Goal: Feedback & Contribution: Contribute content

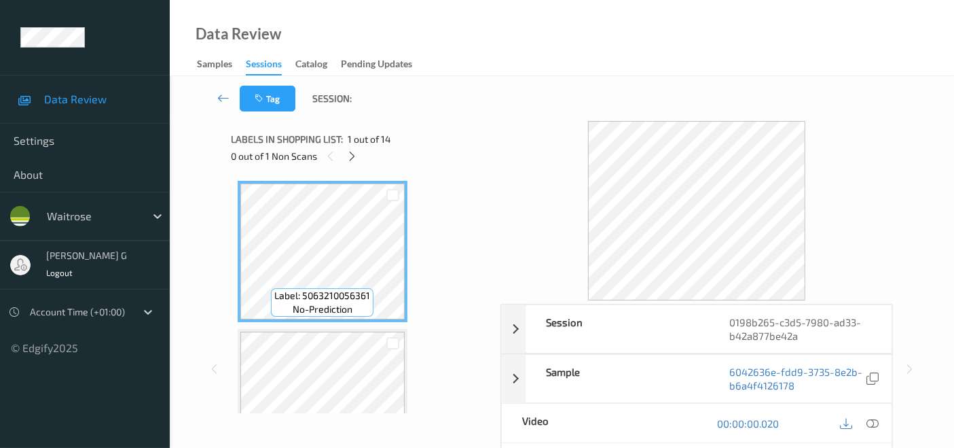
drag, startPoint x: 583, startPoint y: 288, endPoint x: 935, endPoint y: 151, distance: 378.1
click at [935, 151] on div "Tag Session: Session 0198b265-c3d5-7980-ad33-b42a877be42a Session ID 0198b265-c…" at bounding box center [562, 360] width 785 height 569
click at [346, 154] on icon at bounding box center [352, 156] width 12 height 12
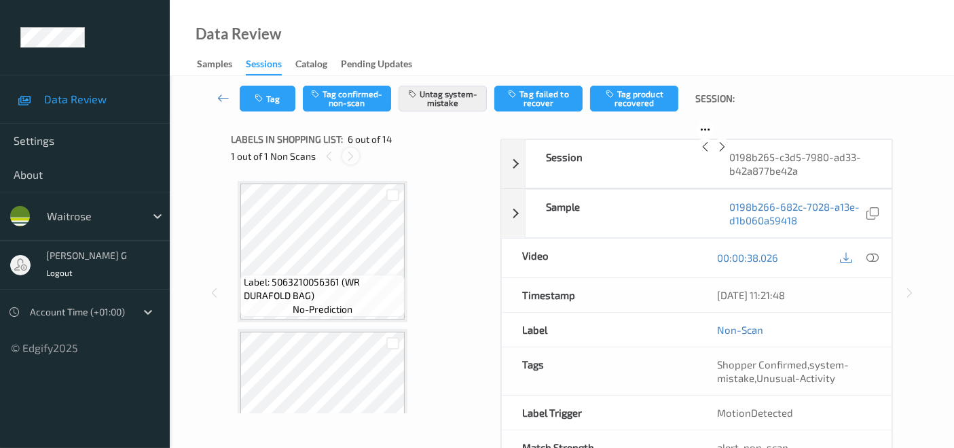
scroll to position [598, 0]
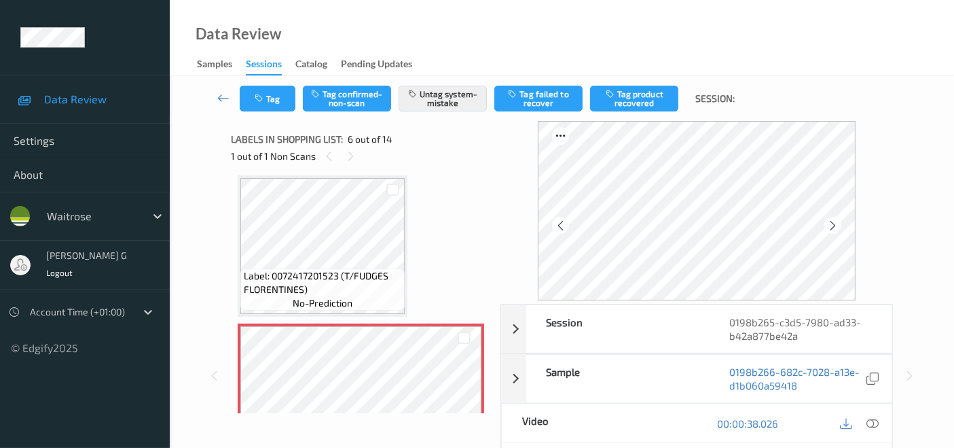
drag, startPoint x: 526, startPoint y: 152, endPoint x: 911, endPoint y: 135, distance: 385.6
click at [911, 135] on div "Session 0198b265-c3d5-7980-ad33-b42a877be42a Session ID 0198b265-c3d5-7980-ad33…" at bounding box center [562, 375] width 729 height 509
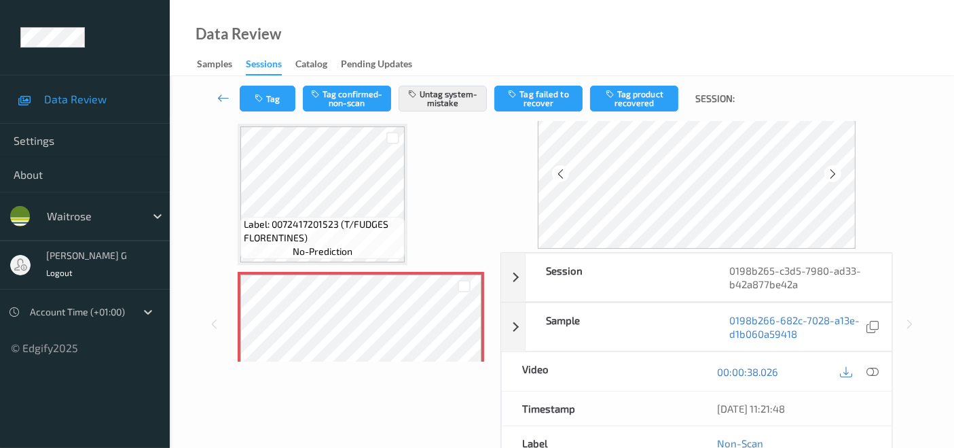
scroll to position [75, 0]
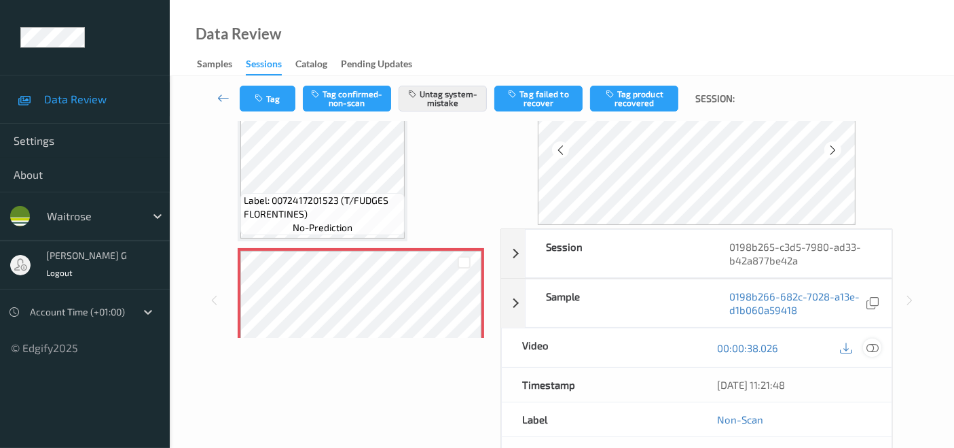
click at [871, 351] on icon at bounding box center [873, 348] width 12 height 12
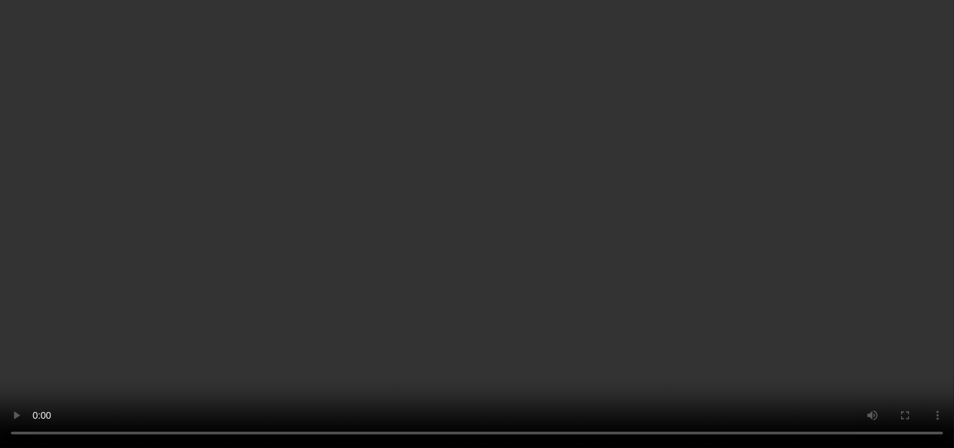
scroll to position [679, 0]
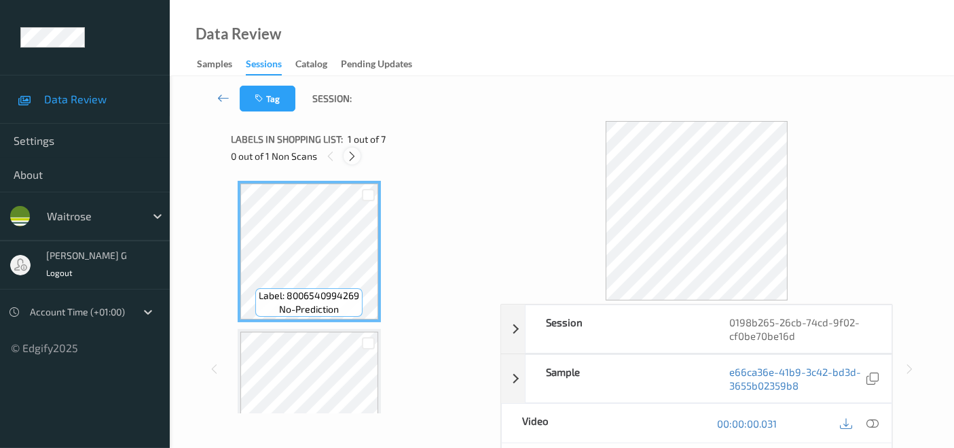
click at [345, 157] on div at bounding box center [352, 155] width 17 height 17
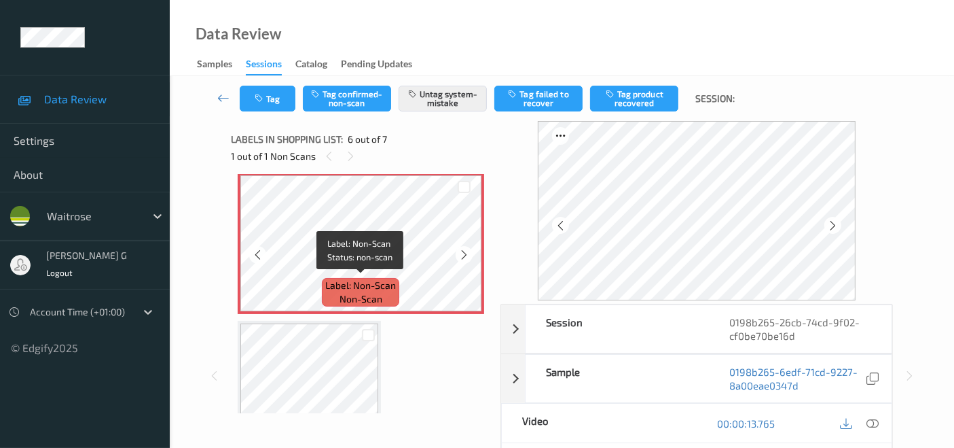
scroll to position [598, 0]
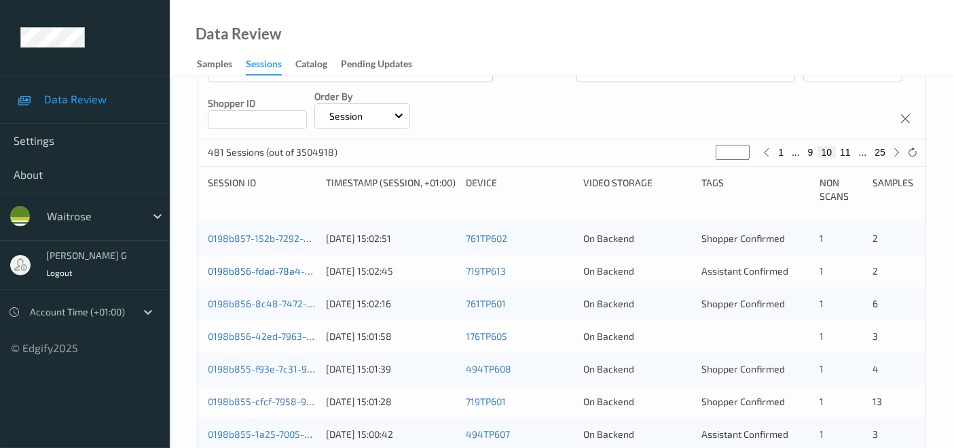
scroll to position [226, 0]
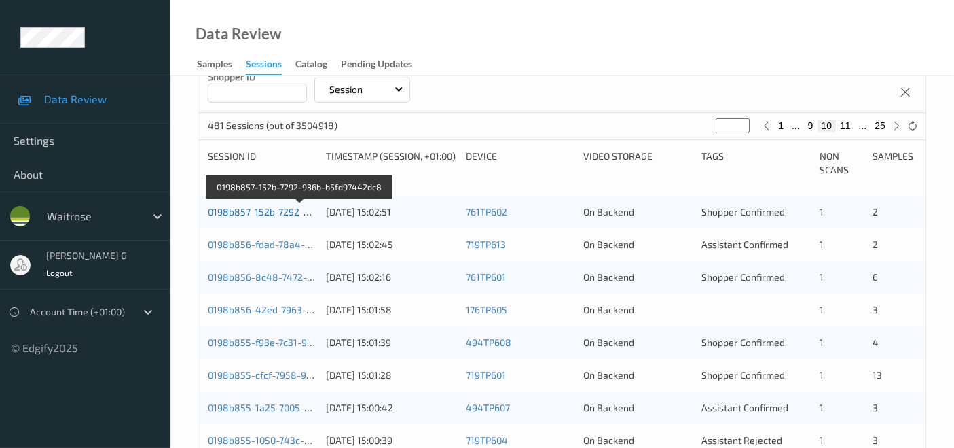
click at [245, 211] on link "0198b857-152b-7292-936b-b5fd97442dc8" at bounding box center [300, 212] width 185 height 12
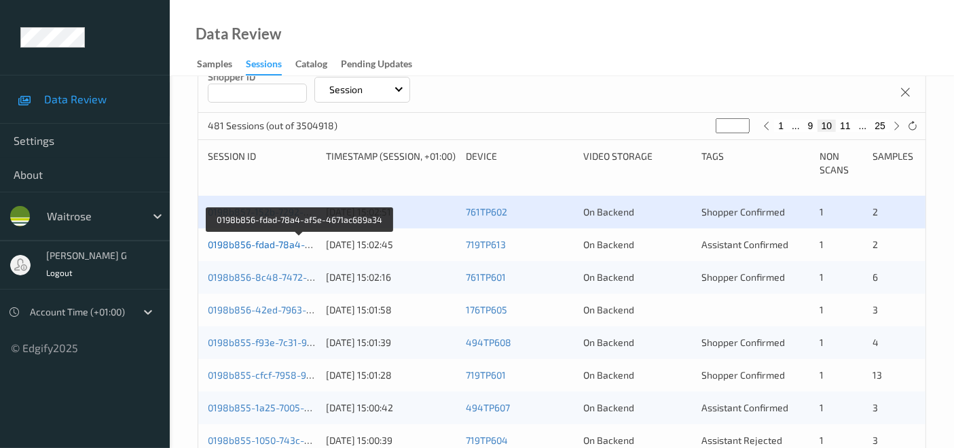
click at [296, 245] on link "0198b856-fdad-78a4-af5e-4671ac689a34" at bounding box center [300, 244] width 185 height 12
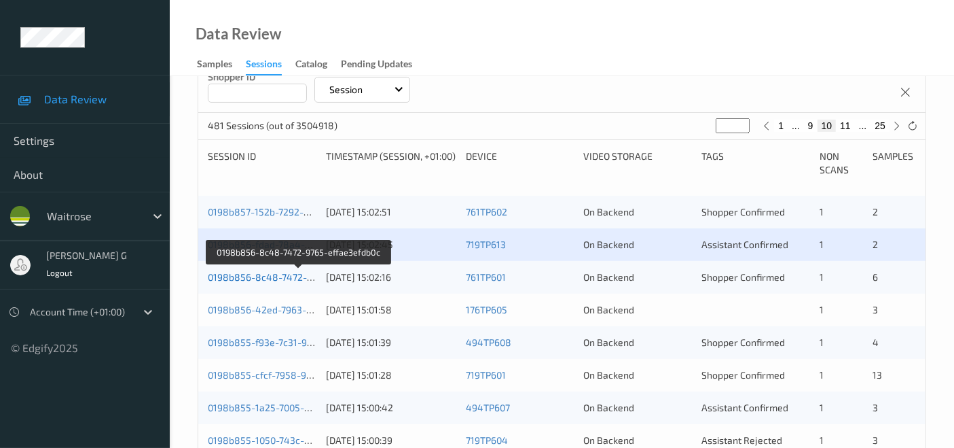
click at [264, 280] on link "0198b856-8c48-7472-9765-effae3efdb0c" at bounding box center [299, 277] width 183 height 12
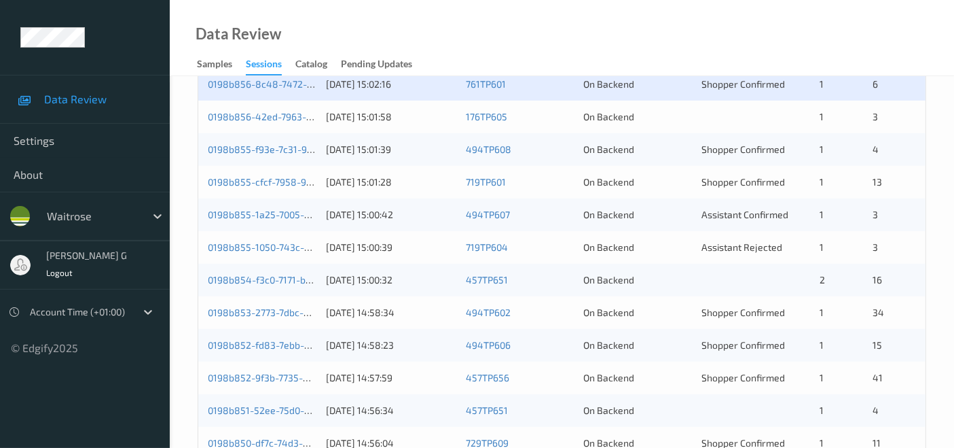
scroll to position [452, 0]
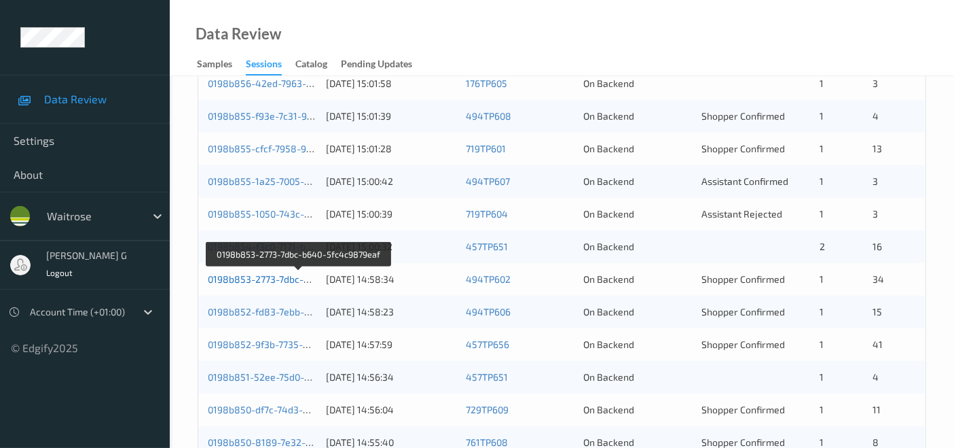
click at [268, 280] on link "0198b853-2773-7dbc-b640-5fc4c9879eaf" at bounding box center [299, 279] width 183 height 12
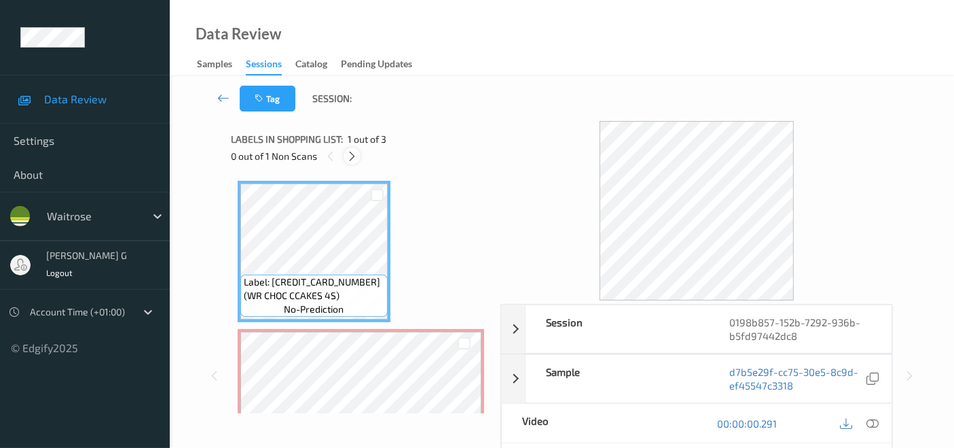
click at [353, 156] on icon at bounding box center [352, 156] width 12 height 12
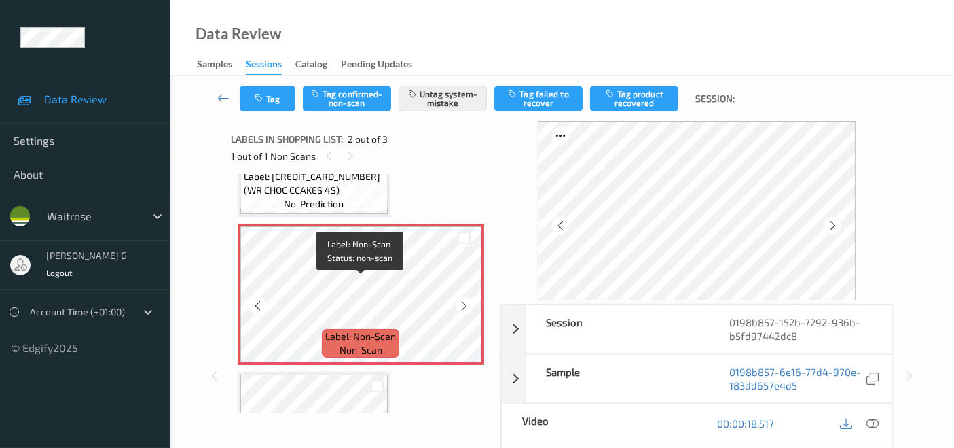
scroll to position [82, 0]
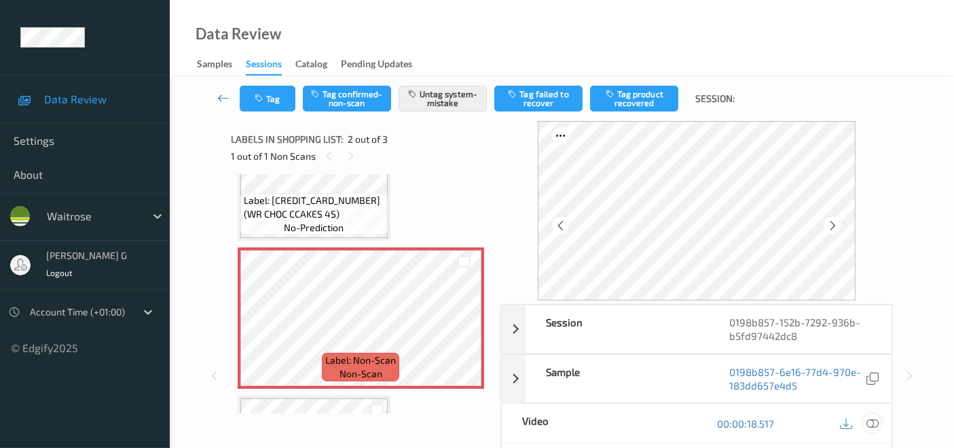
click at [877, 425] on icon at bounding box center [873, 423] width 12 height 12
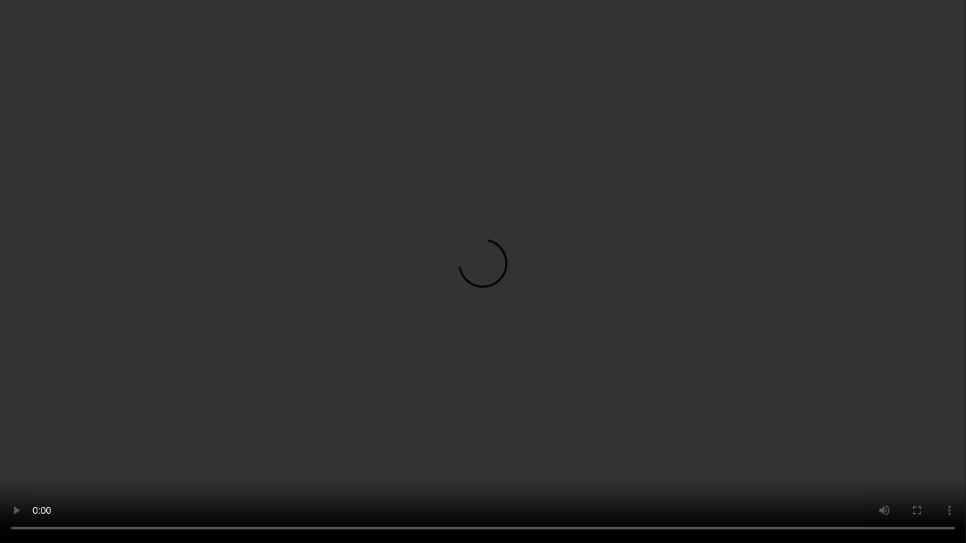
click at [0, 447] on video at bounding box center [483, 271] width 966 height 543
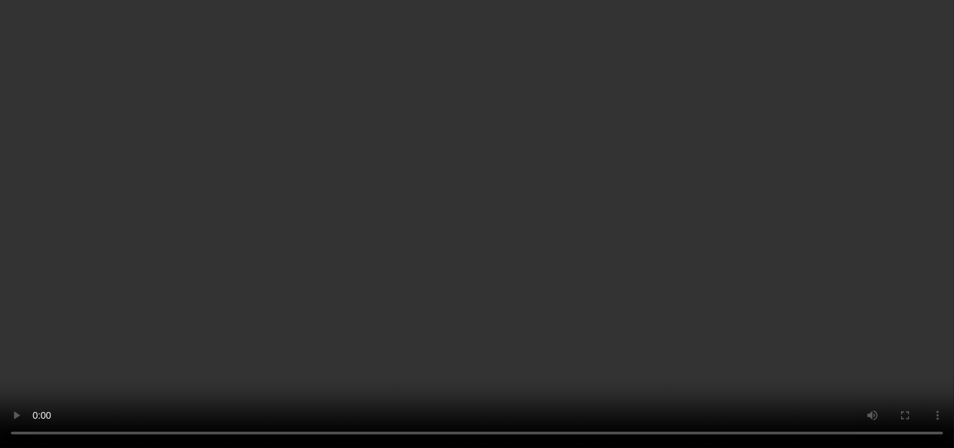
scroll to position [210, 0]
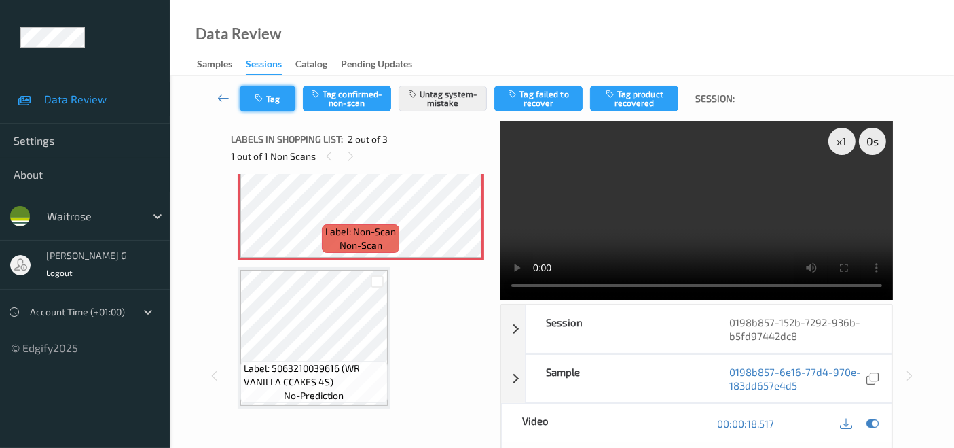
click at [268, 88] on button "Tag" at bounding box center [268, 99] width 56 height 26
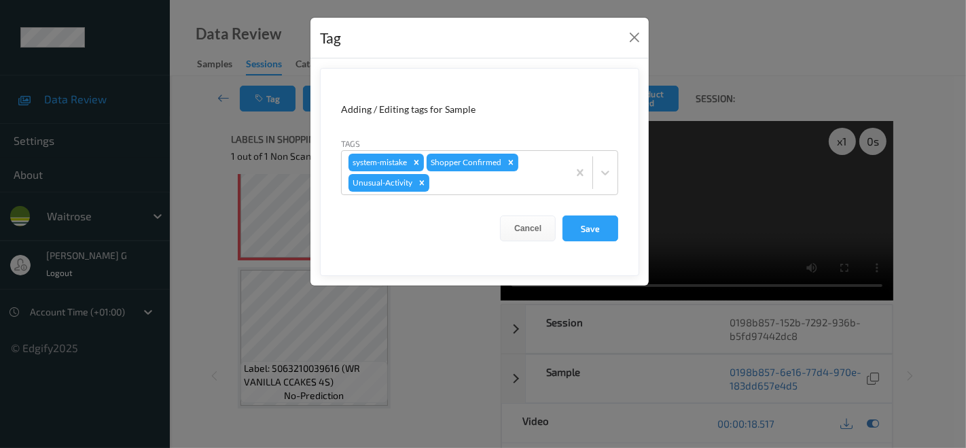
click at [281, 246] on div "Tag Adding / Editing tags for Sample Tags system-mistake Shopper Confirmed Unus…" at bounding box center [483, 224] width 966 height 448
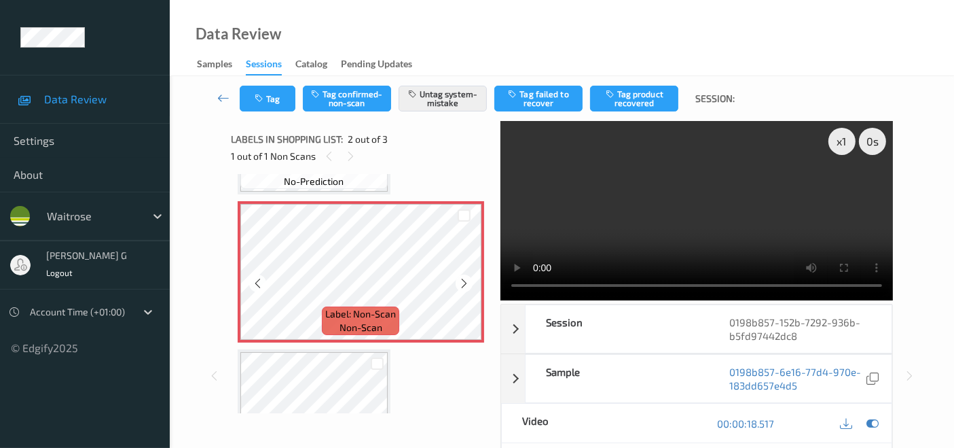
scroll to position [151, 0]
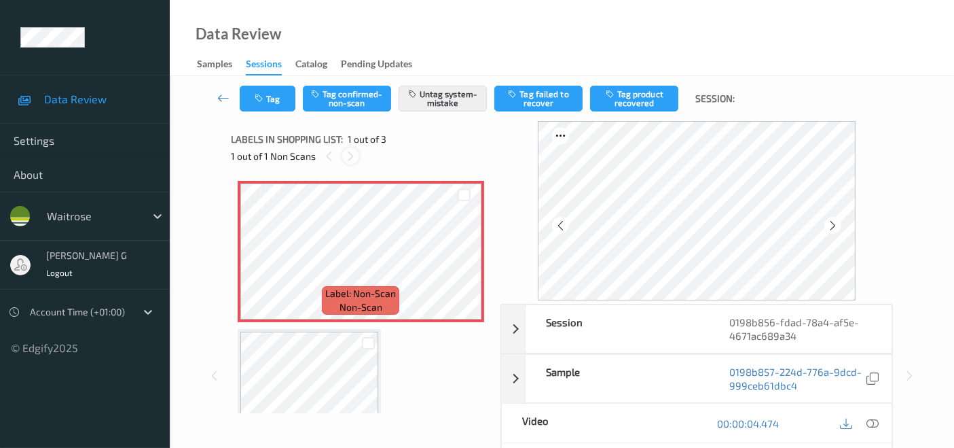
click at [350, 157] on icon at bounding box center [351, 156] width 12 height 12
click at [271, 96] on button "Tag" at bounding box center [268, 99] width 56 height 26
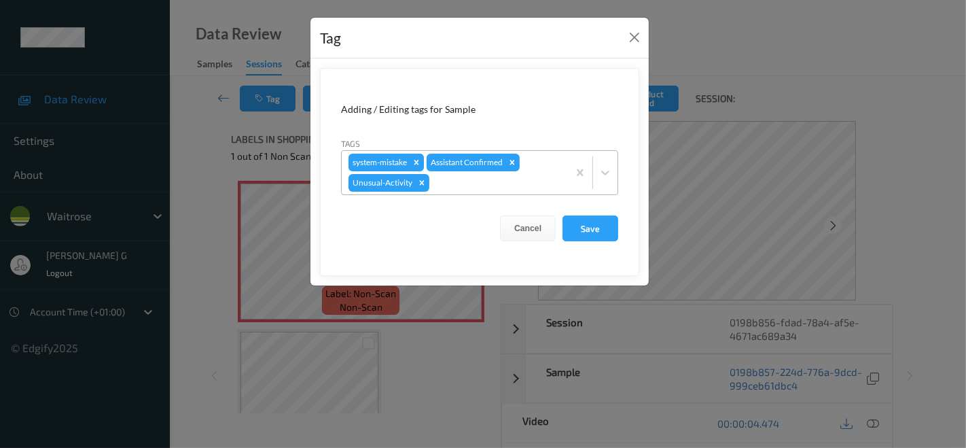
click at [417, 160] on icon "Remove system-mistake" at bounding box center [417, 163] width 10 height 10
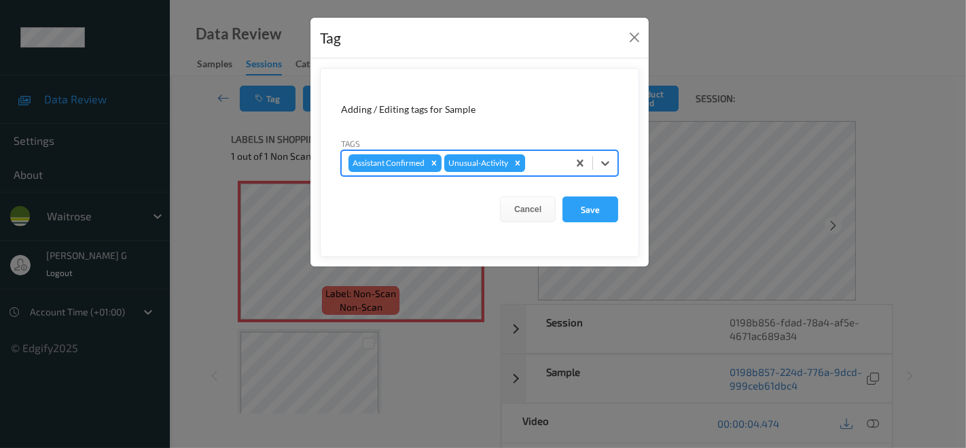
click at [516, 164] on icon "Remove Unusual-Activity" at bounding box center [518, 162] width 5 height 5
click at [477, 162] on div at bounding box center [502, 163] width 117 height 16
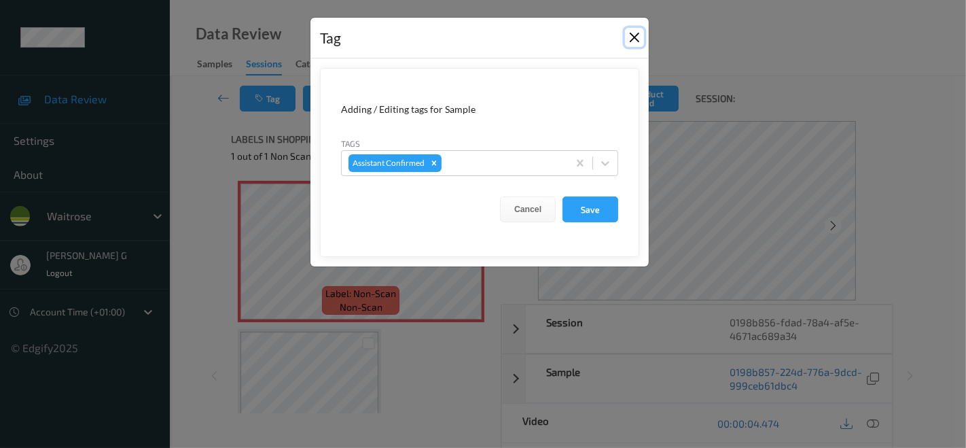
click at [637, 28] on button "Close" at bounding box center [634, 37] width 19 height 19
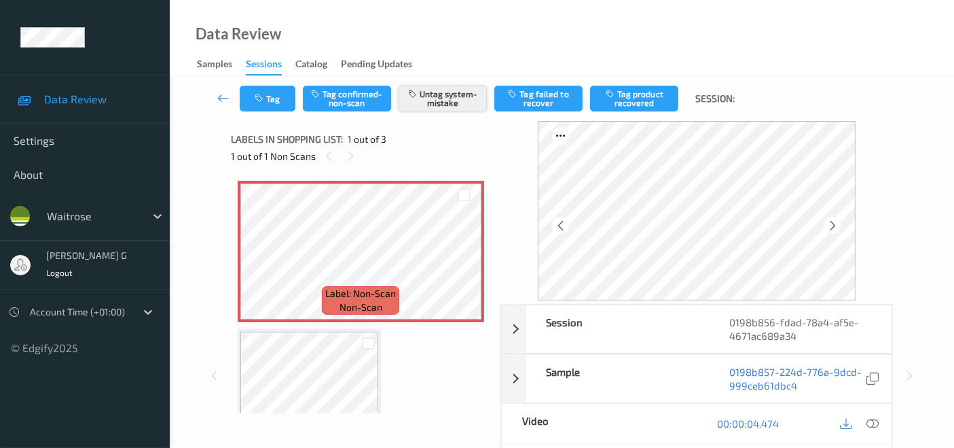
click at [446, 101] on button "Untag system-mistake" at bounding box center [443, 99] width 88 height 26
click at [339, 102] on button "Tag confirmed-non-scan" at bounding box center [347, 99] width 88 height 26
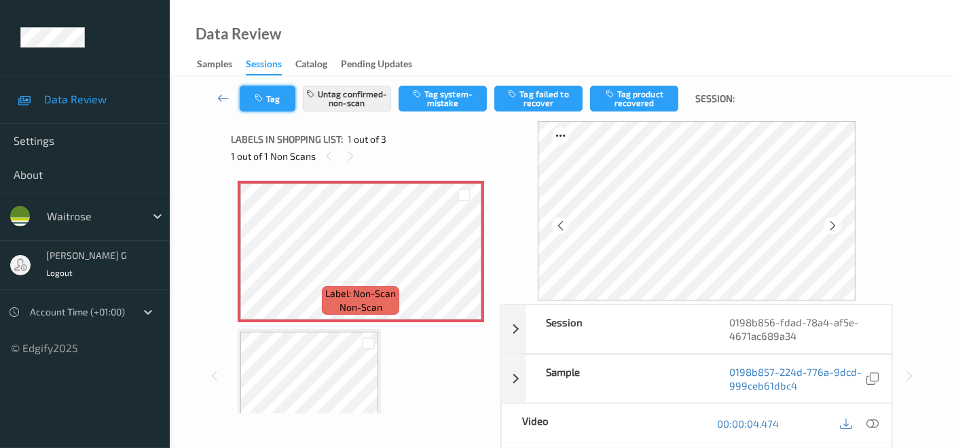
click at [262, 103] on button "Tag" at bounding box center [268, 99] width 56 height 26
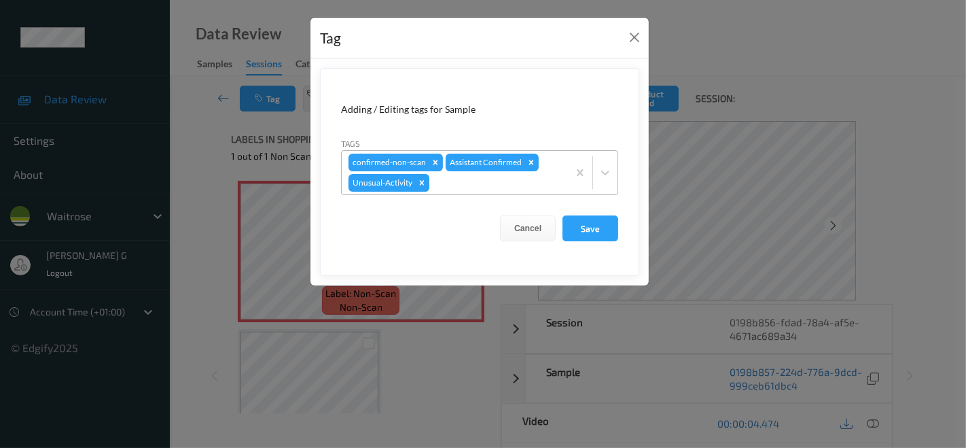
click at [421, 183] on icon "Remove Unusual-Activity" at bounding box center [422, 182] width 5 height 5
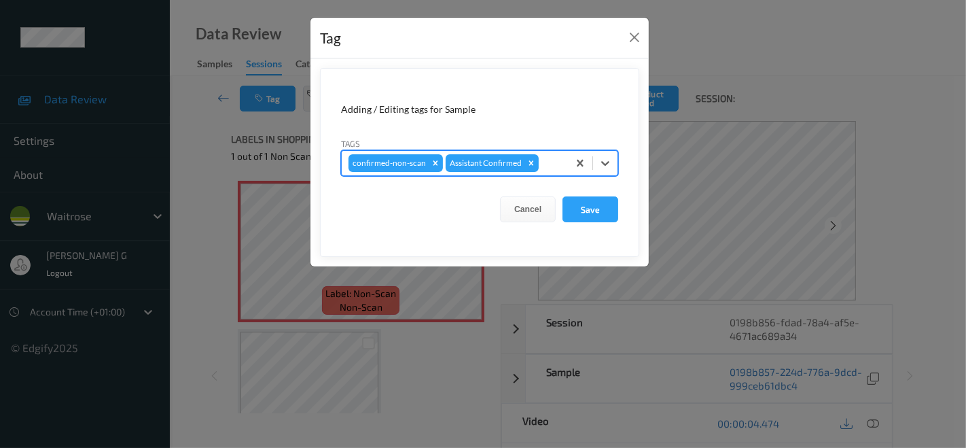
click at [547, 162] on div at bounding box center [551, 163] width 20 height 16
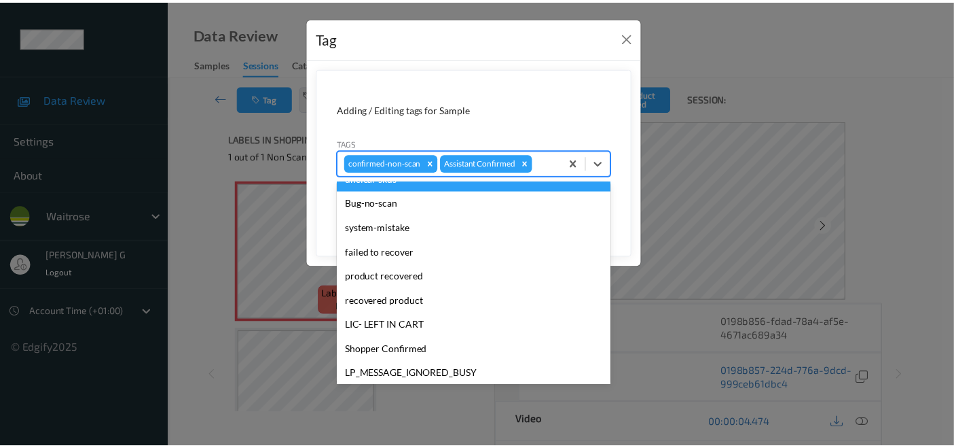
scroll to position [151, 0]
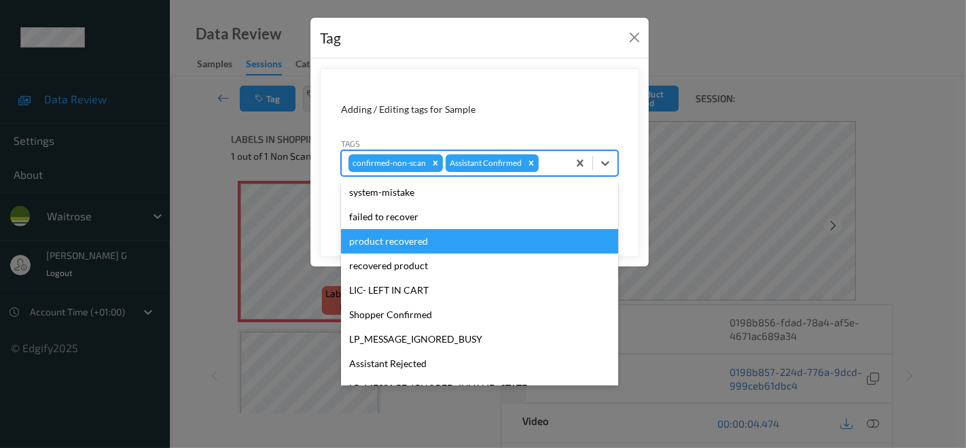
click at [403, 249] on div "product recovered" at bounding box center [479, 241] width 277 height 24
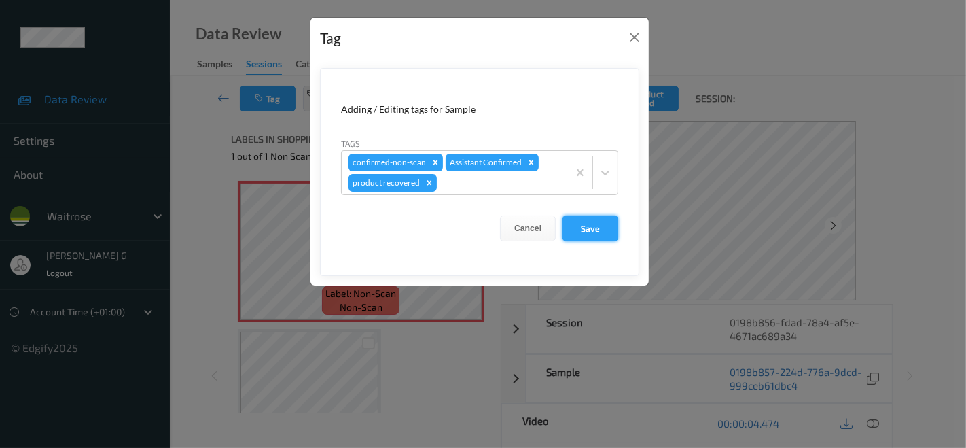
click at [590, 230] on button "Save" at bounding box center [590, 228] width 56 height 26
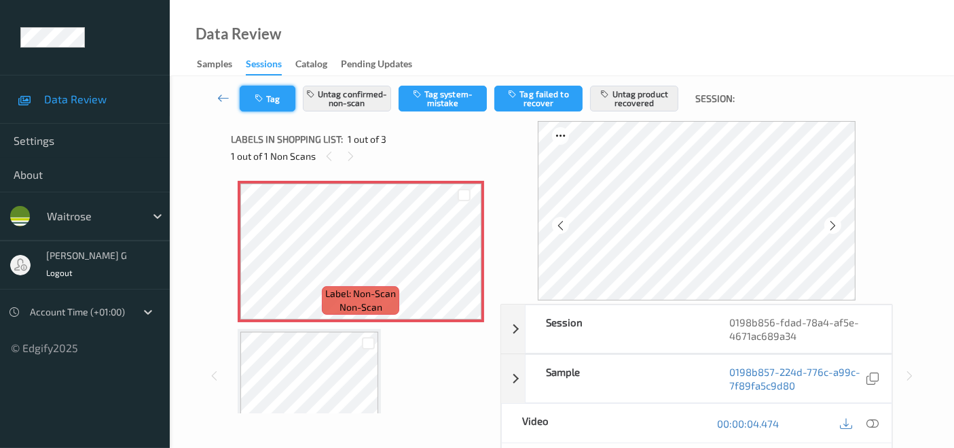
click at [270, 102] on button "Tag" at bounding box center [268, 99] width 56 height 26
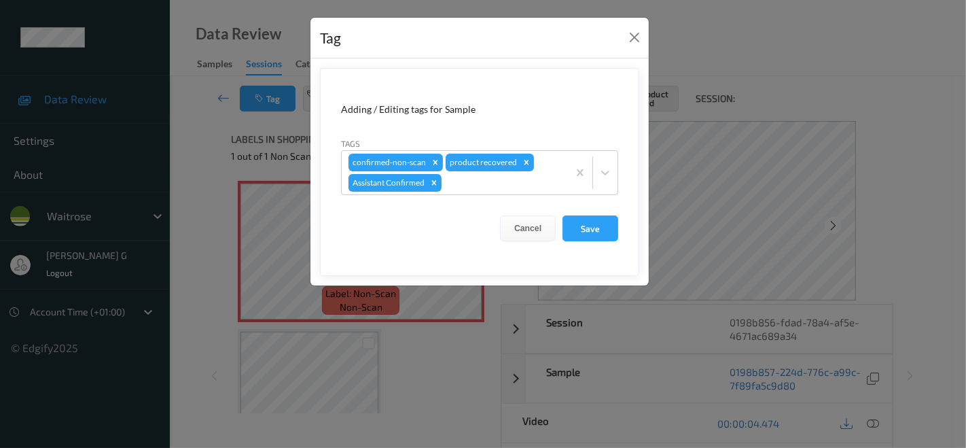
click at [189, 214] on div "Tag Adding / Editing tags for Sample Tags confirmed-non-scan product recovered …" at bounding box center [483, 224] width 966 height 448
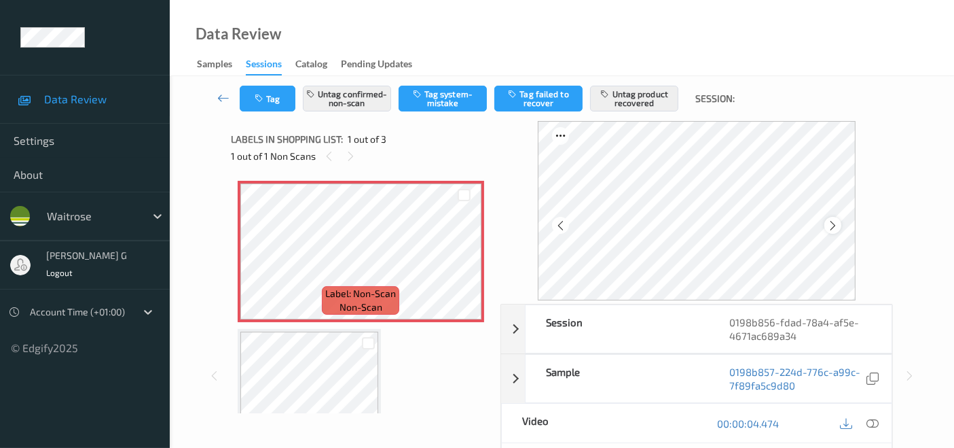
click at [837, 223] on icon at bounding box center [833, 225] width 12 height 12
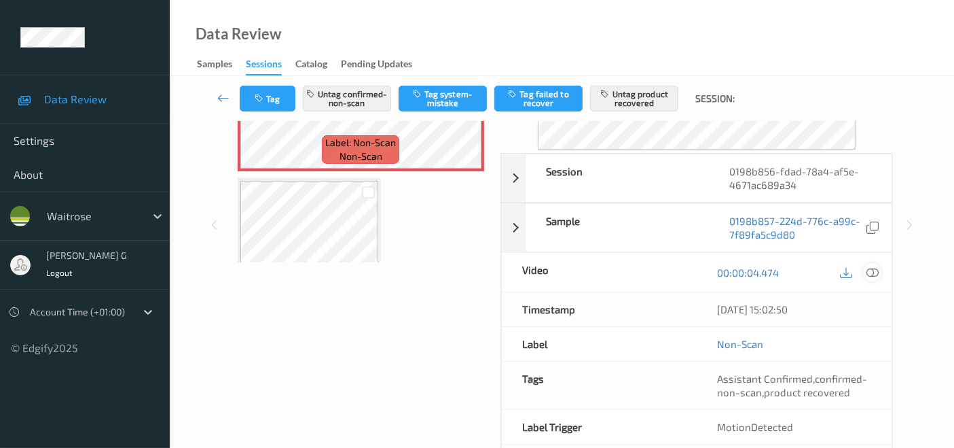
click at [875, 272] on icon at bounding box center [873, 272] width 12 height 12
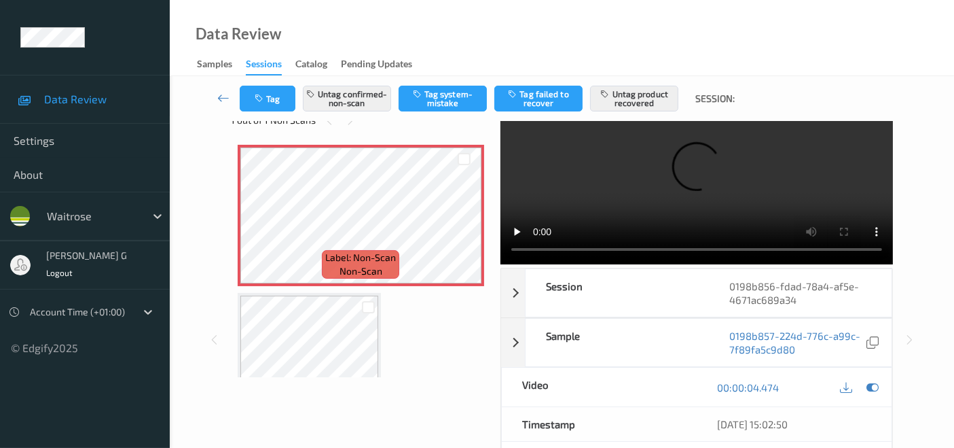
scroll to position [0, 0]
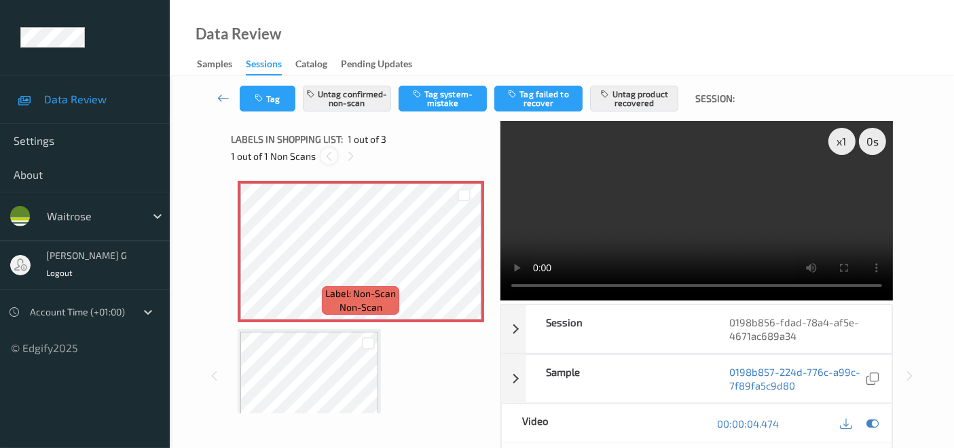
click at [333, 155] on icon at bounding box center [329, 156] width 12 height 12
click at [270, 113] on div "Tag Untag confirmed-non-scan Tag system-mistake Tag failed to recover Untag pro…" at bounding box center [562, 98] width 729 height 45
click at [285, 97] on button "Tag" at bounding box center [268, 99] width 56 height 26
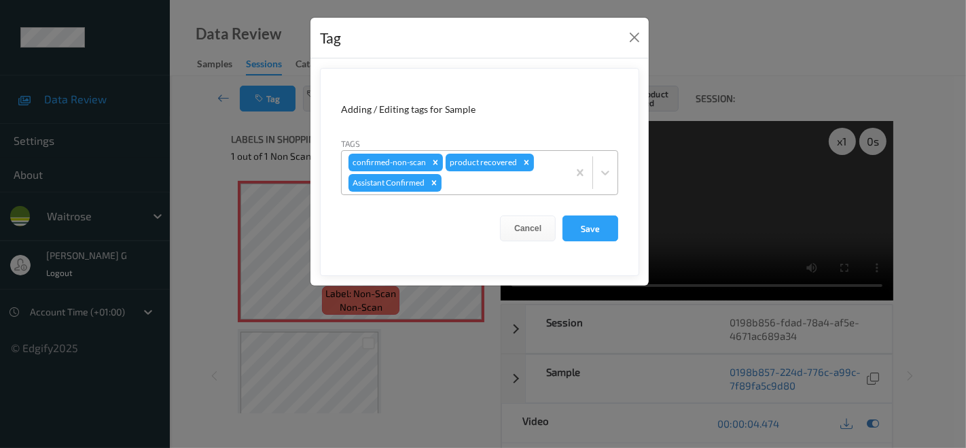
click at [501, 187] on div at bounding box center [502, 183] width 117 height 16
click at [187, 241] on div "Tag Adding / Editing tags for Sample Tags confirmed-non-scan product recovered …" at bounding box center [483, 224] width 966 height 448
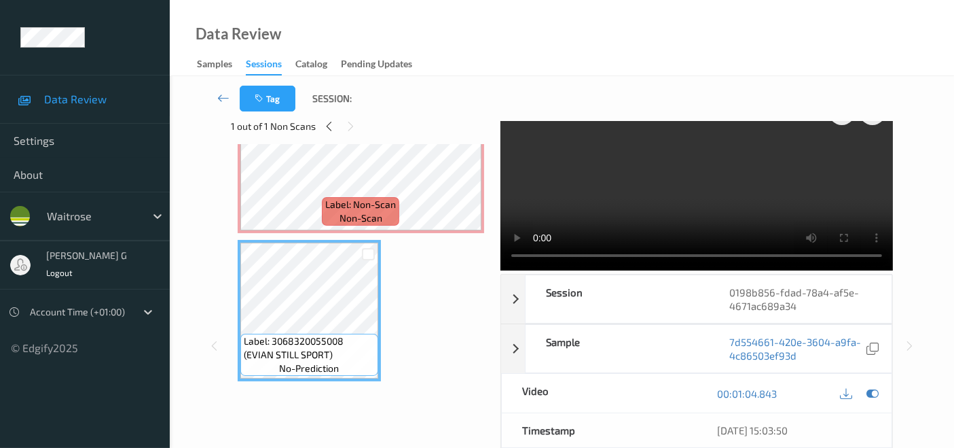
scroll to position [75, 0]
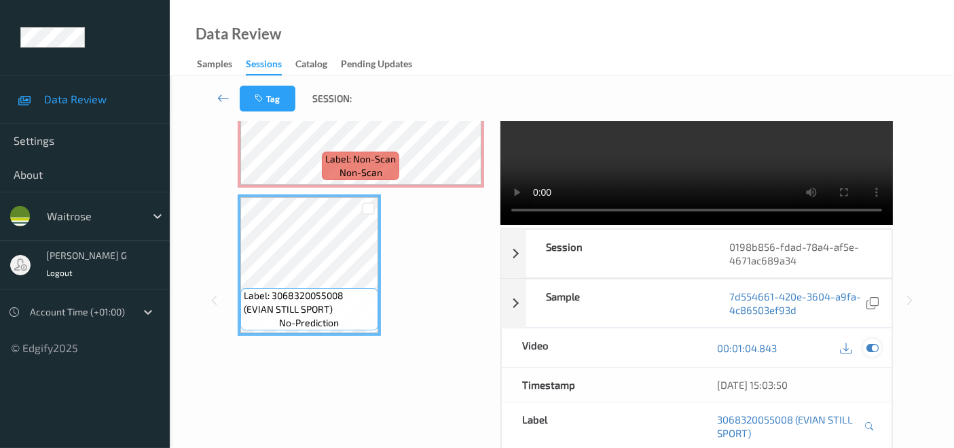
click at [870, 342] on icon at bounding box center [873, 348] width 12 height 12
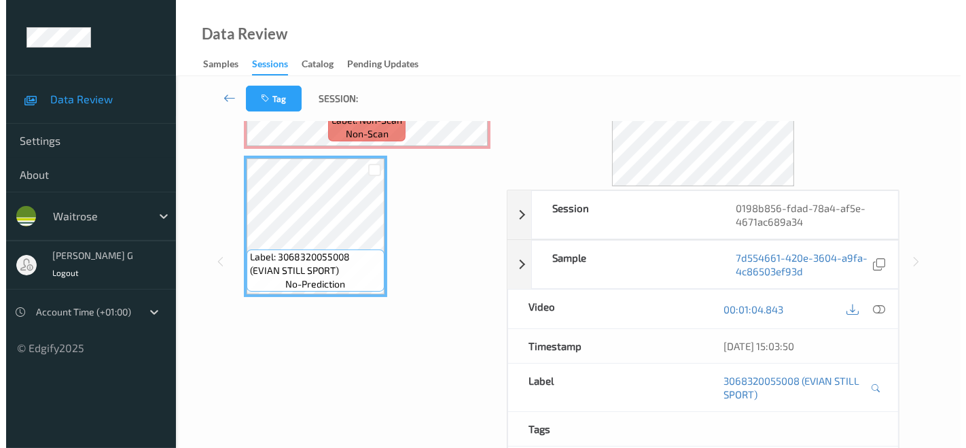
scroll to position [151, 0]
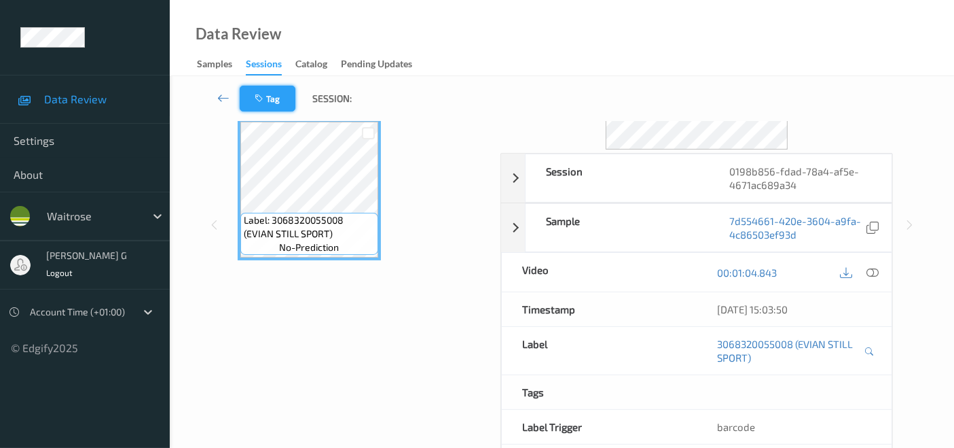
click at [266, 93] on button "Tag" at bounding box center [268, 99] width 56 height 26
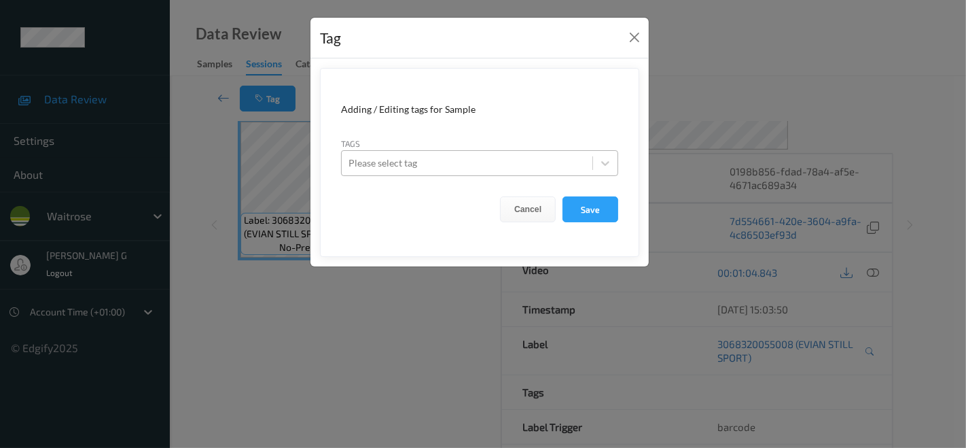
click at [477, 165] on div at bounding box center [466, 163] width 237 height 16
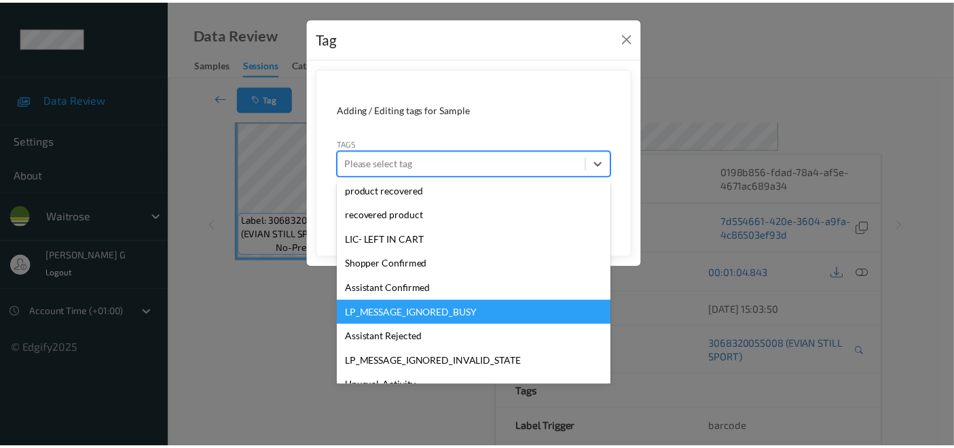
scroll to position [75, 0]
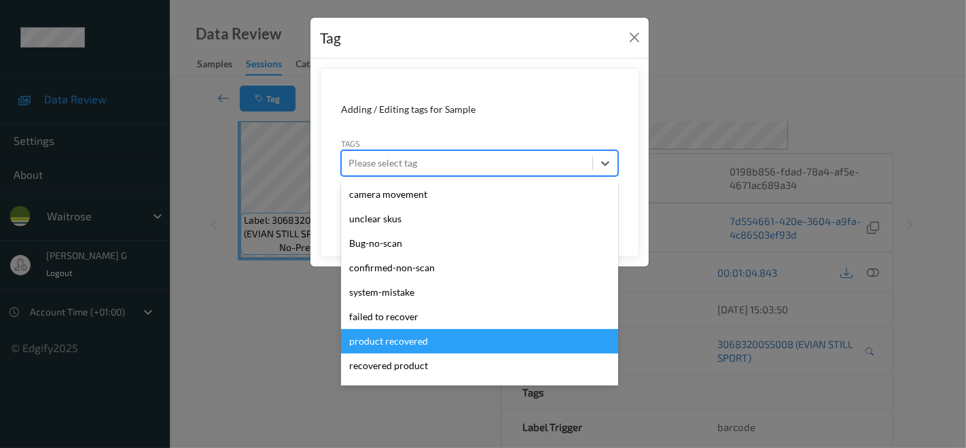
click at [415, 344] on div "product recovered" at bounding box center [479, 341] width 277 height 24
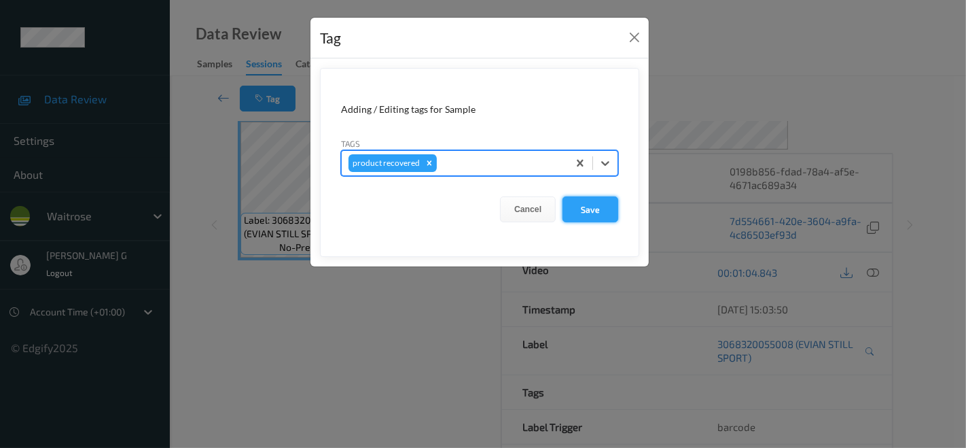
click at [582, 213] on button "Save" at bounding box center [590, 209] width 56 height 26
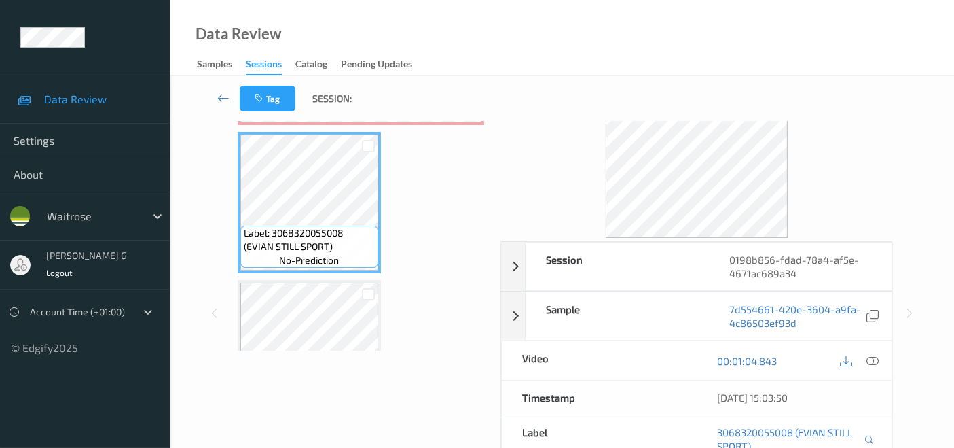
scroll to position [56, 0]
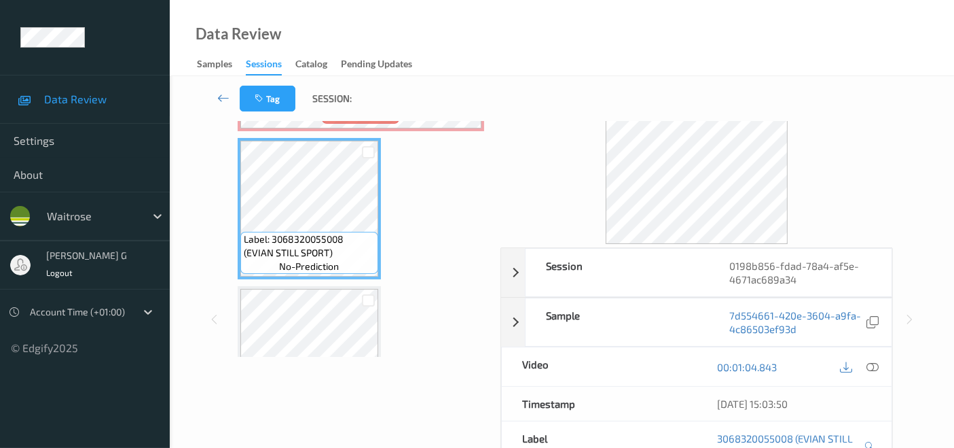
click at [221, 150] on div "Session 0198b856-fdad-78a4-af5e-4671ac689a34 Session ID 0198b856-fdad-78a4-af5e…" at bounding box center [562, 319] width 729 height 509
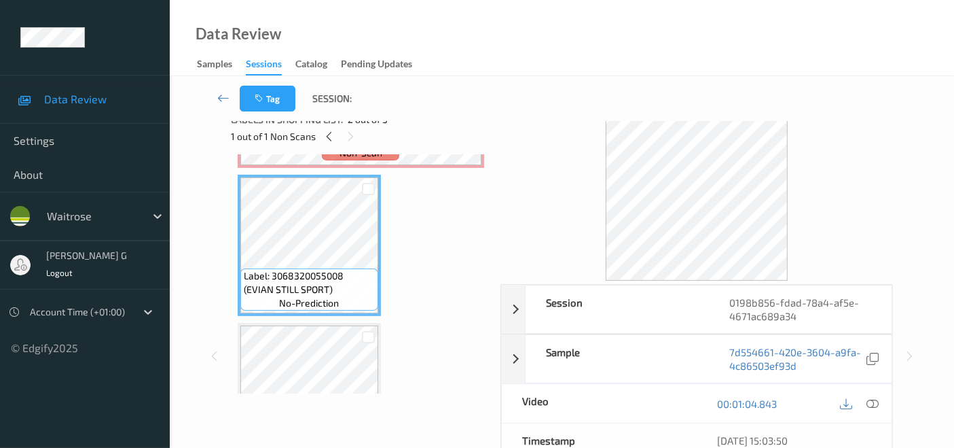
scroll to position [0, 0]
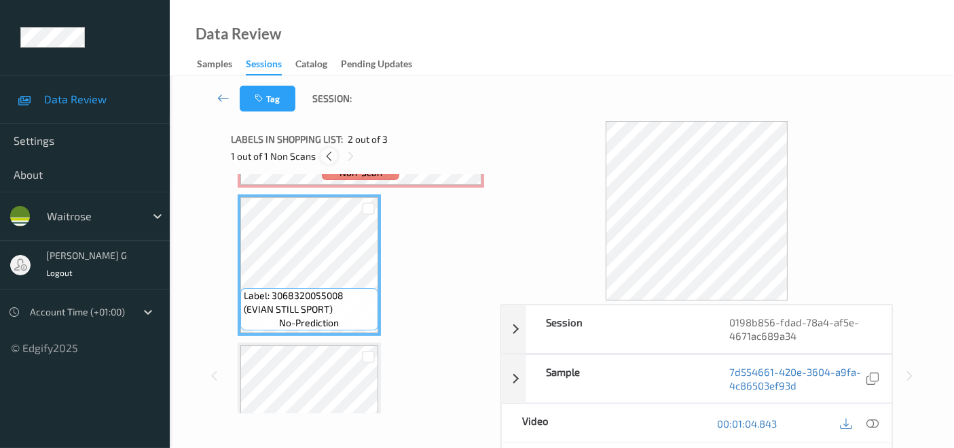
click at [329, 153] on icon at bounding box center [329, 156] width 12 height 12
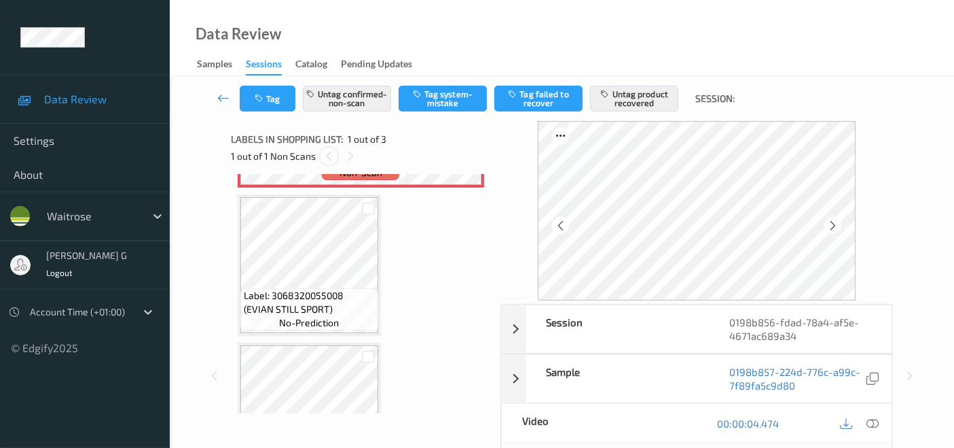
scroll to position [6, 0]
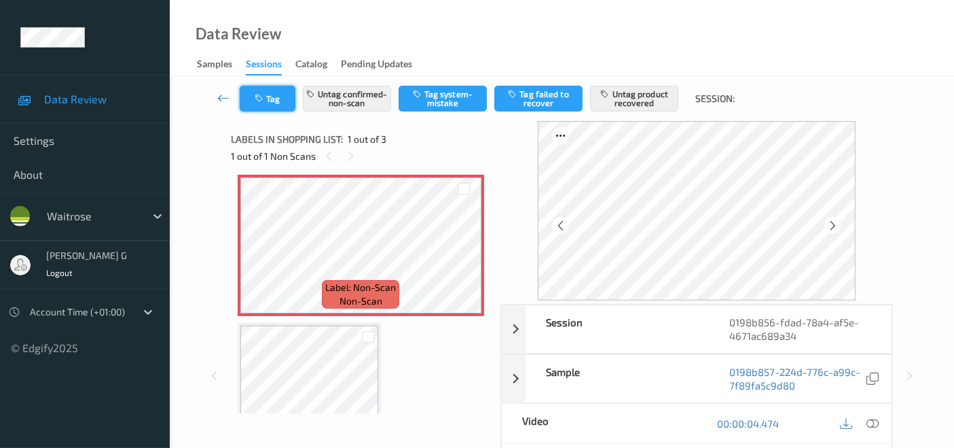
click at [262, 92] on button "Tag" at bounding box center [268, 99] width 56 height 26
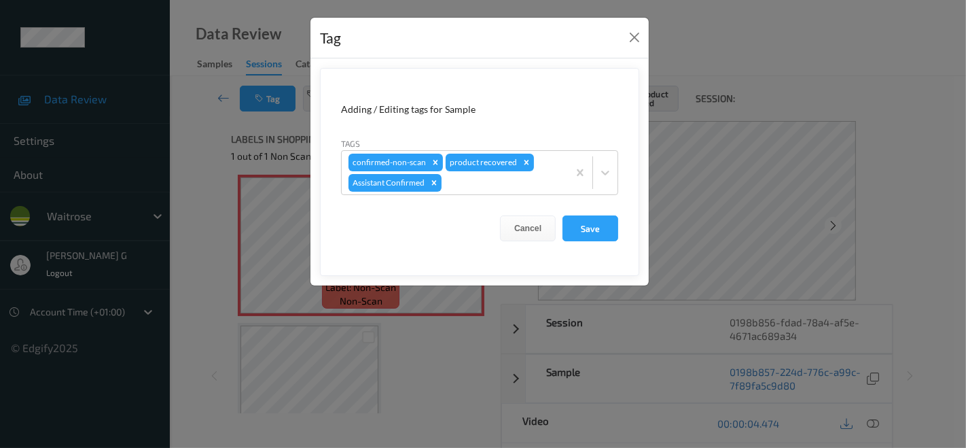
click at [918, 265] on div "Tag Adding / Editing tags for Sample Tags confirmed-non-scan product recovered …" at bounding box center [483, 224] width 966 height 448
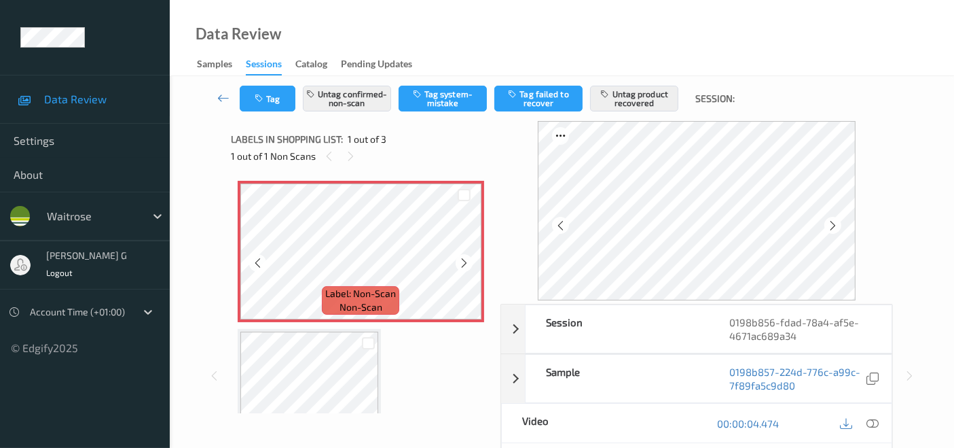
scroll to position [210, 0]
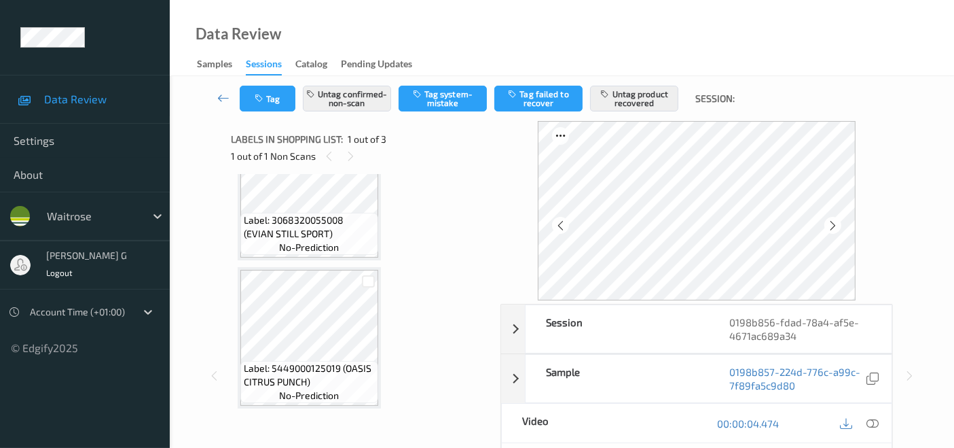
click at [446, 279] on div "Label: Non-Scan non-scan Label: Non-Scan non-scan Label: Non-Scan non-scan Labe…" at bounding box center [361, 189] width 247 height 437
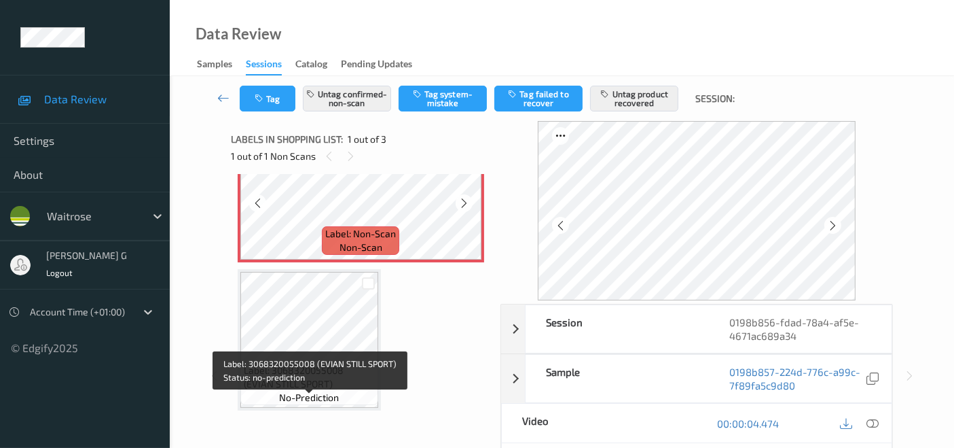
scroll to position [0, 0]
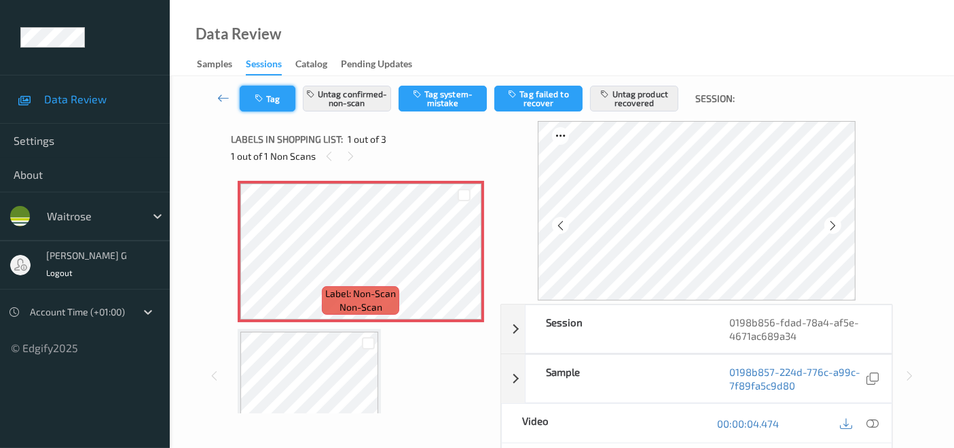
click at [272, 94] on button "Tag" at bounding box center [268, 99] width 56 height 26
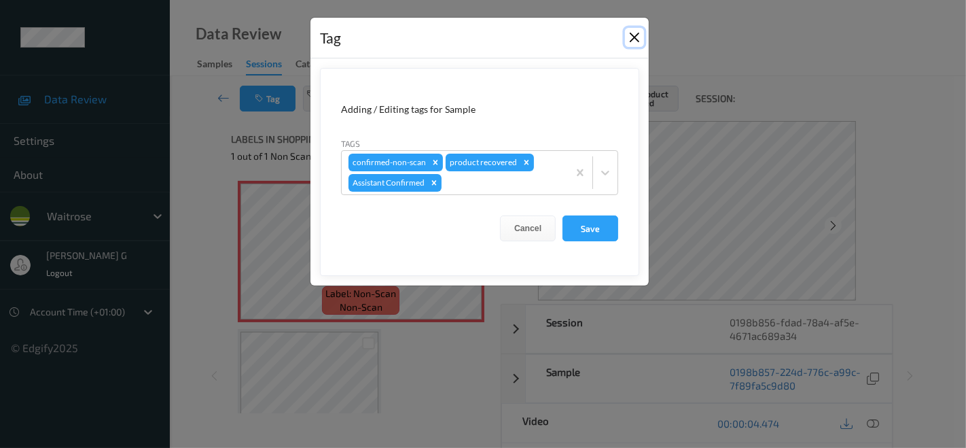
click at [633, 35] on button "Close" at bounding box center [634, 37] width 19 height 19
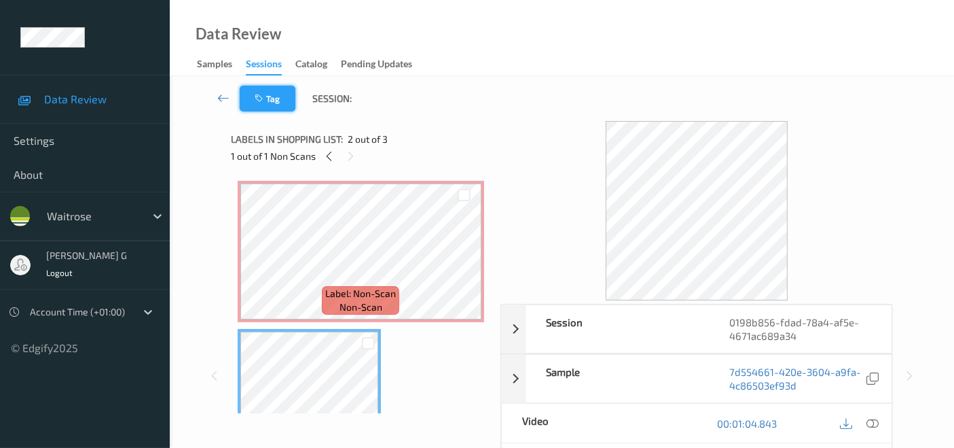
click at [274, 103] on button "Tag" at bounding box center [268, 99] width 56 height 26
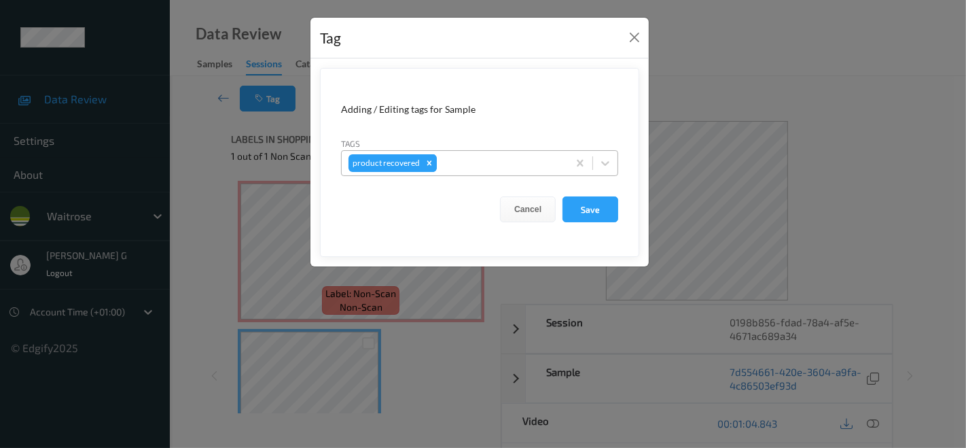
click at [430, 162] on icon "Remove product recovered" at bounding box center [430, 163] width 10 height 10
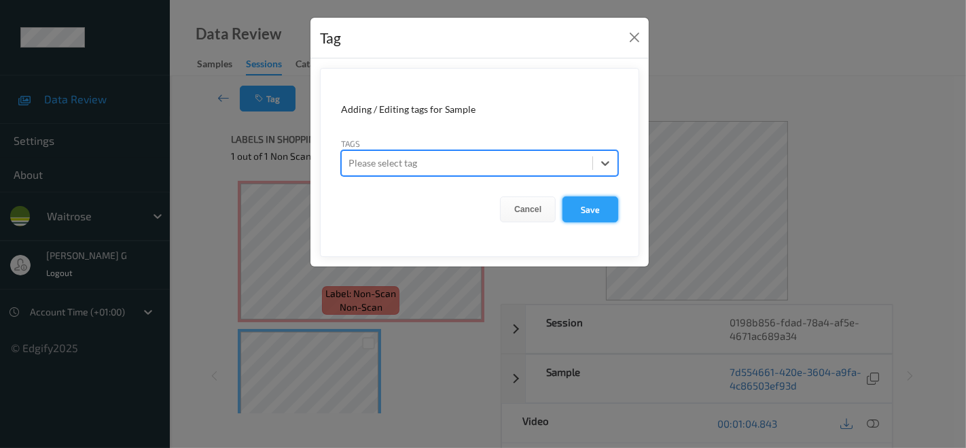
click at [585, 213] on button "Save" at bounding box center [590, 209] width 56 height 26
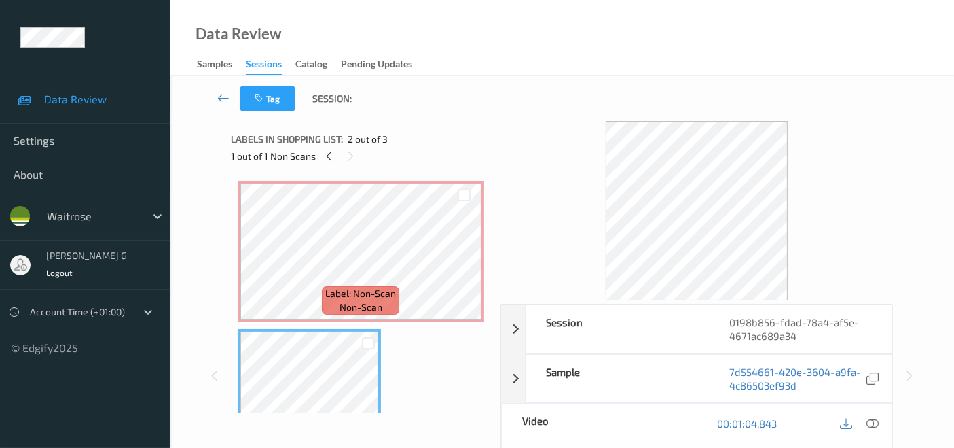
click at [878, 218] on div at bounding box center [697, 210] width 393 height 179
click at [351, 154] on icon at bounding box center [351, 156] width 12 height 12
click at [329, 154] on icon at bounding box center [329, 156] width 12 height 12
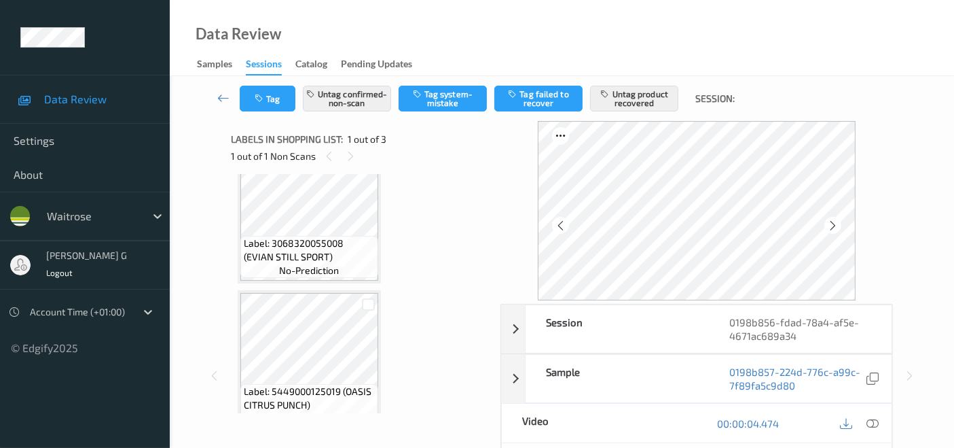
scroll to position [210, 0]
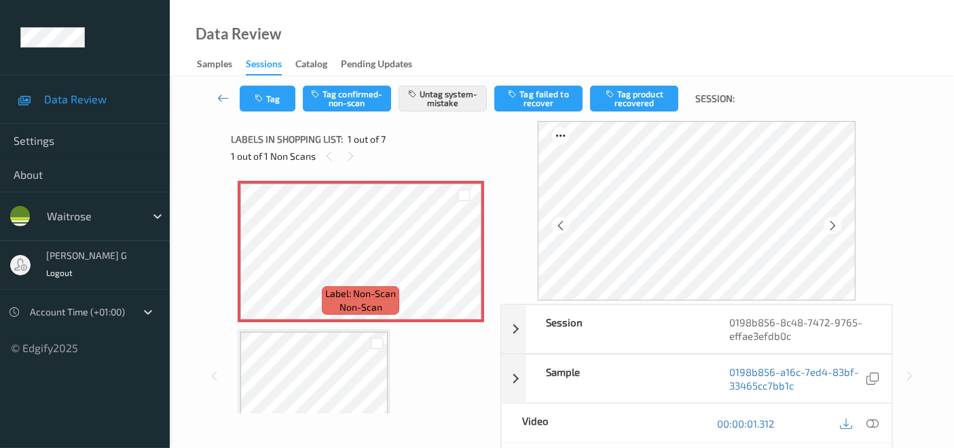
click at [336, 149] on div "1 out of 1 Non Scans" at bounding box center [361, 155] width 260 height 17
click at [329, 154] on icon at bounding box center [329, 156] width 12 height 12
click at [369, 161] on div "1 out of 1 Non Scans" at bounding box center [361, 155] width 260 height 17
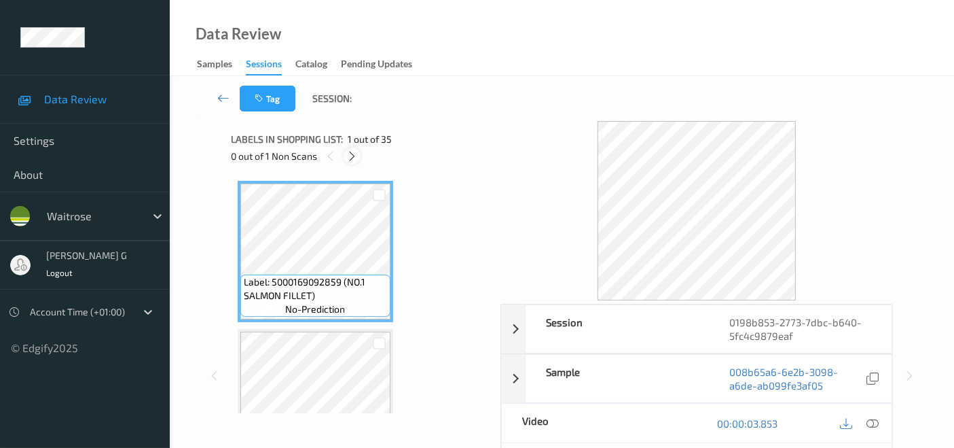
click at [352, 157] on icon at bounding box center [352, 156] width 12 height 12
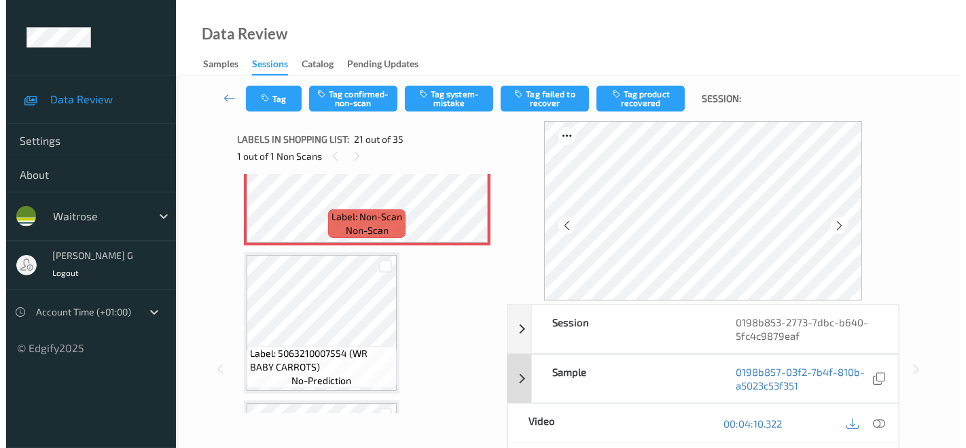
scroll to position [2661, 0]
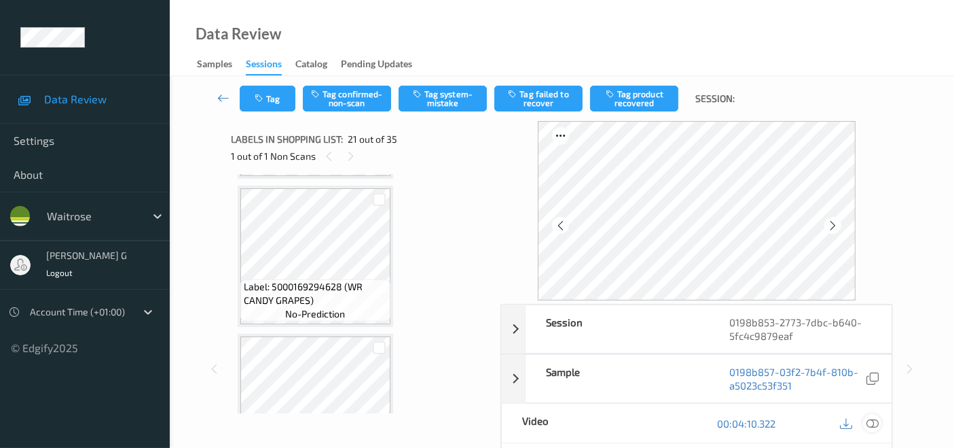
click at [877, 422] on icon at bounding box center [873, 423] width 12 height 12
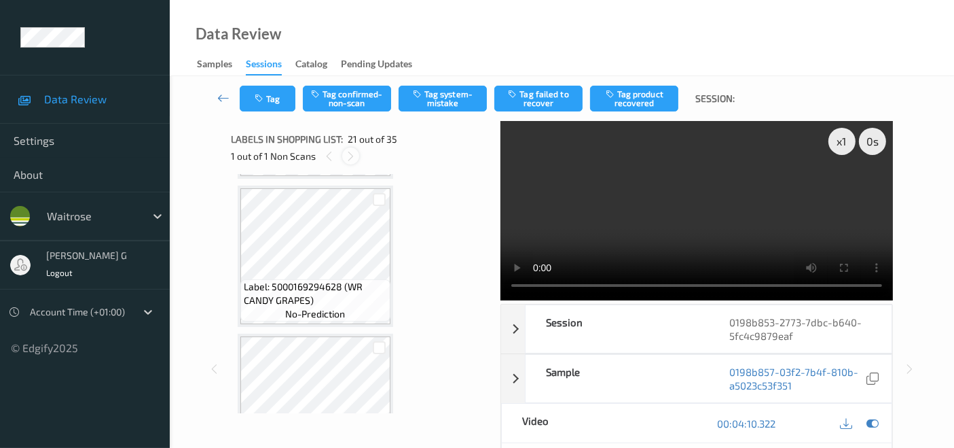
click at [355, 157] on icon at bounding box center [351, 156] width 12 height 12
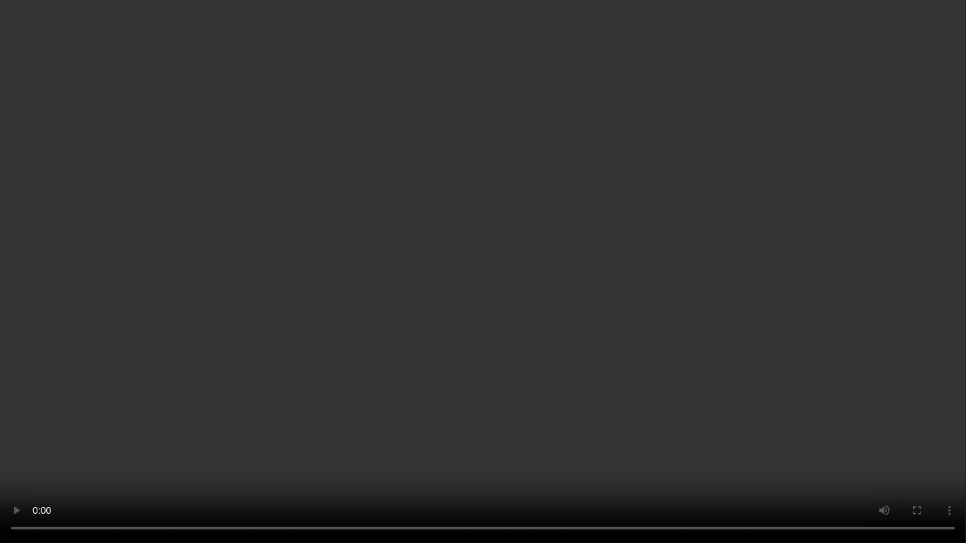
click at [867, 419] on video at bounding box center [483, 271] width 966 height 543
click at [572, 447] on video at bounding box center [483, 271] width 966 height 543
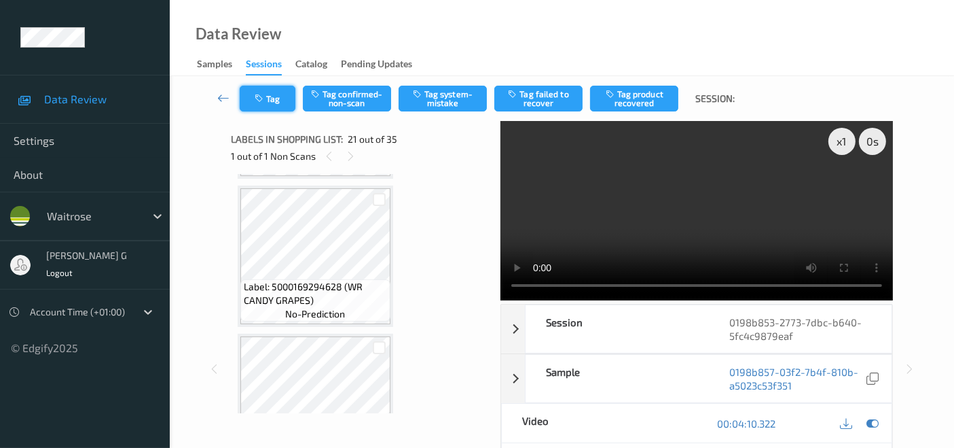
click at [276, 97] on button "Tag" at bounding box center [268, 99] width 56 height 26
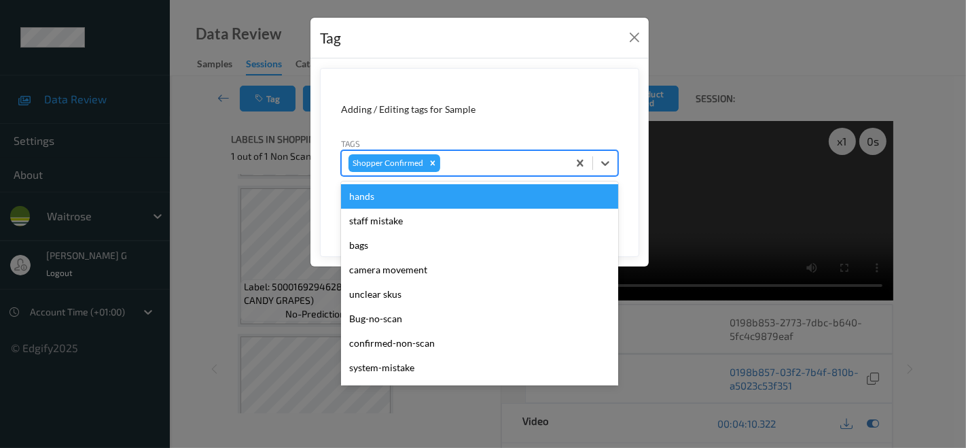
click at [461, 160] on div at bounding box center [502, 163] width 118 height 16
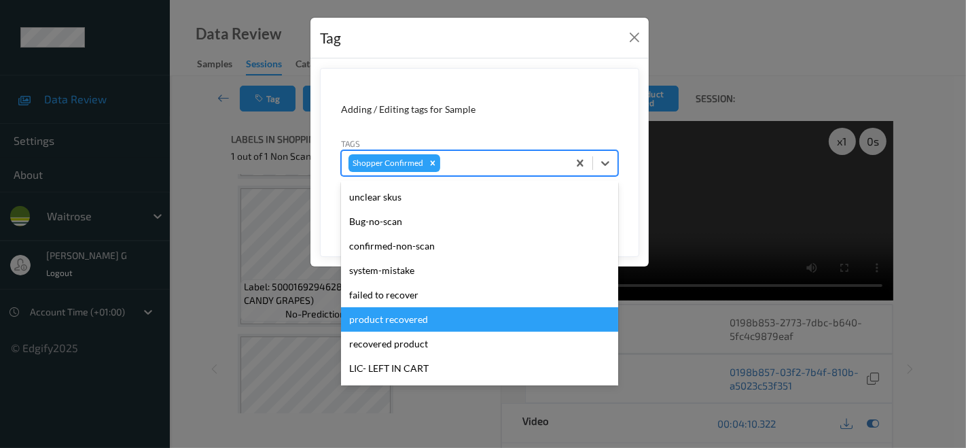
scroll to position [75, 0]
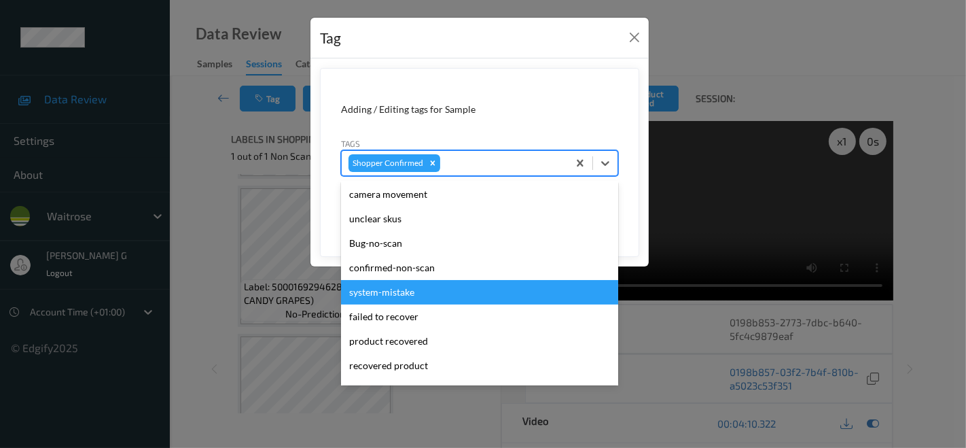
click at [375, 293] on div "system-mistake" at bounding box center [479, 292] width 277 height 24
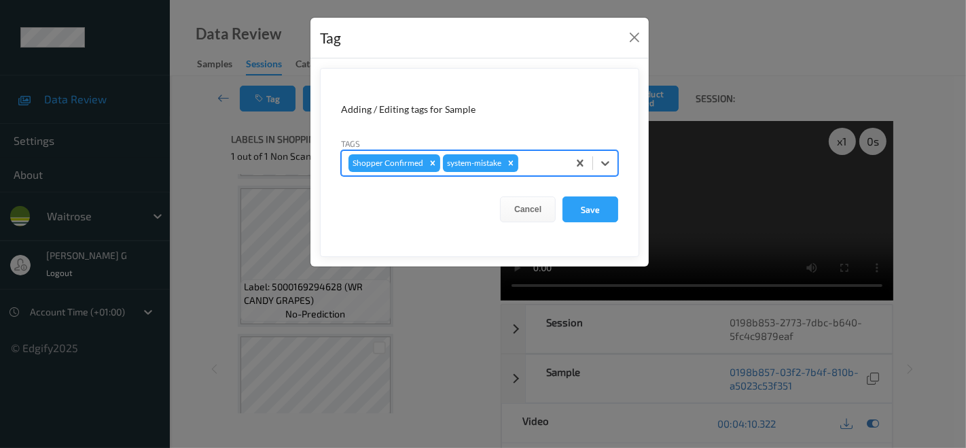
click at [533, 164] on div at bounding box center [541, 163] width 40 height 16
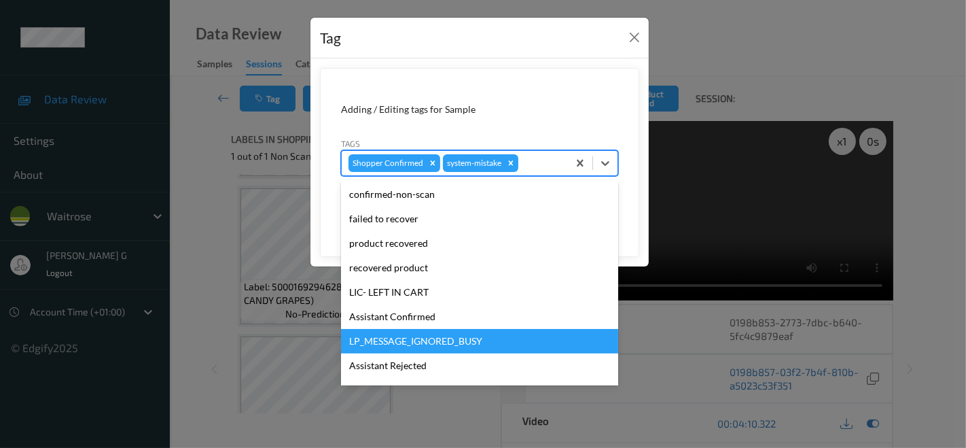
scroll to position [226, 0]
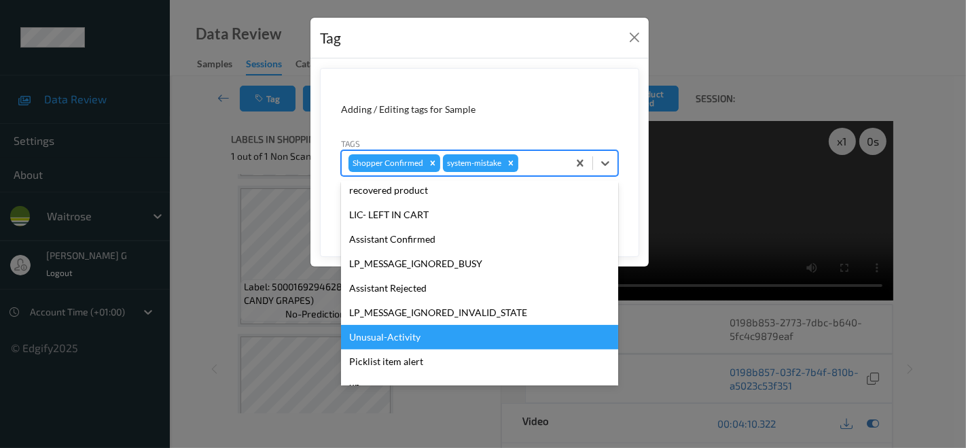
click at [391, 335] on div "Unusual-Activity" at bounding box center [479, 337] width 277 height 24
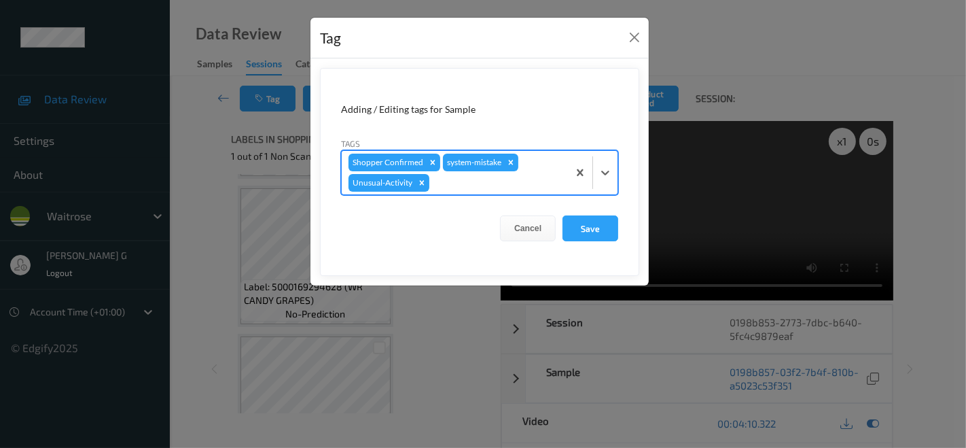
click at [476, 185] on div at bounding box center [496, 183] width 129 height 16
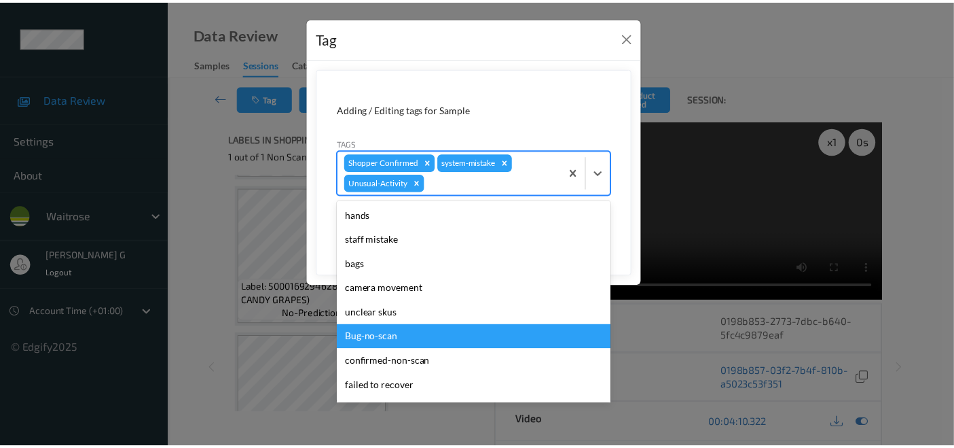
scroll to position [241, 0]
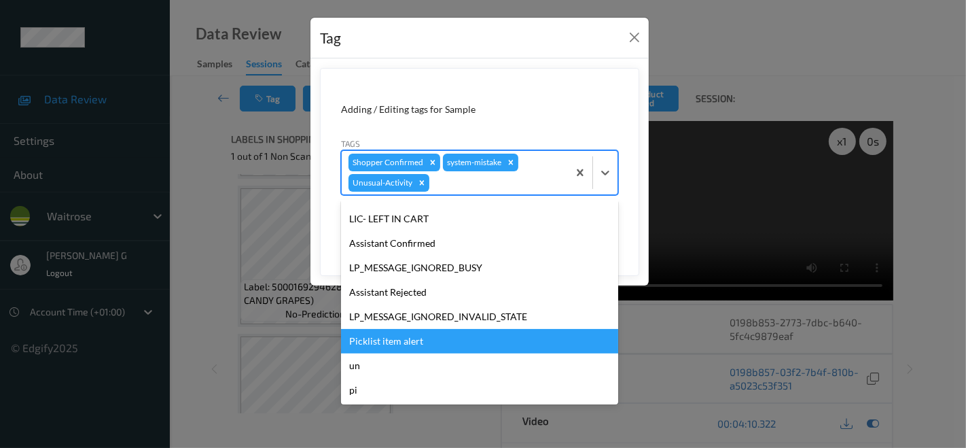
click at [372, 335] on div "Picklist item alert" at bounding box center [479, 341] width 277 height 24
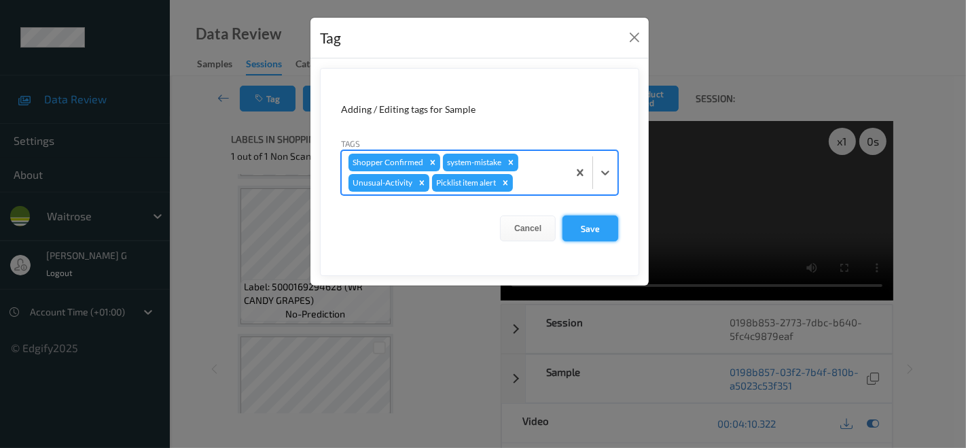
click at [580, 226] on button "Save" at bounding box center [590, 228] width 56 height 26
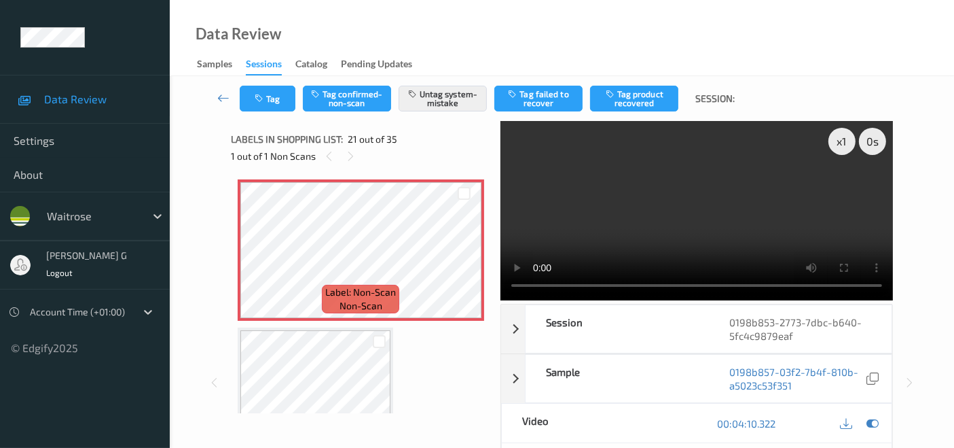
scroll to position [2586, 0]
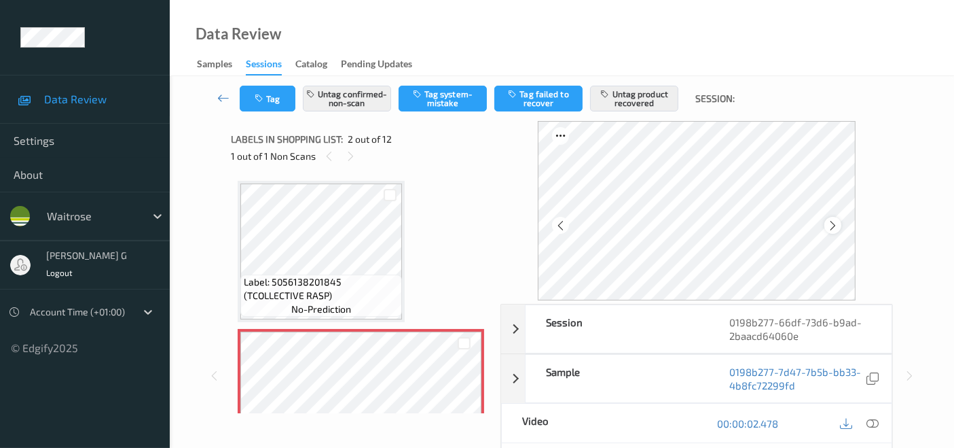
click at [832, 223] on icon at bounding box center [833, 225] width 12 height 12
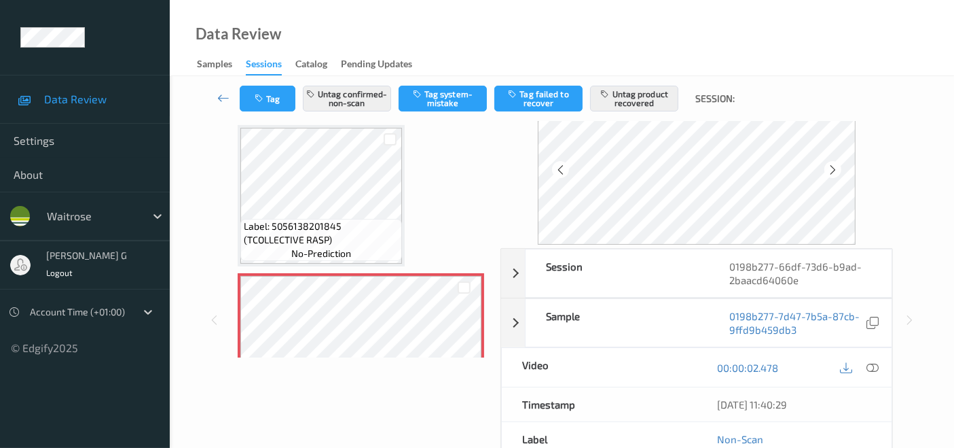
scroll to position [75, 0]
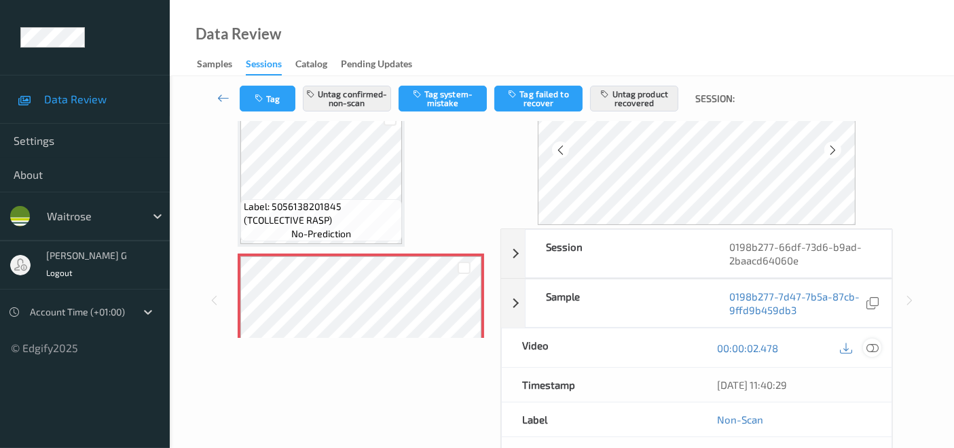
click at [871, 342] on icon at bounding box center [873, 348] width 12 height 12
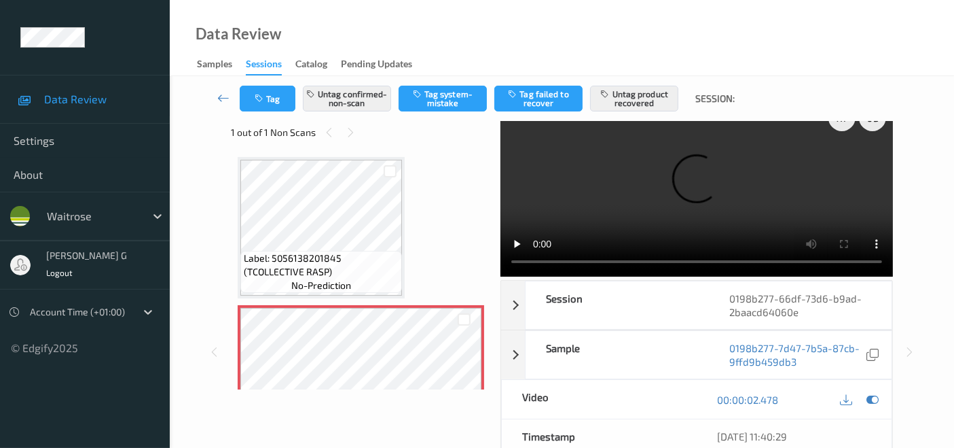
scroll to position [0, 0]
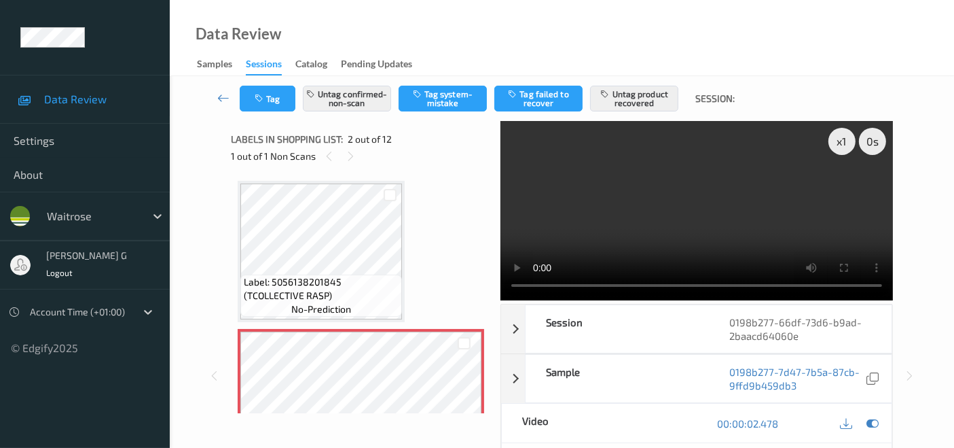
click at [843, 191] on video at bounding box center [697, 210] width 393 height 179
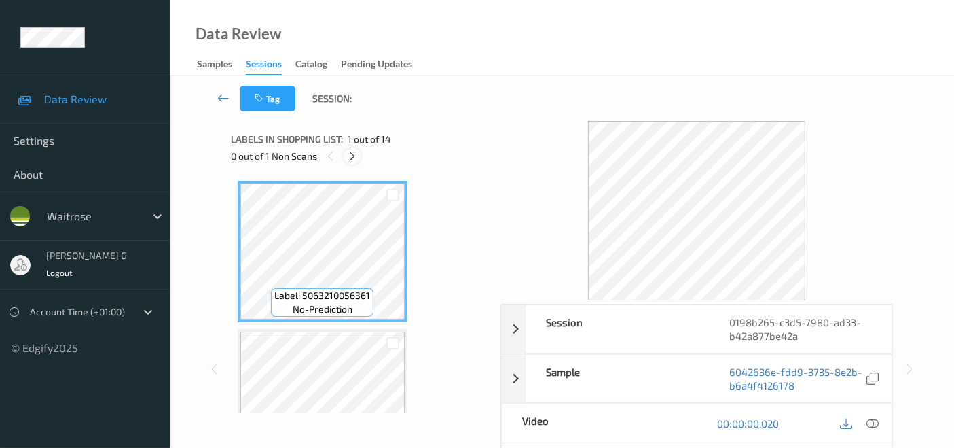
click at [348, 151] on icon at bounding box center [352, 156] width 12 height 12
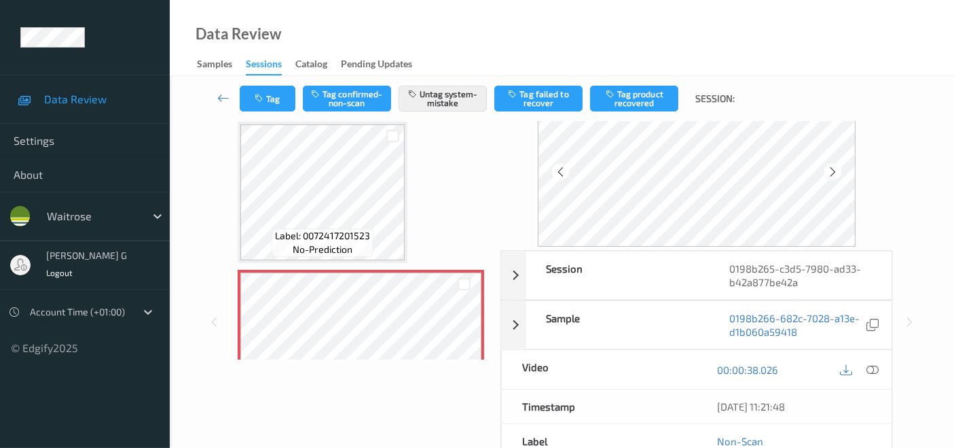
scroll to position [75, 0]
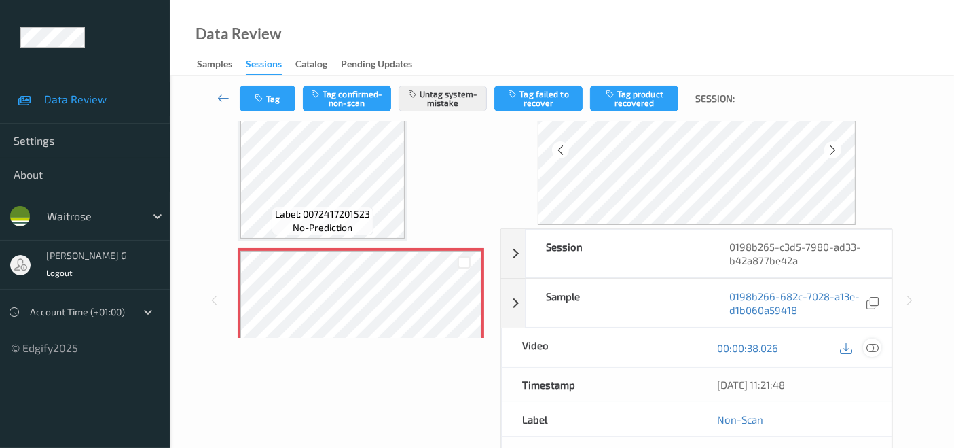
click at [876, 342] on icon at bounding box center [873, 348] width 12 height 12
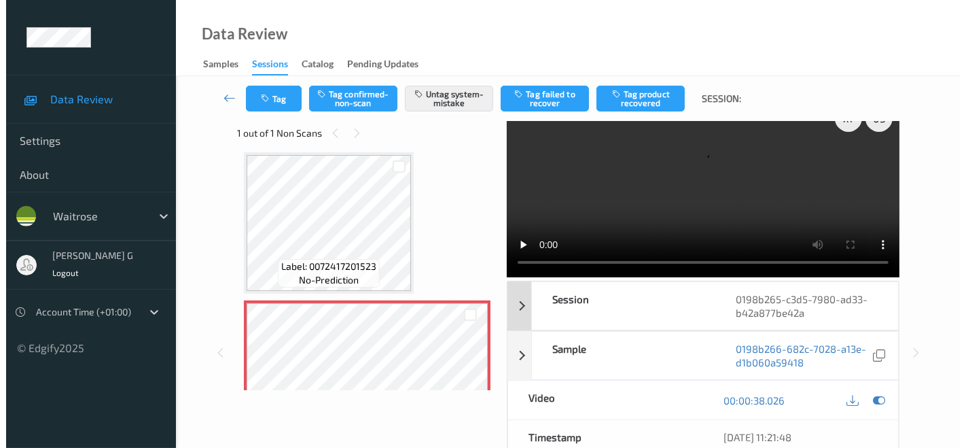
scroll to position [0, 0]
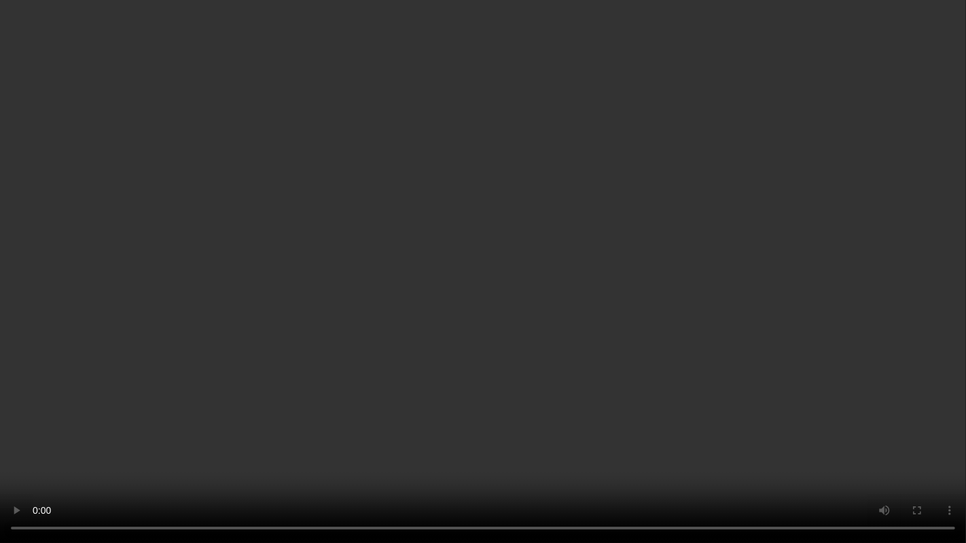
click at [898, 374] on video at bounding box center [483, 271] width 966 height 543
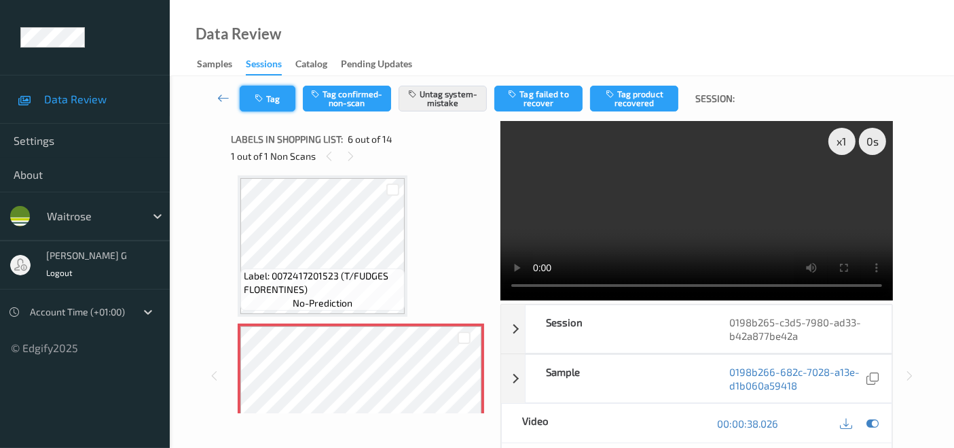
click at [279, 95] on button "Tag" at bounding box center [268, 99] width 56 height 26
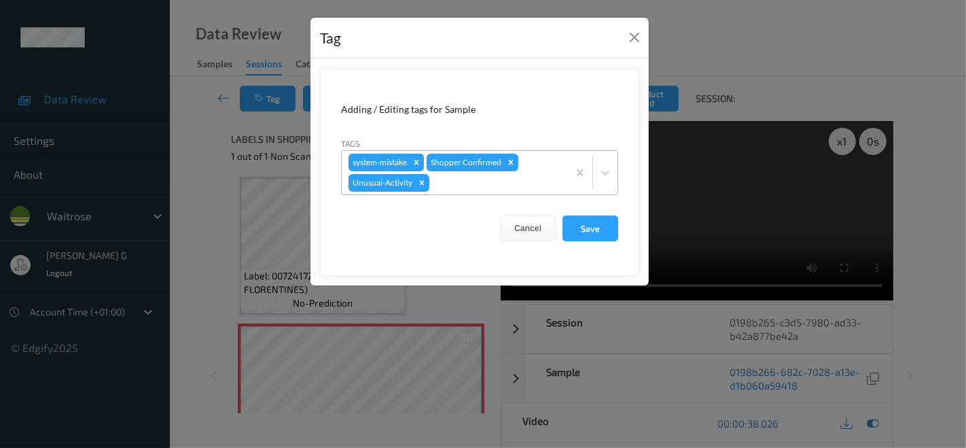
click at [418, 160] on icon "Remove system-mistake" at bounding box center [416, 162] width 5 height 5
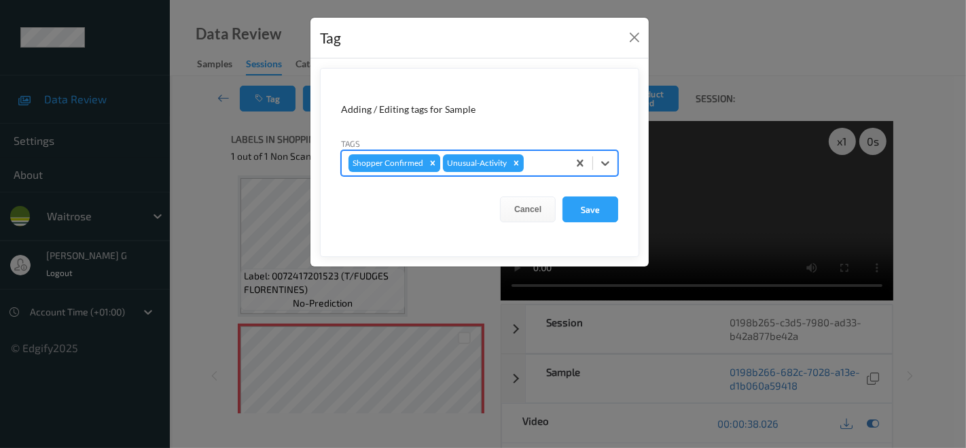
click at [429, 159] on icon "Remove Shopper Confirmed" at bounding box center [433, 163] width 10 height 10
click at [460, 165] on div at bounding box center [496, 163] width 129 height 16
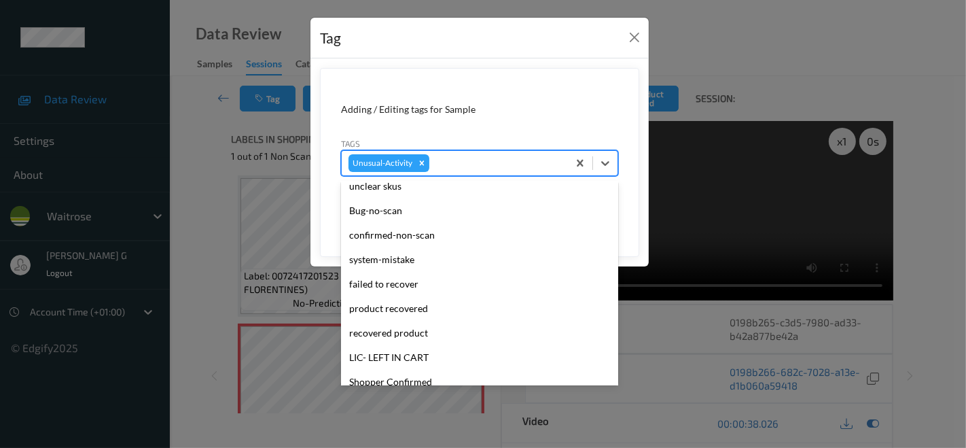
scroll to position [64, 0]
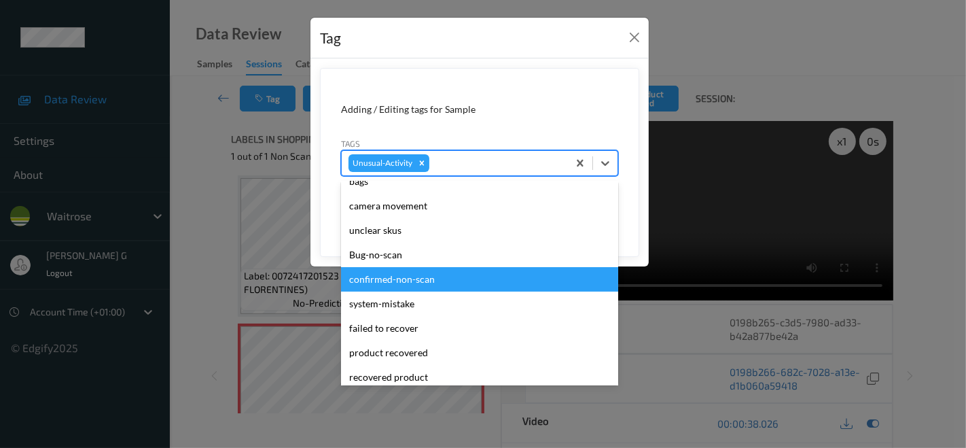
click at [408, 281] on div "confirmed-non-scan" at bounding box center [479, 279] width 277 height 24
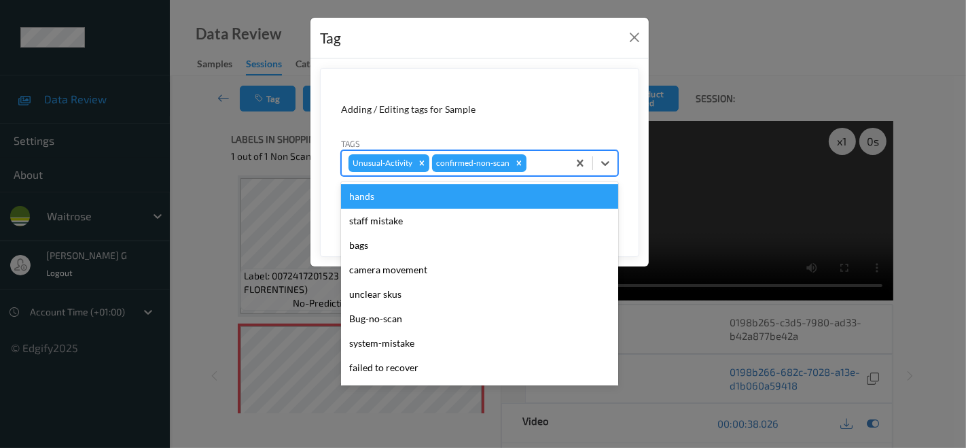
click at [542, 162] on div at bounding box center [545, 163] width 32 height 16
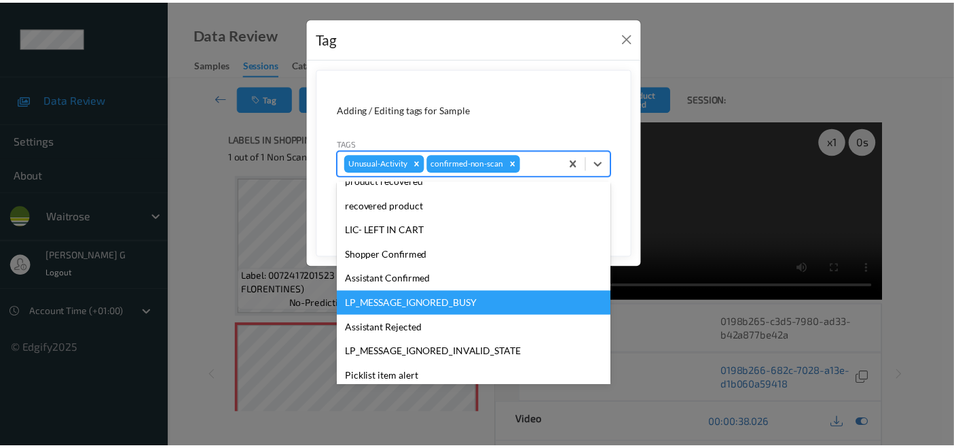
scroll to position [190, 0]
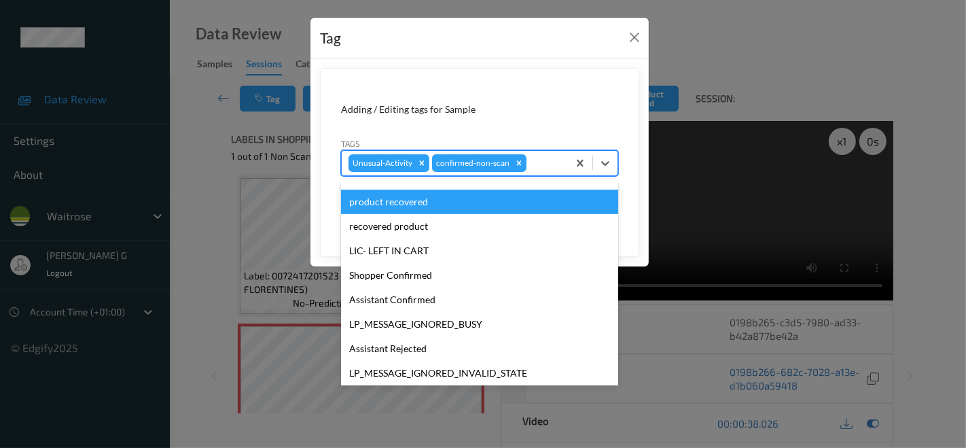
click at [397, 203] on div "product recovered" at bounding box center [479, 202] width 277 height 24
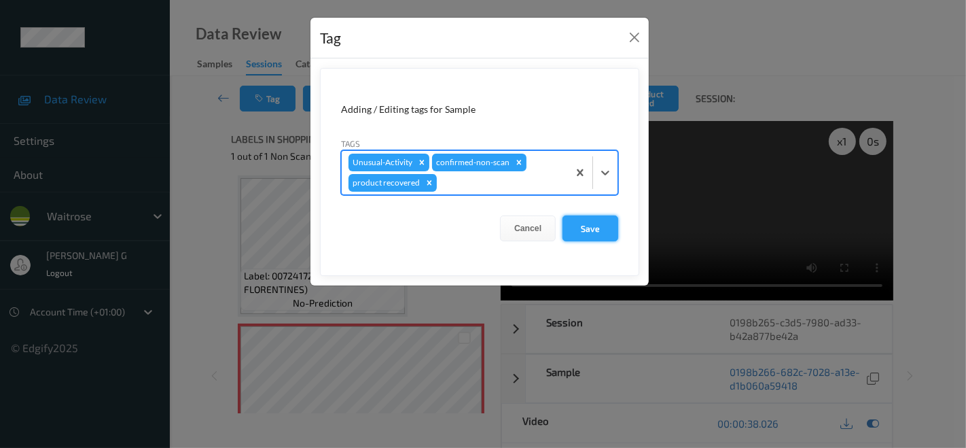
click at [594, 229] on button "Save" at bounding box center [590, 228] width 56 height 26
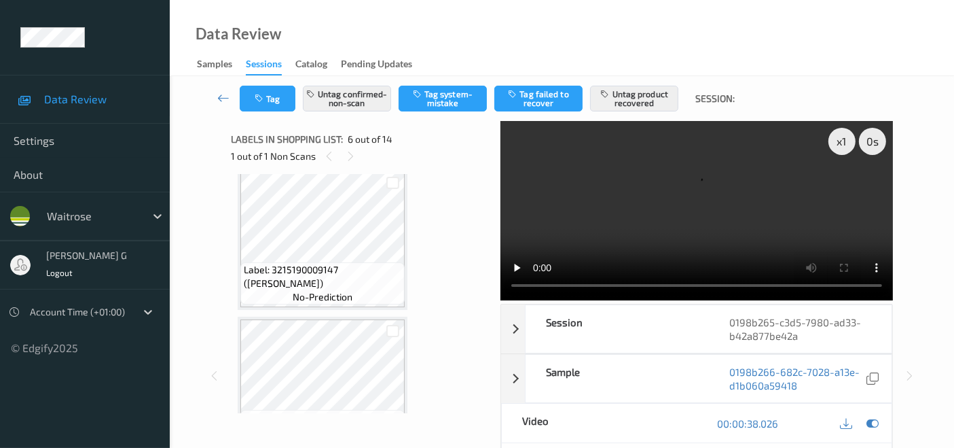
scroll to position [145, 0]
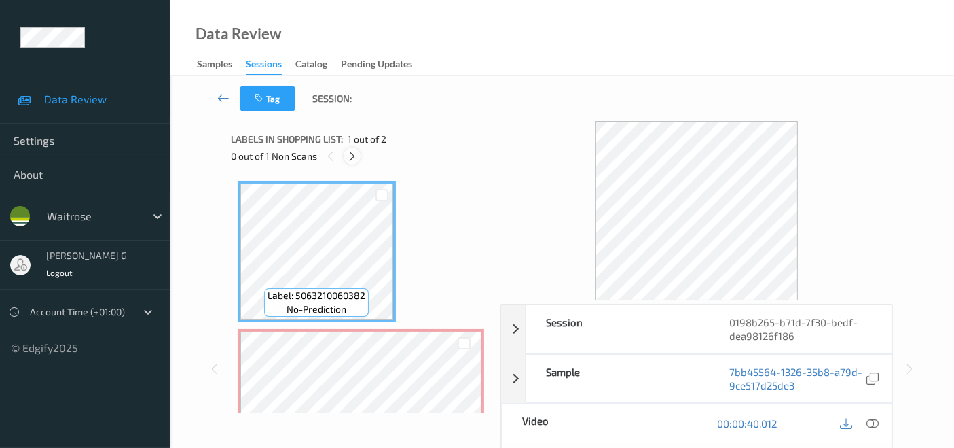
click at [359, 155] on div at bounding box center [352, 155] width 17 height 17
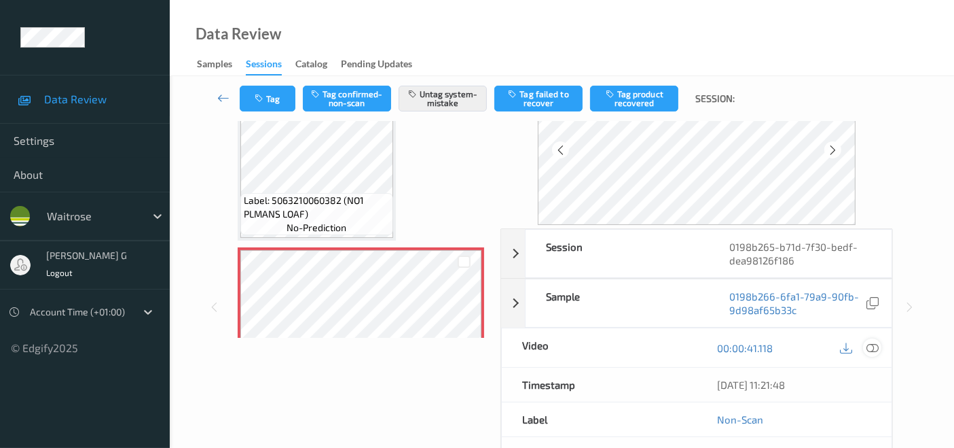
click at [870, 346] on icon at bounding box center [873, 348] width 12 height 12
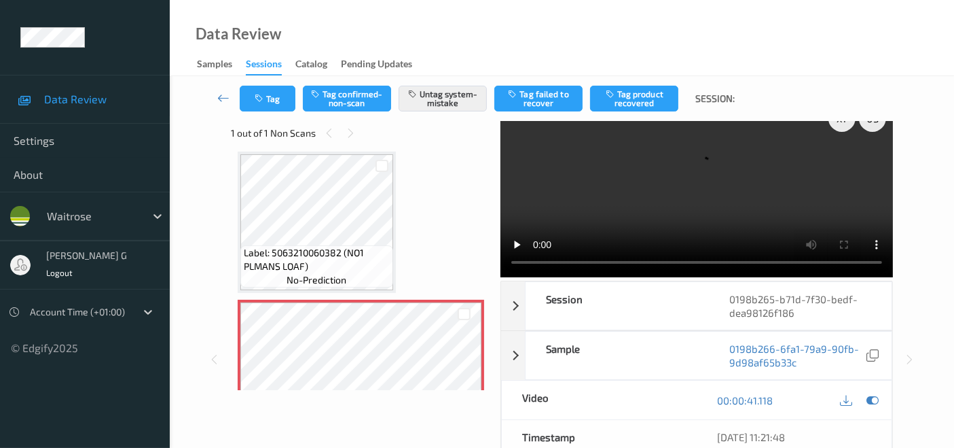
scroll to position [0, 0]
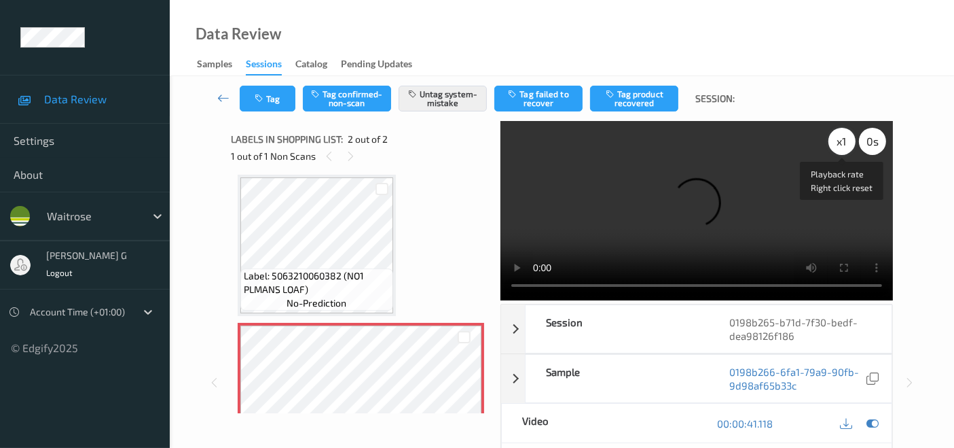
click at [847, 135] on div "x 1" at bounding box center [842, 141] width 27 height 27
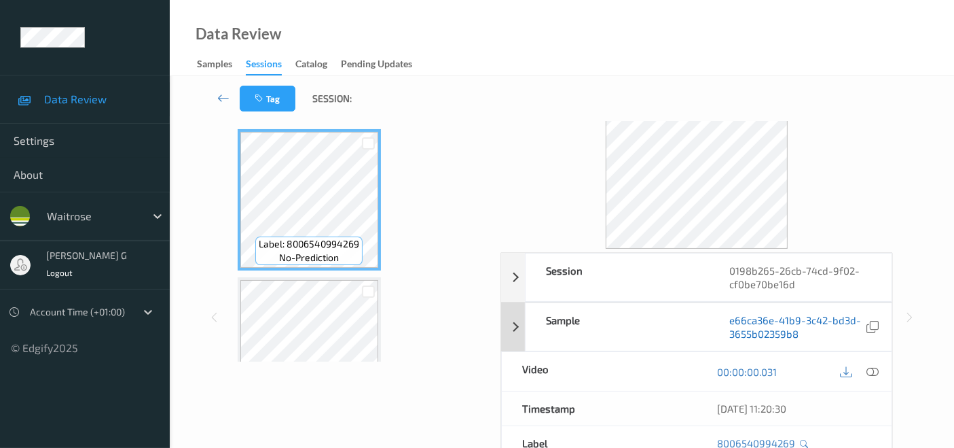
scroll to position [75, 0]
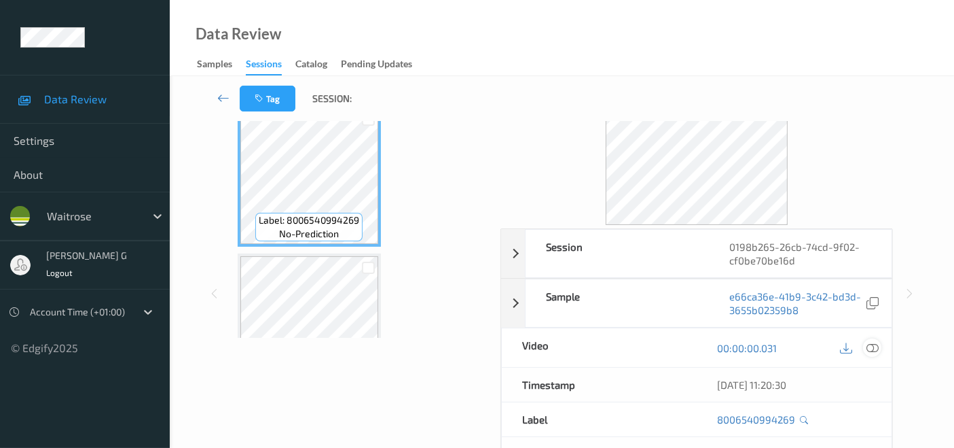
click at [879, 347] on div at bounding box center [872, 347] width 18 height 18
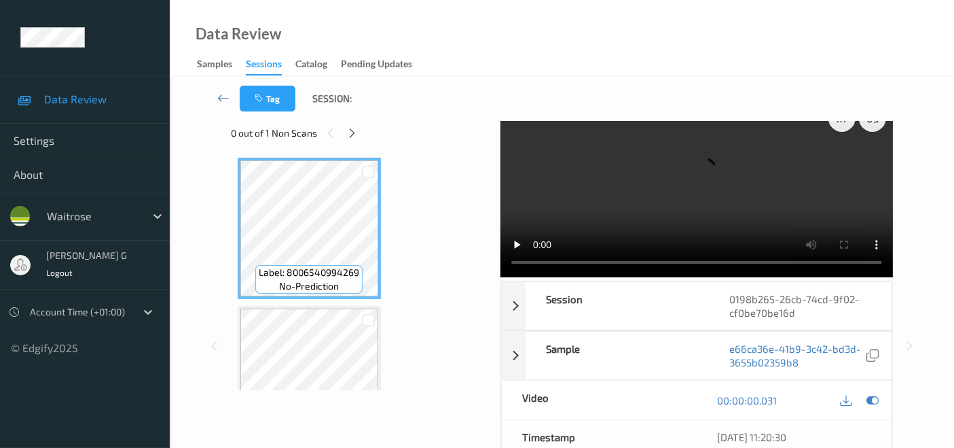
scroll to position [0, 0]
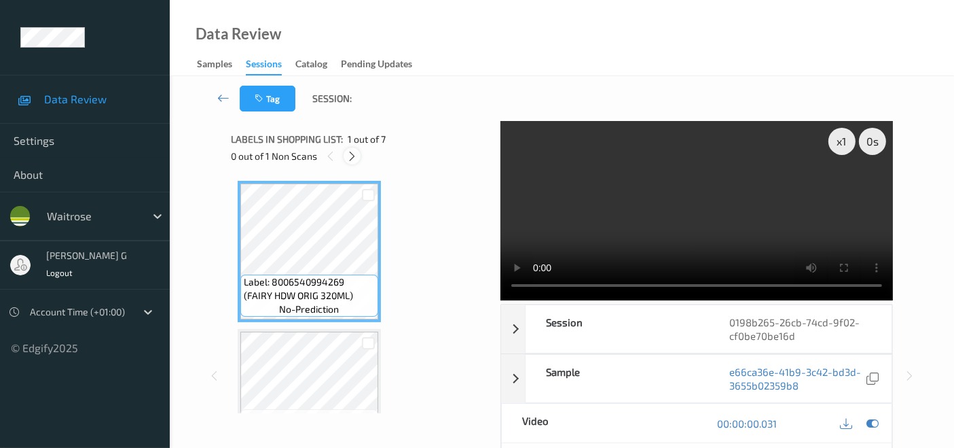
click at [351, 156] on icon at bounding box center [352, 156] width 12 height 12
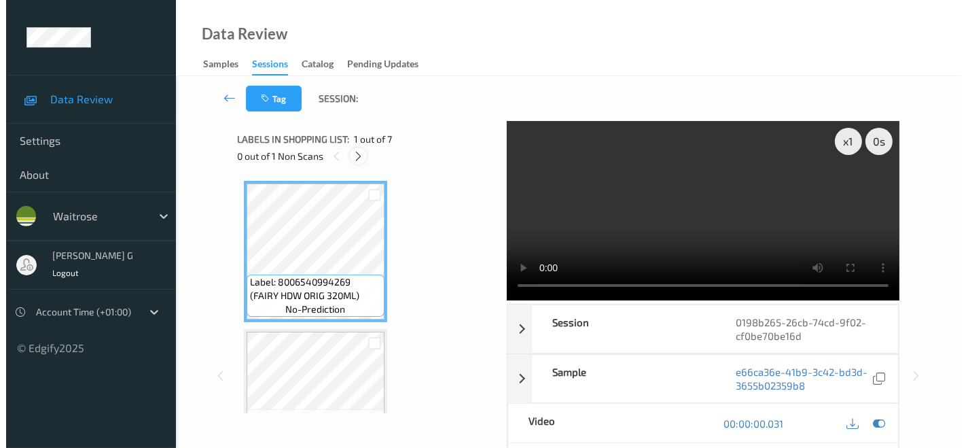
scroll to position [598, 0]
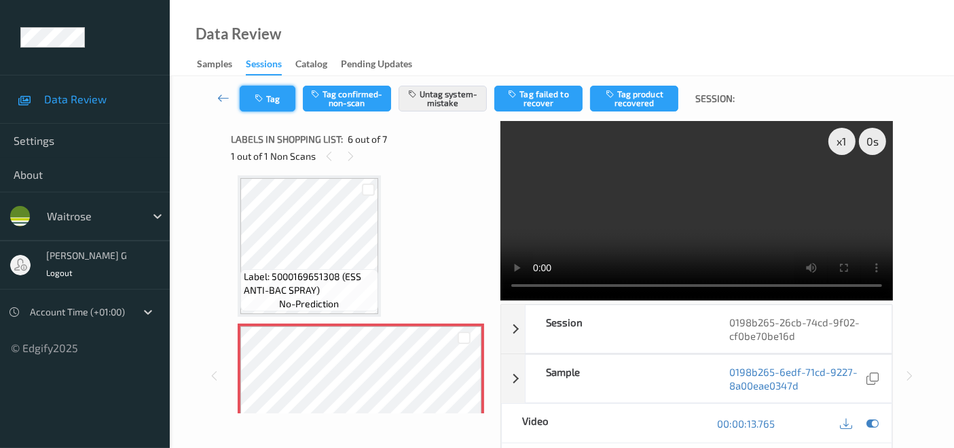
click at [280, 94] on button "Tag" at bounding box center [268, 99] width 56 height 26
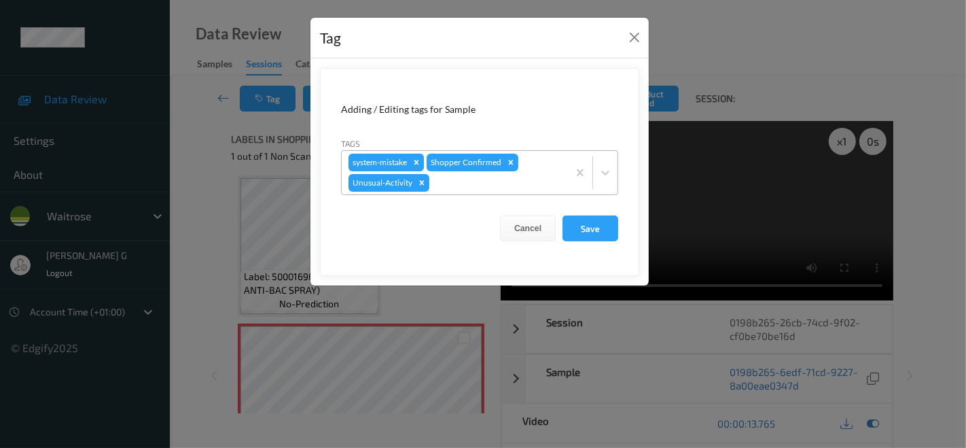
click at [418, 159] on icon "Remove system-mistake" at bounding box center [417, 163] width 10 height 10
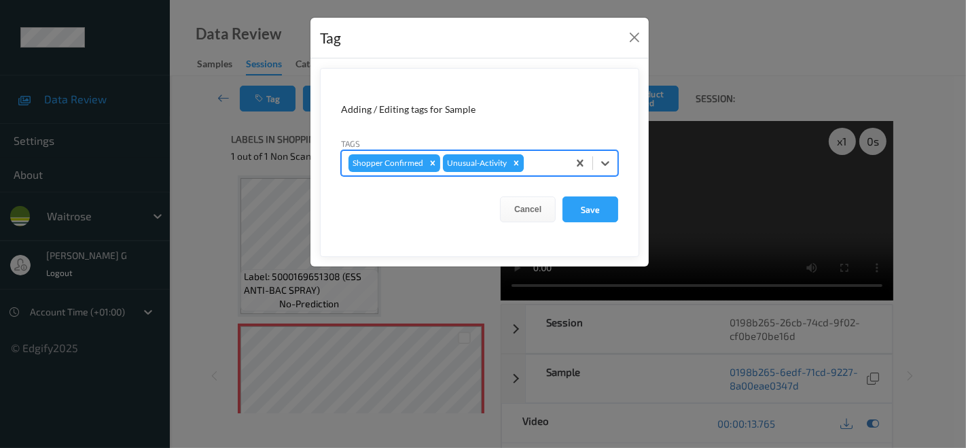
click at [514, 162] on icon "Remove Unusual-Activity" at bounding box center [516, 162] width 5 height 5
click at [462, 156] on div at bounding box center [502, 163] width 118 height 16
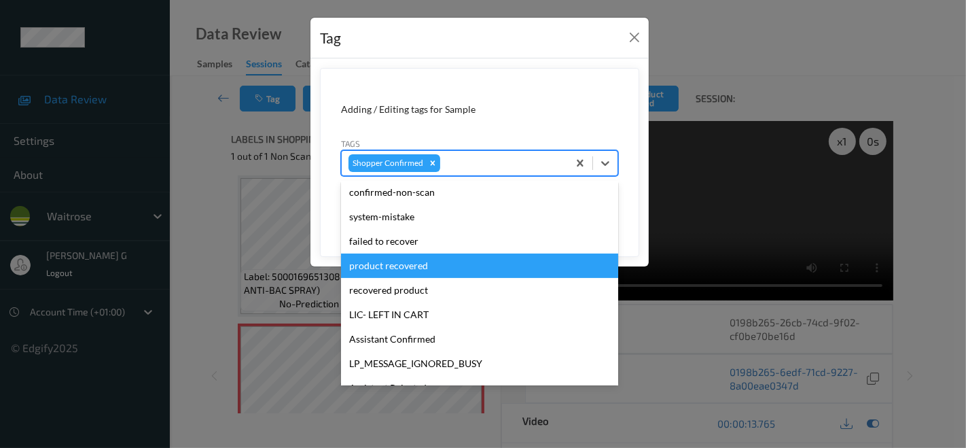
scroll to position [0, 0]
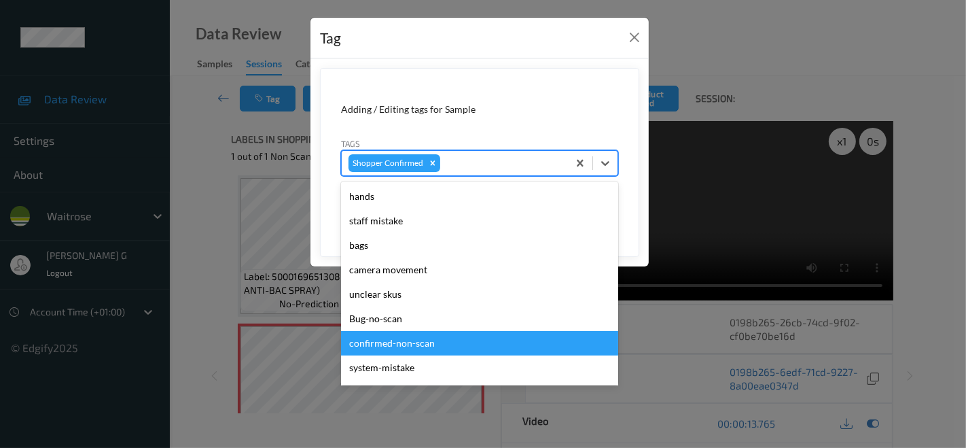
click at [414, 343] on div "confirmed-non-scan" at bounding box center [479, 343] width 277 height 24
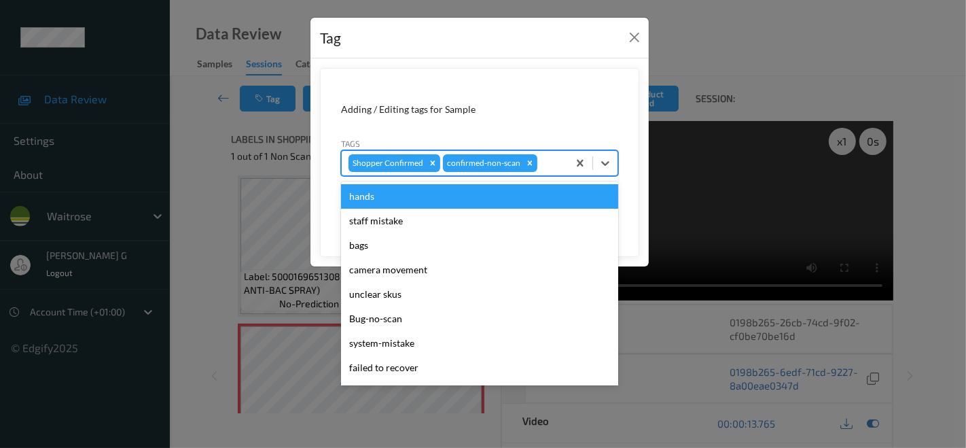
click at [541, 158] on div at bounding box center [550, 163] width 21 height 16
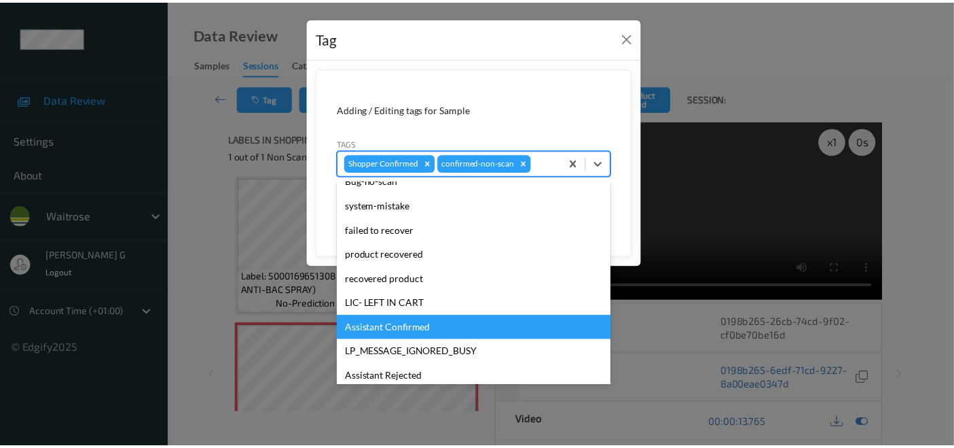
scroll to position [115, 0]
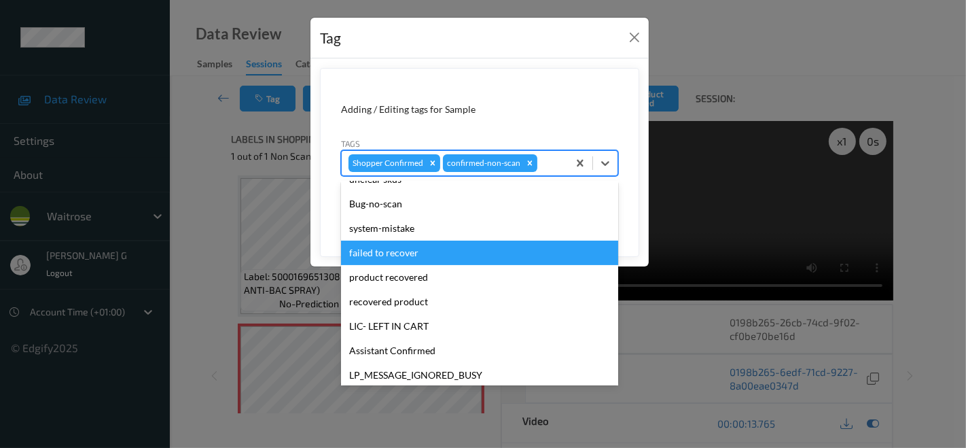
click at [390, 251] on div "failed to recover" at bounding box center [479, 252] width 277 height 24
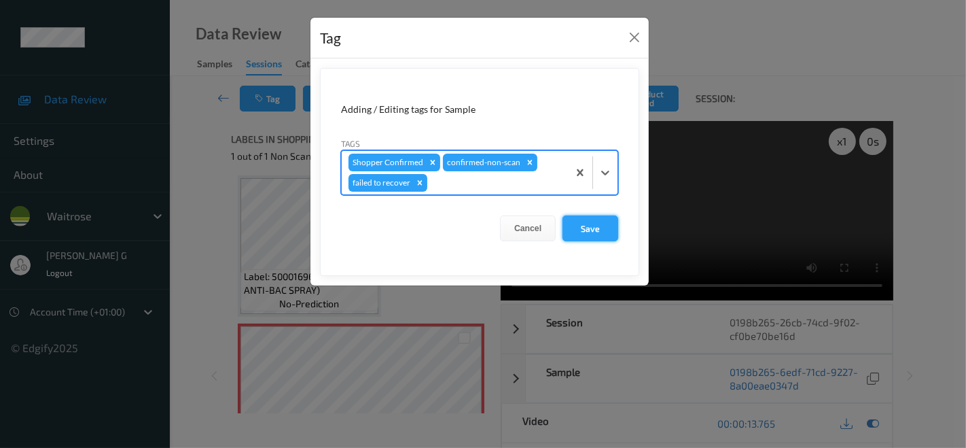
click at [586, 222] on button "Save" at bounding box center [590, 228] width 56 height 26
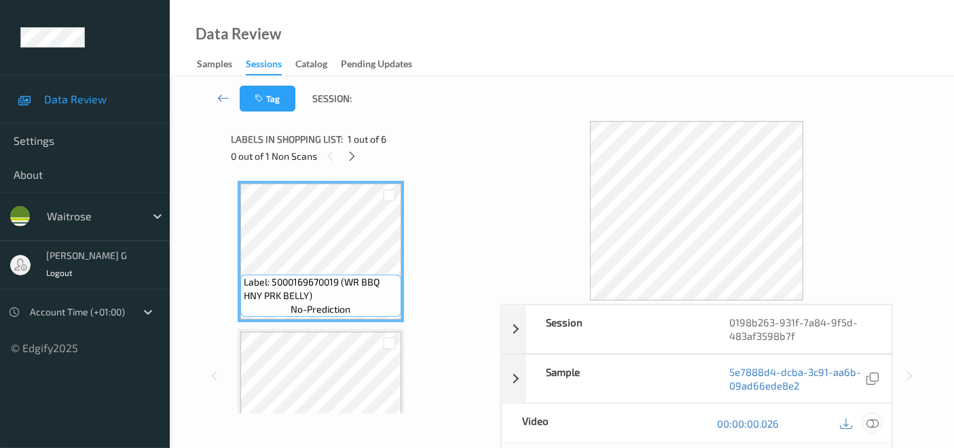
click at [873, 423] on icon at bounding box center [873, 423] width 12 height 12
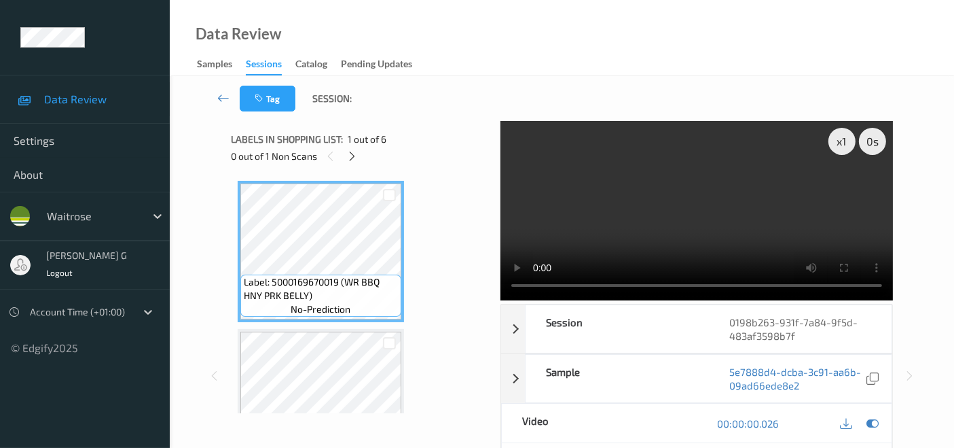
click at [846, 191] on video at bounding box center [697, 210] width 393 height 179
click at [354, 156] on icon at bounding box center [352, 156] width 12 height 12
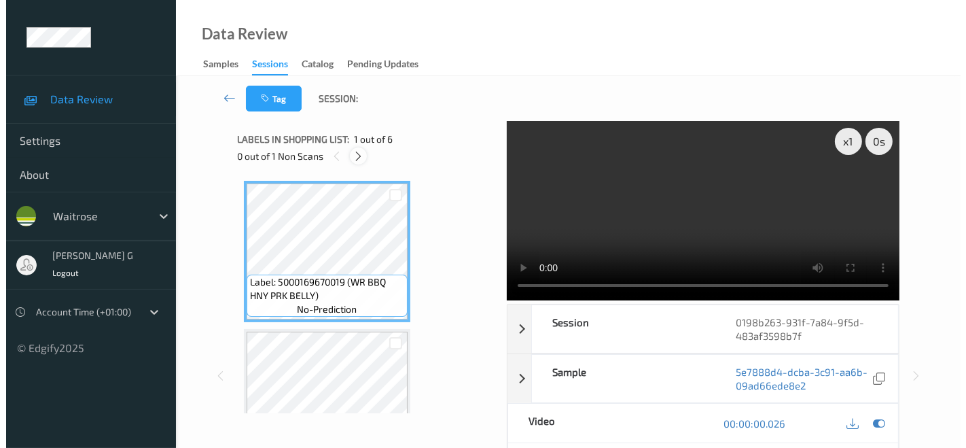
scroll to position [154, 0]
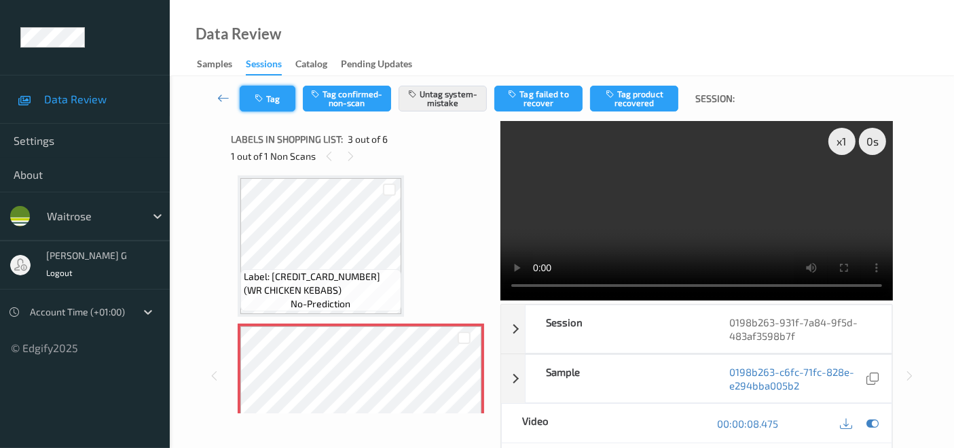
click at [284, 96] on button "Tag" at bounding box center [268, 99] width 56 height 26
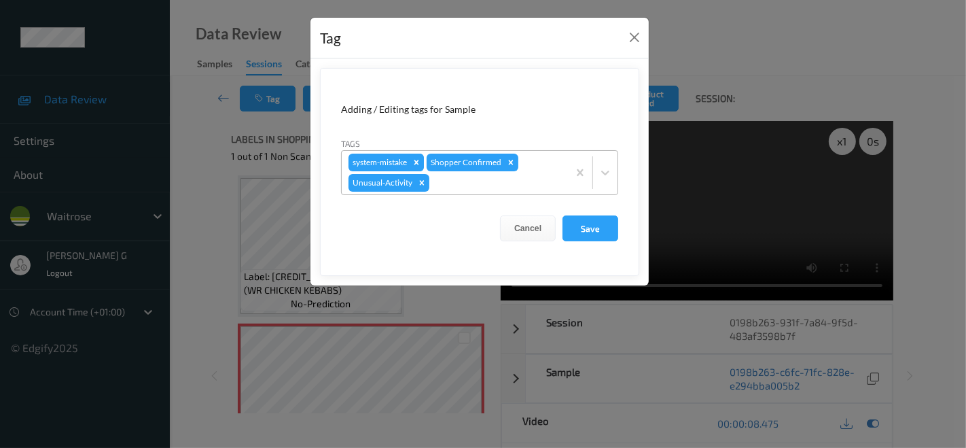
click at [418, 158] on icon "Remove system-mistake" at bounding box center [417, 163] width 10 height 10
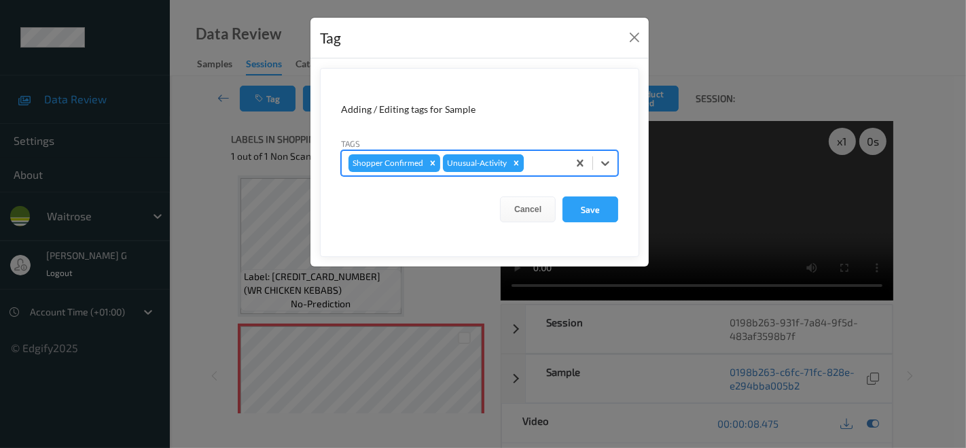
click at [516, 164] on icon "Remove Unusual-Activity" at bounding box center [517, 163] width 10 height 10
click at [483, 166] on div at bounding box center [502, 163] width 118 height 16
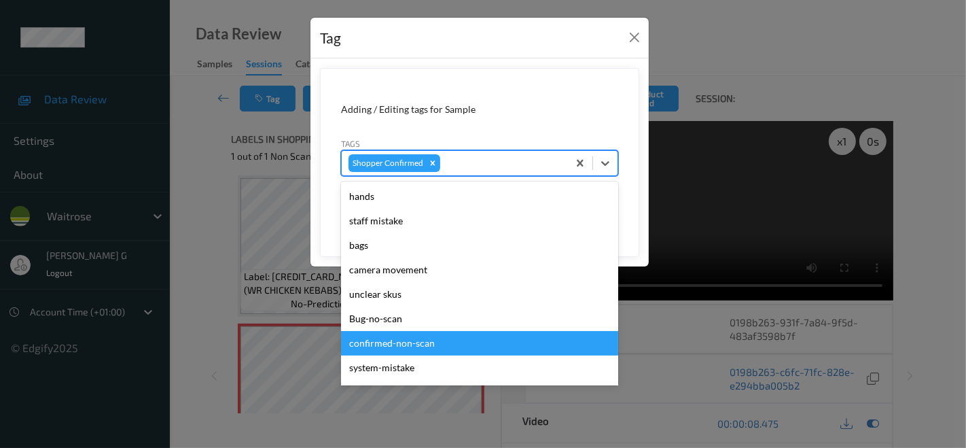
click at [391, 344] on div "confirmed-non-scan" at bounding box center [479, 343] width 277 height 24
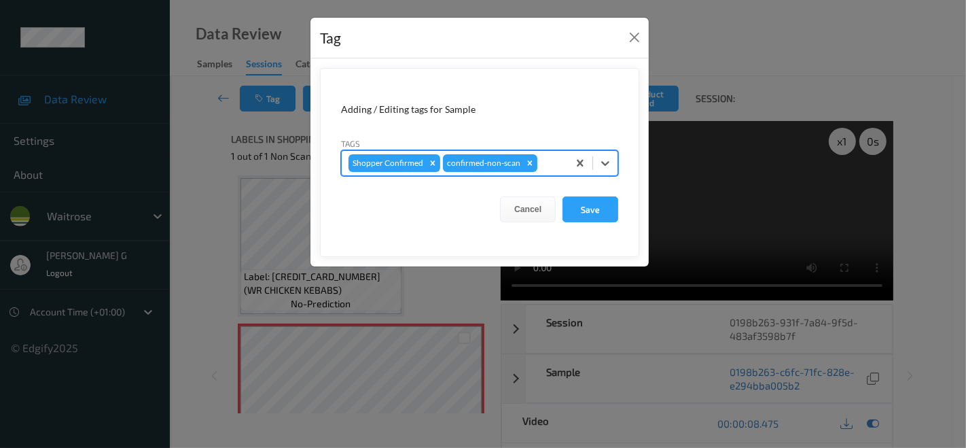
click at [542, 155] on div at bounding box center [550, 163] width 21 height 16
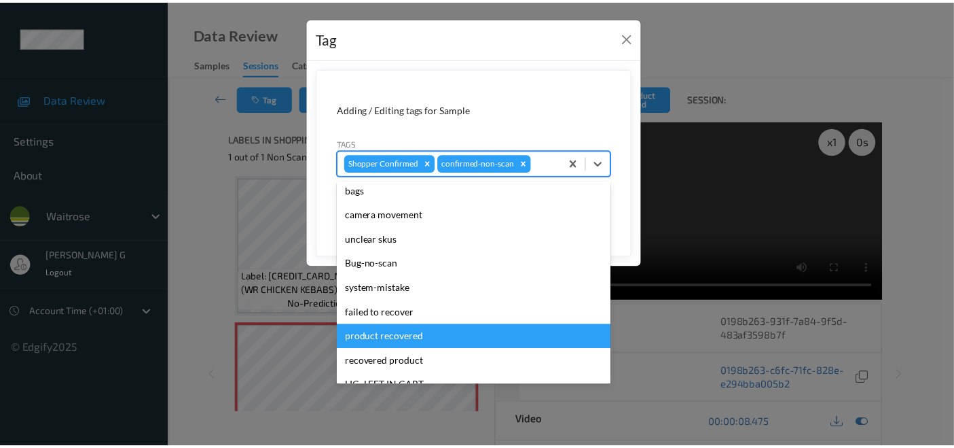
scroll to position [75, 0]
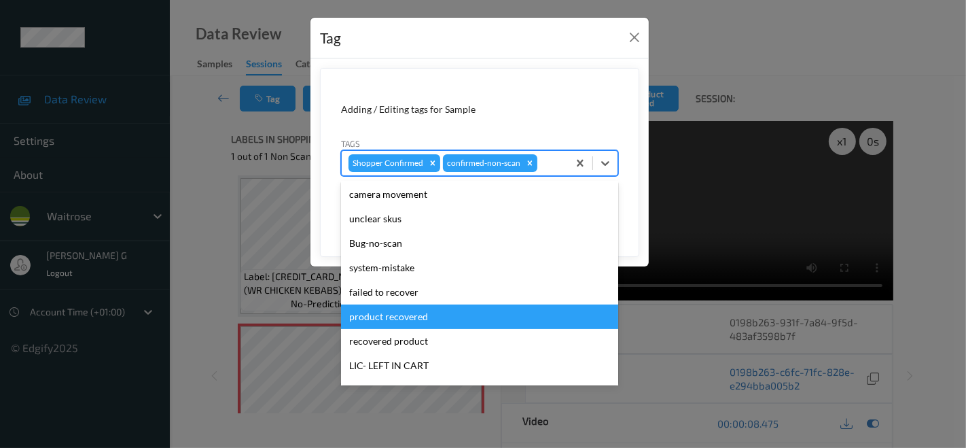
click at [373, 316] on div "product recovered" at bounding box center [479, 316] width 277 height 24
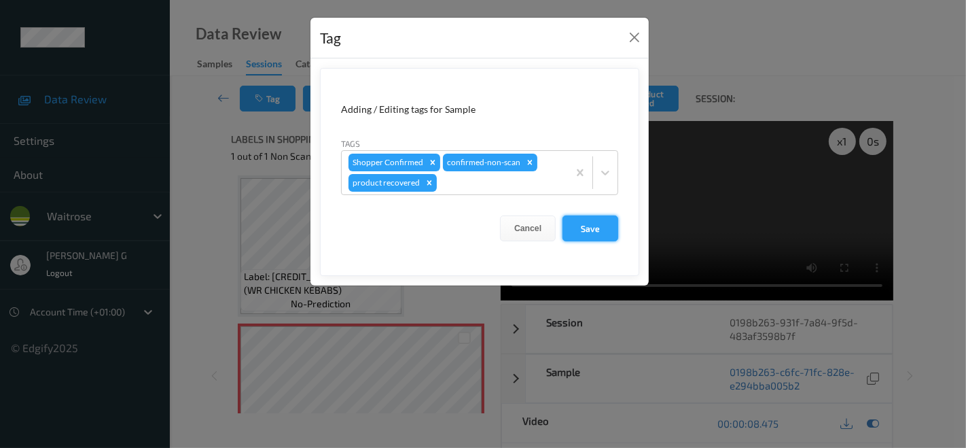
click at [581, 226] on button "Save" at bounding box center [590, 228] width 56 height 26
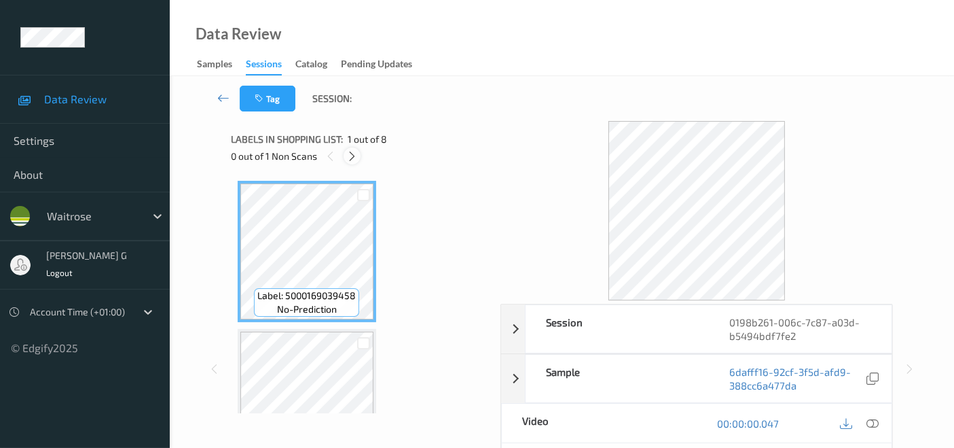
click at [355, 152] on icon at bounding box center [352, 156] width 12 height 12
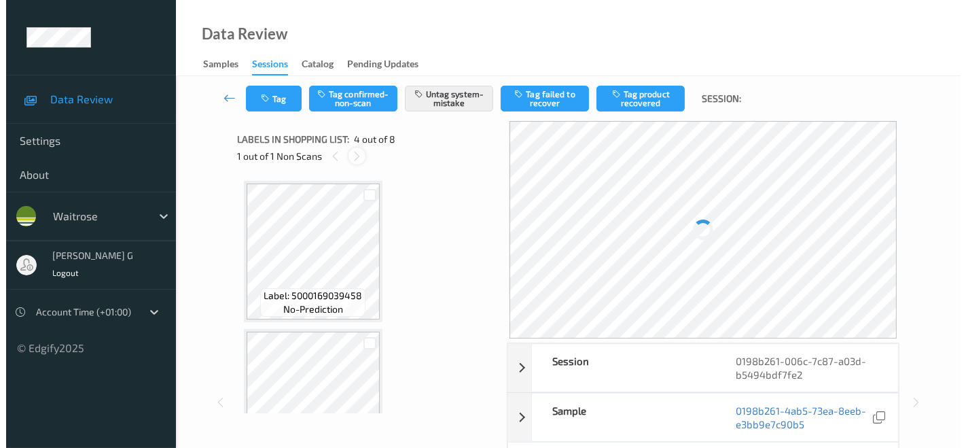
scroll to position [302, 0]
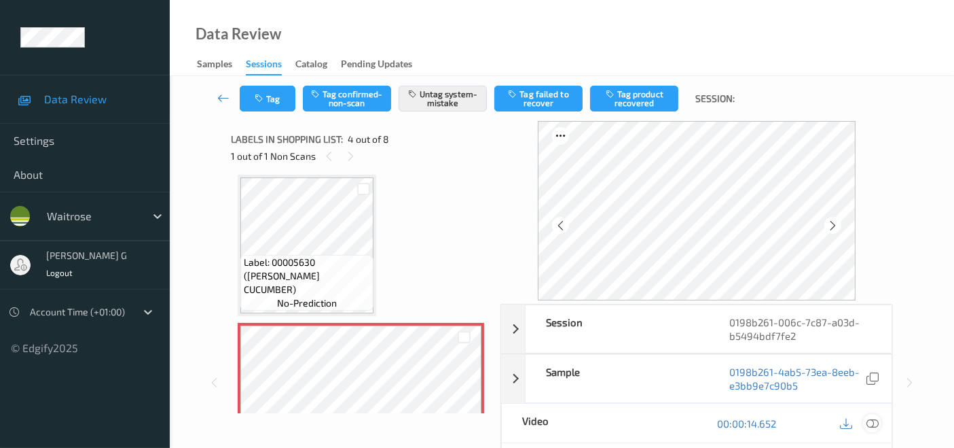
click at [867, 419] on icon at bounding box center [873, 423] width 12 height 12
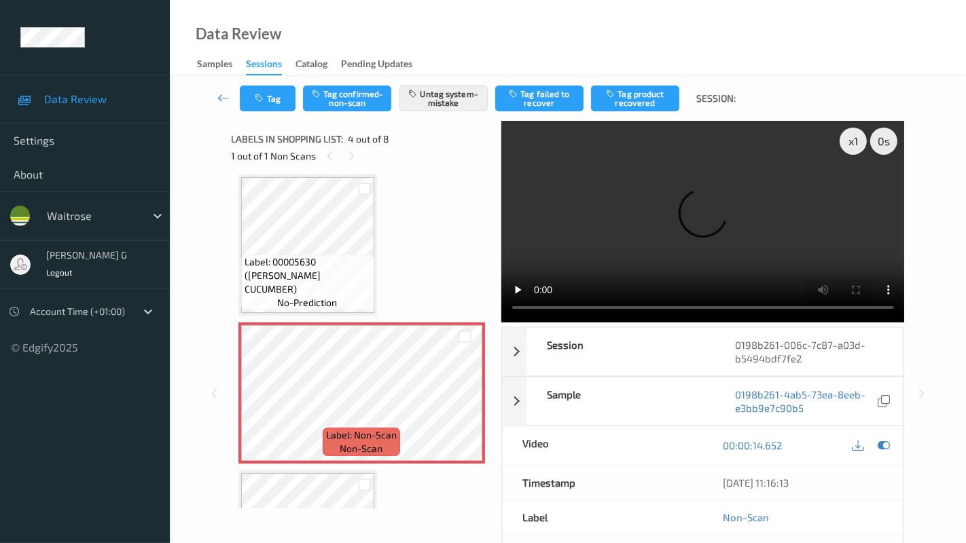
click at [501, 323] on video at bounding box center [703, 222] width 404 height 202
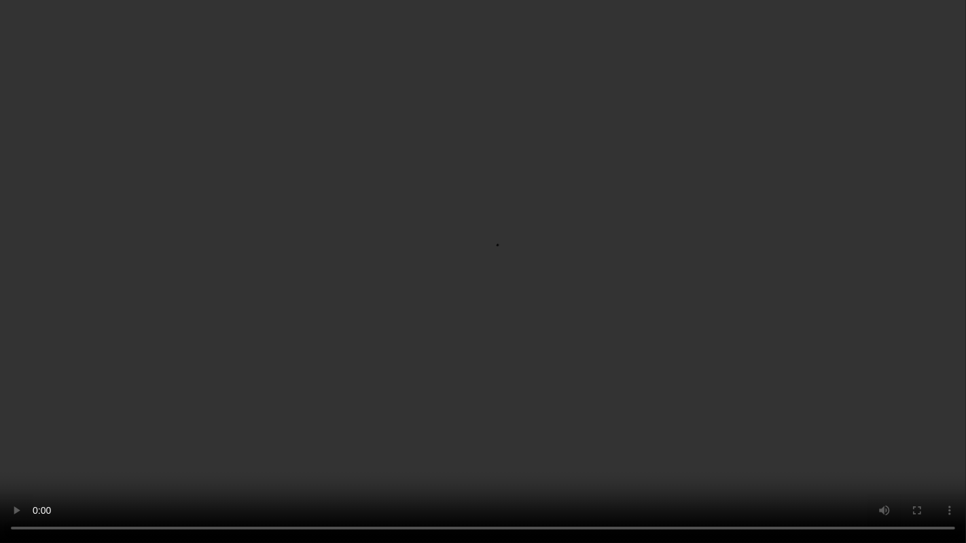
click at [840, 347] on video at bounding box center [483, 271] width 966 height 543
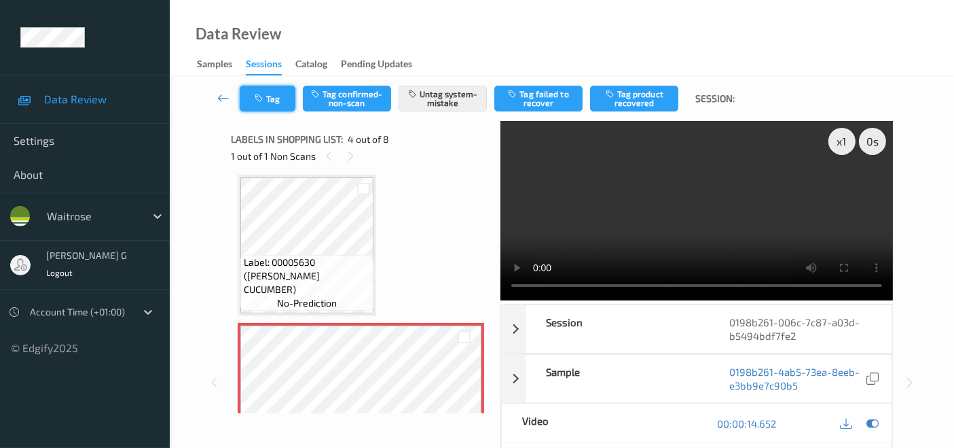
click at [271, 103] on button "Tag" at bounding box center [268, 99] width 56 height 26
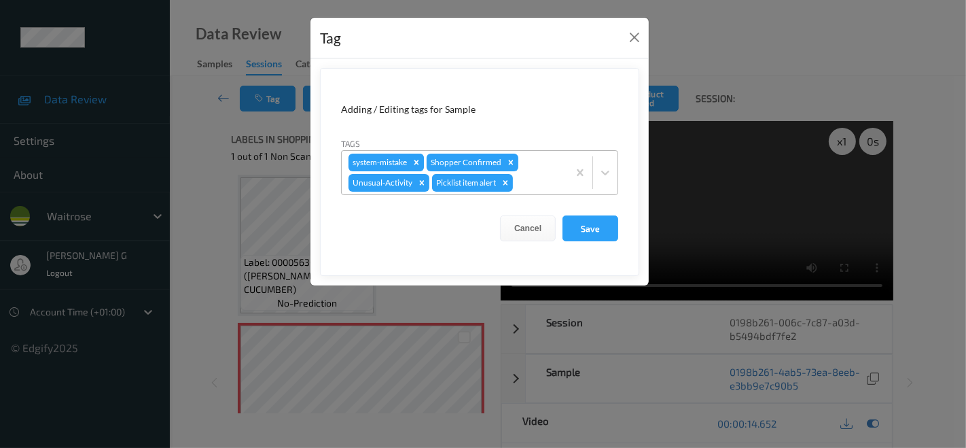
click at [418, 165] on icon "Remove system-mistake" at bounding box center [417, 163] width 10 height 10
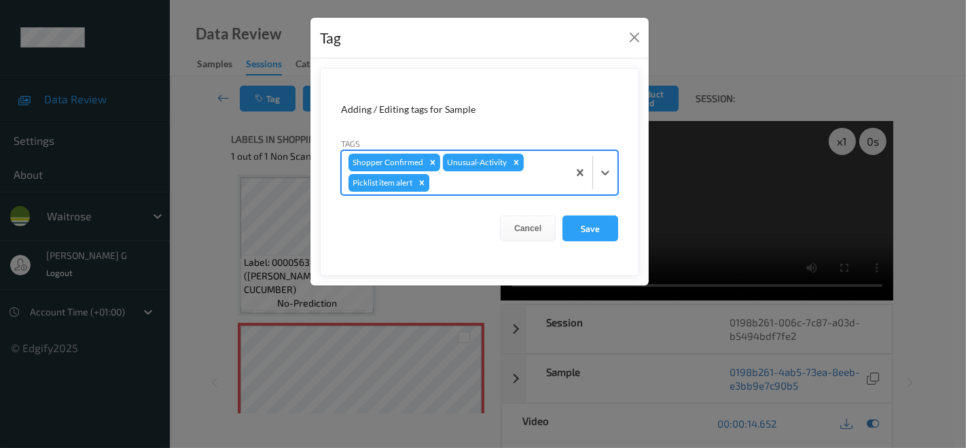
click at [425, 179] on icon "Remove Picklist item alert" at bounding box center [422, 183] width 10 height 10
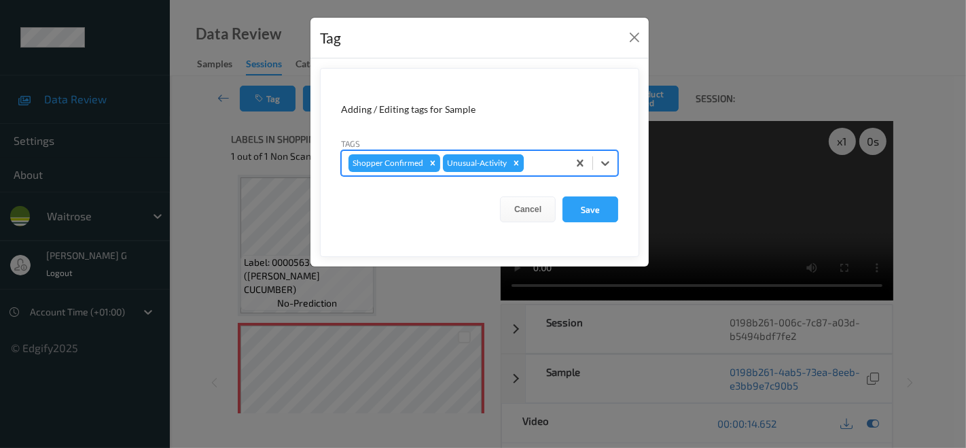
click at [514, 160] on icon "Remove Unusual-Activity" at bounding box center [517, 163] width 10 height 10
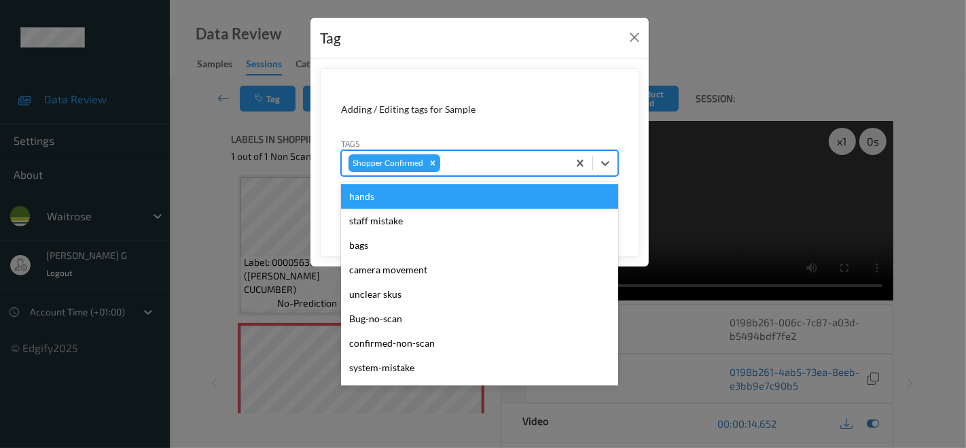
click at [477, 162] on div at bounding box center [502, 163] width 118 height 16
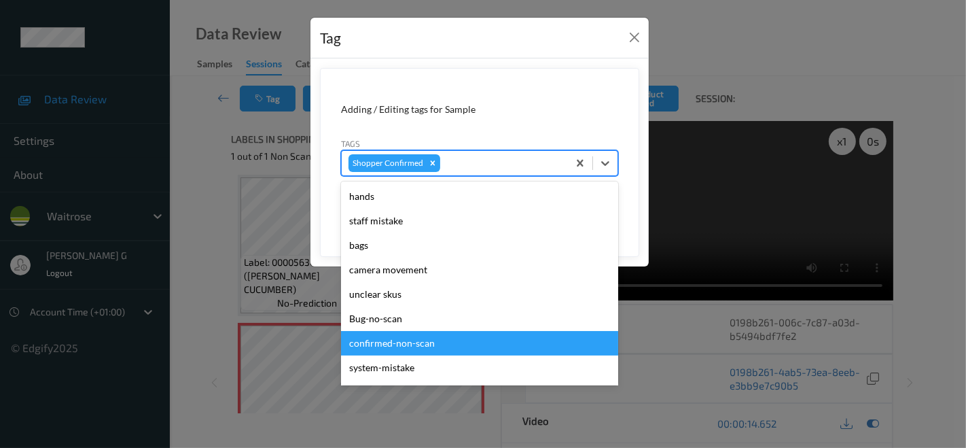
click at [382, 346] on div "confirmed-non-scan" at bounding box center [479, 343] width 277 height 24
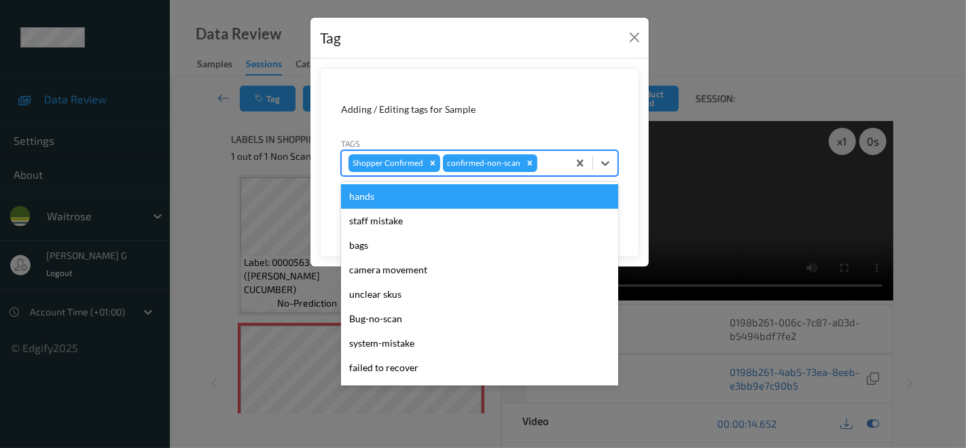
click at [551, 162] on div at bounding box center [550, 163] width 21 height 16
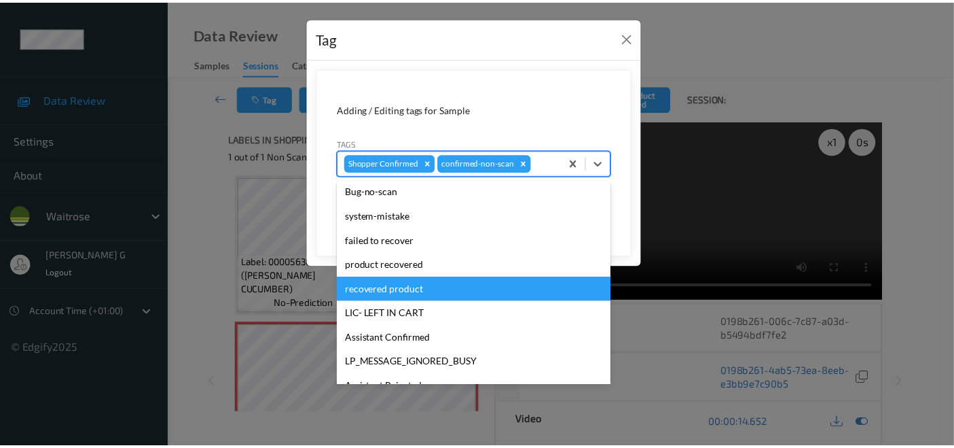
scroll to position [151, 0]
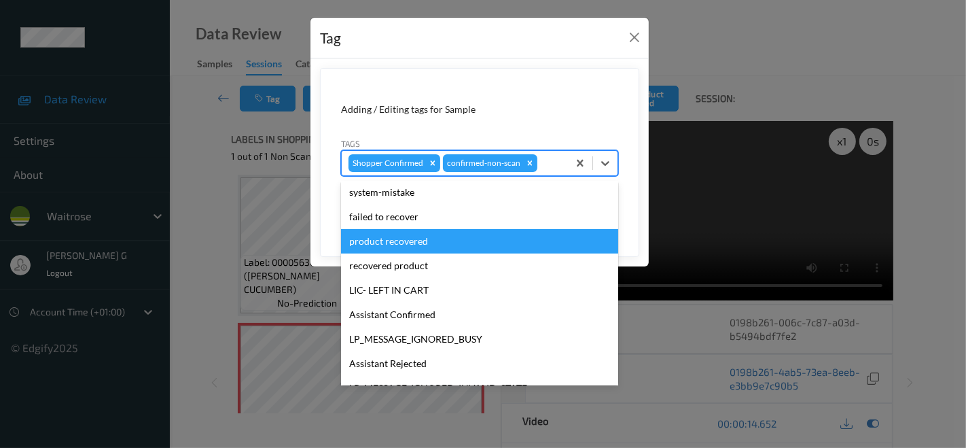
click at [381, 237] on div "product recovered" at bounding box center [479, 241] width 277 height 24
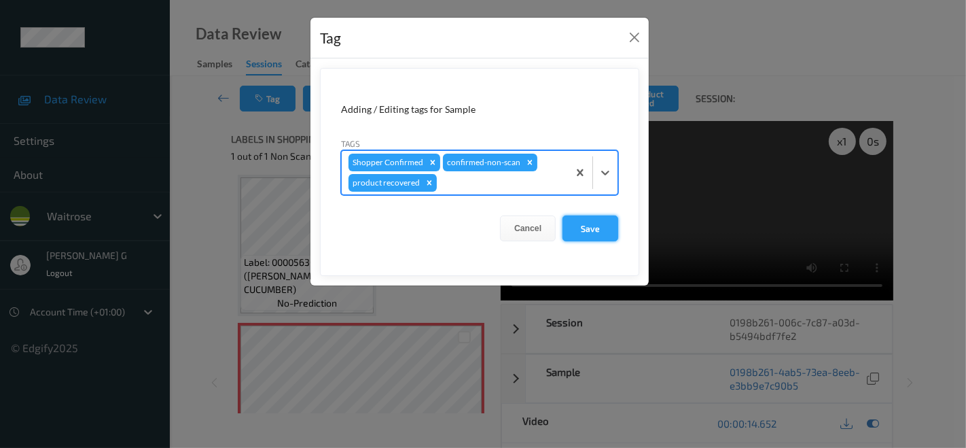
click at [580, 219] on button "Save" at bounding box center [590, 228] width 56 height 26
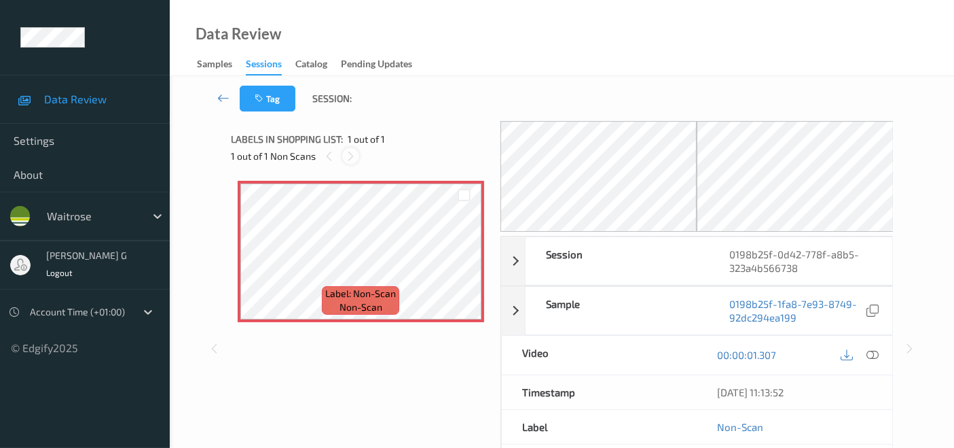
click at [354, 154] on icon at bounding box center [351, 156] width 12 height 12
click at [874, 353] on icon at bounding box center [873, 354] width 12 height 12
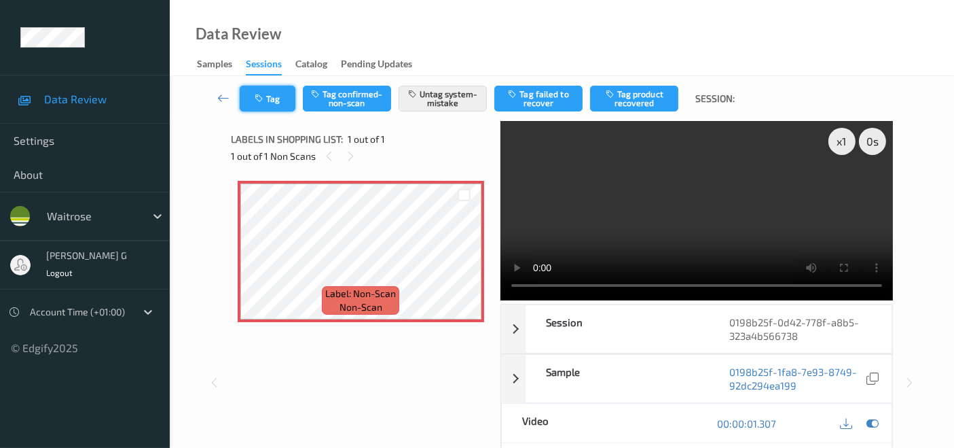
click at [264, 103] on button "Tag" at bounding box center [268, 99] width 56 height 26
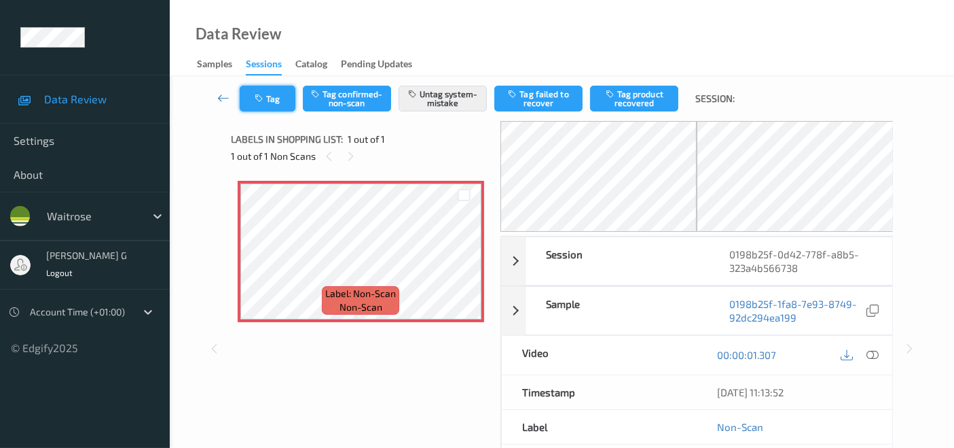
click at [271, 101] on button "Tag" at bounding box center [268, 99] width 56 height 26
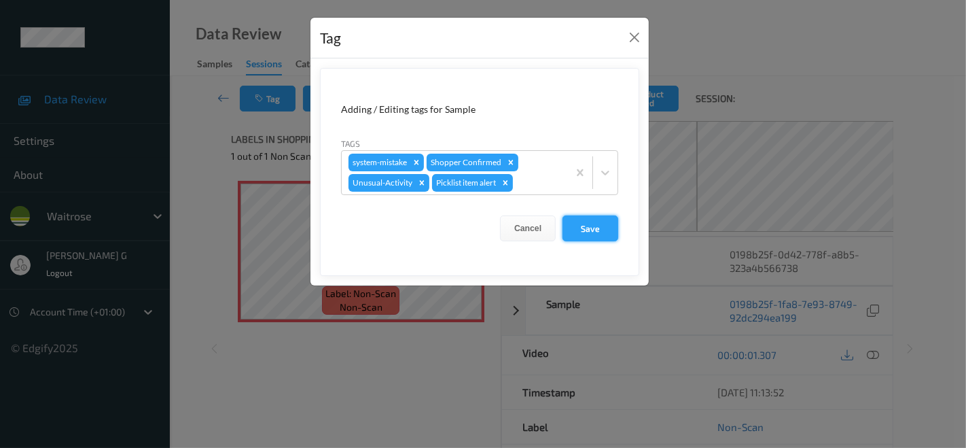
click at [582, 228] on button "Save" at bounding box center [590, 228] width 56 height 26
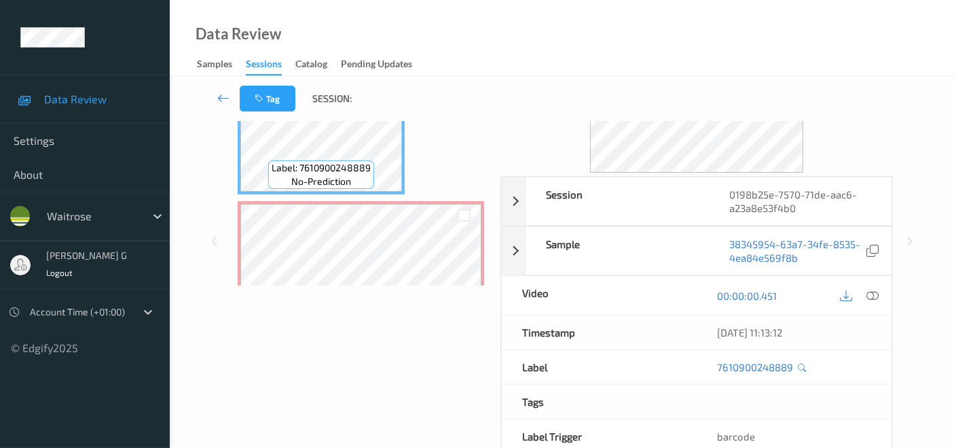
scroll to position [151, 0]
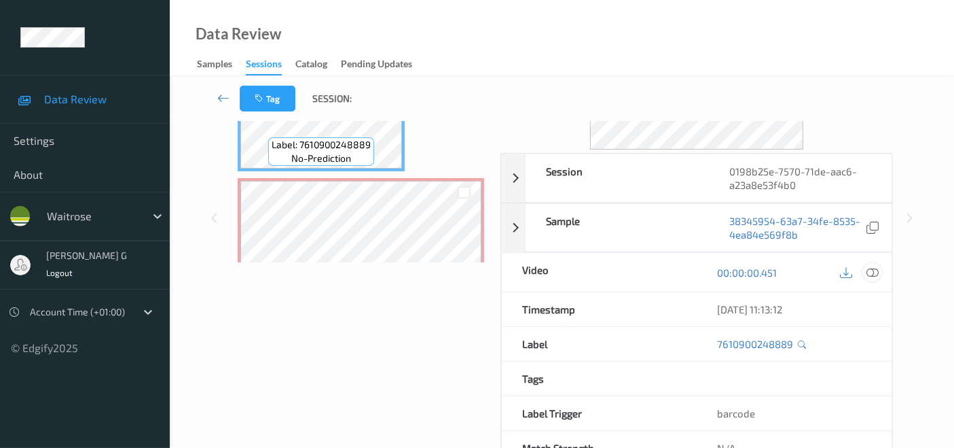
click at [876, 272] on icon at bounding box center [873, 272] width 12 height 12
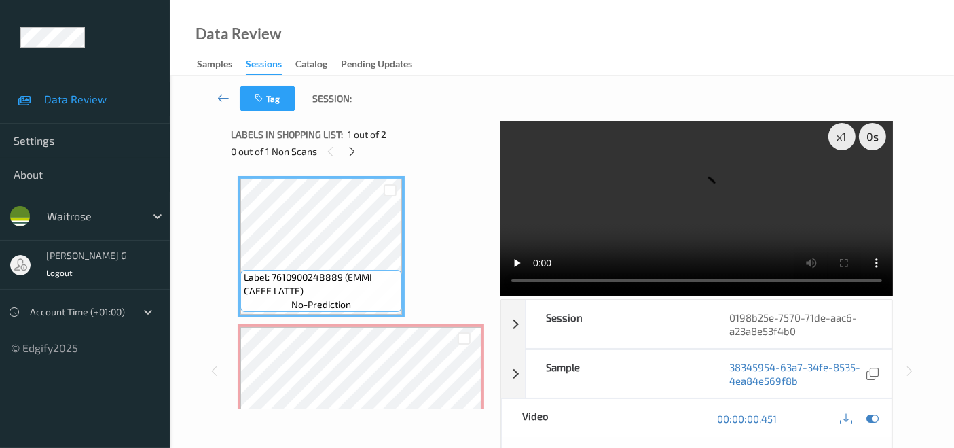
scroll to position [0, 0]
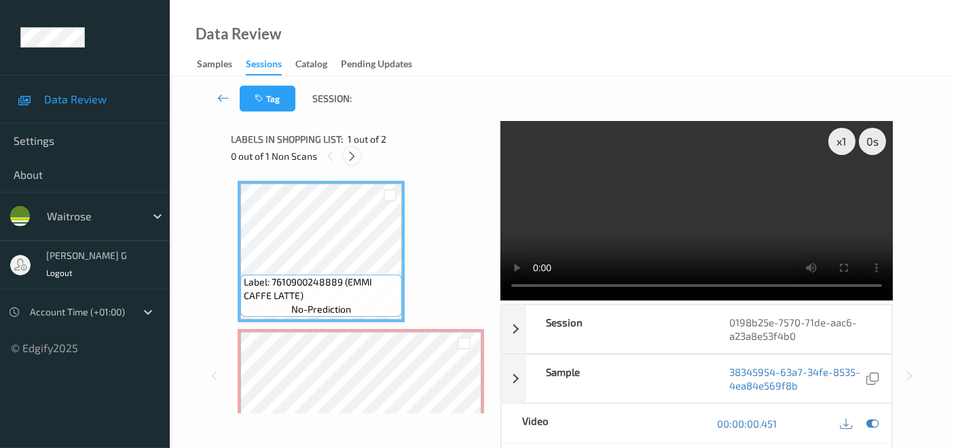
click at [351, 152] on icon at bounding box center [352, 156] width 12 height 12
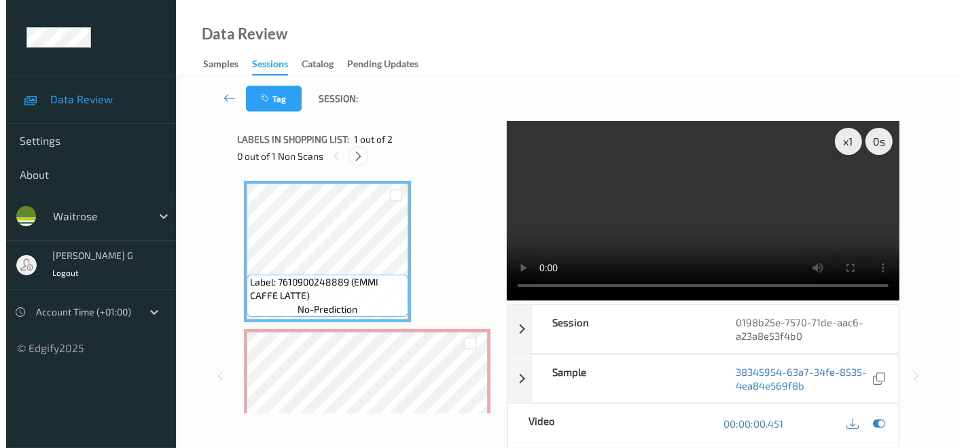
scroll to position [6, 0]
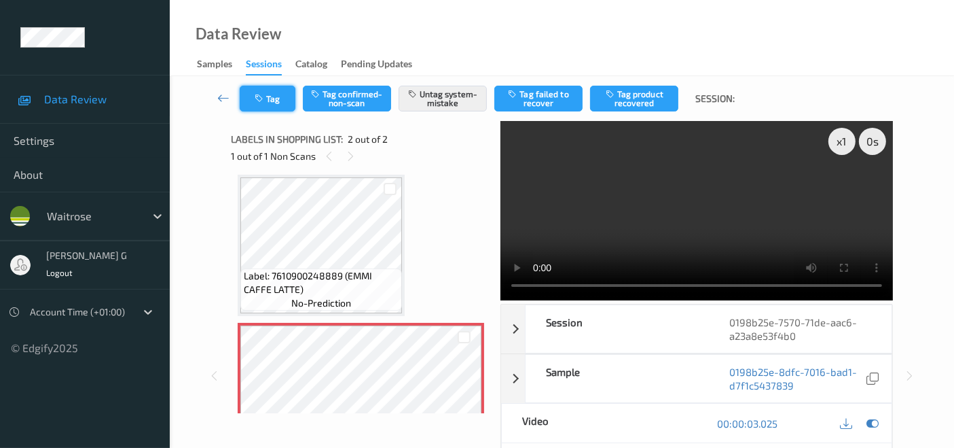
click at [274, 100] on button "Tag" at bounding box center [268, 99] width 56 height 26
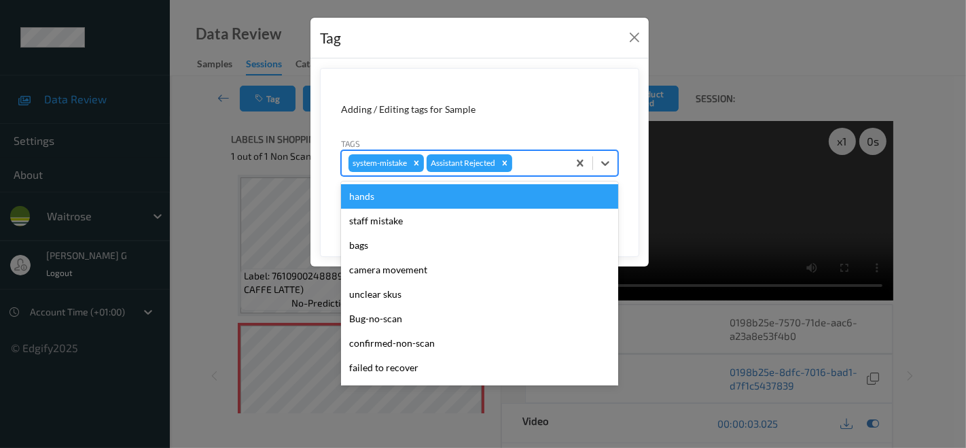
click at [528, 164] on div at bounding box center [538, 163] width 46 height 16
click at [186, 171] on div "Tag Adding / Editing tags for Sample Tags option hands focused, 1 of 19. 19 res…" at bounding box center [483, 224] width 966 height 448
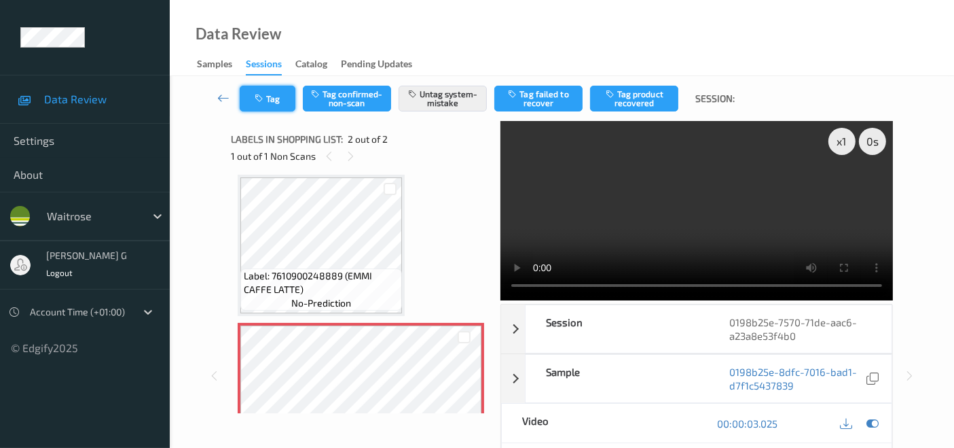
click at [272, 99] on button "Tag" at bounding box center [268, 99] width 56 height 26
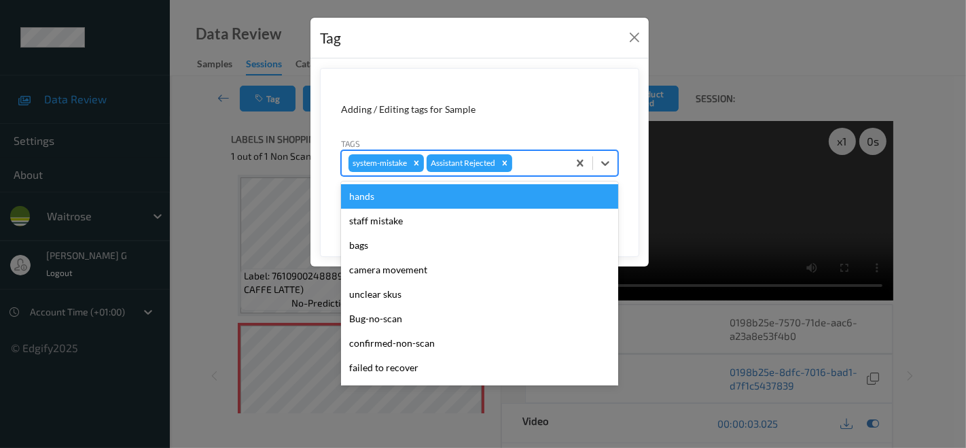
click at [533, 164] on div at bounding box center [538, 163] width 46 height 16
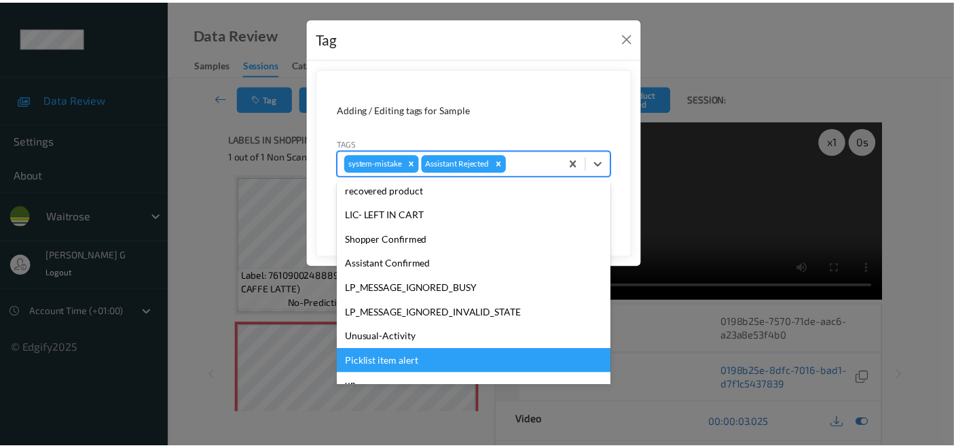
scroll to position [266, 0]
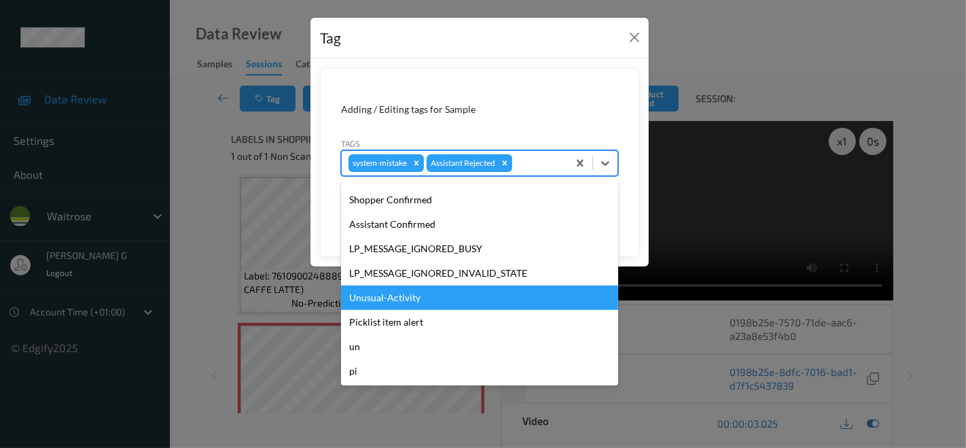
click at [389, 296] on div "Unusual-Activity" at bounding box center [479, 297] width 277 height 24
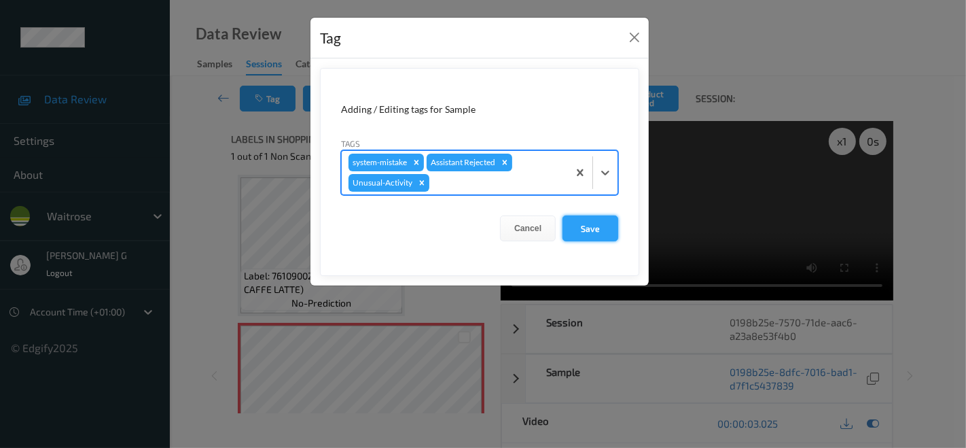
click at [585, 224] on button "Save" at bounding box center [590, 228] width 56 height 26
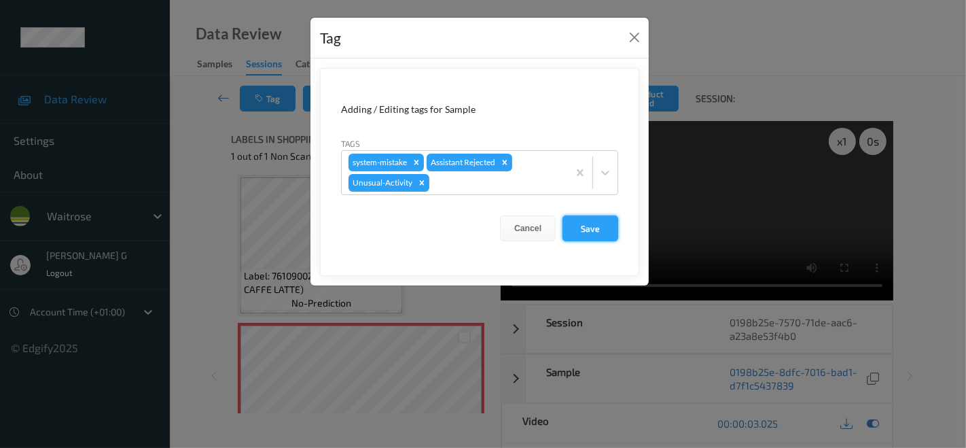
click at [585, 224] on button "Save" at bounding box center [590, 228] width 56 height 26
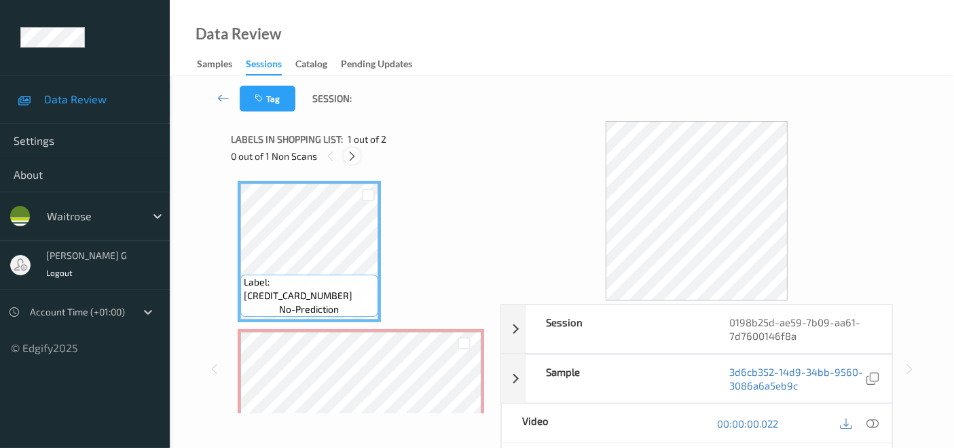
click at [349, 151] on icon at bounding box center [352, 156] width 12 height 12
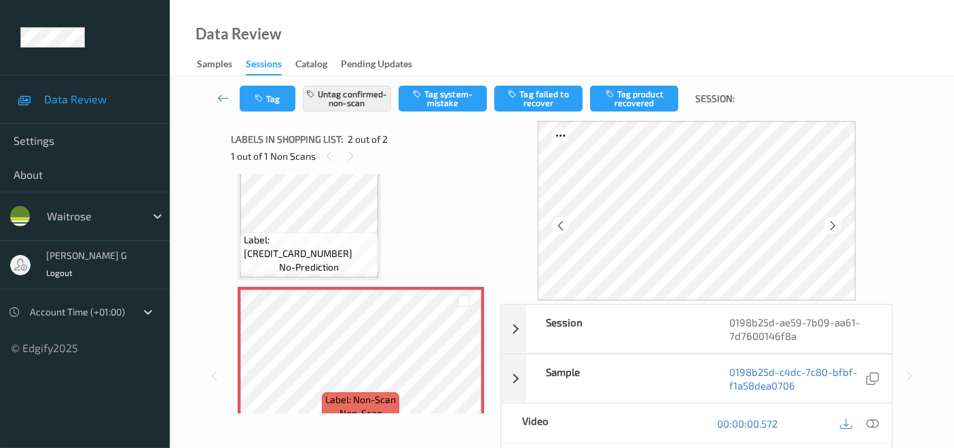
scroll to position [62, 0]
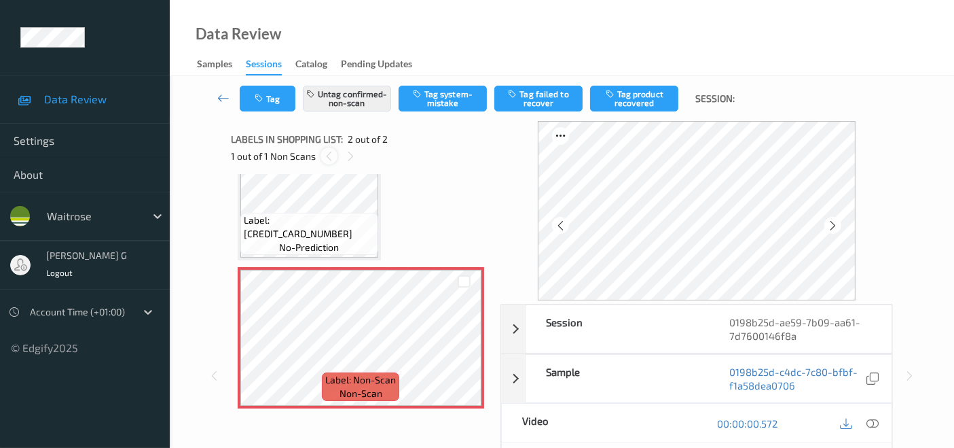
click at [329, 154] on icon at bounding box center [329, 156] width 12 height 12
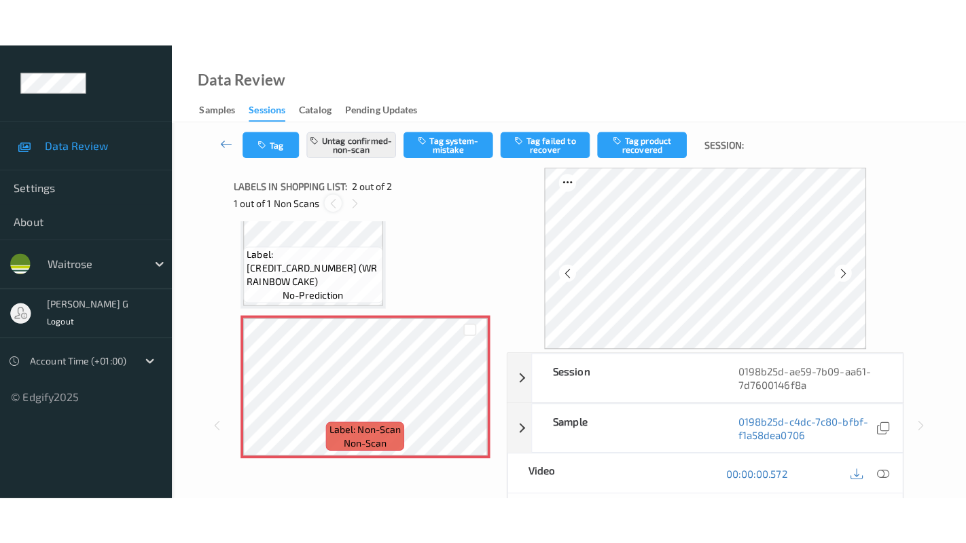
scroll to position [48, 0]
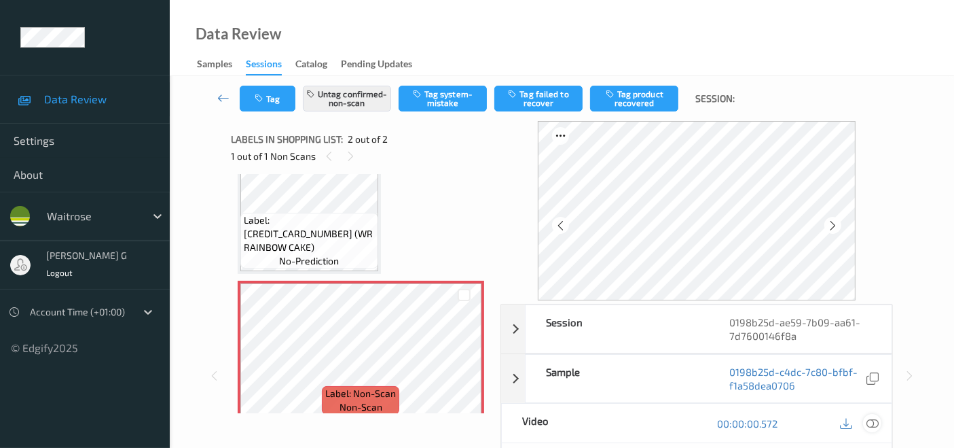
click at [874, 417] on icon at bounding box center [873, 423] width 12 height 12
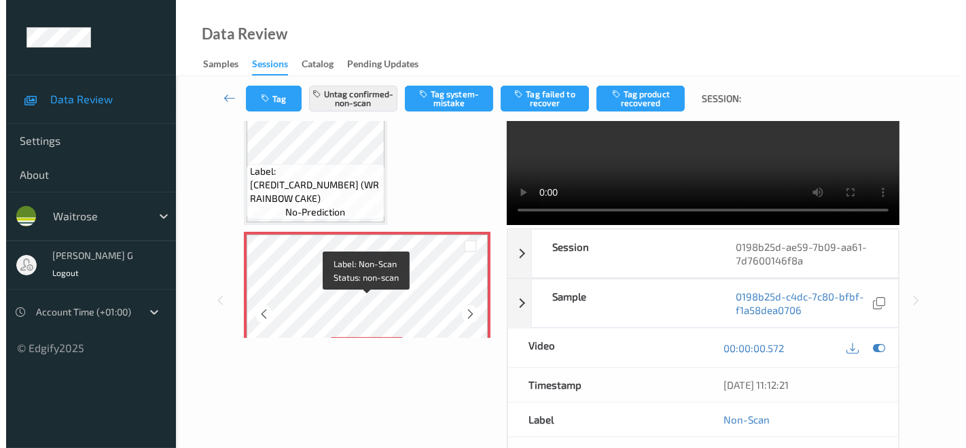
scroll to position [0, 0]
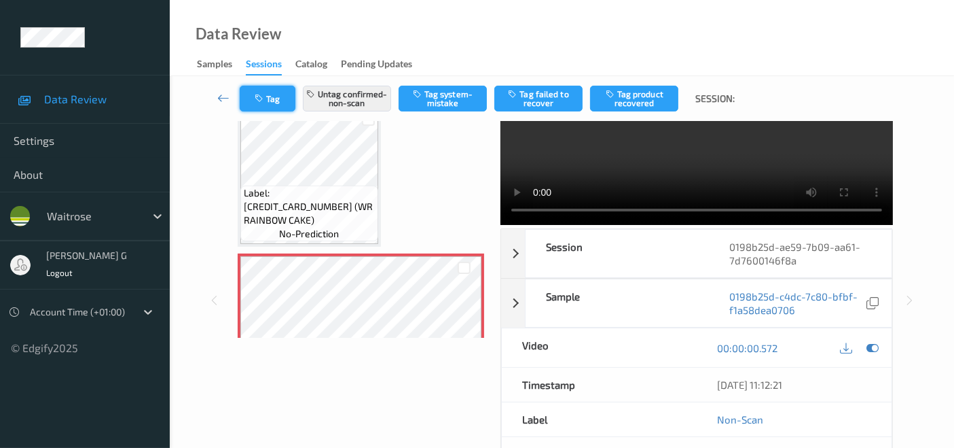
click at [264, 91] on button "Tag" at bounding box center [268, 99] width 56 height 26
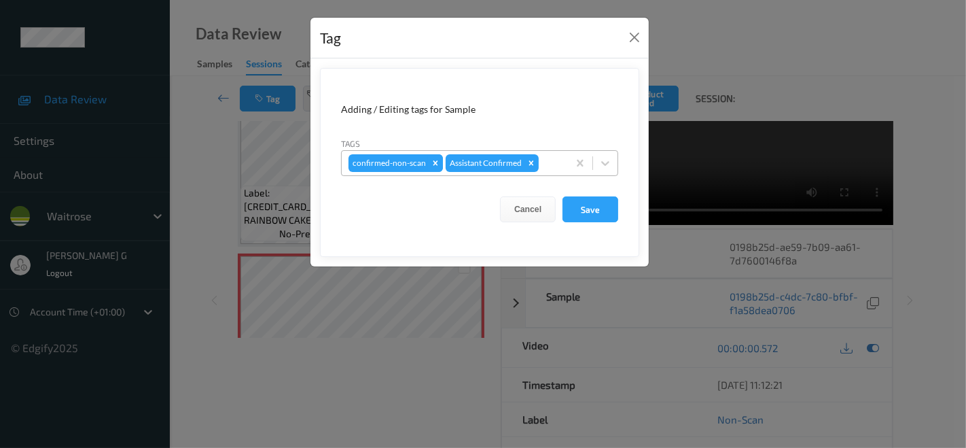
click at [433, 164] on icon "Remove confirmed-non-scan" at bounding box center [435, 162] width 5 height 5
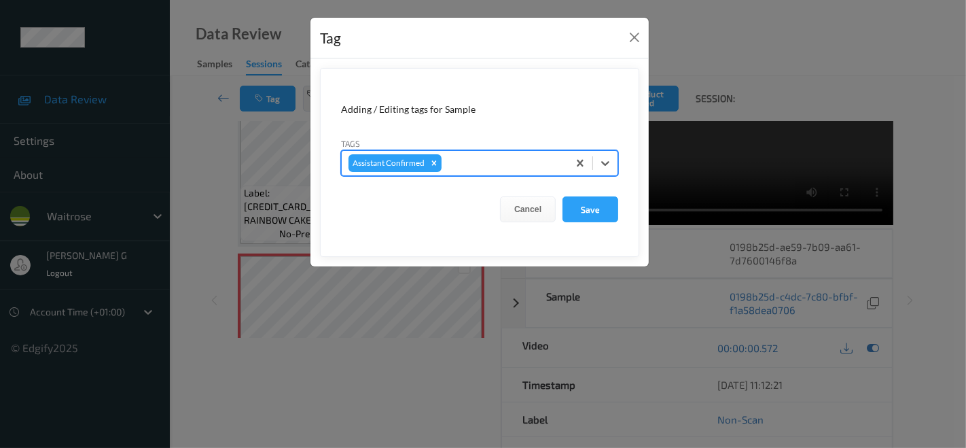
click at [477, 162] on div at bounding box center [502, 163] width 117 height 16
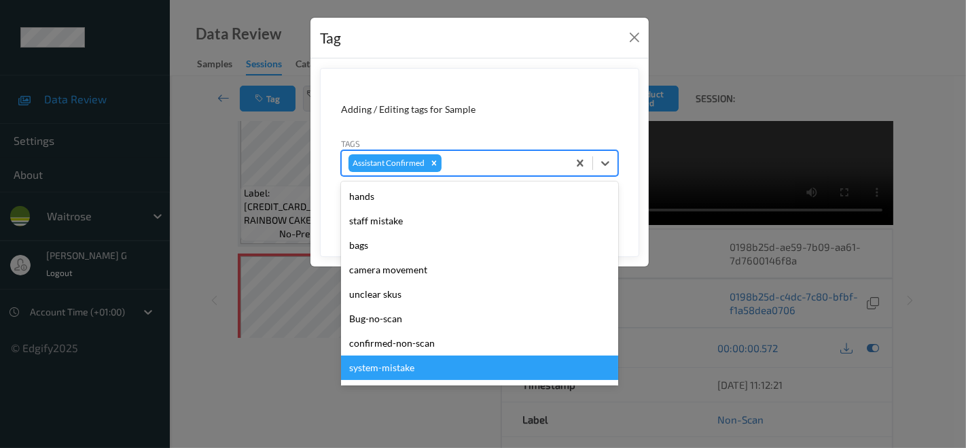
click at [390, 368] on div "system-mistake" at bounding box center [479, 367] width 277 height 24
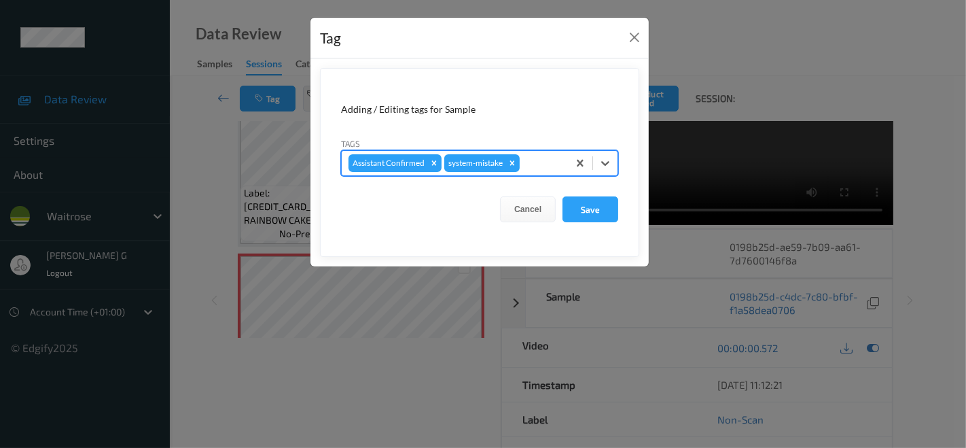
click at [541, 168] on div at bounding box center [541, 163] width 39 height 16
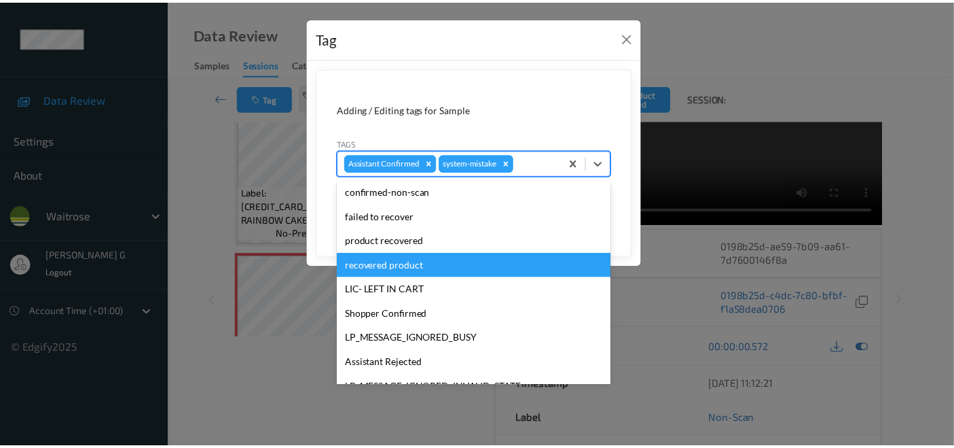
scroll to position [226, 0]
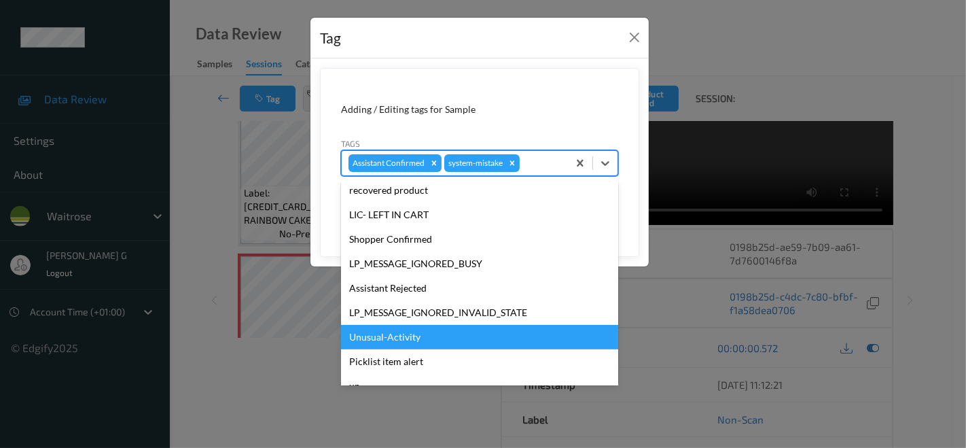
click at [370, 338] on div "Unusual-Activity" at bounding box center [479, 337] width 277 height 24
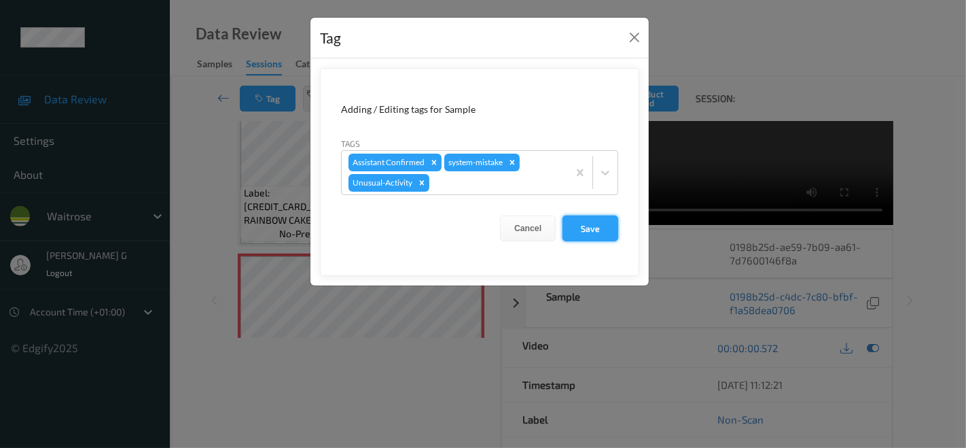
click at [592, 228] on button "Save" at bounding box center [590, 228] width 56 height 26
click at [588, 224] on button "Save" at bounding box center [590, 228] width 56 height 26
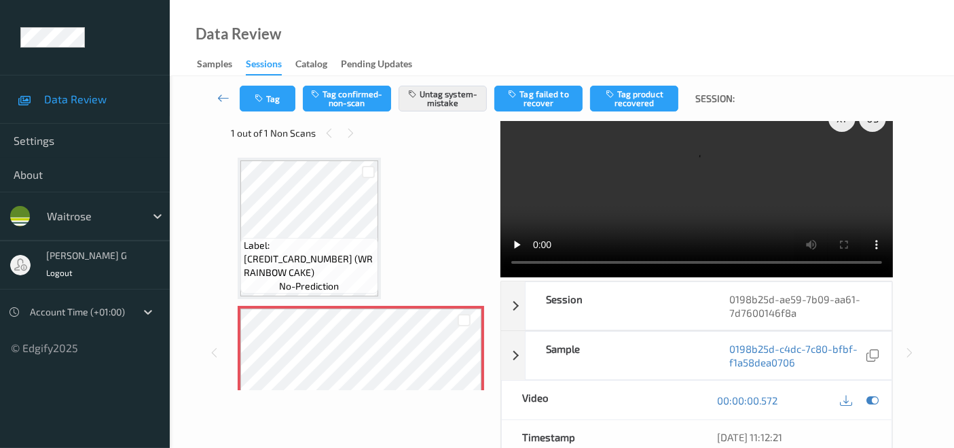
scroll to position [0, 0]
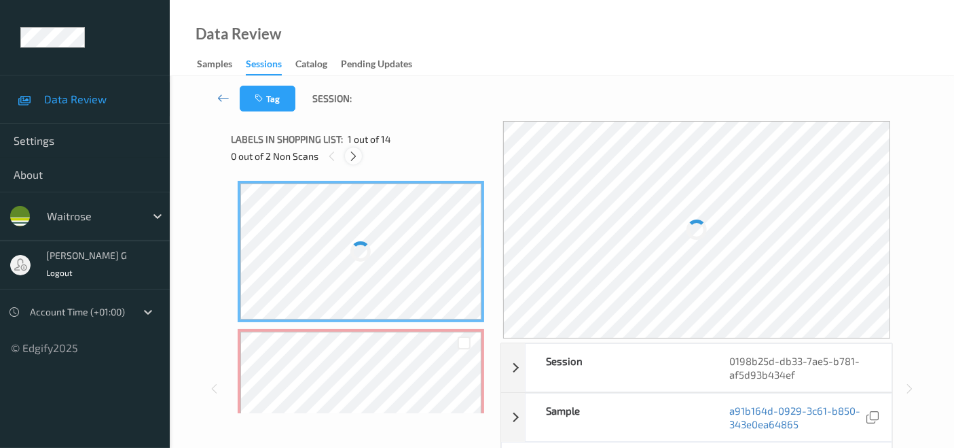
click at [350, 158] on icon at bounding box center [354, 156] width 12 height 12
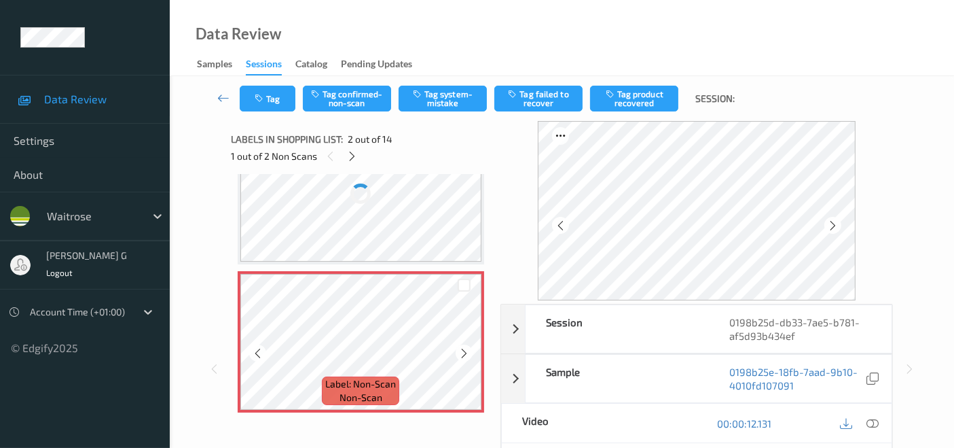
scroll to position [82, 0]
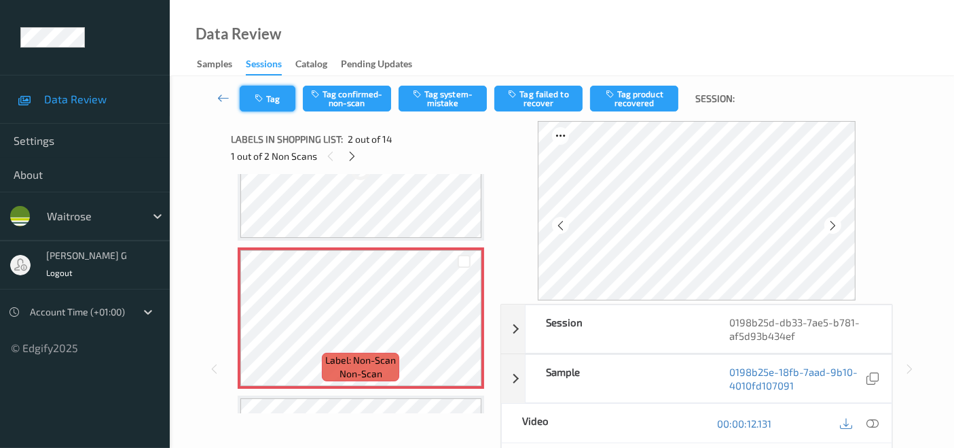
click at [289, 94] on button "Tag" at bounding box center [268, 99] width 56 height 26
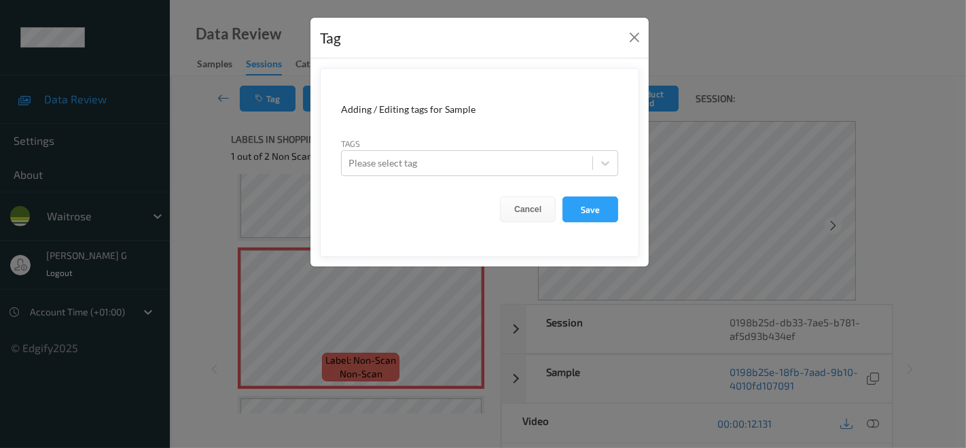
click at [198, 236] on div "Tag Adding / Editing tags for Sample Tags Please select tag Cancel Save" at bounding box center [483, 224] width 966 height 448
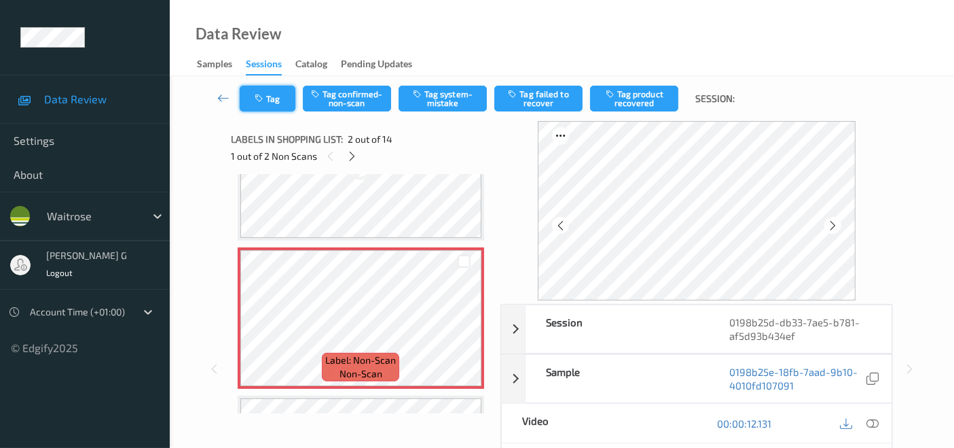
click at [264, 97] on icon "button" at bounding box center [261, 99] width 12 height 10
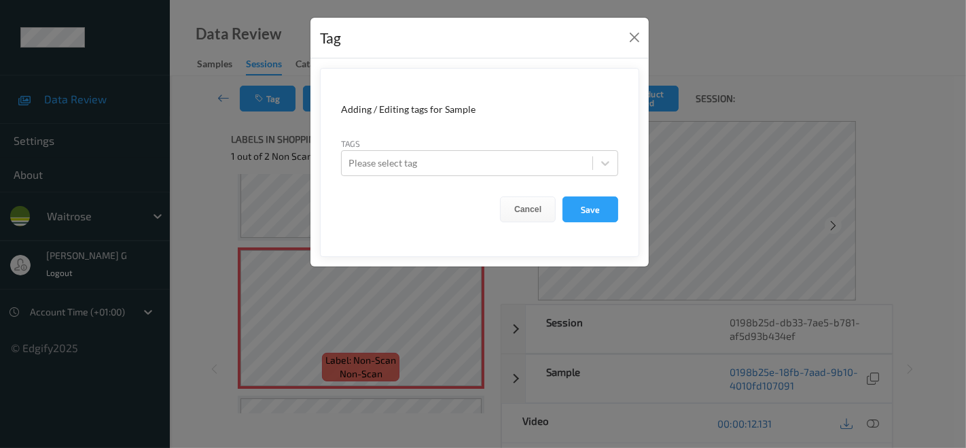
click at [213, 223] on div "Tag Adding / Editing tags for Sample Tags Please select tag Cancel Save" at bounding box center [483, 224] width 966 height 448
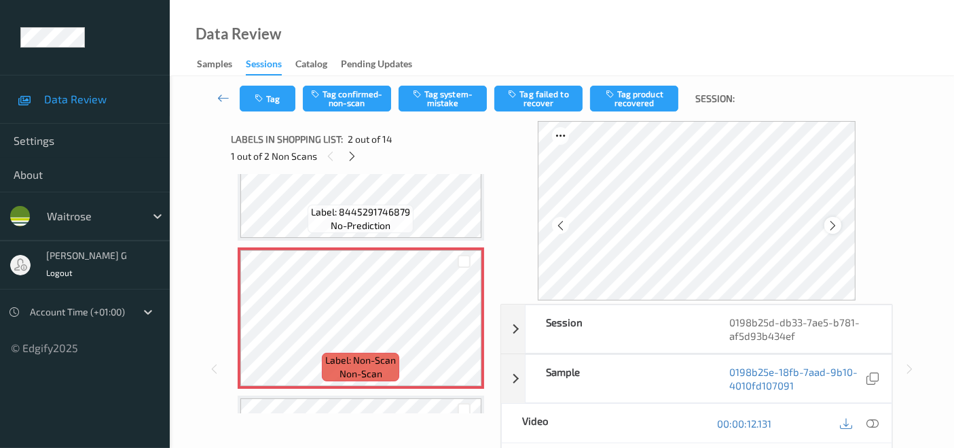
click at [839, 228] on icon at bounding box center [833, 225] width 12 height 12
click at [558, 219] on icon at bounding box center [561, 225] width 12 height 12
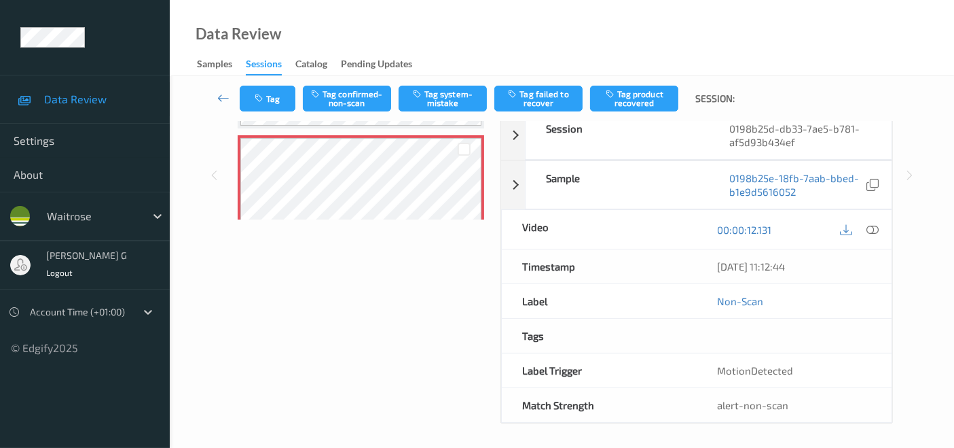
scroll to position [43, 0]
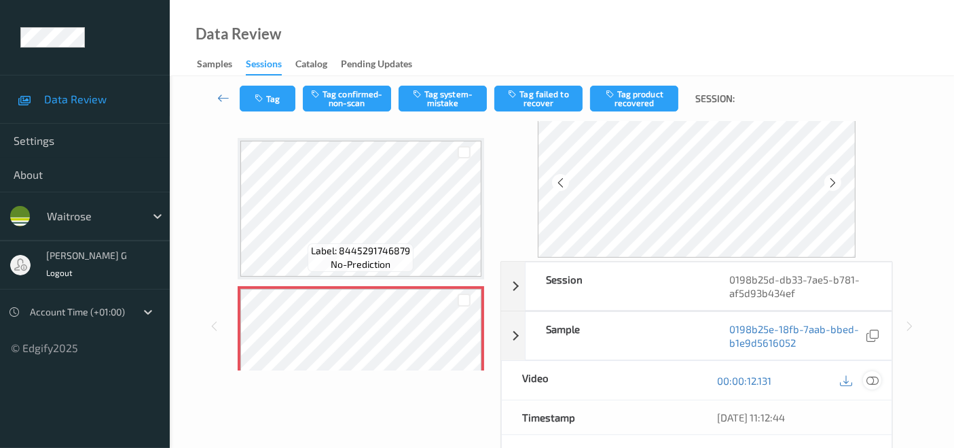
click at [873, 377] on icon at bounding box center [873, 380] width 12 height 12
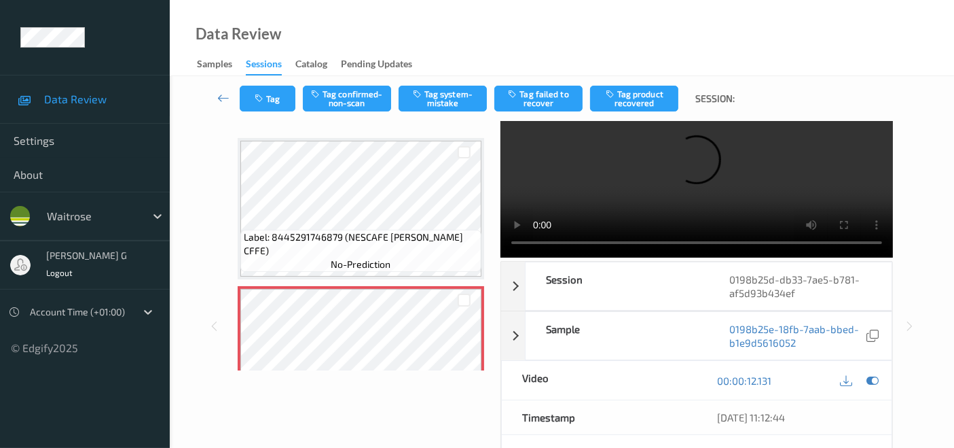
click at [844, 148] on video at bounding box center [697, 167] width 393 height 179
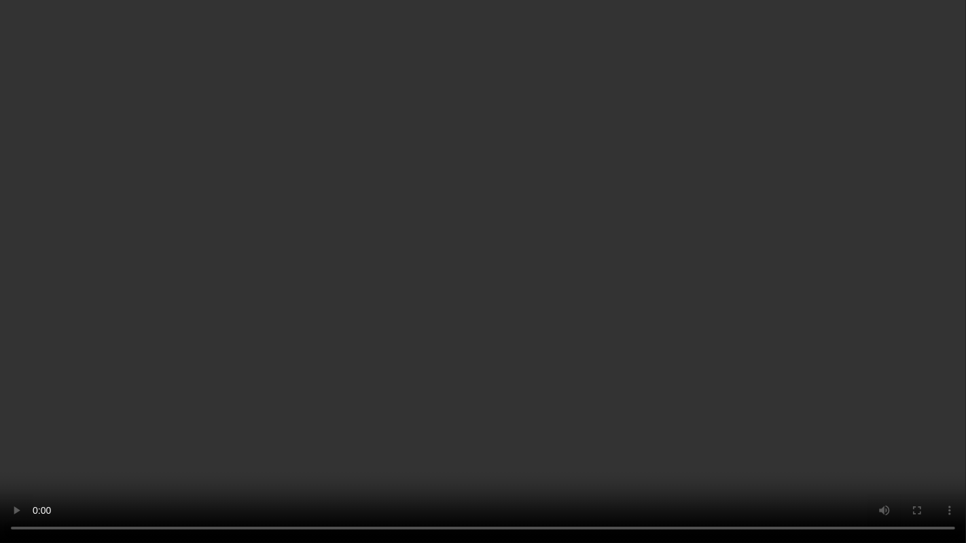
click at [0, 447] on video at bounding box center [483, 271] width 966 height 543
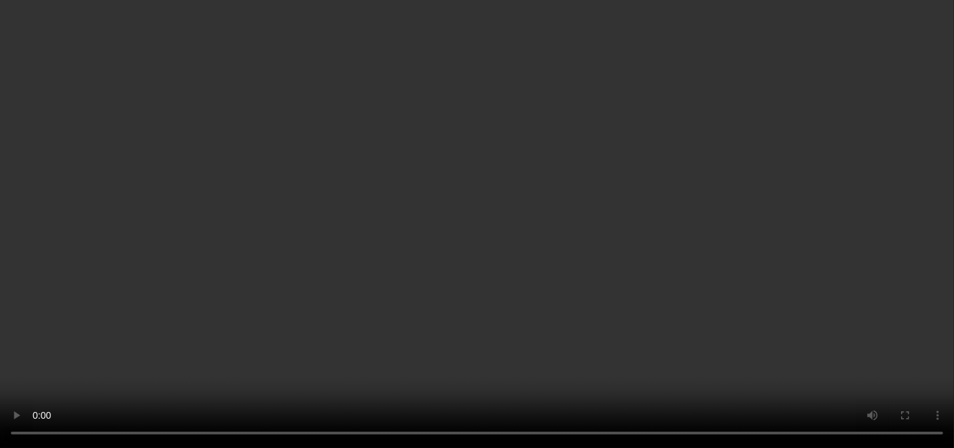
scroll to position [151, 0]
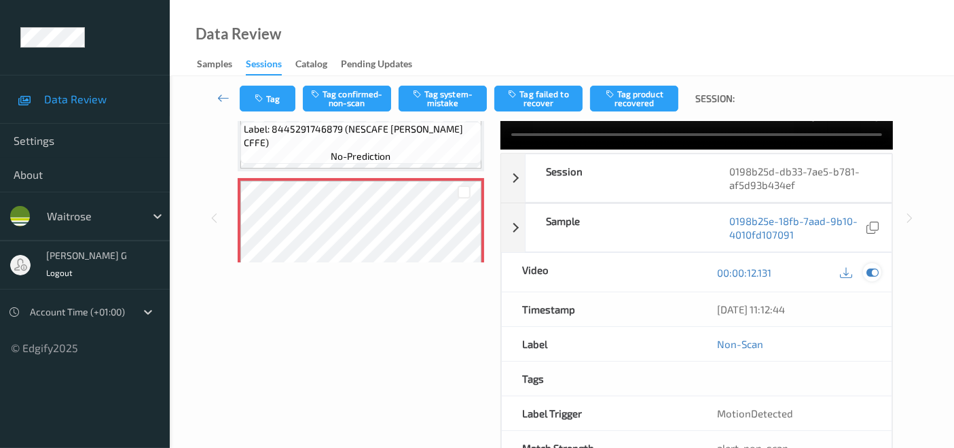
click at [870, 268] on icon at bounding box center [873, 272] width 12 height 12
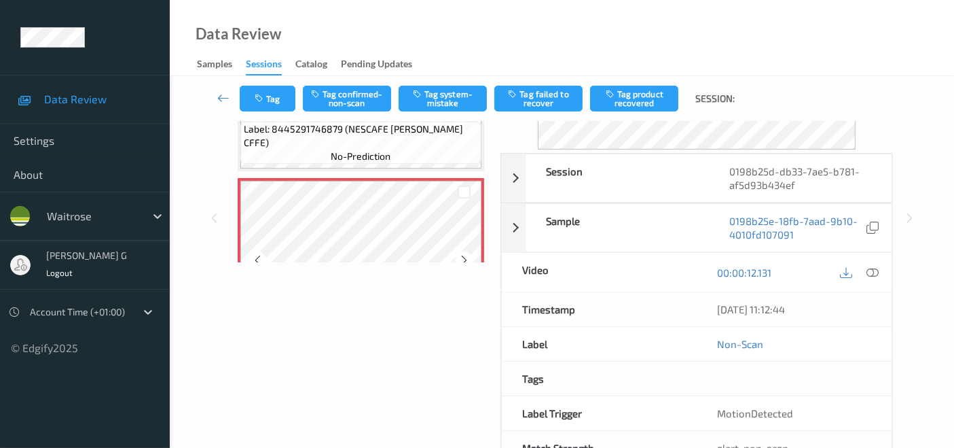
scroll to position [0, 0]
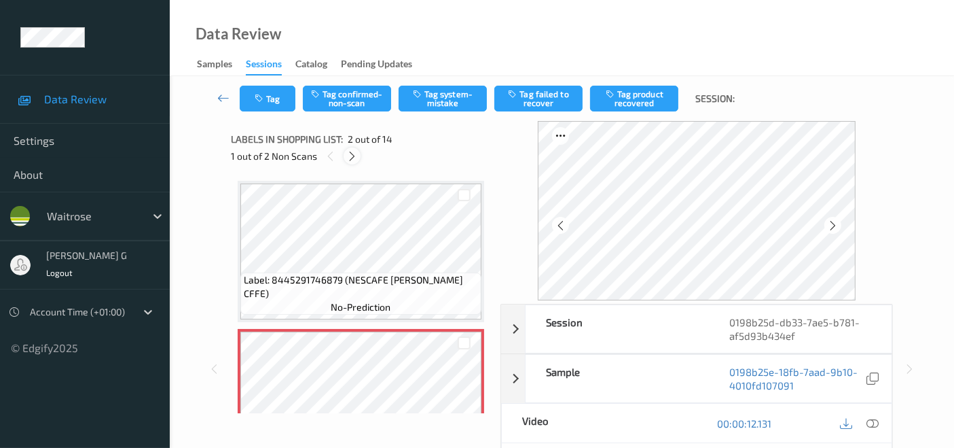
click at [354, 156] on icon at bounding box center [352, 156] width 12 height 12
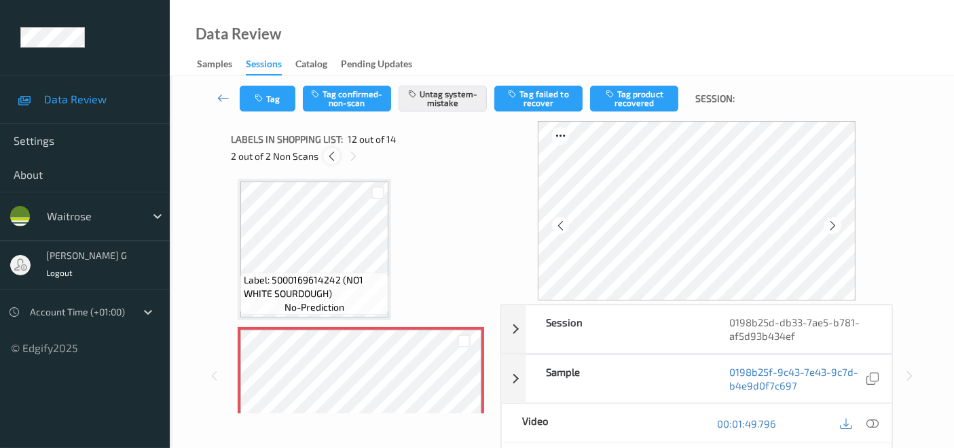
click at [330, 156] on icon at bounding box center [332, 156] width 12 height 12
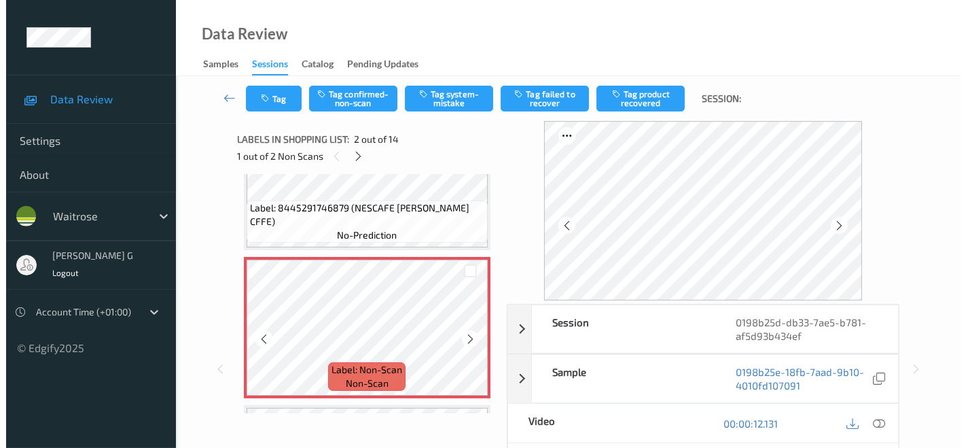
scroll to position [157, 0]
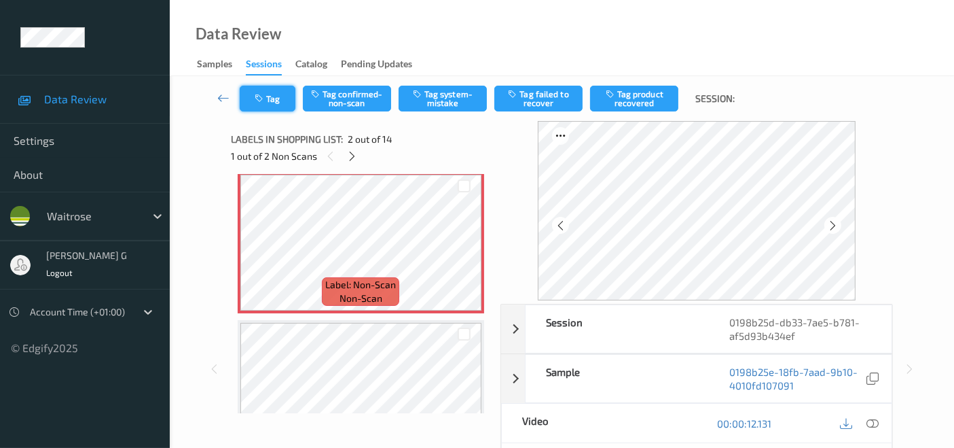
click at [277, 92] on button "Tag" at bounding box center [268, 99] width 56 height 26
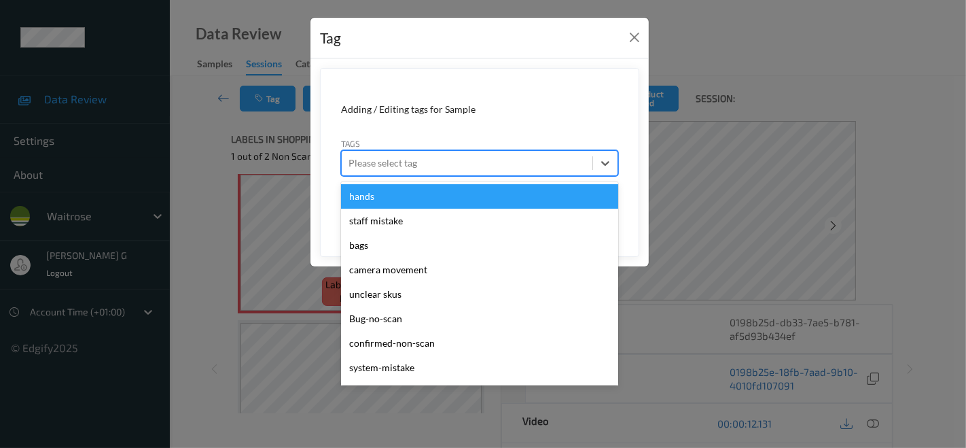
click at [438, 155] on div at bounding box center [466, 163] width 237 height 16
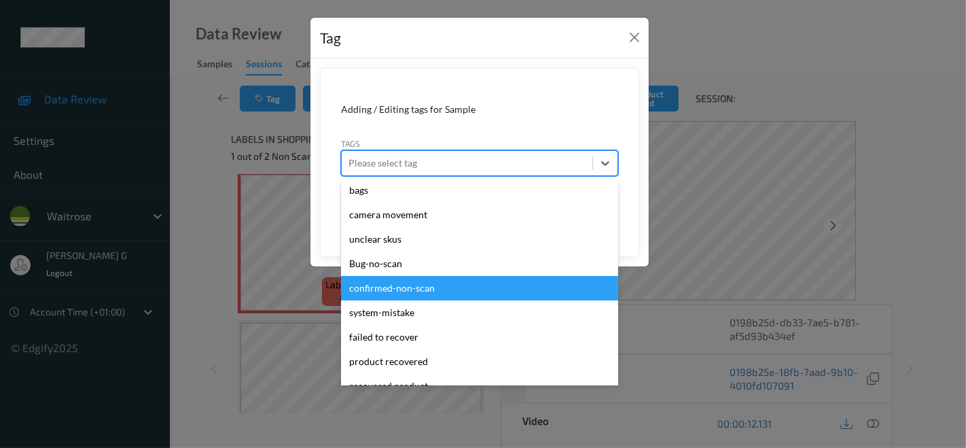
scroll to position [75, 0]
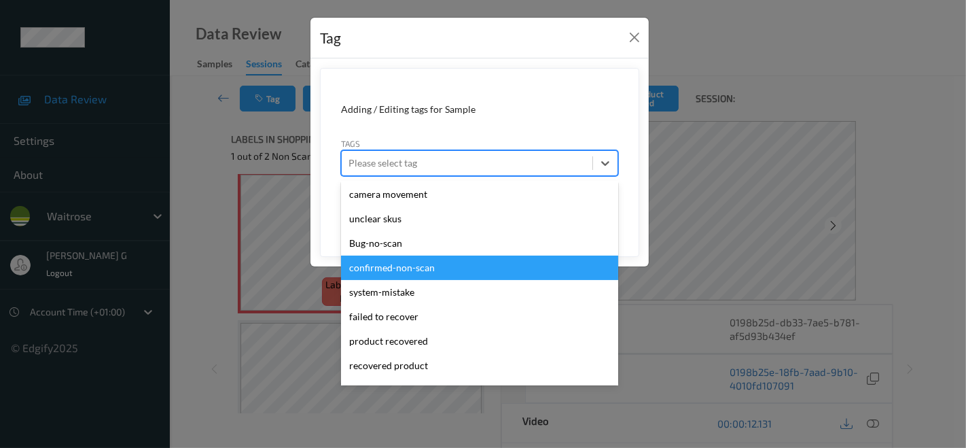
click at [401, 272] on div "confirmed-non-scan" at bounding box center [479, 267] width 277 height 24
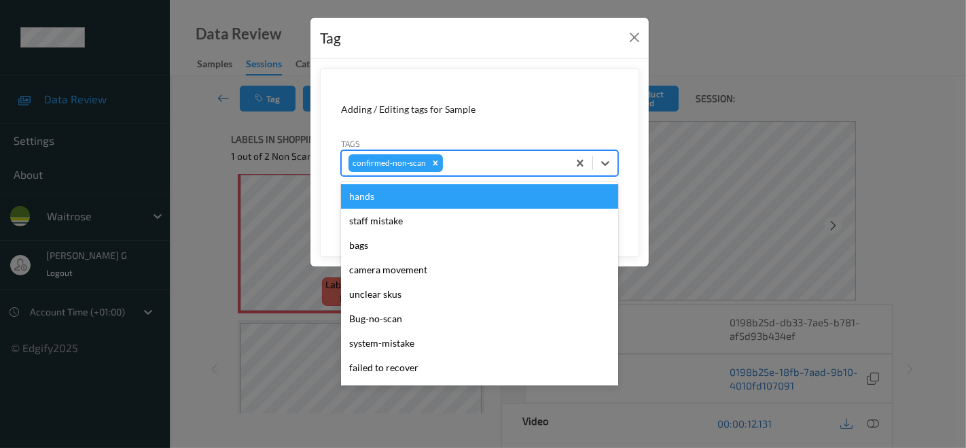
click at [478, 162] on div at bounding box center [503, 163] width 115 height 16
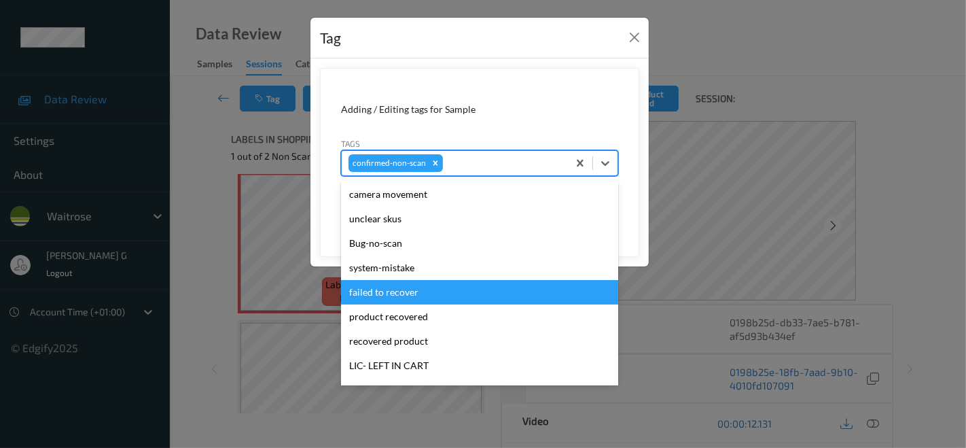
click at [390, 298] on div "failed to recover" at bounding box center [479, 292] width 277 height 24
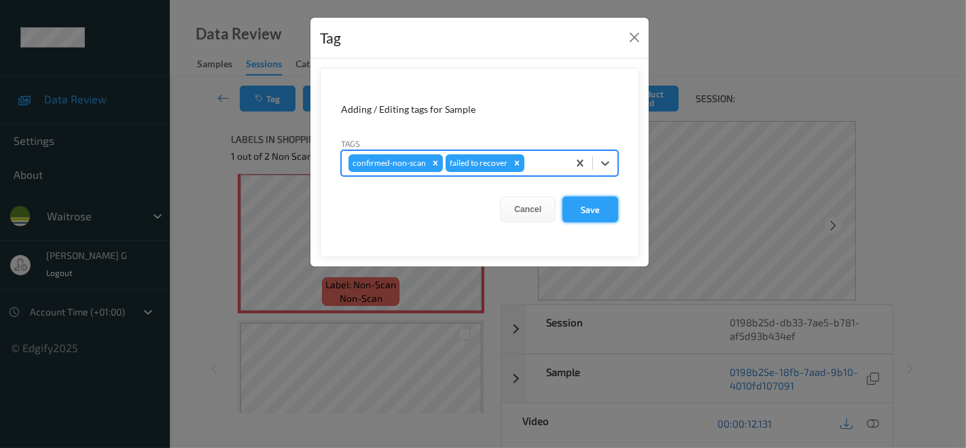
click at [594, 204] on button "Save" at bounding box center [590, 209] width 56 height 26
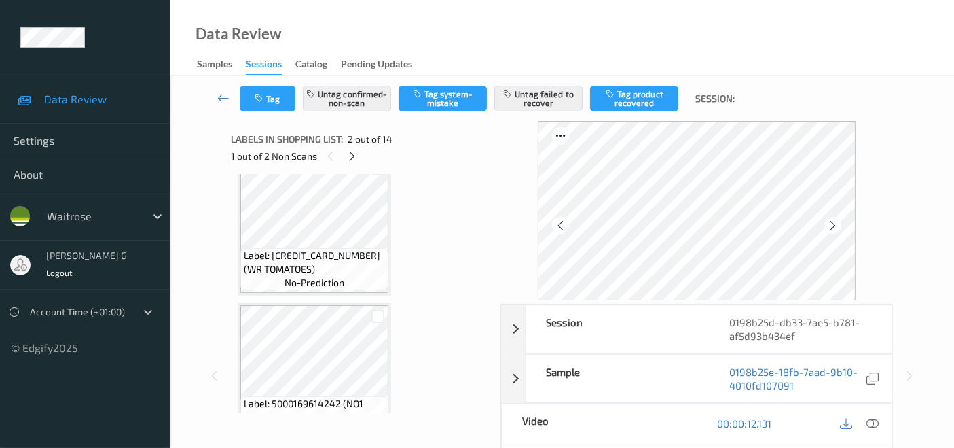
scroll to position [1440, 0]
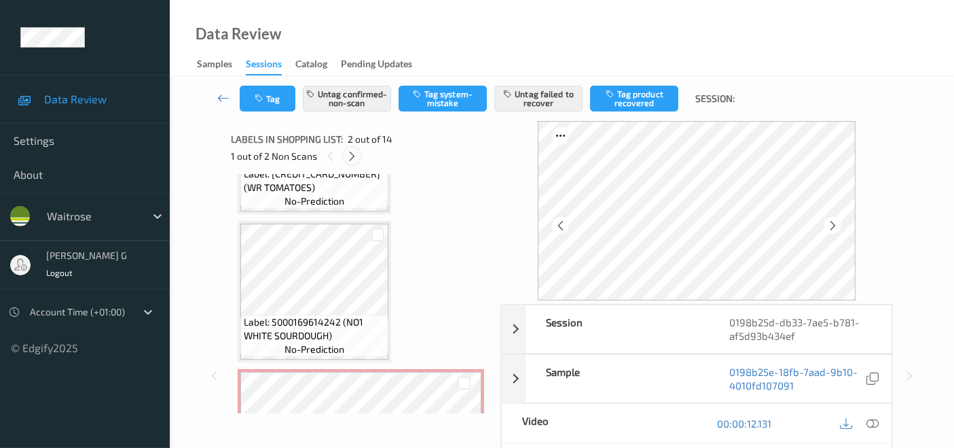
click at [352, 155] on icon at bounding box center [352, 156] width 12 height 12
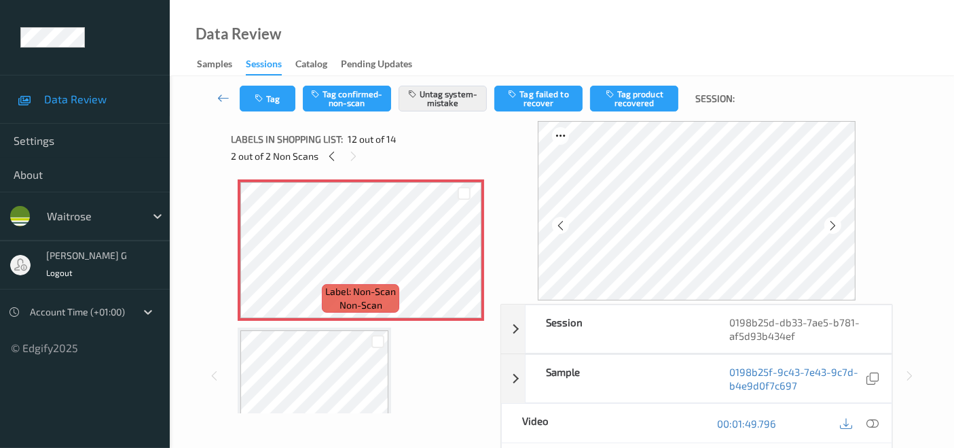
scroll to position [1634, 0]
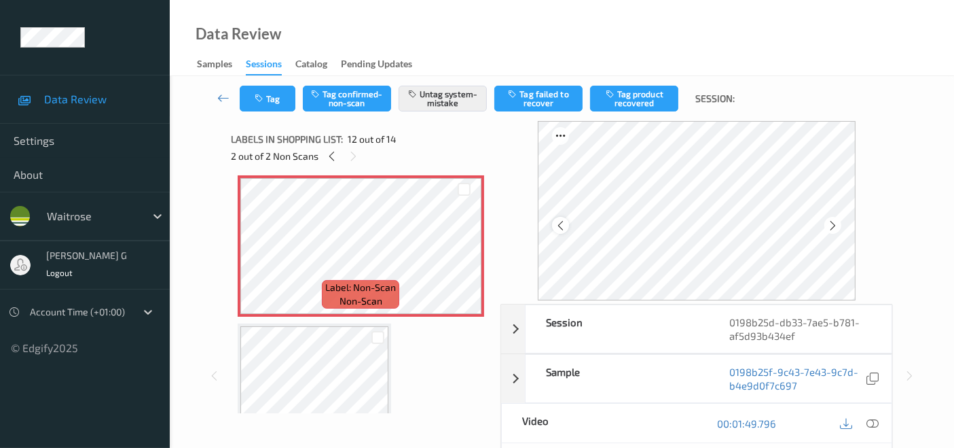
click at [562, 228] on icon at bounding box center [561, 225] width 12 height 12
click at [873, 419] on icon at bounding box center [873, 423] width 12 height 12
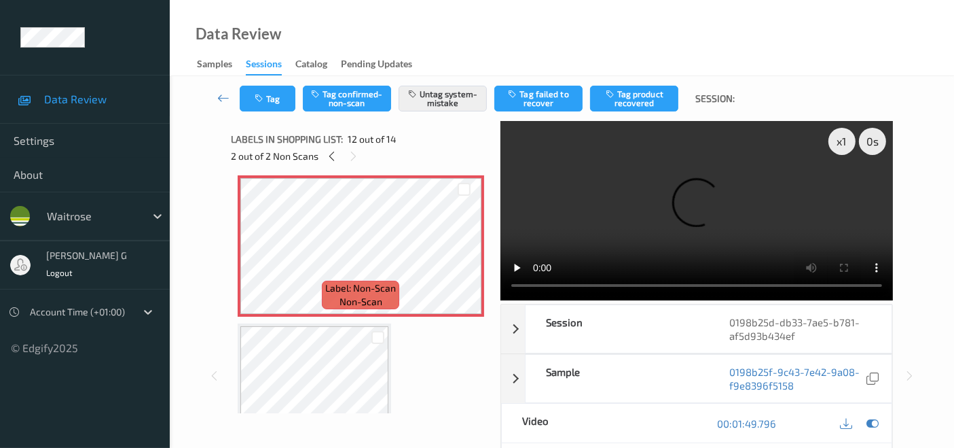
click at [844, 189] on video at bounding box center [697, 210] width 393 height 179
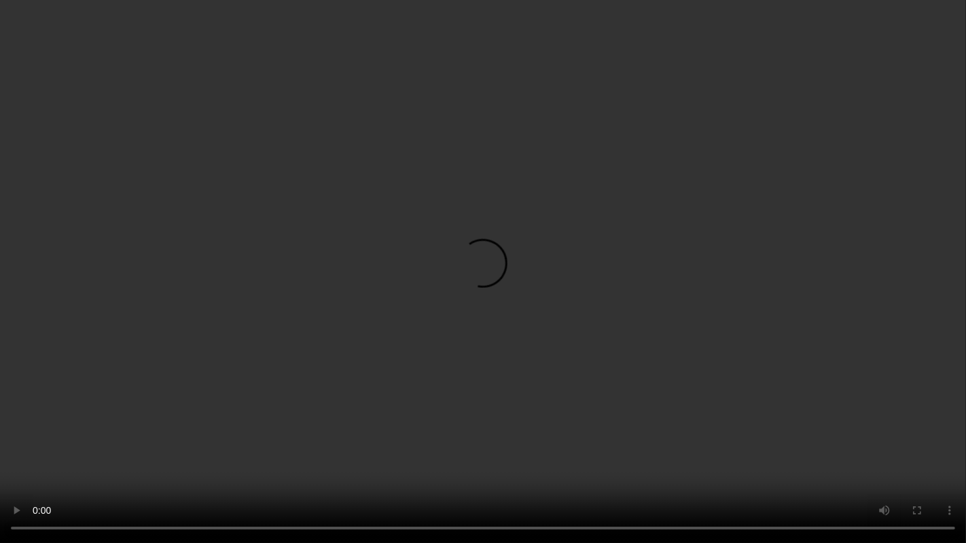
click at [526, 447] on video at bounding box center [483, 271] width 966 height 543
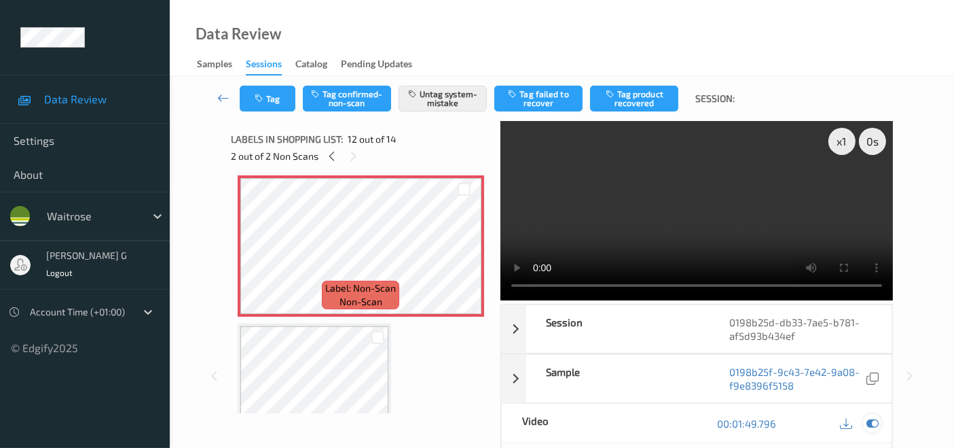
click at [878, 423] on icon at bounding box center [873, 423] width 12 height 12
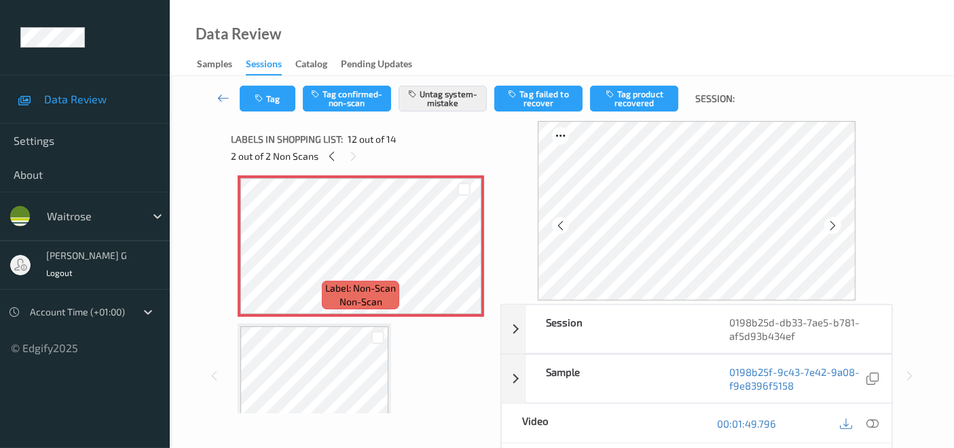
click at [321, 156] on div "2 out of 2 Non Scans" at bounding box center [361, 155] width 260 height 17
click at [326, 156] on icon at bounding box center [332, 156] width 12 height 12
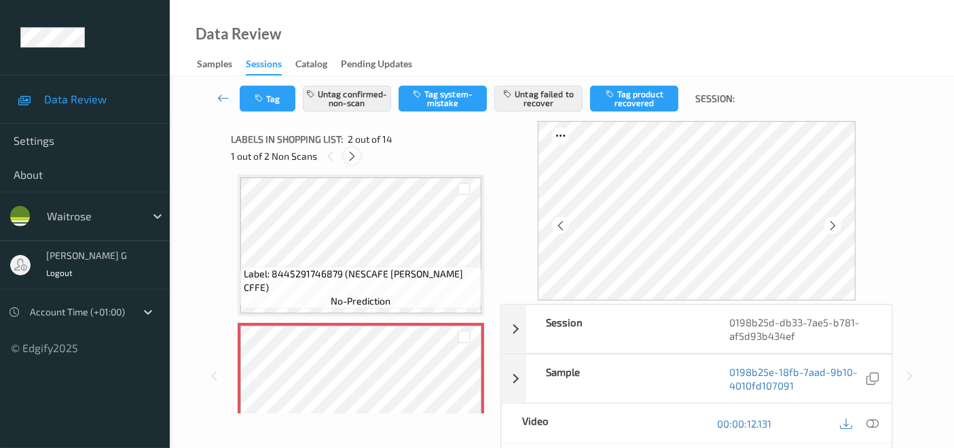
click at [355, 152] on icon at bounding box center [352, 156] width 12 height 12
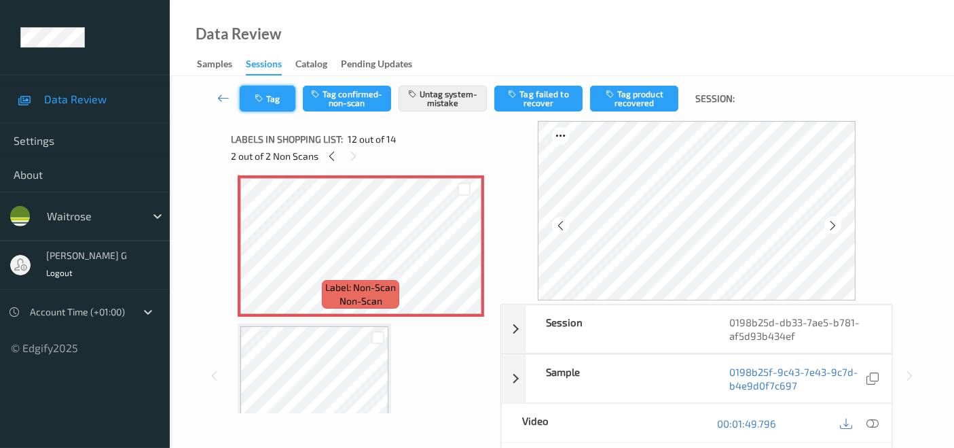
click at [262, 99] on icon "button" at bounding box center [261, 99] width 12 height 10
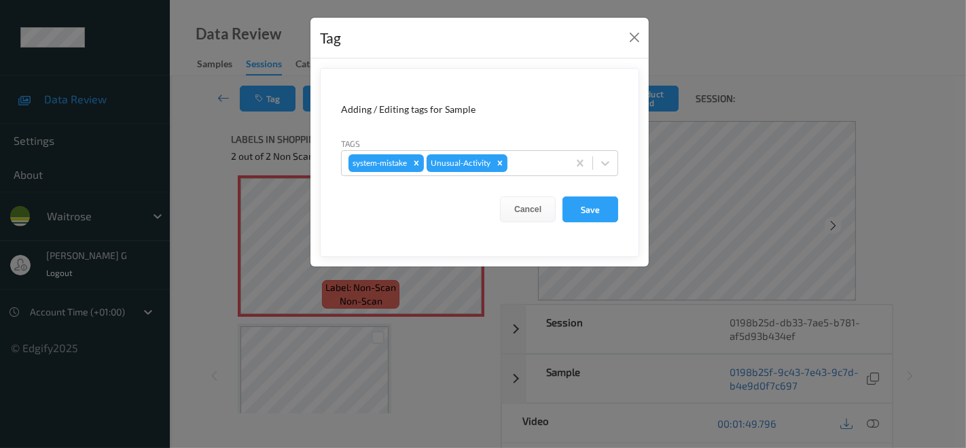
click at [889, 260] on div "Tag Adding / Editing tags for Sample Tags system-mistake Unusual-Activity Cance…" at bounding box center [483, 224] width 966 height 448
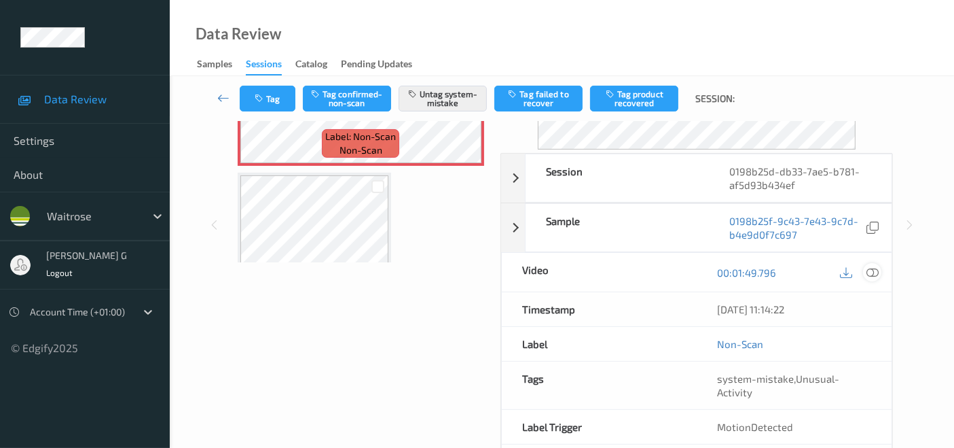
click at [873, 270] on icon at bounding box center [873, 272] width 12 height 12
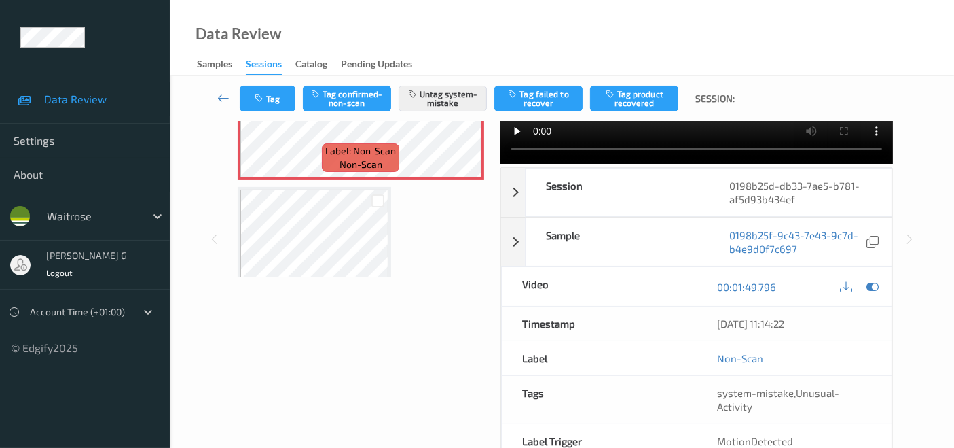
scroll to position [151, 0]
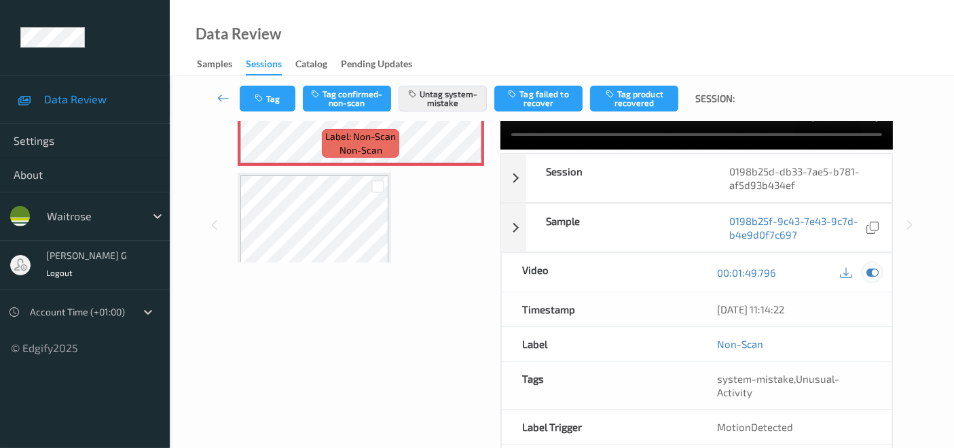
click at [873, 266] on icon at bounding box center [873, 272] width 12 height 12
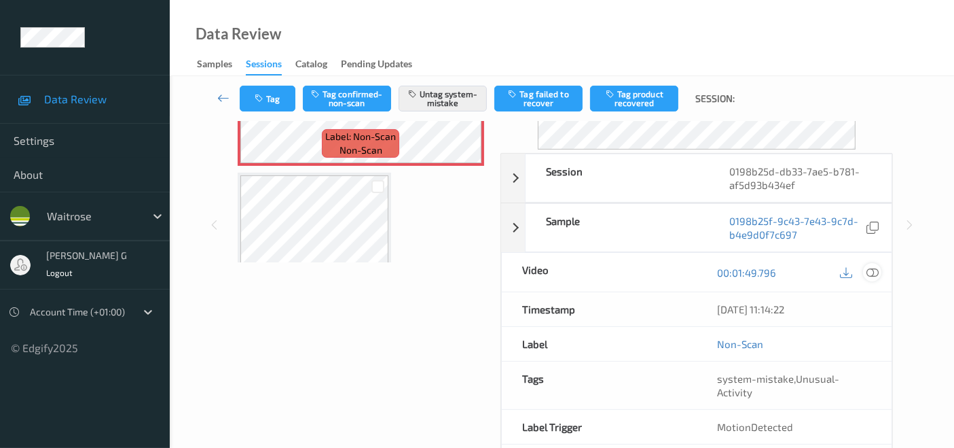
click at [876, 276] on icon at bounding box center [873, 272] width 12 height 12
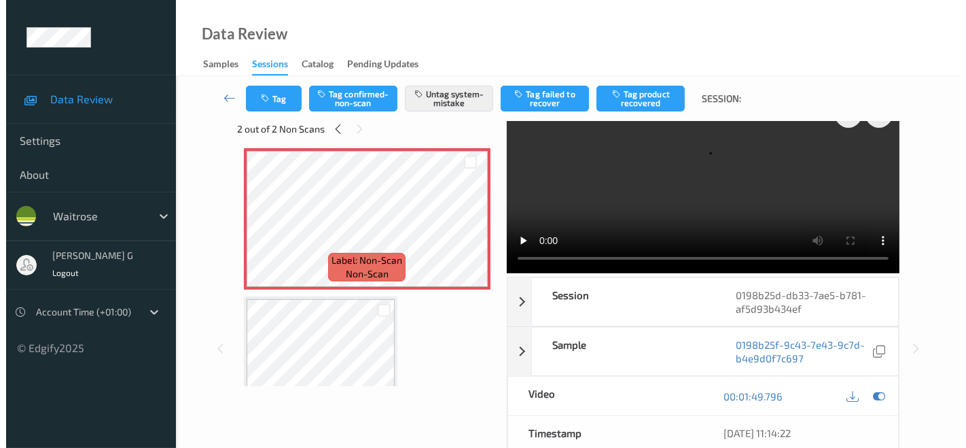
scroll to position [0, 0]
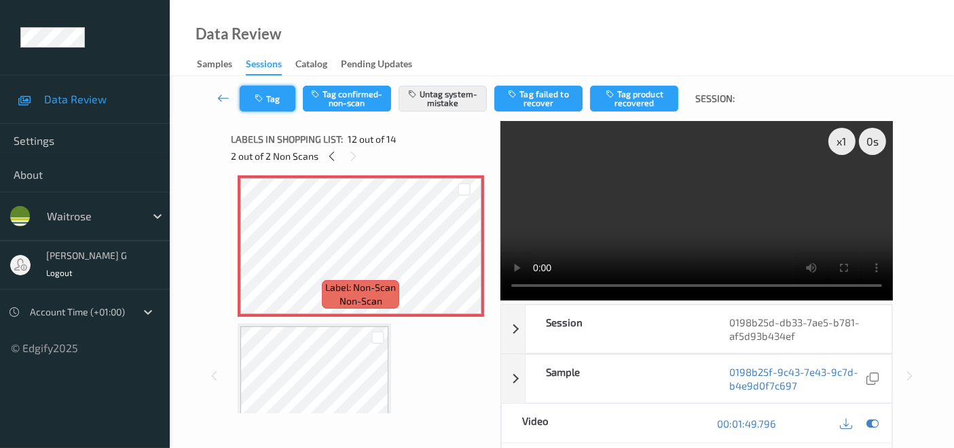
click at [270, 101] on button "Tag" at bounding box center [268, 99] width 56 height 26
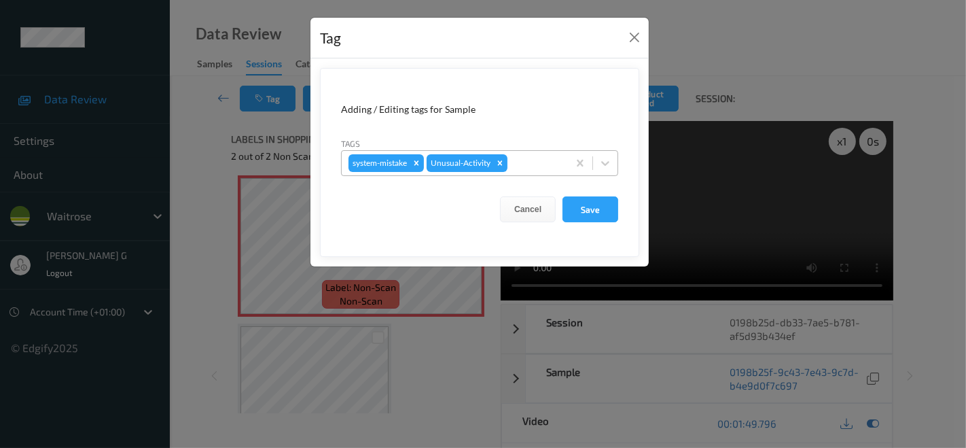
click at [529, 164] on div at bounding box center [535, 163] width 51 height 16
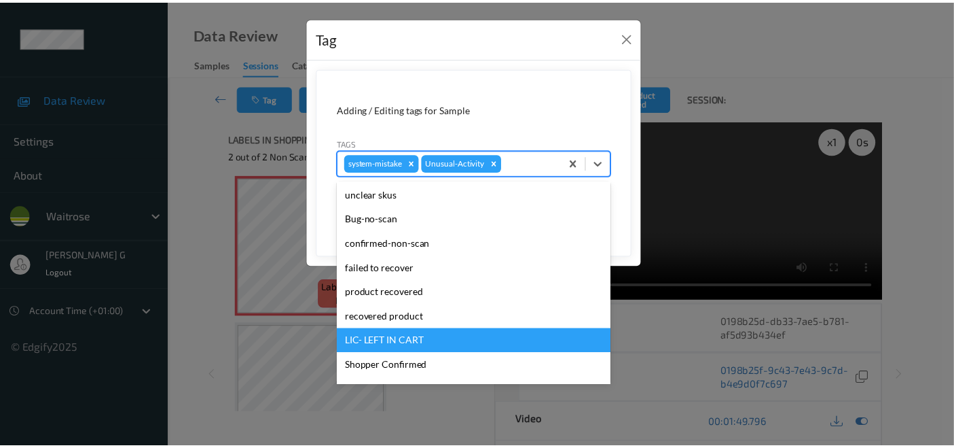
scroll to position [226, 0]
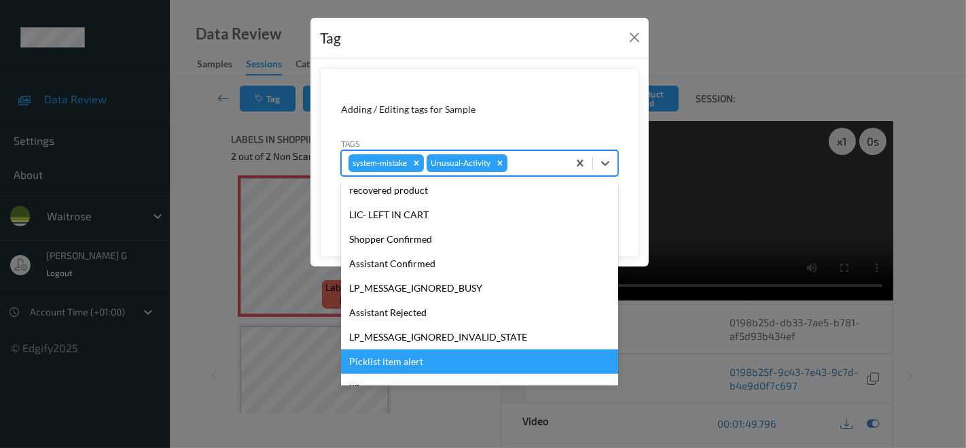
click at [395, 361] on div "Picklist item alert" at bounding box center [479, 361] width 277 height 24
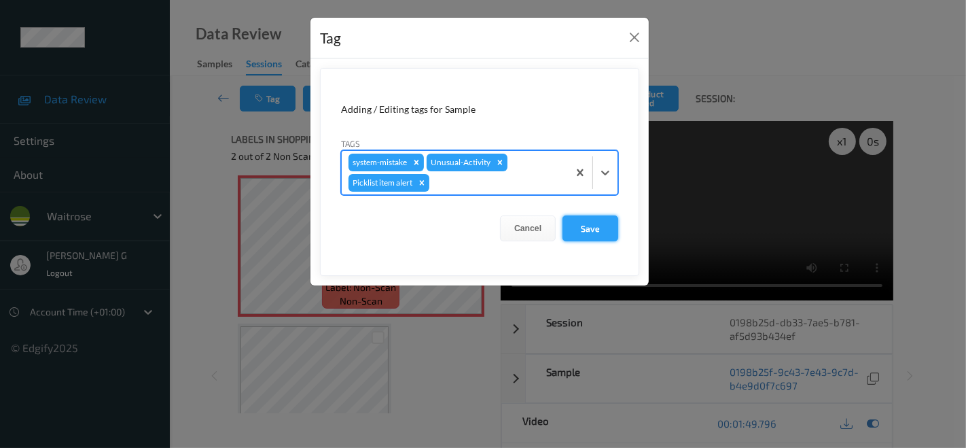
click at [595, 230] on button "Save" at bounding box center [590, 228] width 56 height 26
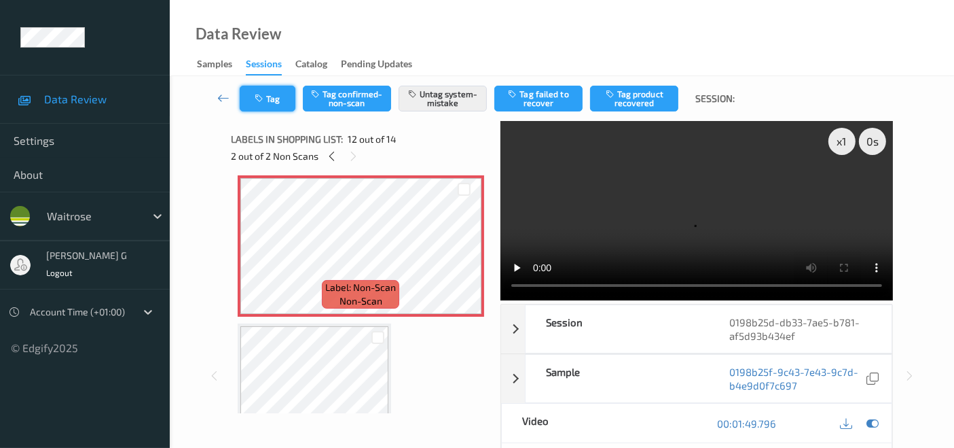
click at [274, 98] on button "Tag" at bounding box center [268, 99] width 56 height 26
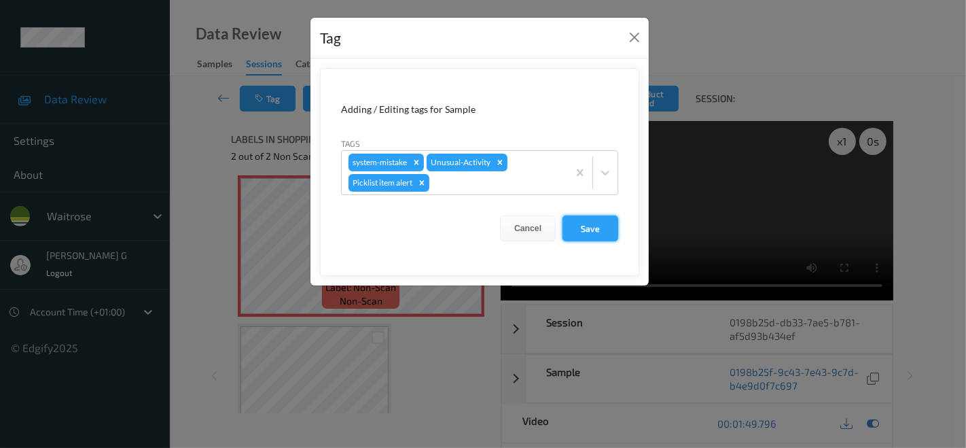
click at [592, 230] on button "Save" at bounding box center [590, 228] width 56 height 26
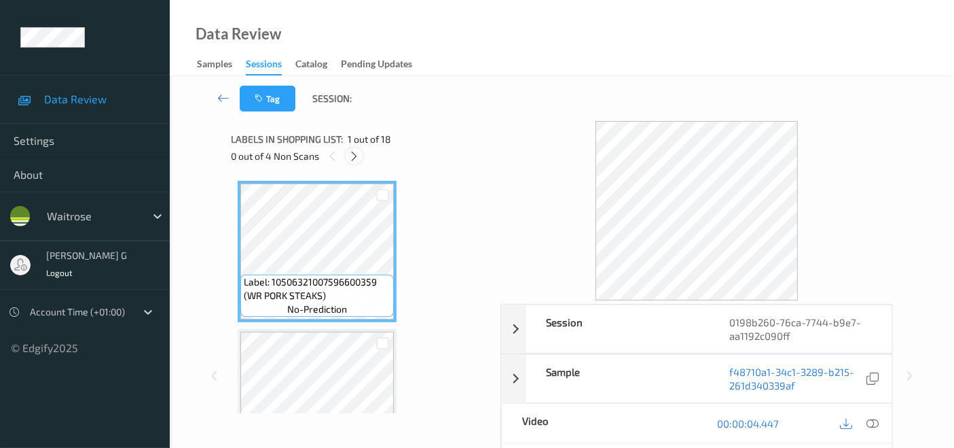
click at [349, 156] on icon at bounding box center [354, 156] width 12 height 12
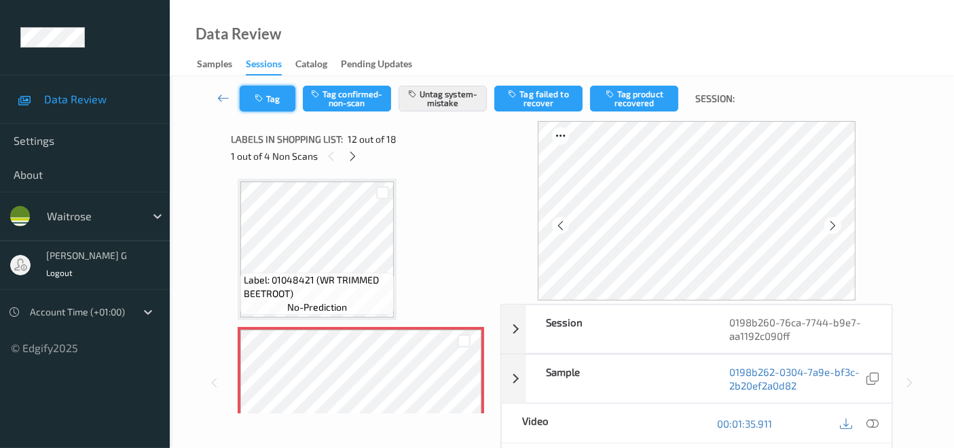
click at [266, 98] on icon "button" at bounding box center [261, 99] width 12 height 10
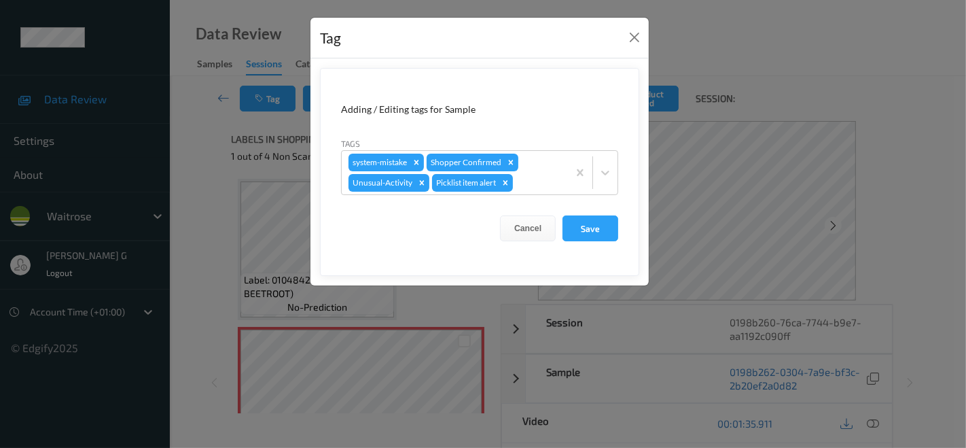
click at [196, 198] on div "Tag Adding / Editing tags for Sample Tags system-mistake Shopper Confirmed Unus…" at bounding box center [483, 224] width 966 height 448
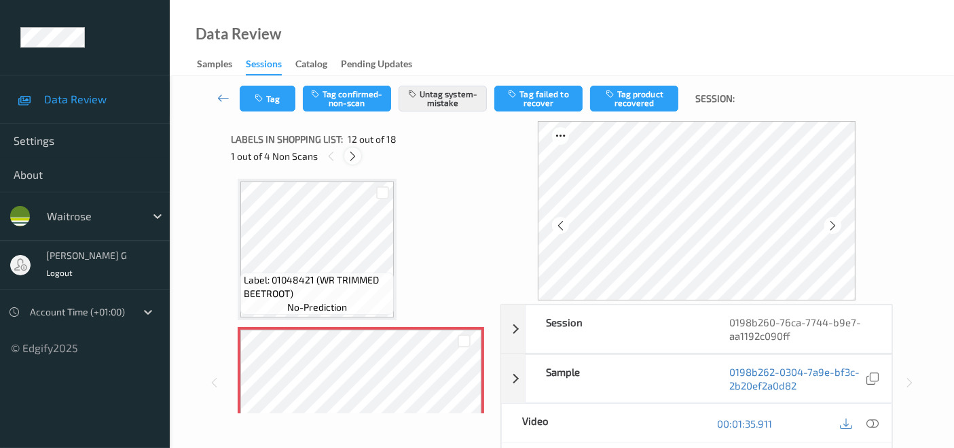
click at [349, 156] on icon at bounding box center [353, 156] width 12 height 12
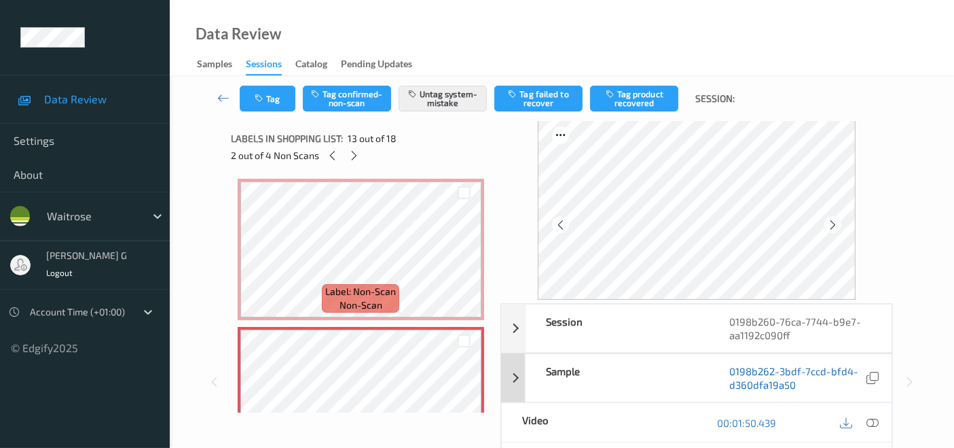
scroll to position [0, 0]
click at [353, 151] on icon at bounding box center [354, 156] width 12 height 12
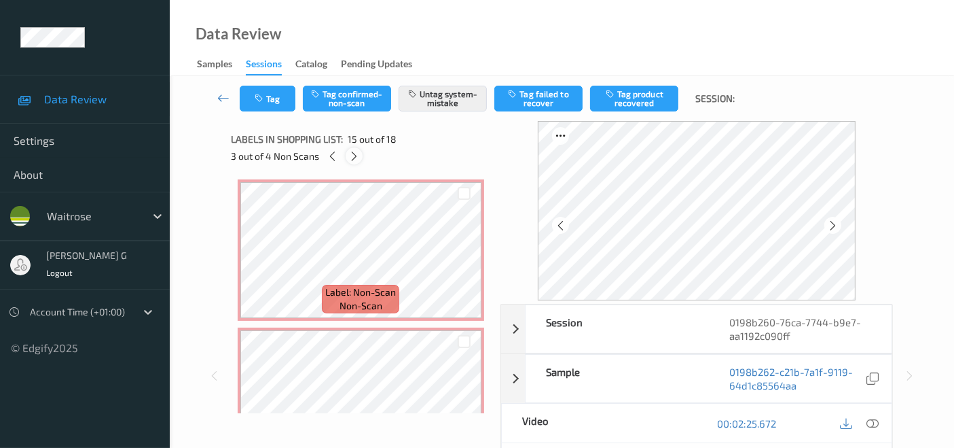
scroll to position [1927, 0]
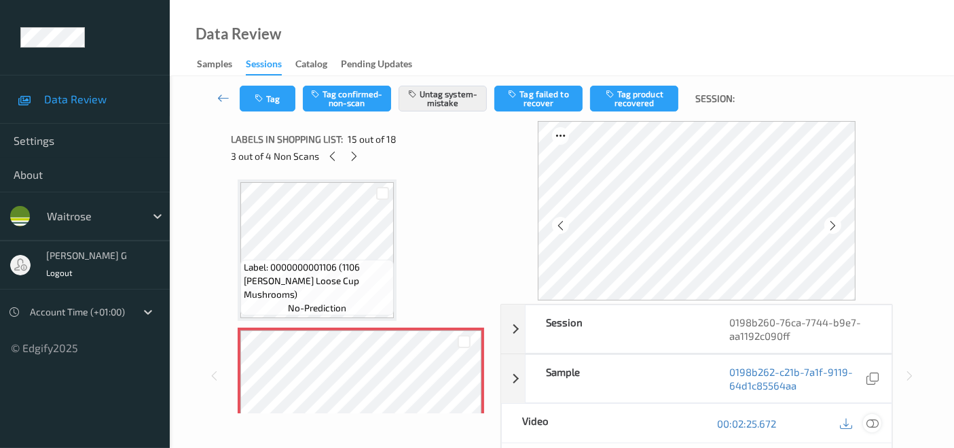
click at [872, 419] on icon at bounding box center [873, 423] width 12 height 12
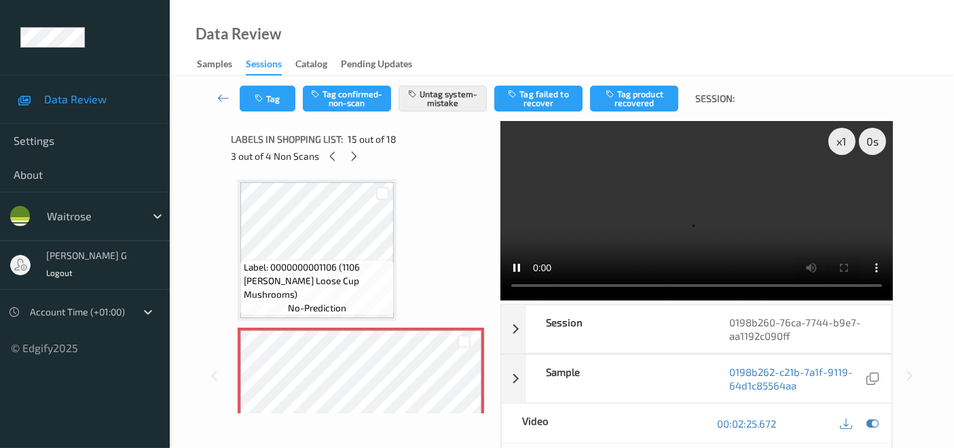
click at [746, 287] on video at bounding box center [697, 210] width 393 height 179
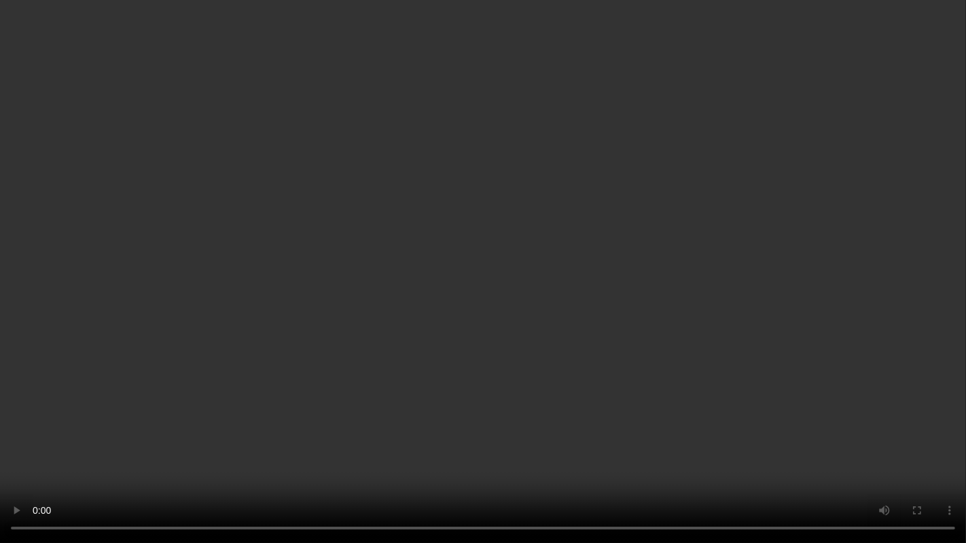
click at [914, 315] on video at bounding box center [483, 271] width 966 height 543
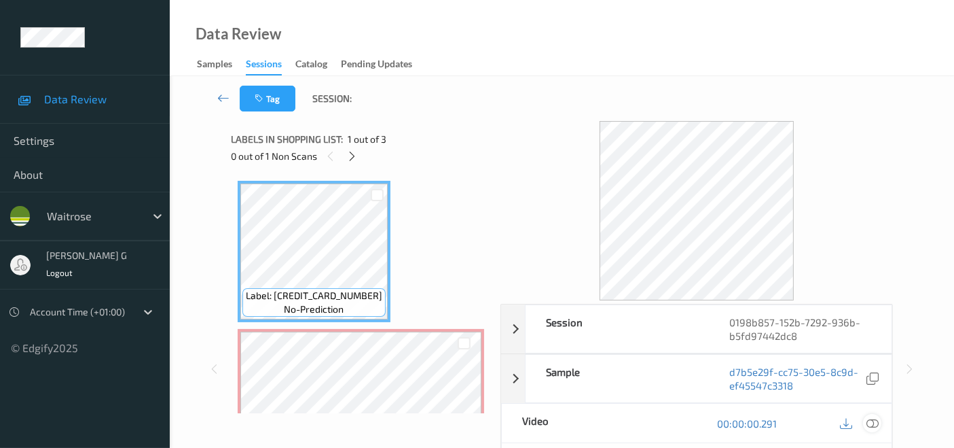
click at [877, 418] on icon at bounding box center [873, 423] width 12 height 12
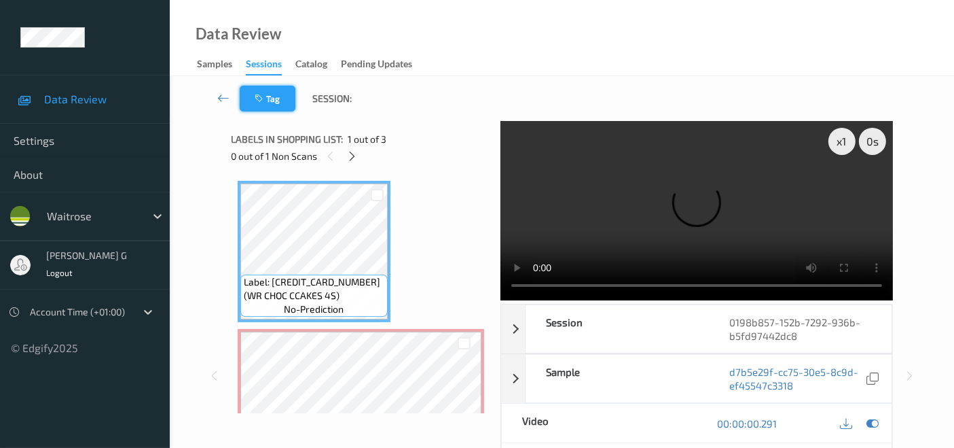
click at [281, 100] on button "Tag" at bounding box center [268, 99] width 56 height 26
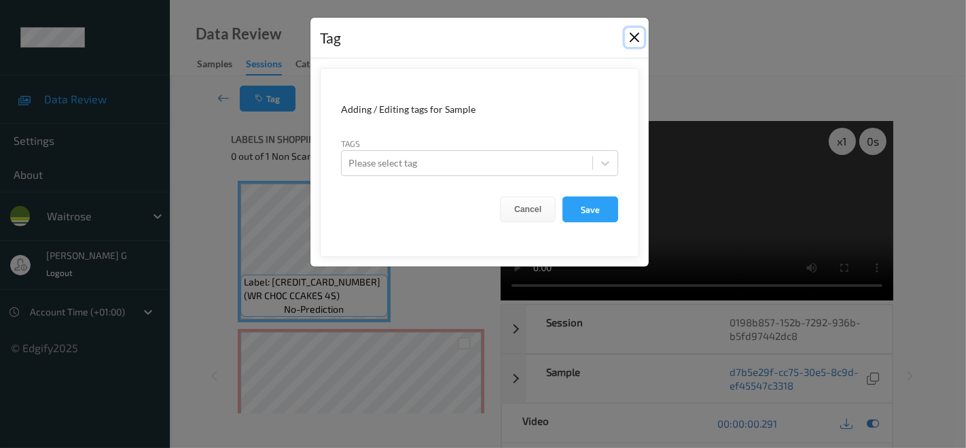
click at [641, 35] on button "Close" at bounding box center [634, 37] width 19 height 19
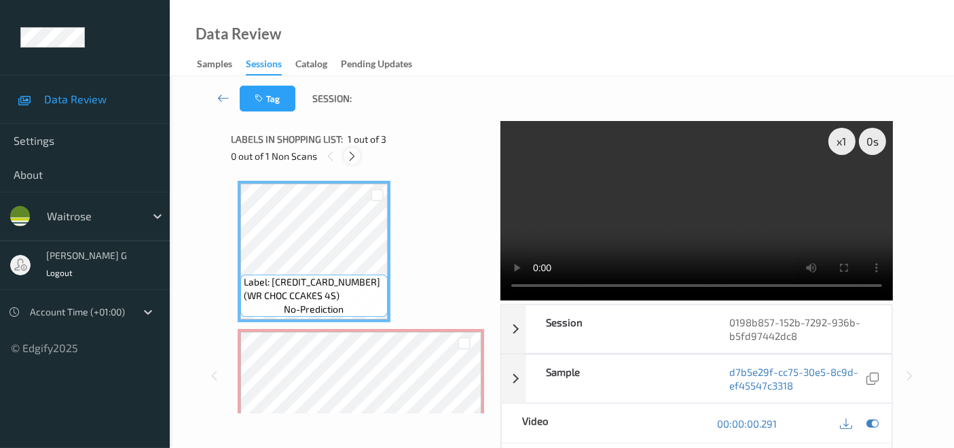
click at [347, 158] on icon at bounding box center [352, 156] width 12 height 12
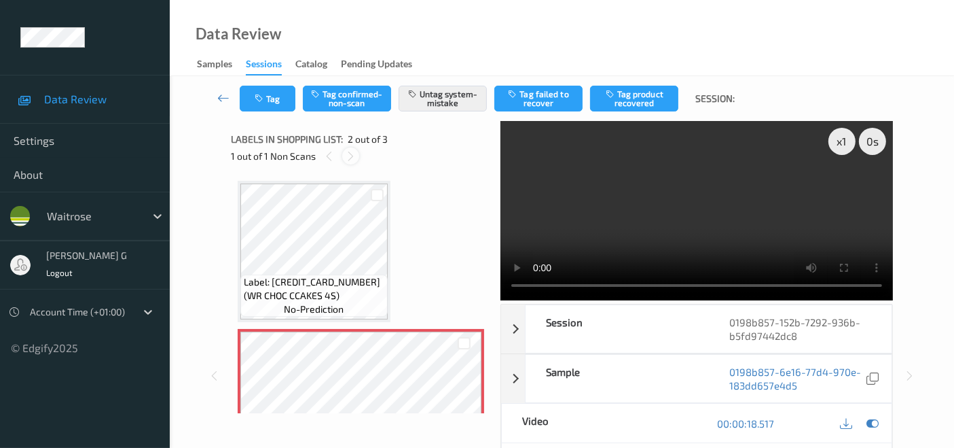
click at [351, 154] on icon at bounding box center [351, 156] width 12 height 12
click at [873, 424] on icon at bounding box center [873, 423] width 12 height 12
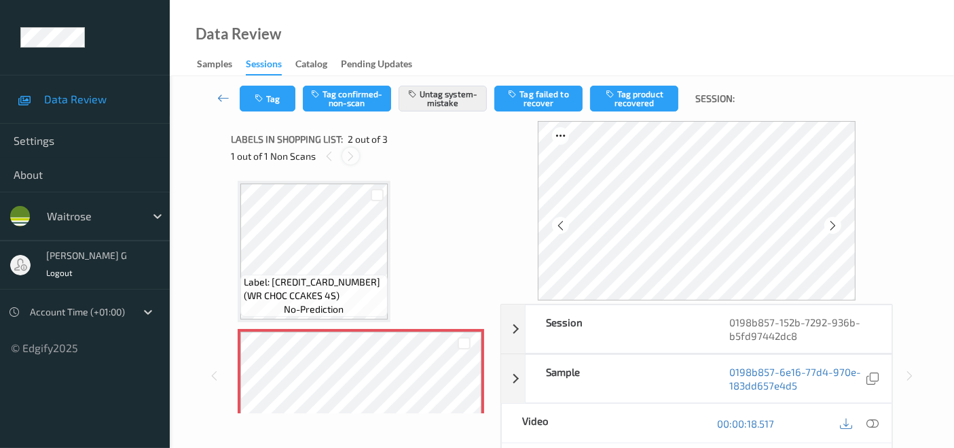
click at [347, 158] on icon at bounding box center [351, 156] width 12 height 12
click at [266, 90] on button "Tag" at bounding box center [268, 99] width 56 height 26
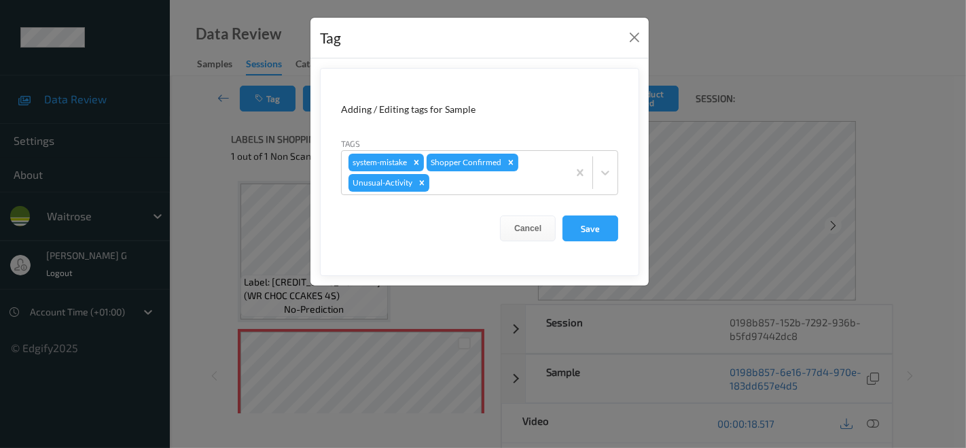
click at [924, 215] on div "Tag Adding / Editing tags for Sample Tags system-mistake Shopper Confirmed Unus…" at bounding box center [483, 224] width 966 height 448
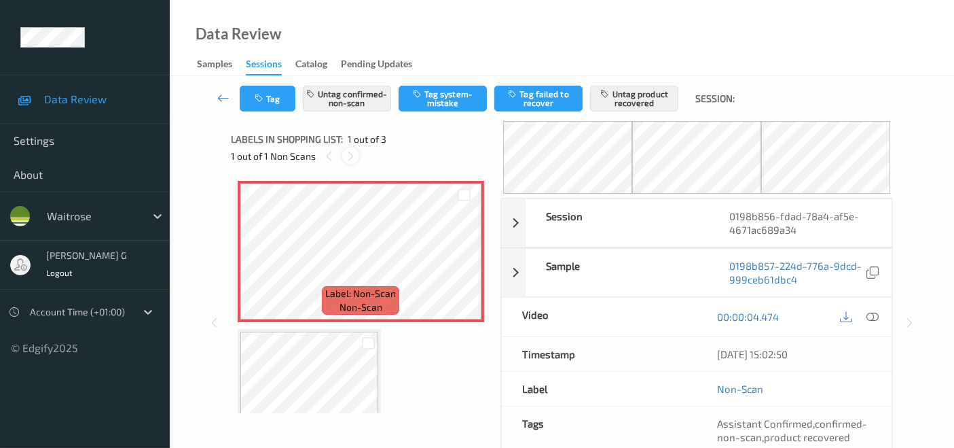
click at [351, 156] on icon at bounding box center [351, 156] width 12 height 12
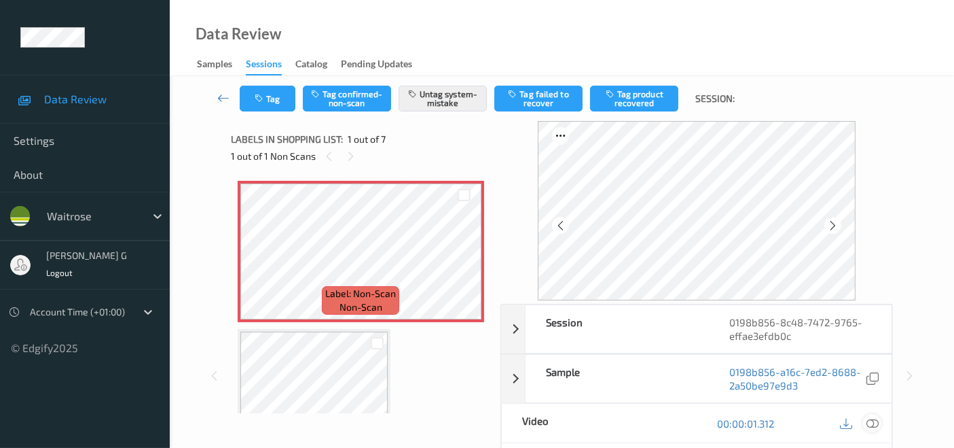
click at [871, 425] on icon at bounding box center [873, 423] width 12 height 12
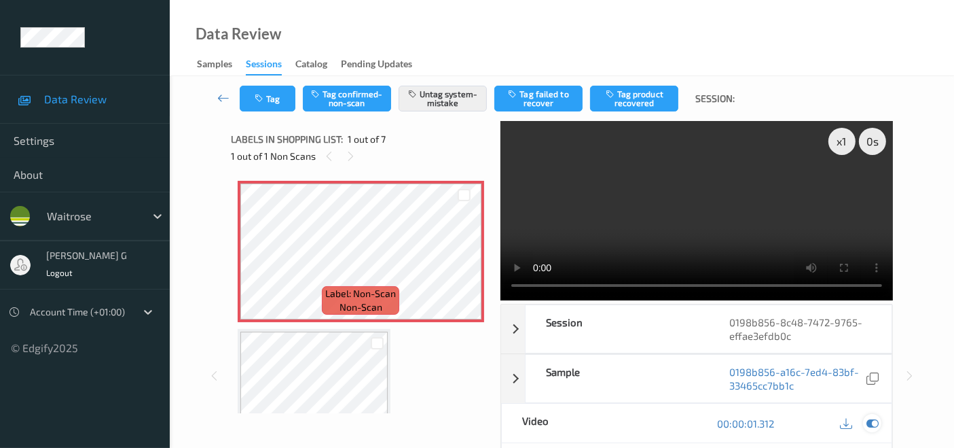
click at [867, 421] on icon at bounding box center [873, 423] width 12 height 12
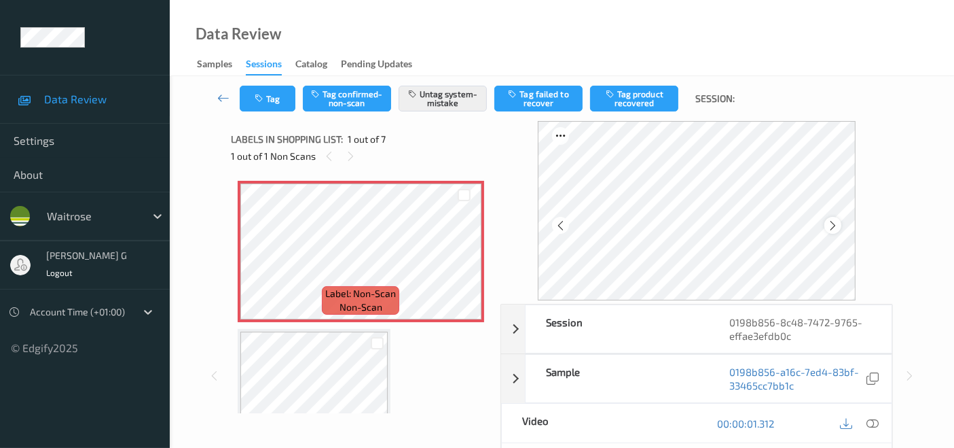
click at [838, 218] on div at bounding box center [833, 225] width 17 height 17
click at [274, 99] on button "Tag" at bounding box center [268, 99] width 56 height 26
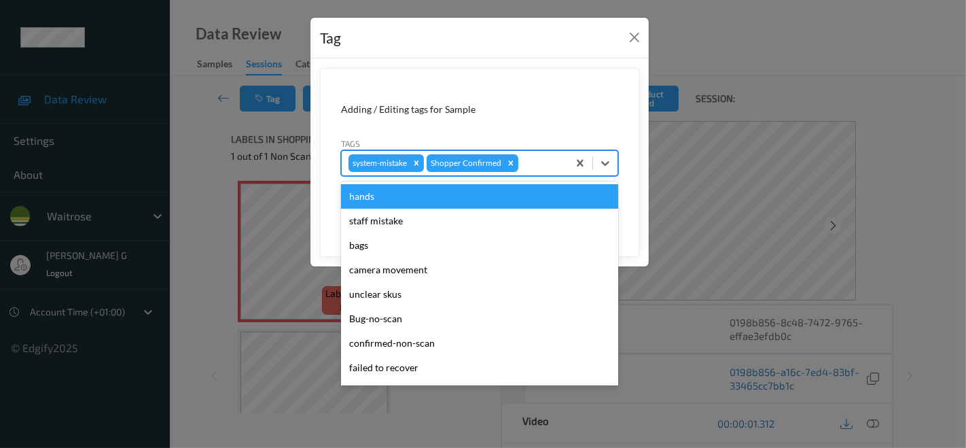
click at [531, 164] on div at bounding box center [541, 163] width 40 height 16
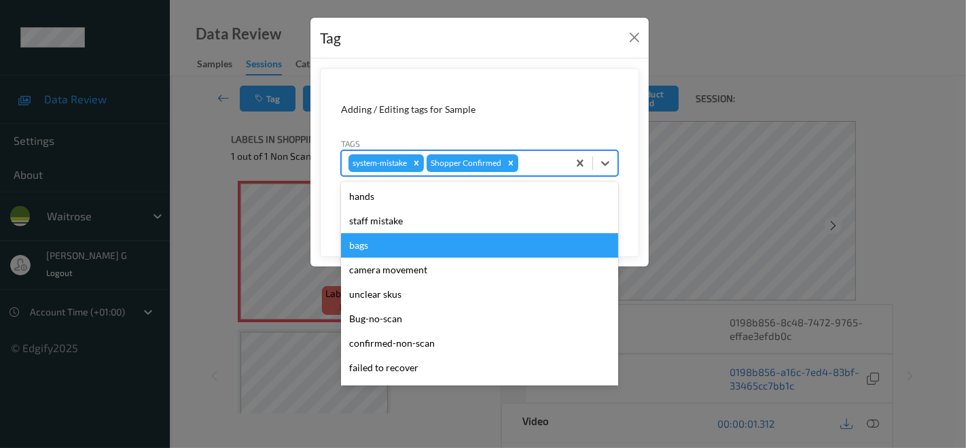
click at [388, 247] on div "bags" at bounding box center [479, 245] width 277 height 24
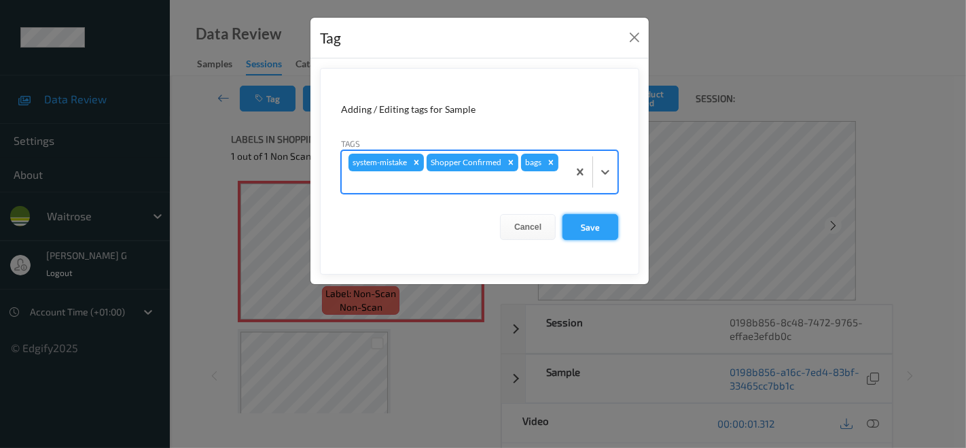
click at [588, 214] on button "Save" at bounding box center [590, 227] width 56 height 26
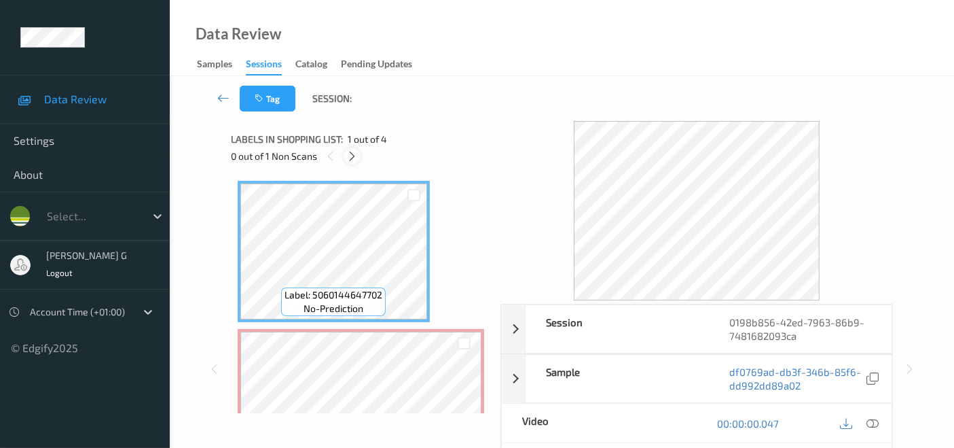
click at [355, 152] on icon at bounding box center [352, 156] width 12 height 12
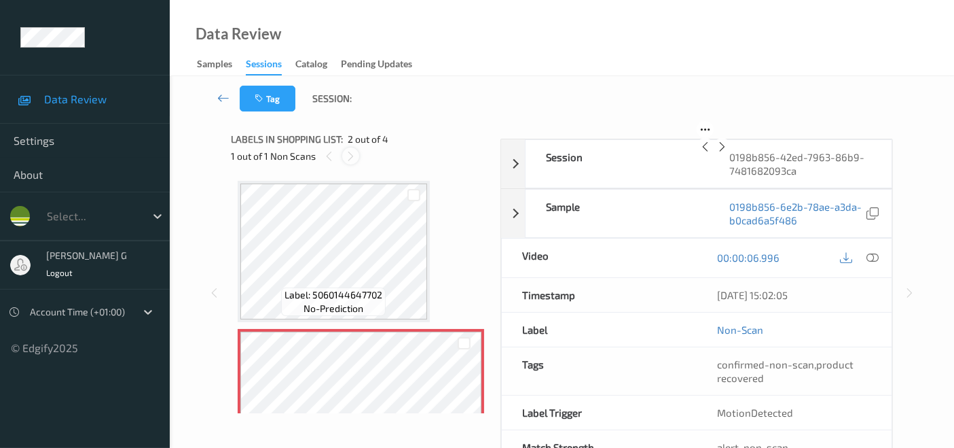
scroll to position [6, 0]
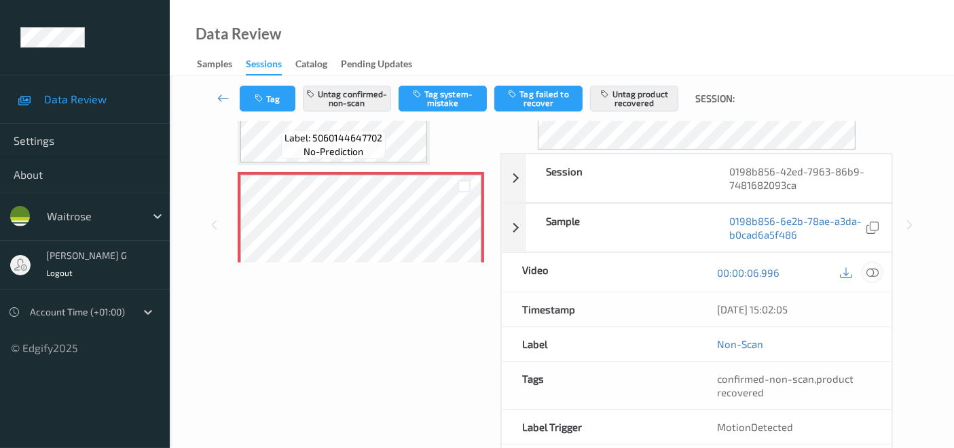
click at [874, 270] on icon at bounding box center [873, 272] width 12 height 12
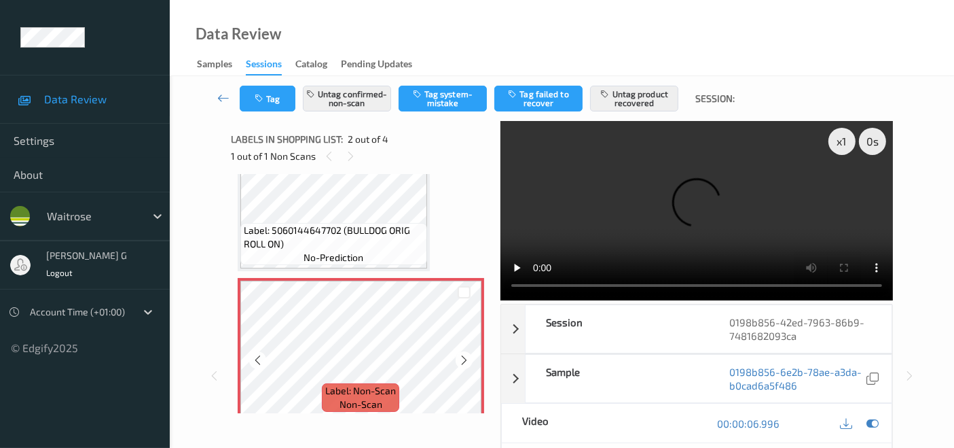
scroll to position [75, 0]
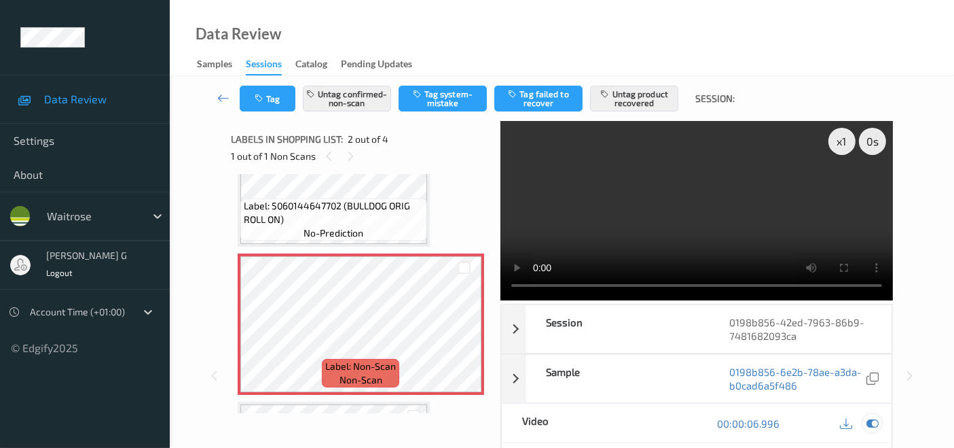
click at [873, 418] on icon at bounding box center [873, 423] width 12 height 12
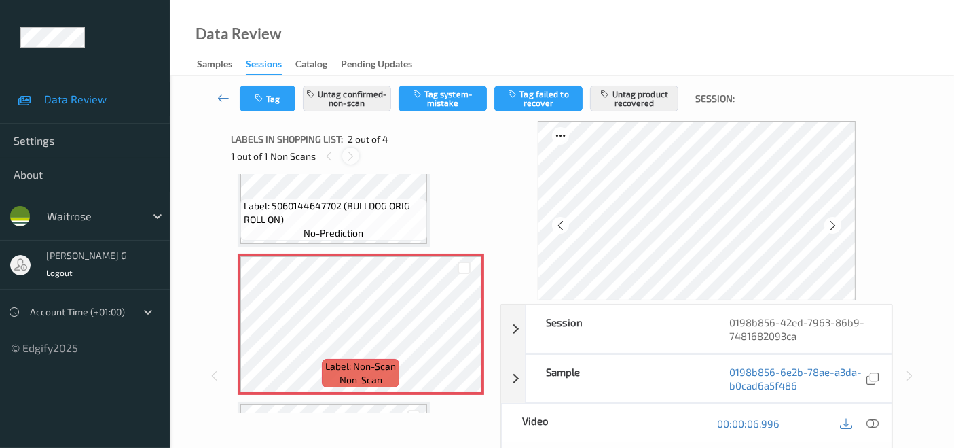
click at [351, 155] on icon at bounding box center [351, 156] width 12 height 12
click at [837, 226] on icon at bounding box center [833, 225] width 12 height 12
click at [557, 228] on div at bounding box center [560, 225] width 17 height 17
click at [874, 417] on icon at bounding box center [873, 423] width 12 height 12
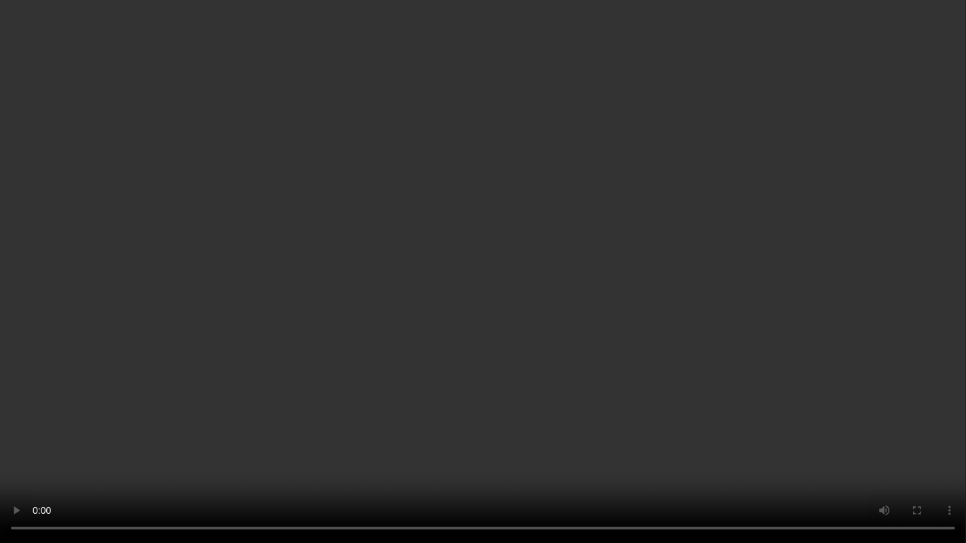
click at [33, 447] on video at bounding box center [483, 271] width 966 height 543
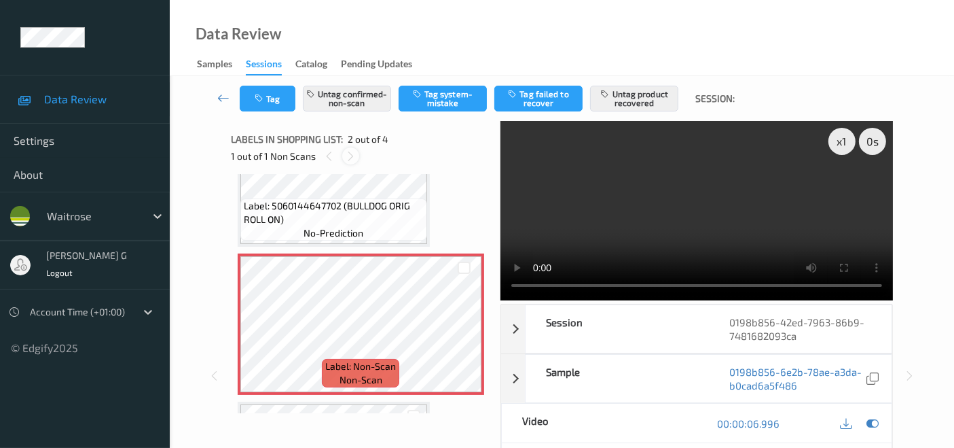
click at [351, 154] on icon at bounding box center [351, 156] width 12 height 12
click at [272, 96] on button "Tag" at bounding box center [268, 99] width 56 height 26
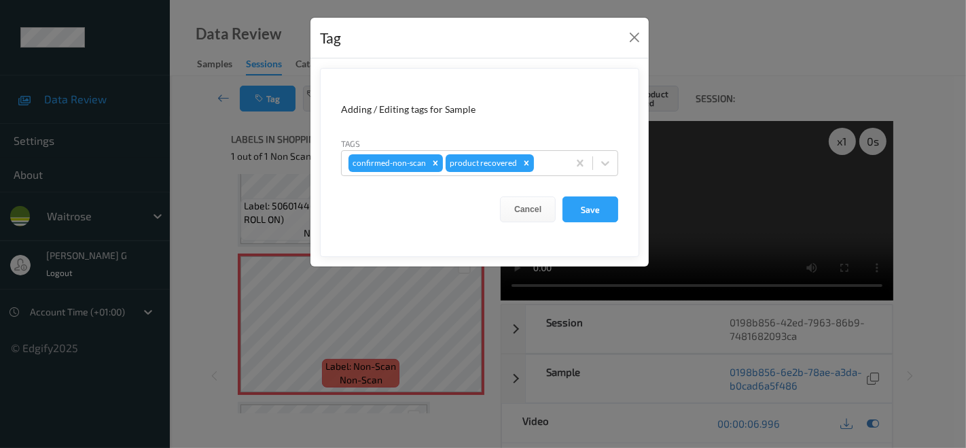
click at [840, 73] on div "Tag Adding / Editing tags for Sample Tags confirmed-non-scan product recovered …" at bounding box center [483, 224] width 966 height 448
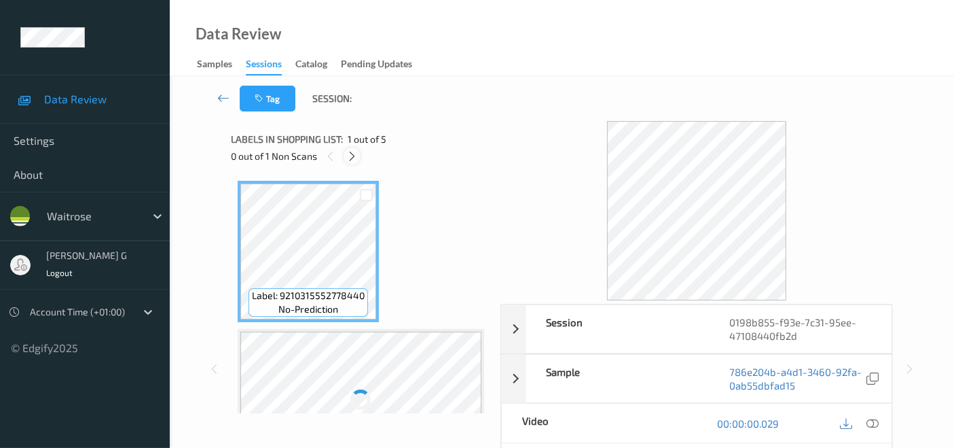
click at [355, 158] on icon at bounding box center [352, 156] width 12 height 12
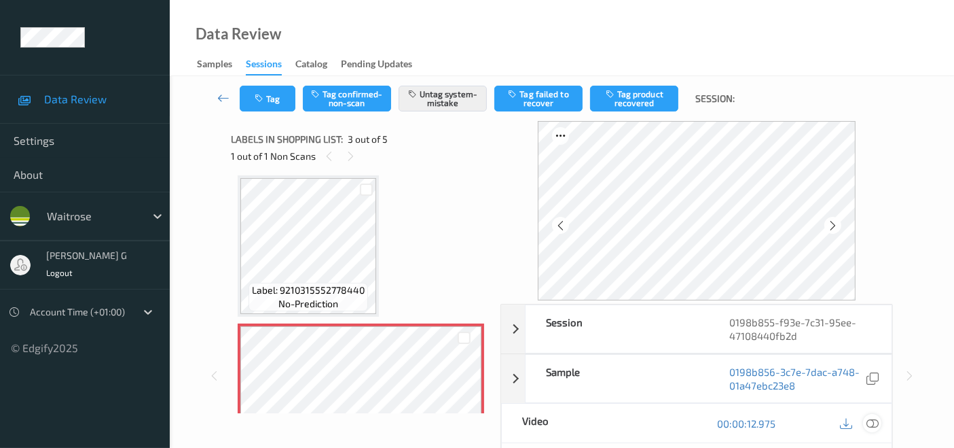
click at [876, 418] on icon at bounding box center [873, 423] width 12 height 12
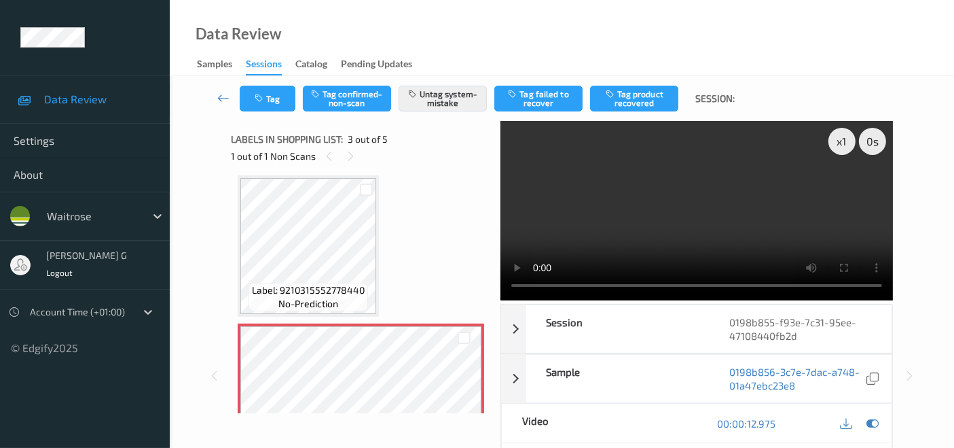
click at [523, 191] on video at bounding box center [697, 210] width 393 height 179
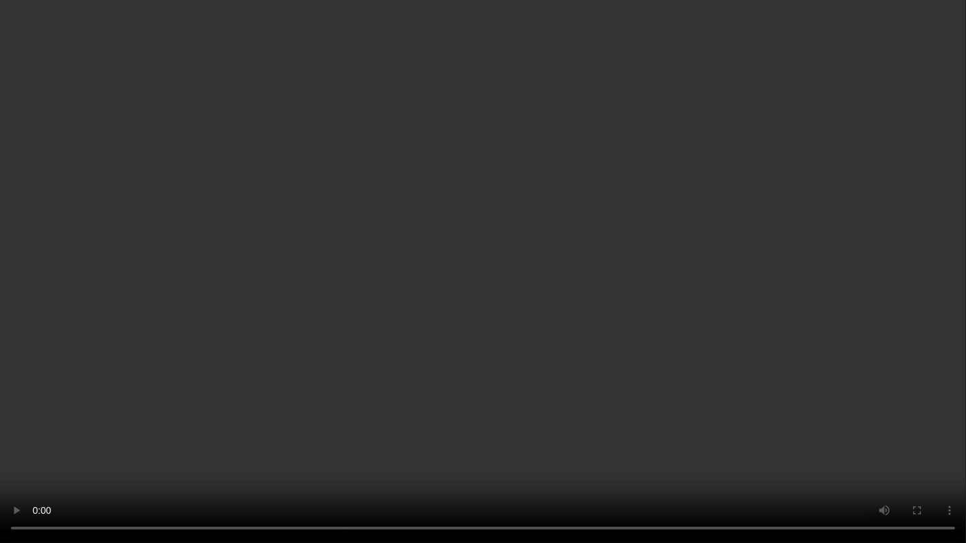
click at [0, 447] on video at bounding box center [483, 271] width 966 height 543
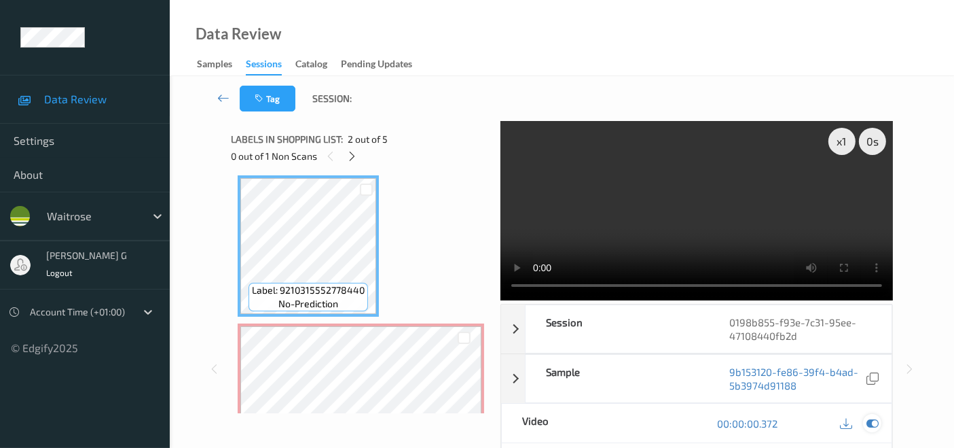
click at [872, 423] on icon at bounding box center [873, 423] width 12 height 12
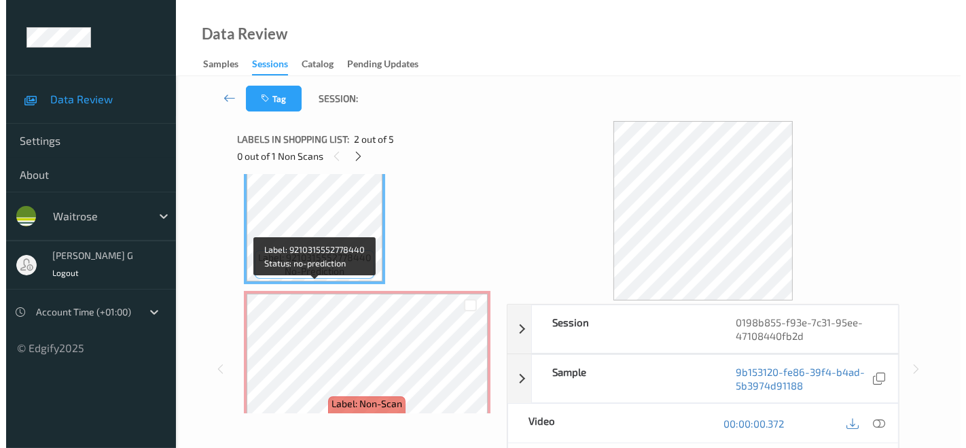
scroll to position [229, 0]
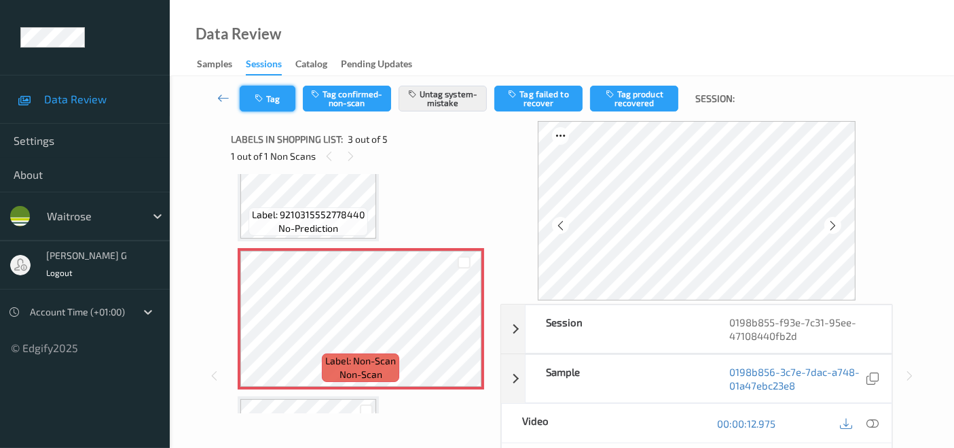
click at [292, 96] on button "Tag" at bounding box center [268, 99] width 56 height 26
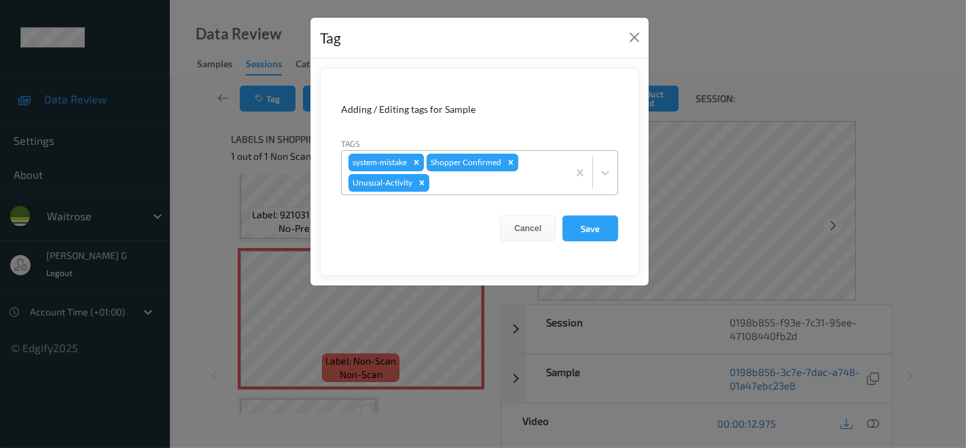
click at [416, 159] on icon "Remove system-mistake" at bounding box center [417, 163] width 10 height 10
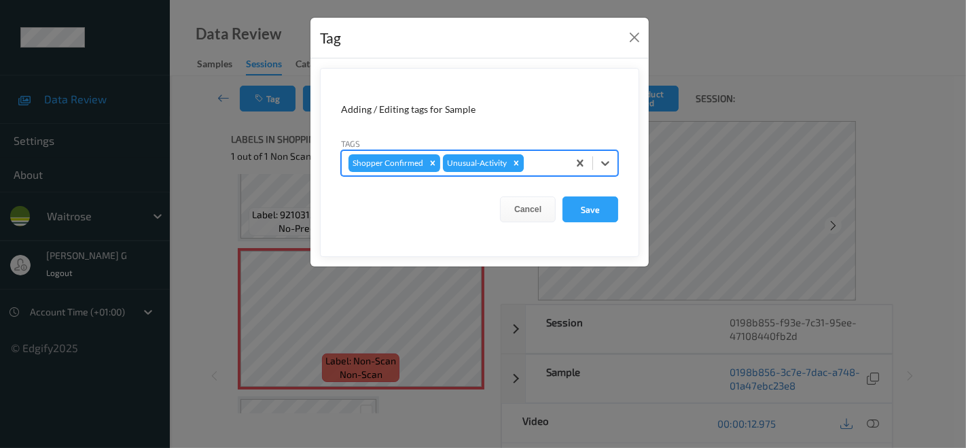
click at [514, 165] on icon "Remove Unusual-Activity" at bounding box center [517, 163] width 10 height 10
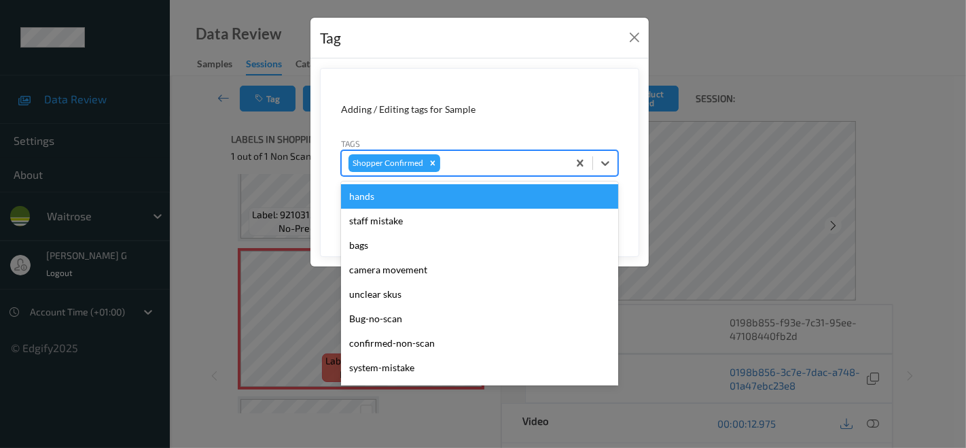
click at [490, 163] on div at bounding box center [502, 163] width 118 height 16
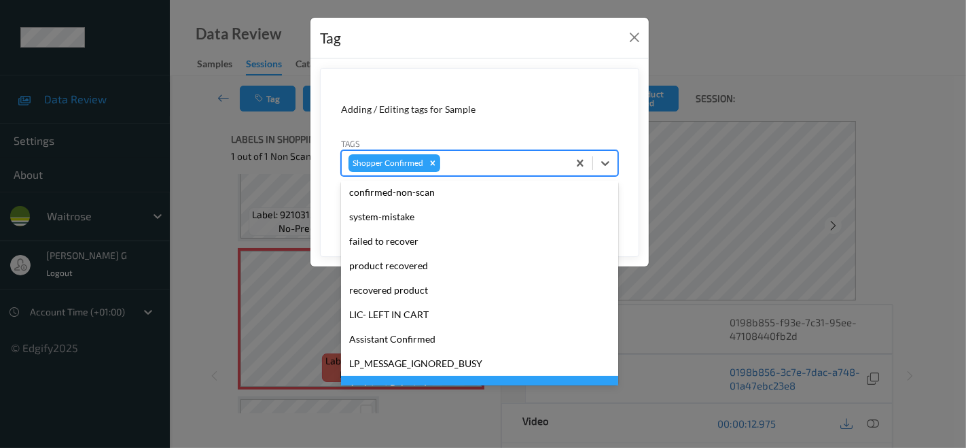
scroll to position [0, 0]
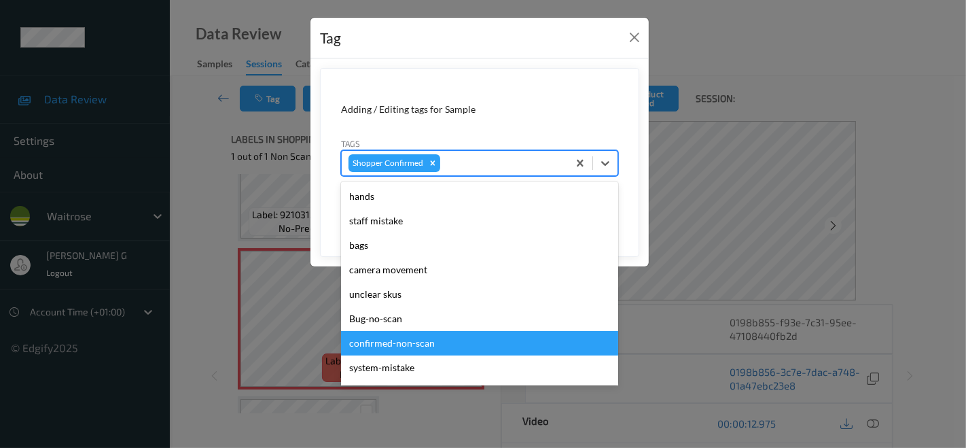
click at [371, 348] on div "confirmed-non-scan" at bounding box center [479, 343] width 277 height 24
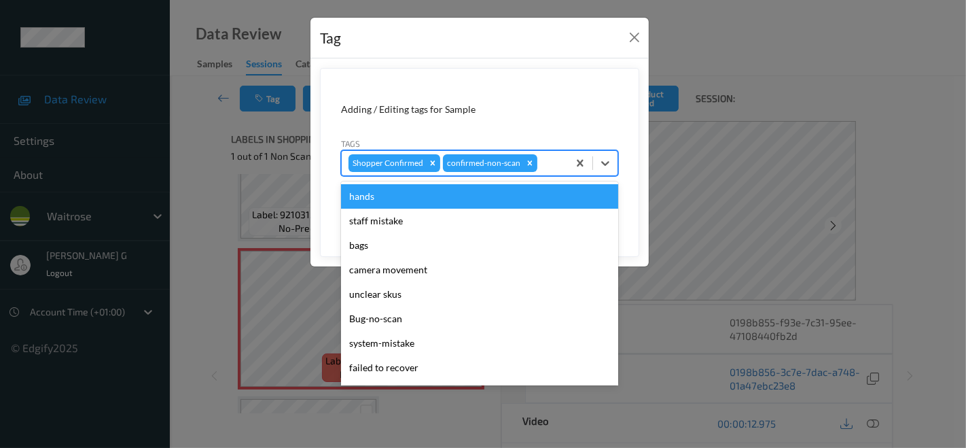
click at [556, 164] on div at bounding box center [550, 163] width 21 height 16
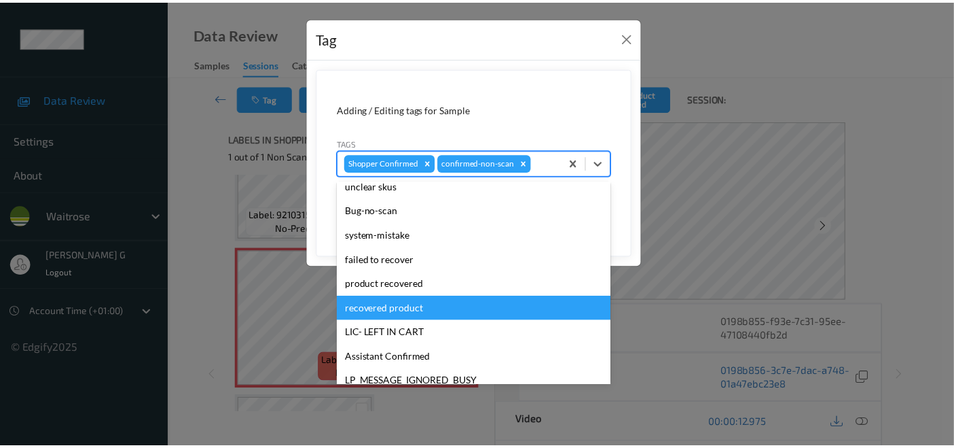
scroll to position [151, 0]
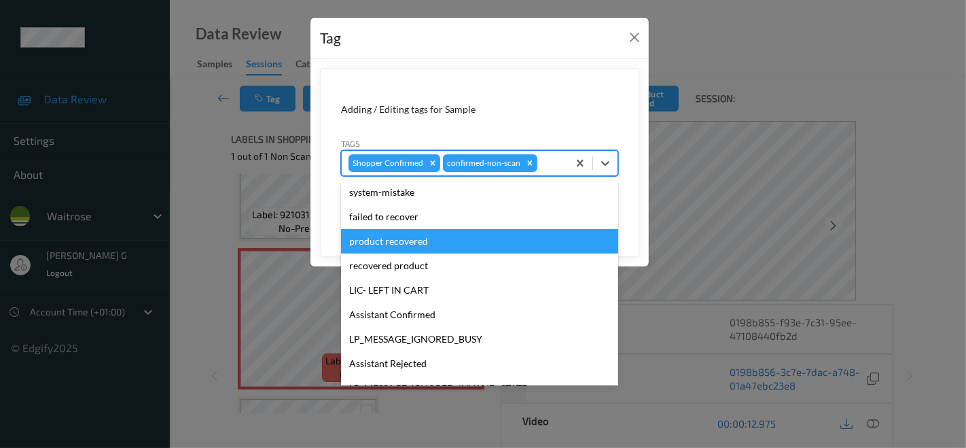
click at [379, 245] on div "product recovered" at bounding box center [479, 241] width 277 height 24
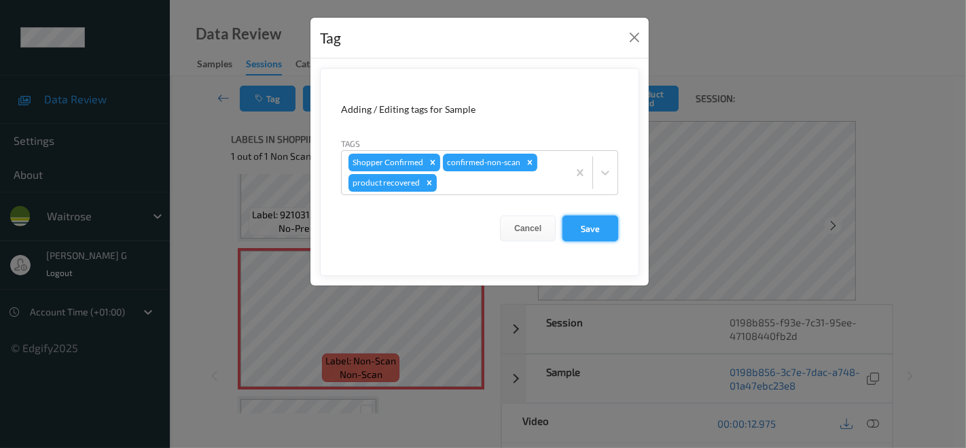
click at [604, 222] on button "Save" at bounding box center [590, 228] width 56 height 26
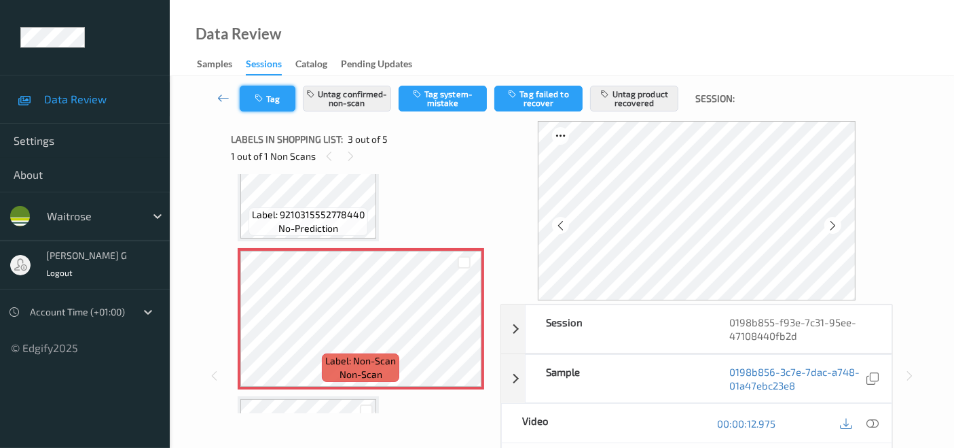
click at [264, 107] on button "Tag" at bounding box center [268, 99] width 56 height 26
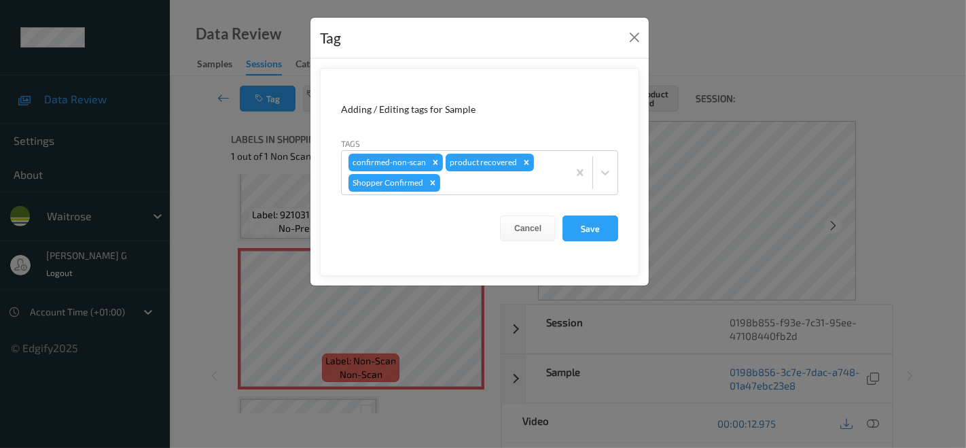
click at [204, 203] on div "Tag Adding / Editing tags for Sample Tags confirmed-non-scan product recovered …" at bounding box center [483, 224] width 966 height 448
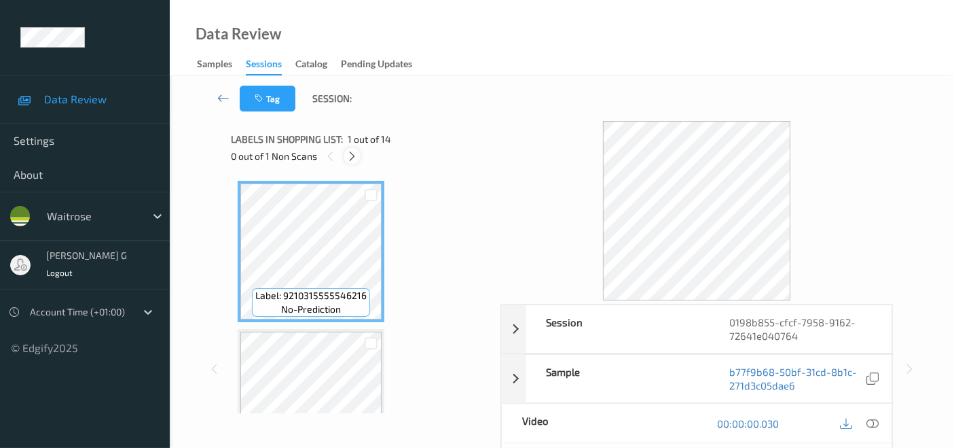
click at [355, 152] on icon at bounding box center [352, 156] width 12 height 12
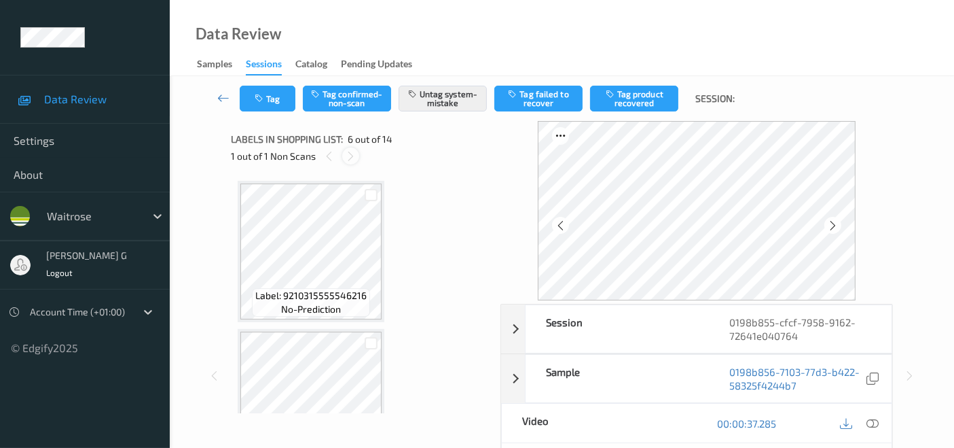
scroll to position [598, 0]
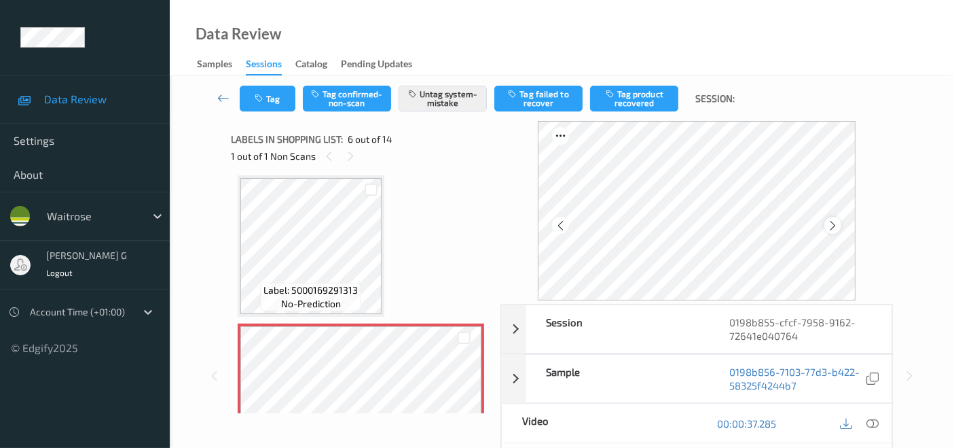
click at [830, 222] on icon at bounding box center [833, 225] width 12 height 12
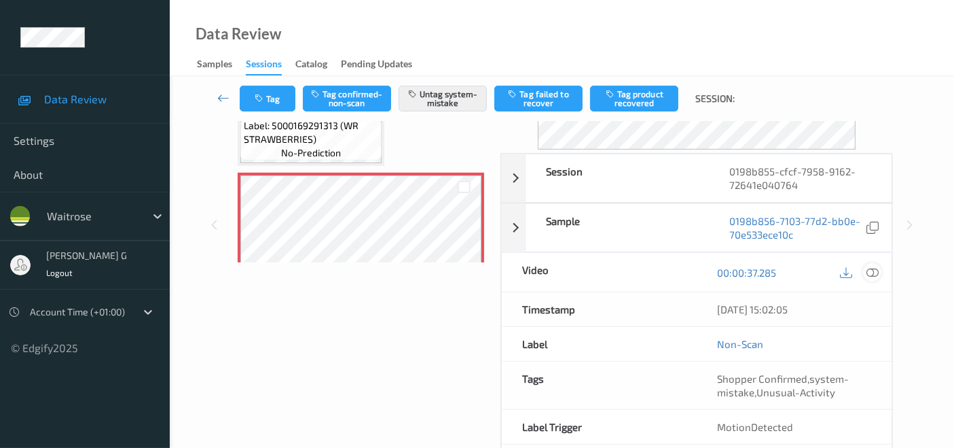
click at [880, 272] on div at bounding box center [872, 272] width 18 height 18
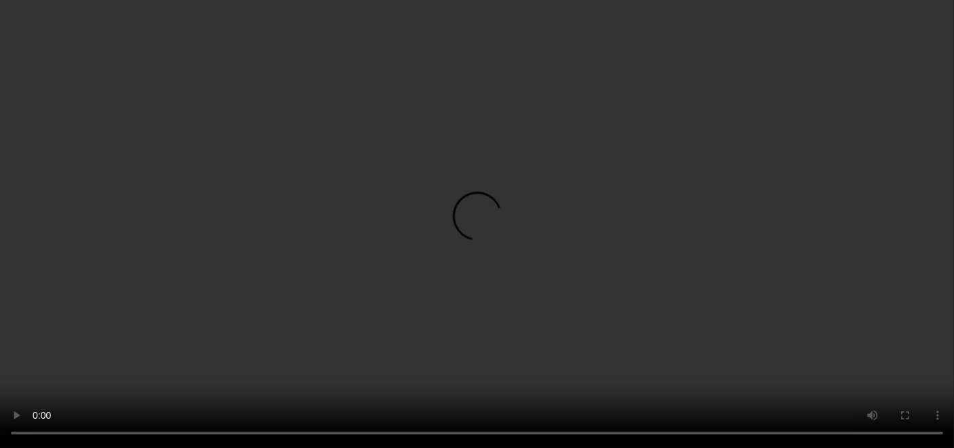
scroll to position [75, 0]
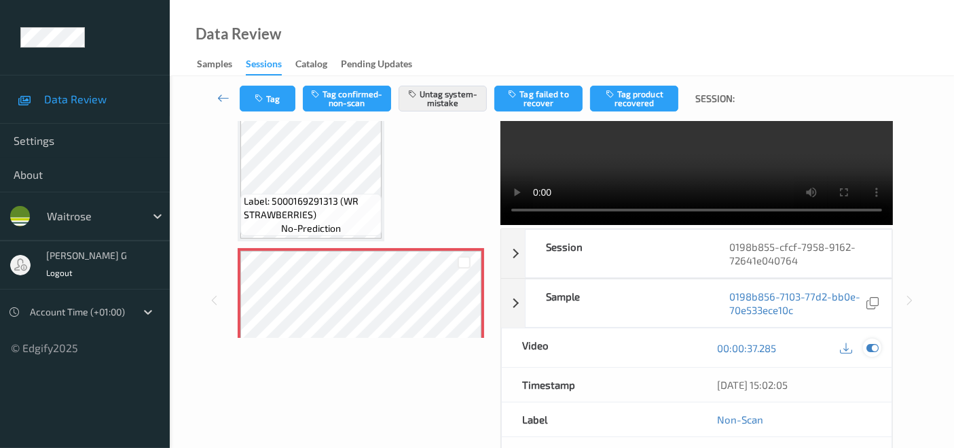
click at [873, 344] on icon at bounding box center [873, 348] width 12 height 12
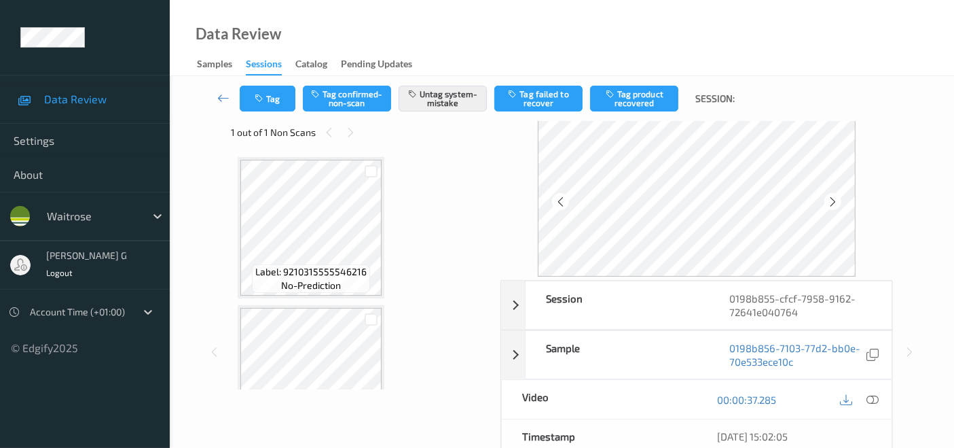
scroll to position [0, 0]
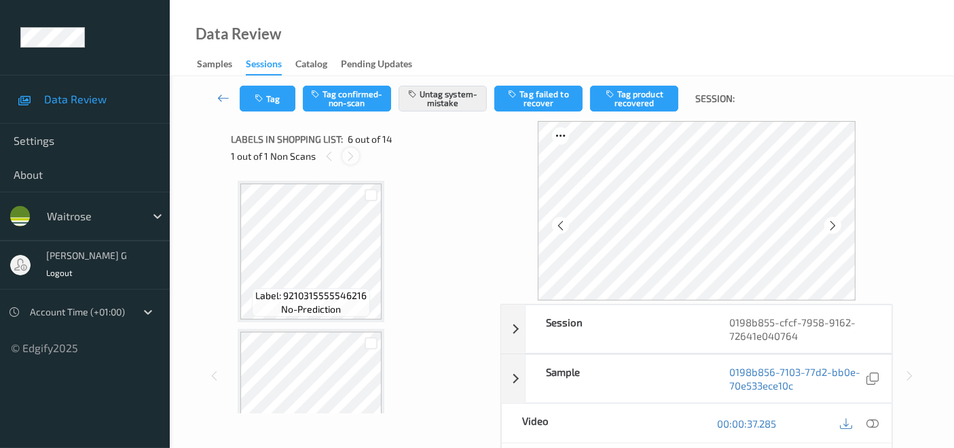
click at [347, 152] on icon at bounding box center [351, 156] width 12 height 12
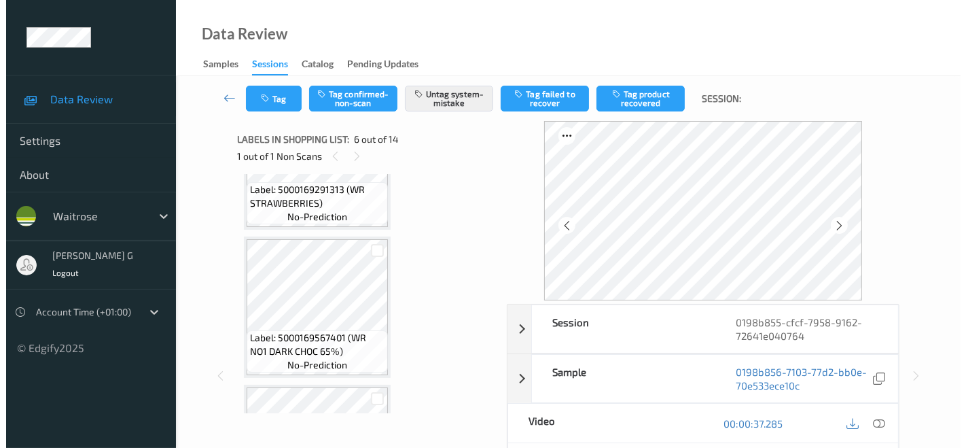
scroll to position [906, 0]
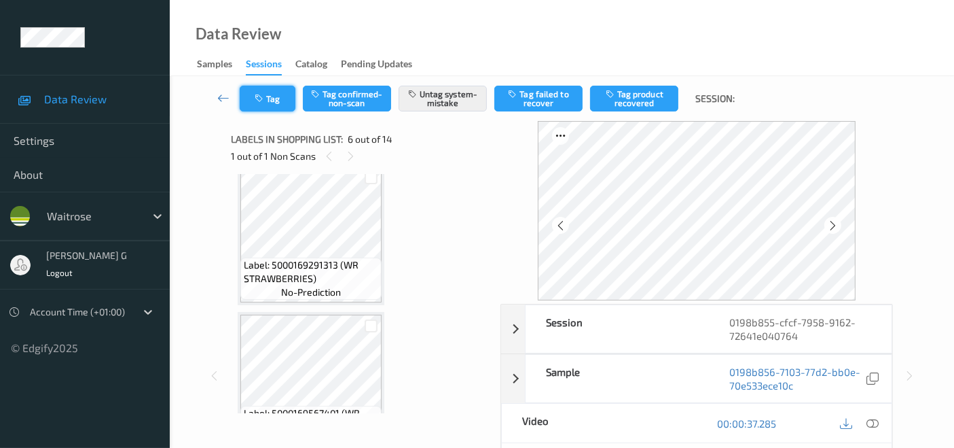
click at [275, 97] on button "Tag" at bounding box center [268, 99] width 56 height 26
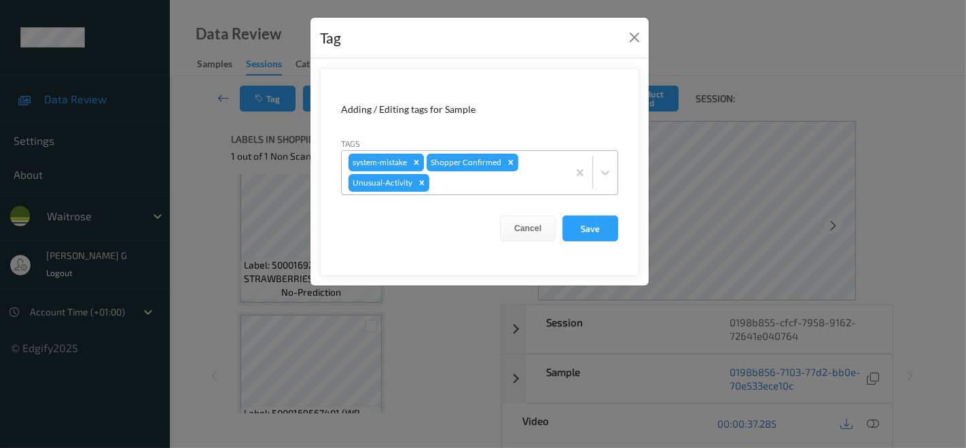
click at [419, 160] on icon "Remove system-mistake" at bounding box center [416, 162] width 5 height 5
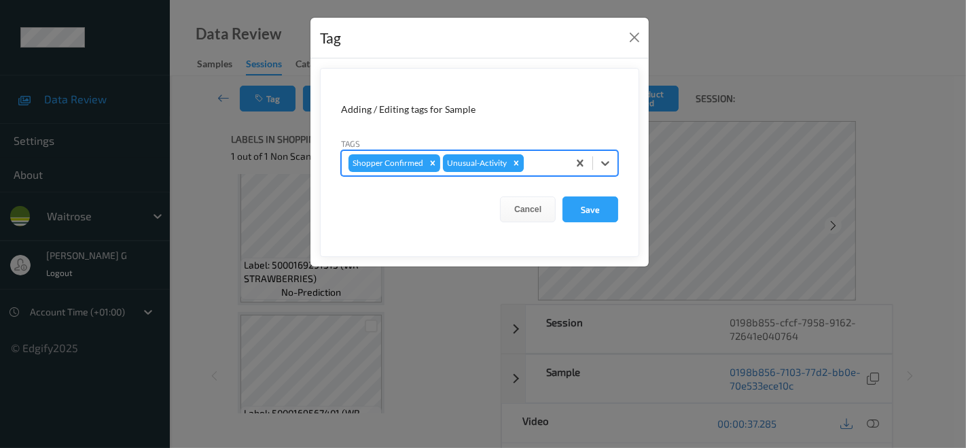
click at [514, 164] on icon "Remove Unusual-Activity" at bounding box center [517, 163] width 10 height 10
click at [495, 163] on div at bounding box center [502, 163] width 118 height 16
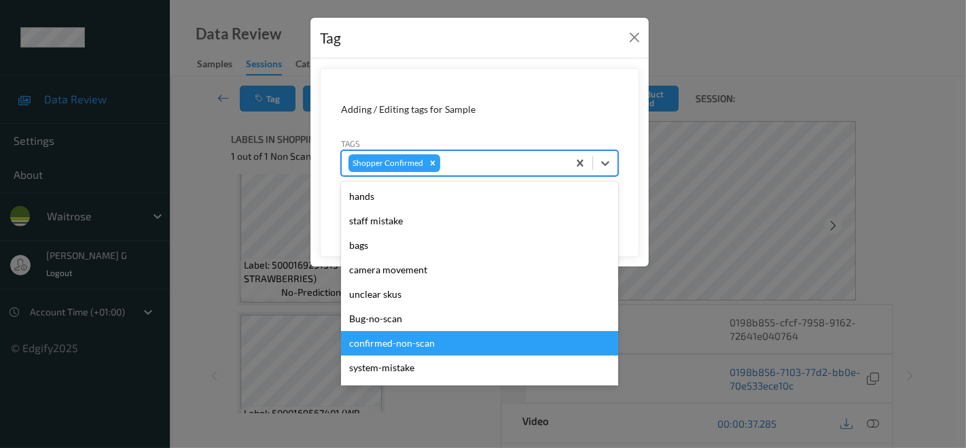
click at [399, 340] on div "confirmed-non-scan" at bounding box center [479, 343] width 277 height 24
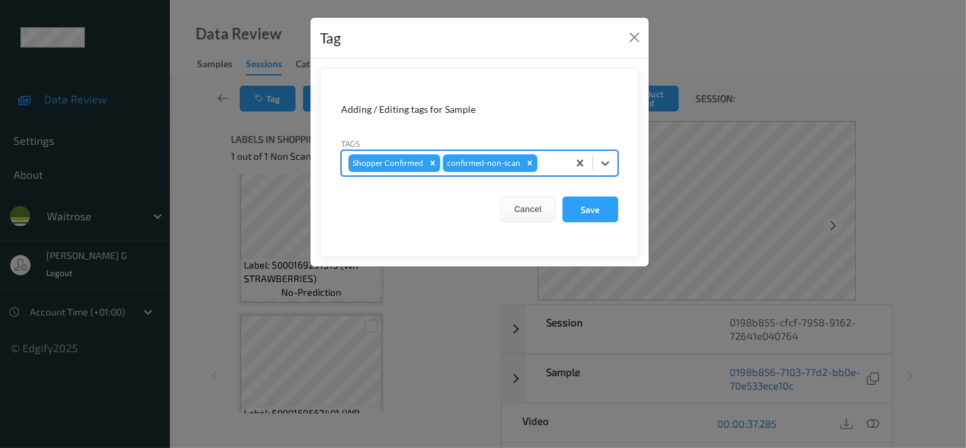
click at [546, 166] on div at bounding box center [550, 163] width 21 height 16
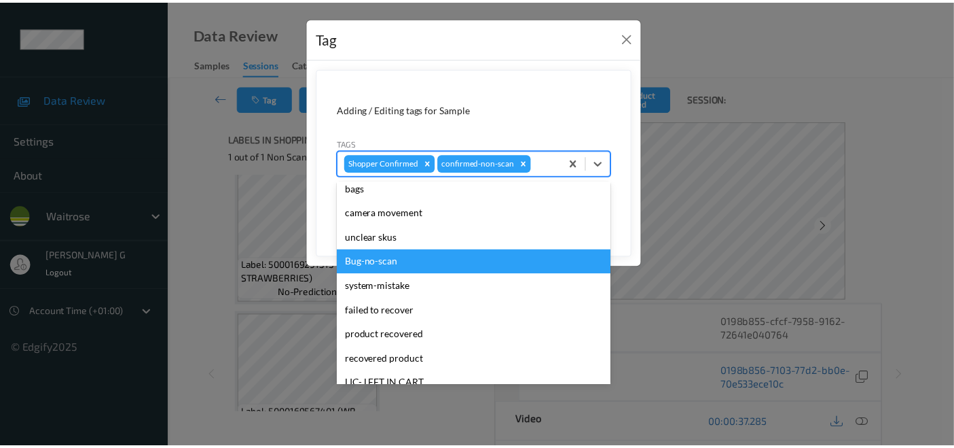
scroll to position [75, 0]
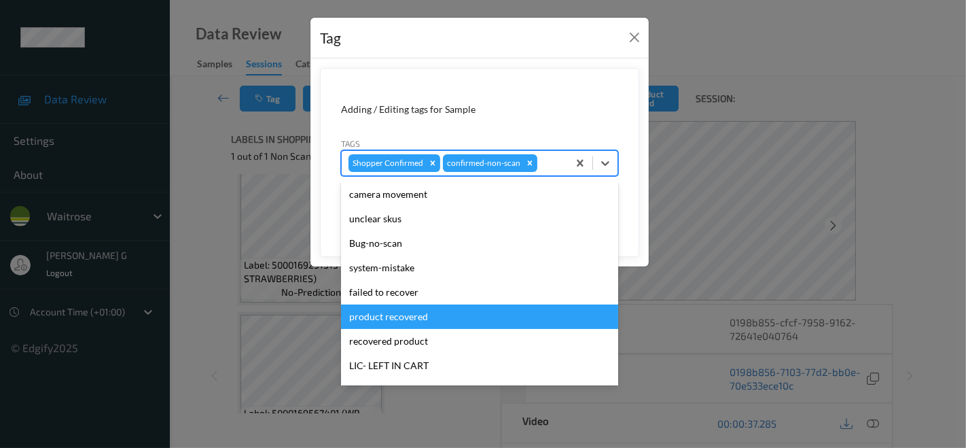
click at [391, 314] on div "product recovered" at bounding box center [479, 316] width 277 height 24
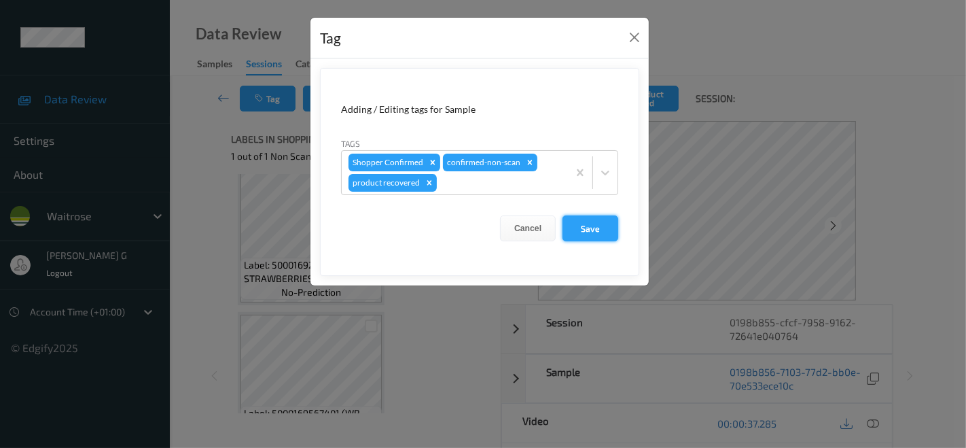
click at [586, 226] on button "Save" at bounding box center [590, 228] width 56 height 26
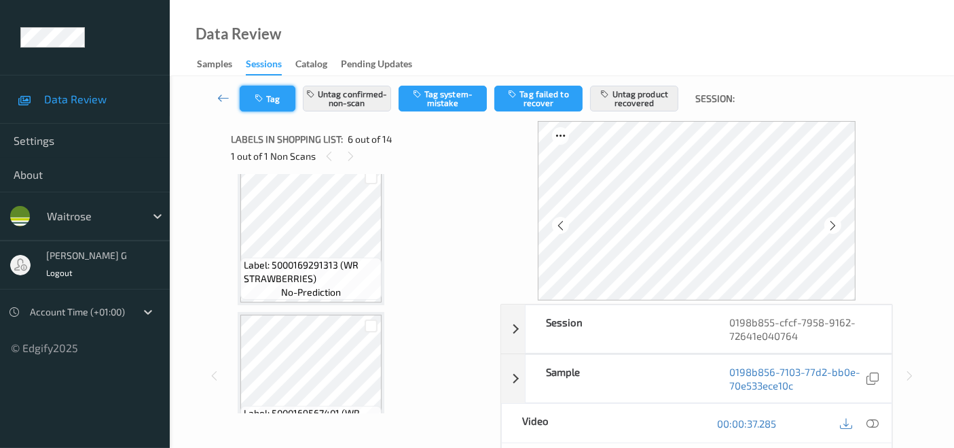
click at [283, 98] on button "Tag" at bounding box center [268, 99] width 56 height 26
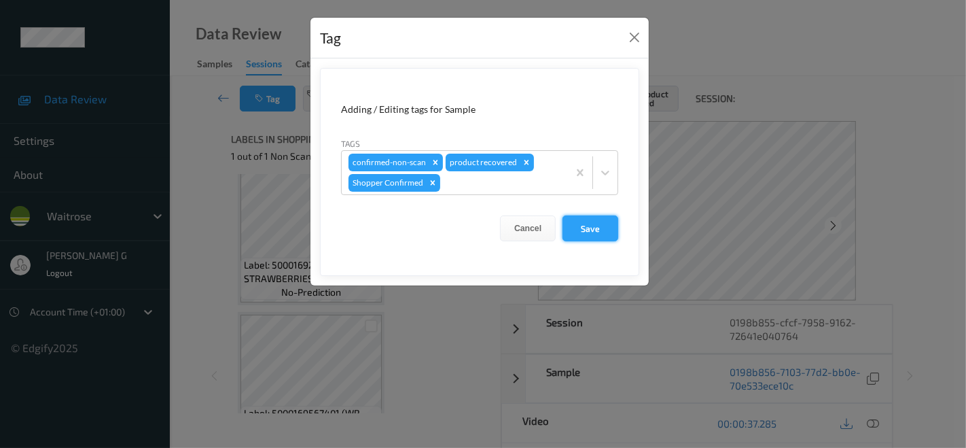
click at [599, 224] on button "Save" at bounding box center [590, 228] width 56 height 26
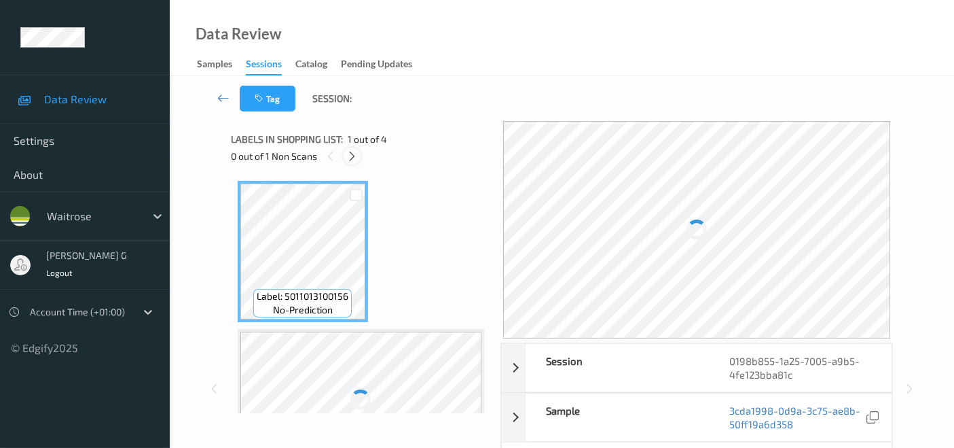
click at [352, 154] on icon at bounding box center [352, 156] width 12 height 12
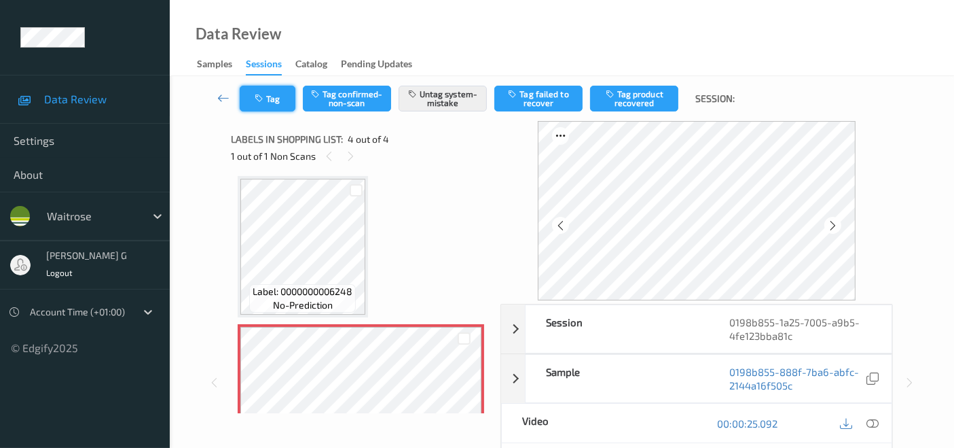
click at [269, 97] on button "Tag" at bounding box center [268, 99] width 56 height 26
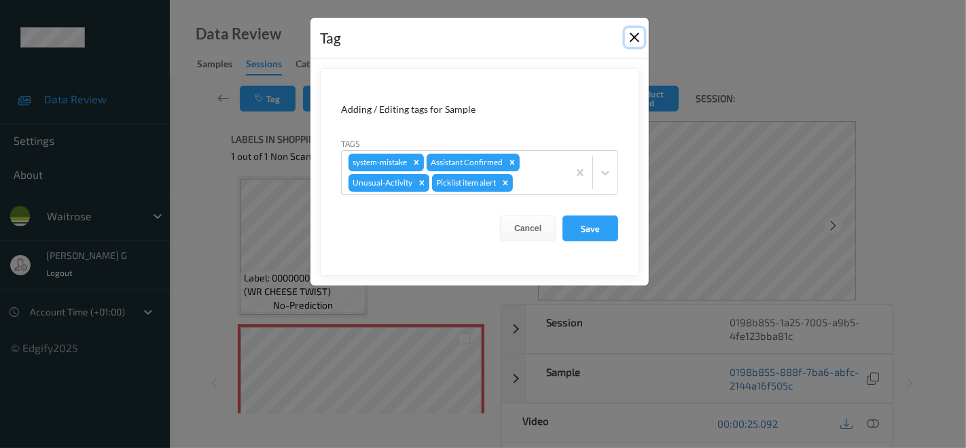
click at [631, 34] on button "Close" at bounding box center [634, 37] width 19 height 19
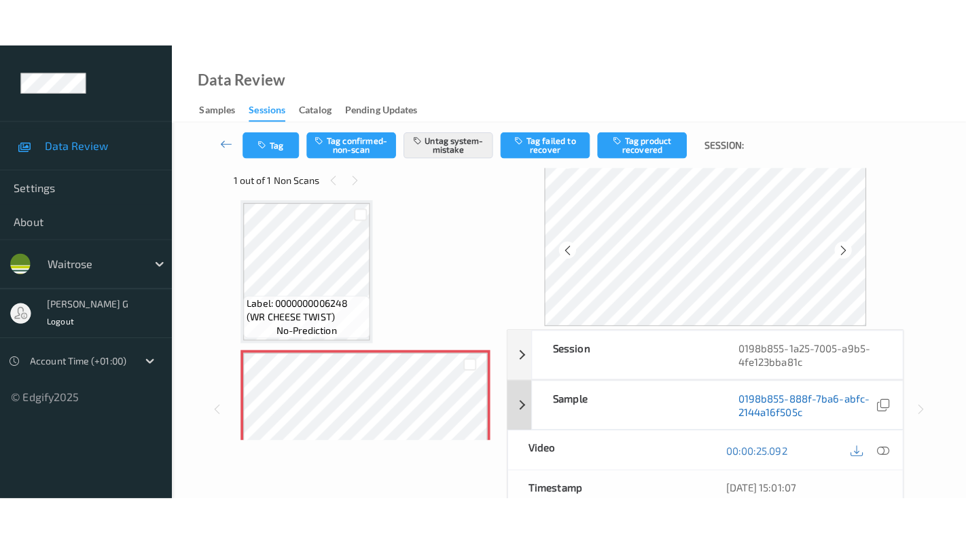
scroll to position [0, 0]
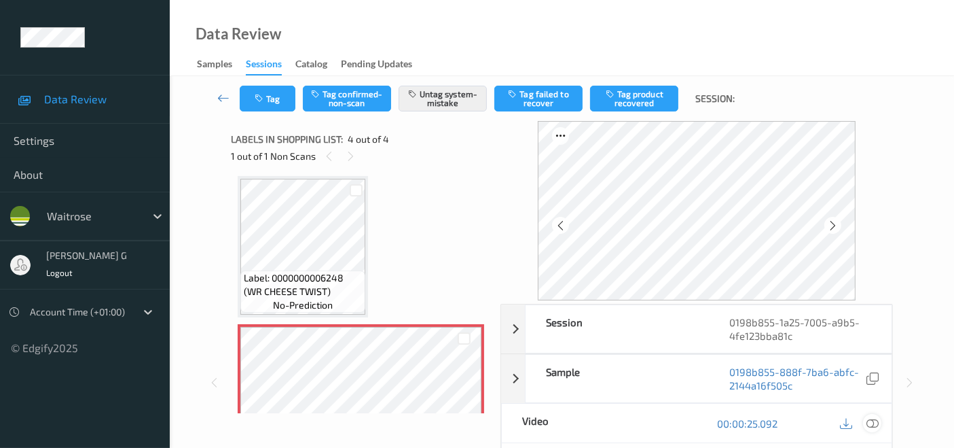
click at [872, 421] on icon at bounding box center [873, 423] width 12 height 12
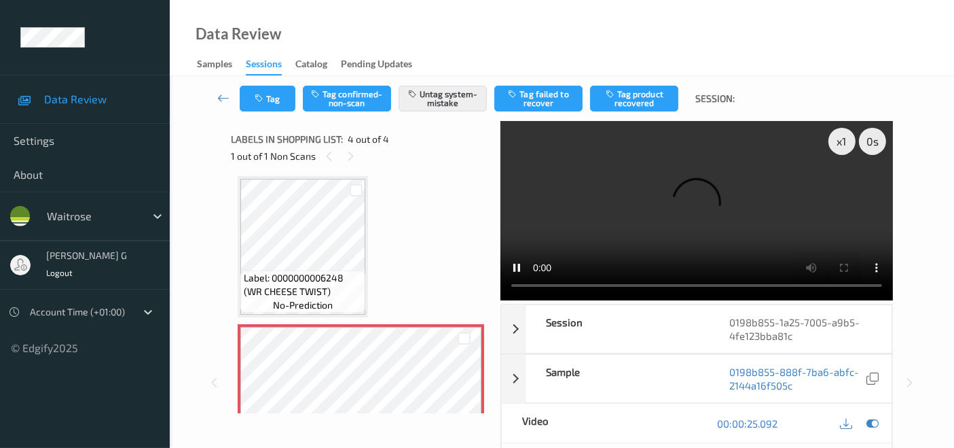
scroll to position [262, 0]
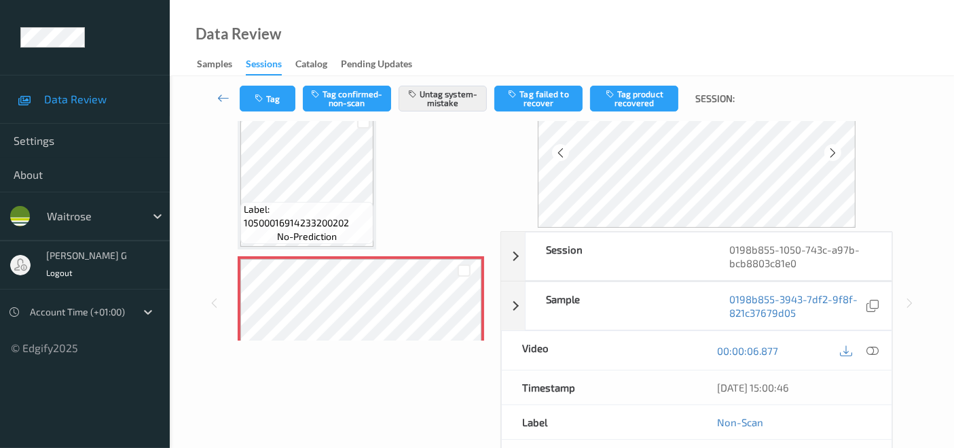
scroll to position [75, 0]
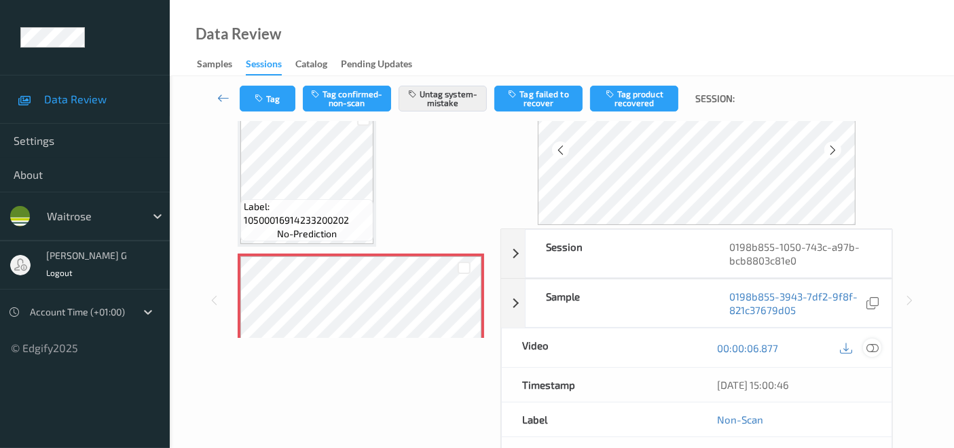
click at [875, 348] on icon at bounding box center [873, 348] width 12 height 12
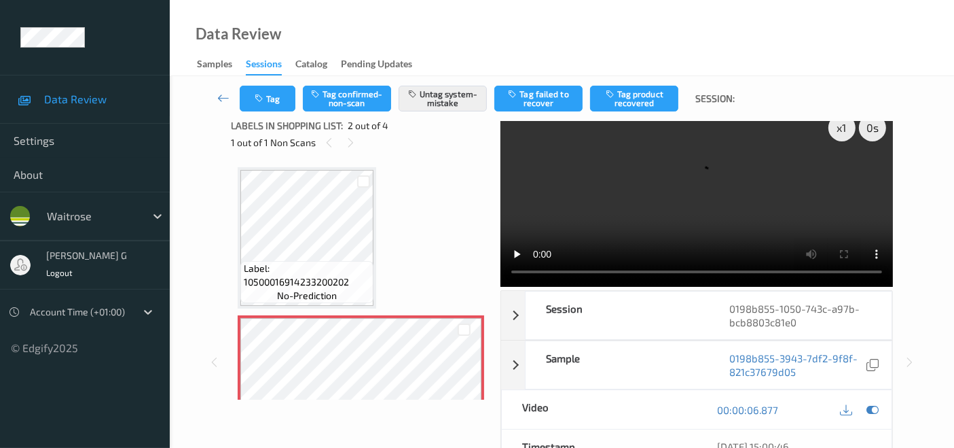
scroll to position [0, 0]
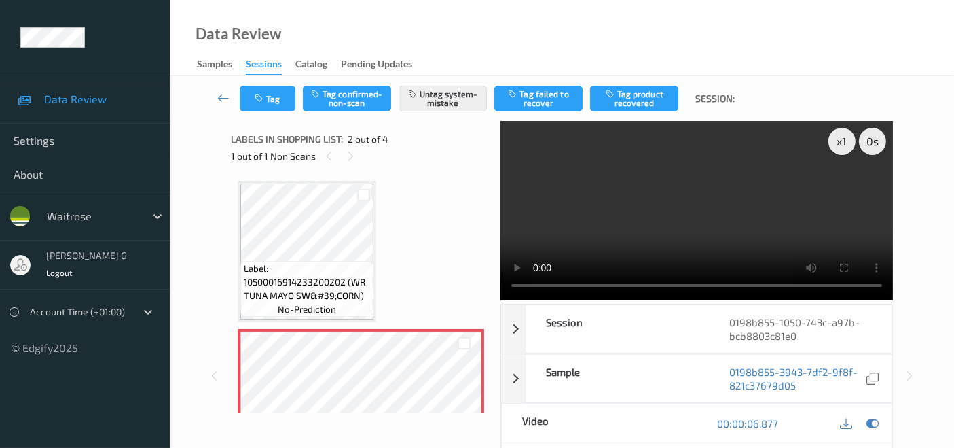
click at [219, 252] on div "x 1 0 s Session 0198b855-1050-743c-a97b-bcb8803c81e0 Session ID 0198b855-1050-7…" at bounding box center [562, 375] width 729 height 509
click at [873, 422] on icon at bounding box center [873, 423] width 12 height 12
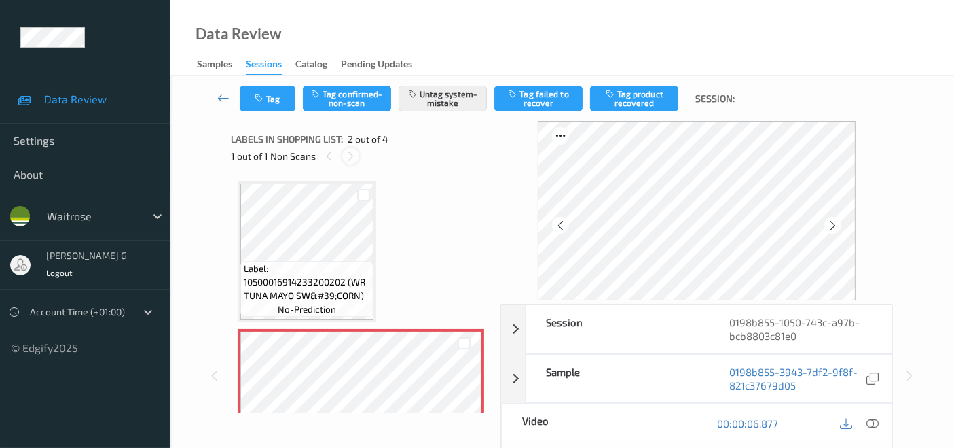
click at [355, 157] on icon at bounding box center [351, 156] width 12 height 12
click at [274, 100] on button "Tag" at bounding box center [268, 99] width 56 height 26
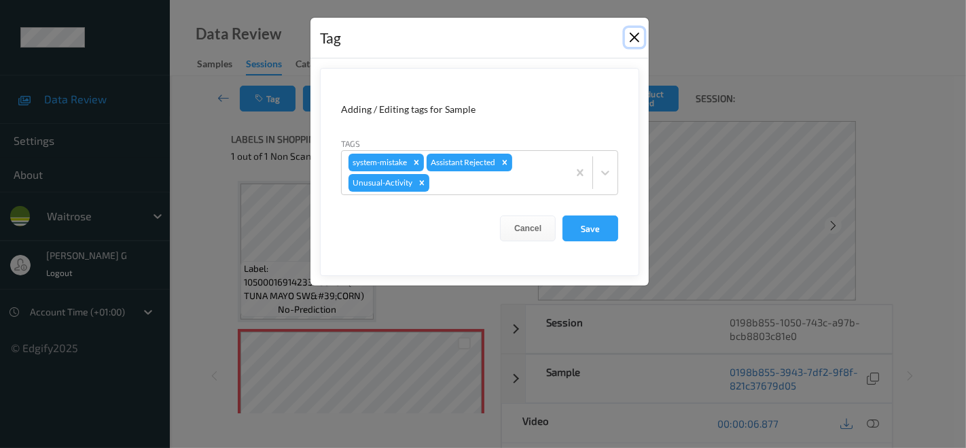
click at [634, 39] on button "Close" at bounding box center [634, 37] width 19 height 19
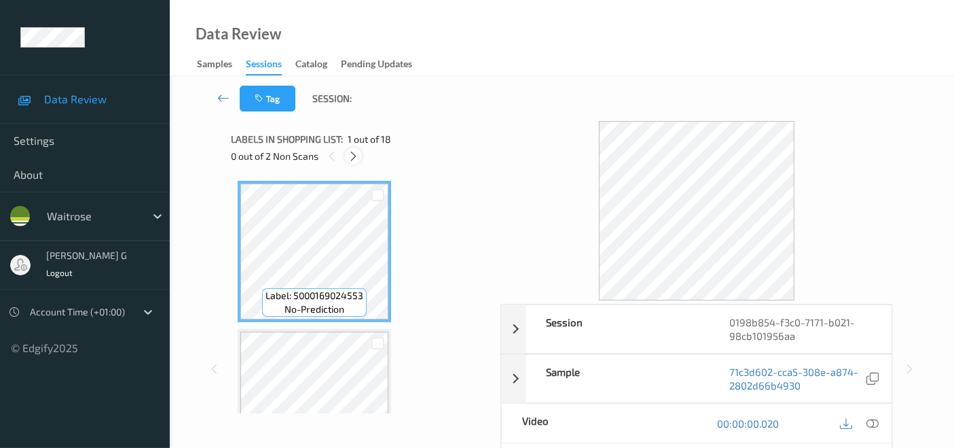
click at [352, 156] on icon at bounding box center [354, 156] width 12 height 12
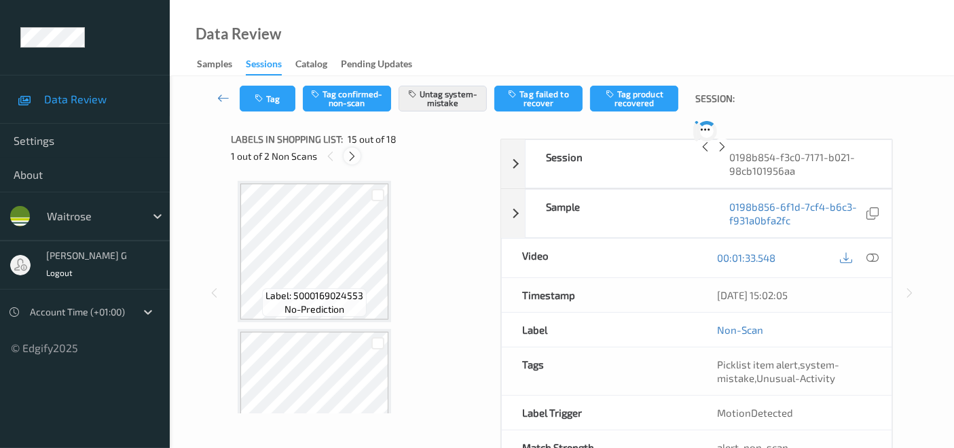
scroll to position [1927, 0]
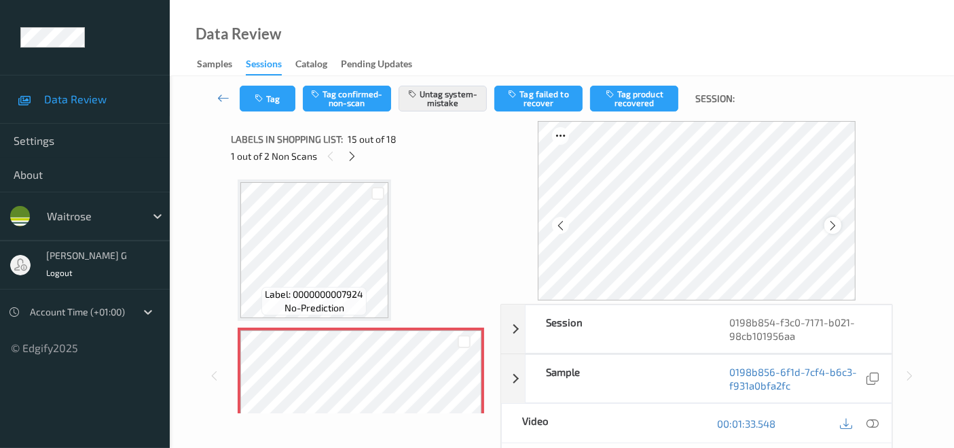
click at [836, 220] on icon at bounding box center [833, 225] width 12 height 12
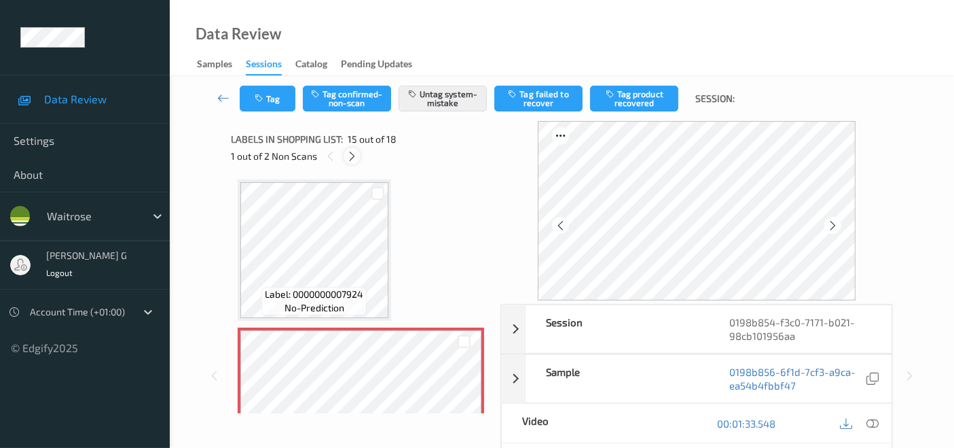
click at [346, 152] on icon at bounding box center [352, 156] width 12 height 12
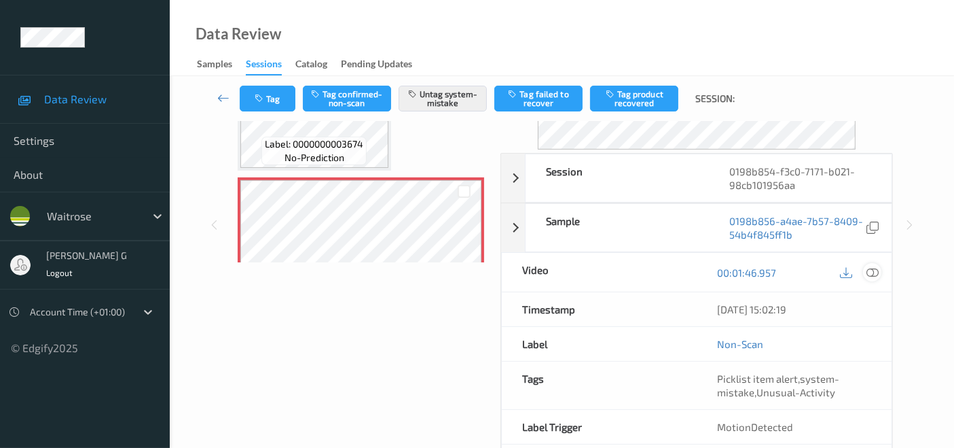
click at [874, 266] on icon at bounding box center [873, 272] width 12 height 12
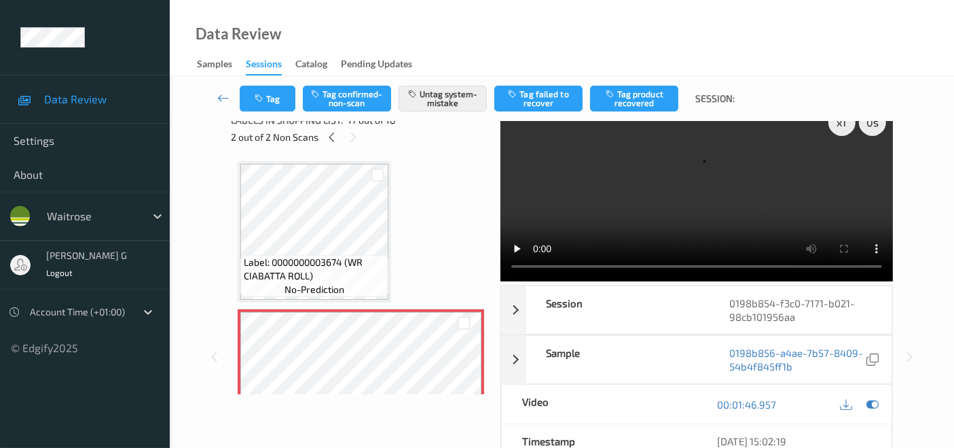
scroll to position [0, 0]
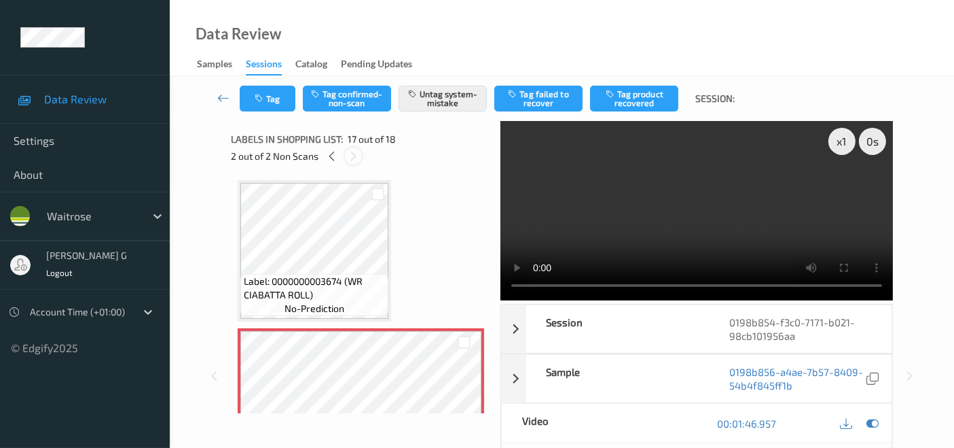
click at [349, 159] on icon at bounding box center [354, 156] width 12 height 12
click at [335, 147] on div "2 out of 2 Non Scans" at bounding box center [361, 155] width 260 height 17
click at [331, 153] on icon at bounding box center [332, 156] width 12 height 12
click at [873, 421] on icon at bounding box center [873, 423] width 12 height 12
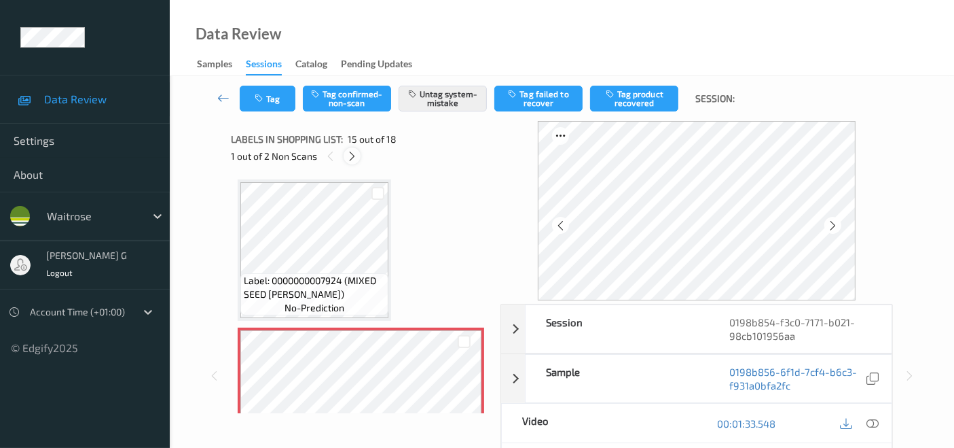
click at [352, 156] on icon at bounding box center [352, 156] width 12 height 12
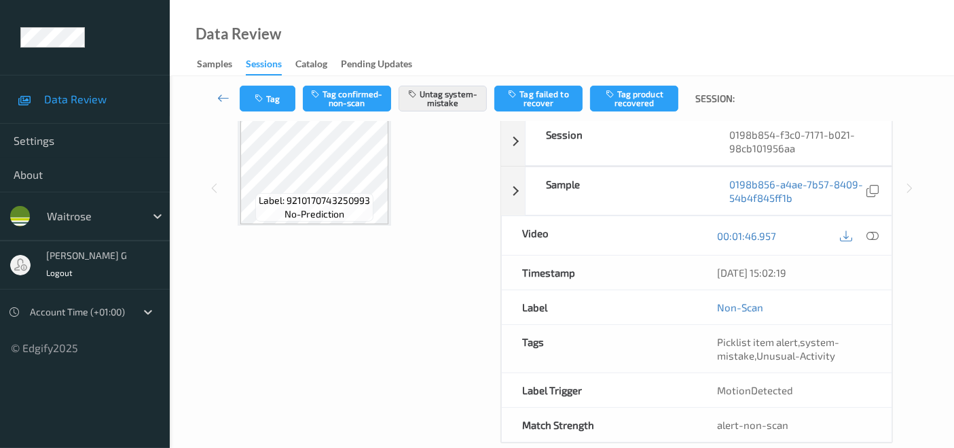
scroll to position [0, 0]
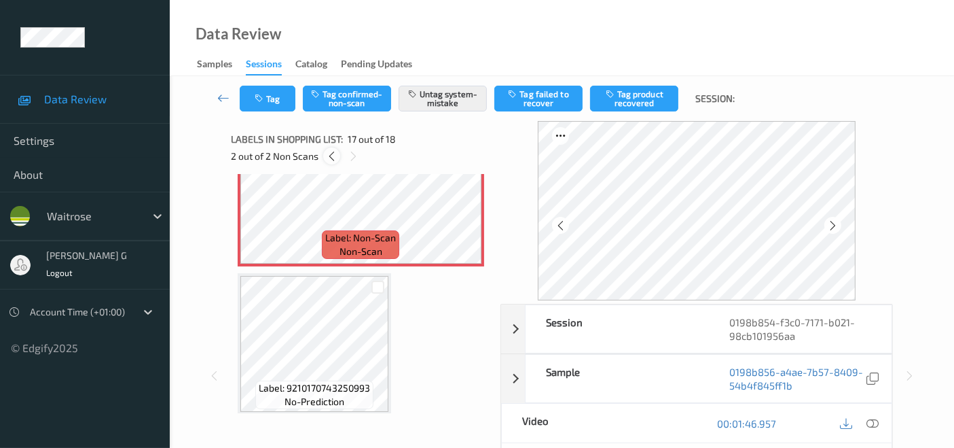
click at [333, 157] on icon at bounding box center [332, 156] width 12 height 12
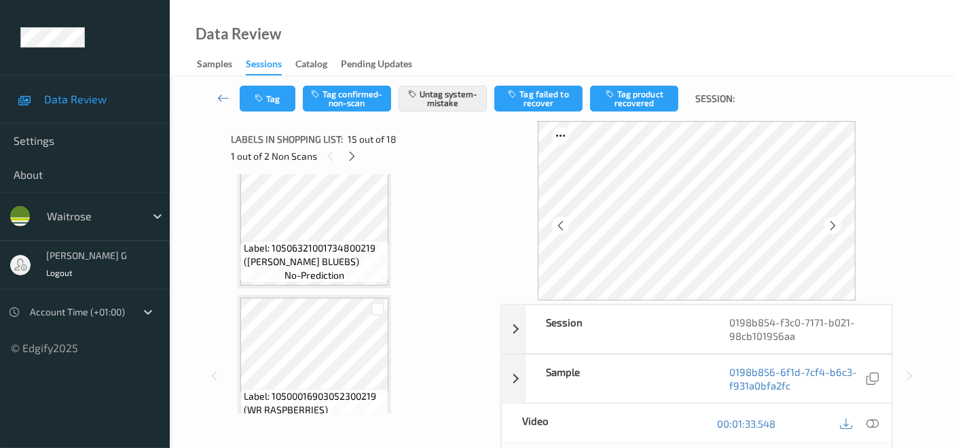
scroll to position [1473, 0]
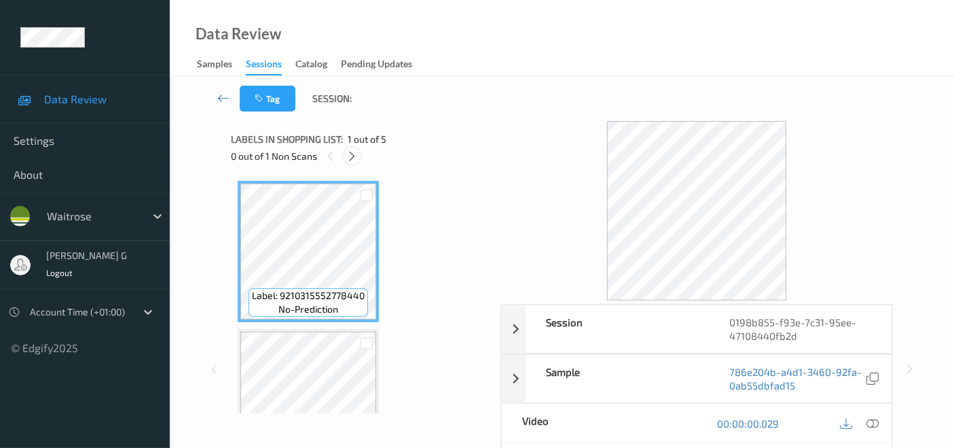
click at [348, 155] on icon at bounding box center [352, 156] width 12 height 12
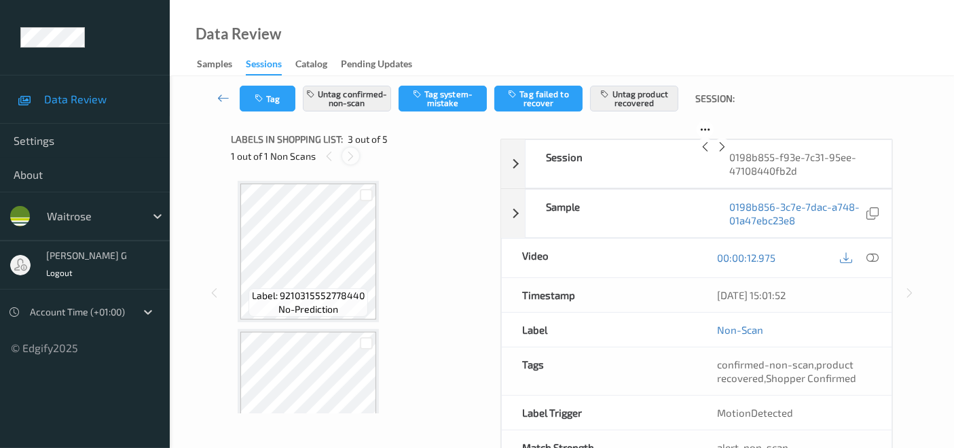
scroll to position [154, 0]
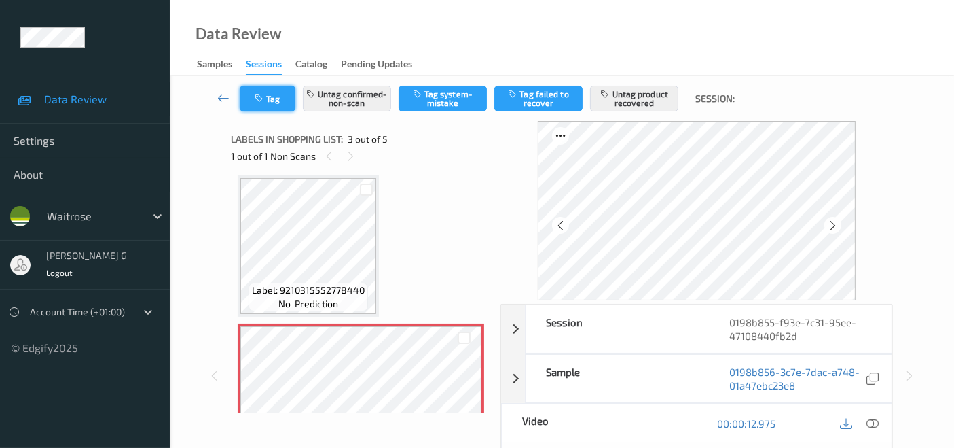
click at [274, 98] on button "Tag" at bounding box center [268, 99] width 56 height 26
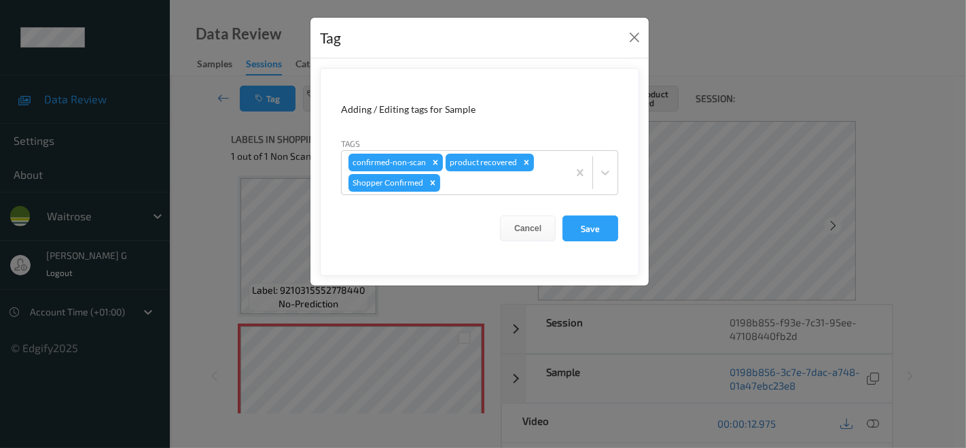
click at [210, 164] on div "Tag Adding / Editing tags for Sample Tags confirmed-non-scan product recovered …" at bounding box center [483, 224] width 966 height 448
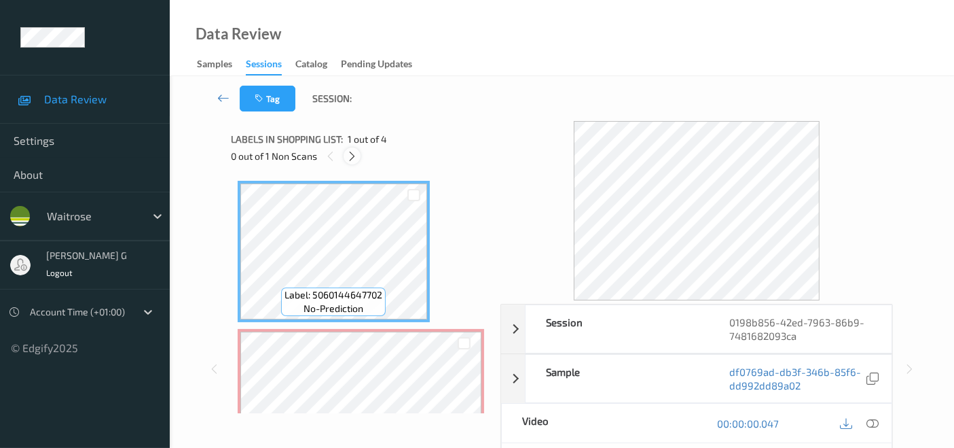
click at [353, 154] on icon at bounding box center [352, 156] width 12 height 12
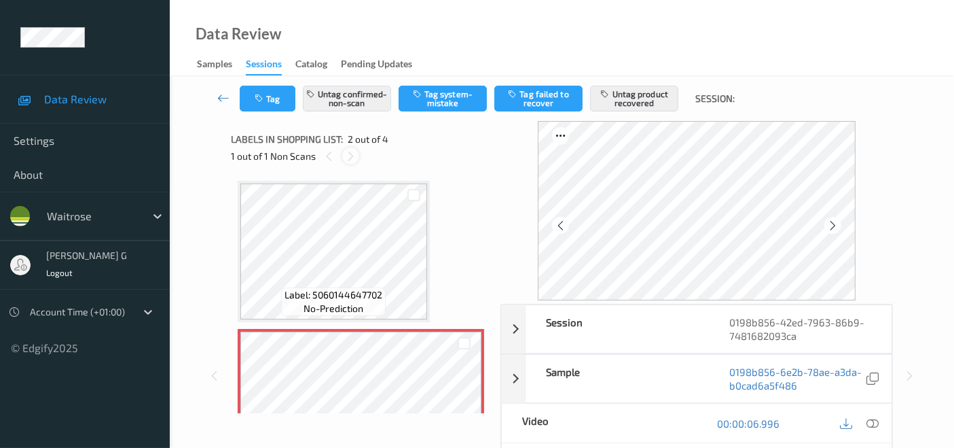
scroll to position [6, 0]
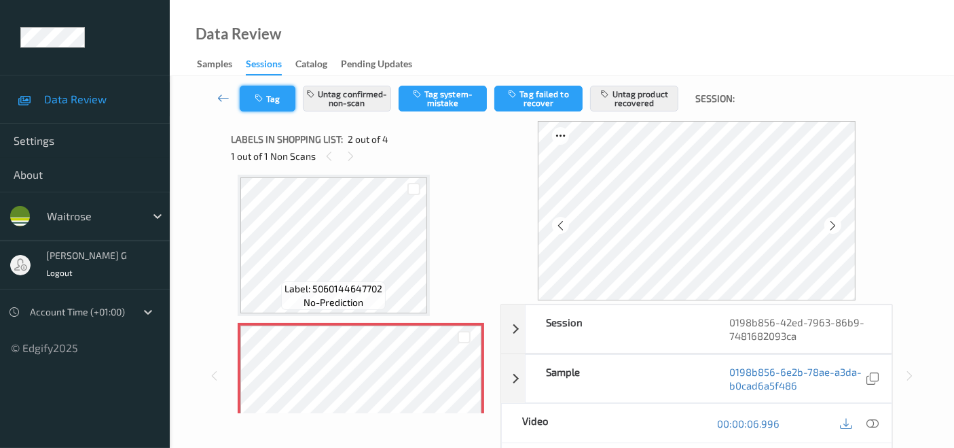
click at [266, 100] on button "Tag" at bounding box center [268, 99] width 56 height 26
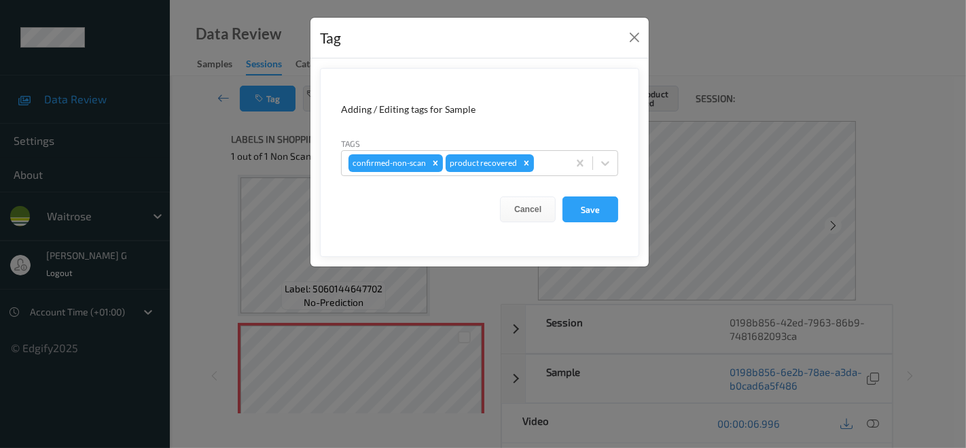
click at [207, 187] on div "Tag Adding / Editing tags for Sample Tags confirmed-non-scan product recovered …" at bounding box center [483, 224] width 966 height 448
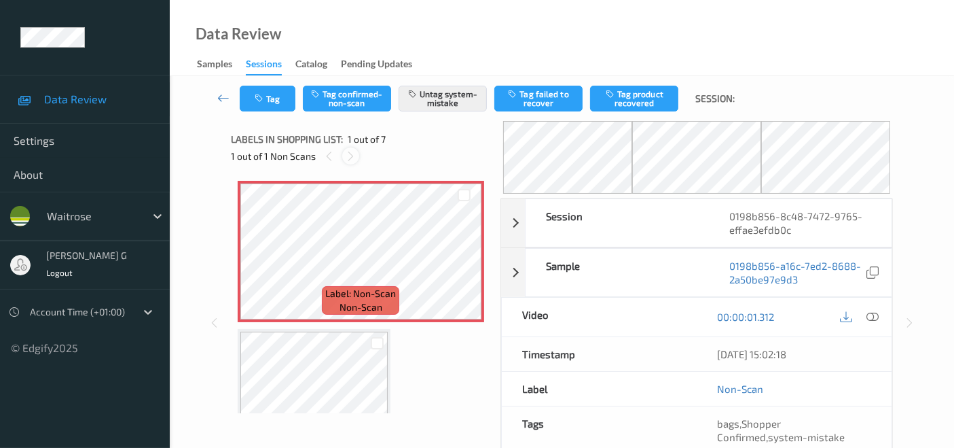
click at [354, 154] on icon at bounding box center [351, 156] width 12 height 12
click at [348, 157] on icon at bounding box center [351, 156] width 12 height 12
click at [264, 100] on icon "button" at bounding box center [261, 99] width 12 height 10
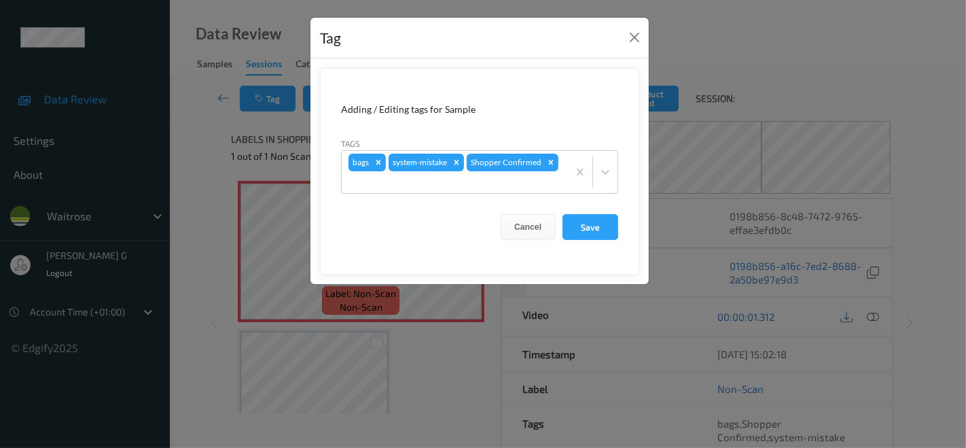
click at [179, 244] on div "Tag Adding / Editing tags for Sample Tags bags system-mistake Shopper Confirmed…" at bounding box center [483, 224] width 966 height 448
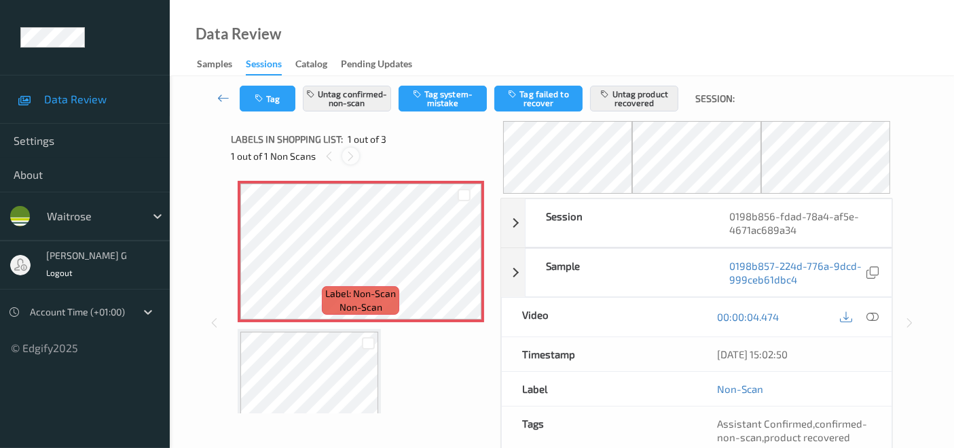
click at [349, 154] on icon at bounding box center [351, 156] width 12 height 12
click at [272, 94] on button "Tag" at bounding box center [268, 99] width 56 height 26
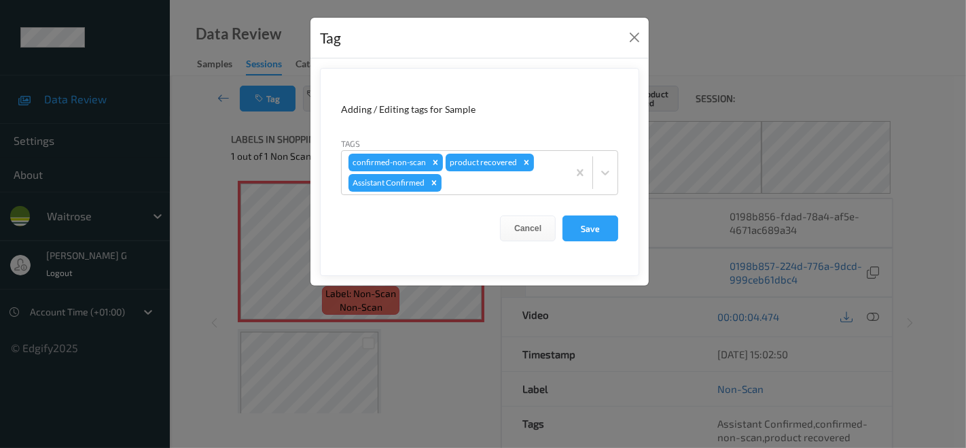
click at [204, 150] on div "Tag Adding / Editing tags for Sample Tags confirmed-non-scan product recovered …" at bounding box center [483, 224] width 966 height 448
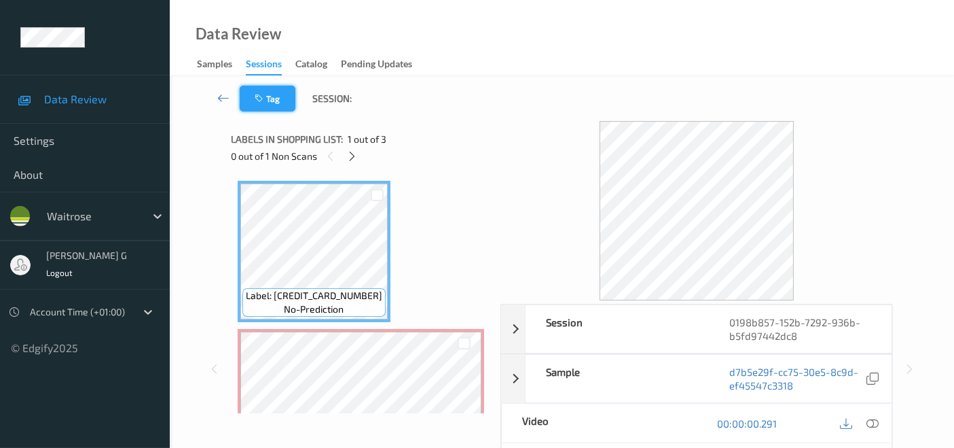
click at [271, 105] on button "Tag" at bounding box center [268, 99] width 56 height 26
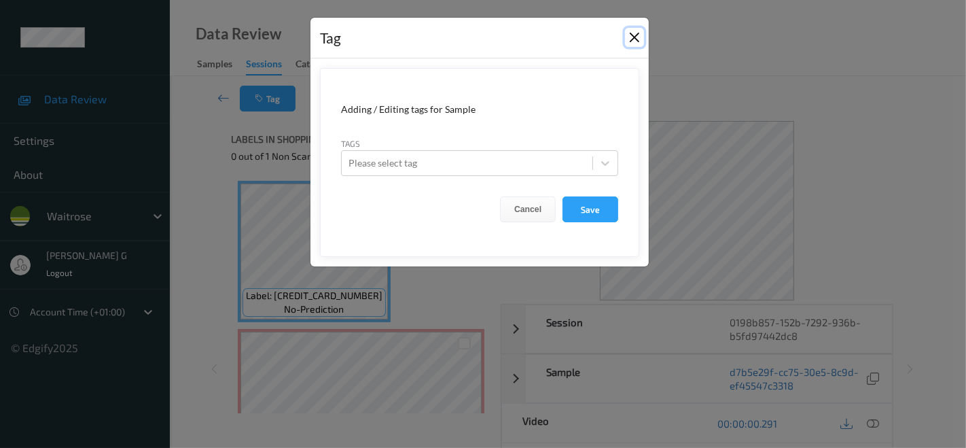
click at [638, 33] on button "Close" at bounding box center [634, 37] width 19 height 19
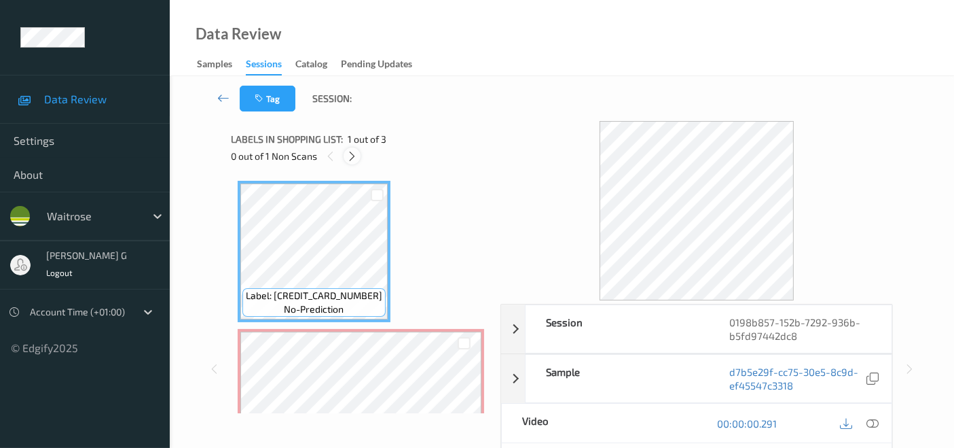
click at [347, 156] on icon at bounding box center [352, 156] width 12 height 12
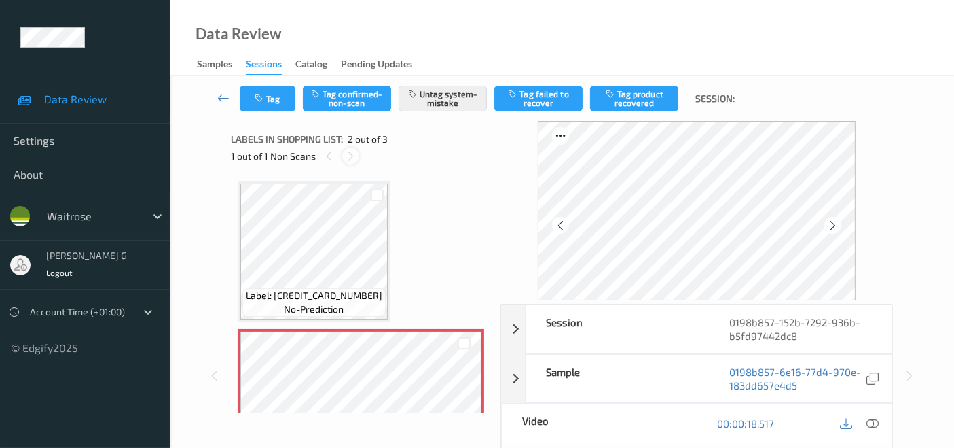
scroll to position [6, 0]
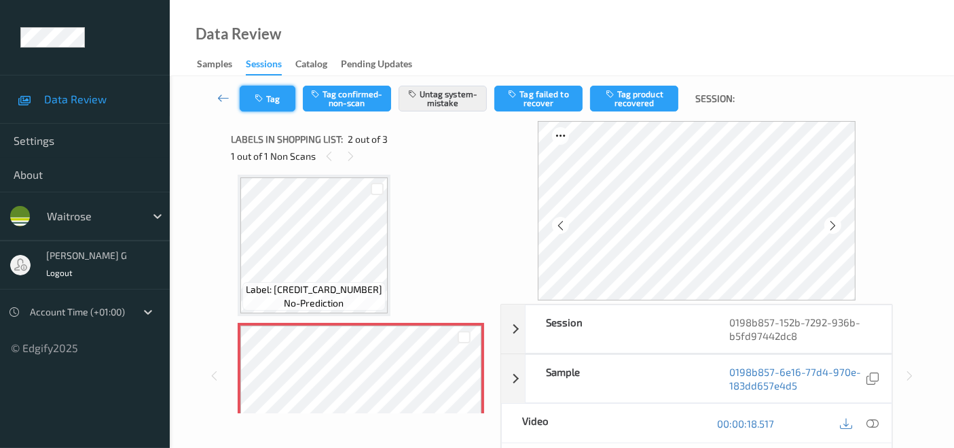
click at [276, 92] on button "Tag" at bounding box center [268, 99] width 56 height 26
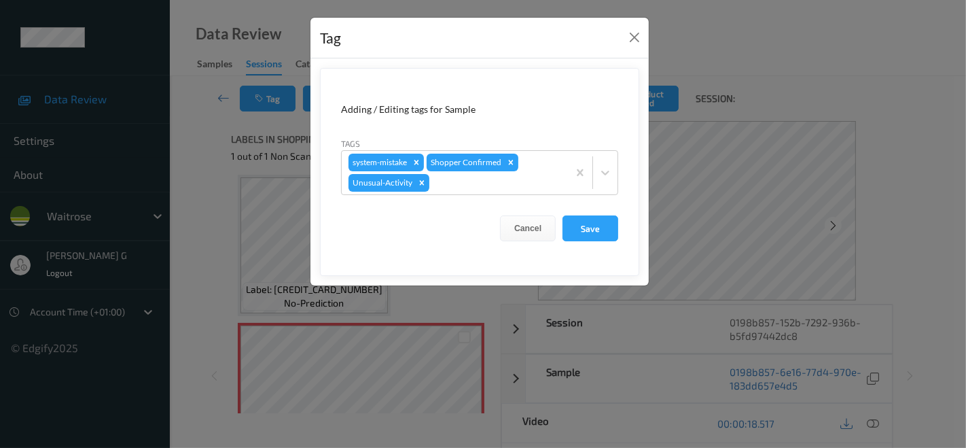
click at [180, 115] on div "Tag Adding / Editing tags for Sample Tags system-mistake Shopper Confirmed Unus…" at bounding box center [483, 224] width 966 height 448
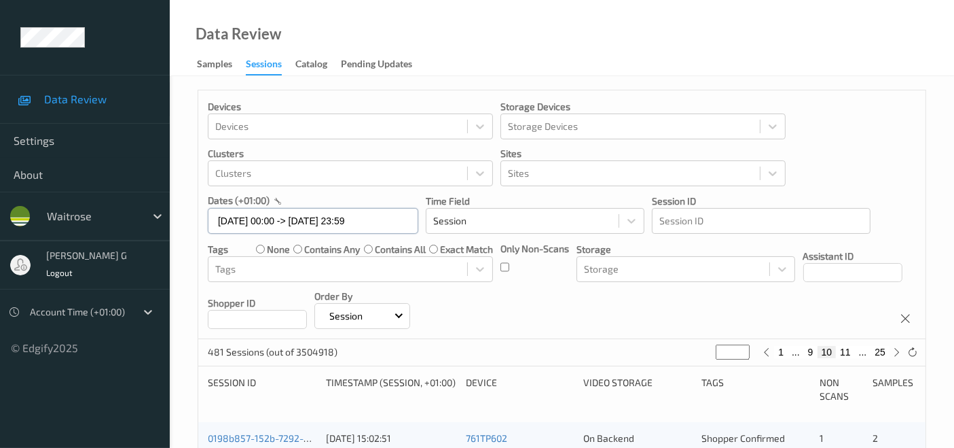
click at [380, 220] on input "[DATE] 00:00 -> [DATE] 23:59" at bounding box center [313, 221] width 211 height 26
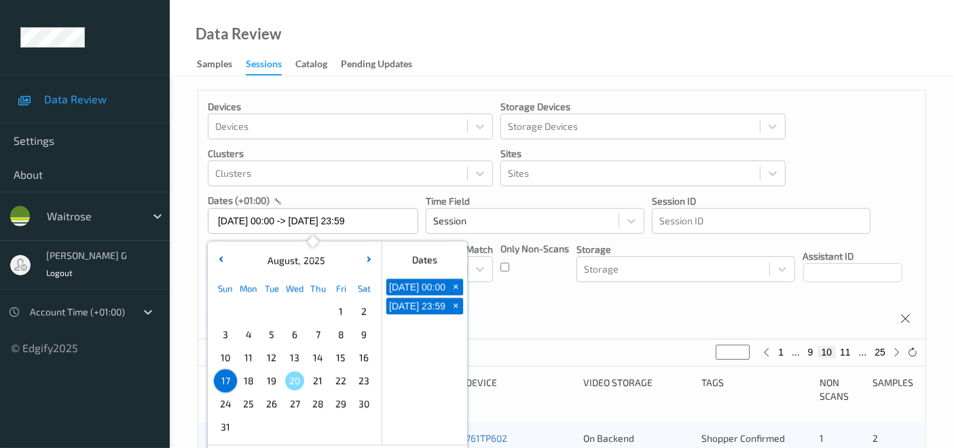
click at [457, 295] on button "+" at bounding box center [455, 287] width 15 height 16
type input "[DATE] 00:00"
type input "*"
click at [454, 293] on span "+" at bounding box center [456, 287] width 14 height 14
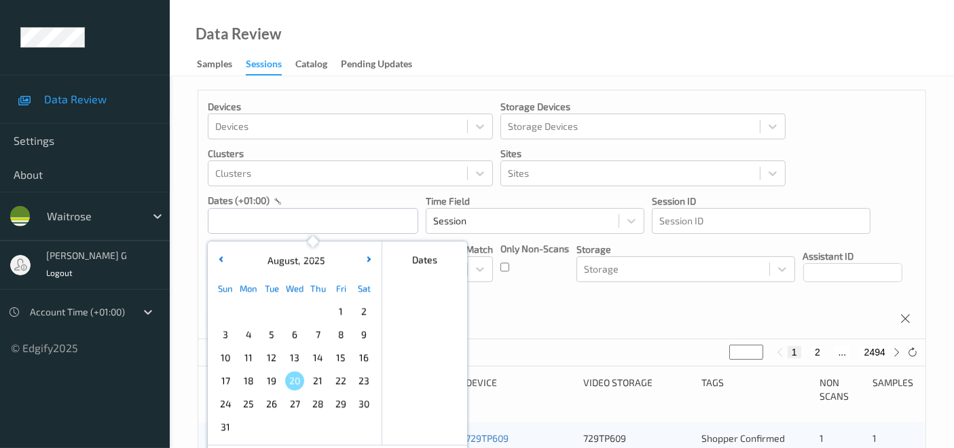
click at [246, 380] on span "18" at bounding box center [248, 380] width 19 height 19
type input "18/08/2025 00:00 -> 18/08/2025 23:59"
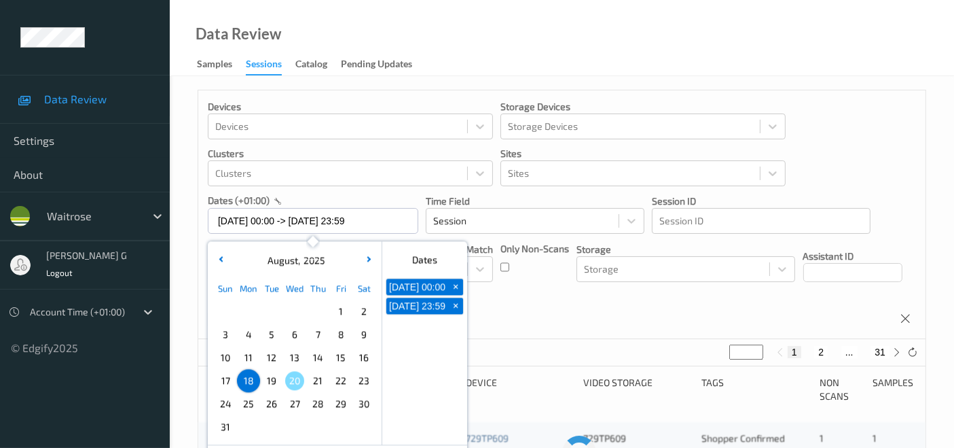
click at [406, 198] on div "dates (+01:00)" at bounding box center [313, 201] width 211 height 14
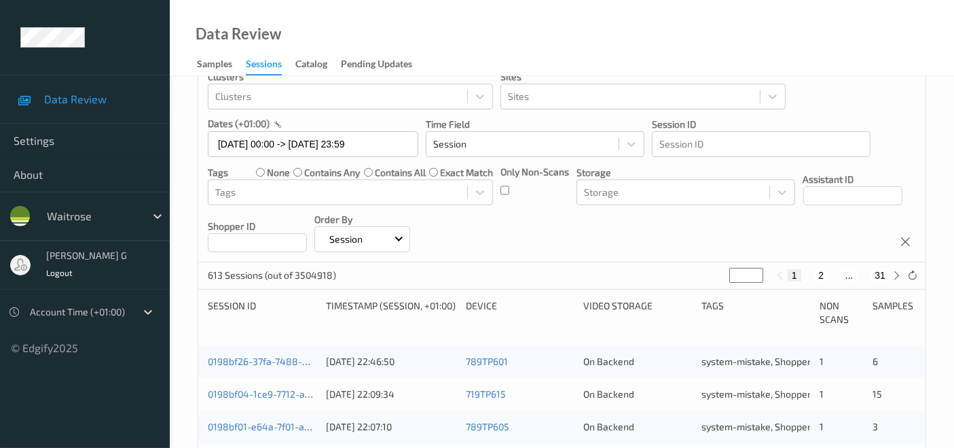
scroll to position [75, 0]
click at [681, 217] on div "Devices Devices Storage Devices Storage Devices Clusters Clusters Sites Sites d…" at bounding box center [562, 139] width 728 height 249
click at [897, 272] on icon at bounding box center [898, 277] width 10 height 10
type input "*"
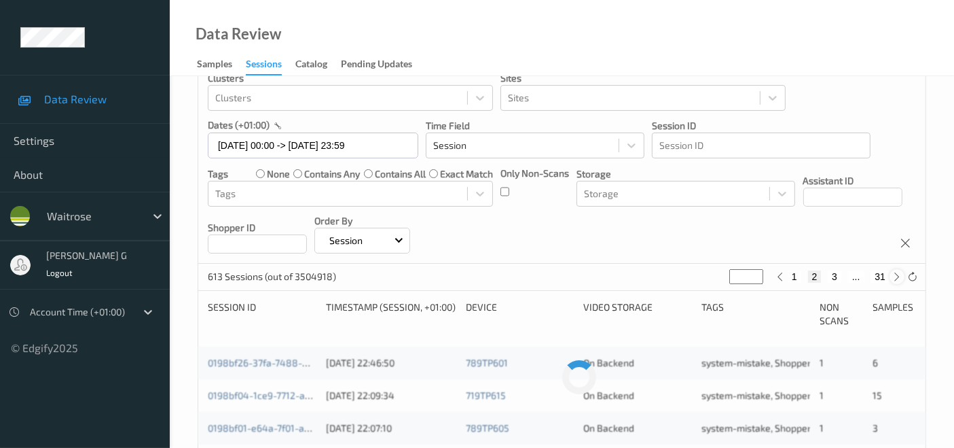
scroll to position [0, 0]
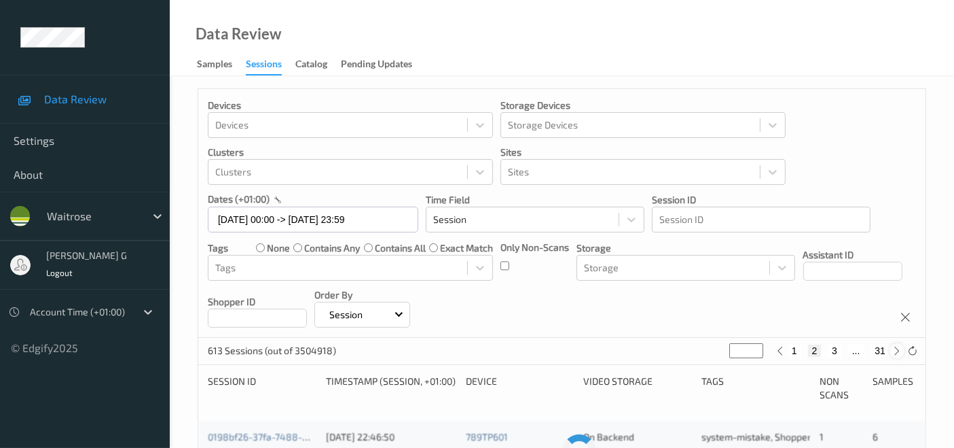
click at [897, 272] on div "Devices Devices Storage Devices Storage Devices Clusters Clusters Sites Sites d…" at bounding box center [562, 213] width 728 height 249
click at [895, 355] on icon at bounding box center [898, 352] width 10 height 10
type input "*"
click at [895, 355] on icon at bounding box center [898, 352] width 10 height 10
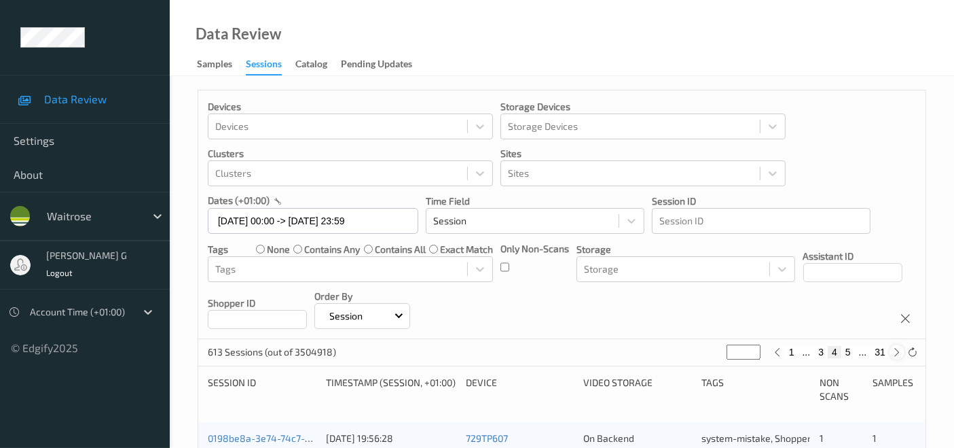
type input "*"
click at [895, 355] on icon at bounding box center [898, 352] width 10 height 10
type input "*"
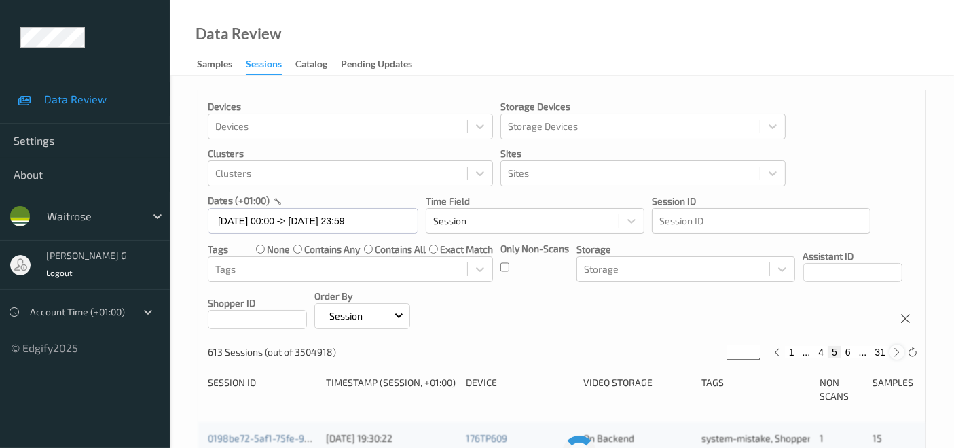
click at [895, 355] on icon at bounding box center [898, 352] width 10 height 10
type input "*"
click at [895, 355] on icon at bounding box center [898, 352] width 10 height 10
type input "*"
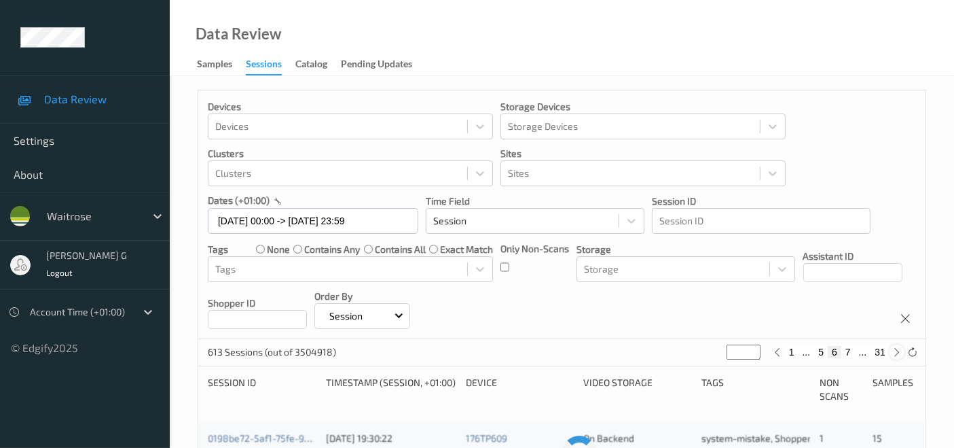
type input "*"
click at [895, 355] on icon at bounding box center [898, 352] width 10 height 10
type input "*"
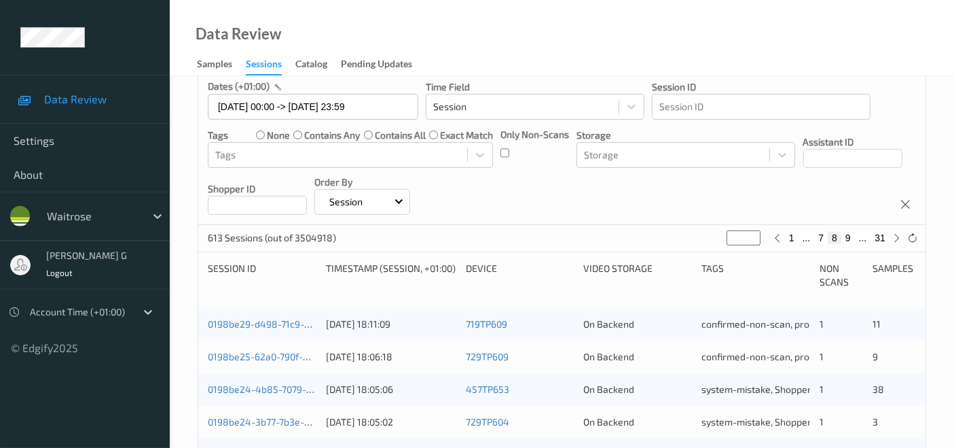
scroll to position [151, 0]
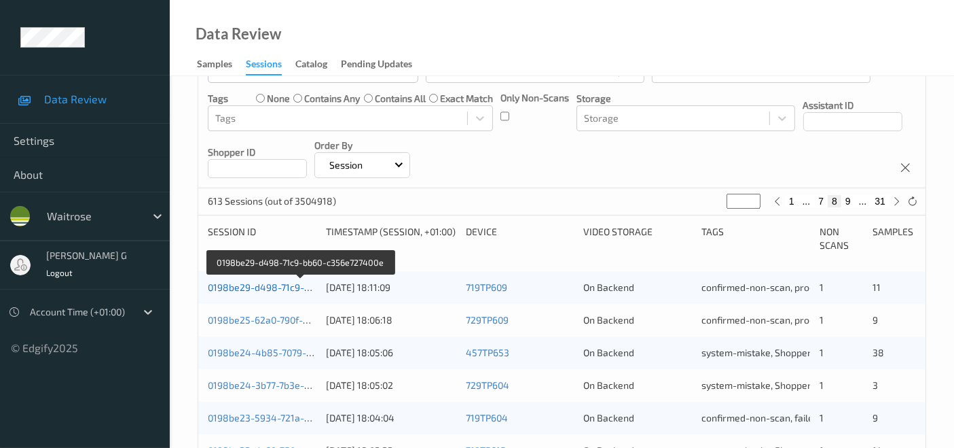
click at [259, 283] on link "0198be29-d498-71c9-bb60-c356e727400e" at bounding box center [301, 287] width 186 height 12
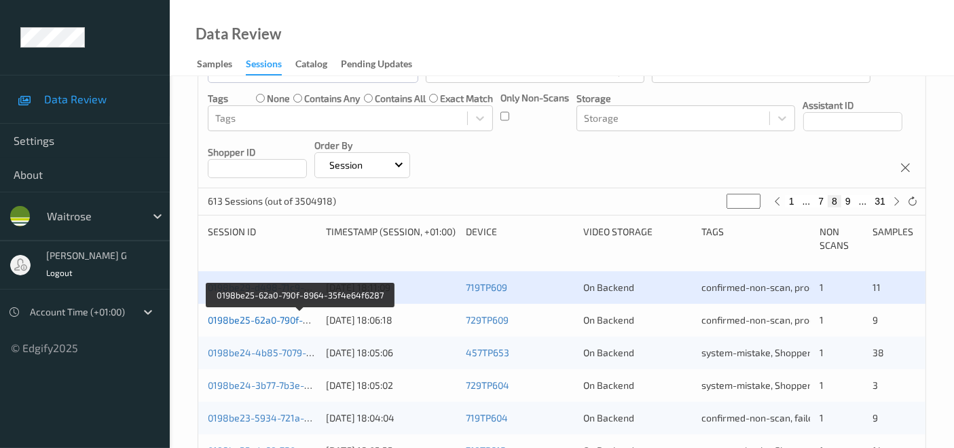
click at [274, 314] on link "0198be25-62a0-790f-8964-35f4e64f6287" at bounding box center [300, 320] width 185 height 12
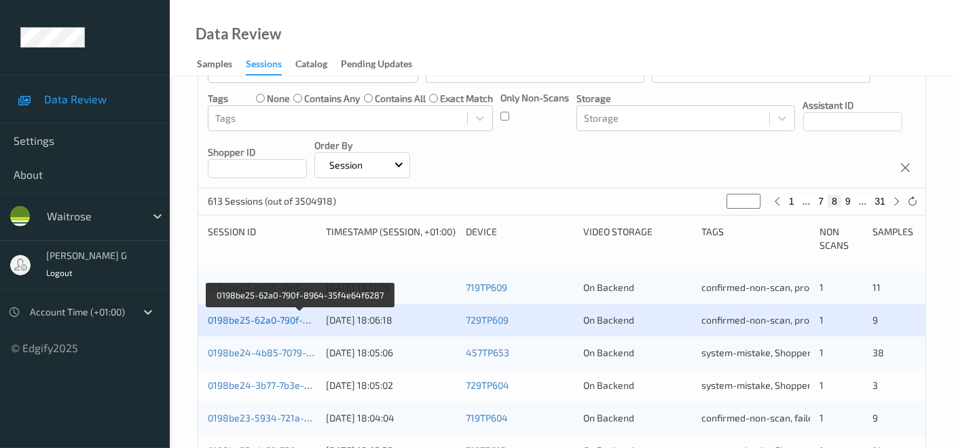
click at [250, 317] on link "0198be25-62a0-790f-8964-35f4e64f6287" at bounding box center [300, 320] width 185 height 12
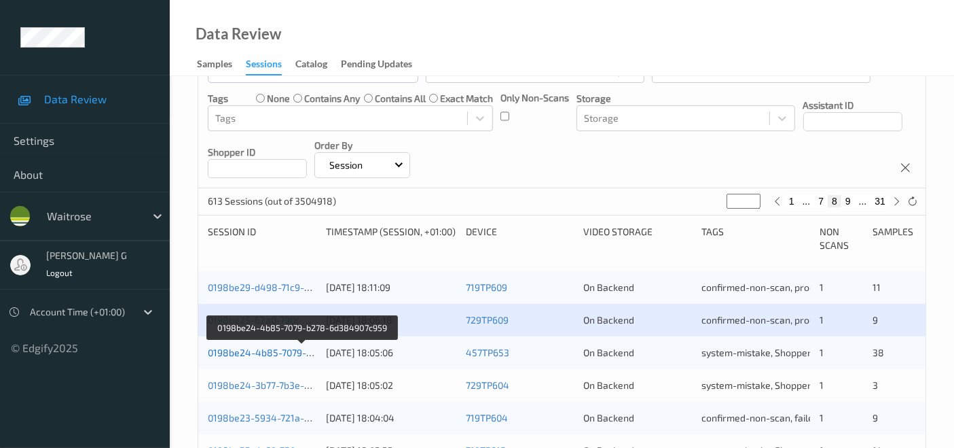
click at [264, 349] on link "0198be24-4b85-7079-b278-6d384907c959" at bounding box center [303, 352] width 190 height 12
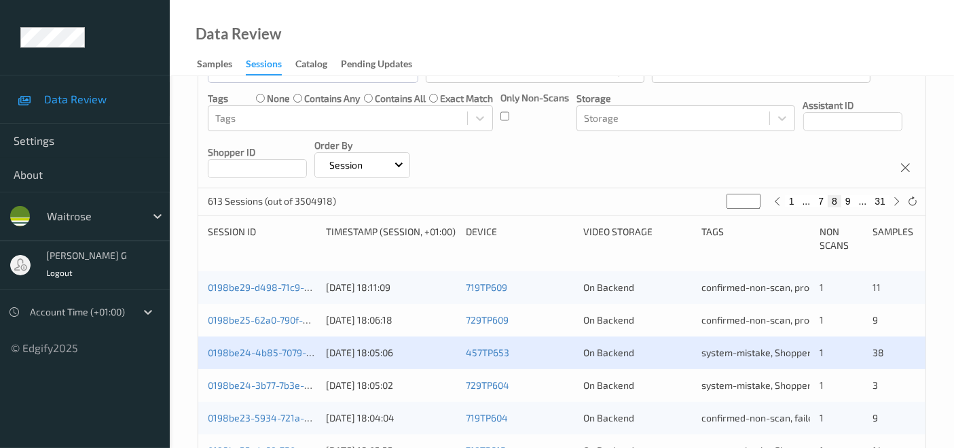
scroll to position [75, 0]
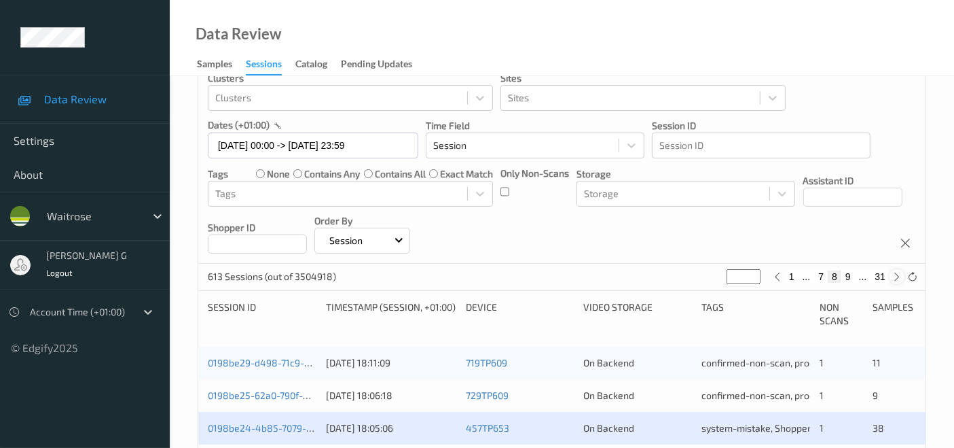
click at [899, 276] on icon at bounding box center [898, 277] width 10 height 10
type input "*"
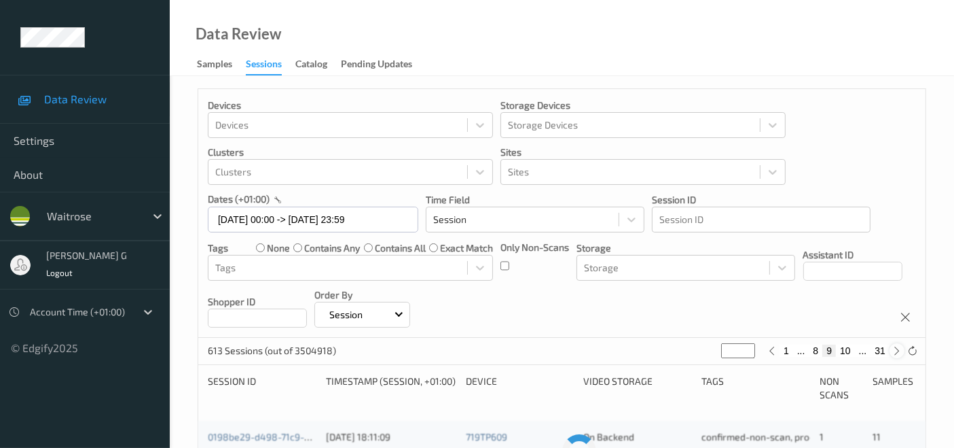
scroll to position [0, 0]
click at [895, 355] on icon at bounding box center [898, 352] width 10 height 10
type input "**"
click at [895, 355] on icon at bounding box center [898, 352] width 10 height 10
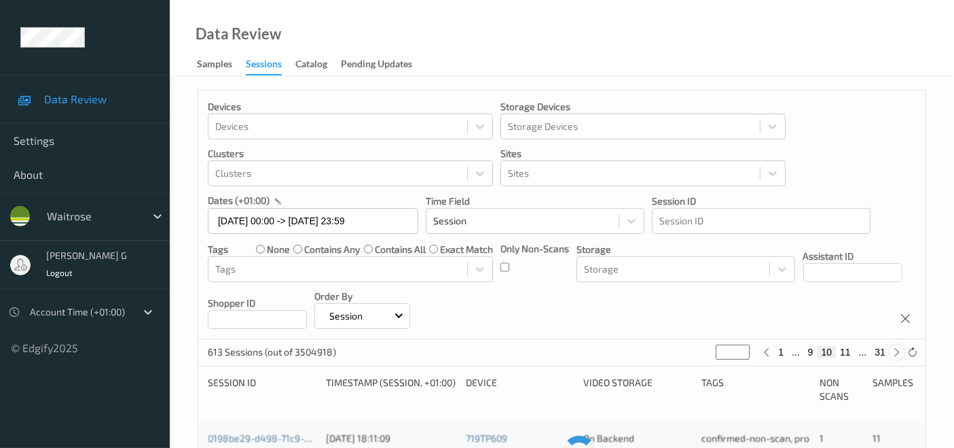
type input "**"
click at [895, 355] on icon at bounding box center [898, 352] width 10 height 10
type input "**"
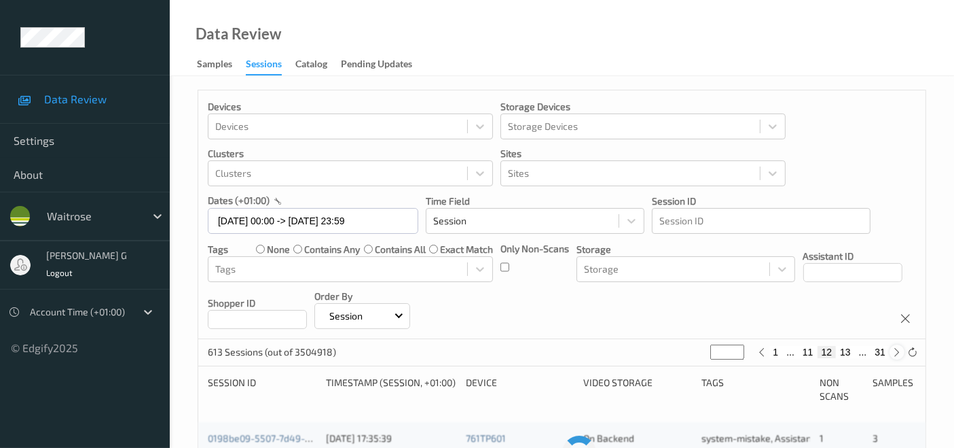
click at [895, 355] on icon at bounding box center [898, 352] width 10 height 10
type input "**"
click at [895, 355] on icon at bounding box center [898, 352] width 10 height 10
type input "**"
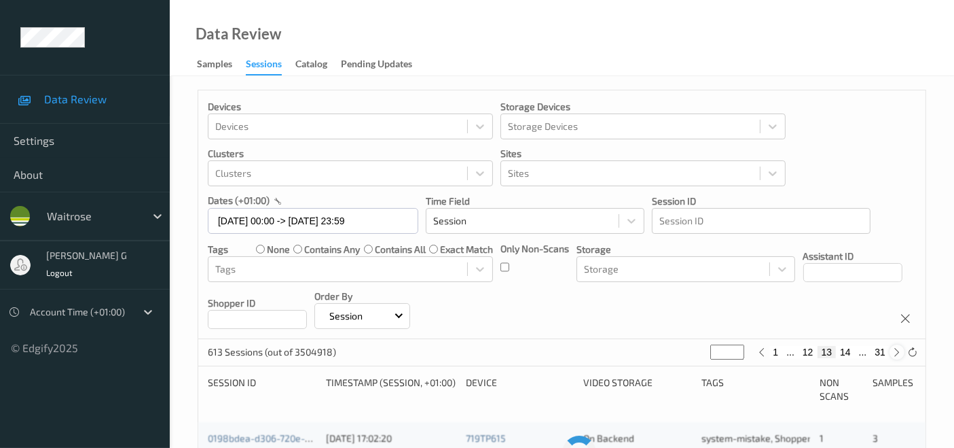
type input "**"
click at [895, 355] on icon at bounding box center [898, 352] width 10 height 10
type input "**"
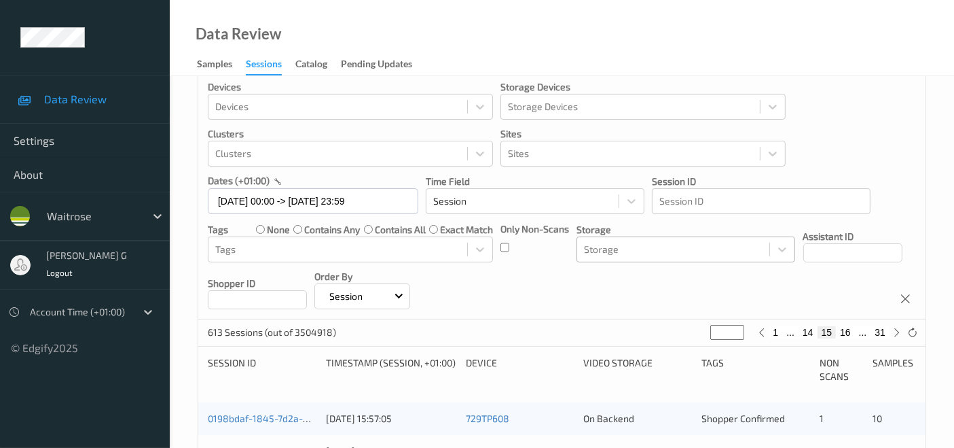
scroll to position [75, 0]
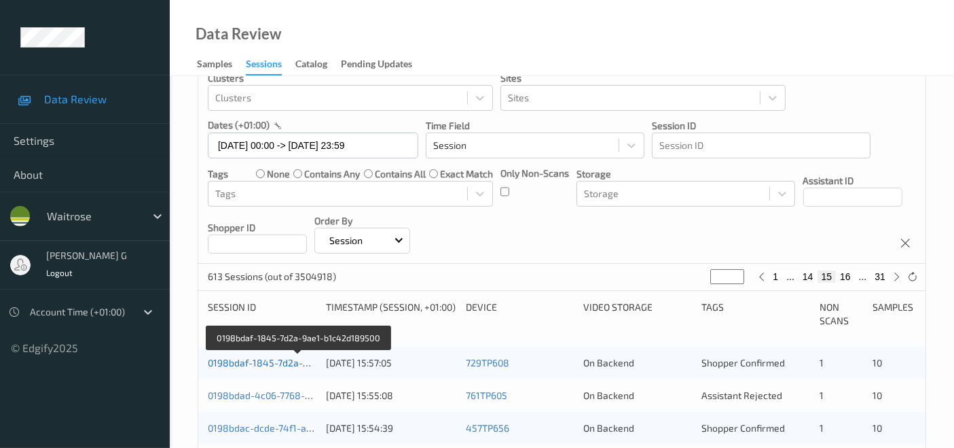
click at [266, 361] on link "0198bdaf-1845-7d2a-9ae1-b1c42d189500" at bounding box center [299, 363] width 183 height 12
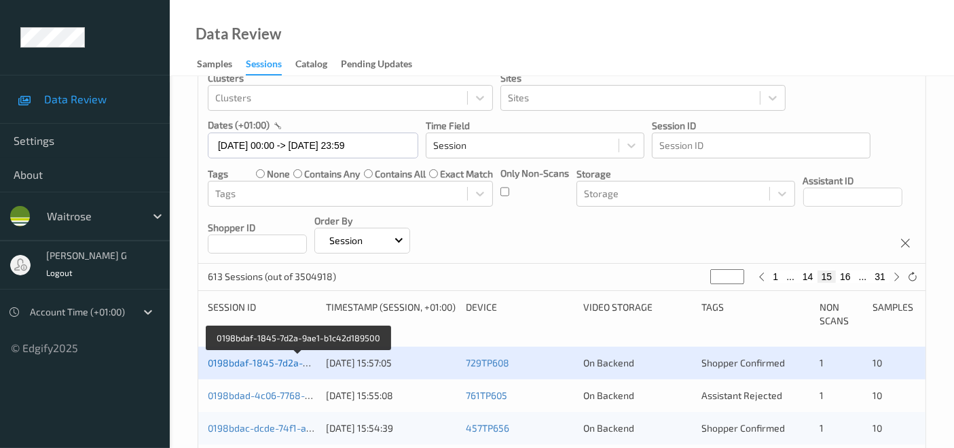
click at [261, 361] on link "0198bdaf-1845-7d2a-9ae1-b1c42d189500" at bounding box center [299, 363] width 183 height 12
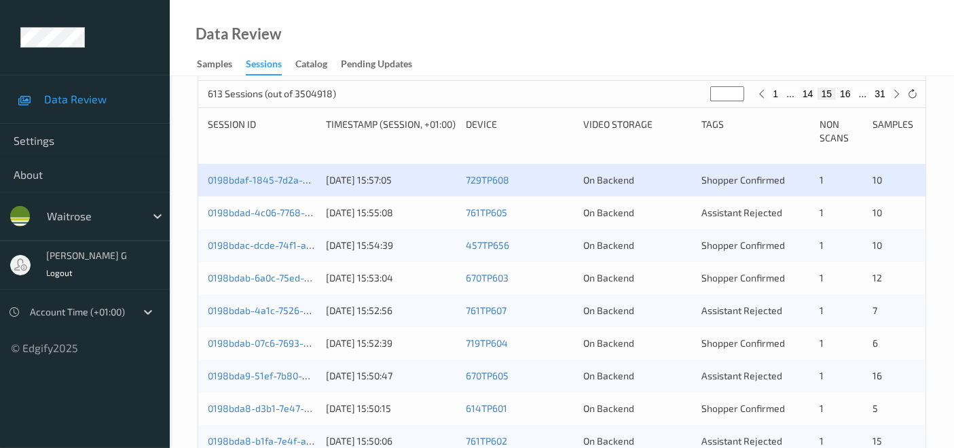
scroll to position [226, 0]
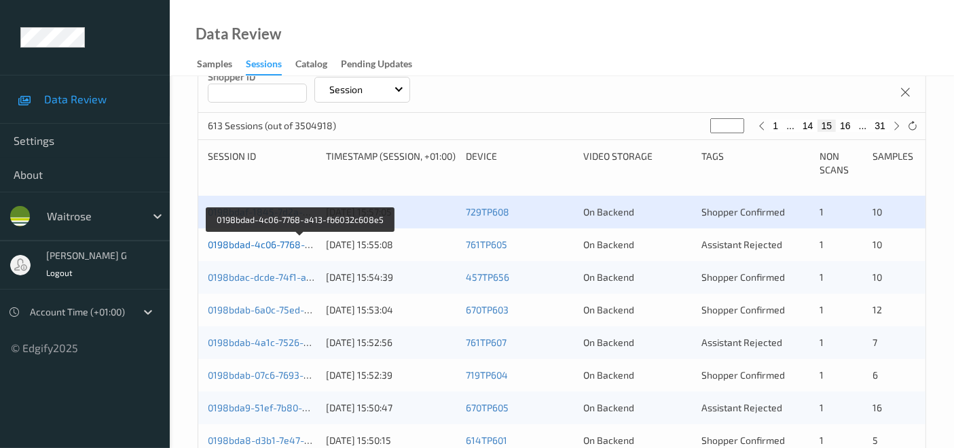
click at [254, 246] on link "0198bdad-4c06-7768-a413-fb6032c608e5" at bounding box center [300, 244] width 185 height 12
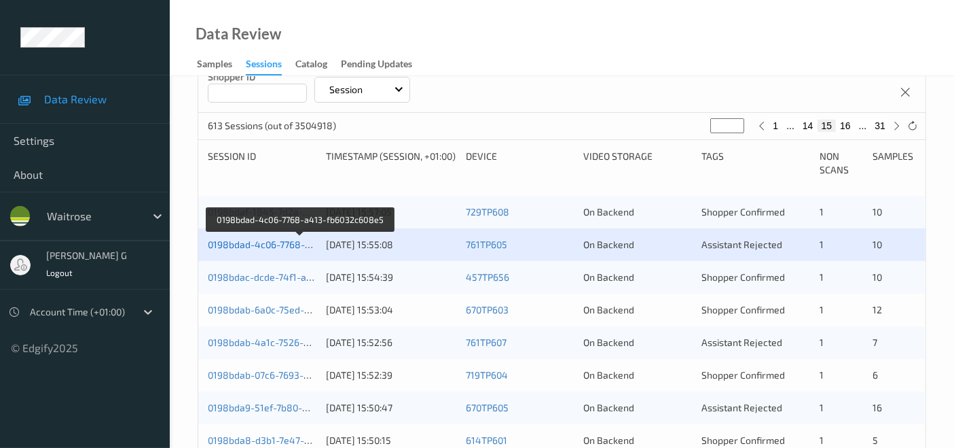
click at [241, 245] on link "0198bdad-4c06-7768-a413-fb6032c608e5" at bounding box center [300, 244] width 185 height 12
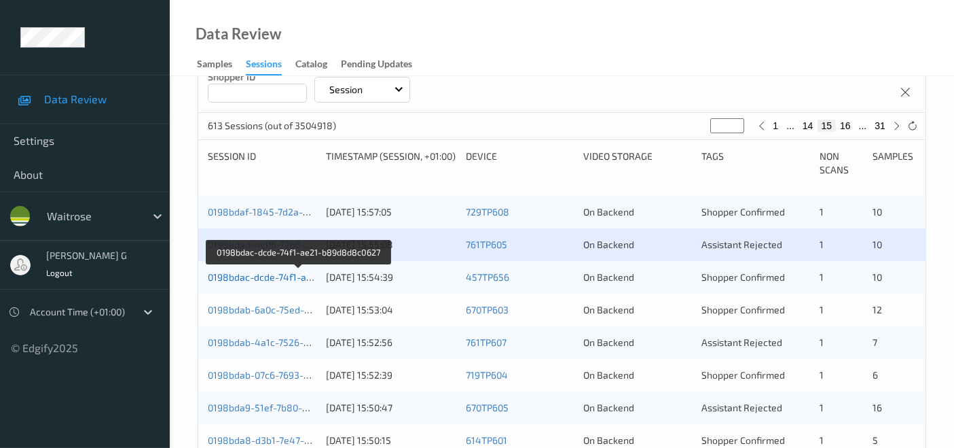
click at [262, 277] on link "0198bdac-dcde-74f1-ae21-b89d8d8c0627" at bounding box center [299, 277] width 183 height 12
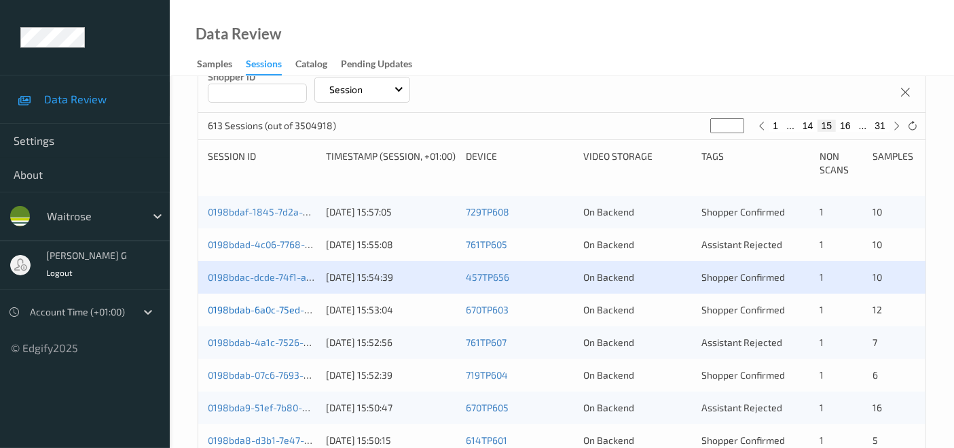
click at [247, 309] on link "0198bdab-6a0c-75ed-a88f-8aa11e7d2d88" at bounding box center [300, 310] width 185 height 12
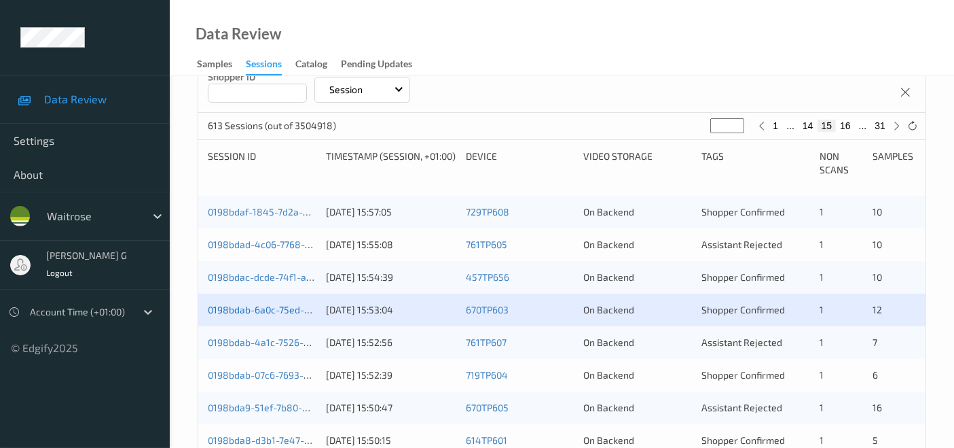
click at [262, 308] on link "0198bdab-6a0c-75ed-a88f-8aa11e7d2d88" at bounding box center [300, 310] width 185 height 12
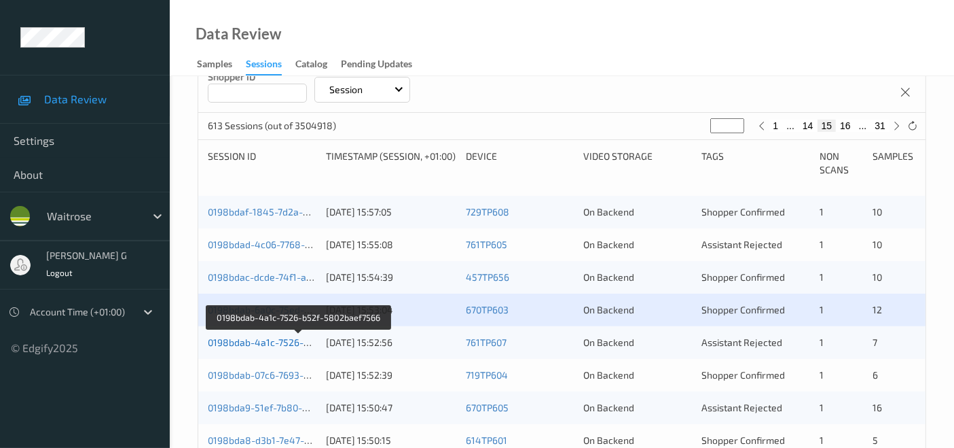
click at [264, 342] on link "0198bdab-4a1c-7526-b52f-5802baef7566" at bounding box center [299, 342] width 183 height 12
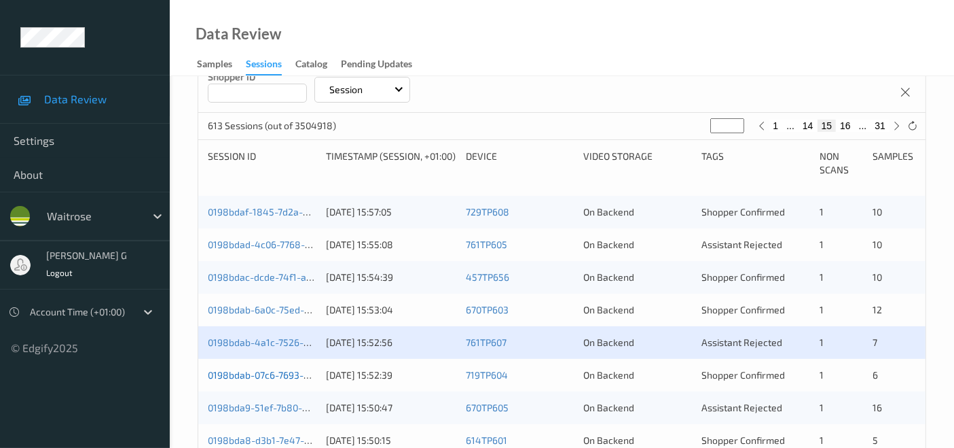
click at [272, 376] on link "0198bdab-07c6-7693-a9af-21e9f446c416" at bounding box center [298, 375] width 181 height 12
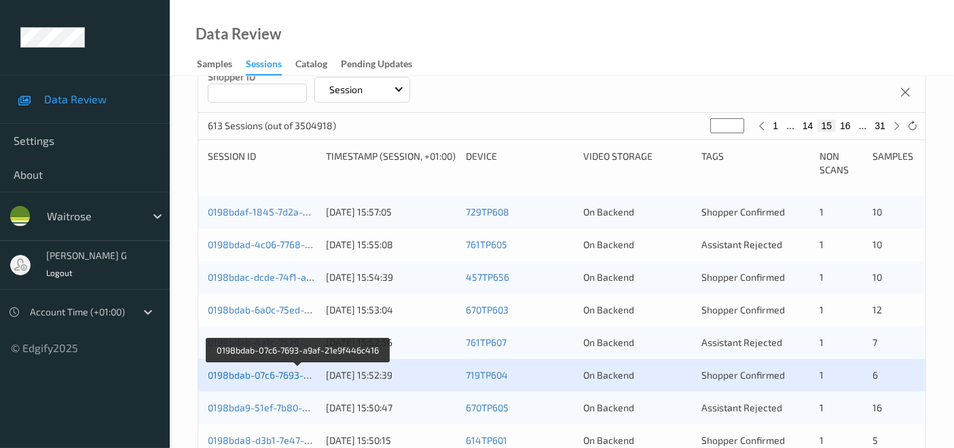
click at [261, 370] on link "0198bdab-07c6-7693-a9af-21e9f446c416" at bounding box center [298, 375] width 181 height 12
click at [272, 374] on link "0198bdab-07c6-7693-a9af-21e9f446c416" at bounding box center [298, 375] width 181 height 12
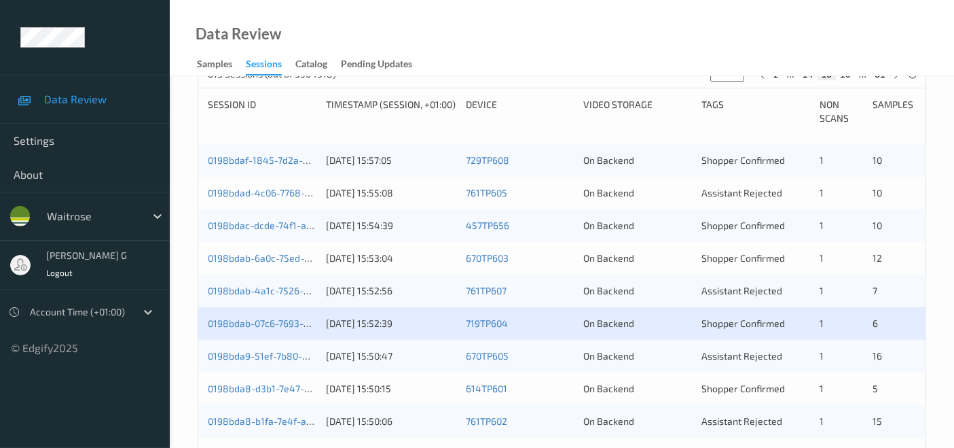
scroll to position [302, 0]
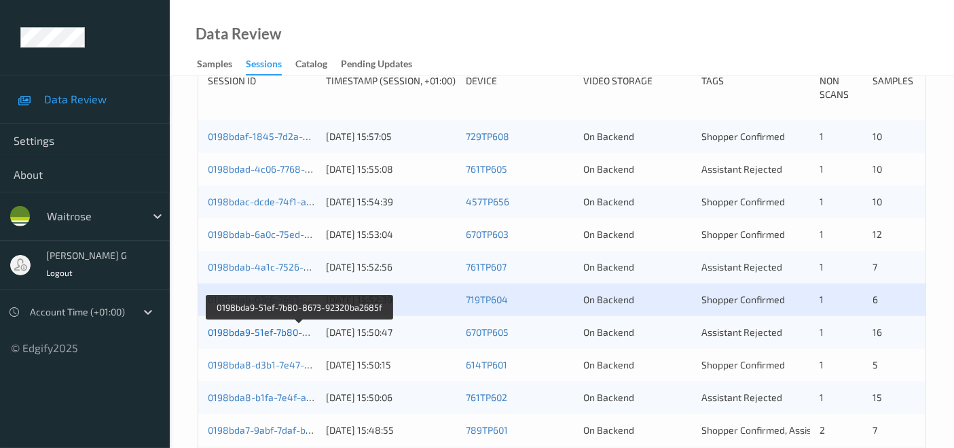
click at [268, 326] on link "0198bda9-51ef-7b80-8673-92320ba2685f" at bounding box center [300, 332] width 184 height 12
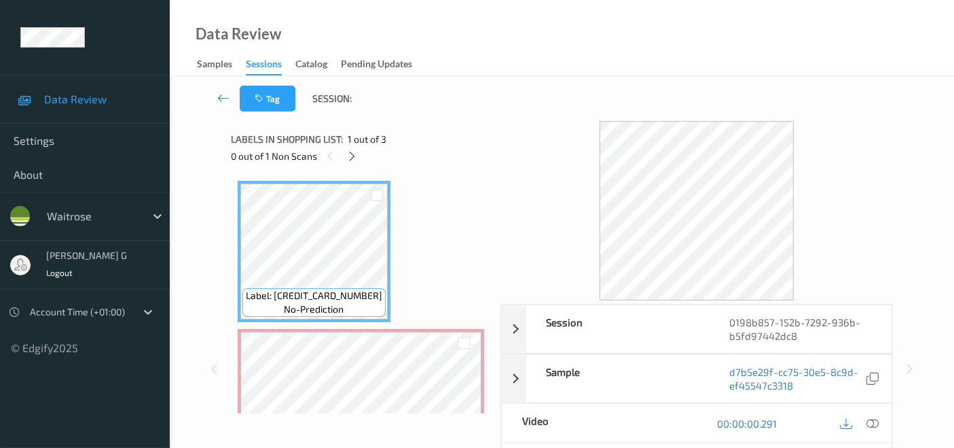
click at [361, 156] on div "0 out of 1 Non Scans" at bounding box center [361, 155] width 260 height 17
click at [345, 154] on div at bounding box center [352, 155] width 17 height 17
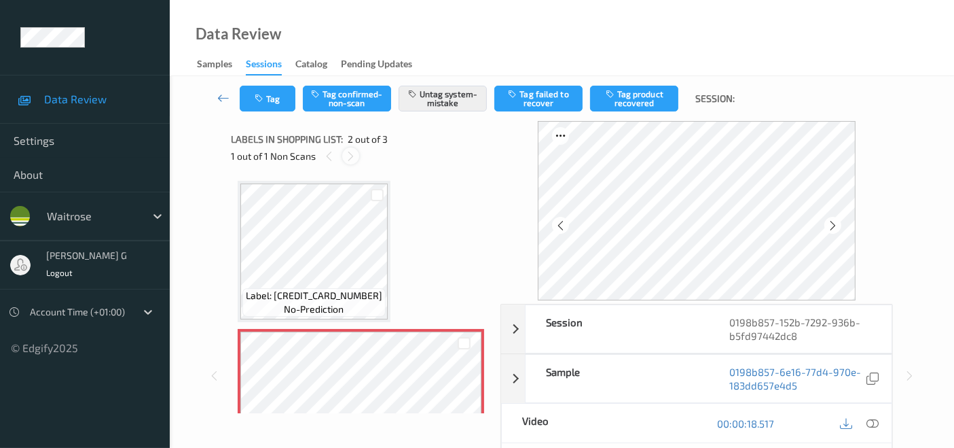
scroll to position [6, 0]
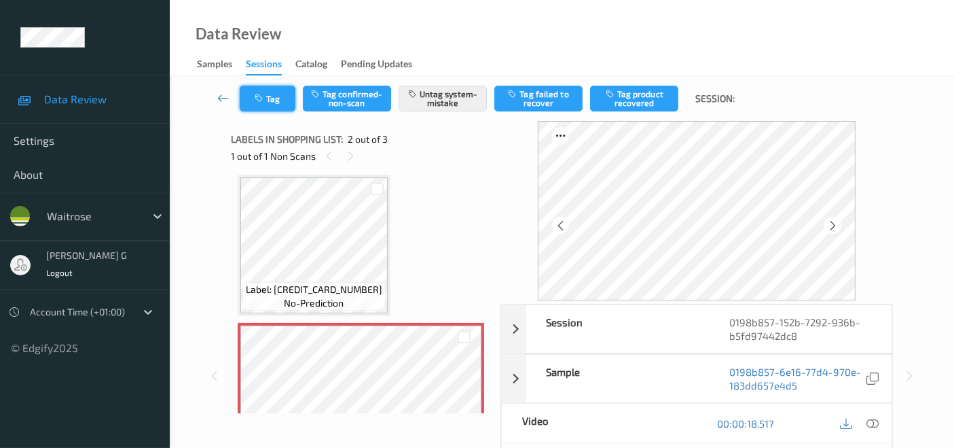
click at [259, 99] on icon "button" at bounding box center [261, 99] width 12 height 10
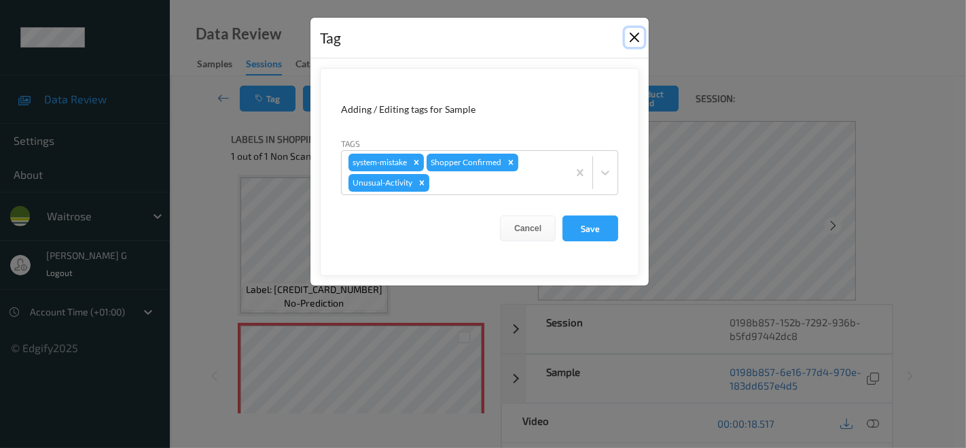
click at [630, 33] on button "Close" at bounding box center [634, 37] width 19 height 19
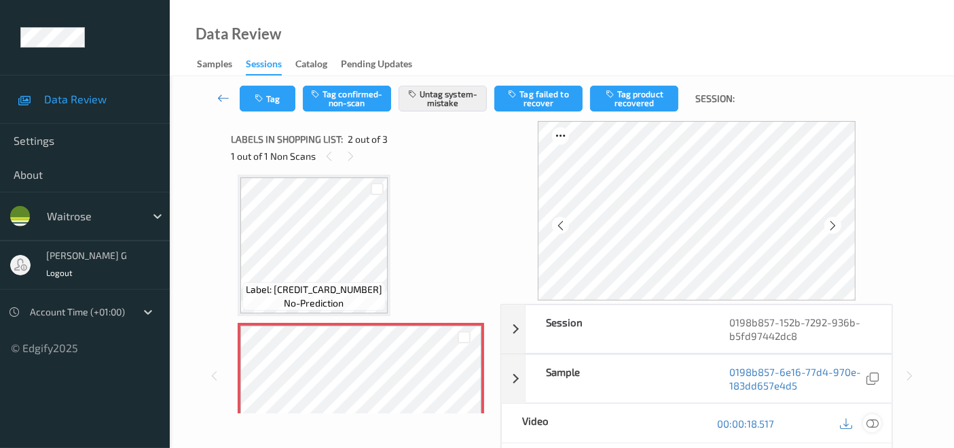
click at [872, 422] on icon at bounding box center [873, 423] width 12 height 12
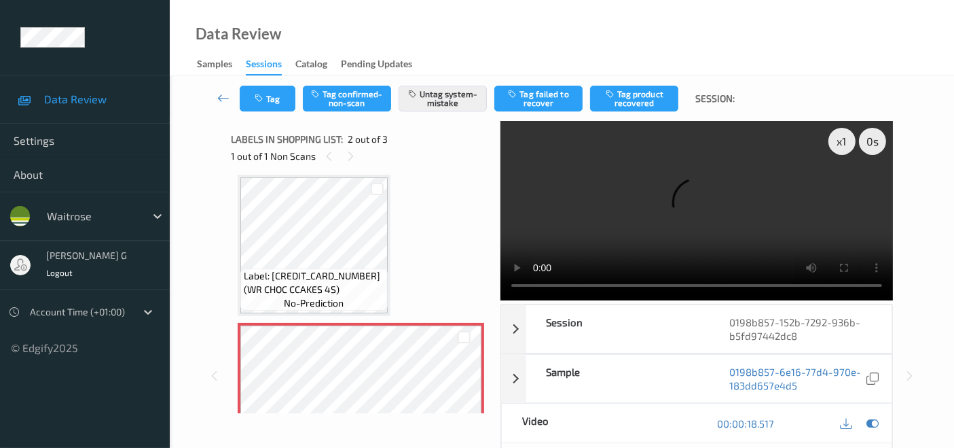
click at [846, 190] on video at bounding box center [697, 210] width 393 height 179
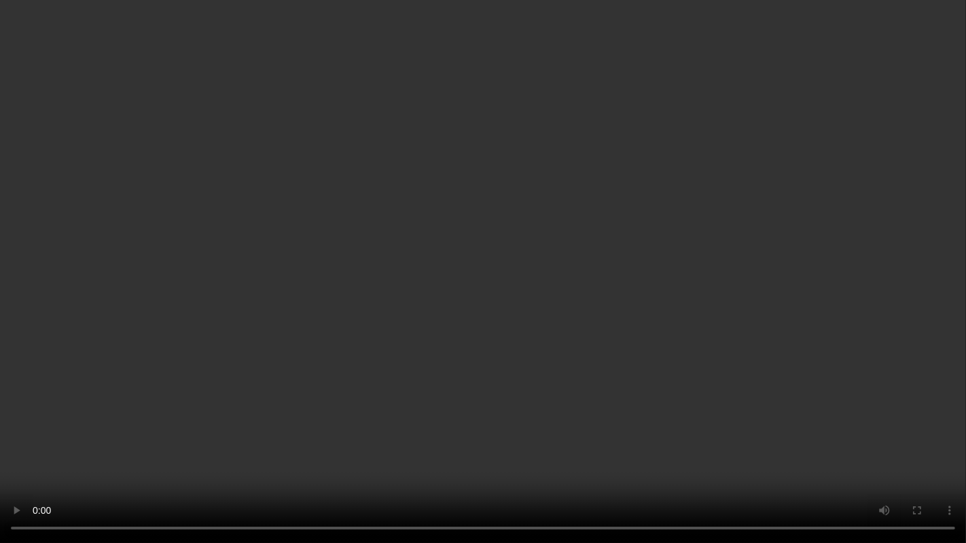
click at [0, 447] on video at bounding box center [483, 271] width 966 height 543
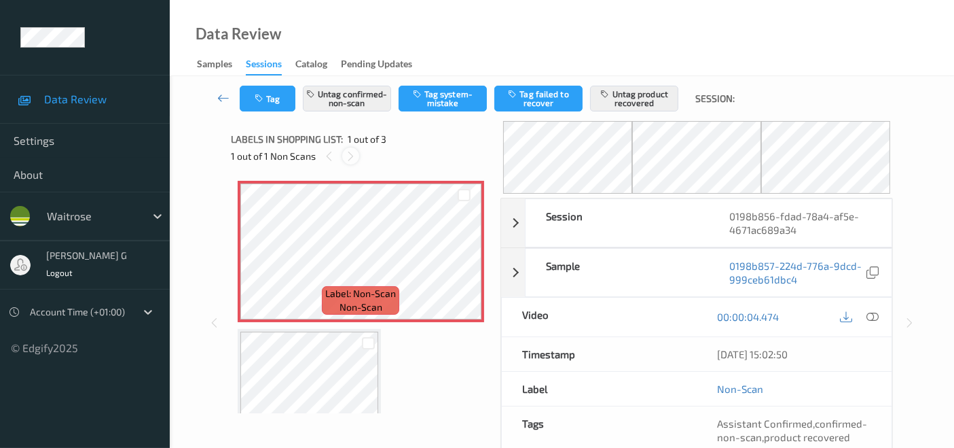
click at [353, 152] on icon at bounding box center [351, 156] width 12 height 12
click at [877, 315] on icon at bounding box center [873, 316] width 12 height 12
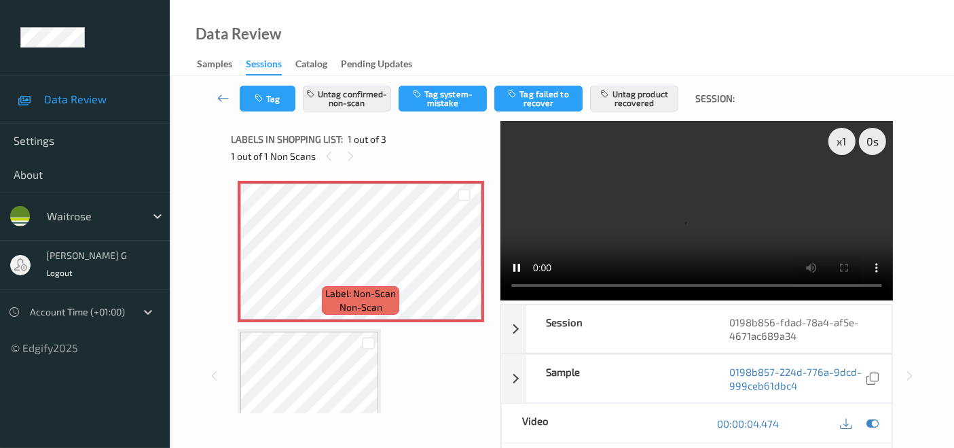
click at [652, 171] on video at bounding box center [697, 210] width 393 height 179
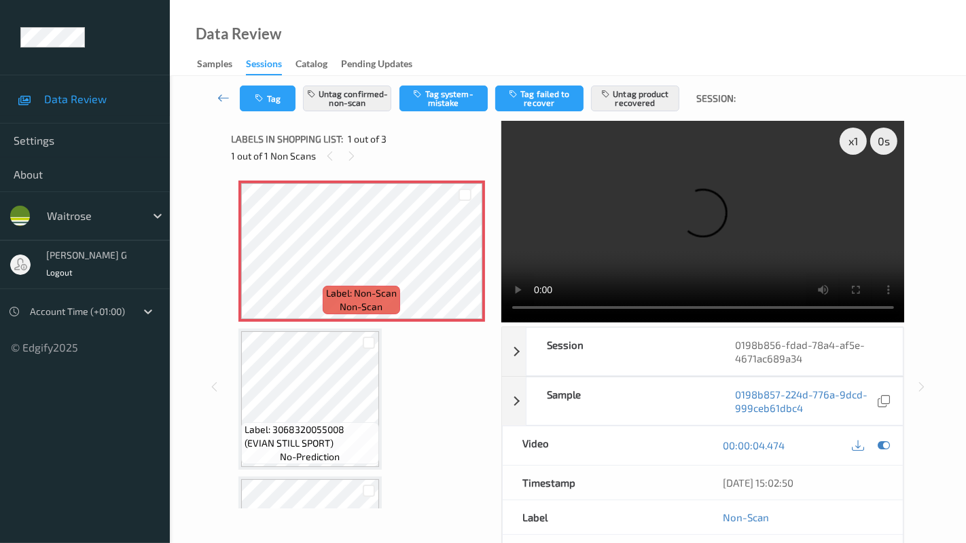
click at [501, 323] on video at bounding box center [703, 222] width 404 height 202
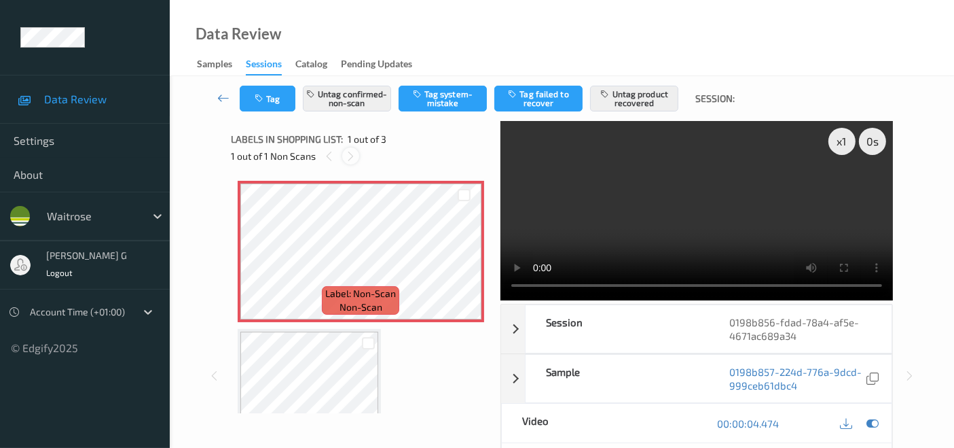
click at [351, 155] on icon at bounding box center [351, 156] width 12 height 12
click at [879, 424] on div at bounding box center [872, 423] width 18 height 18
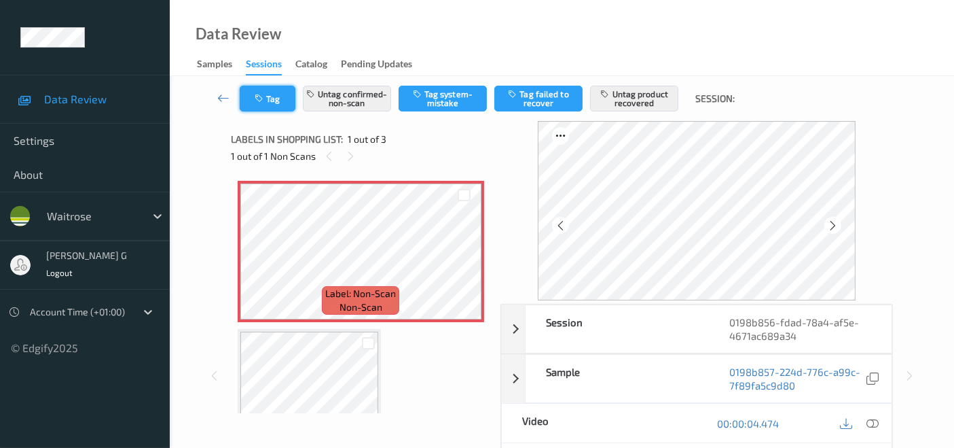
click at [272, 98] on button "Tag" at bounding box center [268, 99] width 56 height 26
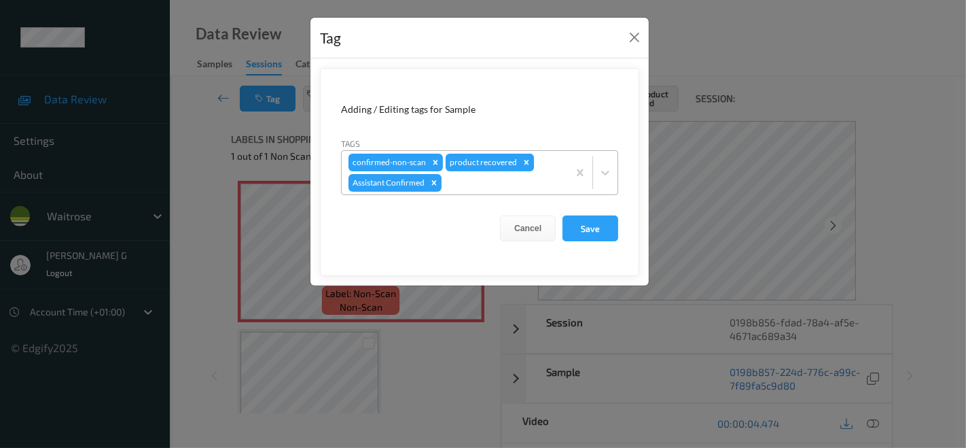
click at [524, 160] on icon "Remove product recovered" at bounding box center [526, 162] width 5 height 5
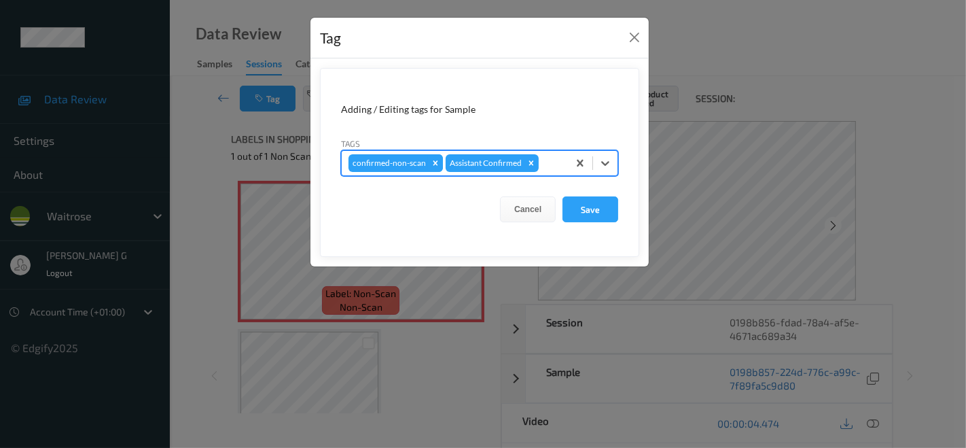
click at [433, 162] on icon "Remove confirmed-non-scan" at bounding box center [435, 162] width 5 height 5
click at [597, 213] on button "Save" at bounding box center [590, 209] width 56 height 26
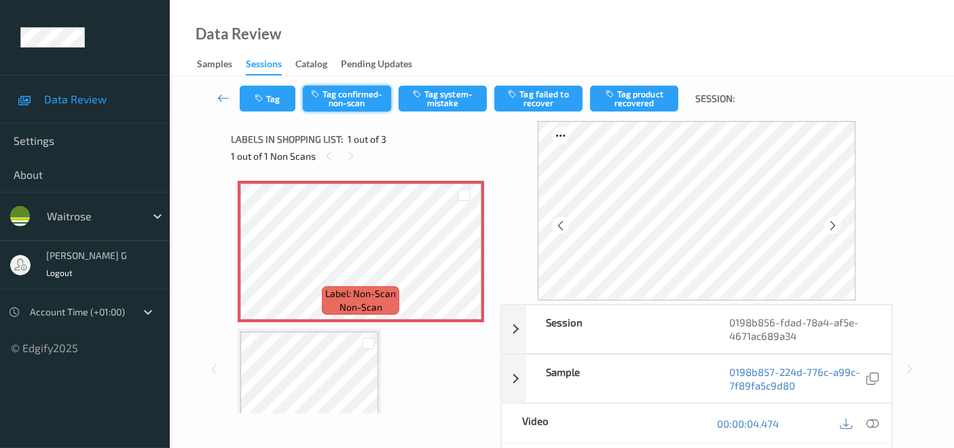
click at [355, 91] on button "Tag confirmed-non-scan" at bounding box center [347, 99] width 88 height 26
click at [641, 96] on button "Tag product recovered" at bounding box center [634, 99] width 88 height 26
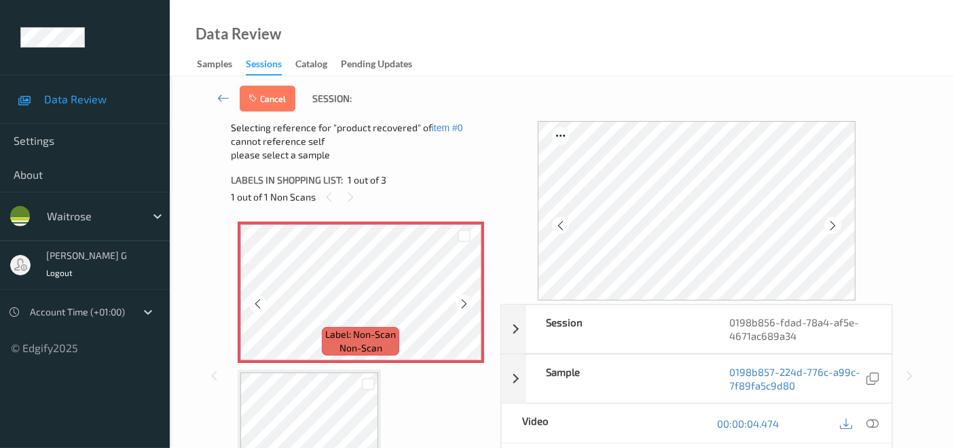
scroll to position [75, 0]
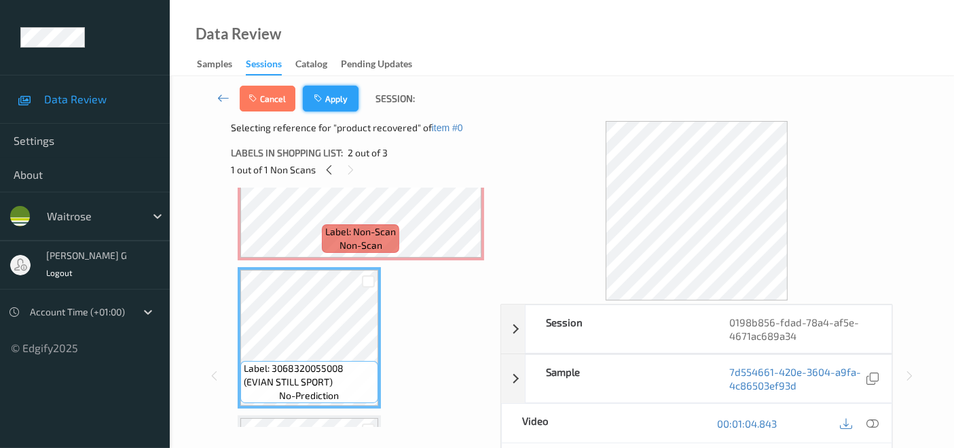
click at [339, 99] on button "Apply" at bounding box center [331, 99] width 56 height 26
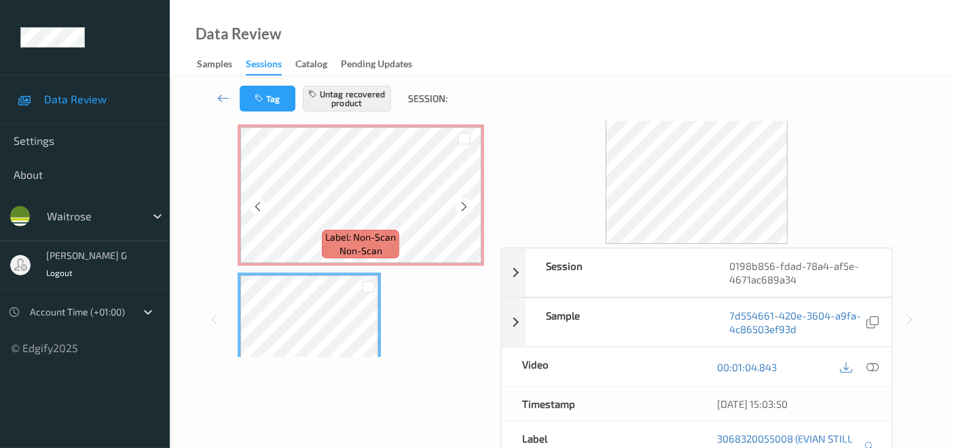
scroll to position [0, 0]
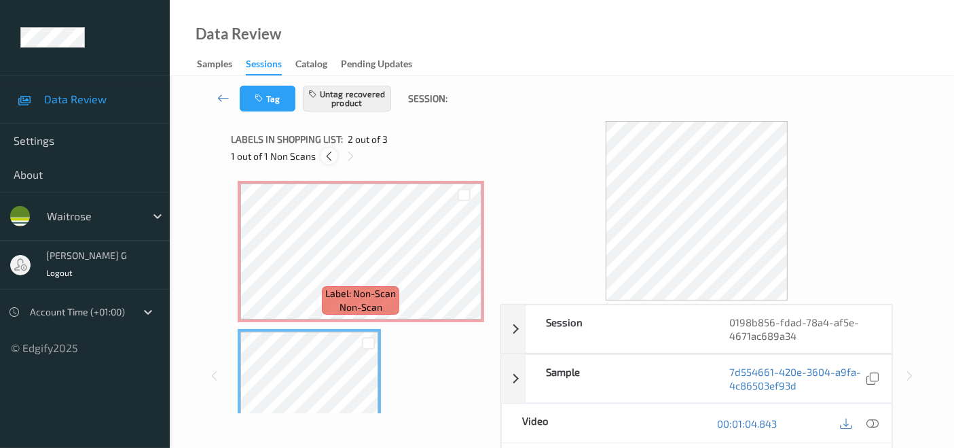
click at [327, 154] on icon at bounding box center [329, 156] width 12 height 12
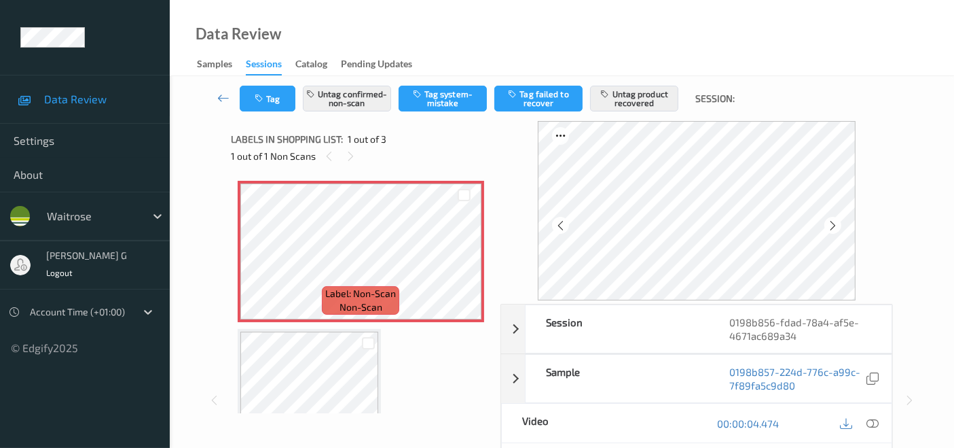
click at [475, 149] on div "1 out of 1 Non Scans" at bounding box center [361, 155] width 260 height 17
click at [426, 149] on div "1 out of 1 Non Scans" at bounding box center [361, 155] width 260 height 17
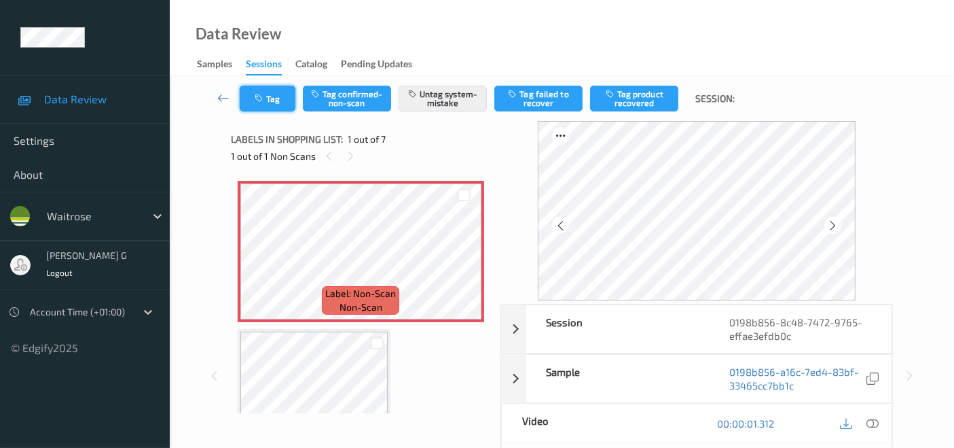
click at [275, 97] on button "Tag" at bounding box center [268, 99] width 56 height 26
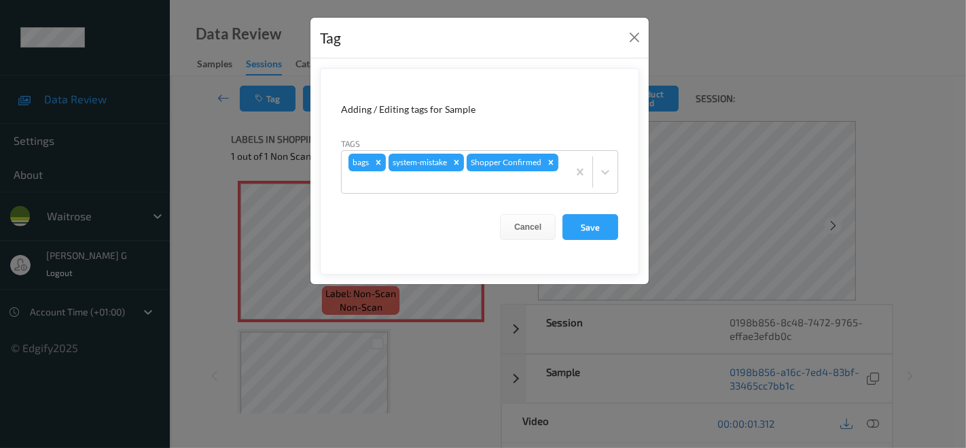
click at [205, 166] on div "Tag Adding / Editing tags for Sample Tags bags system-mistake Shopper Confirmed…" at bounding box center [483, 224] width 966 height 448
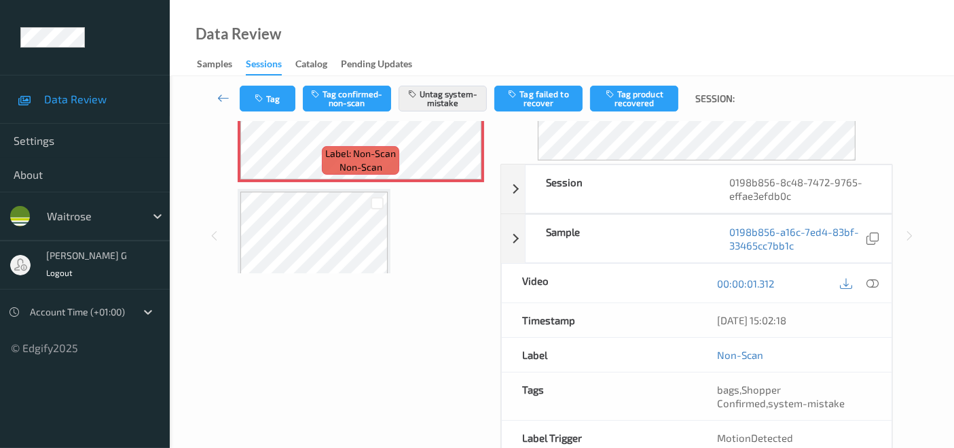
scroll to position [151, 0]
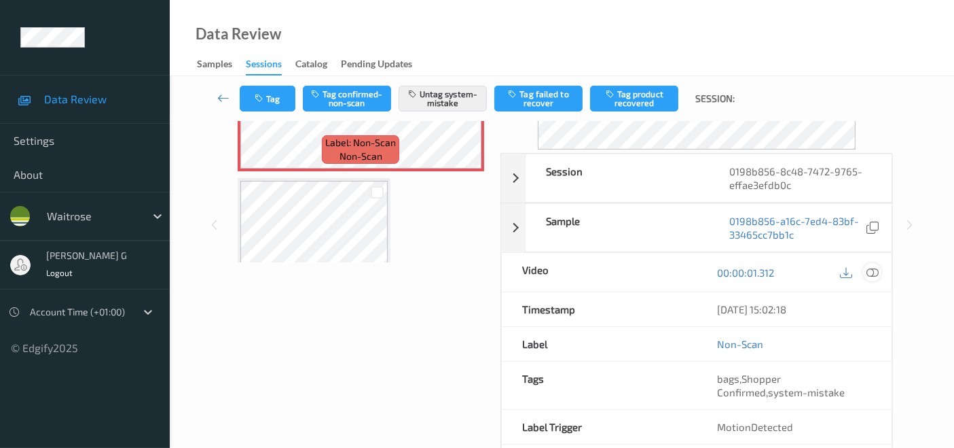
click at [871, 266] on icon at bounding box center [873, 272] width 12 height 12
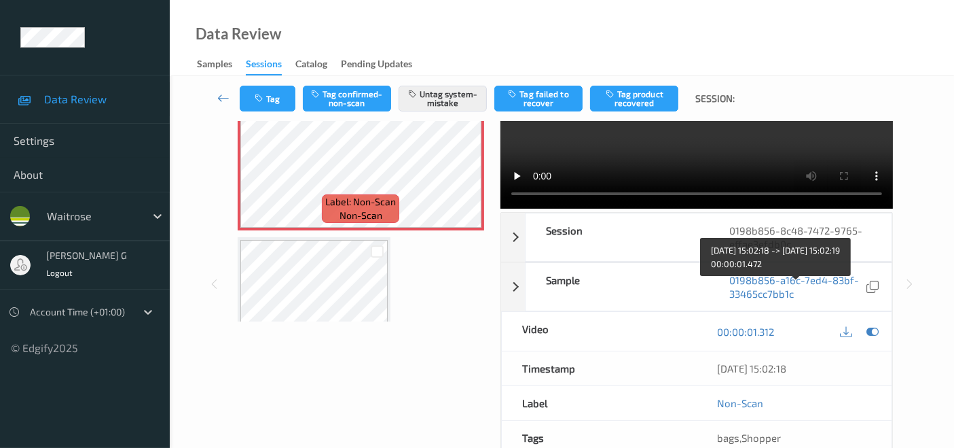
scroll to position [0, 0]
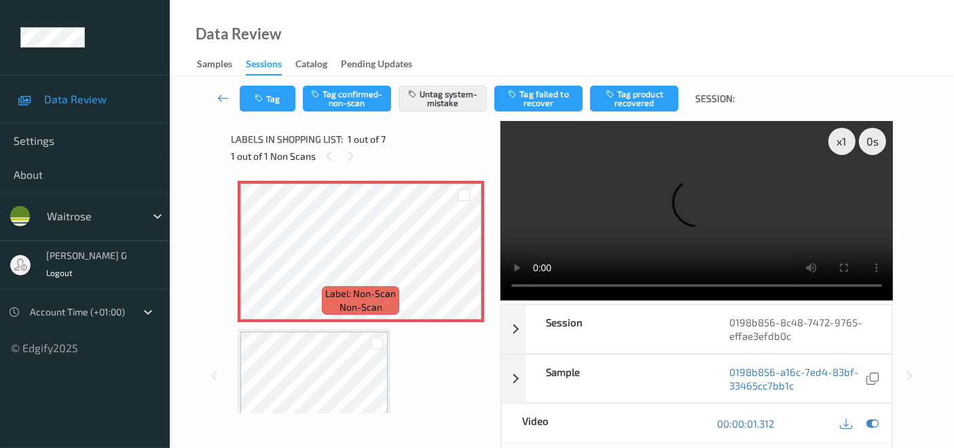
click at [410, 156] on div "1 out of 1 Non Scans" at bounding box center [361, 155] width 260 height 17
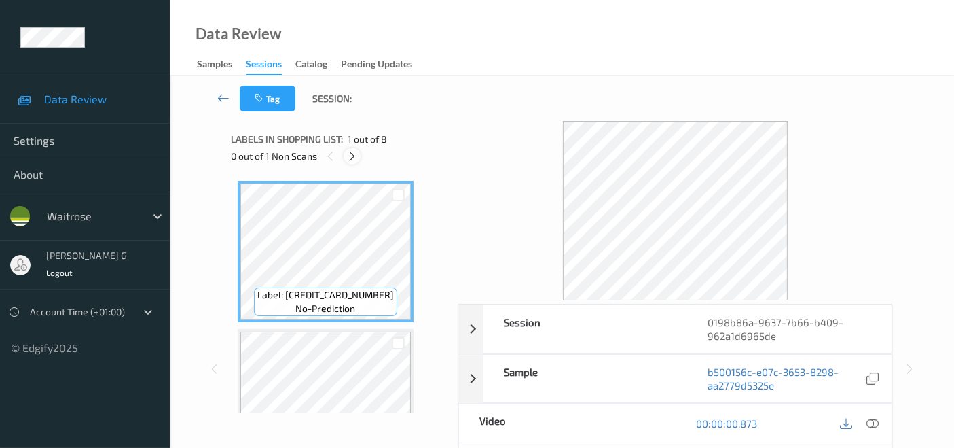
click at [353, 156] on icon at bounding box center [352, 156] width 12 height 12
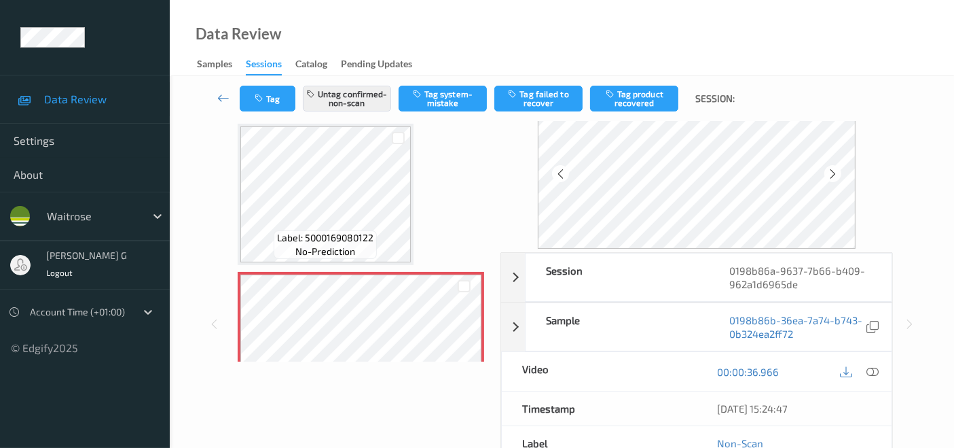
scroll to position [75, 0]
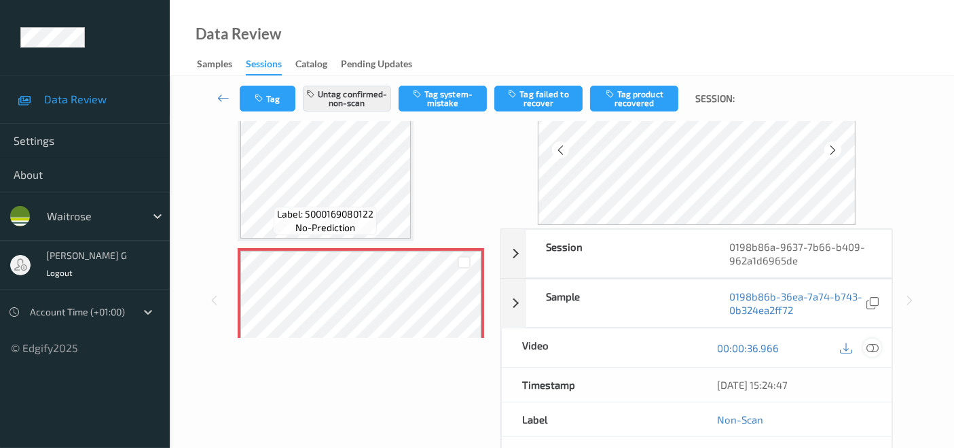
click at [878, 342] on icon at bounding box center [873, 348] width 12 height 12
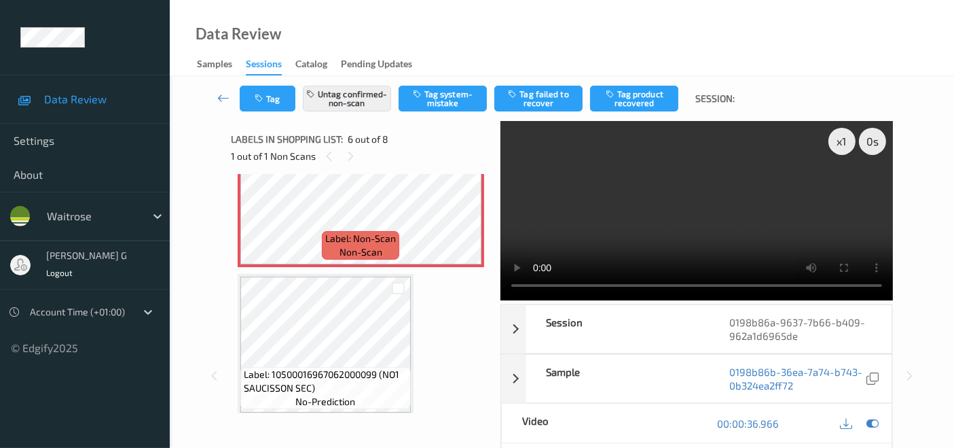
scroll to position [830, 0]
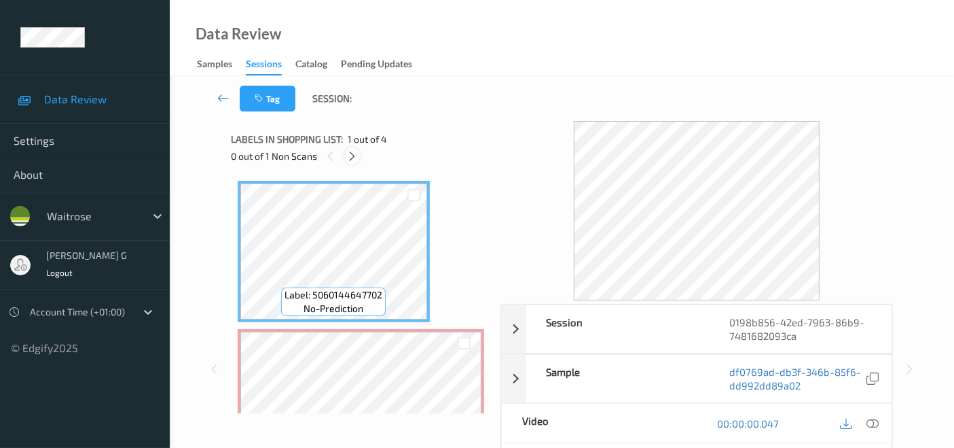
click at [351, 154] on icon at bounding box center [352, 156] width 12 height 12
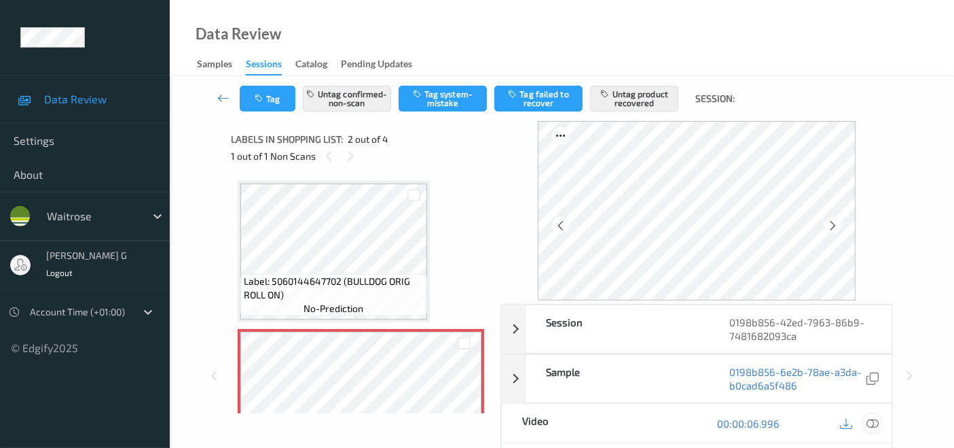
click at [873, 425] on icon at bounding box center [873, 423] width 12 height 12
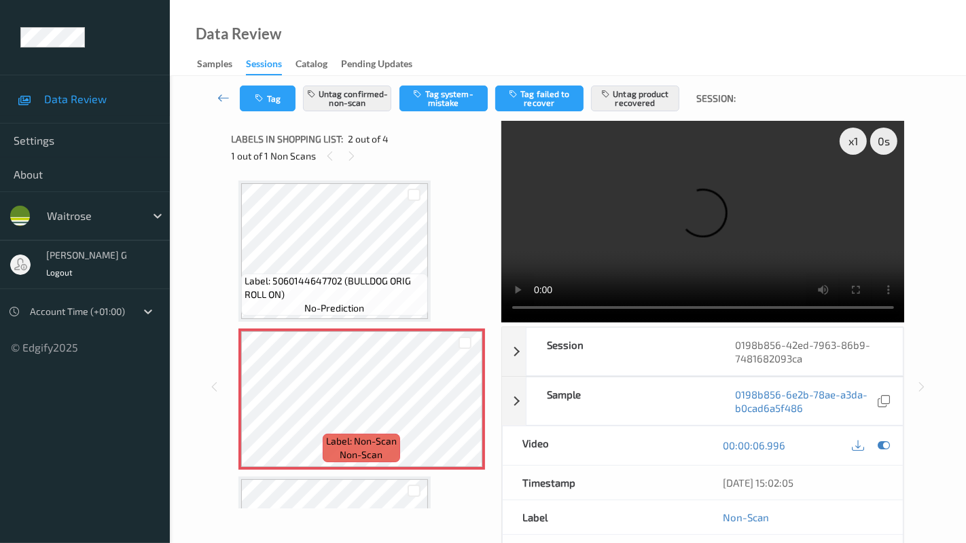
click at [501, 323] on video at bounding box center [703, 222] width 404 height 202
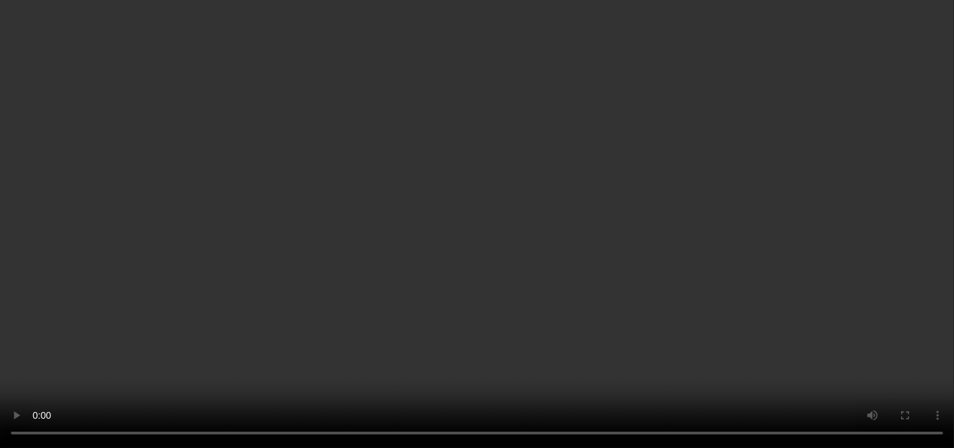
scroll to position [75, 0]
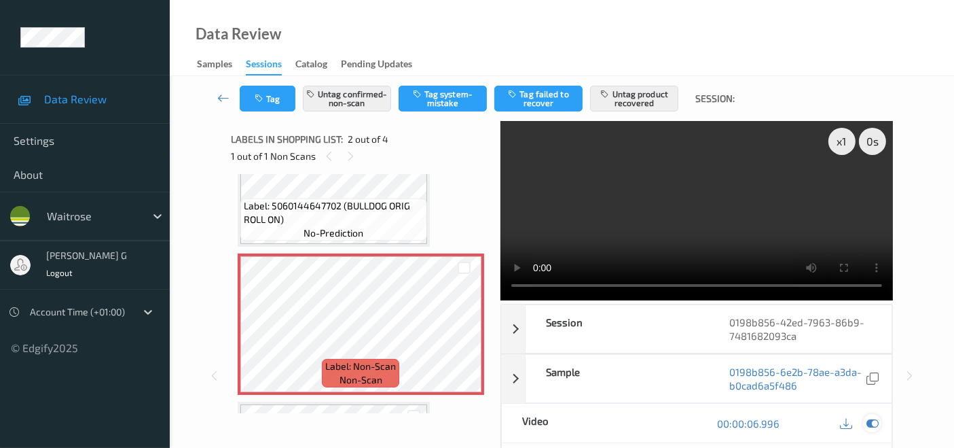
click at [879, 423] on icon at bounding box center [873, 423] width 12 height 12
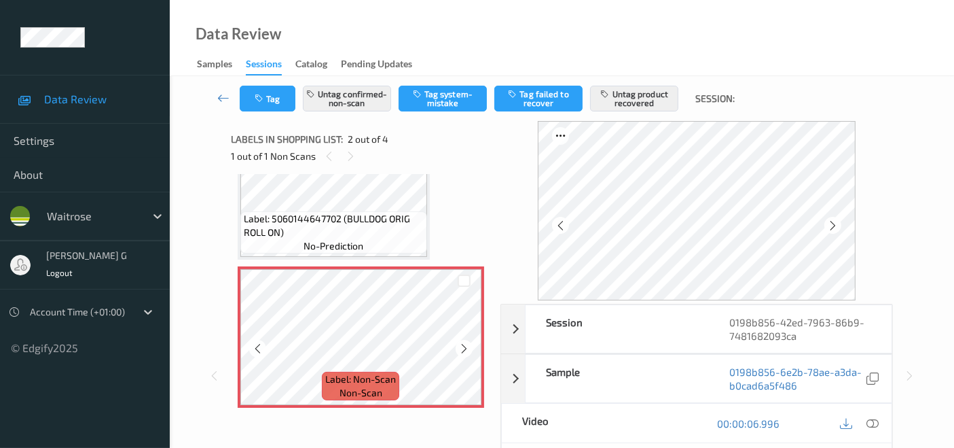
scroll to position [151, 0]
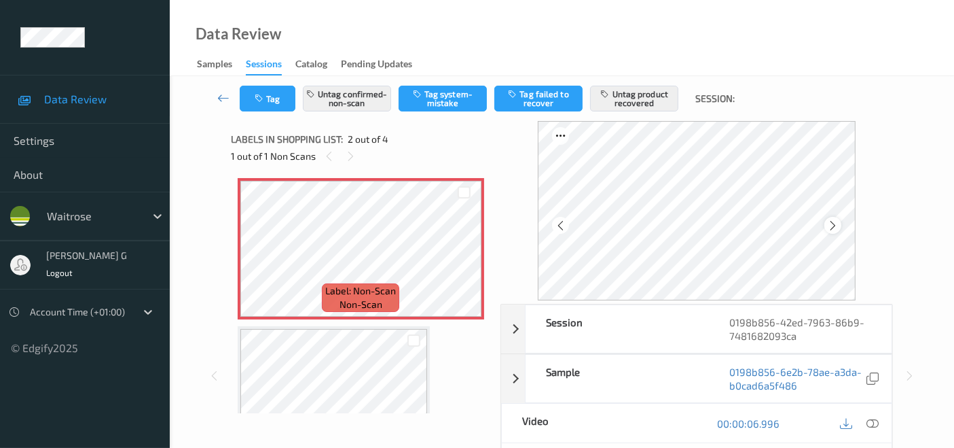
click at [831, 226] on icon at bounding box center [833, 225] width 12 height 12
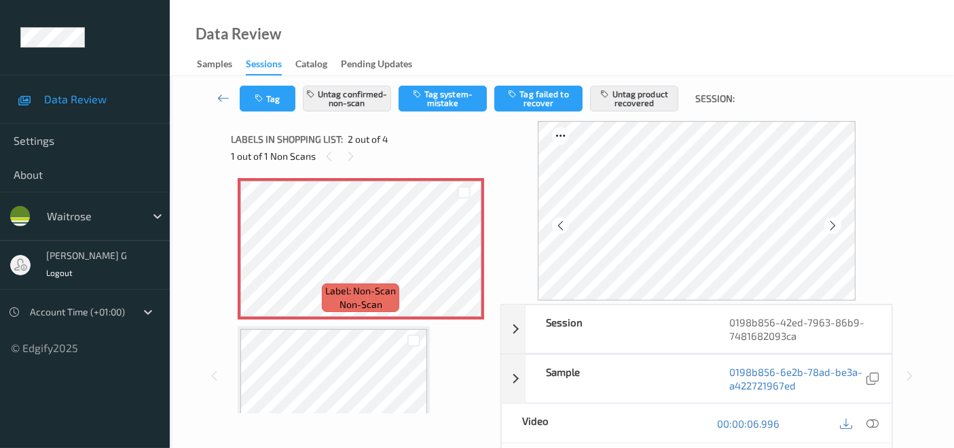
click at [831, 226] on icon at bounding box center [833, 225] width 12 height 12
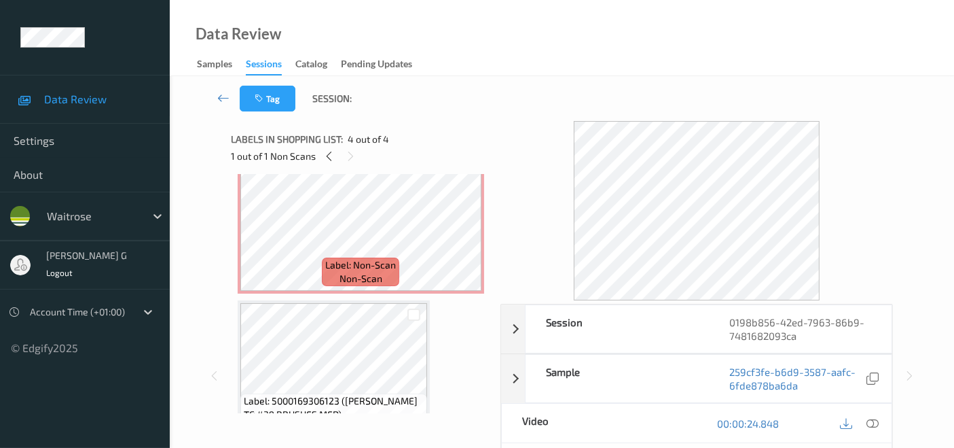
scroll to position [131, 0]
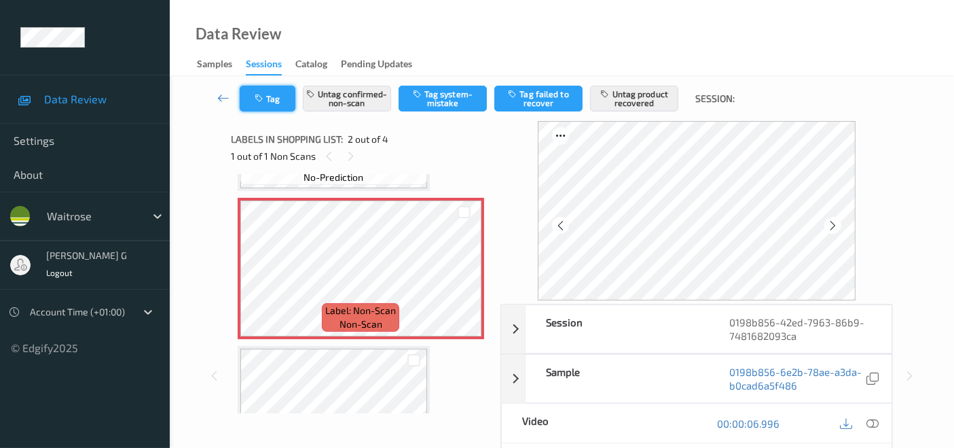
click at [256, 101] on icon "button" at bounding box center [261, 99] width 12 height 10
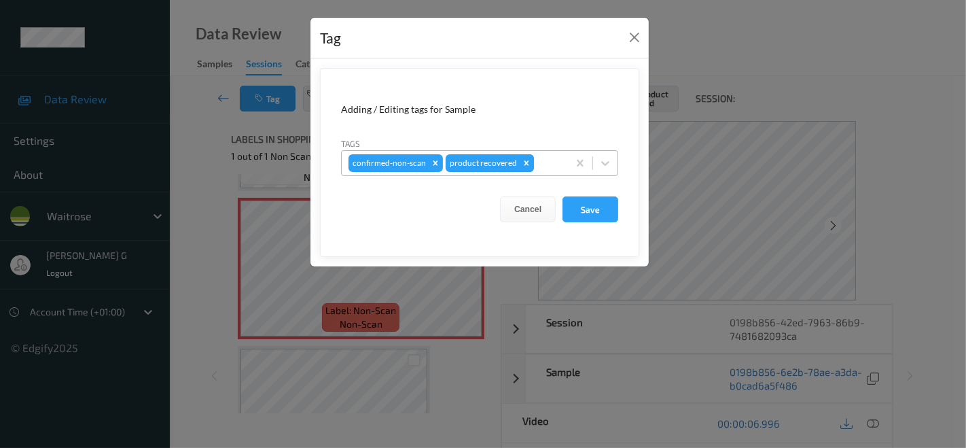
click at [523, 162] on icon "Remove product recovered" at bounding box center [527, 163] width 10 height 10
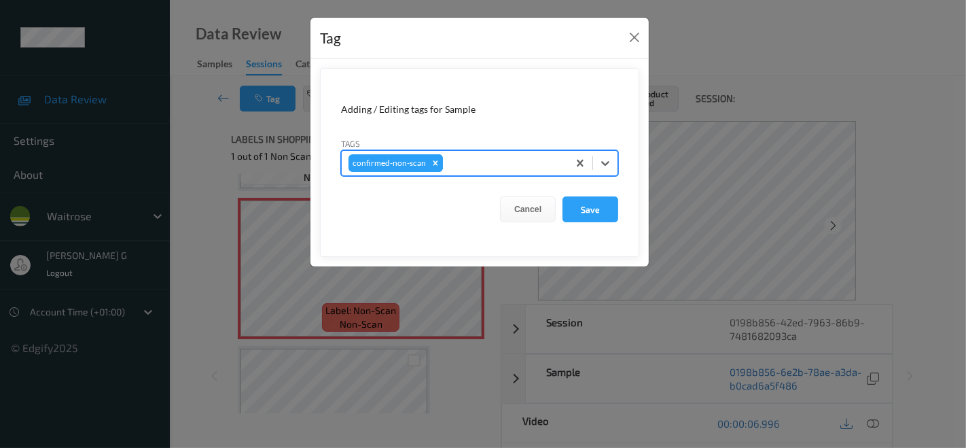
click at [431, 161] on icon "Remove confirmed-non-scan" at bounding box center [436, 163] width 10 height 10
click at [599, 211] on button "Save" at bounding box center [590, 209] width 56 height 26
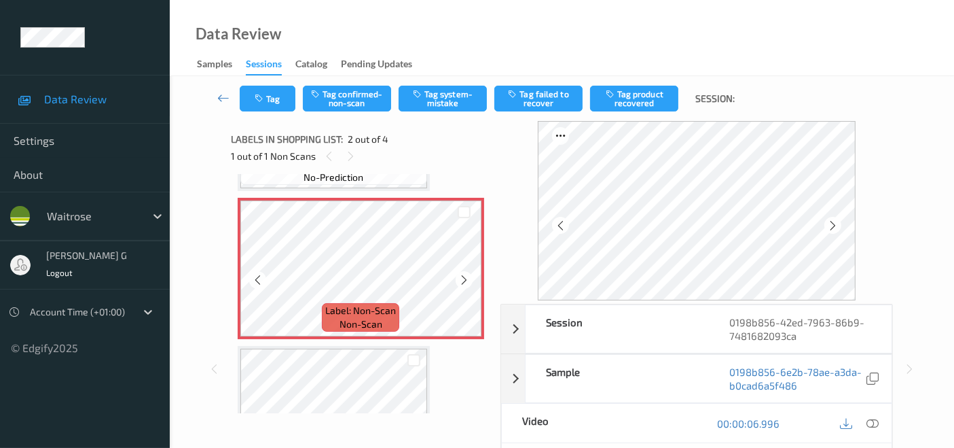
scroll to position [0, 0]
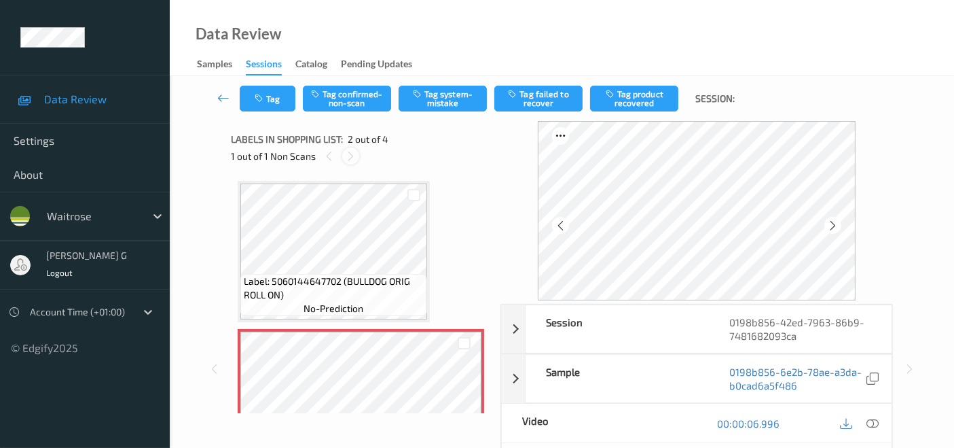
click at [348, 163] on div at bounding box center [350, 155] width 17 height 17
click at [363, 98] on button "Tag confirmed-non-scan" at bounding box center [347, 99] width 88 height 26
click at [632, 107] on button "Tag product recovered" at bounding box center [634, 99] width 88 height 26
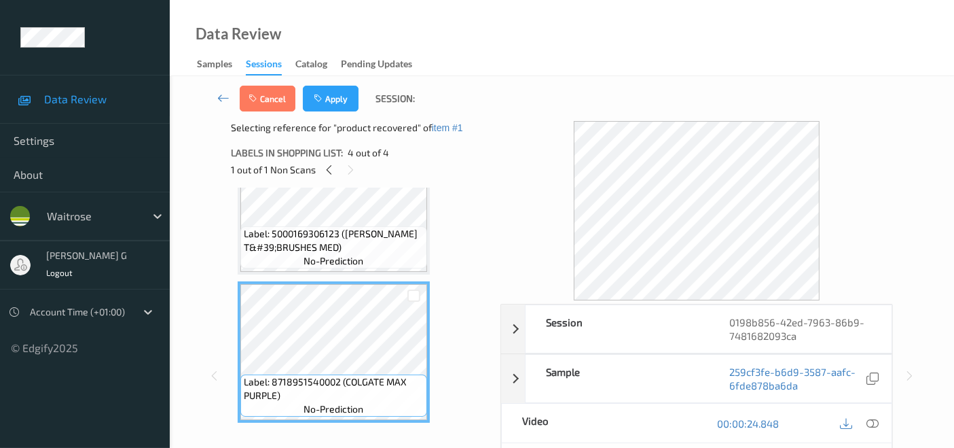
scroll to position [207, 0]
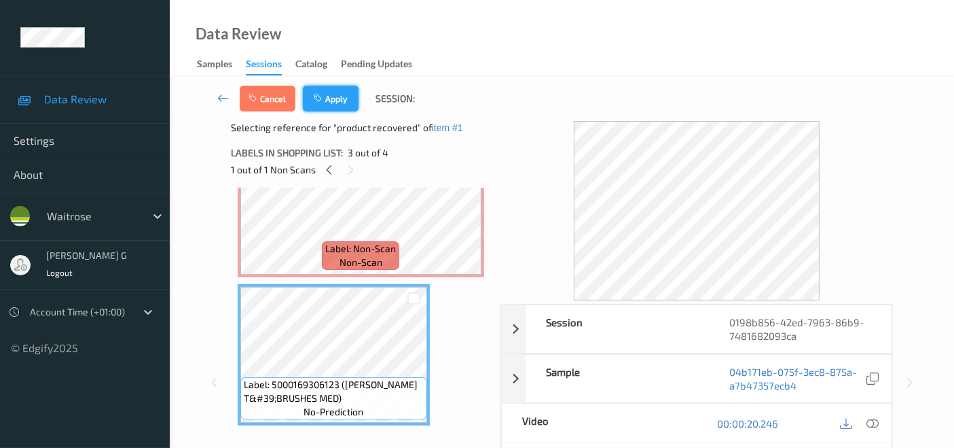
click at [343, 96] on button "Apply" at bounding box center [331, 99] width 56 height 26
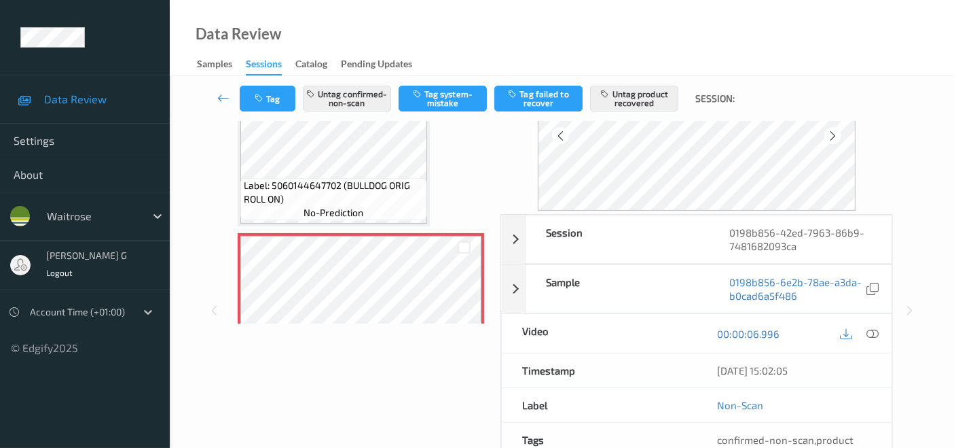
scroll to position [0, 0]
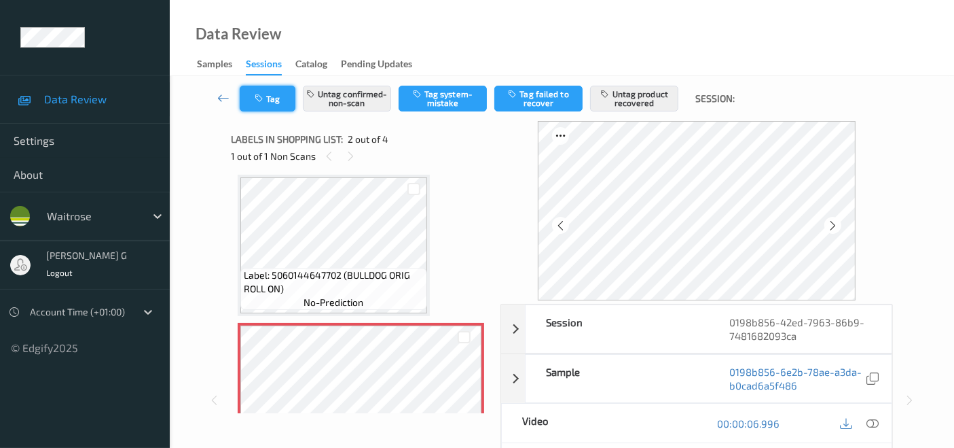
click at [259, 92] on button "Tag" at bounding box center [268, 99] width 56 height 26
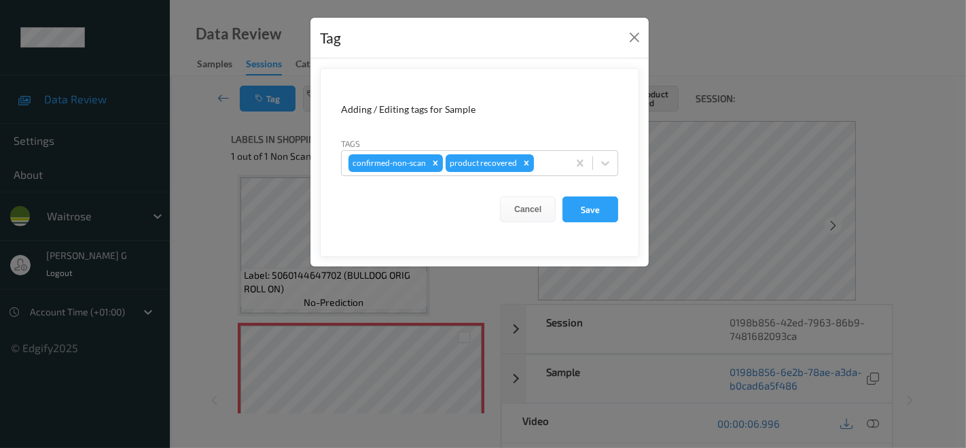
click at [183, 195] on div "Tag Adding / Editing tags for Sample Tags confirmed-non-scan product recovered …" at bounding box center [483, 224] width 966 height 448
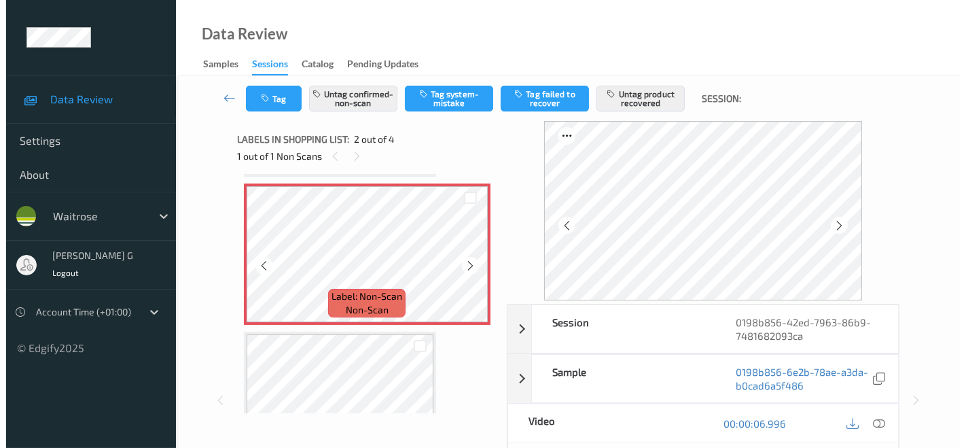
scroll to position [226, 0]
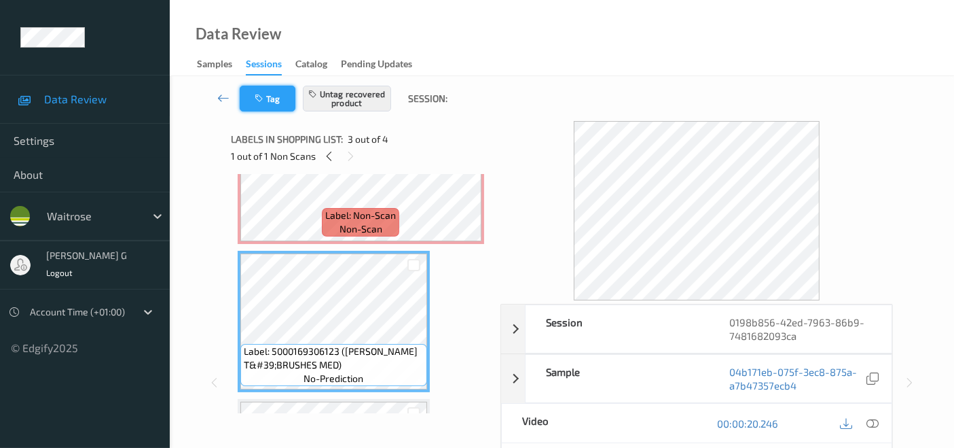
click at [271, 94] on button "Tag" at bounding box center [268, 99] width 56 height 26
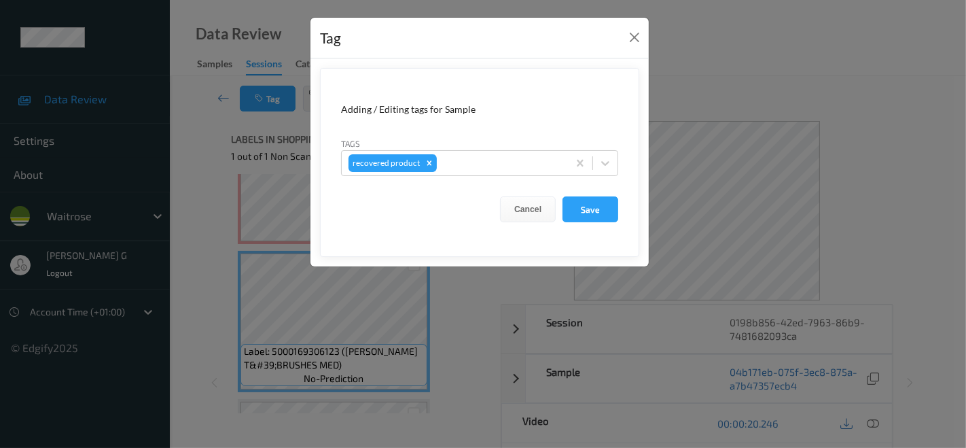
click at [198, 234] on div "Tag Adding / Editing tags for Sample Tags recovered product Cancel Save" at bounding box center [483, 224] width 966 height 448
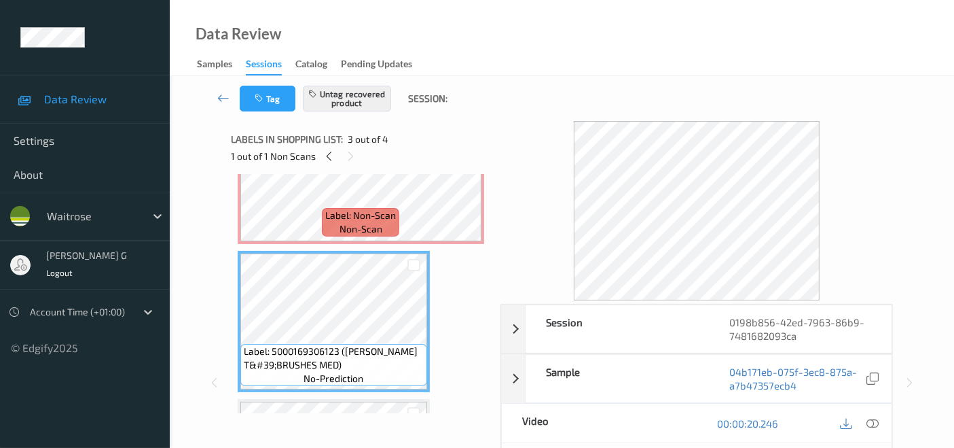
click at [266, 82] on div "Tag Untag recovered product Session:" at bounding box center [562, 98] width 729 height 45
click at [263, 102] on icon "button" at bounding box center [261, 99] width 12 height 10
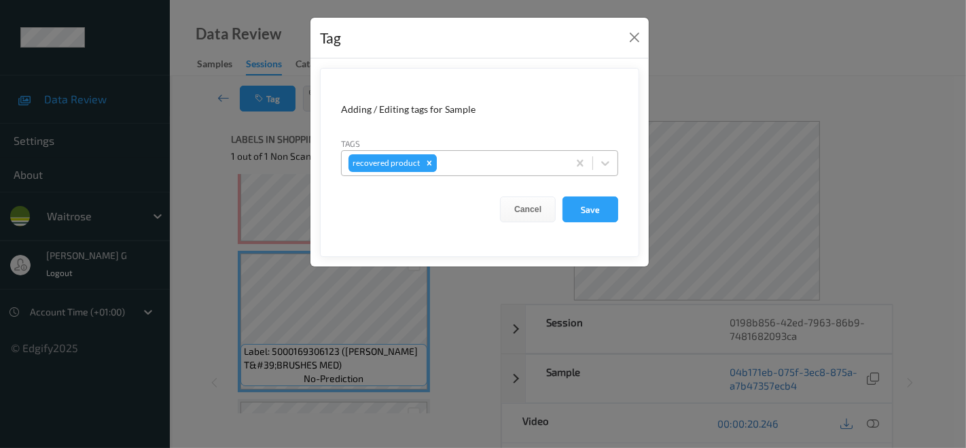
click at [428, 166] on icon "Remove recovered product" at bounding box center [430, 163] width 10 height 10
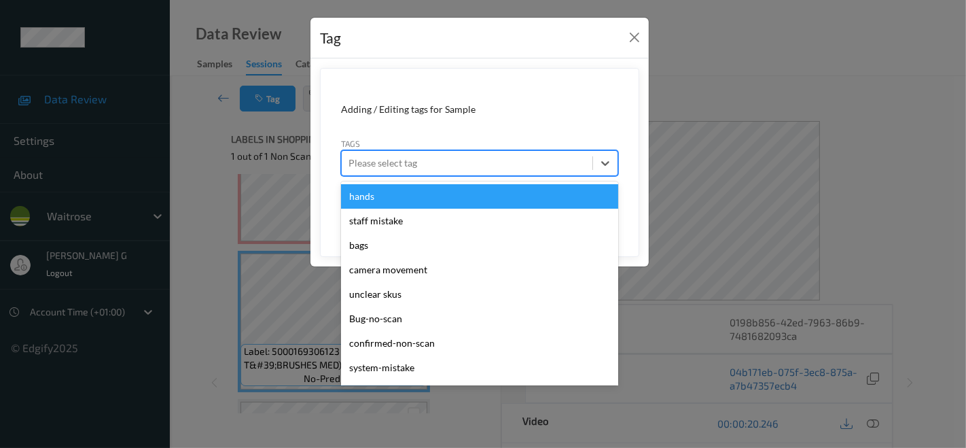
click at [442, 161] on div at bounding box center [466, 163] width 237 height 16
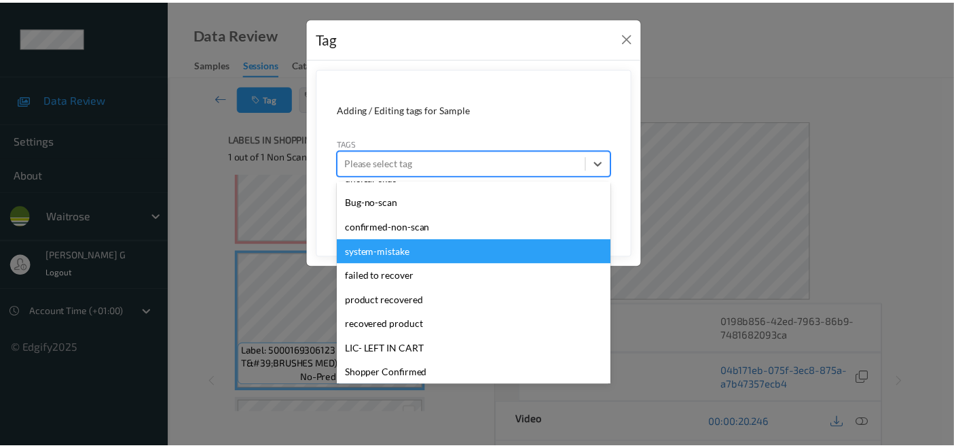
scroll to position [151, 0]
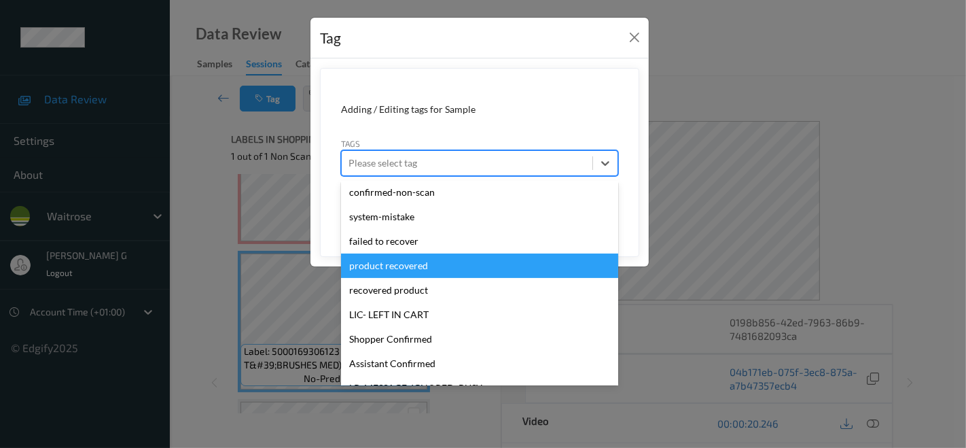
click at [386, 273] on div "product recovered" at bounding box center [479, 265] width 277 height 24
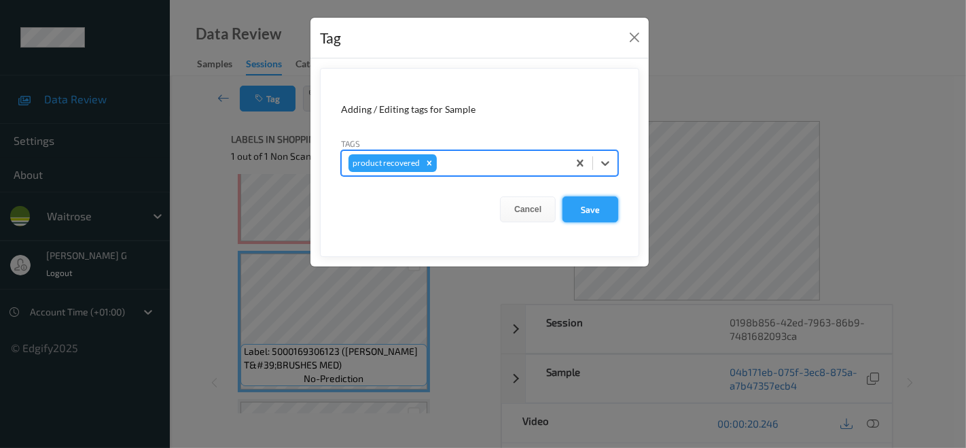
click at [589, 206] on button "Save" at bounding box center [590, 209] width 56 height 26
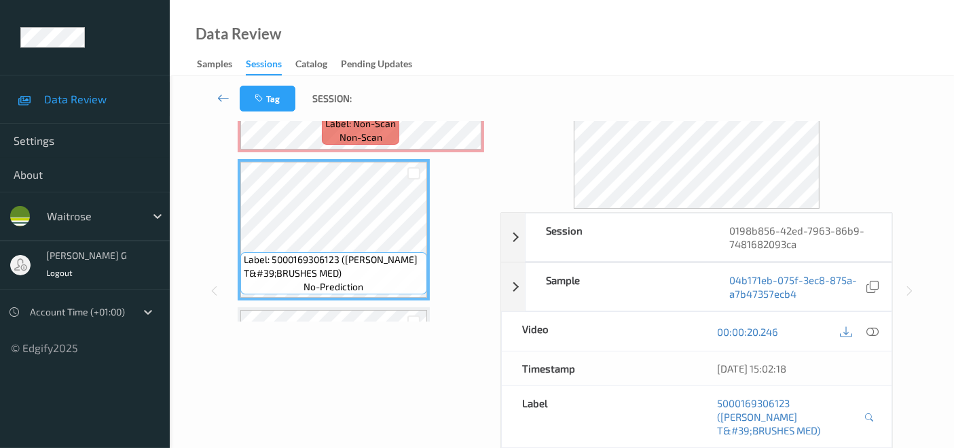
scroll to position [0, 0]
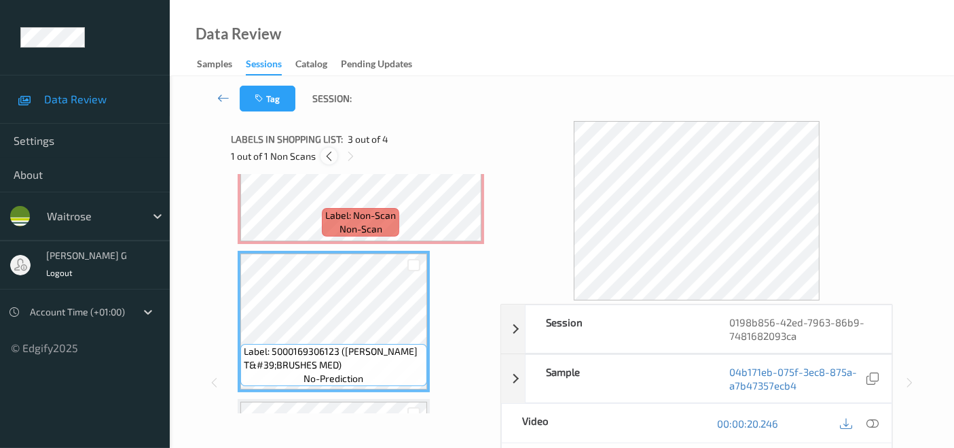
click at [332, 157] on icon at bounding box center [329, 156] width 12 height 12
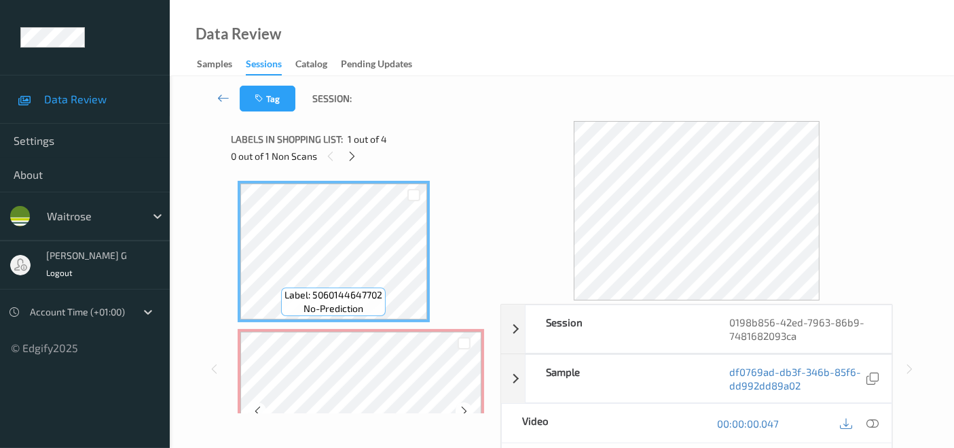
scroll to position [226, 0]
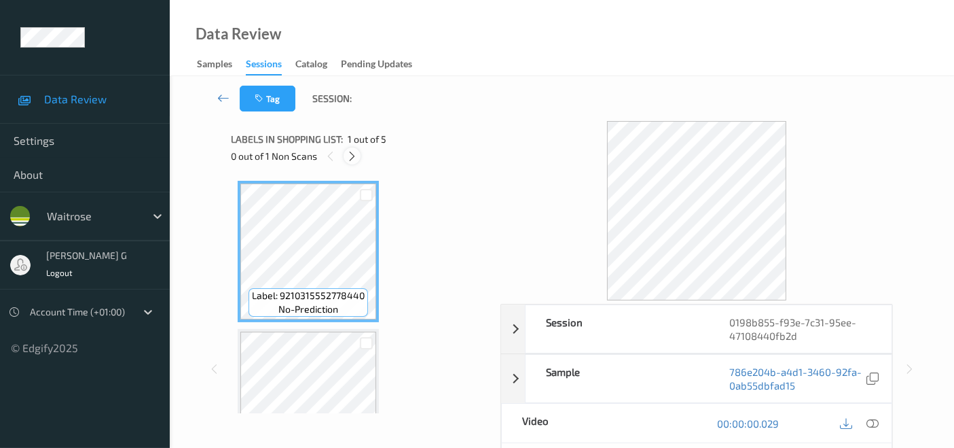
click at [356, 154] on icon at bounding box center [352, 156] width 12 height 12
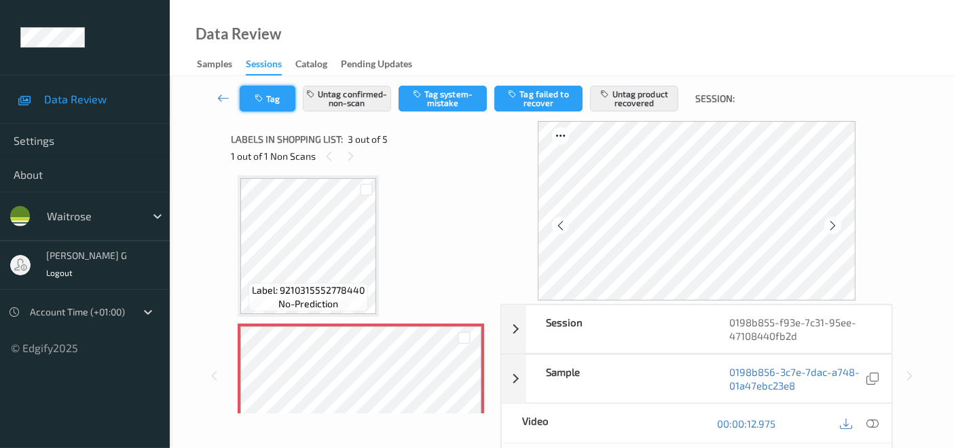
click at [247, 110] on button "Tag" at bounding box center [268, 99] width 56 height 26
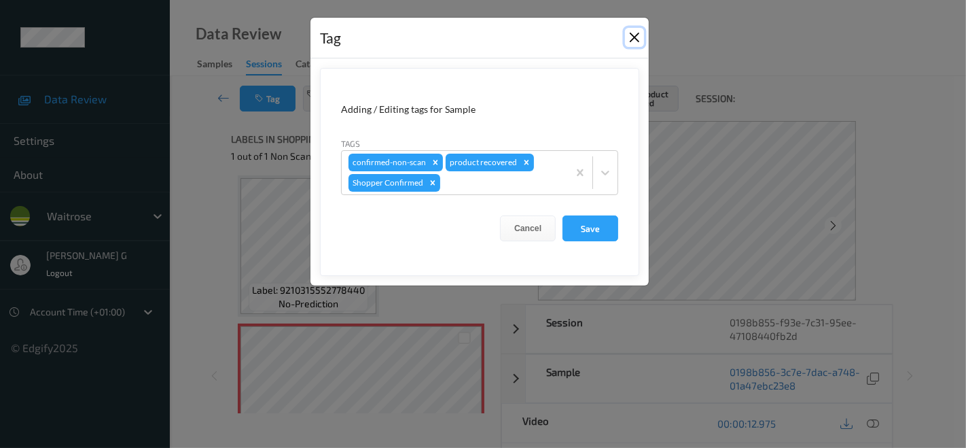
click at [638, 38] on button "Close" at bounding box center [634, 37] width 19 height 19
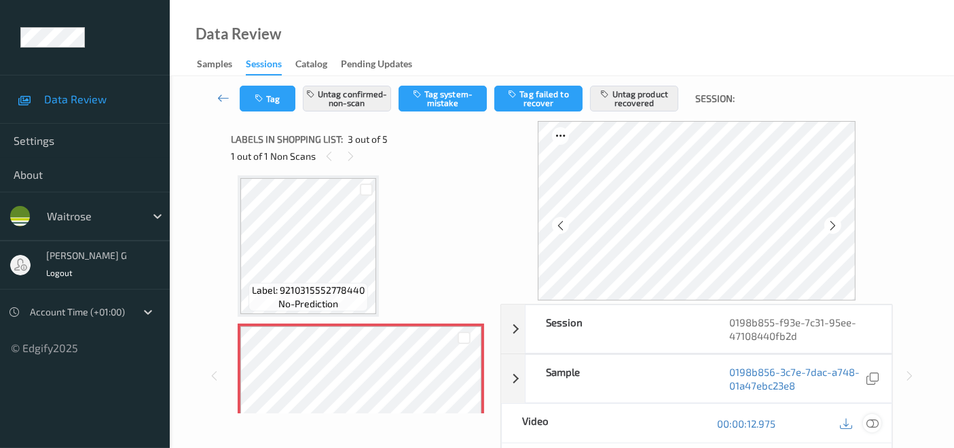
click at [873, 422] on icon at bounding box center [873, 423] width 12 height 12
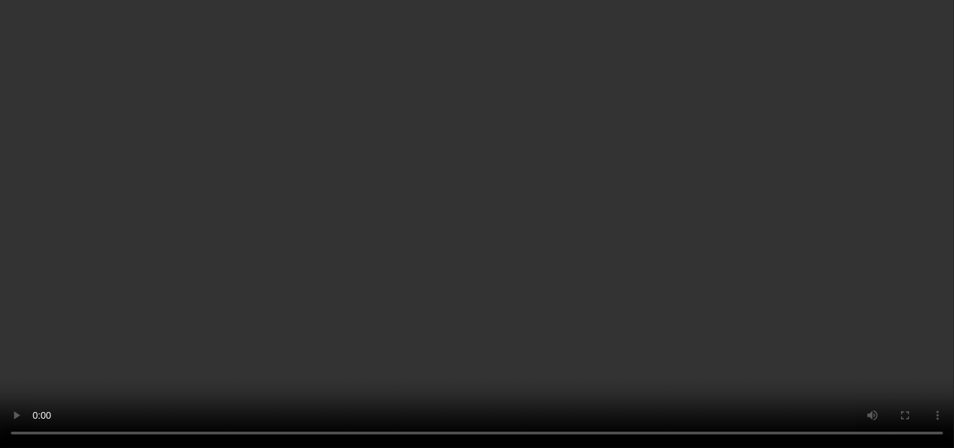
scroll to position [229, 0]
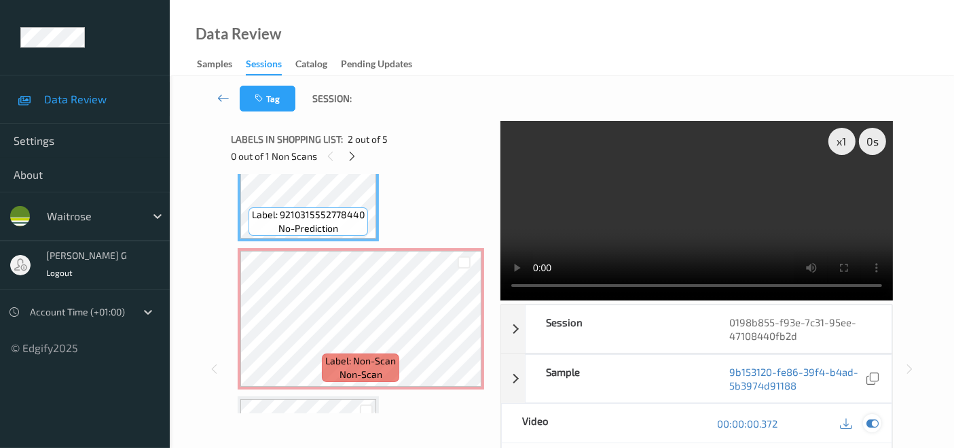
click at [871, 417] on icon at bounding box center [873, 423] width 12 height 12
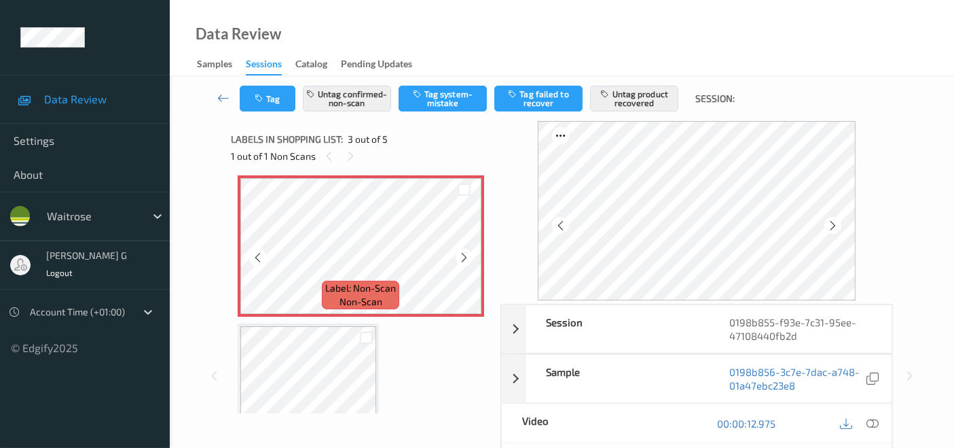
scroll to position [377, 0]
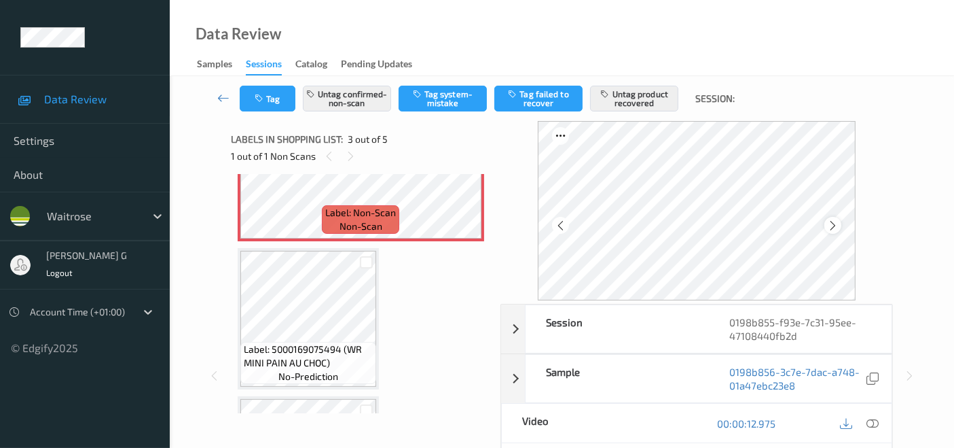
click at [838, 219] on icon at bounding box center [833, 225] width 12 height 12
click at [558, 226] on icon at bounding box center [561, 225] width 12 height 12
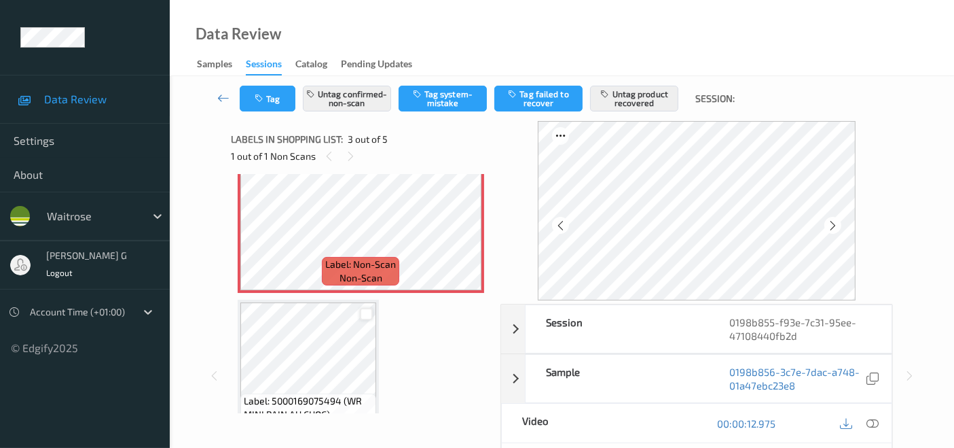
scroll to position [302, 0]
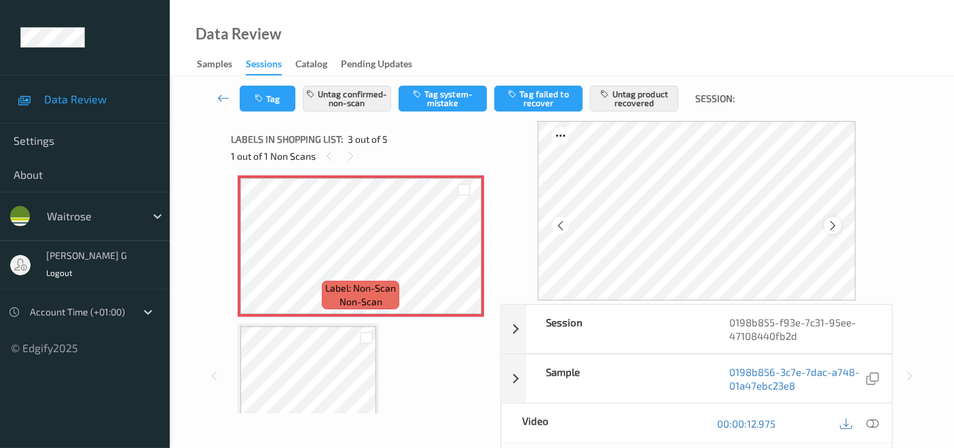
click at [836, 225] on icon at bounding box center [833, 225] width 12 height 12
click at [834, 224] on icon at bounding box center [833, 225] width 12 height 12
click at [564, 227] on icon at bounding box center [561, 225] width 12 height 12
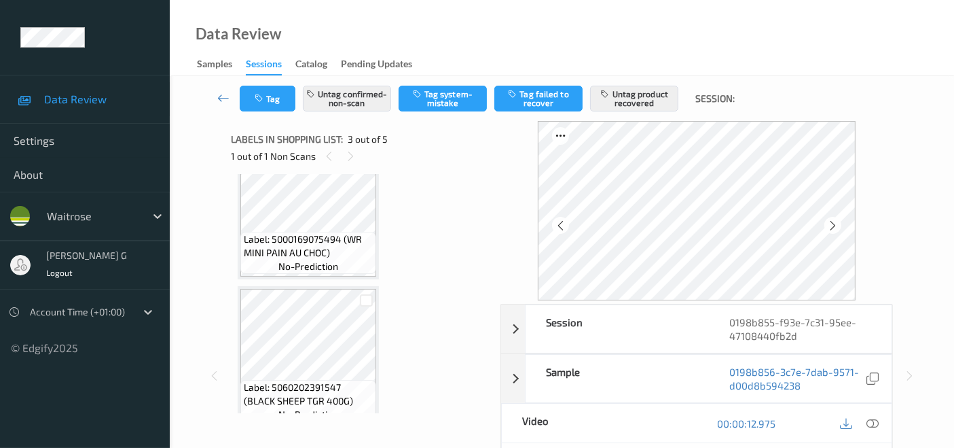
scroll to position [505, 0]
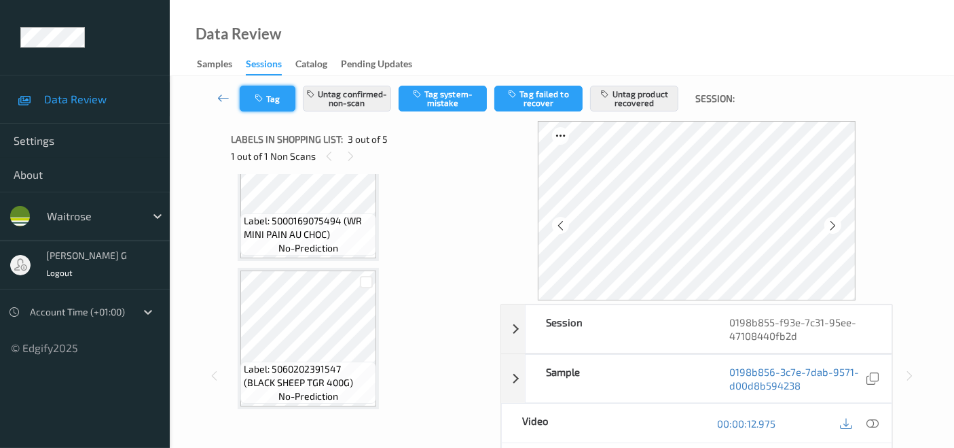
click at [265, 96] on icon "button" at bounding box center [261, 99] width 12 height 10
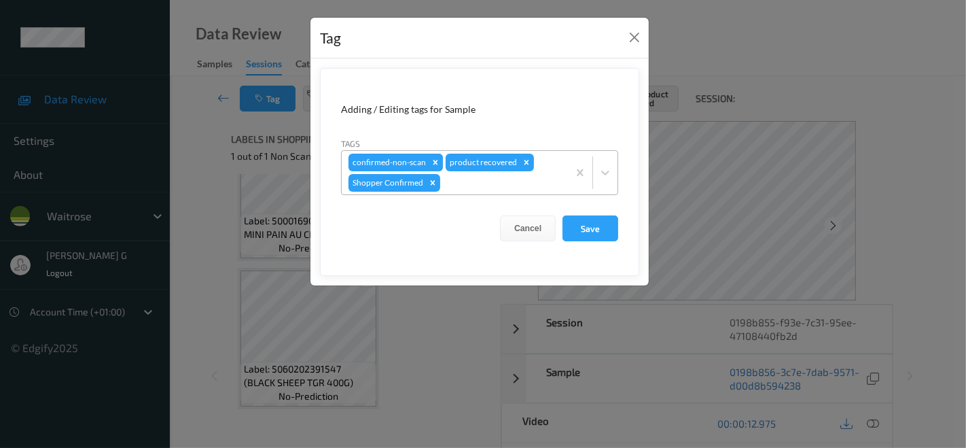
click at [433, 158] on icon "Remove confirmed-non-scan" at bounding box center [436, 163] width 10 height 10
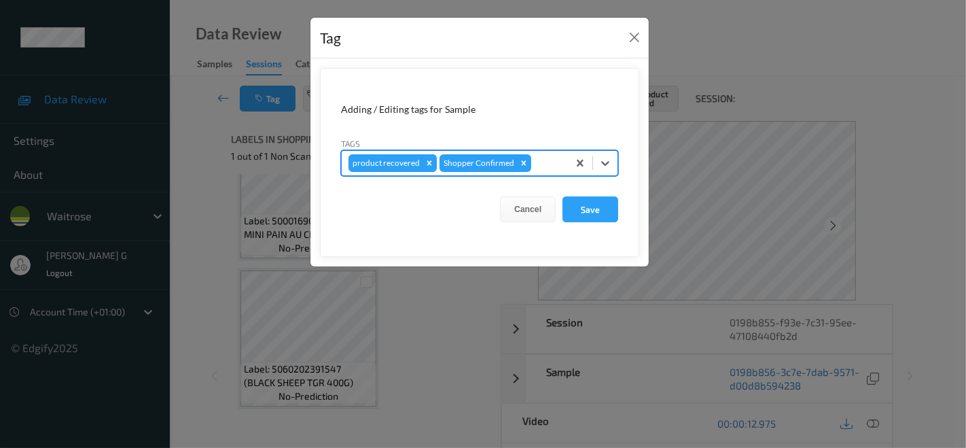
click at [425, 160] on icon "Remove product recovered" at bounding box center [430, 163] width 10 height 10
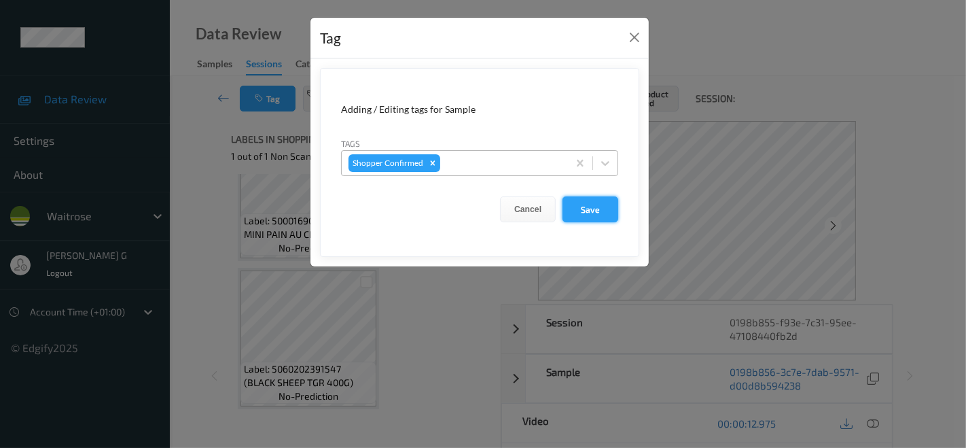
click at [588, 210] on button "Save" at bounding box center [590, 209] width 56 height 26
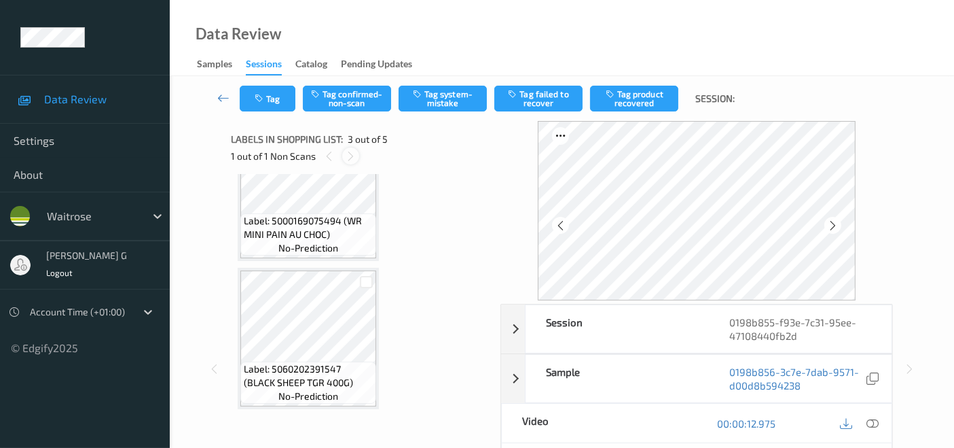
click at [351, 152] on icon at bounding box center [351, 156] width 12 height 12
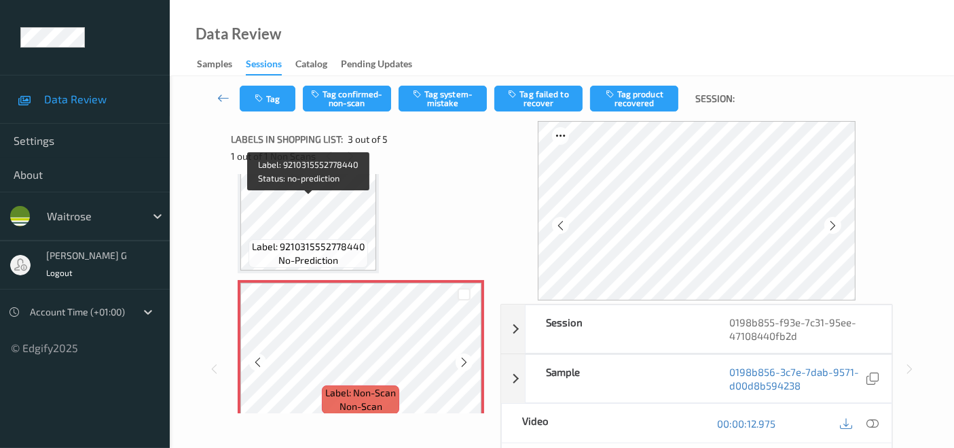
scroll to position [279, 0]
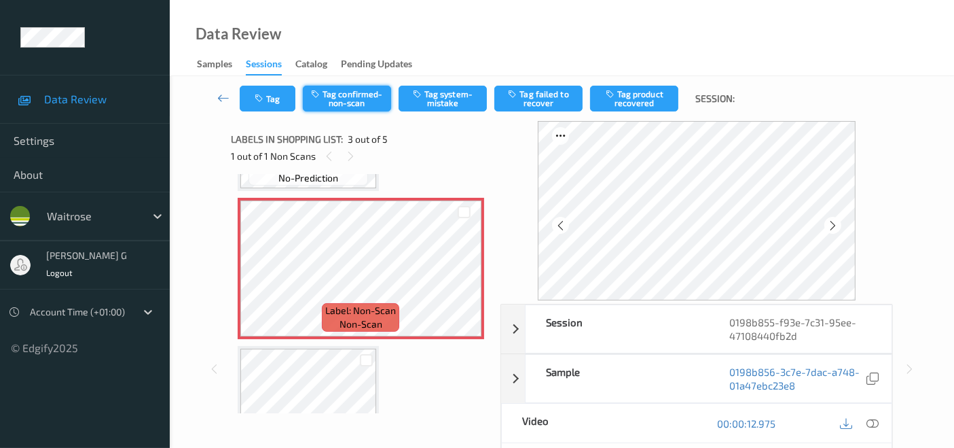
click at [359, 97] on button "Tag confirmed-non-scan" at bounding box center [347, 99] width 88 height 26
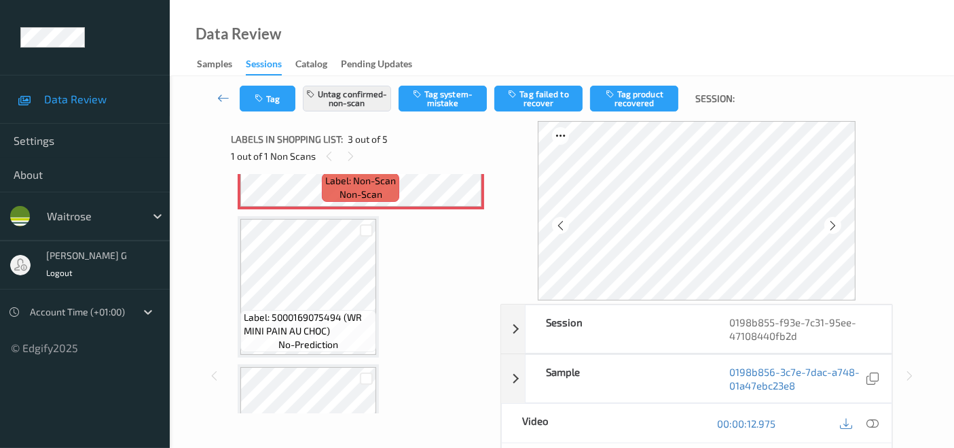
scroll to position [505, 0]
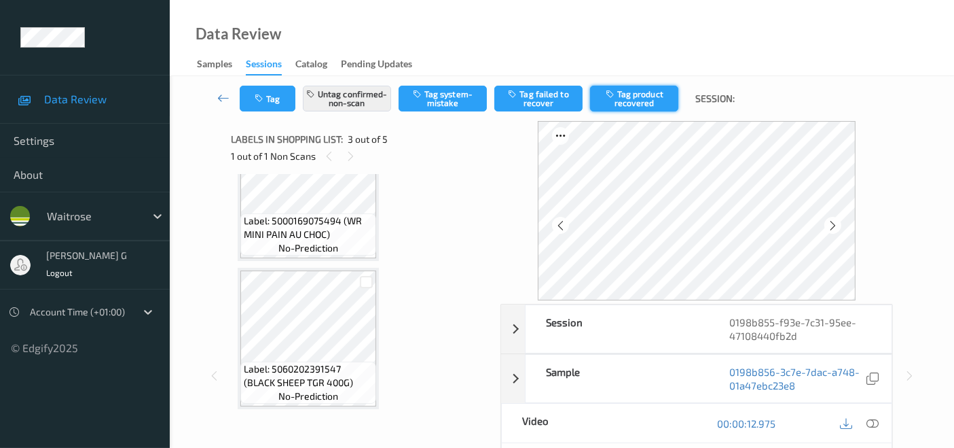
click at [628, 90] on button "Tag product recovered" at bounding box center [634, 99] width 88 height 26
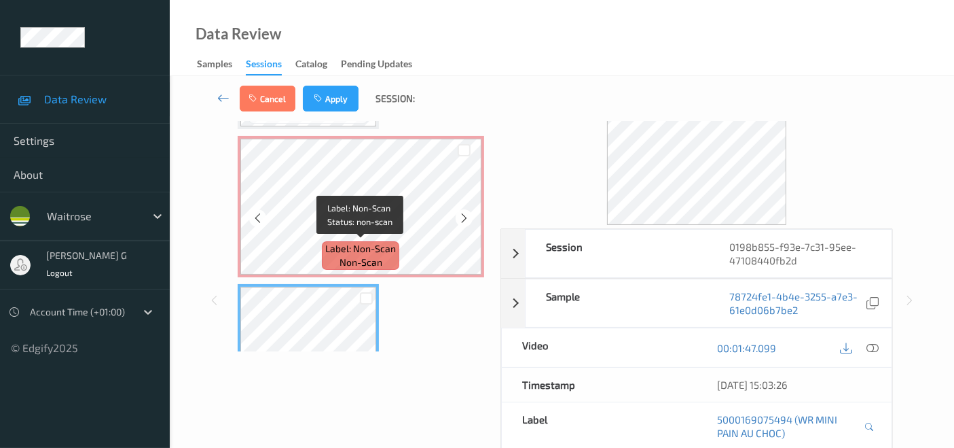
scroll to position [355, 0]
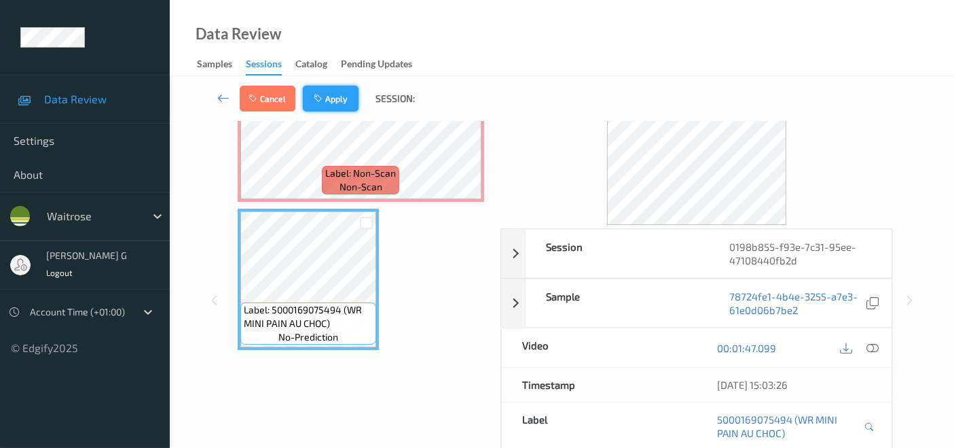
click at [340, 103] on button "Apply" at bounding box center [331, 99] width 56 height 26
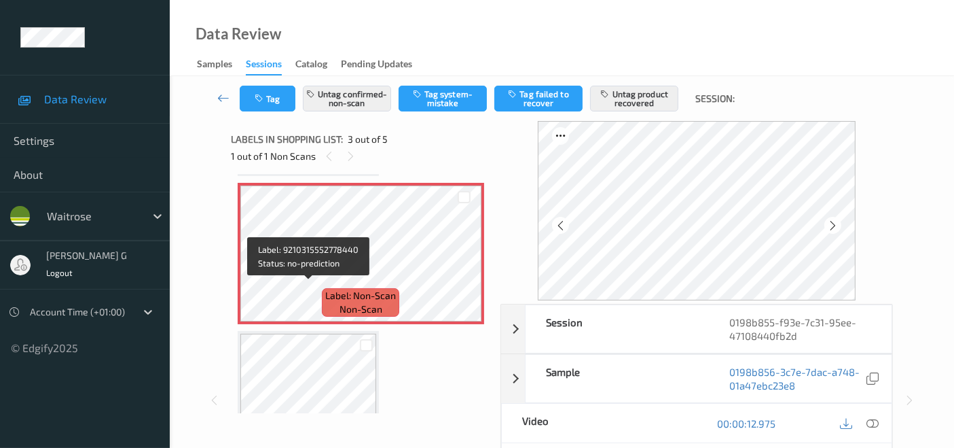
scroll to position [304, 0]
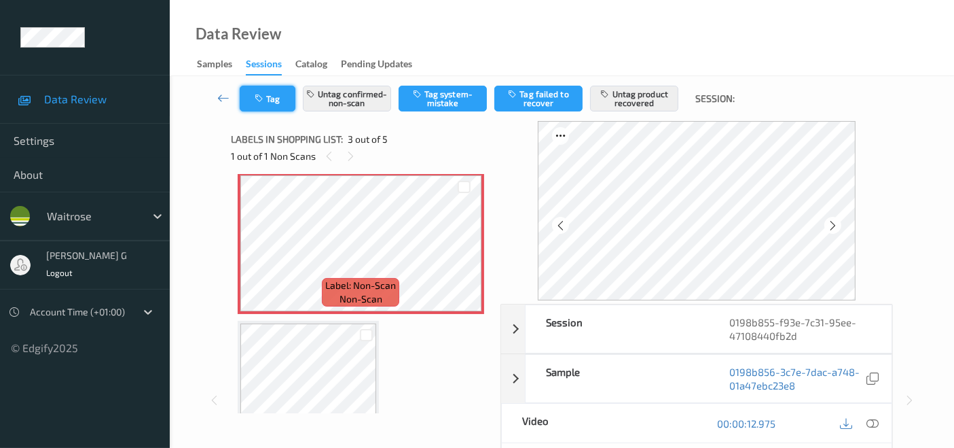
click at [291, 105] on button "Tag" at bounding box center [268, 99] width 56 height 26
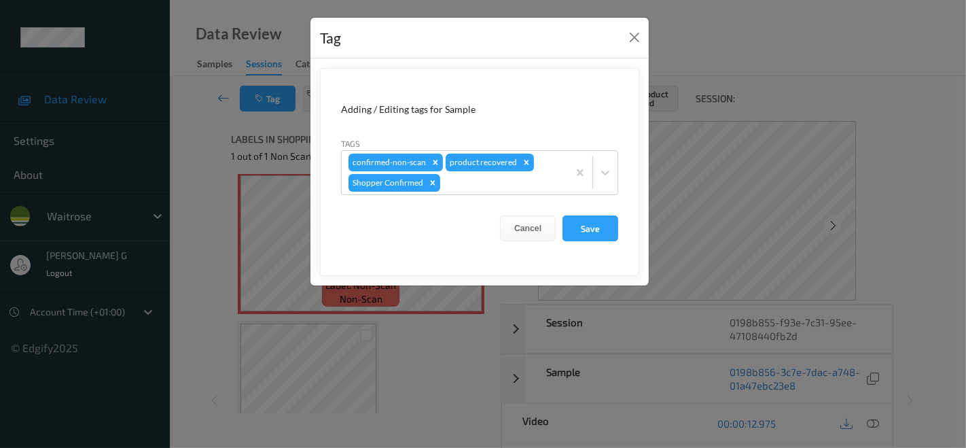
click at [856, 76] on div "Tag Adding / Editing tags for Sample Tags confirmed-non-scan product recovered …" at bounding box center [483, 224] width 966 height 448
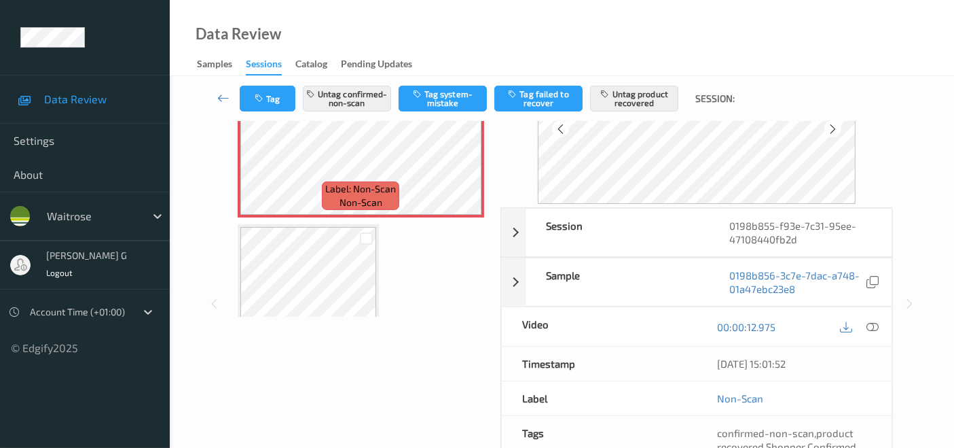
scroll to position [151, 0]
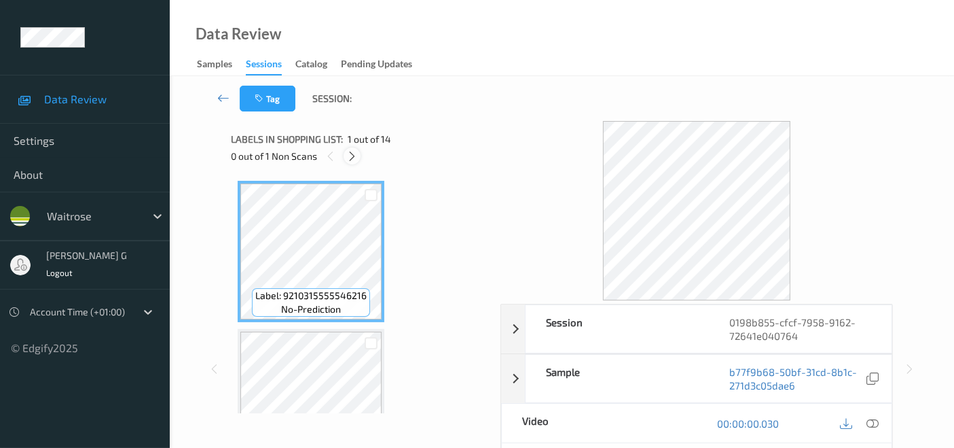
click at [353, 158] on icon at bounding box center [352, 156] width 12 height 12
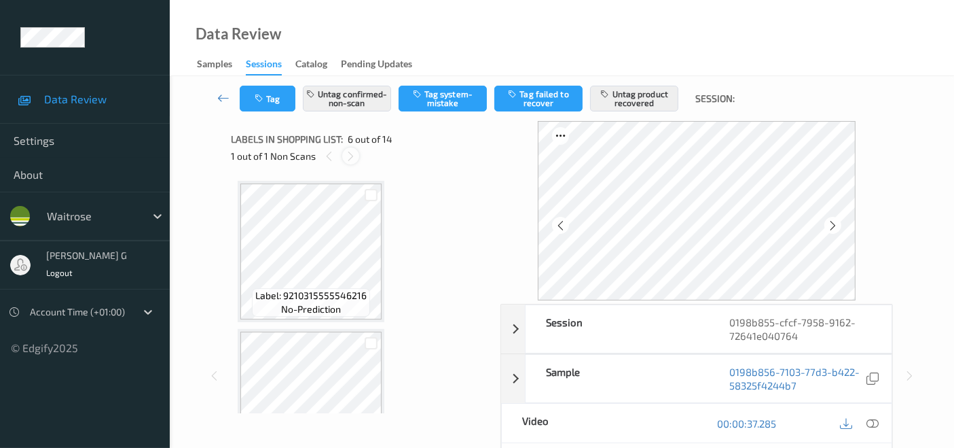
scroll to position [598, 0]
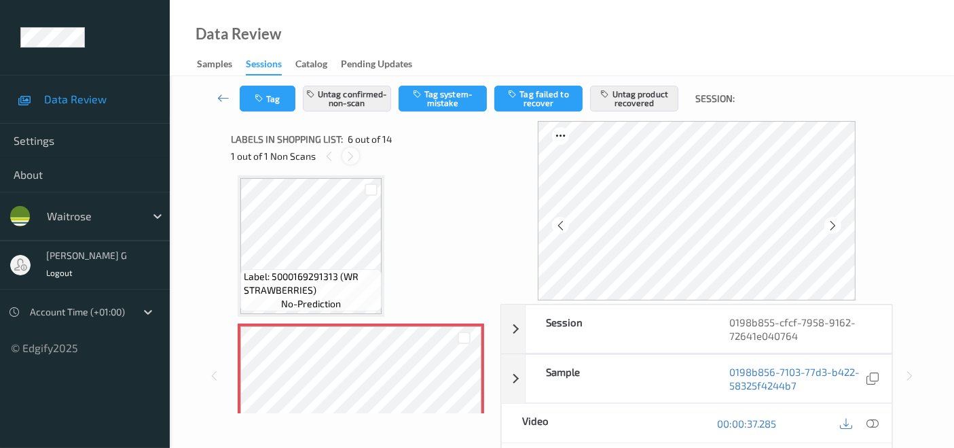
click at [350, 158] on icon at bounding box center [351, 156] width 12 height 12
click at [329, 154] on icon at bounding box center [329, 156] width 12 height 12
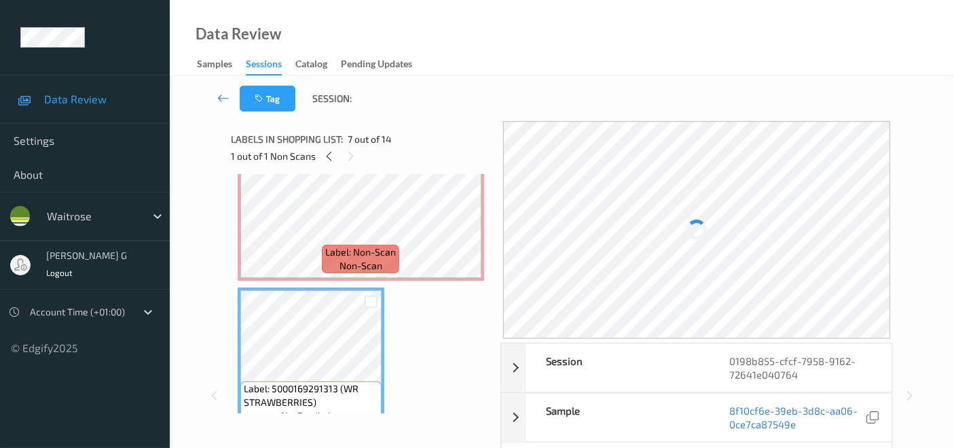
scroll to position [749, 0]
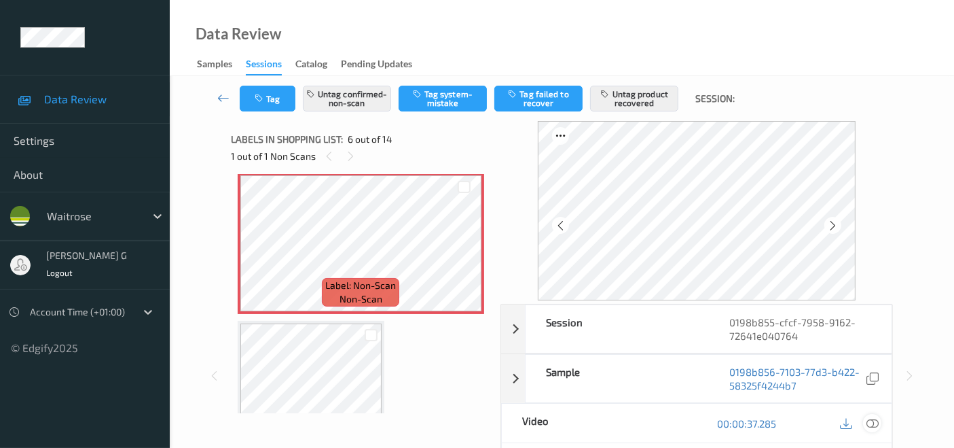
click at [877, 423] on icon at bounding box center [873, 423] width 12 height 12
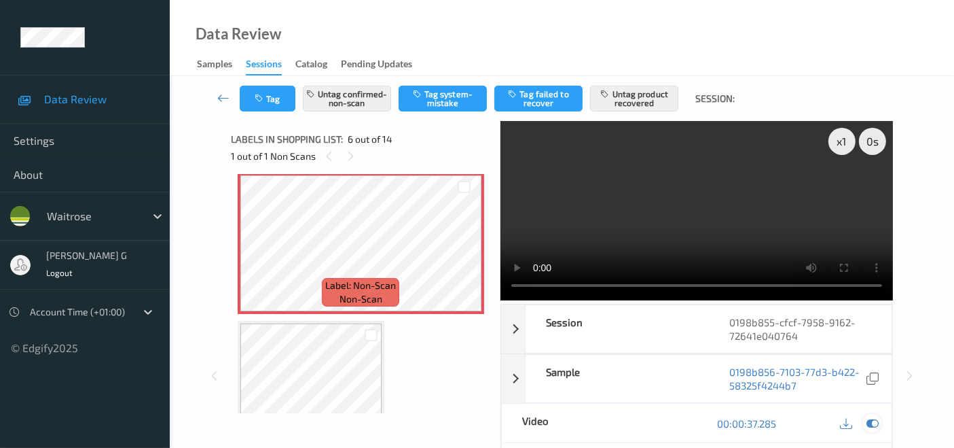
click at [875, 422] on icon at bounding box center [873, 423] width 12 height 12
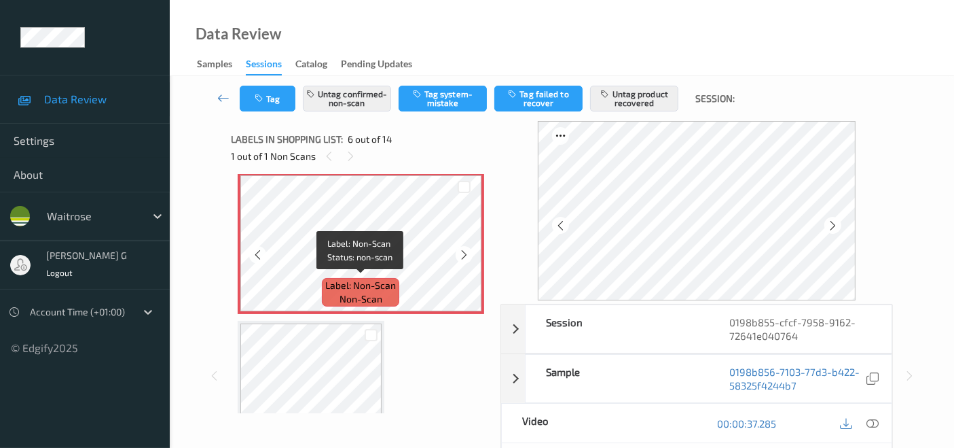
scroll to position [598, 0]
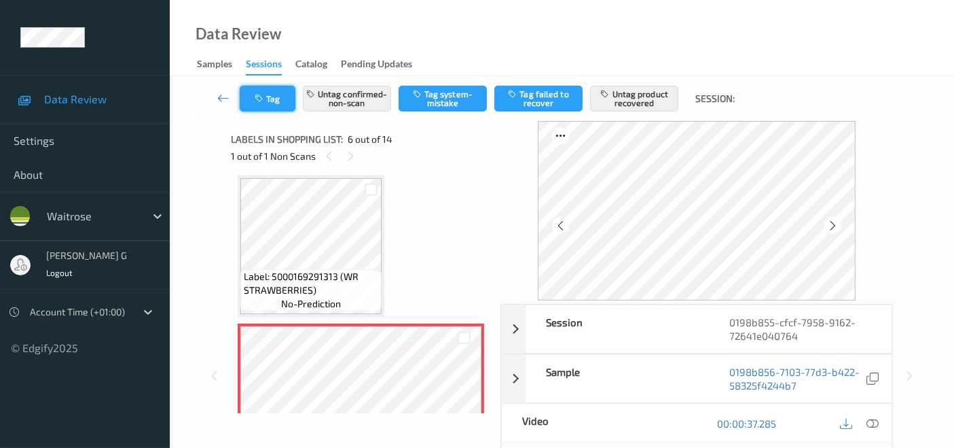
click at [262, 96] on icon "button" at bounding box center [261, 99] width 12 height 10
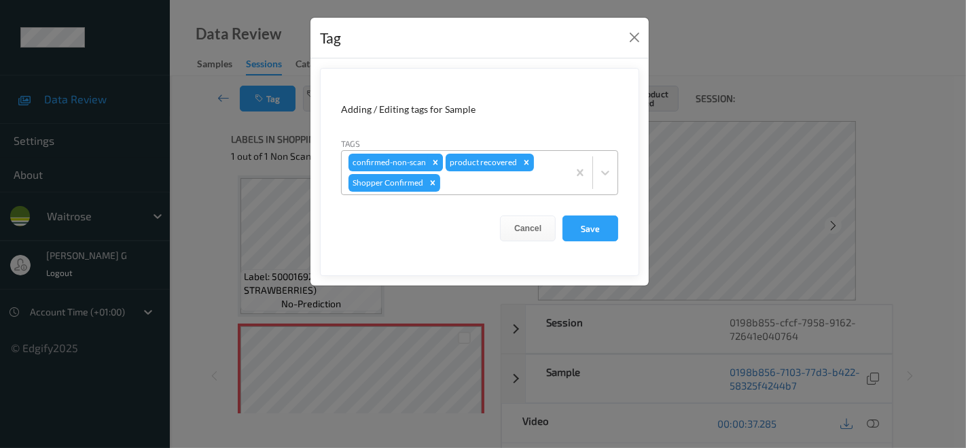
click at [431, 162] on icon "Remove confirmed-non-scan" at bounding box center [436, 163] width 10 height 10
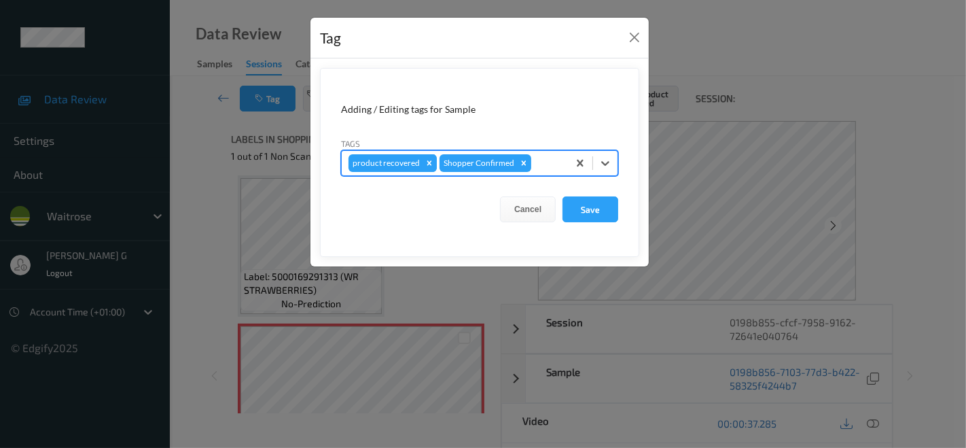
click at [428, 162] on icon "Remove product recovered" at bounding box center [429, 162] width 5 height 5
click at [584, 207] on button "Save" at bounding box center [590, 209] width 56 height 26
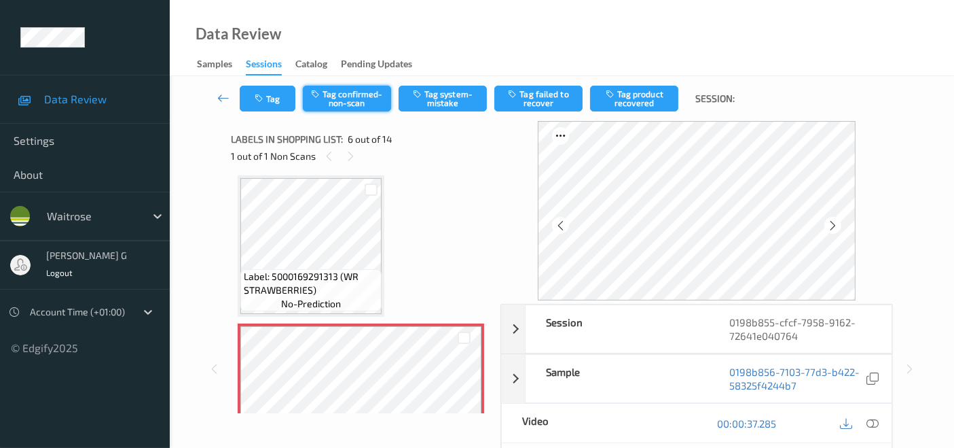
click at [368, 94] on button "Tag confirmed-non-scan" at bounding box center [347, 99] width 88 height 26
click at [631, 101] on button "Tag product recovered" at bounding box center [634, 99] width 88 height 26
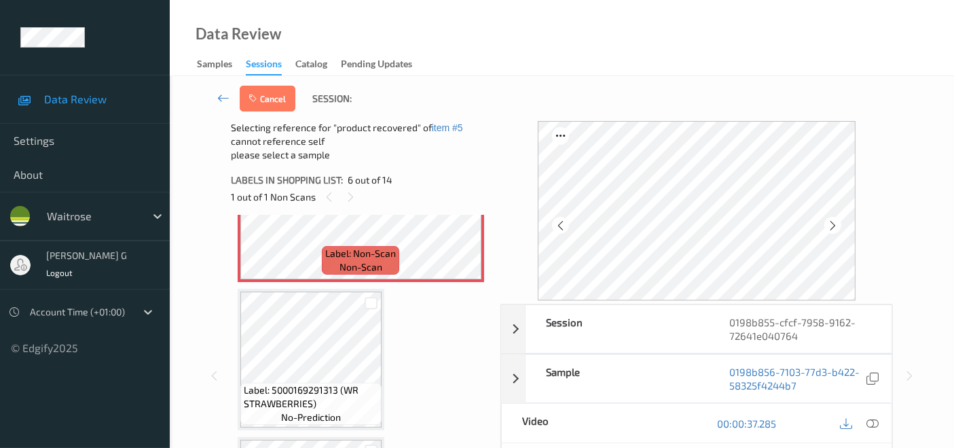
scroll to position [824, 0]
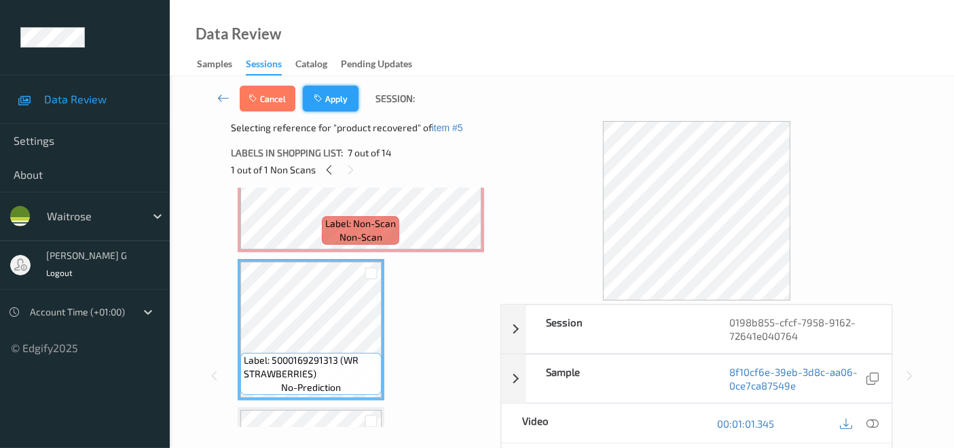
click at [327, 92] on button "Apply" at bounding box center [331, 99] width 56 height 26
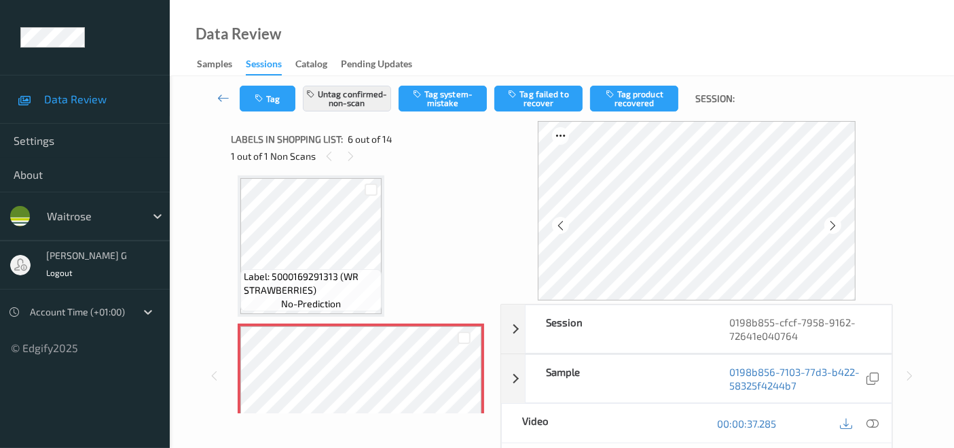
scroll to position [75, 0]
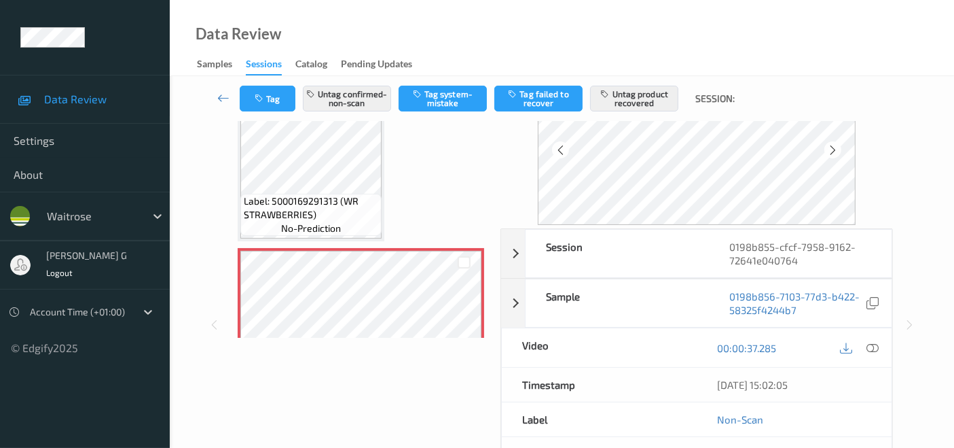
click at [198, 276] on div "Session 0198b855-cfcf-7958-9162-72641e040764 Session ID 0198b855-cfcf-7958-9162…" at bounding box center [562, 325] width 729 height 558
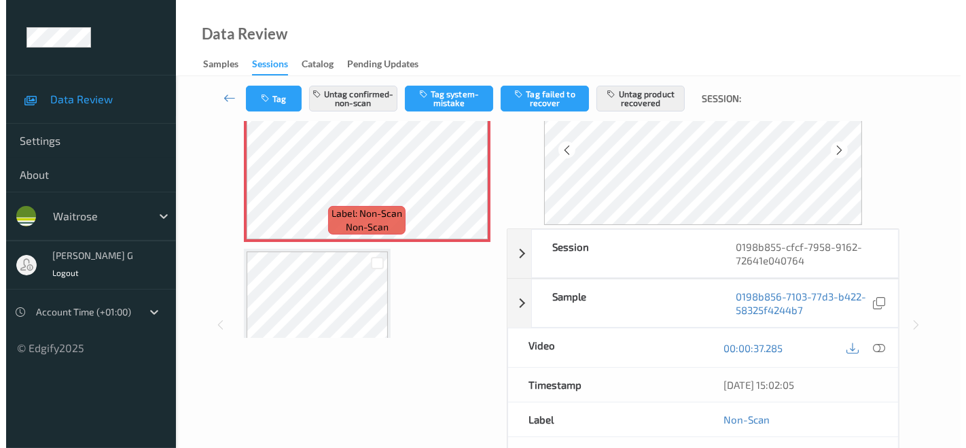
scroll to position [824, 0]
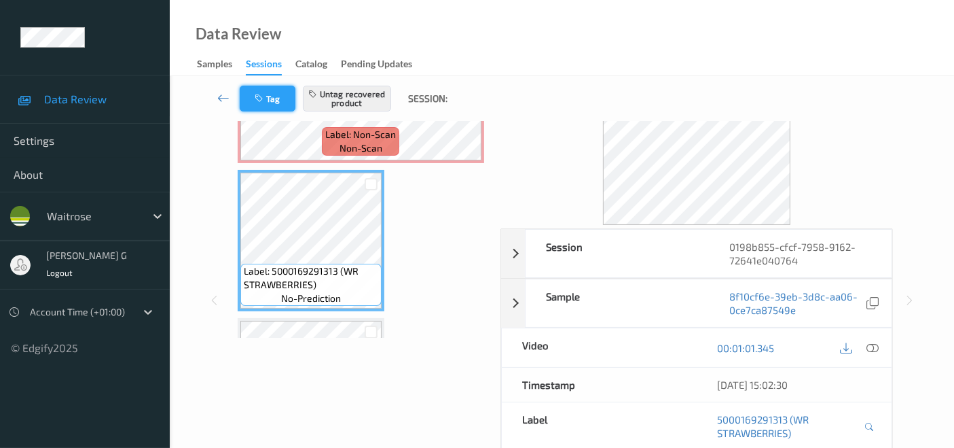
click at [257, 94] on icon "button" at bounding box center [261, 99] width 12 height 10
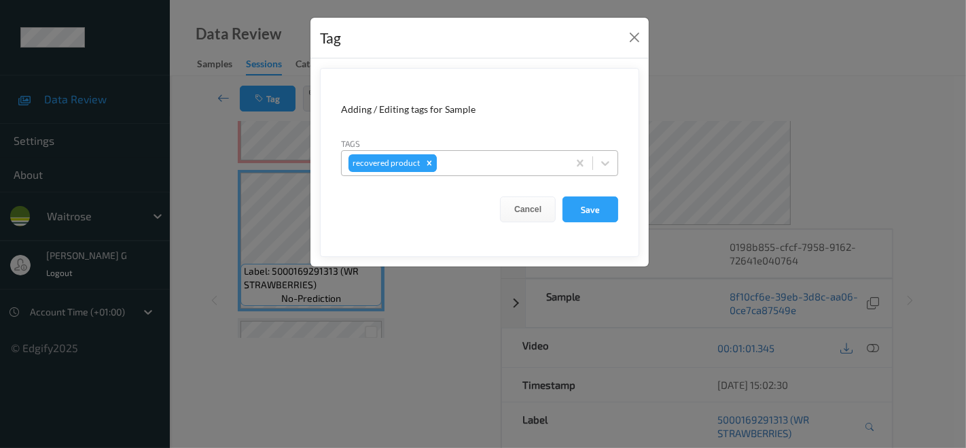
click at [431, 160] on icon "Remove recovered product" at bounding box center [430, 163] width 10 height 10
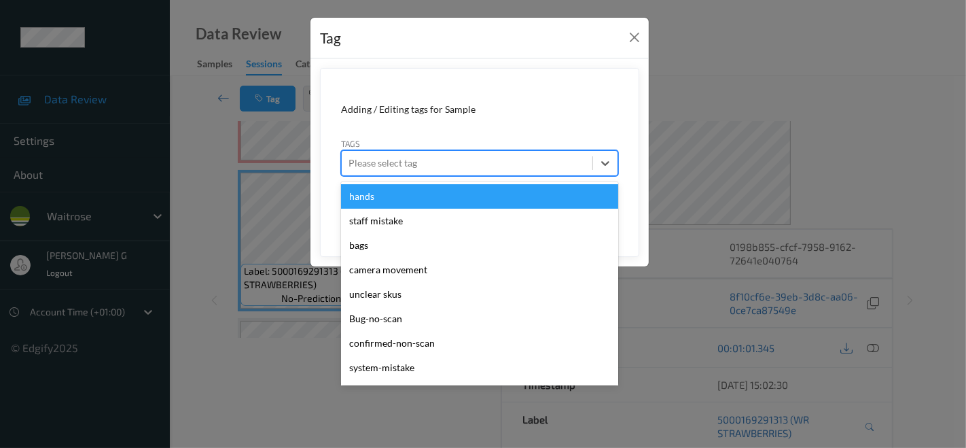
click at [440, 160] on div at bounding box center [466, 163] width 237 height 16
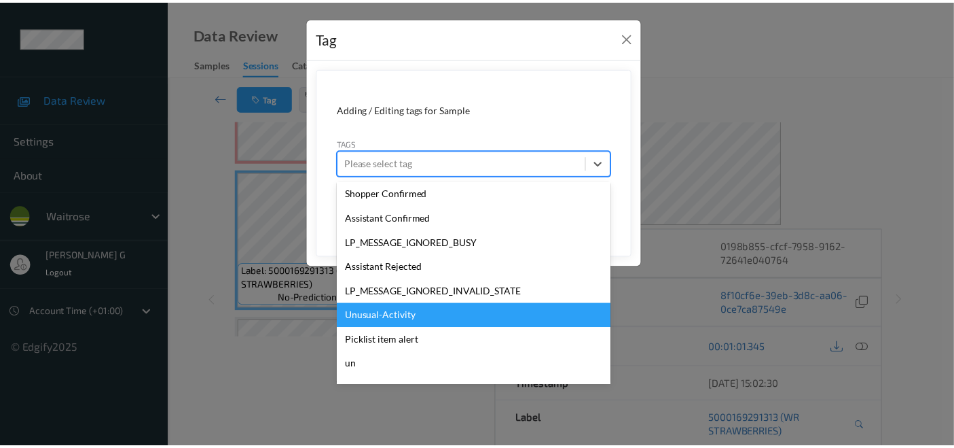
scroll to position [315, 0]
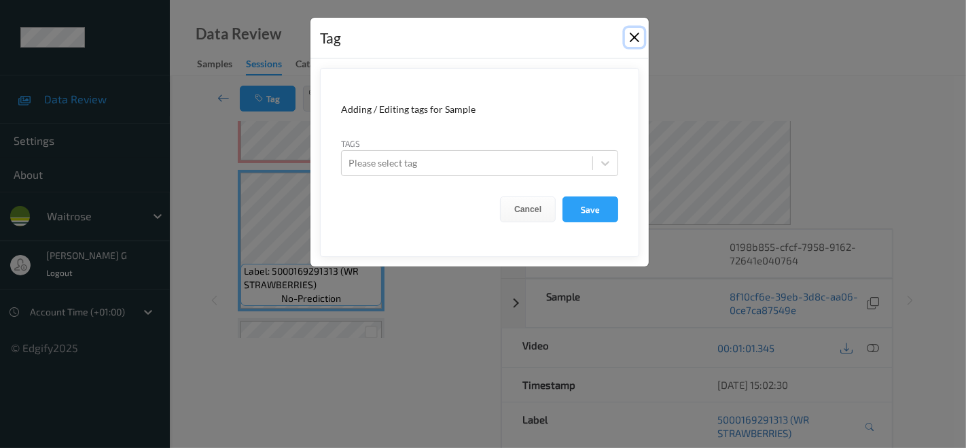
click at [639, 39] on button "Close" at bounding box center [634, 37] width 19 height 19
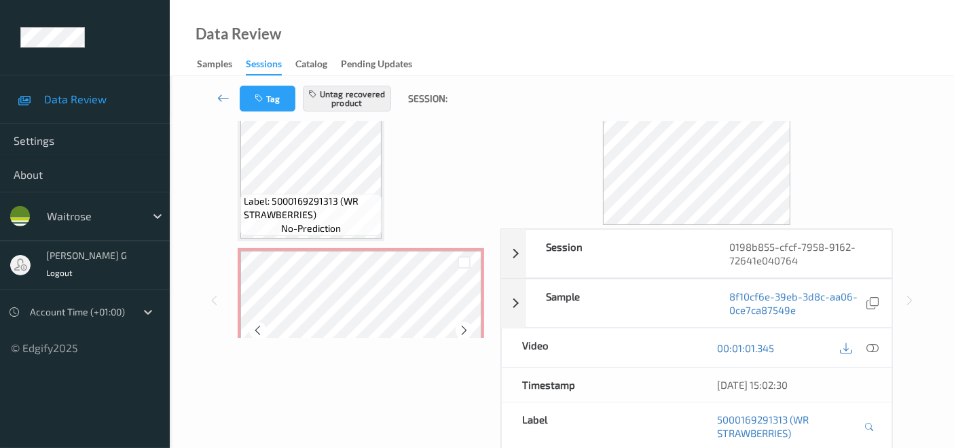
scroll to position [824, 0]
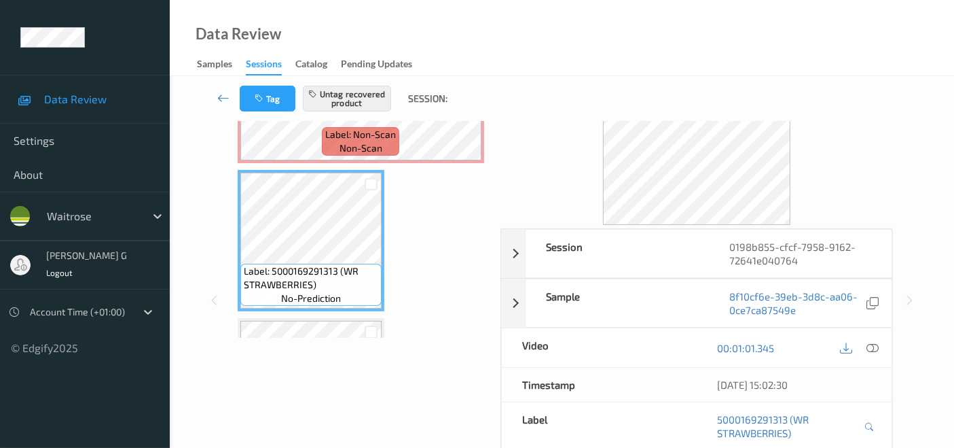
click at [441, 266] on div "Label: 9210315555546216 no-prediction Label: 9210315555546216 no-prediction Lab…" at bounding box center [361, 314] width 247 height 2067
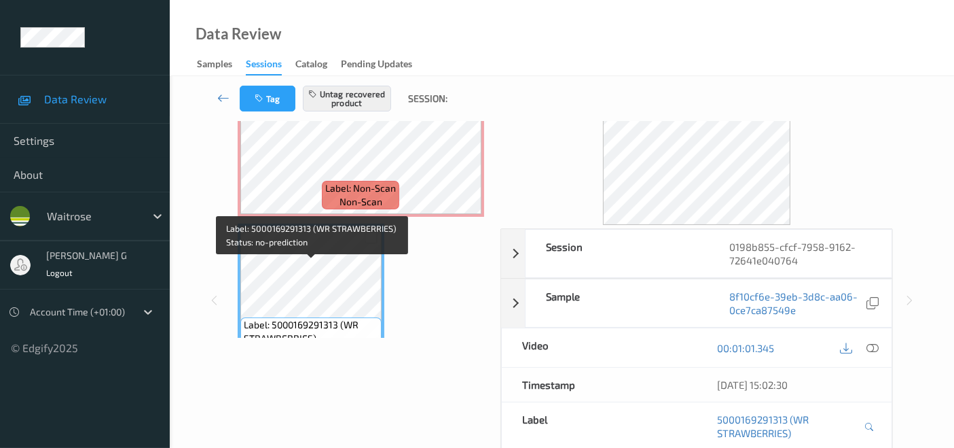
scroll to position [749, 0]
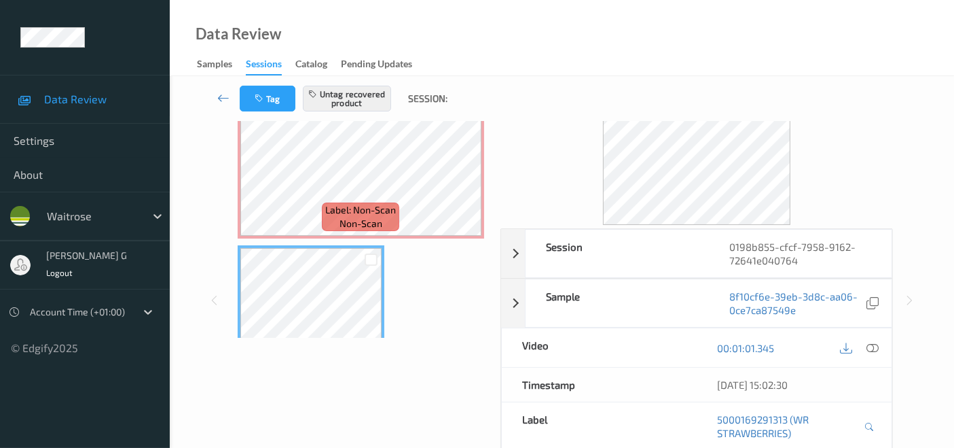
click at [214, 139] on div "Session 0198b855-cfcf-7958-9162-72641e040764 Session ID 0198b855-cfcf-7958-9162…" at bounding box center [562, 300] width 729 height 509
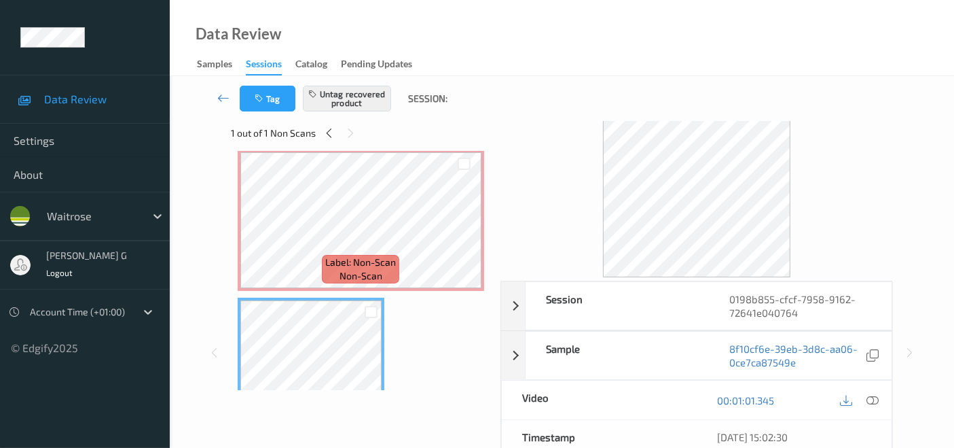
scroll to position [0, 0]
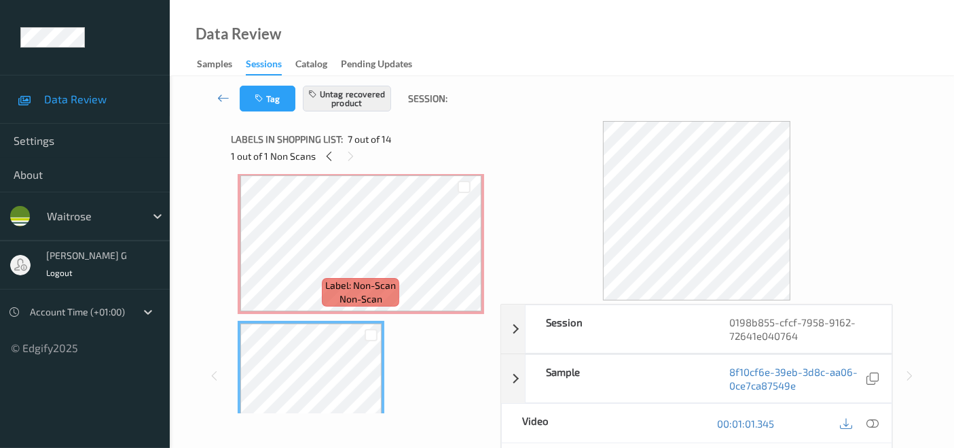
click at [202, 206] on div "Session 0198b855-cfcf-7958-9162-72641e040764 Session ID 0198b855-cfcf-7958-9162…" at bounding box center [562, 375] width 729 height 509
click at [333, 150] on icon at bounding box center [329, 156] width 12 height 12
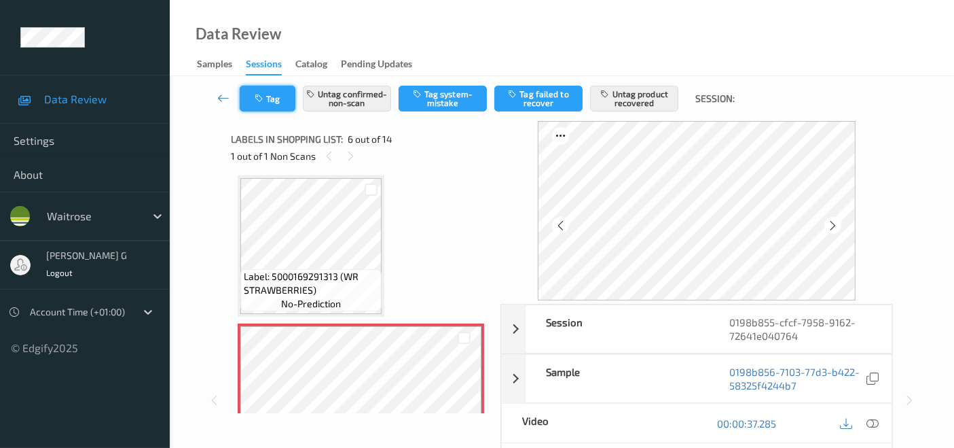
click at [270, 96] on button "Tag" at bounding box center [268, 99] width 56 height 26
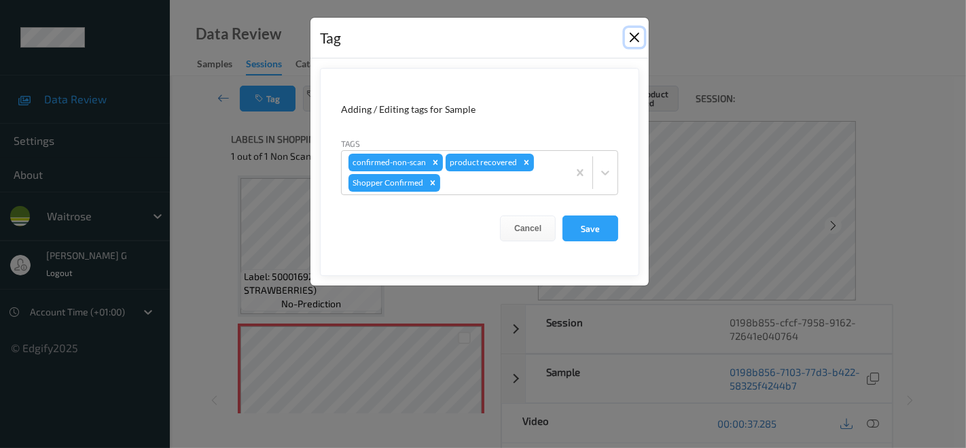
click at [636, 34] on button "Close" at bounding box center [634, 37] width 19 height 19
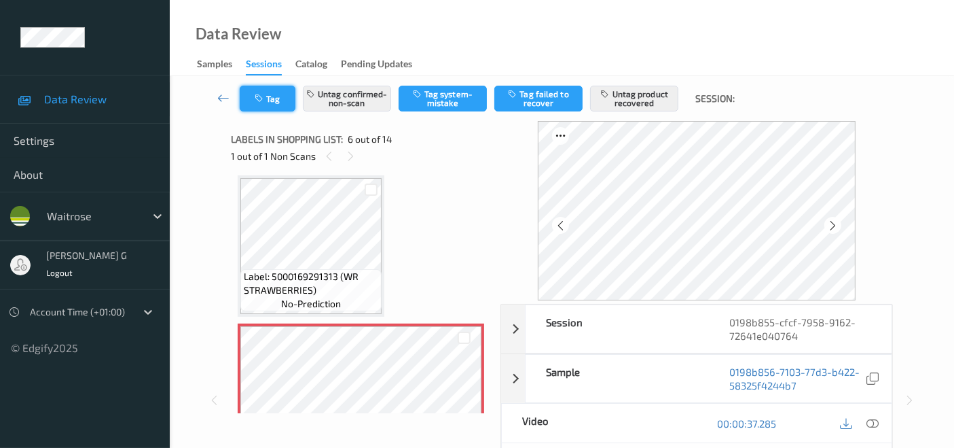
click at [262, 98] on icon "button" at bounding box center [261, 99] width 12 height 10
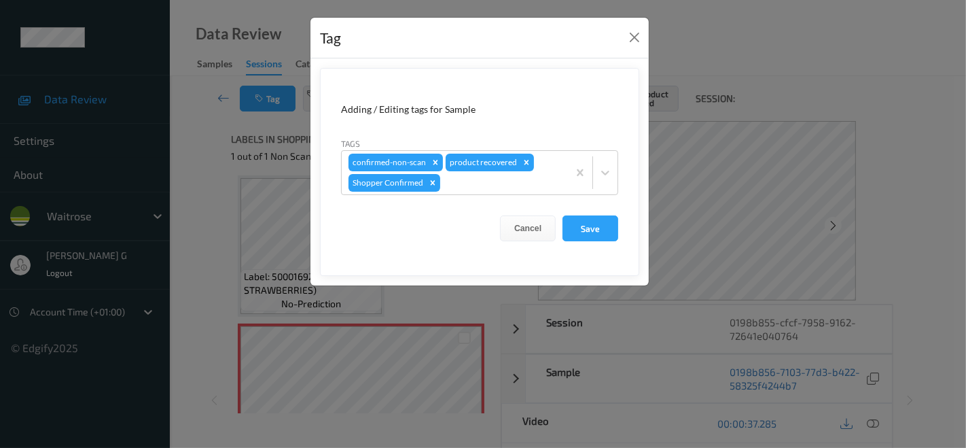
click at [211, 248] on div "Tag Adding / Editing tags for Sample Tags confirmed-non-scan product recovered …" at bounding box center [483, 224] width 966 height 448
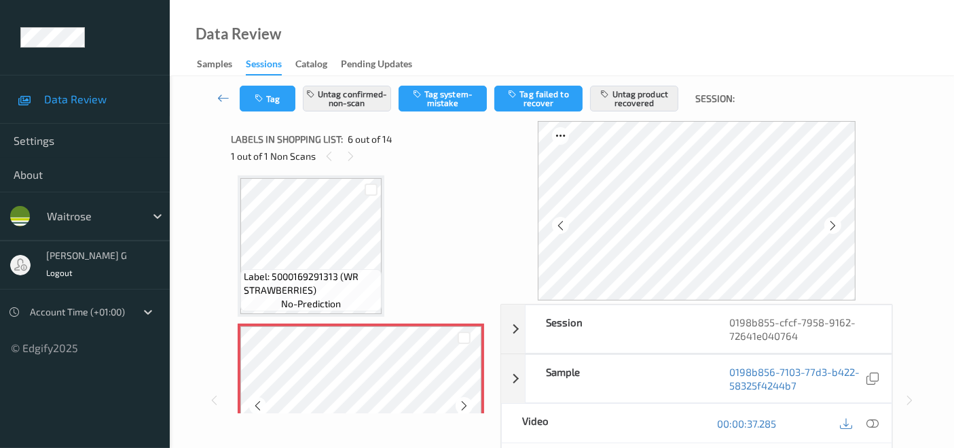
scroll to position [749, 0]
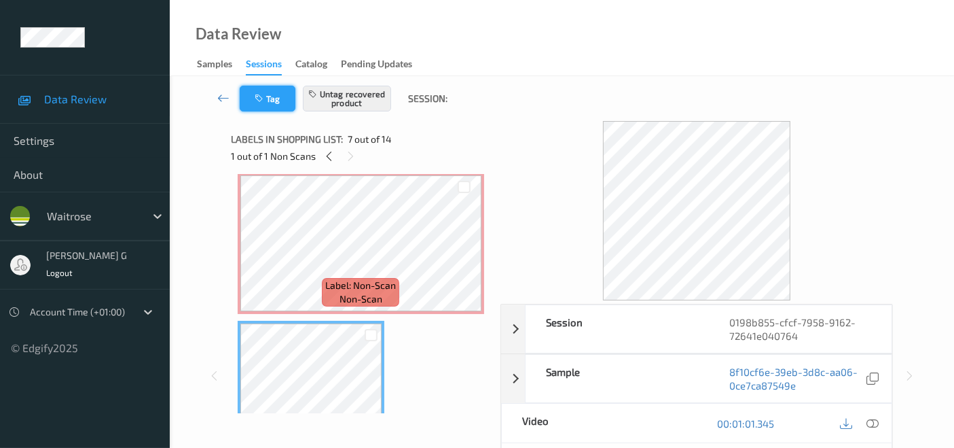
click at [277, 102] on button "Tag" at bounding box center [268, 99] width 56 height 26
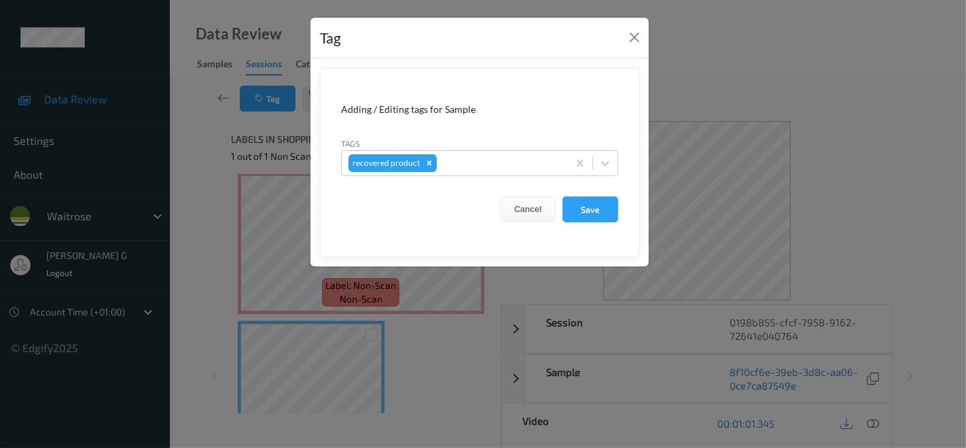
click at [178, 232] on div "Tag Adding / Editing tags for Sample Tags recovered product Cancel Save" at bounding box center [483, 224] width 966 height 448
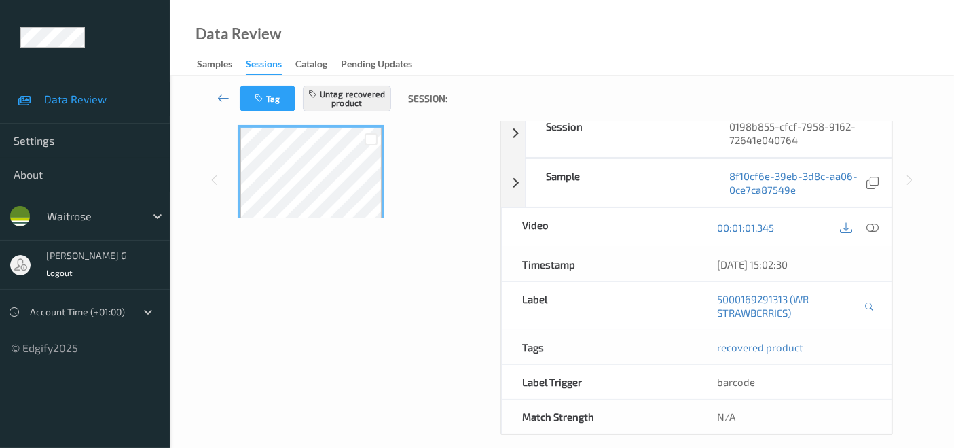
scroll to position [207, 0]
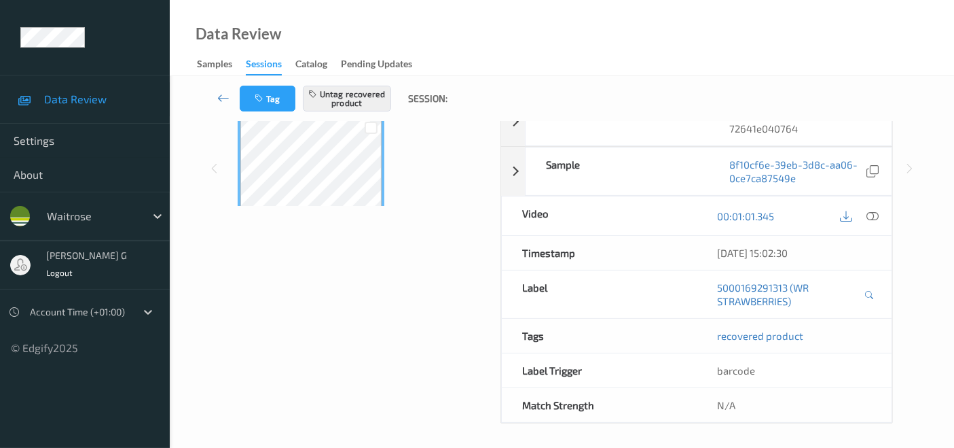
click at [309, 344] on div "Labels in shopping list: 7 out of 14 1 out of 1 Non Scans Label: 92103155555462…" at bounding box center [361, 168] width 260 height 509
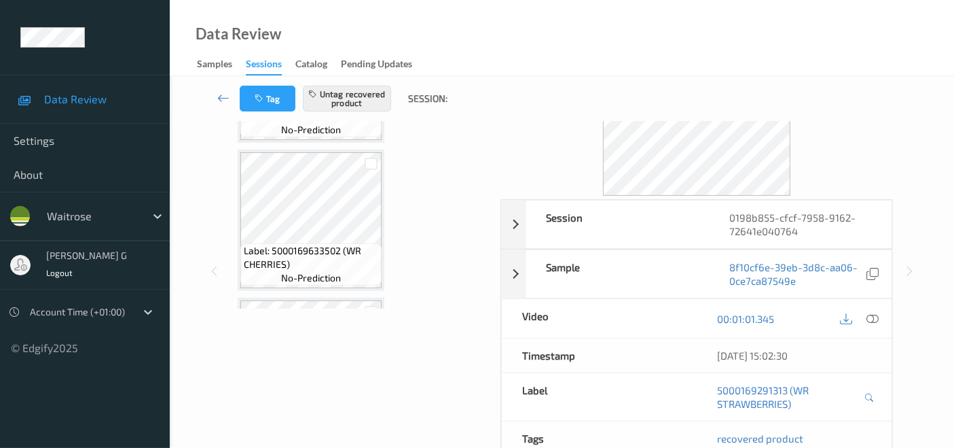
scroll to position [0, 0]
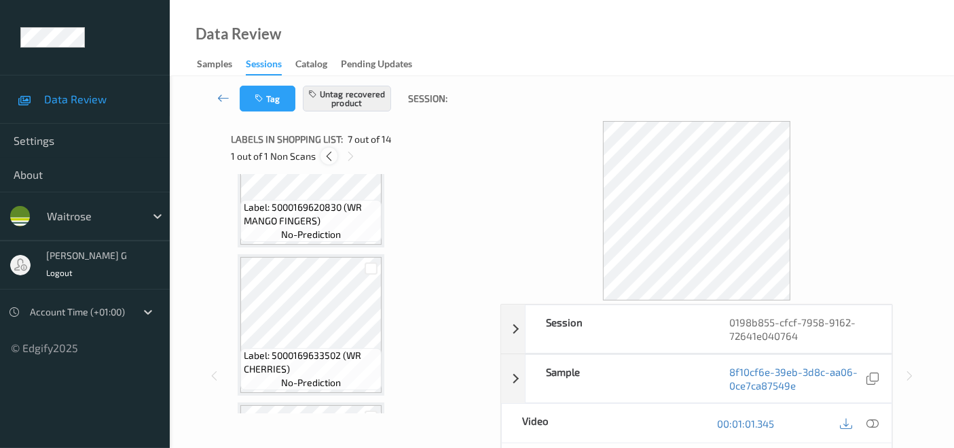
click at [332, 156] on icon at bounding box center [329, 156] width 12 height 12
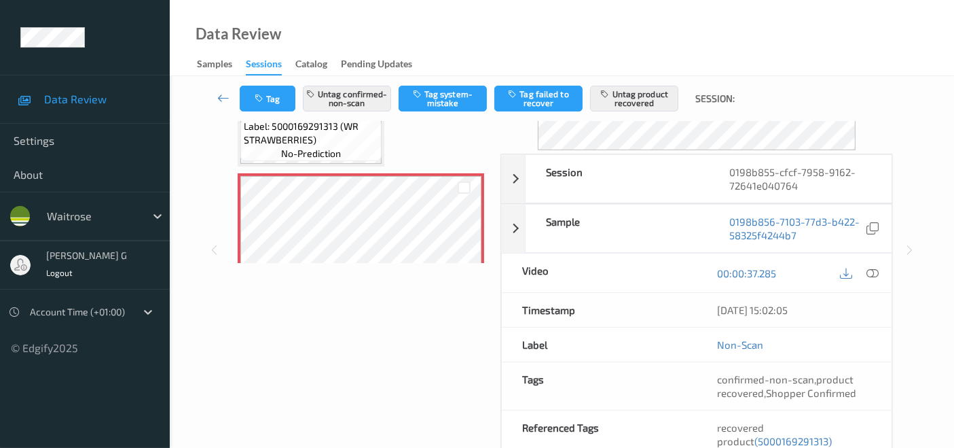
scroll to position [256, 0]
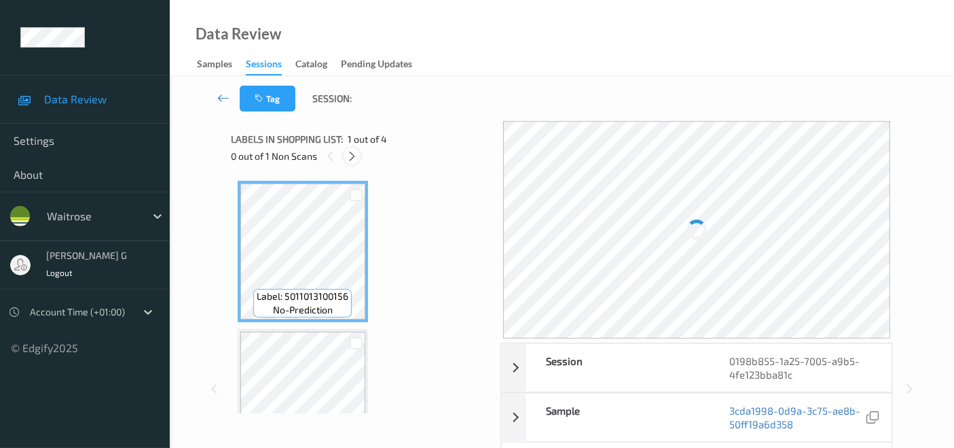
click at [357, 154] on icon at bounding box center [352, 156] width 12 height 12
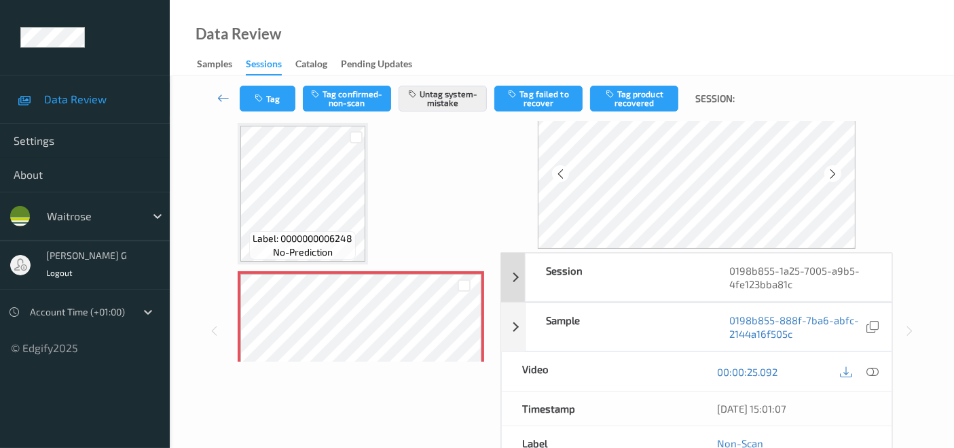
scroll to position [75, 0]
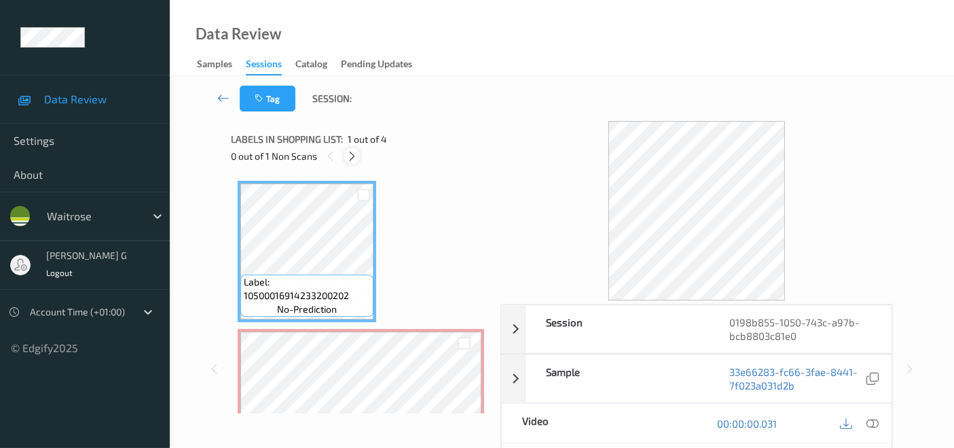
click at [348, 152] on icon at bounding box center [352, 156] width 12 height 12
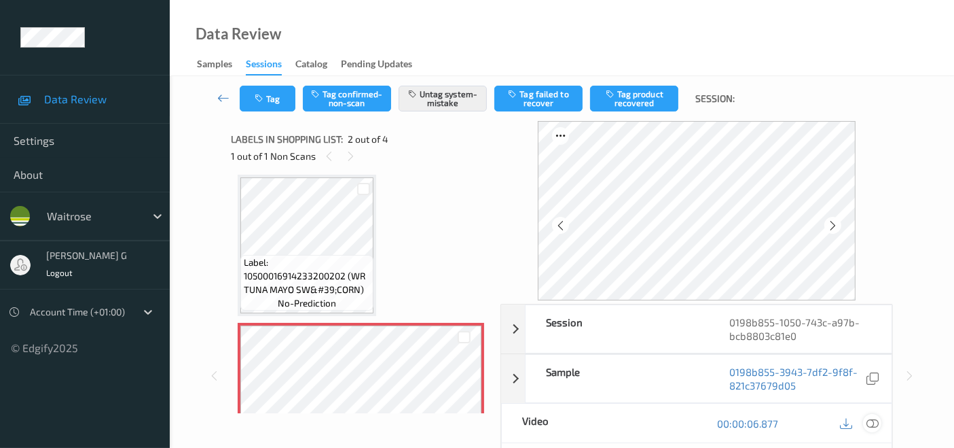
click at [873, 422] on icon at bounding box center [873, 423] width 12 height 12
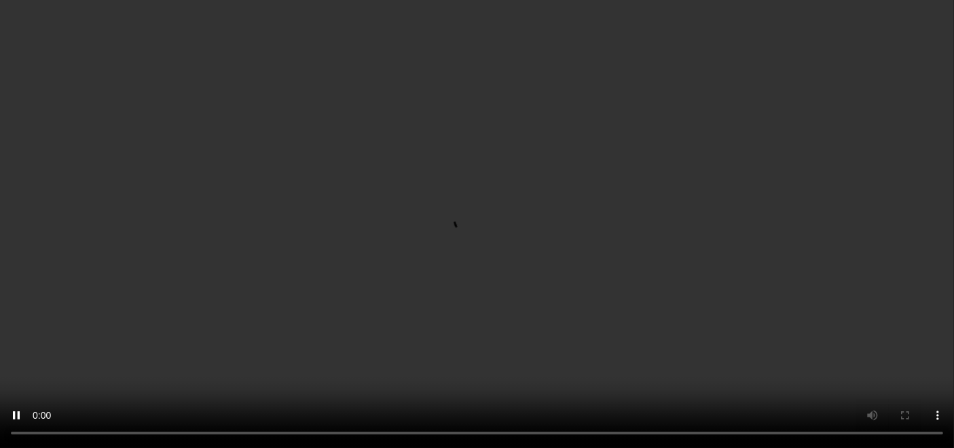
scroll to position [0, 0]
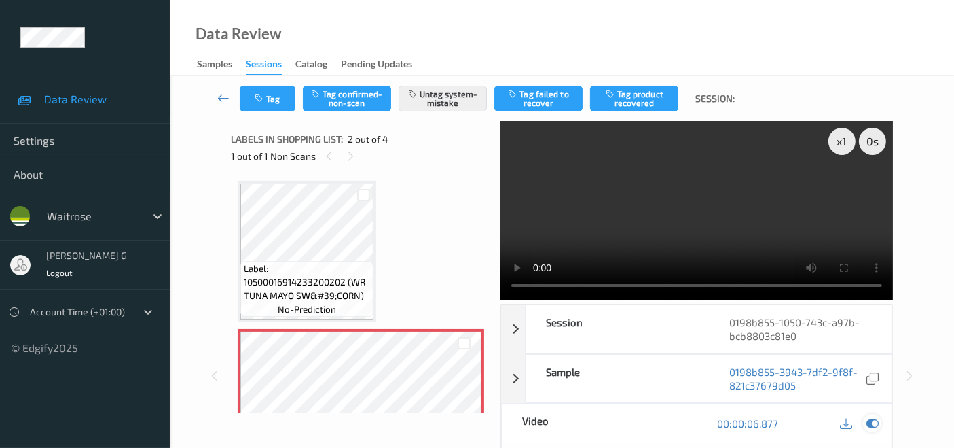
click at [873, 418] on icon at bounding box center [873, 423] width 12 height 12
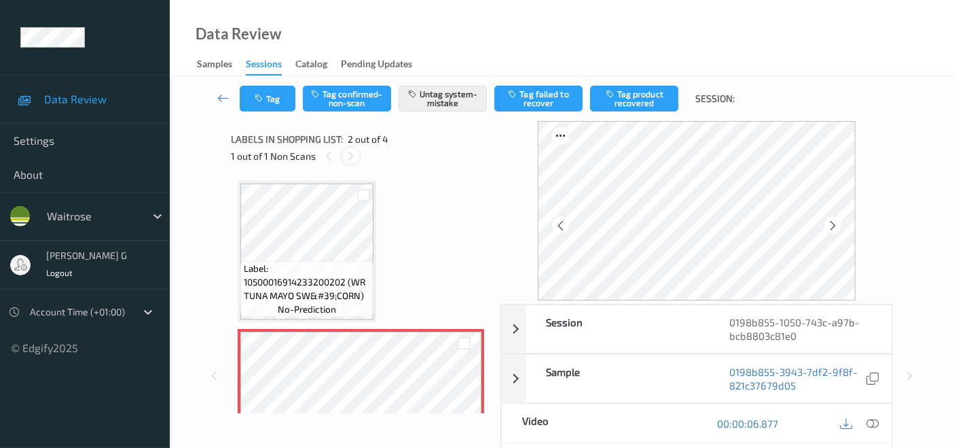
click at [349, 162] on div at bounding box center [350, 155] width 17 height 17
click at [258, 94] on icon "button" at bounding box center [261, 99] width 12 height 10
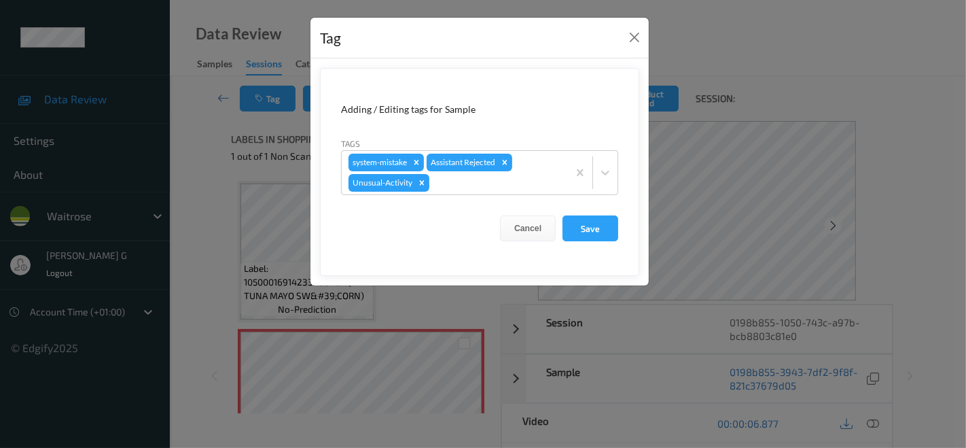
click at [198, 174] on div "Tag Adding / Editing tags for Sample Tags system-mistake Assistant Rejected Unu…" at bounding box center [483, 224] width 966 height 448
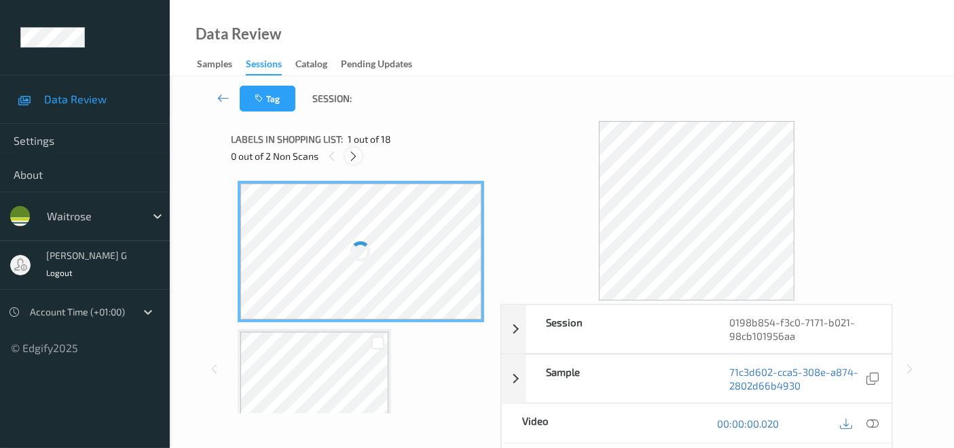
click at [352, 153] on icon at bounding box center [354, 156] width 12 height 12
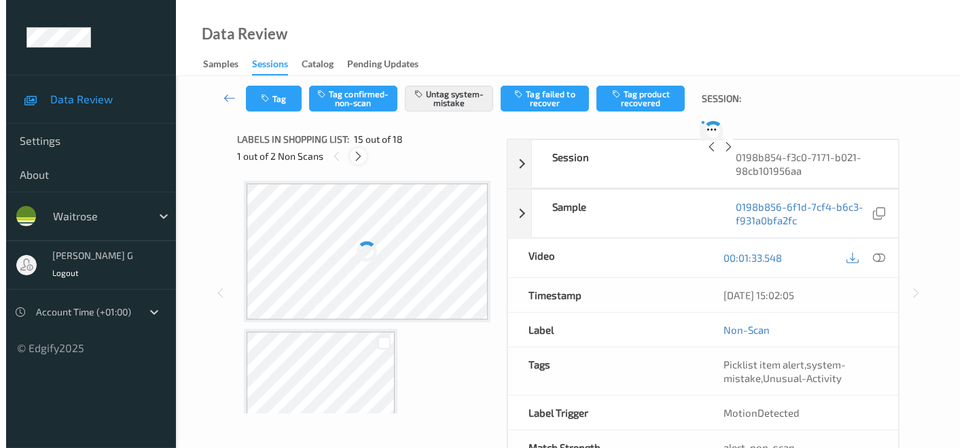
scroll to position [1925, 0]
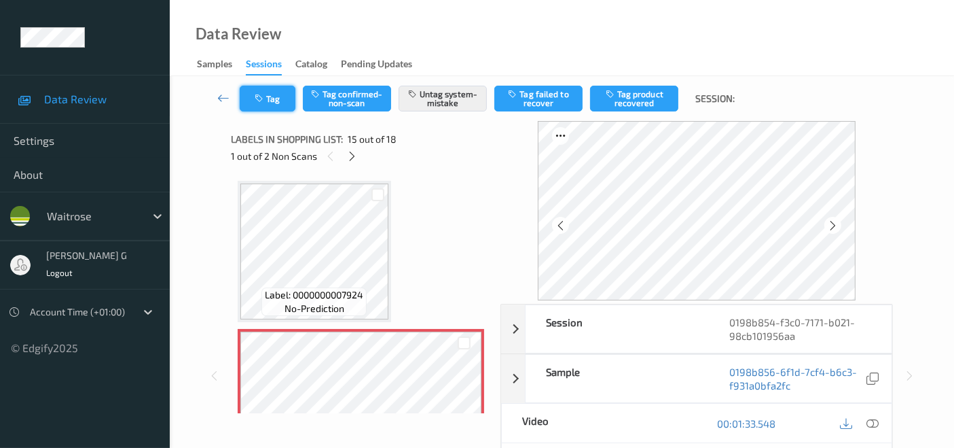
click at [267, 94] on button "Tag" at bounding box center [268, 99] width 56 height 26
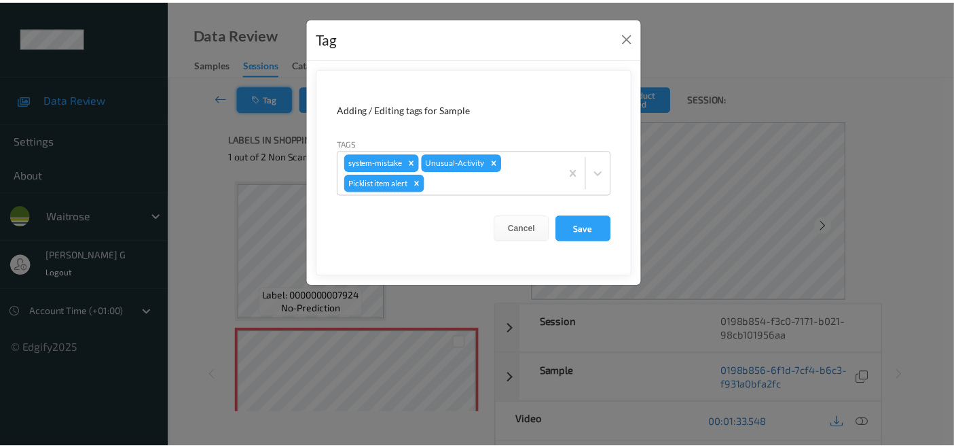
scroll to position [1926, 0]
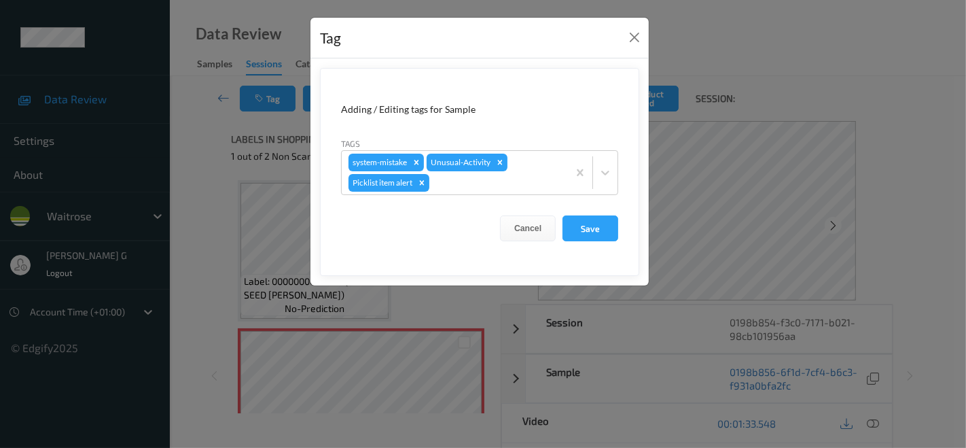
click at [194, 200] on div "Tag Adding / Editing tags for Sample Tags system-mistake Unusual-Activity Pickl…" at bounding box center [483, 224] width 966 height 448
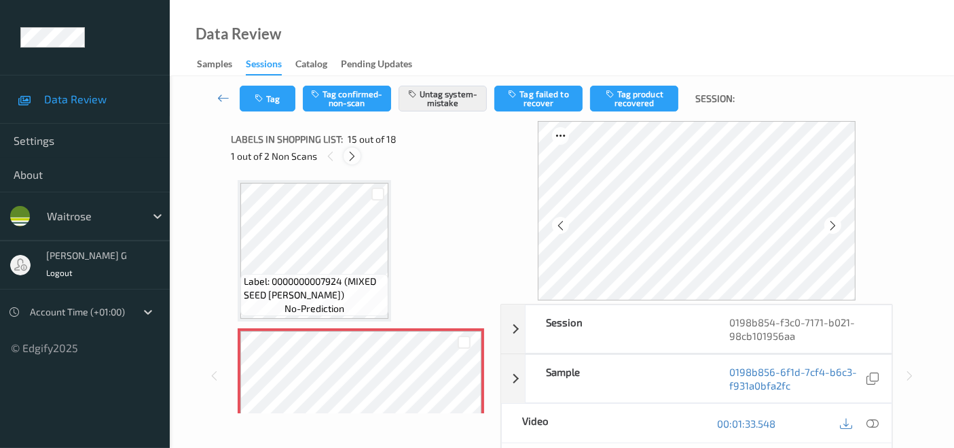
click at [351, 154] on icon at bounding box center [352, 156] width 12 height 12
click at [276, 96] on button "Tag" at bounding box center [268, 99] width 56 height 26
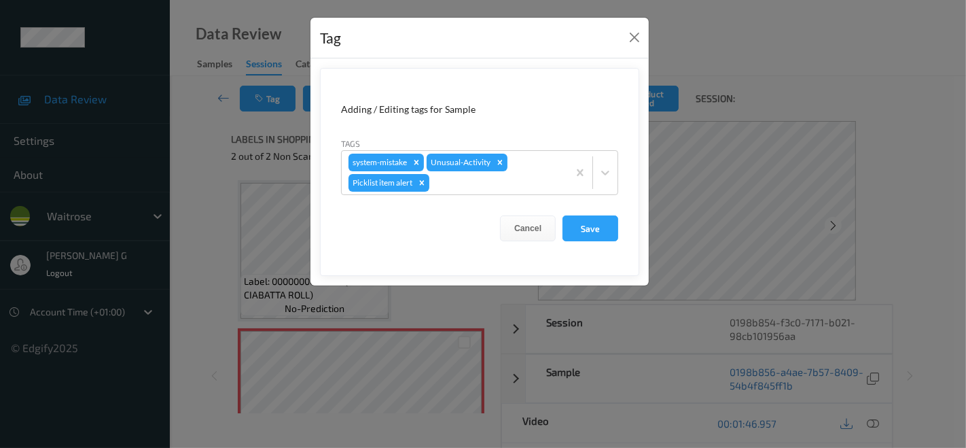
click at [217, 170] on div "Tag Adding / Editing tags for Sample Tags system-mistake Unusual-Activity Pickl…" at bounding box center [483, 224] width 966 height 448
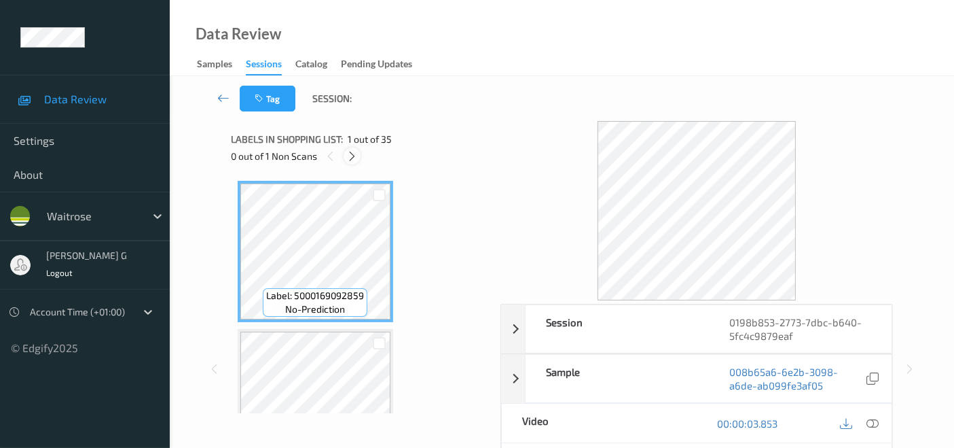
click at [347, 157] on icon at bounding box center [352, 156] width 12 height 12
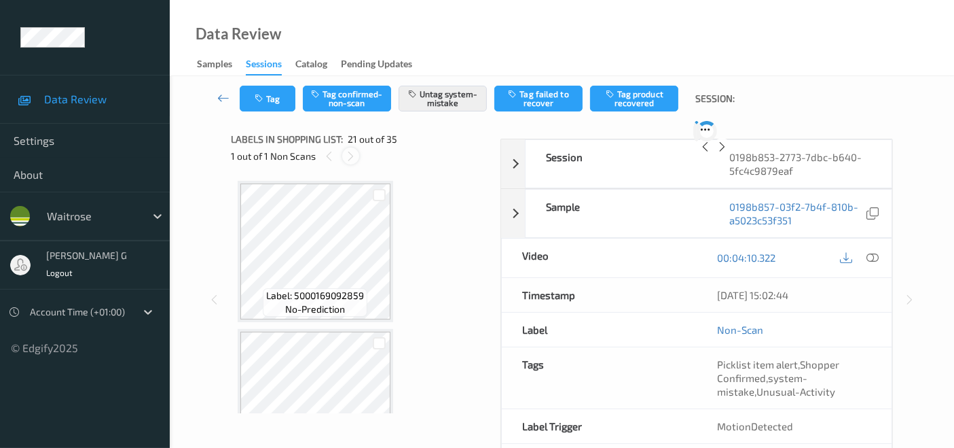
scroll to position [2812, 0]
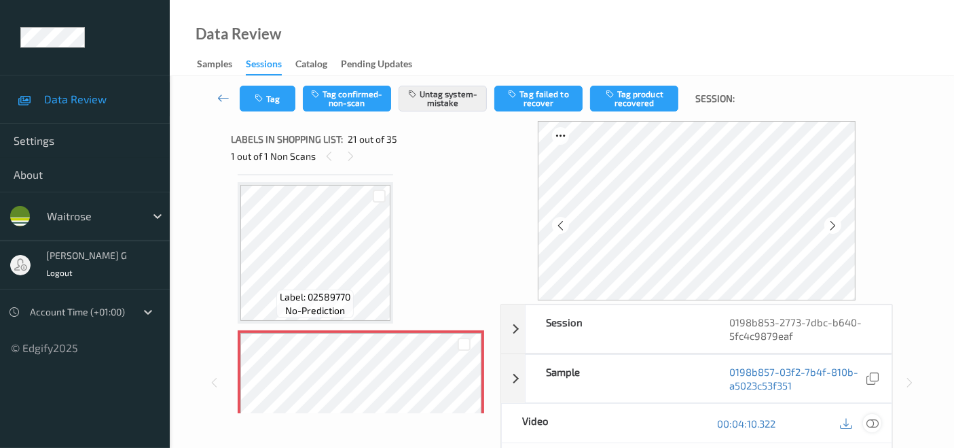
click at [876, 417] on icon at bounding box center [873, 423] width 12 height 12
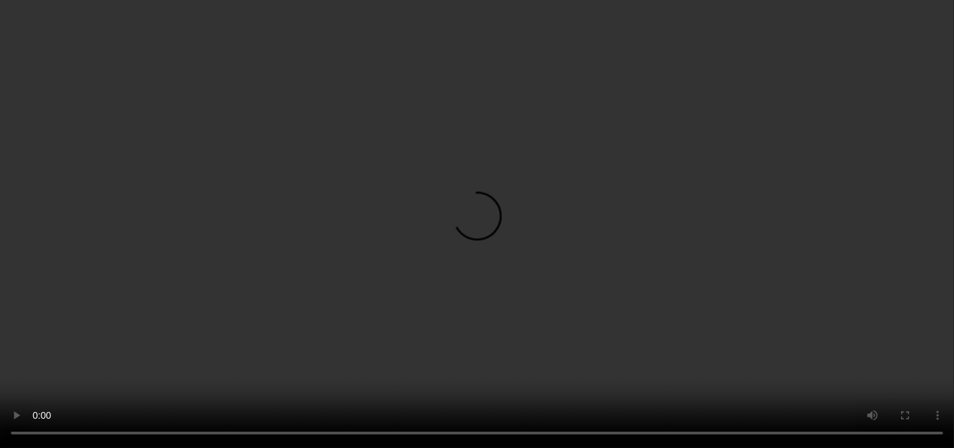
scroll to position [2888, 0]
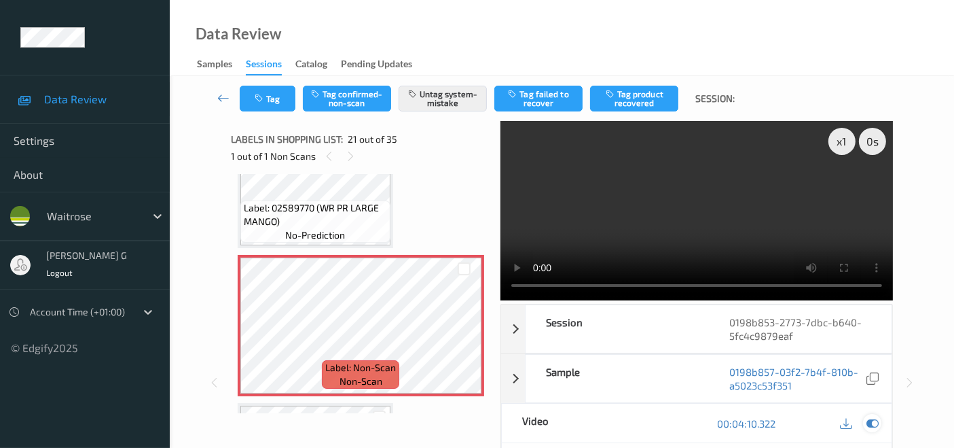
click at [870, 425] on icon at bounding box center [873, 423] width 12 height 12
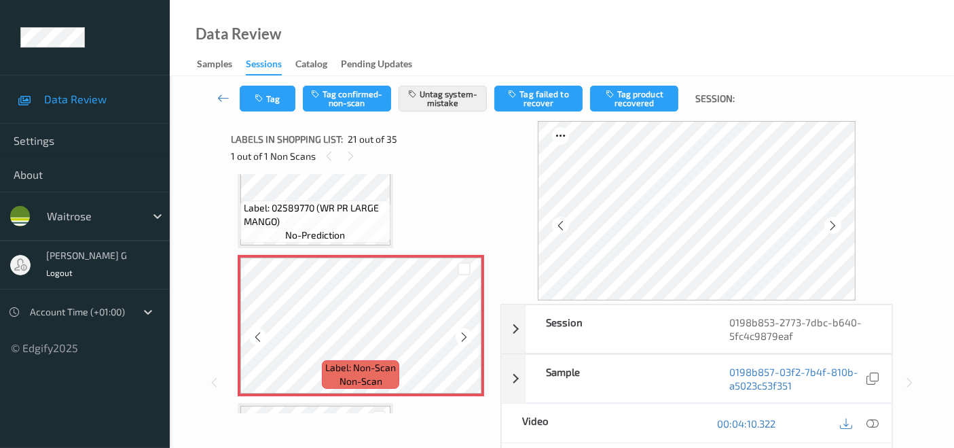
scroll to position [2963, 0]
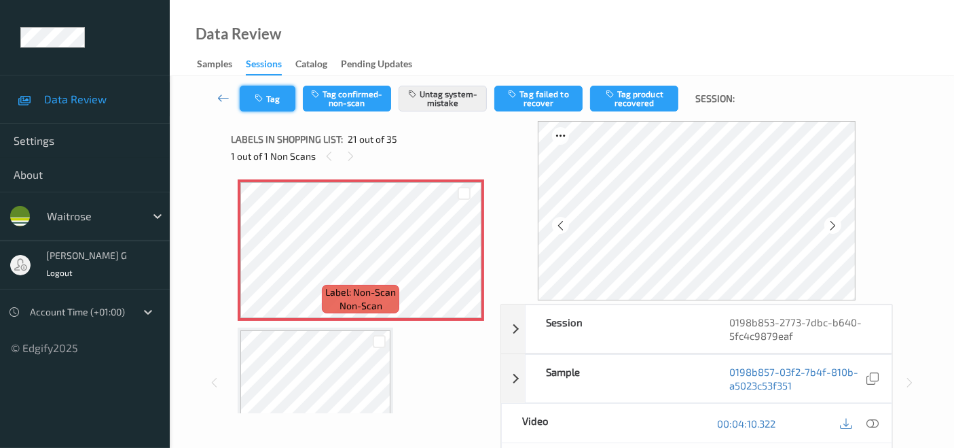
click at [260, 96] on icon "button" at bounding box center [261, 99] width 12 height 10
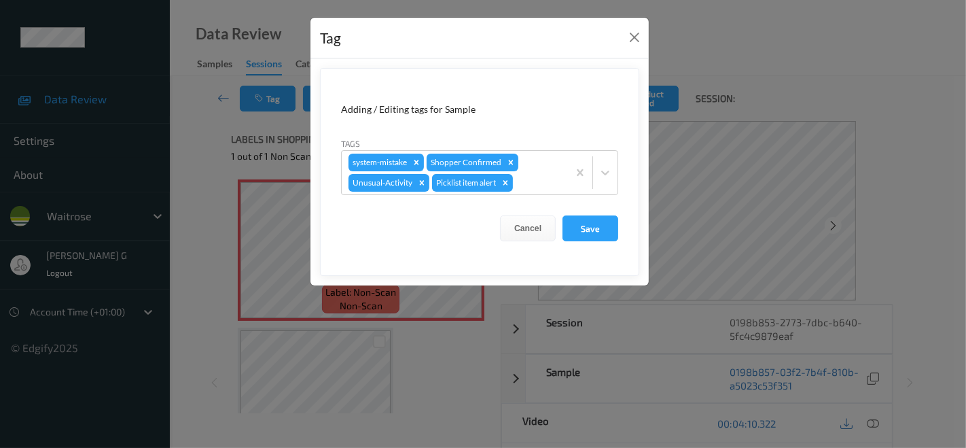
click at [198, 190] on div "Tag Adding / Editing tags for Sample Tags system-mistake Shopper Confirmed Unus…" at bounding box center [483, 224] width 966 height 448
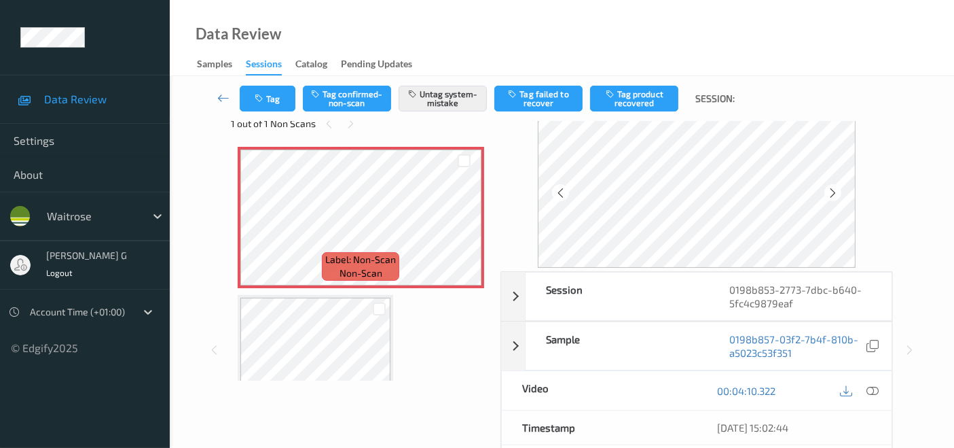
scroll to position [0, 0]
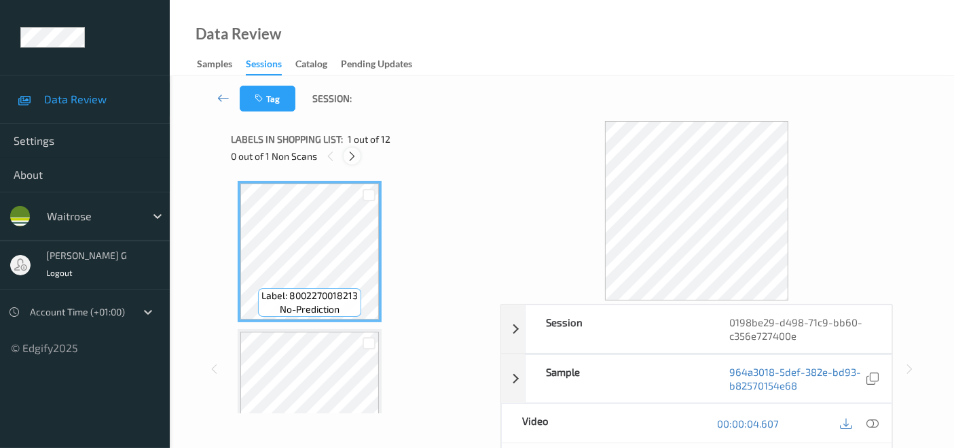
click at [355, 158] on icon at bounding box center [352, 156] width 12 height 12
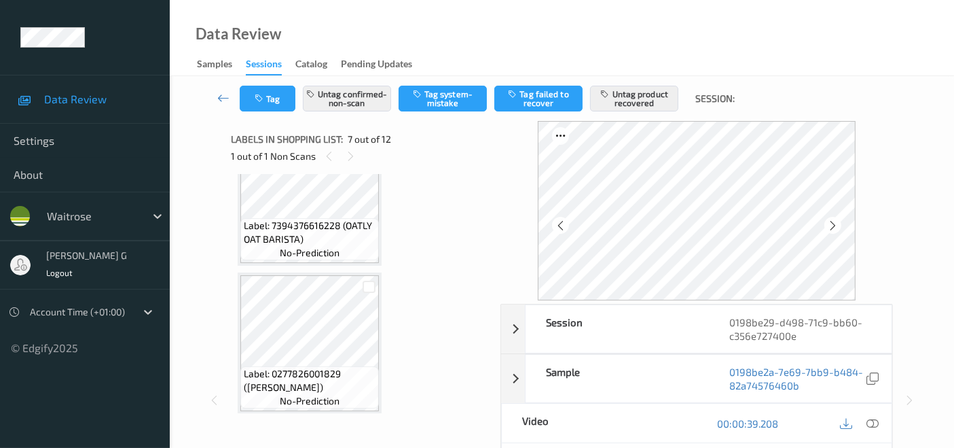
scroll to position [203, 0]
click at [351, 156] on icon at bounding box center [351, 156] width 12 height 12
click at [332, 158] on icon at bounding box center [329, 156] width 12 height 12
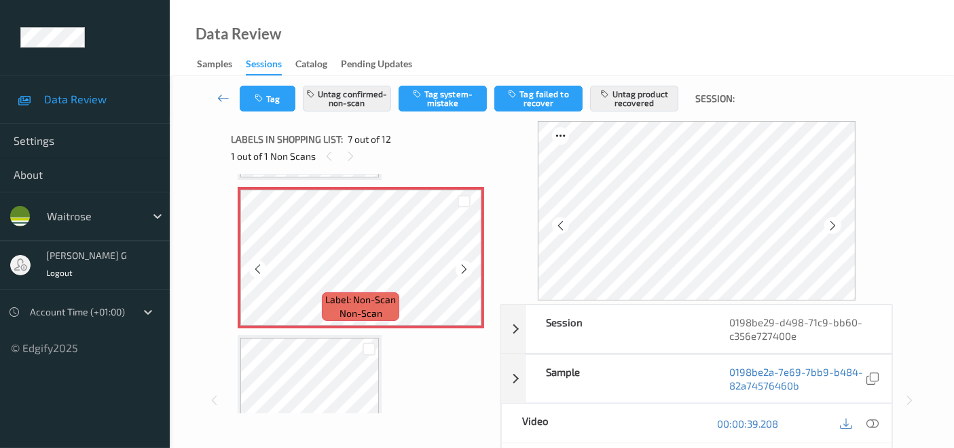
scroll to position [906, 0]
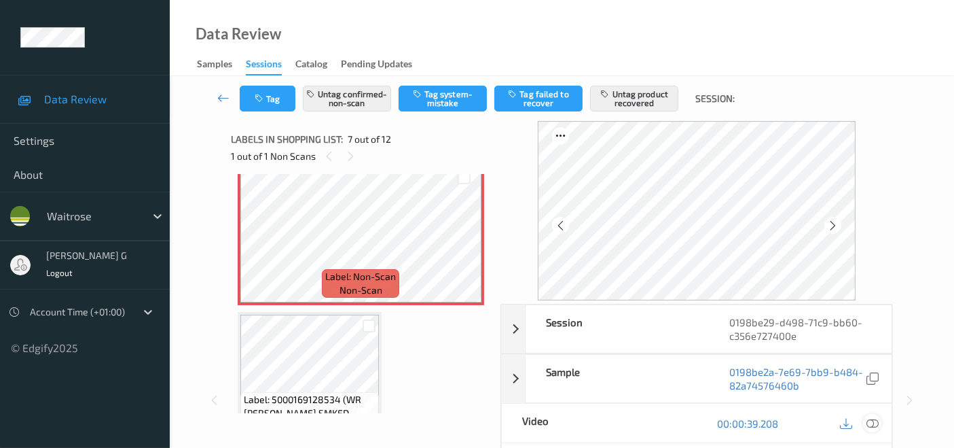
click at [874, 421] on icon at bounding box center [873, 423] width 12 height 12
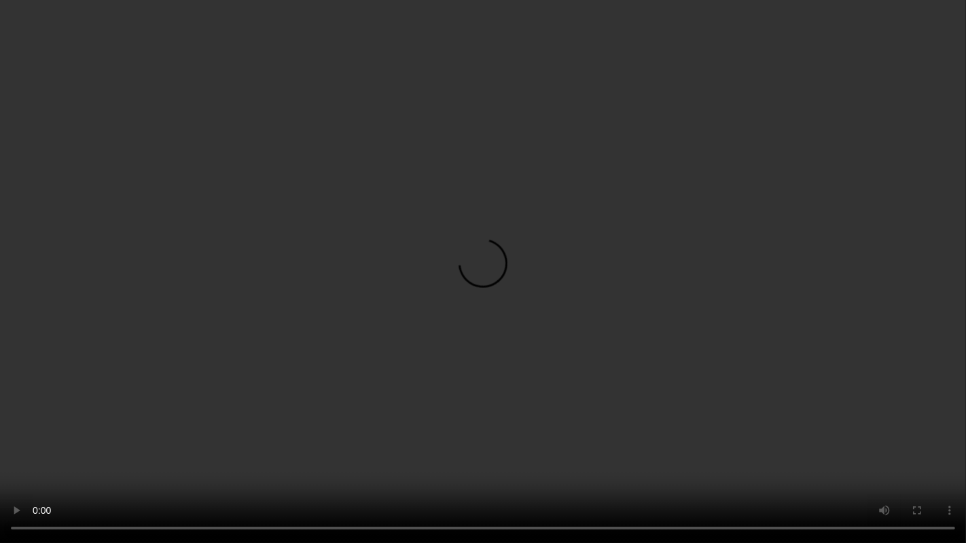
click at [393, 447] on video at bounding box center [483, 271] width 966 height 543
click at [498, 447] on video at bounding box center [483, 271] width 966 height 543
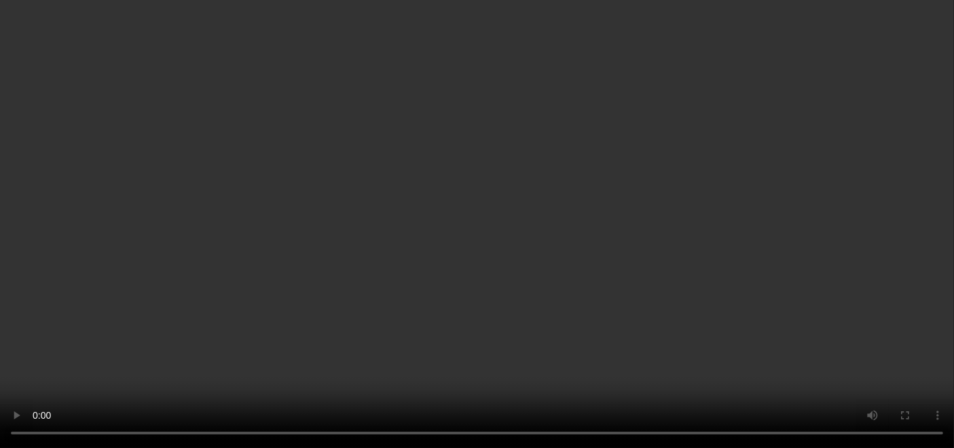
scroll to position [830, 0]
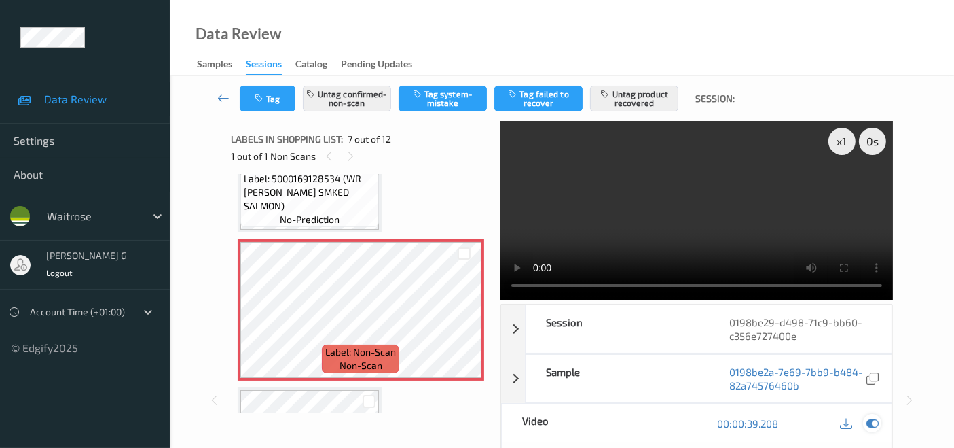
click at [872, 419] on icon at bounding box center [873, 423] width 12 height 12
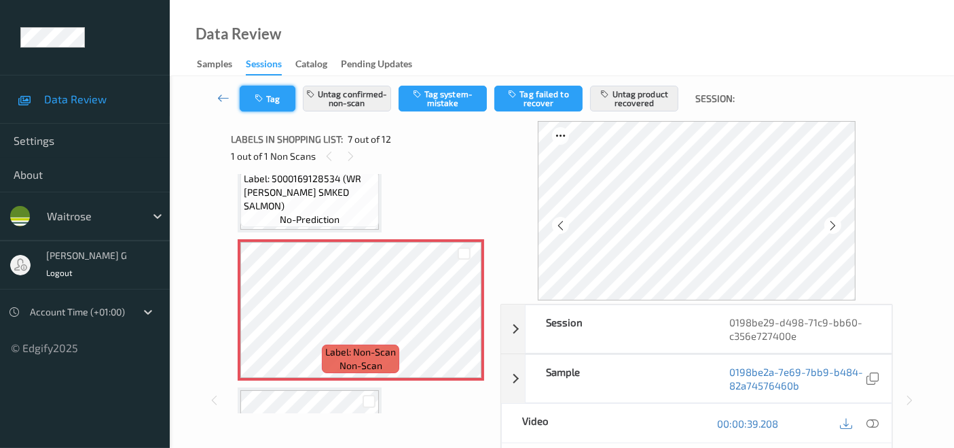
click at [285, 101] on button "Tag" at bounding box center [268, 99] width 56 height 26
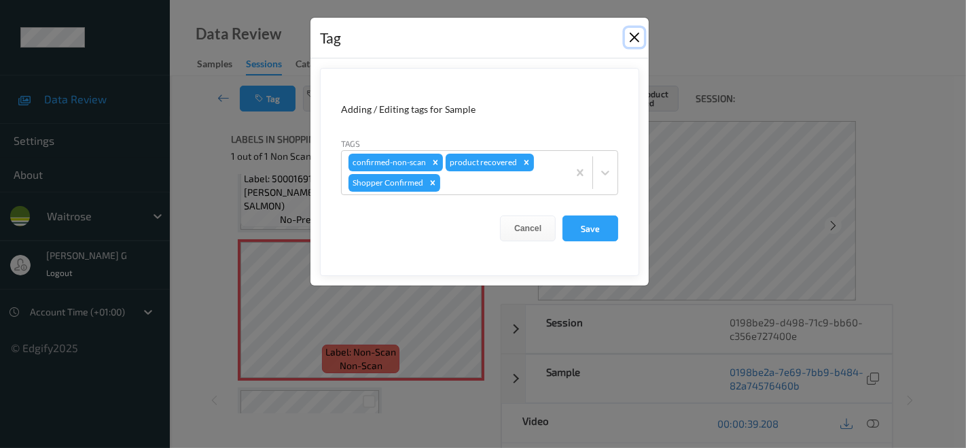
click at [632, 37] on button "Close" at bounding box center [634, 37] width 19 height 19
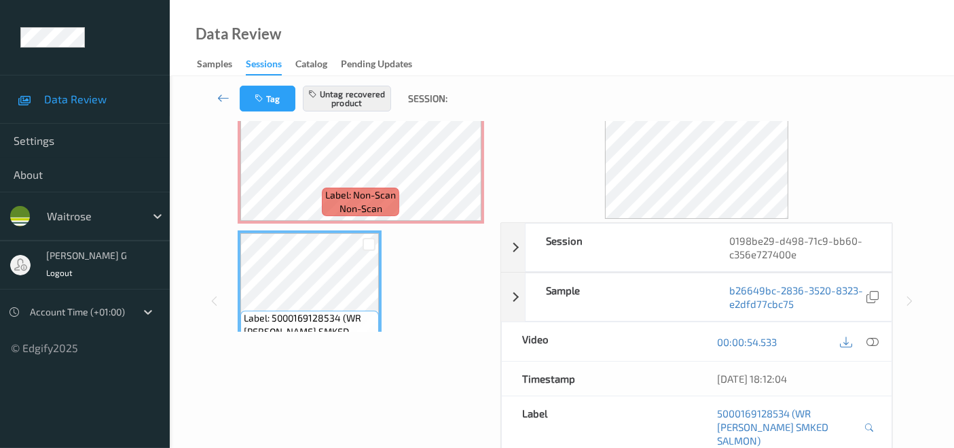
scroll to position [0, 0]
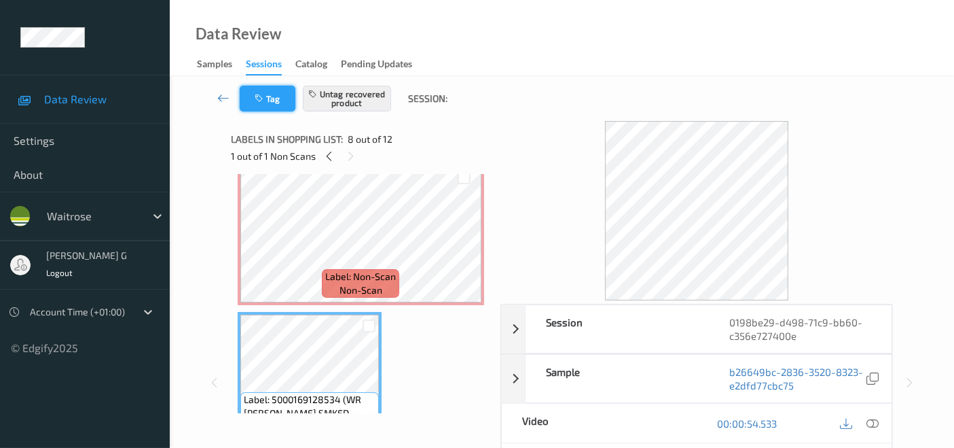
click at [260, 94] on icon "button" at bounding box center [261, 99] width 12 height 10
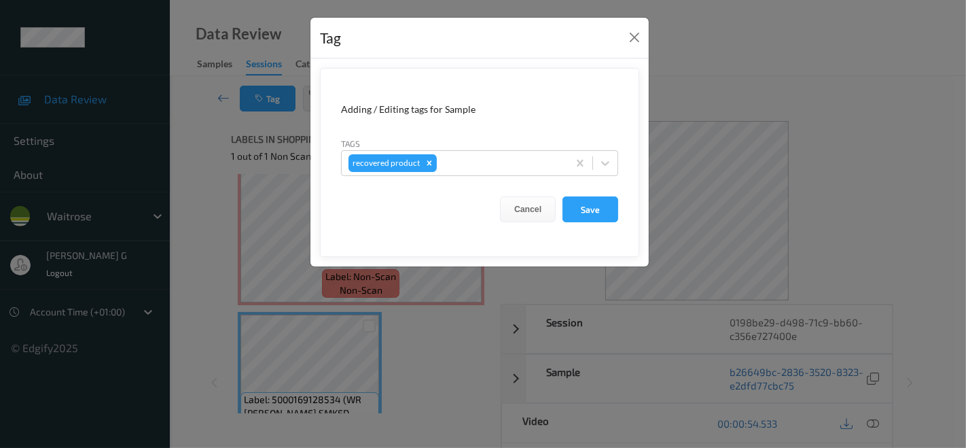
click at [180, 228] on div "Tag Adding / Editing tags for Sample Tags recovered product Cancel Save" at bounding box center [483, 224] width 966 height 448
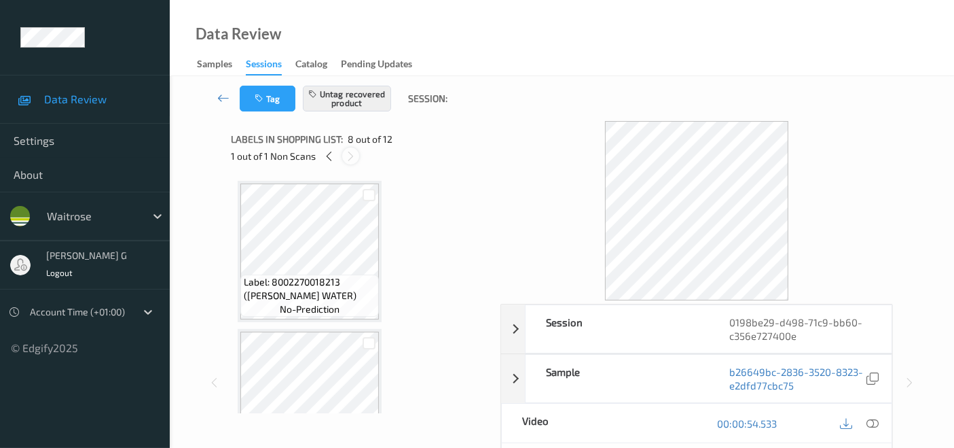
click at [348, 158] on icon at bounding box center [351, 156] width 12 height 12
click at [329, 156] on icon at bounding box center [329, 156] width 12 height 12
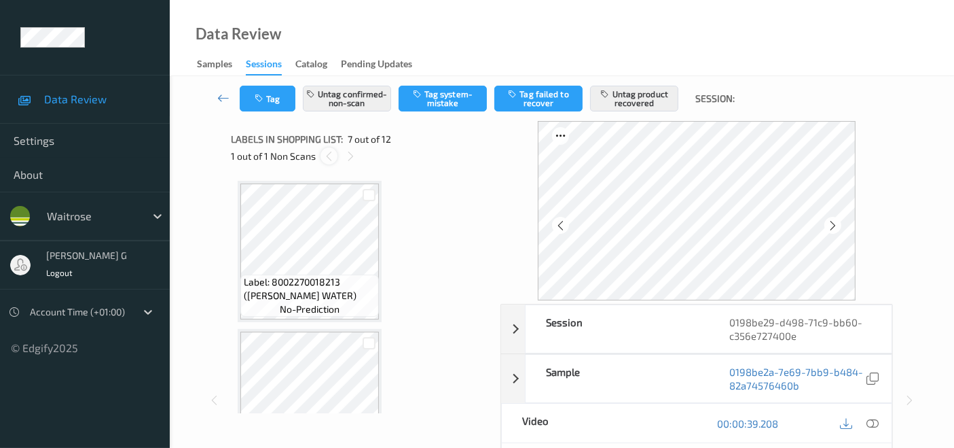
scroll to position [745, 0]
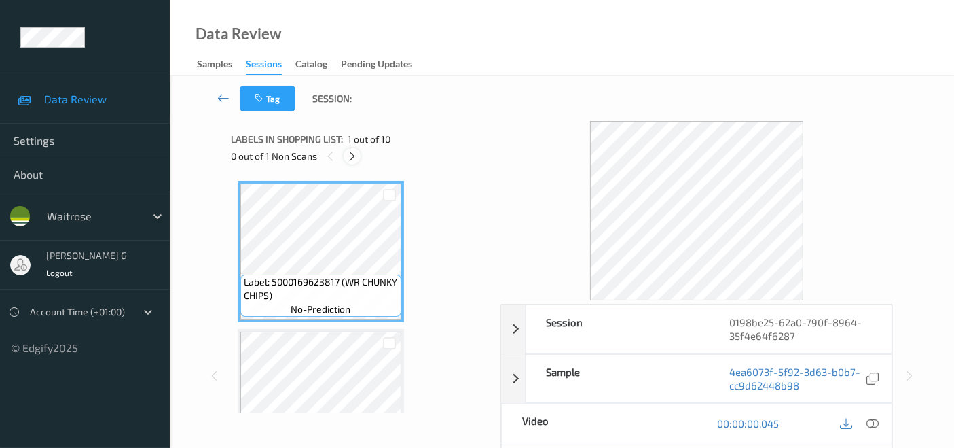
click at [355, 155] on icon at bounding box center [352, 156] width 12 height 12
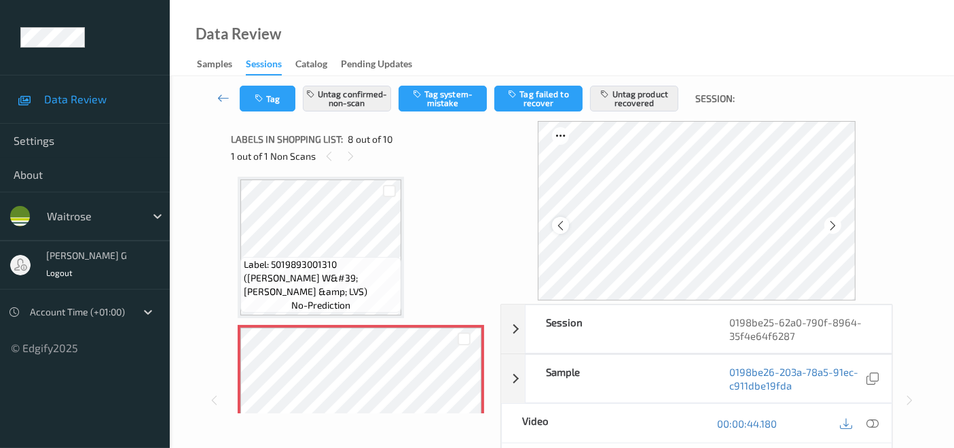
click at [562, 224] on icon at bounding box center [561, 225] width 12 height 12
click at [872, 421] on icon at bounding box center [873, 423] width 12 height 12
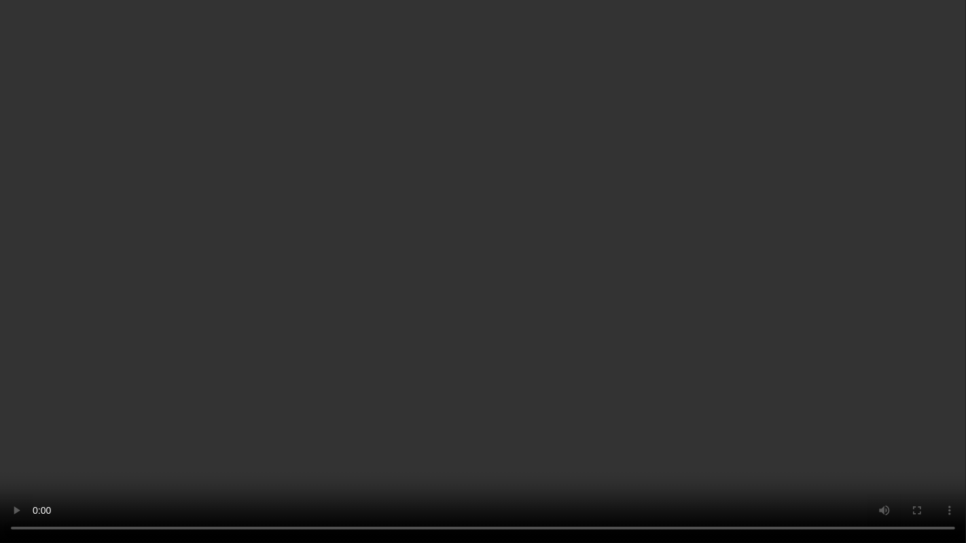
click at [35, 447] on video at bounding box center [483, 271] width 966 height 543
click at [723, 447] on video at bounding box center [483, 271] width 966 height 543
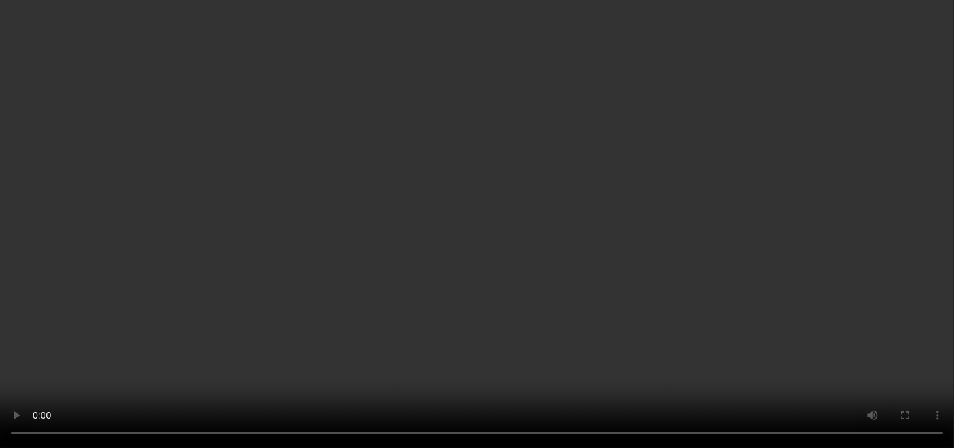
scroll to position [866, 0]
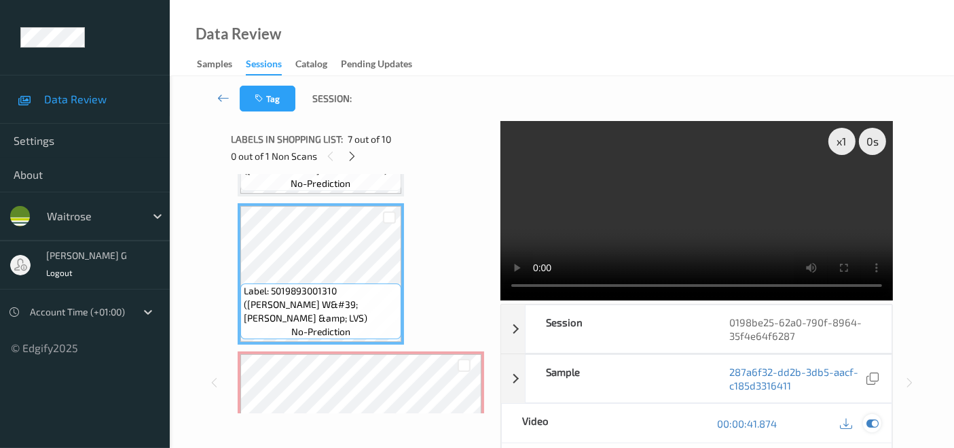
click at [876, 422] on icon at bounding box center [873, 423] width 12 height 12
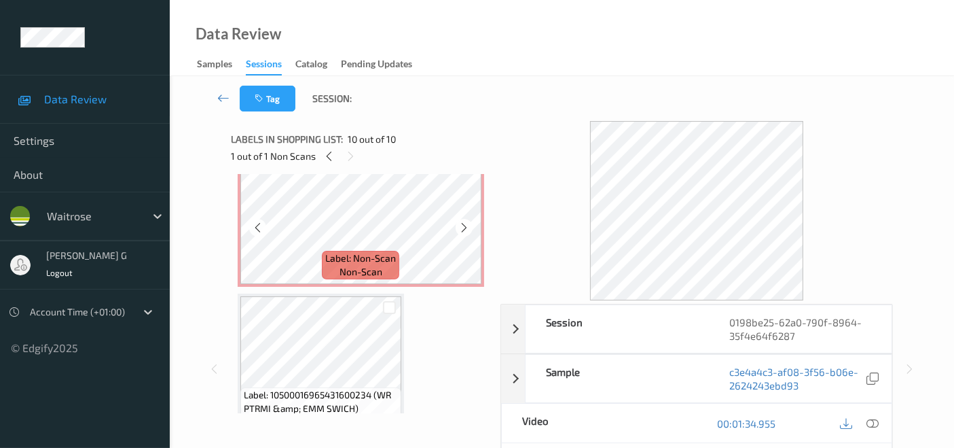
scroll to position [942, 0]
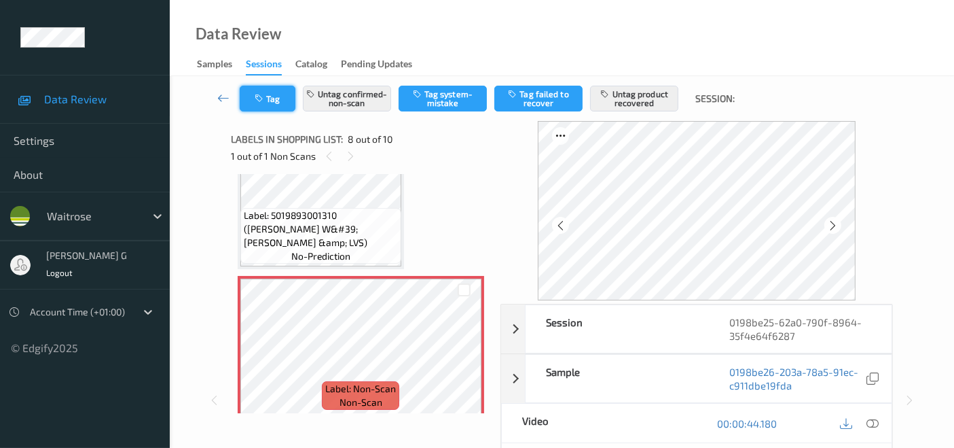
click at [264, 96] on icon "button" at bounding box center [261, 99] width 12 height 10
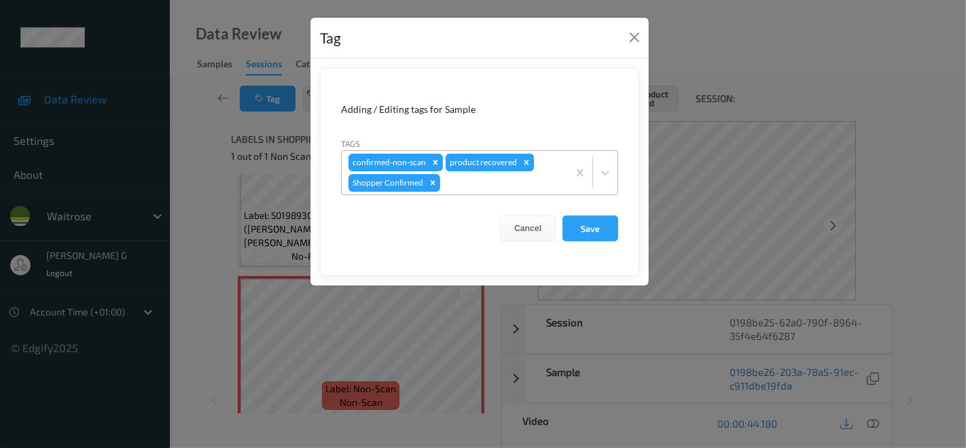
click at [525, 160] on icon "Remove product recovered" at bounding box center [527, 163] width 10 height 10
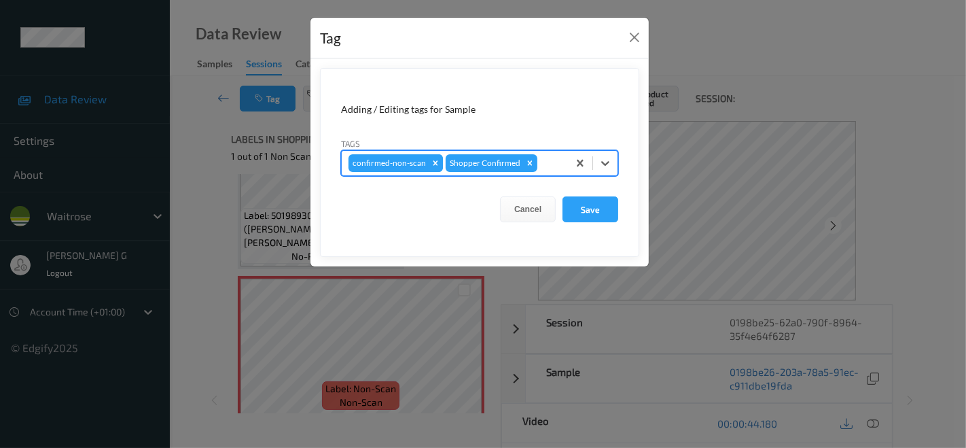
click at [433, 161] on icon "Remove confirmed-non-scan" at bounding box center [436, 163] width 10 height 10
click at [594, 213] on button "Save" at bounding box center [590, 209] width 56 height 26
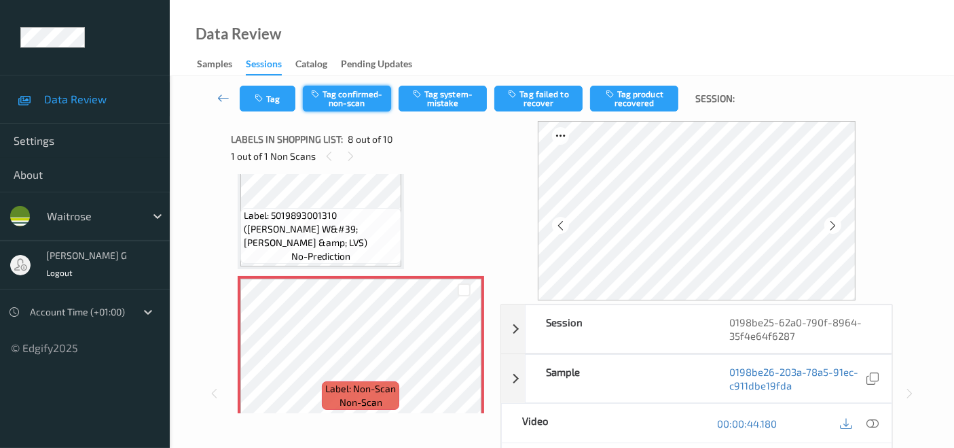
click at [348, 99] on button "Tag confirmed-non-scan" at bounding box center [347, 99] width 88 height 26
click at [656, 95] on button "Tag product recovered" at bounding box center [634, 99] width 88 height 26
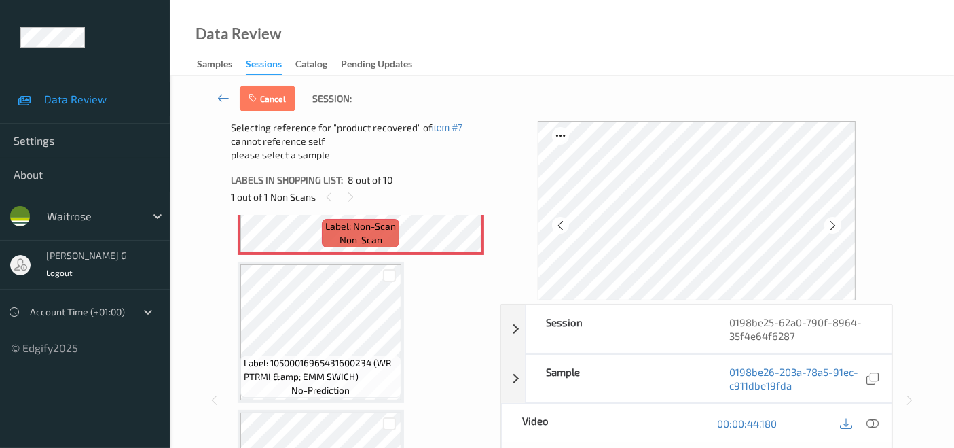
scroll to position [1168, 0]
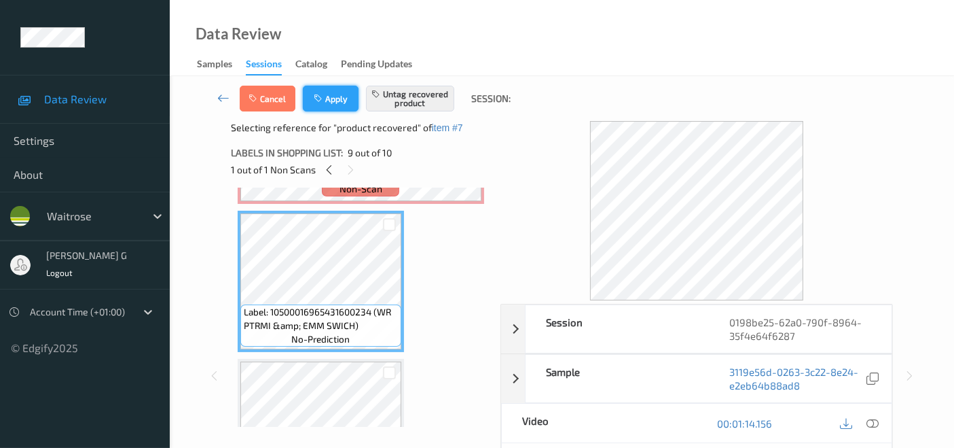
click at [341, 109] on button "Apply" at bounding box center [331, 99] width 56 height 26
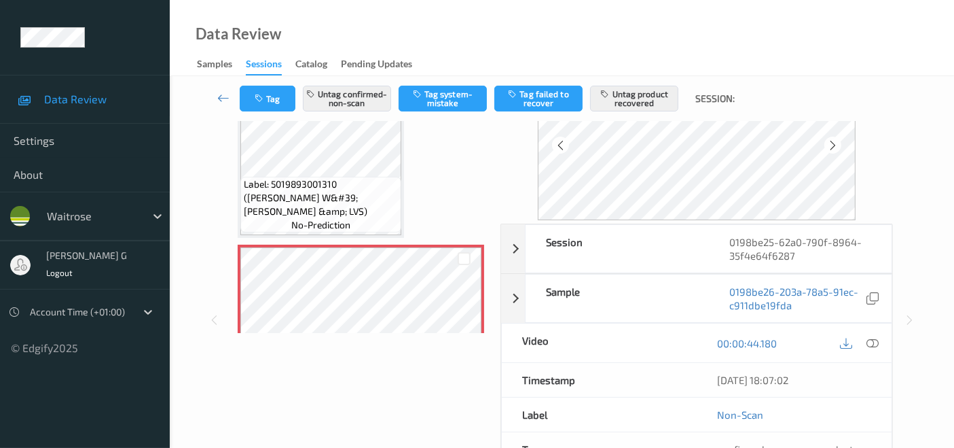
scroll to position [0, 0]
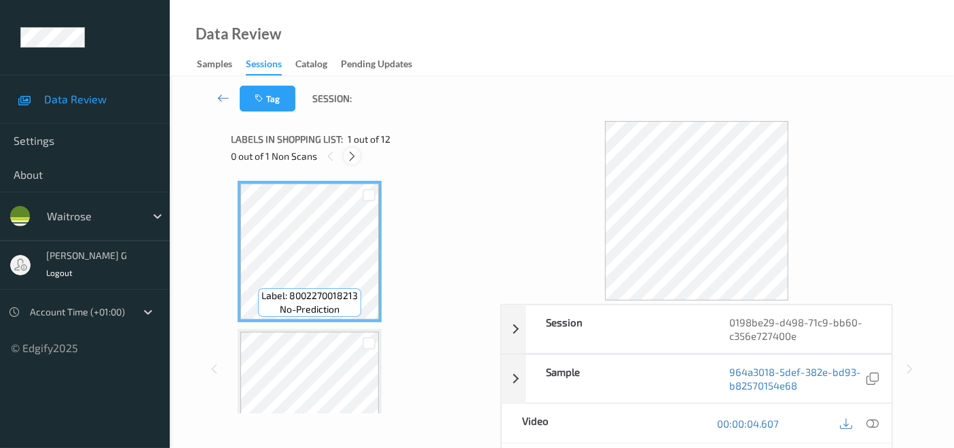
click at [354, 156] on icon at bounding box center [352, 156] width 12 height 12
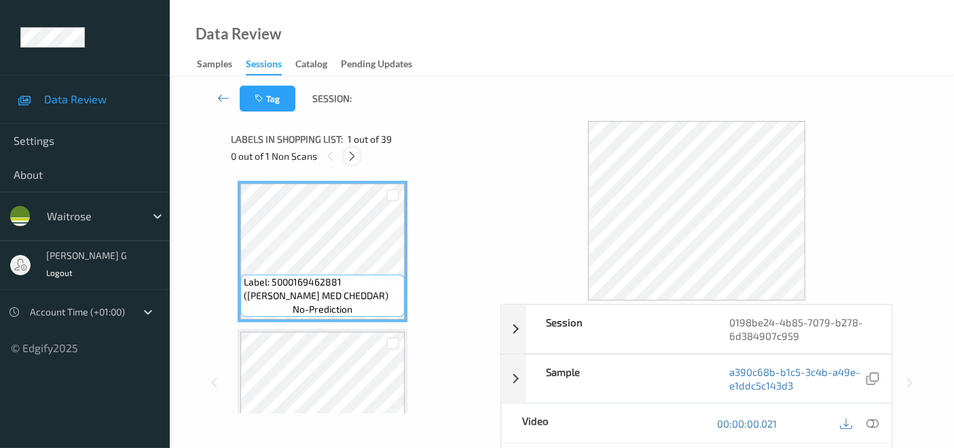
click at [349, 153] on icon at bounding box center [352, 156] width 12 height 12
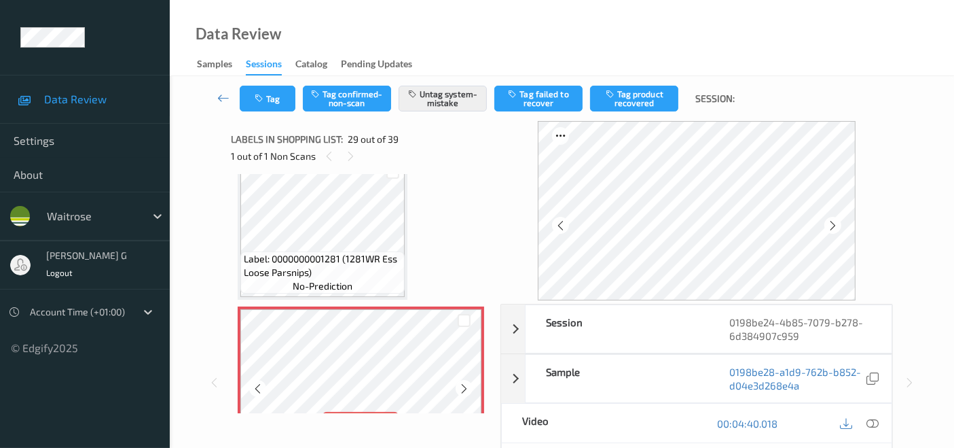
scroll to position [4069, 0]
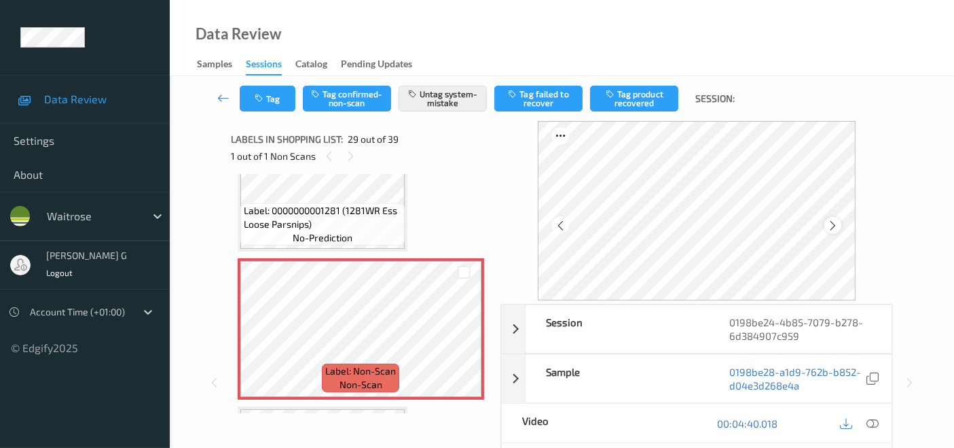
click at [834, 223] on icon at bounding box center [833, 225] width 12 height 12
click at [876, 422] on icon at bounding box center [873, 423] width 12 height 12
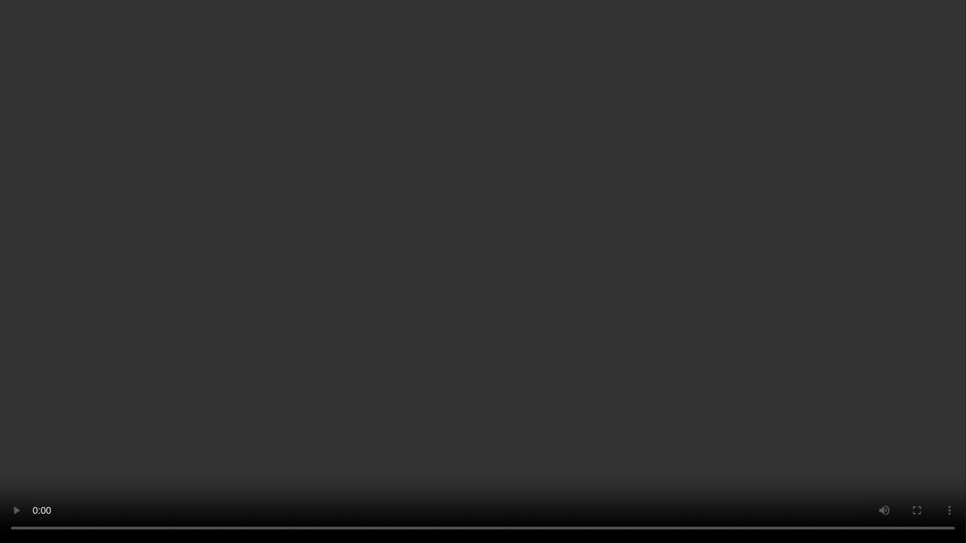
click at [817, 348] on video at bounding box center [483, 271] width 966 height 543
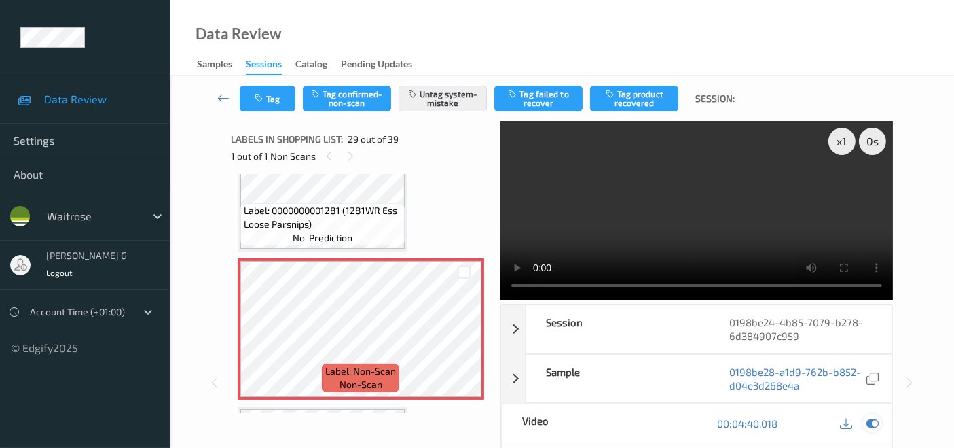
click at [874, 422] on icon at bounding box center [873, 423] width 12 height 12
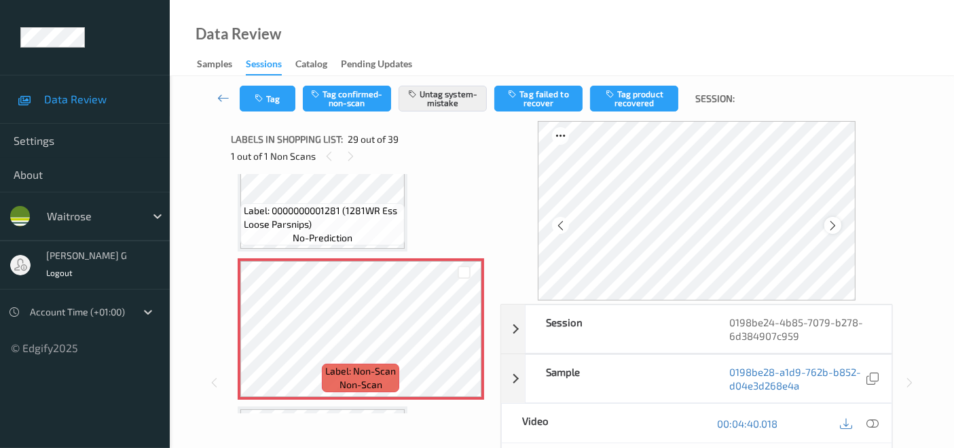
click at [838, 225] on icon at bounding box center [833, 225] width 12 height 12
click at [562, 223] on icon at bounding box center [561, 225] width 12 height 12
click at [873, 421] on icon at bounding box center [873, 423] width 12 height 12
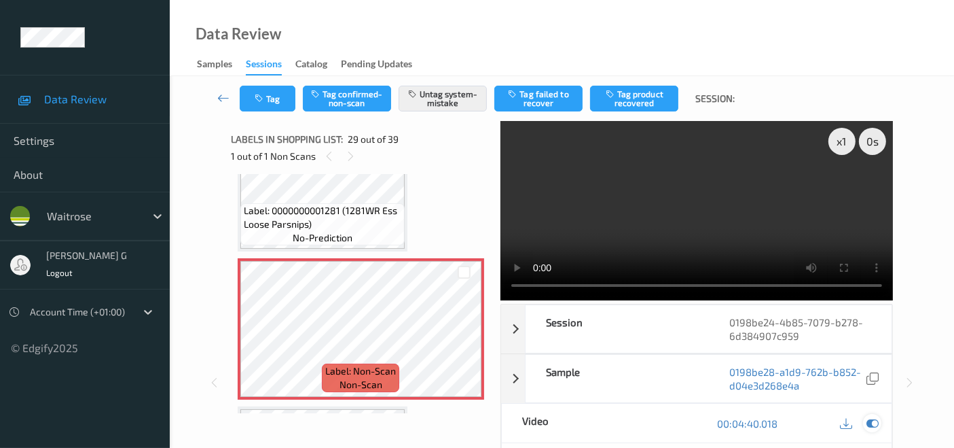
click at [875, 414] on div at bounding box center [872, 423] width 18 height 18
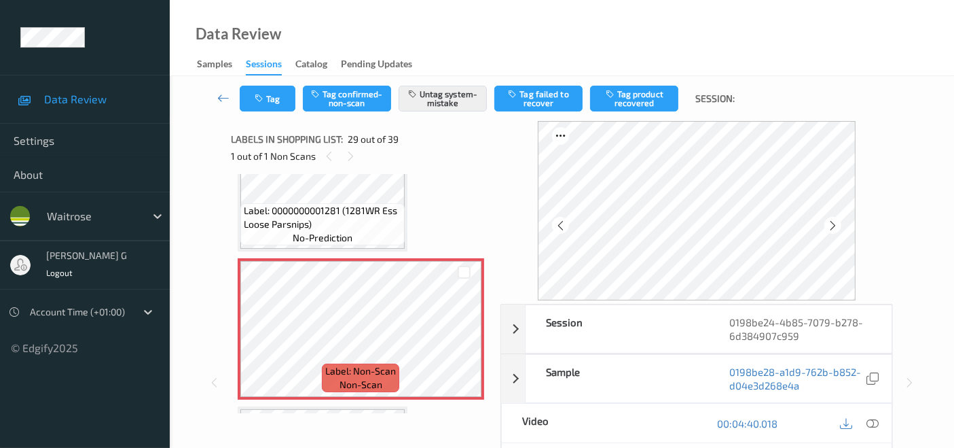
scroll to position [3994, 0]
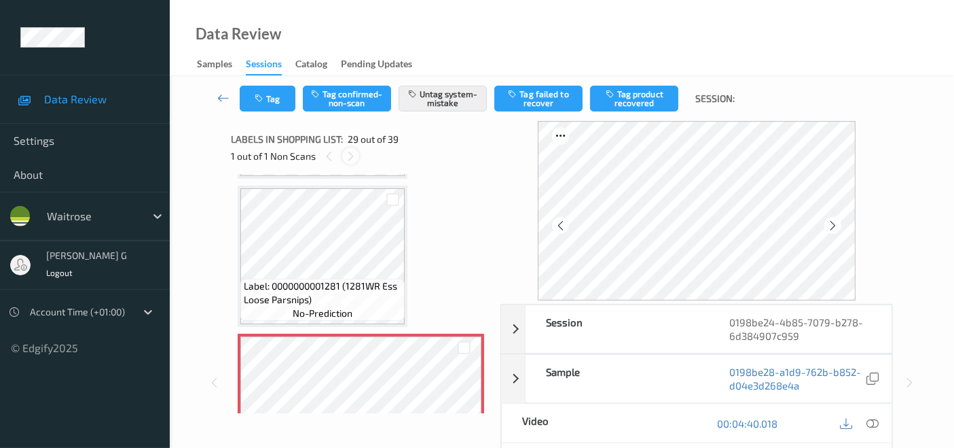
click at [351, 152] on icon at bounding box center [351, 156] width 12 height 12
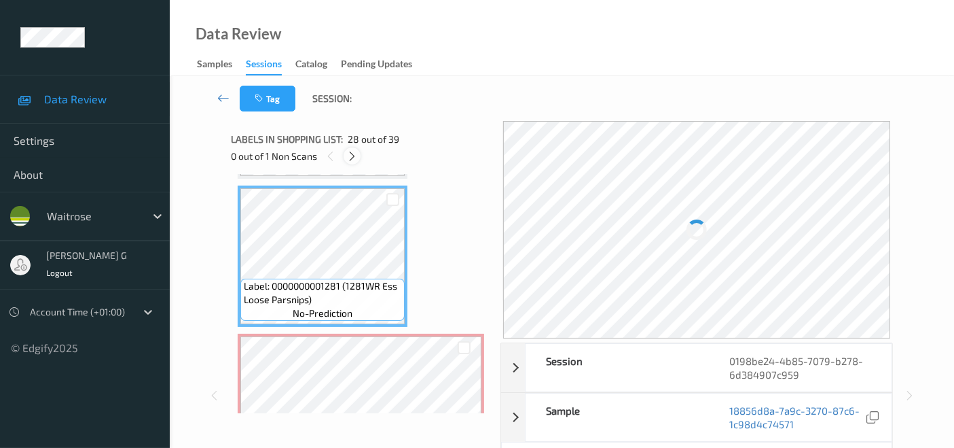
click at [357, 152] on icon at bounding box center [352, 156] width 12 height 12
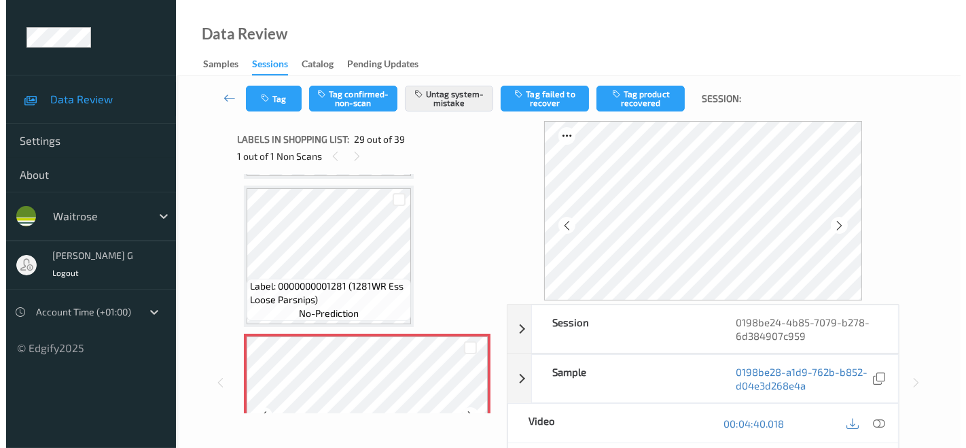
scroll to position [4069, 0]
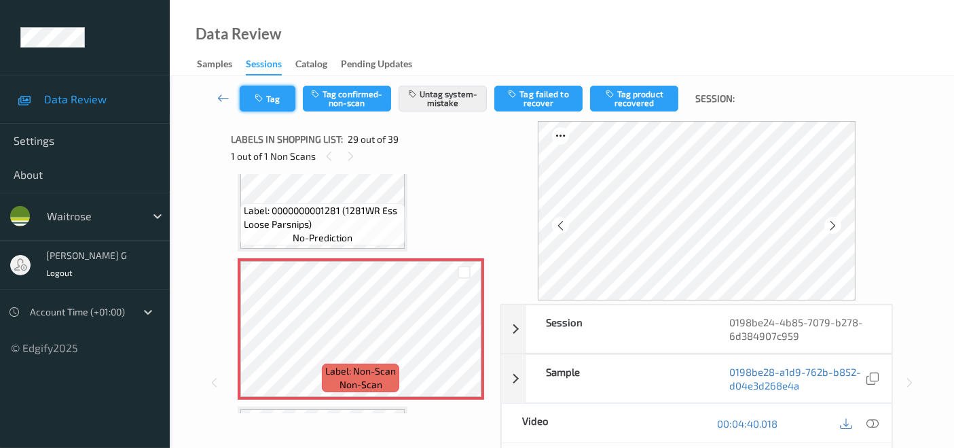
click at [262, 101] on icon "button" at bounding box center [261, 99] width 12 height 10
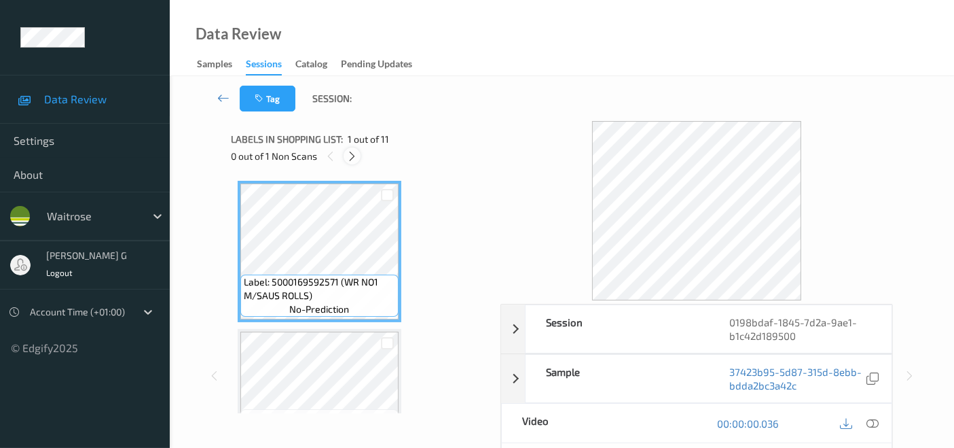
click at [346, 159] on div at bounding box center [352, 155] width 17 height 17
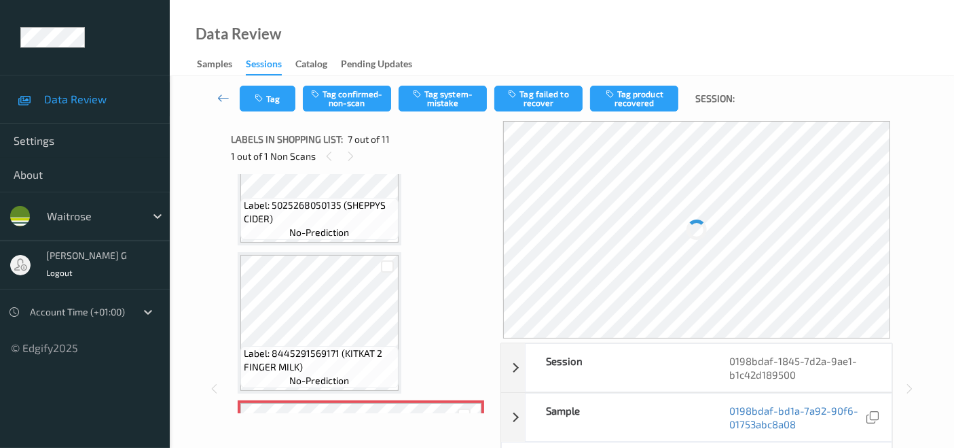
scroll to position [594, 0]
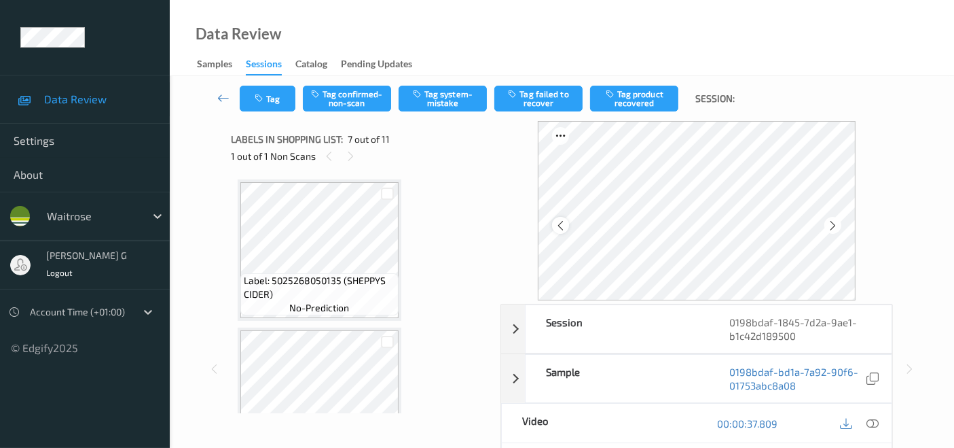
click at [564, 223] on icon at bounding box center [561, 225] width 12 height 12
click at [872, 417] on icon at bounding box center [873, 423] width 12 height 12
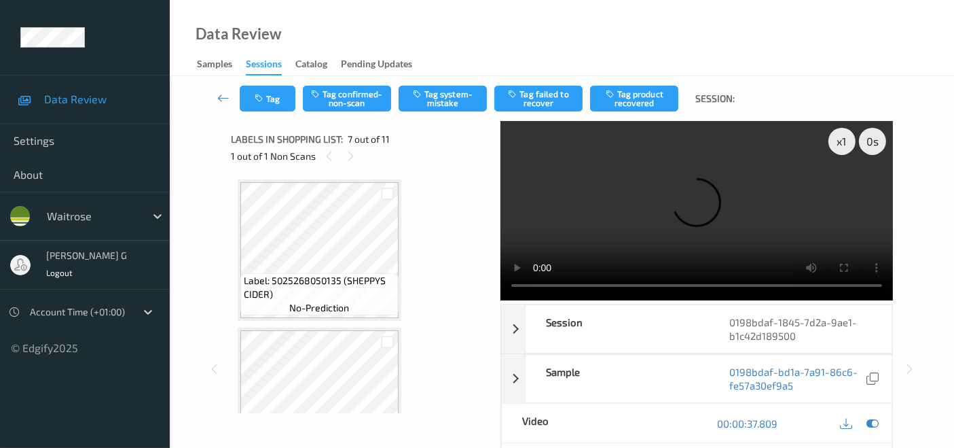
click at [845, 191] on video at bounding box center [697, 210] width 393 height 179
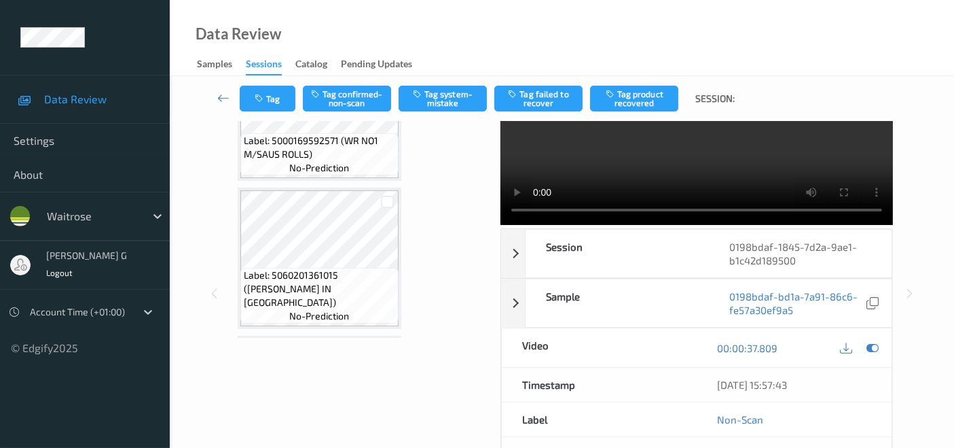
scroll to position [0, 0]
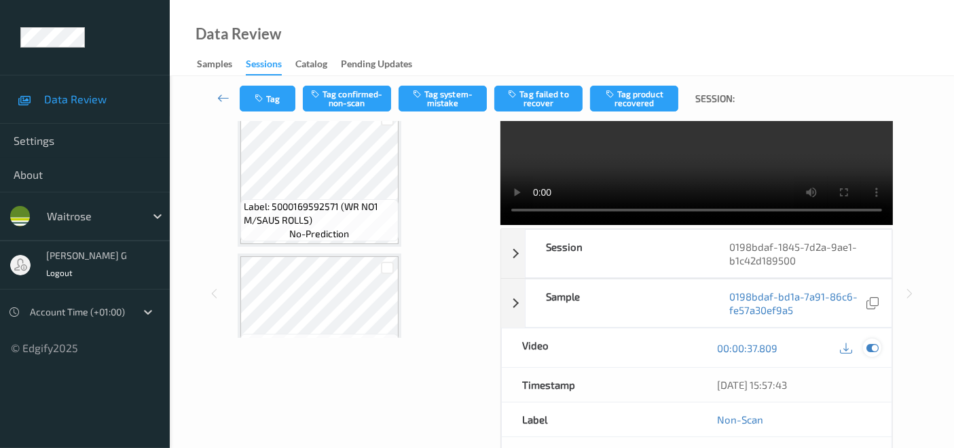
click at [873, 342] on icon at bounding box center [873, 348] width 12 height 12
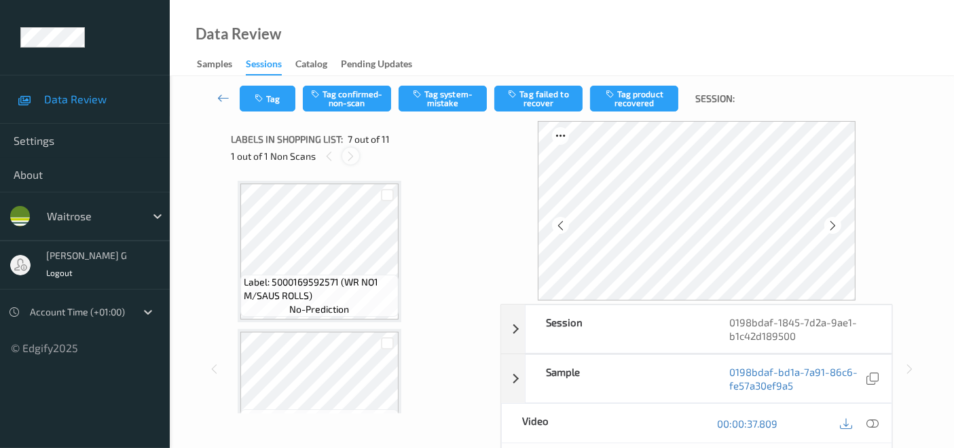
click at [344, 153] on div at bounding box center [350, 155] width 17 height 17
click at [357, 152] on div at bounding box center [350, 155] width 17 height 17
click at [353, 152] on icon at bounding box center [351, 156] width 12 height 12
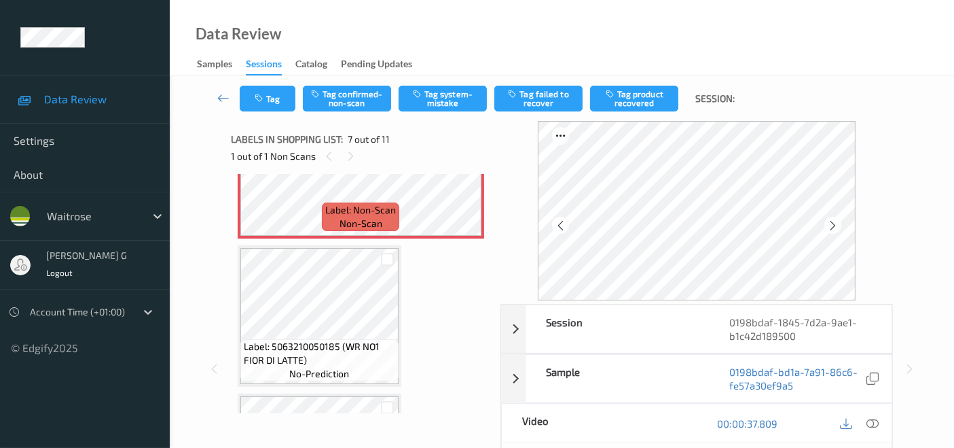
scroll to position [830, 0]
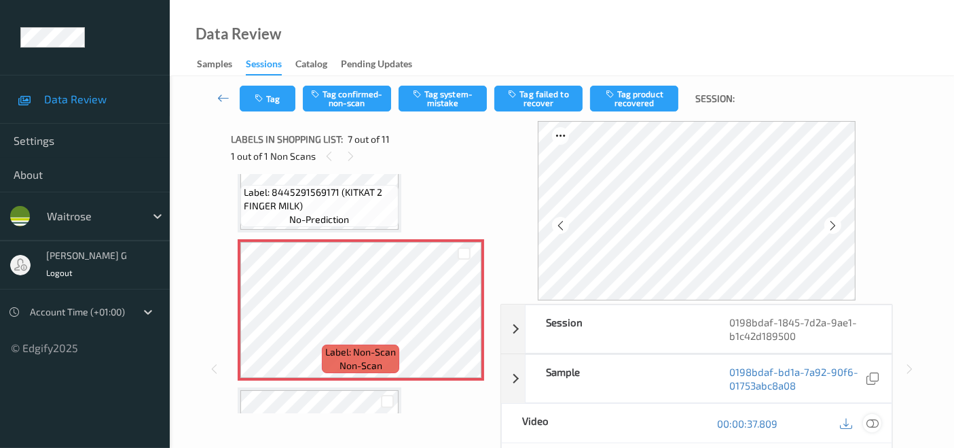
click at [873, 425] on icon at bounding box center [873, 423] width 12 height 12
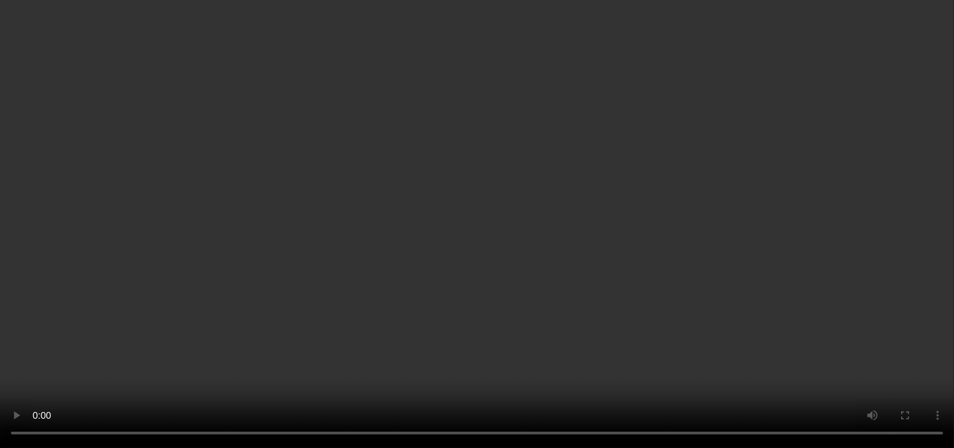
scroll to position [486, 0]
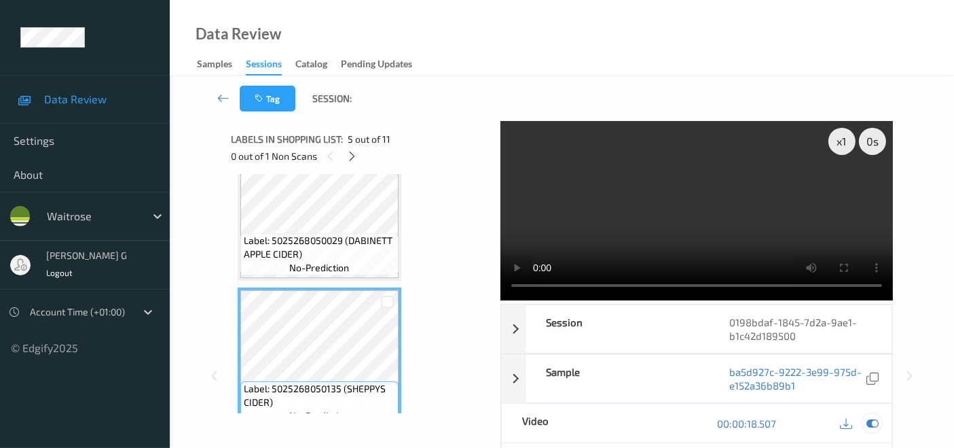
click at [870, 429] on div at bounding box center [872, 423] width 18 height 18
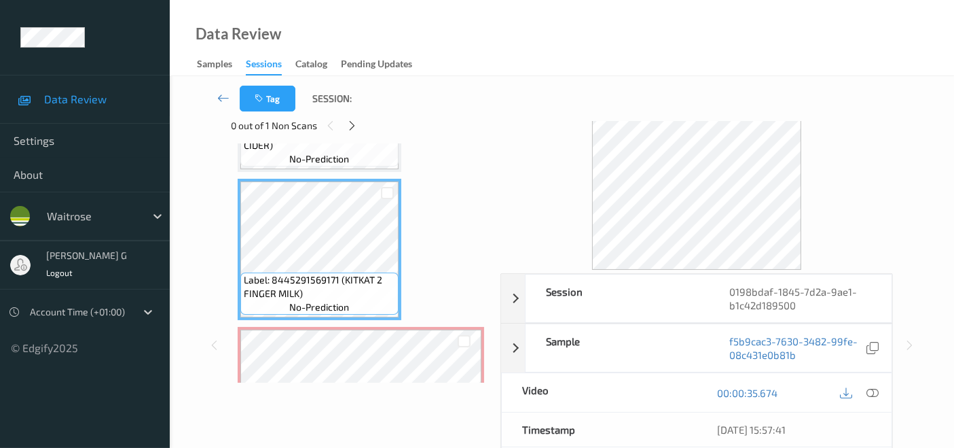
scroll to position [75, 0]
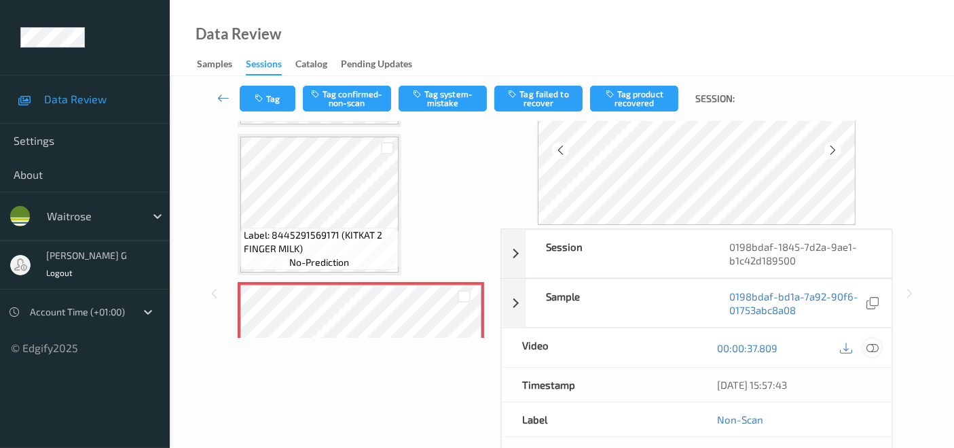
click at [872, 346] on icon at bounding box center [873, 348] width 12 height 12
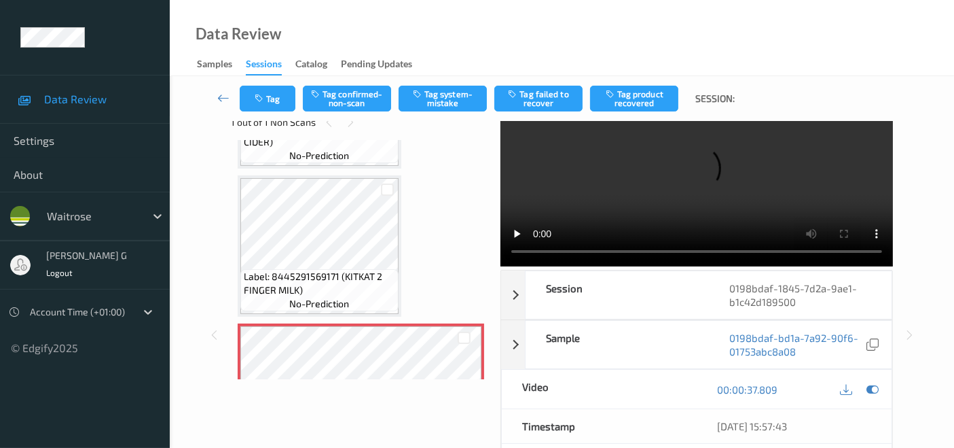
scroll to position [0, 0]
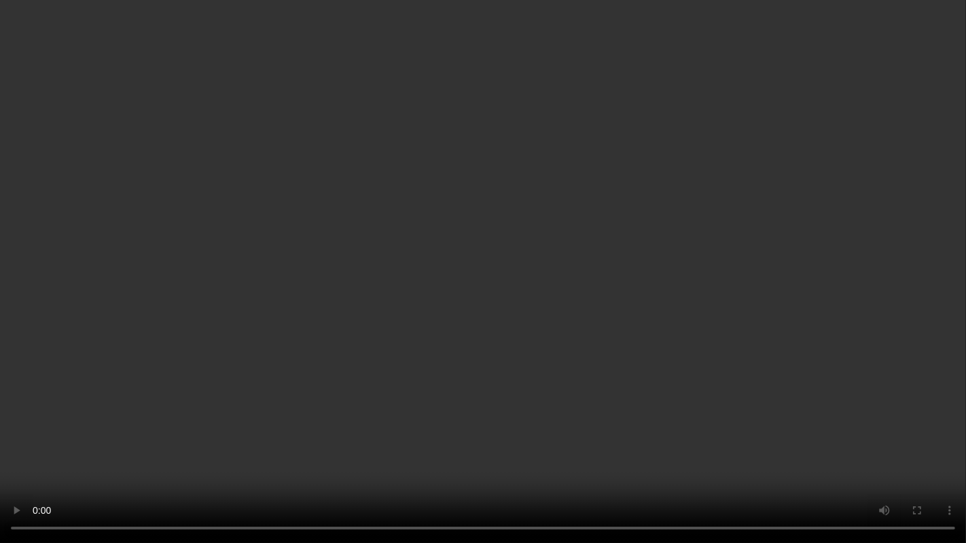
click at [3, 447] on video at bounding box center [483, 271] width 966 height 543
click at [21, 447] on video at bounding box center [483, 271] width 966 height 543
click at [184, 447] on video at bounding box center [483, 271] width 966 height 543
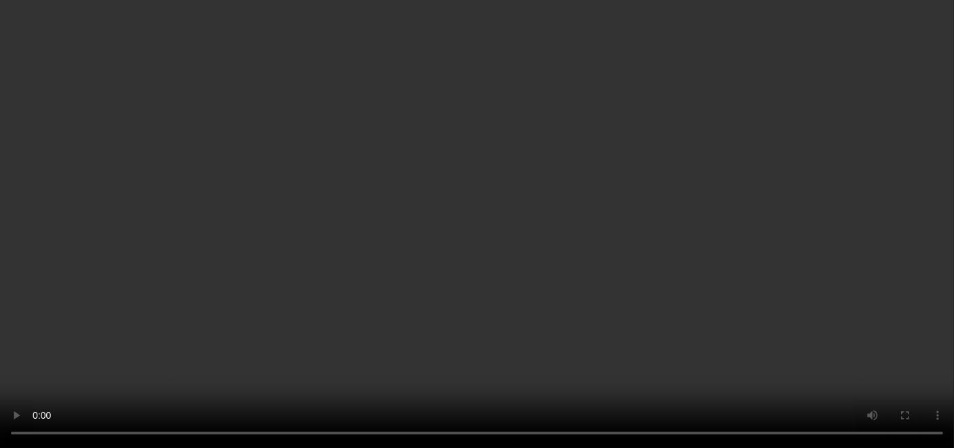
scroll to position [109, 0]
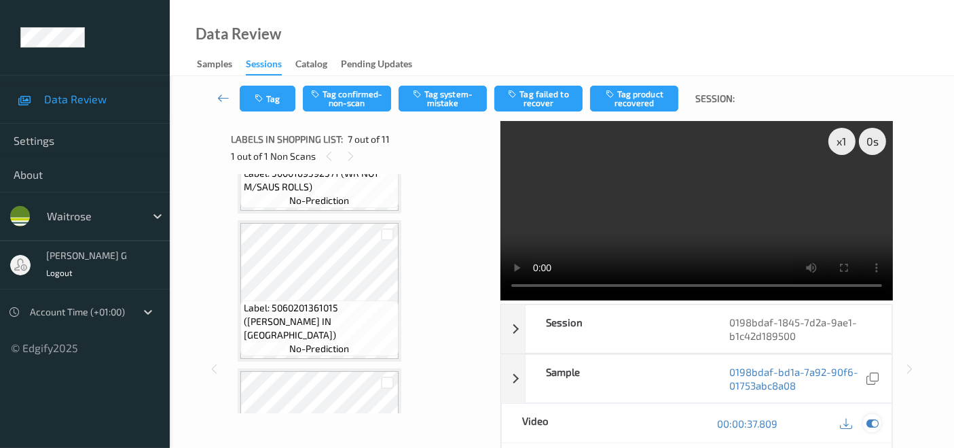
click at [866, 422] on div at bounding box center [872, 423] width 18 height 18
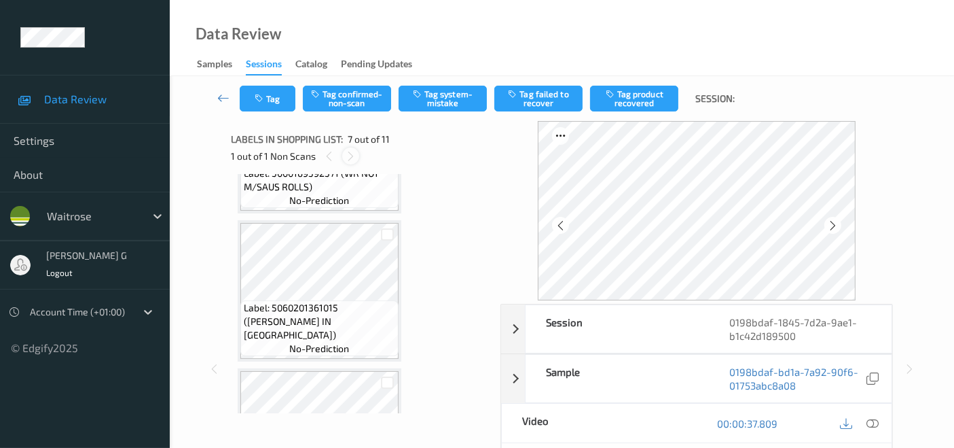
click at [350, 151] on icon at bounding box center [351, 156] width 12 height 12
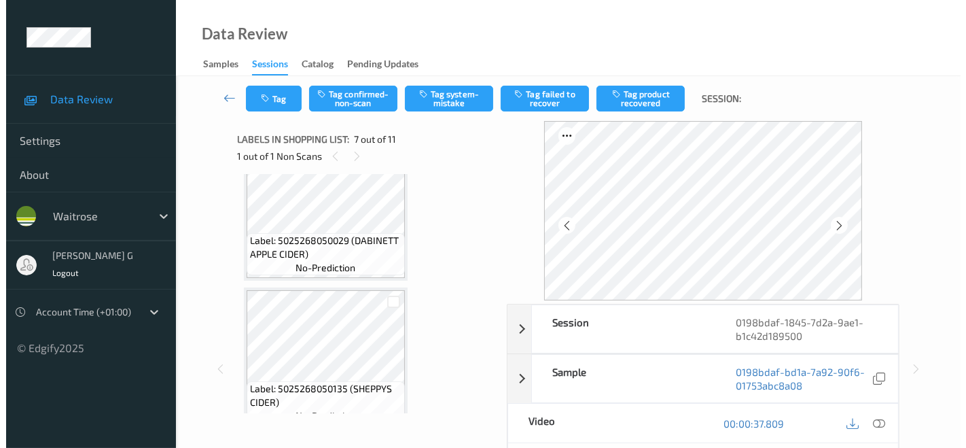
scroll to position [788, 0]
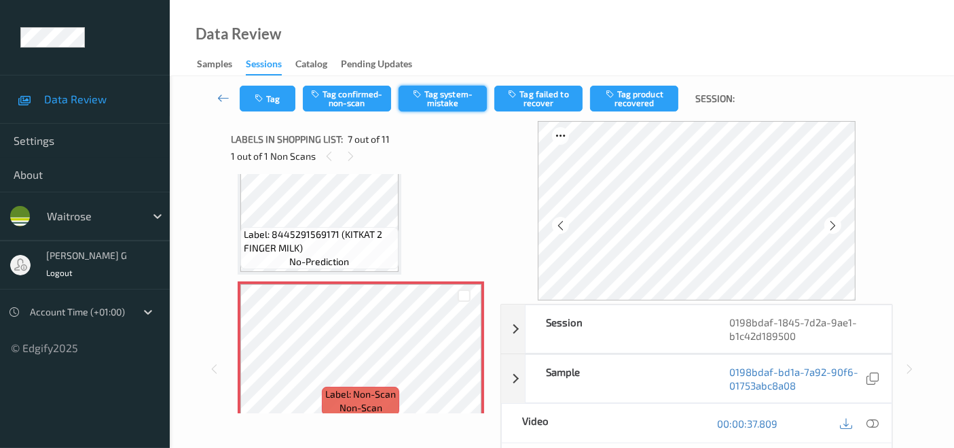
click at [432, 96] on button "Tag system-mistake" at bounding box center [443, 99] width 88 height 26
click at [276, 101] on button "Tag" at bounding box center [268, 99] width 56 height 26
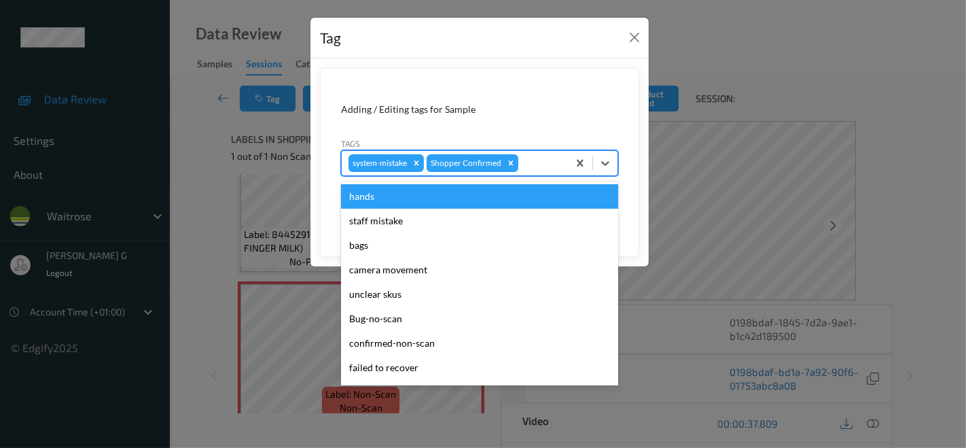
click at [538, 165] on div at bounding box center [541, 163] width 40 height 16
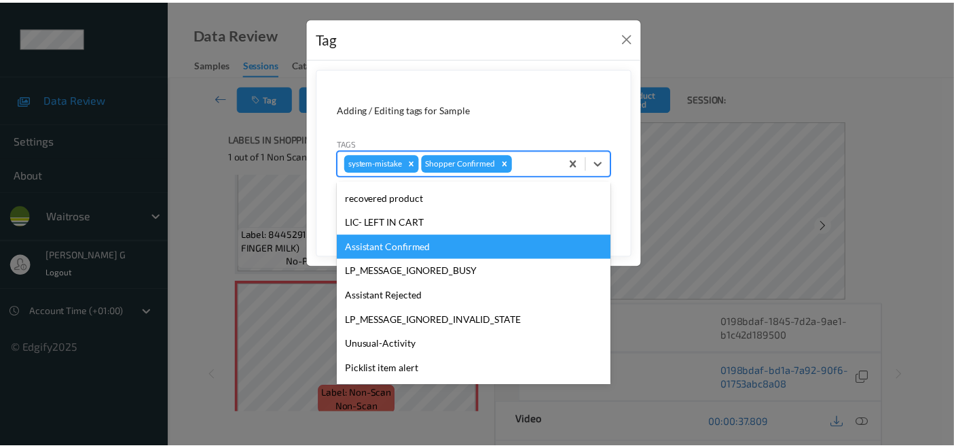
scroll to position [266, 0]
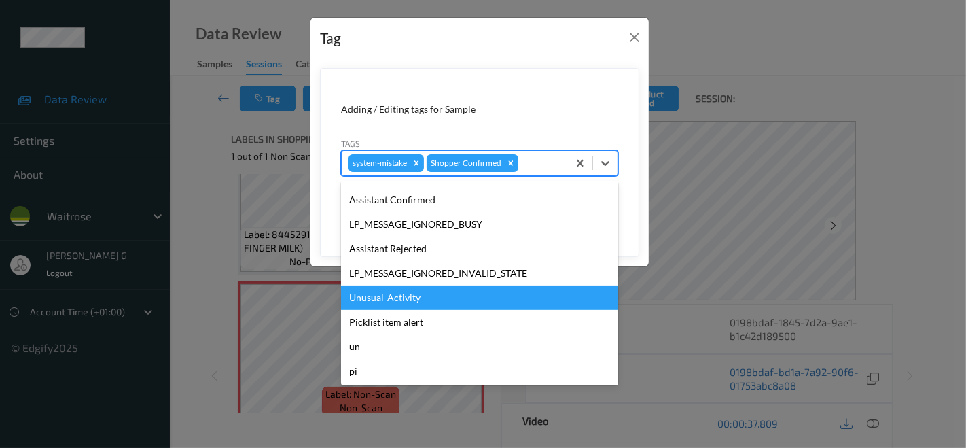
click at [387, 306] on div "Unusual-Activity" at bounding box center [479, 297] width 277 height 24
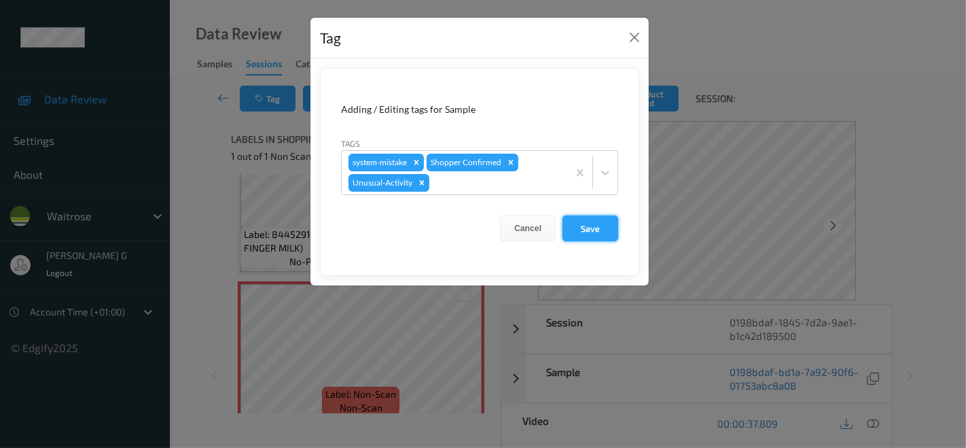
click at [598, 226] on button "Save" at bounding box center [590, 228] width 56 height 26
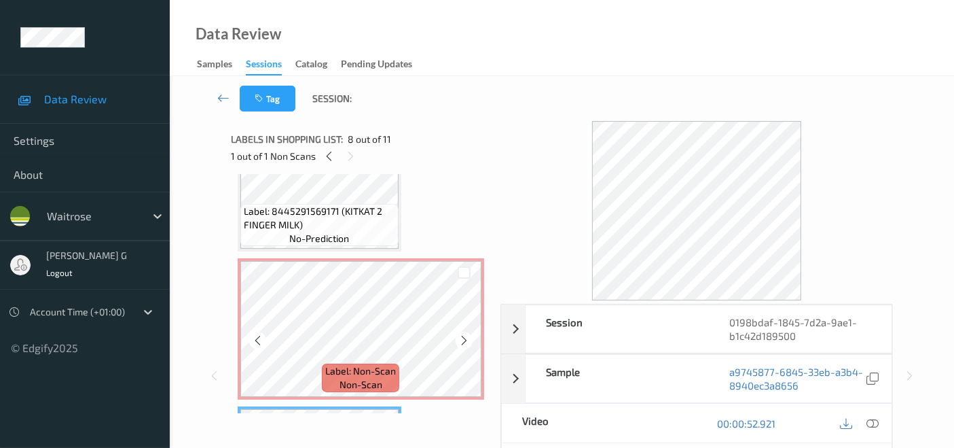
scroll to position [788, 0]
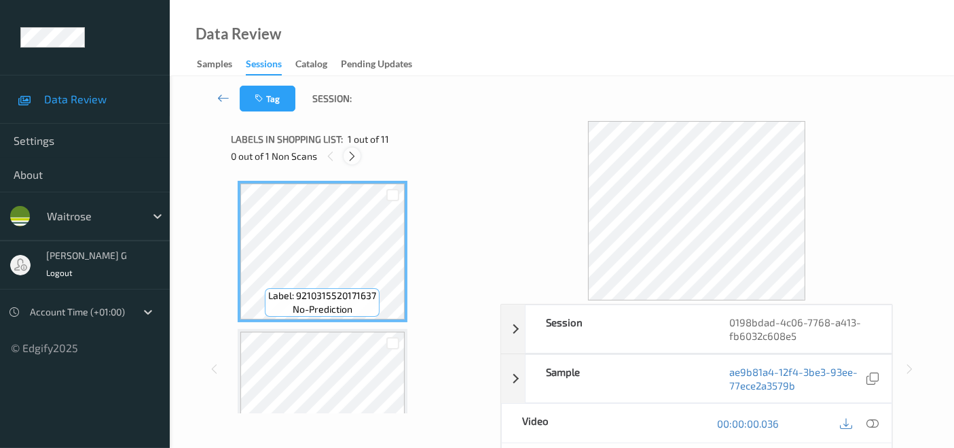
click at [351, 150] on icon at bounding box center [352, 156] width 12 height 12
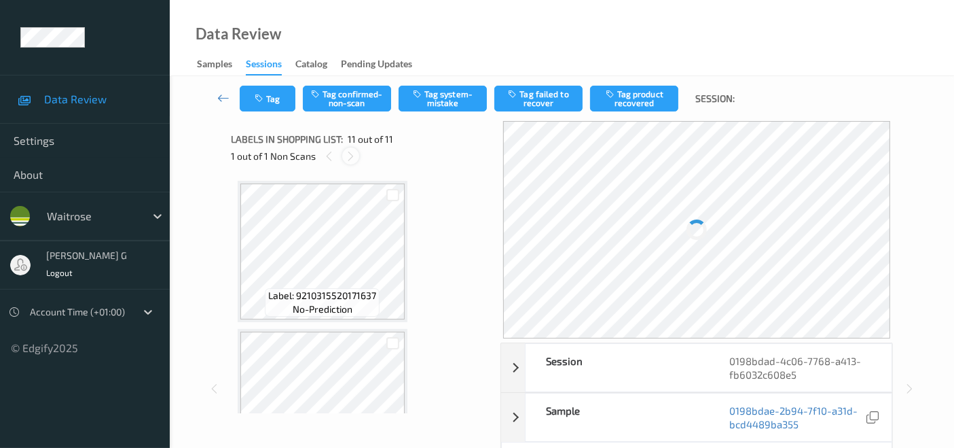
scroll to position [1335, 0]
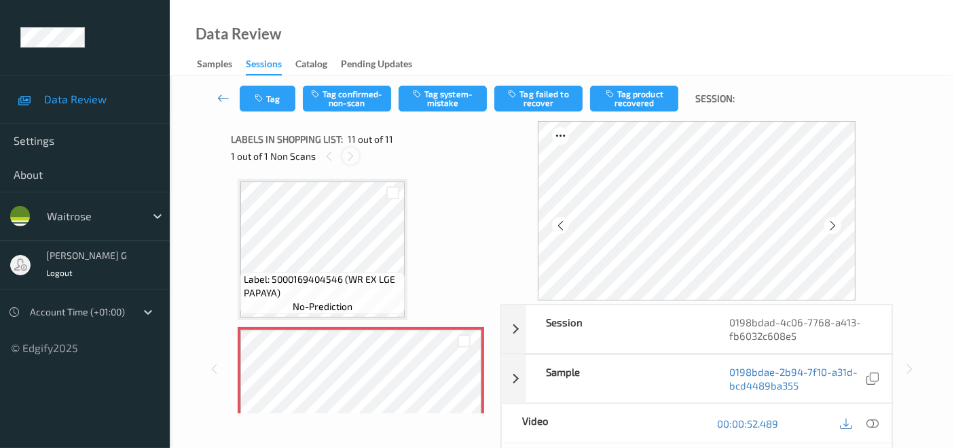
click at [347, 153] on icon at bounding box center [351, 156] width 12 height 12
click at [872, 417] on icon at bounding box center [873, 423] width 12 height 12
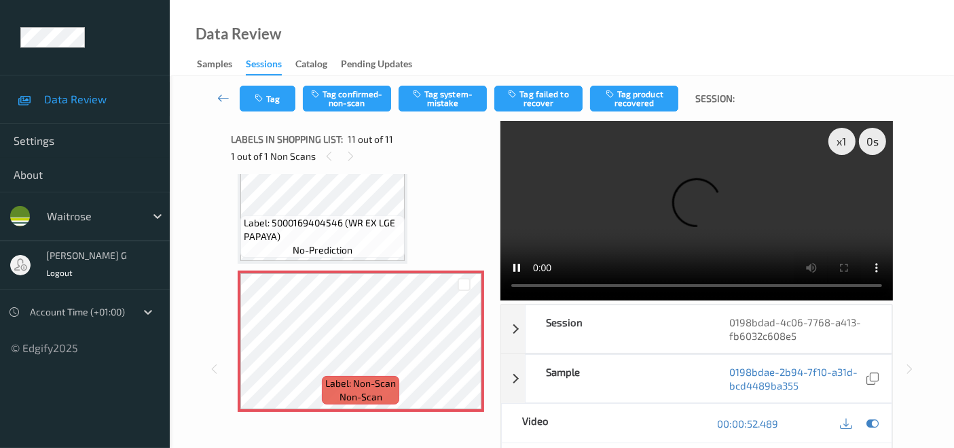
scroll to position [1296, 0]
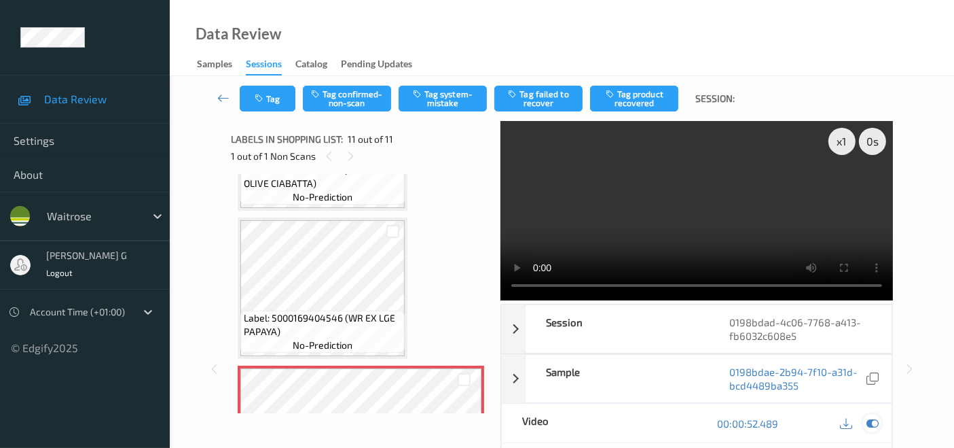
click at [873, 418] on icon at bounding box center [873, 423] width 12 height 12
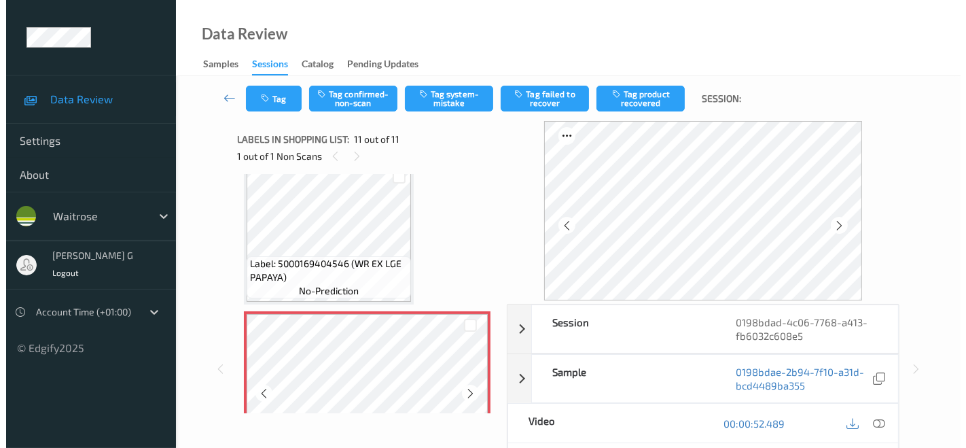
scroll to position [1372, 0]
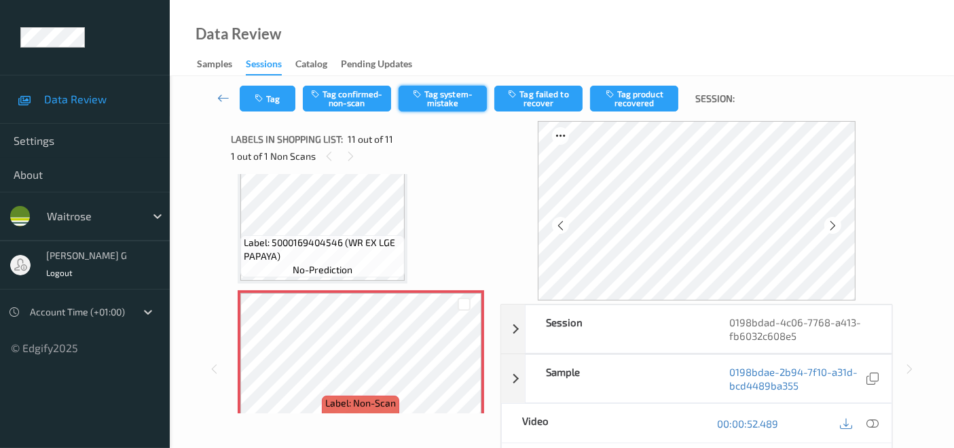
click at [423, 96] on icon "button" at bounding box center [419, 94] width 12 height 10
click at [267, 103] on button "Tag" at bounding box center [268, 99] width 56 height 26
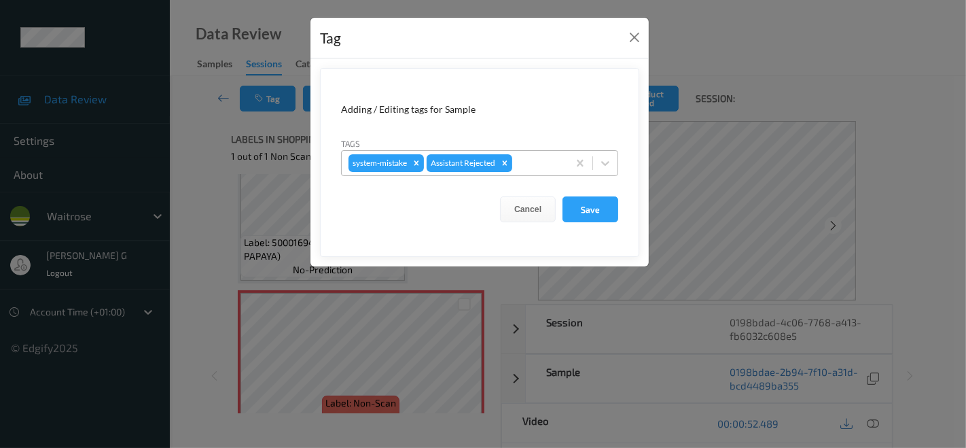
click at [541, 164] on div at bounding box center [538, 163] width 46 height 16
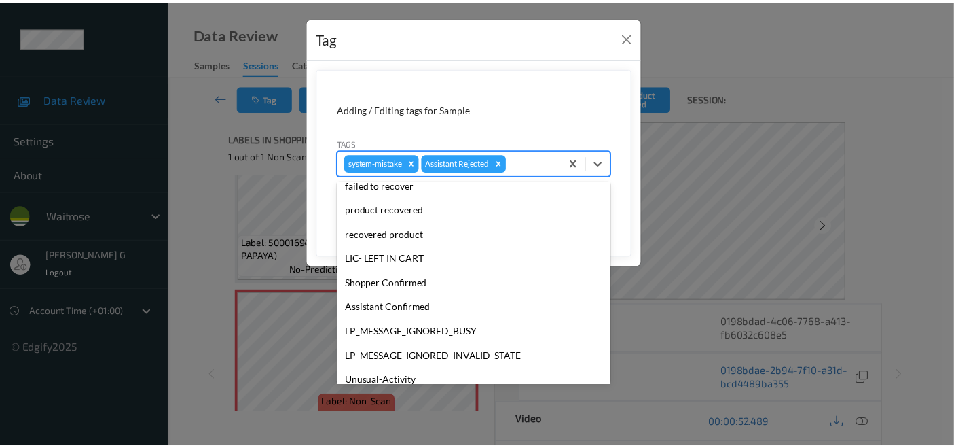
scroll to position [266, 0]
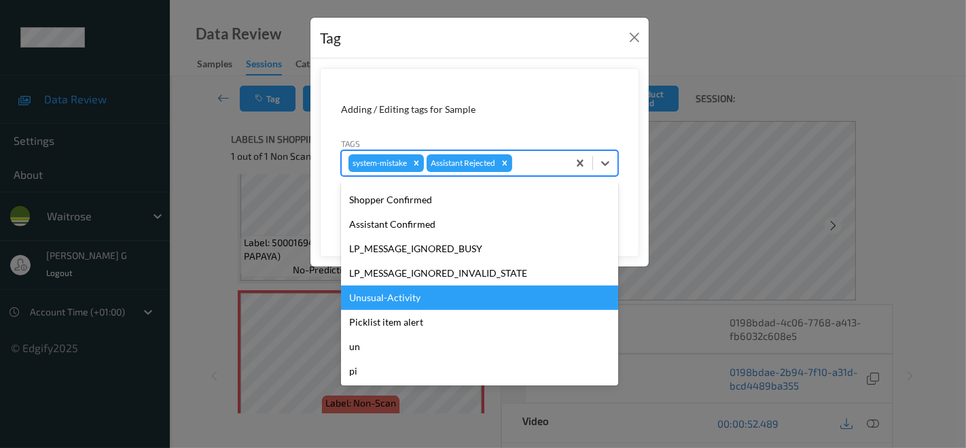
click at [388, 297] on div "Unusual-Activity" at bounding box center [479, 297] width 277 height 24
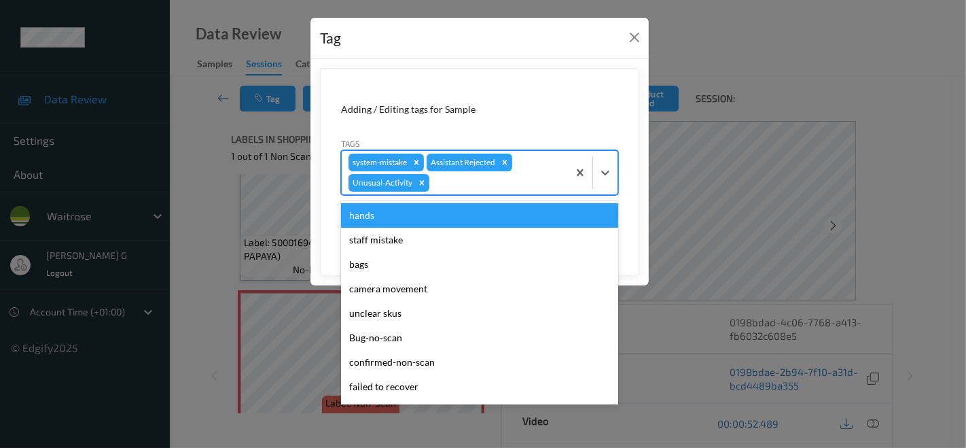
click at [441, 187] on div at bounding box center [496, 183] width 129 height 16
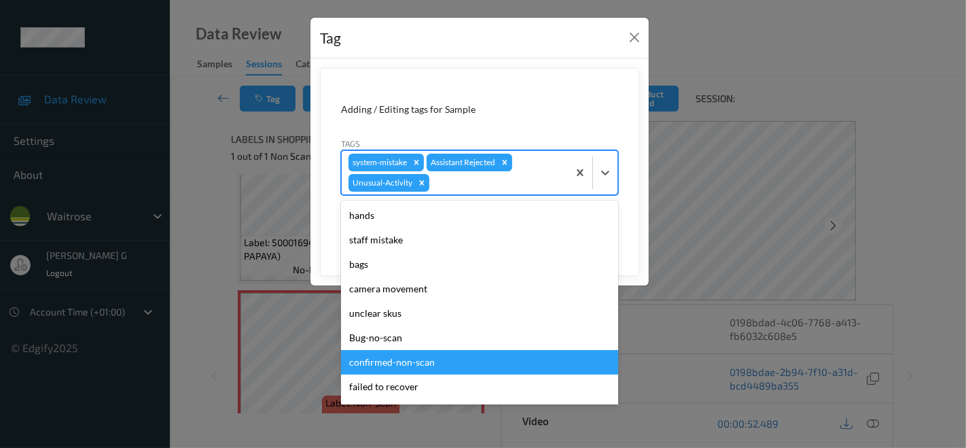
click at [393, 369] on div "confirmed-non-scan" at bounding box center [479, 362] width 277 height 24
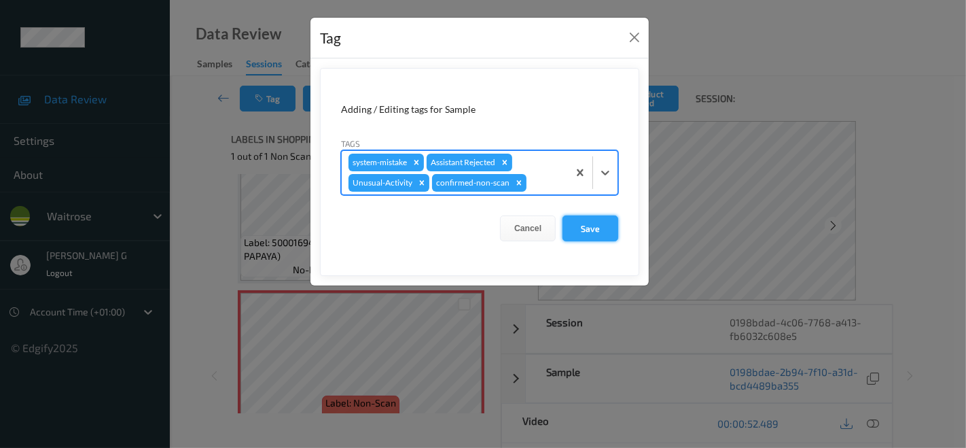
click at [590, 228] on button "Save" at bounding box center [590, 228] width 56 height 26
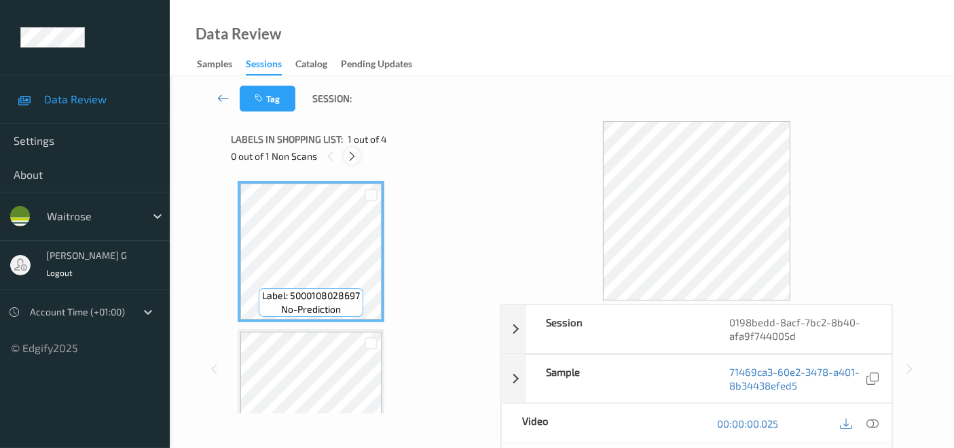
click at [355, 160] on icon at bounding box center [352, 156] width 12 height 12
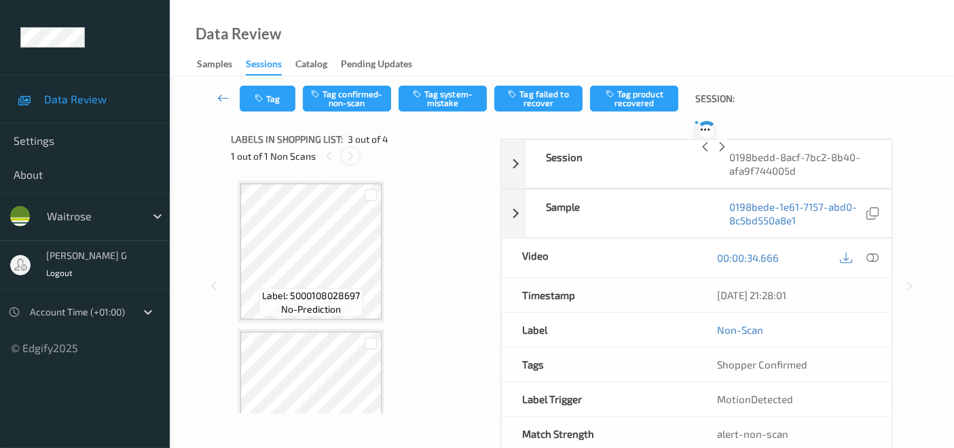
scroll to position [154, 0]
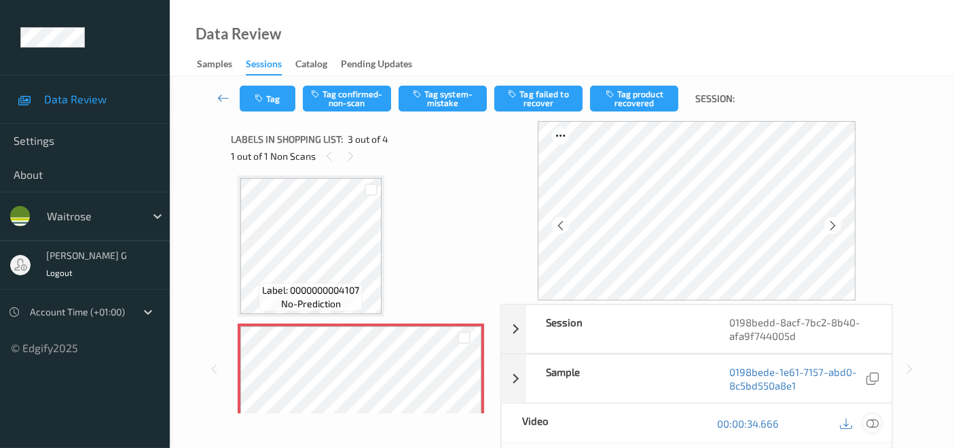
click at [871, 423] on icon at bounding box center [873, 423] width 12 height 12
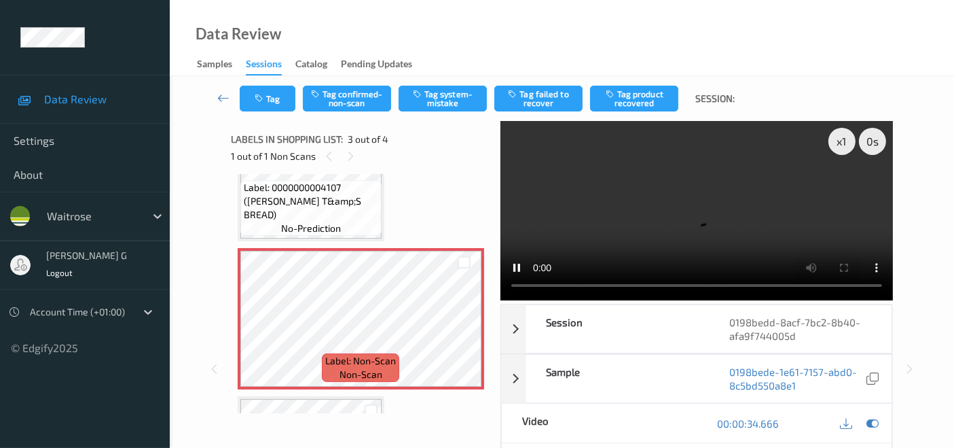
scroll to position [215, 0]
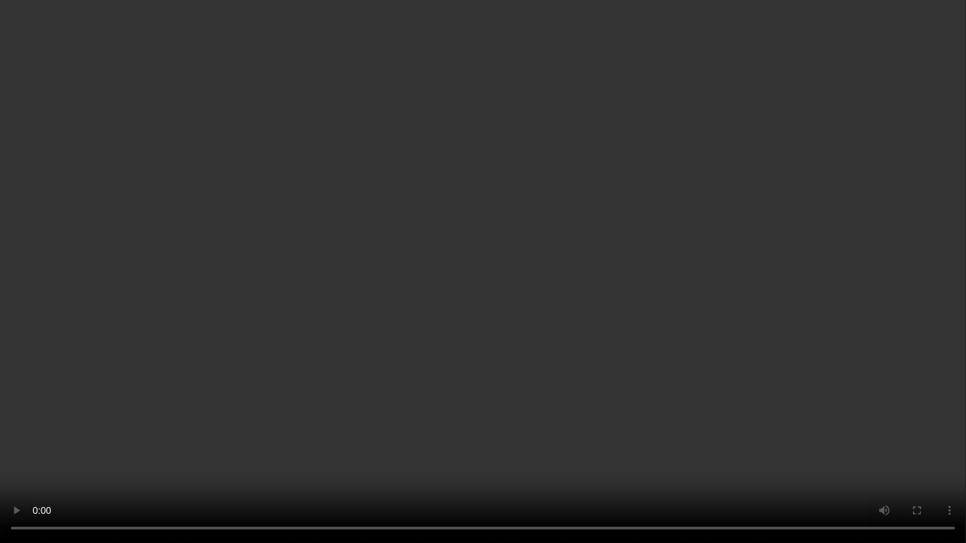
click at [372, 447] on video at bounding box center [483, 271] width 966 height 543
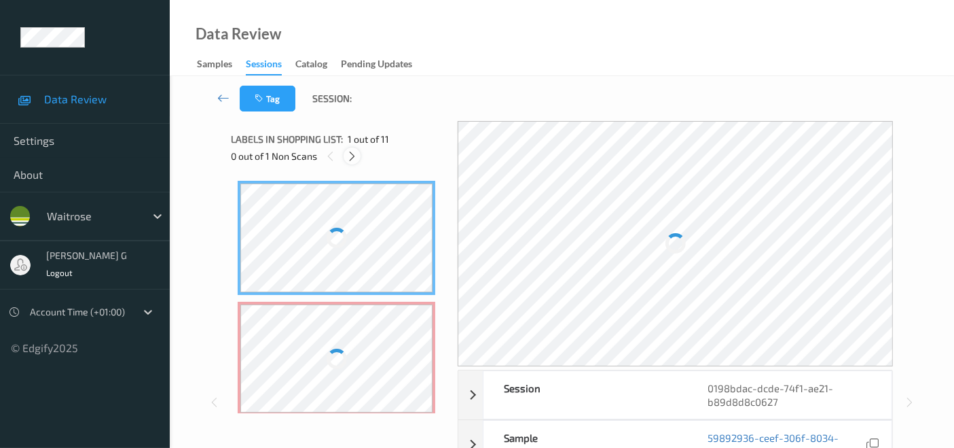
click at [350, 156] on icon at bounding box center [352, 156] width 12 height 12
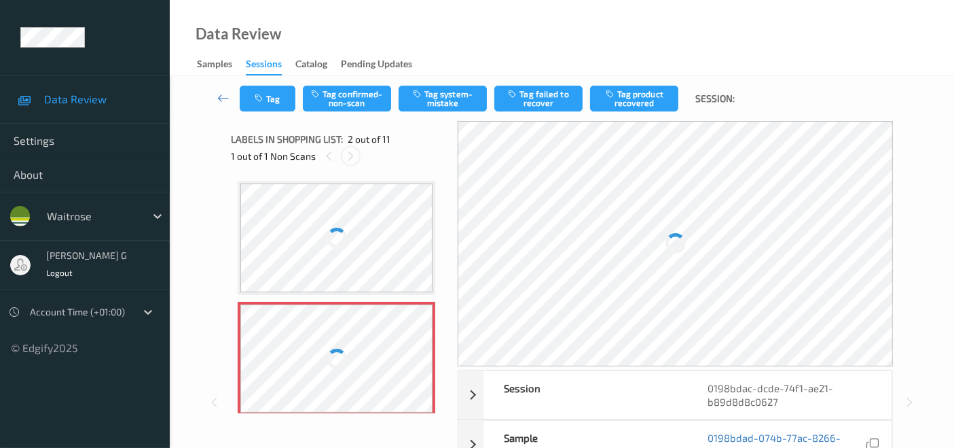
scroll to position [6, 0]
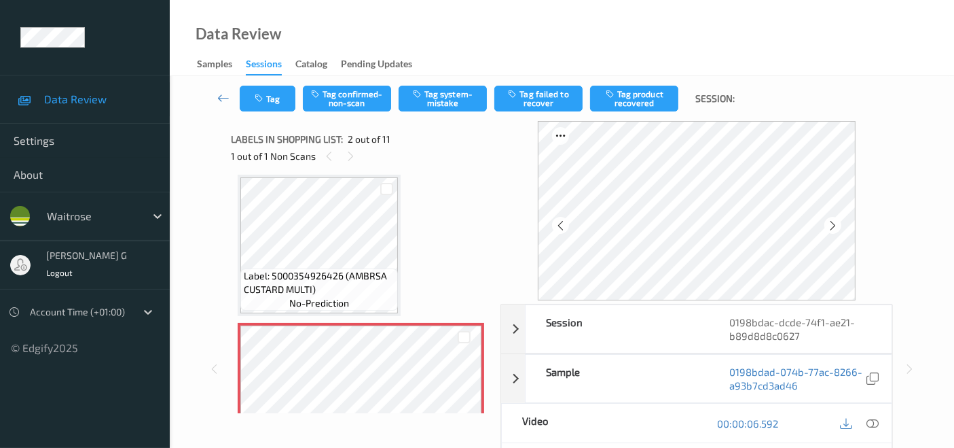
click at [560, 37] on div "Data Review Samples Sessions Catalog Pending Updates" at bounding box center [562, 38] width 785 height 76
click at [839, 228] on icon at bounding box center [833, 225] width 12 height 12
click at [567, 224] on icon at bounding box center [561, 225] width 12 height 12
click at [874, 425] on icon at bounding box center [873, 423] width 12 height 12
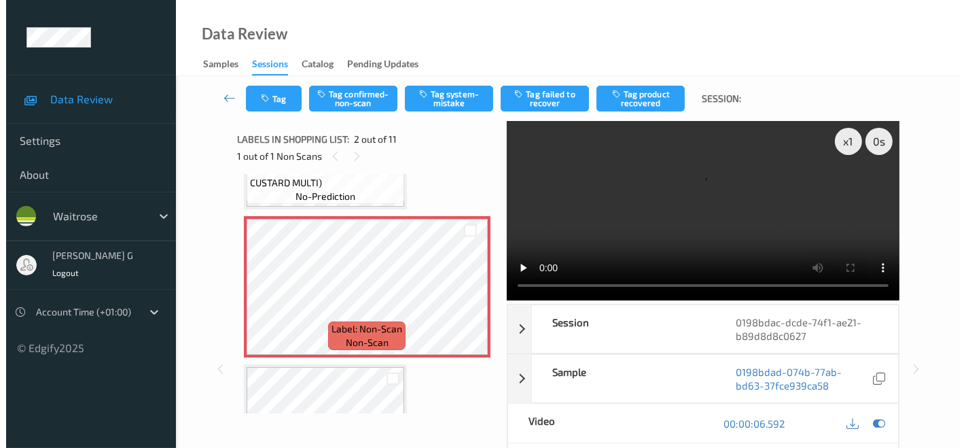
scroll to position [0, 0]
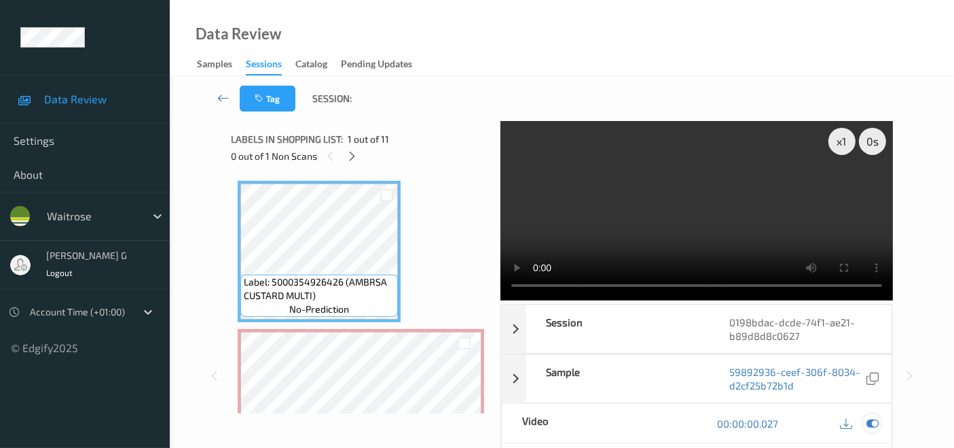
click at [872, 423] on icon at bounding box center [873, 423] width 12 height 12
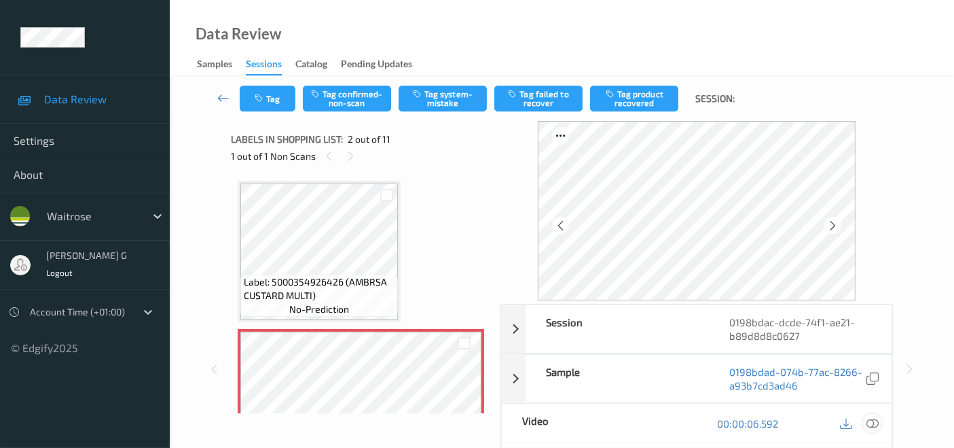
click at [866, 423] on div at bounding box center [872, 423] width 18 height 18
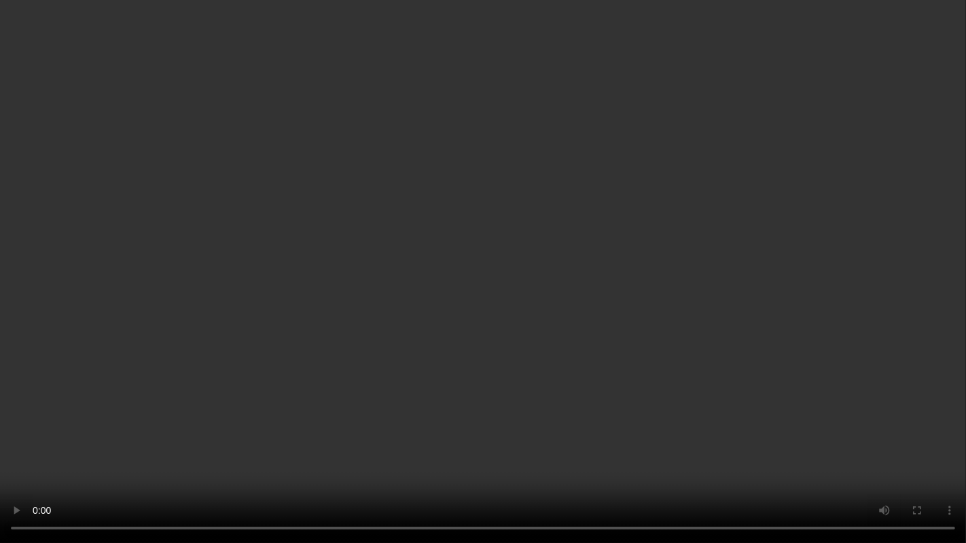
click at [889, 343] on video at bounding box center [483, 271] width 966 height 543
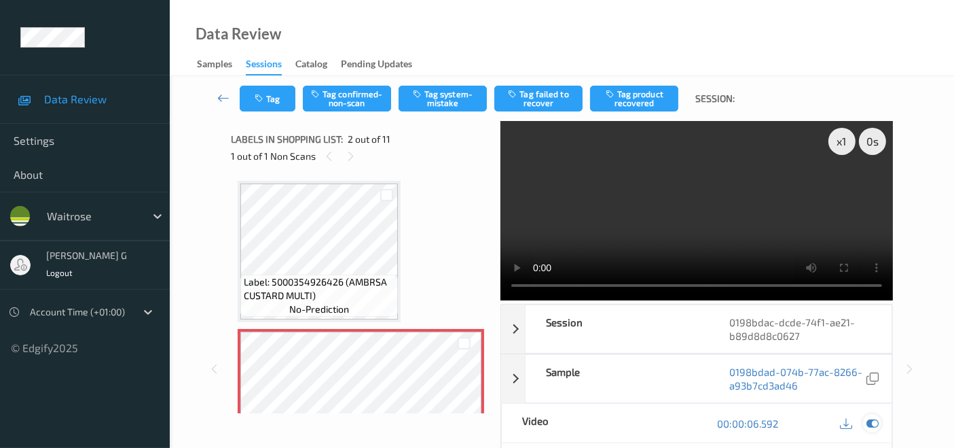
click at [877, 417] on icon at bounding box center [873, 423] width 12 height 12
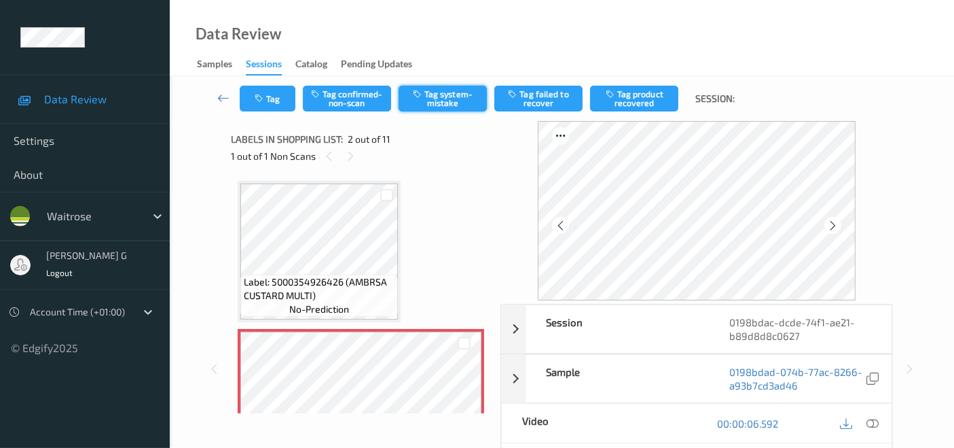
click at [440, 96] on button "Tag system-mistake" at bounding box center [443, 99] width 88 height 26
click at [270, 94] on button "Tag" at bounding box center [268, 99] width 56 height 26
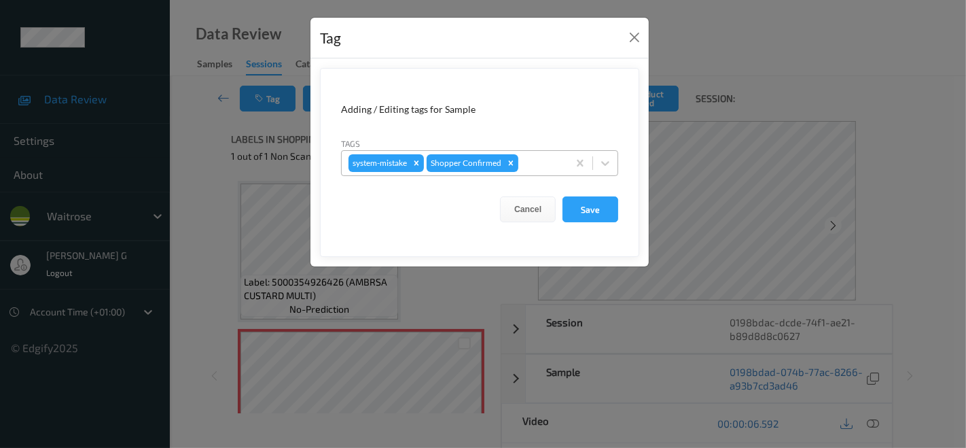
click at [545, 159] on div at bounding box center [541, 163] width 40 height 16
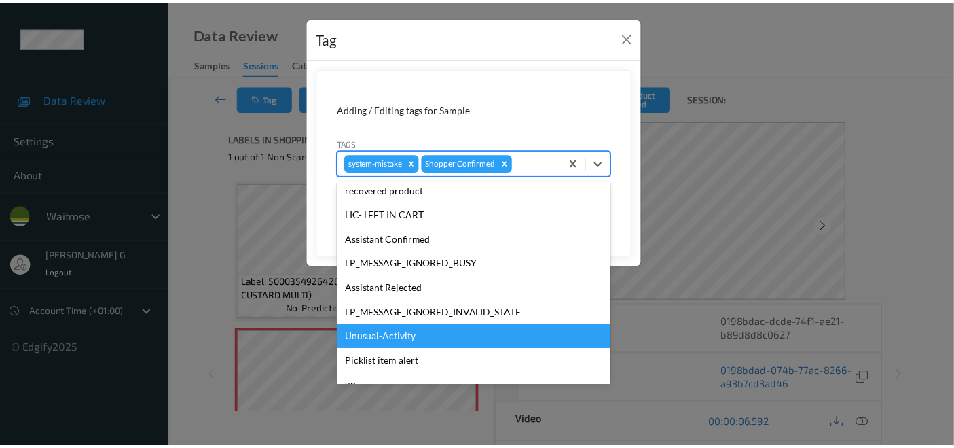
scroll to position [266, 0]
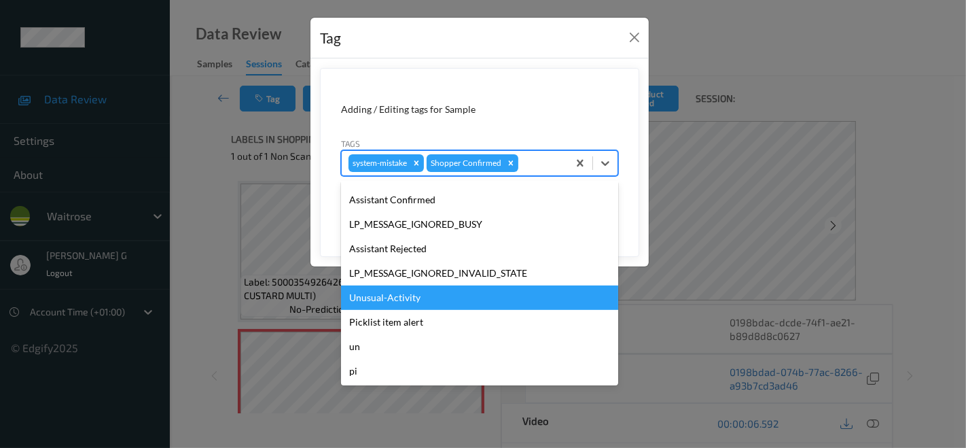
click at [394, 296] on div "Unusual-Activity" at bounding box center [479, 297] width 277 height 24
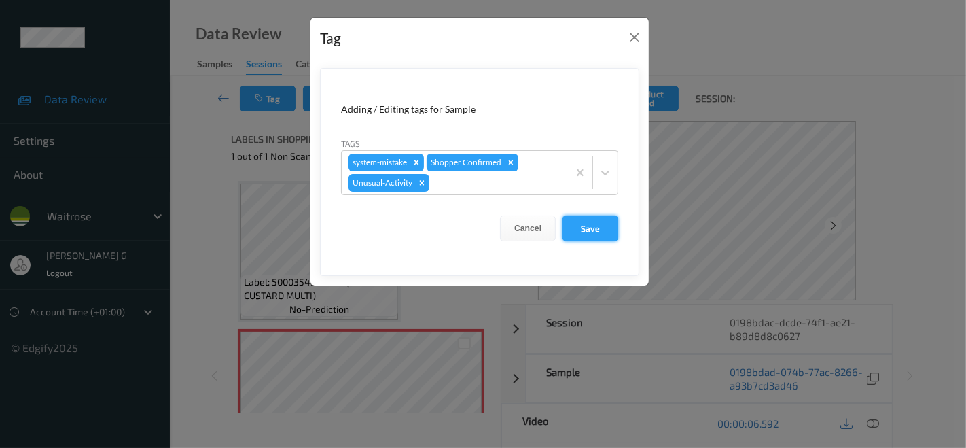
click at [588, 230] on button "Save" at bounding box center [590, 228] width 56 height 26
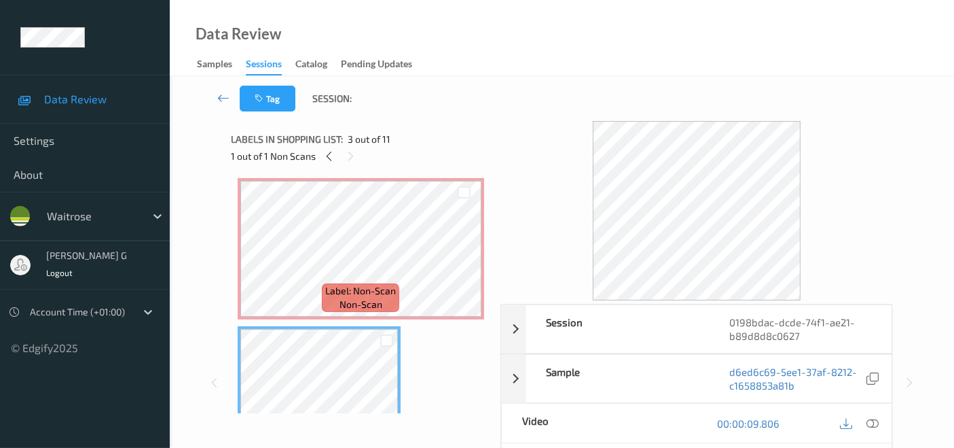
scroll to position [151, 0]
click at [873, 422] on icon at bounding box center [873, 423] width 12 height 12
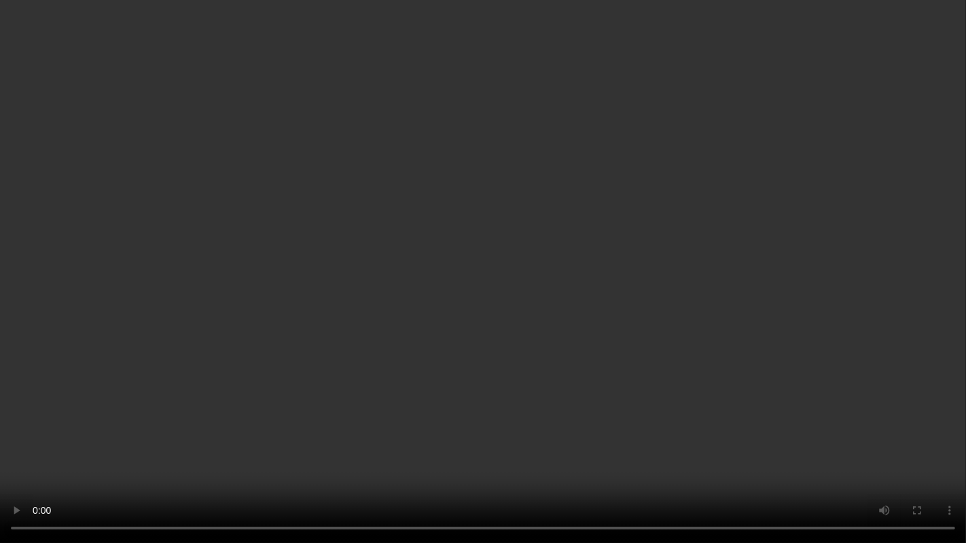
click at [811, 394] on video at bounding box center [483, 271] width 966 height 543
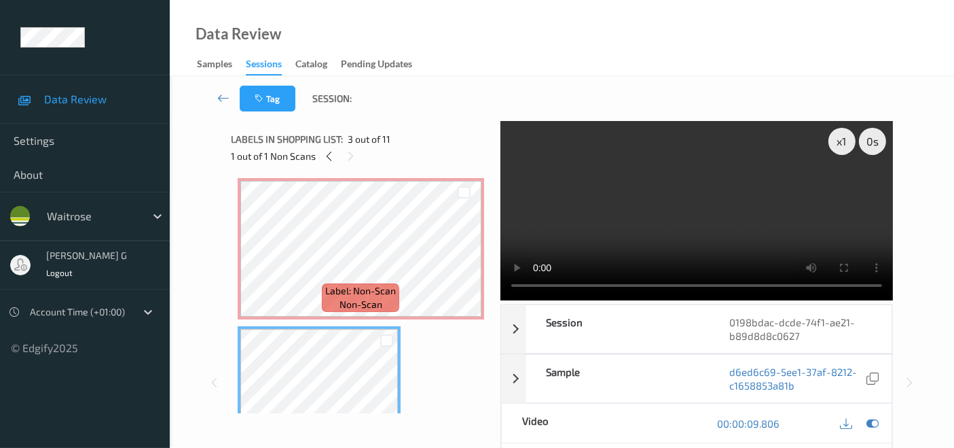
click at [948, 348] on div "Tag Session: x 1 0 s Session 0198bdac-dcde-74f1-ae21-b89d8d8c0627 Session ID 01…" at bounding box center [562, 374] width 785 height 596
click at [334, 158] on icon at bounding box center [329, 156] width 12 height 12
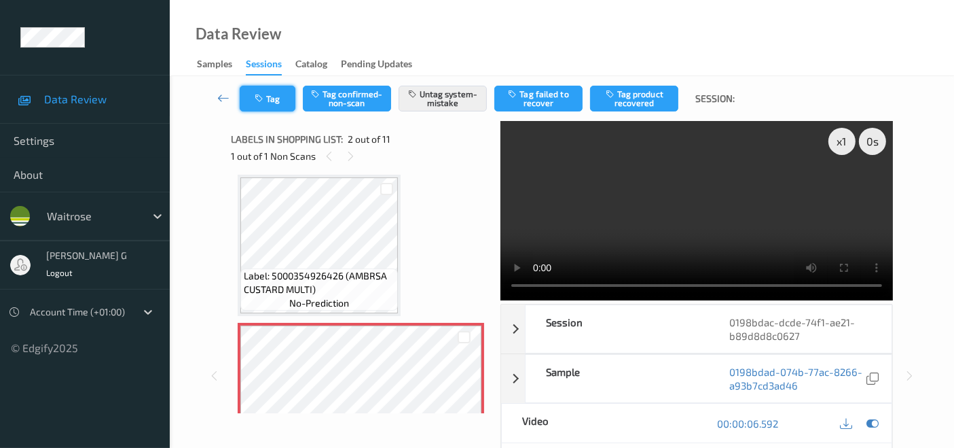
click at [266, 99] on icon "button" at bounding box center [261, 99] width 12 height 10
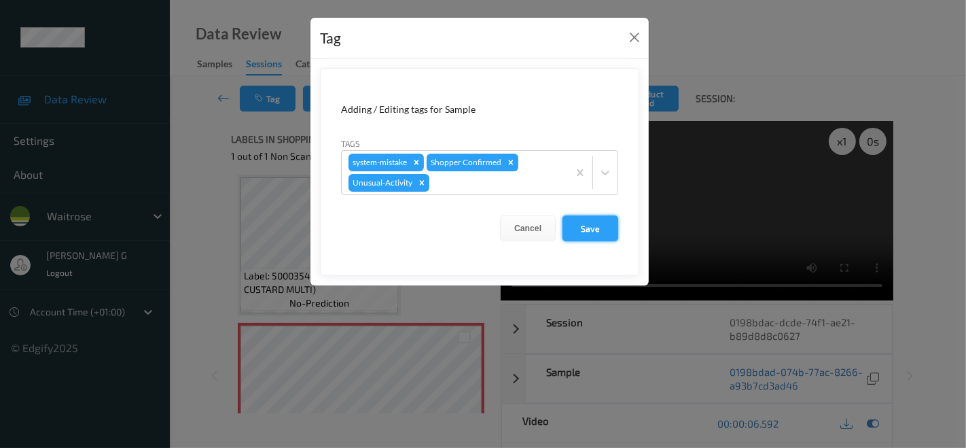
click at [590, 230] on button "Save" at bounding box center [590, 228] width 56 height 26
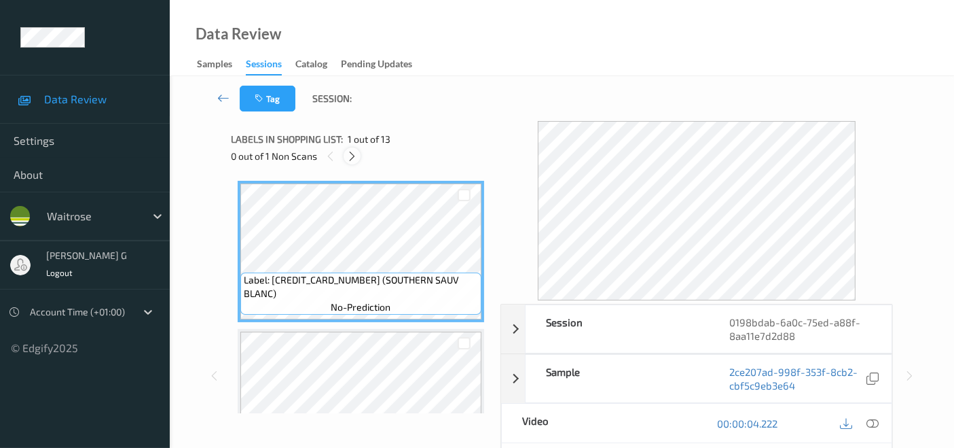
click at [357, 156] on icon at bounding box center [352, 156] width 12 height 12
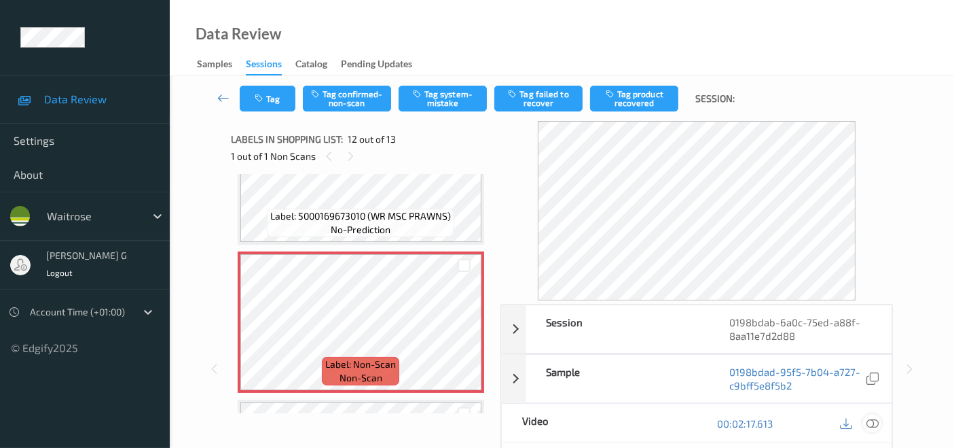
click at [876, 418] on icon at bounding box center [873, 423] width 12 height 12
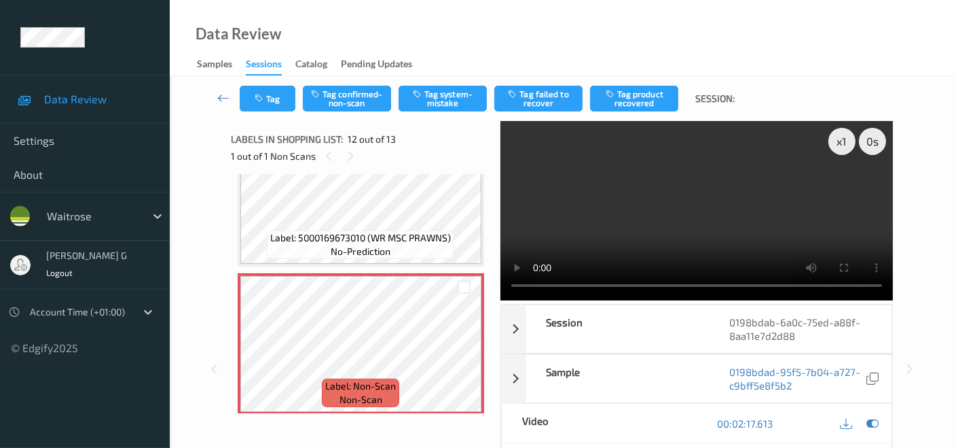
scroll to position [1536, 0]
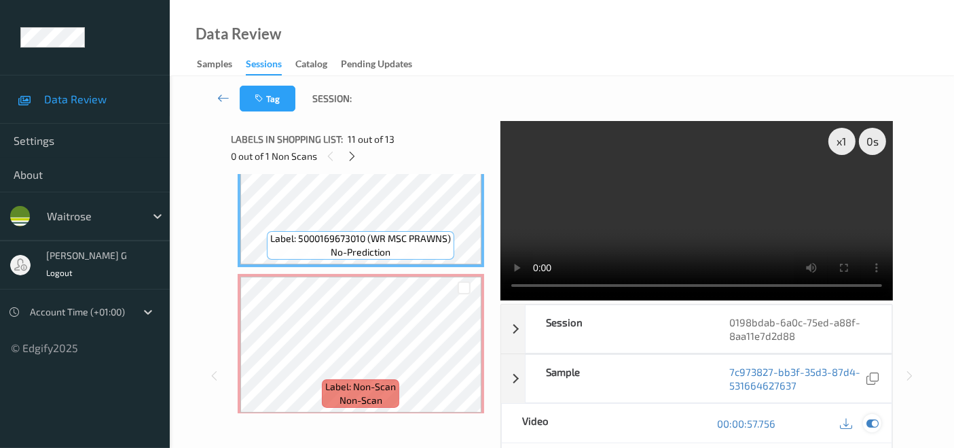
click at [870, 429] on div at bounding box center [872, 423] width 18 height 18
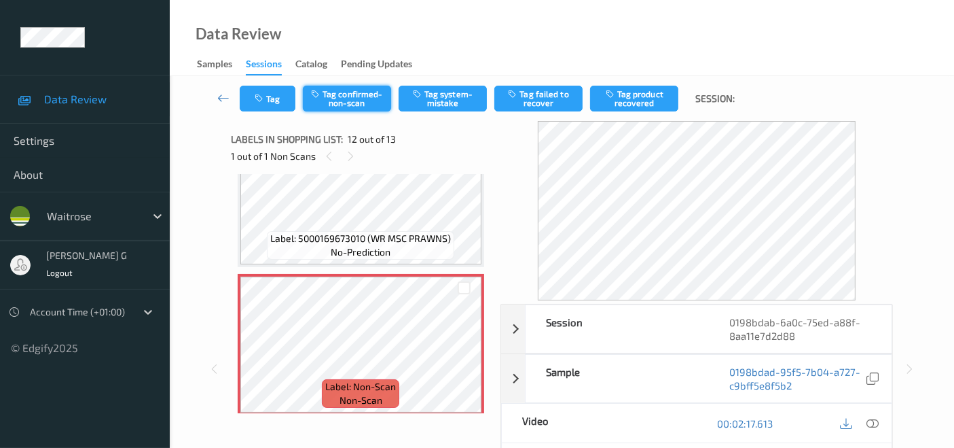
click at [353, 103] on button "Tag confirmed-non-scan" at bounding box center [347, 99] width 88 height 26
click at [561, 97] on button "Tag failed to recover" at bounding box center [539, 99] width 88 height 26
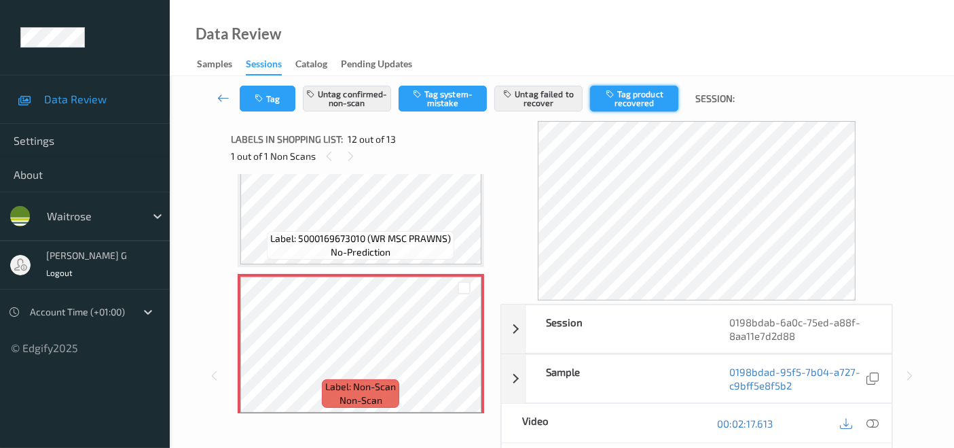
click at [615, 96] on icon "button" at bounding box center [612, 94] width 12 height 10
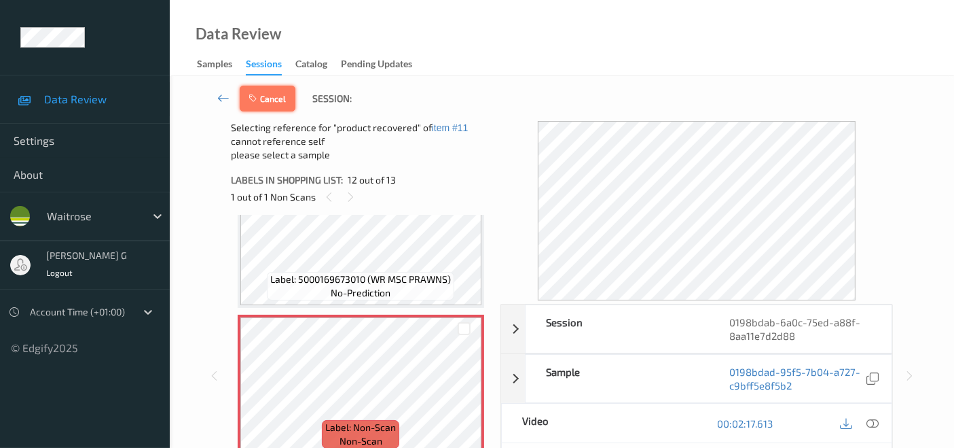
click at [264, 94] on button "Cancel" at bounding box center [268, 99] width 56 height 26
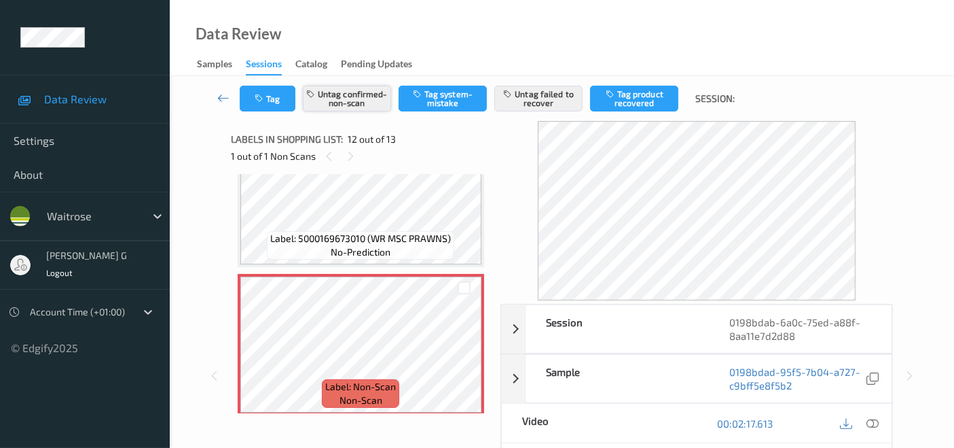
click at [351, 100] on button "Untag confirmed-non-scan" at bounding box center [347, 99] width 88 height 26
click at [337, 99] on button "Tag confirmed-non-scan" at bounding box center [347, 99] width 88 height 26
click at [333, 95] on button "Tag confirmed-non-scan" at bounding box center [347, 99] width 88 height 26
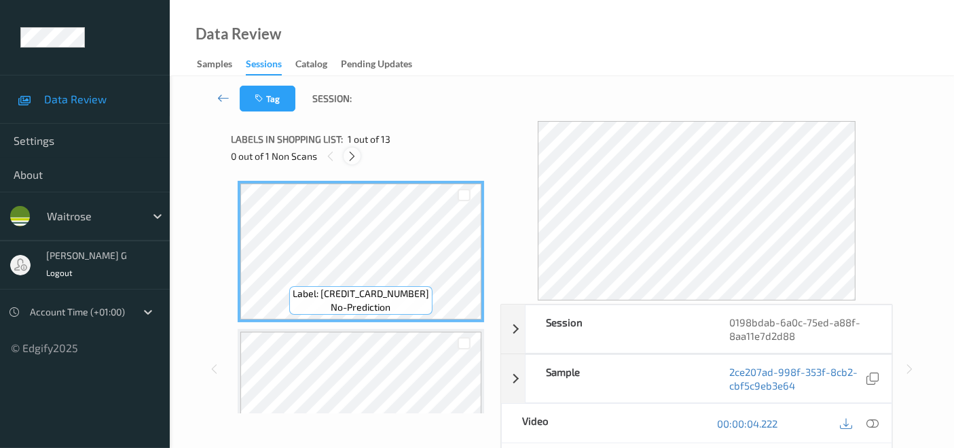
click at [351, 154] on icon at bounding box center [352, 156] width 12 height 12
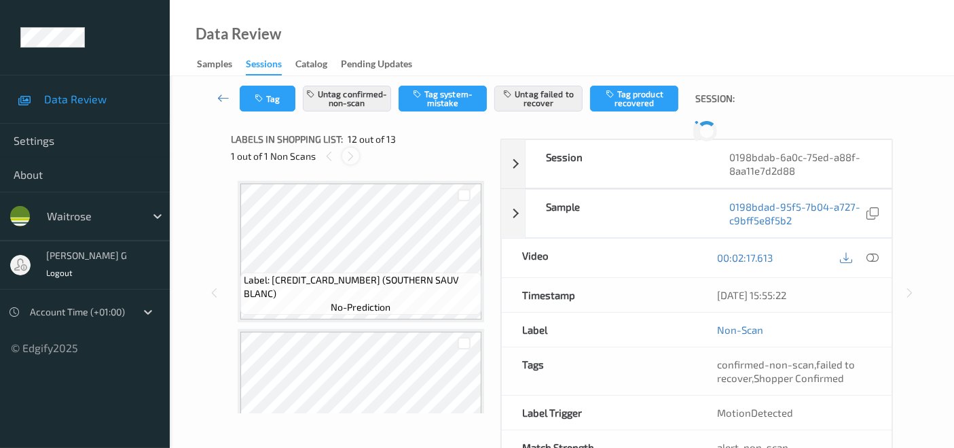
scroll to position [1483, 0]
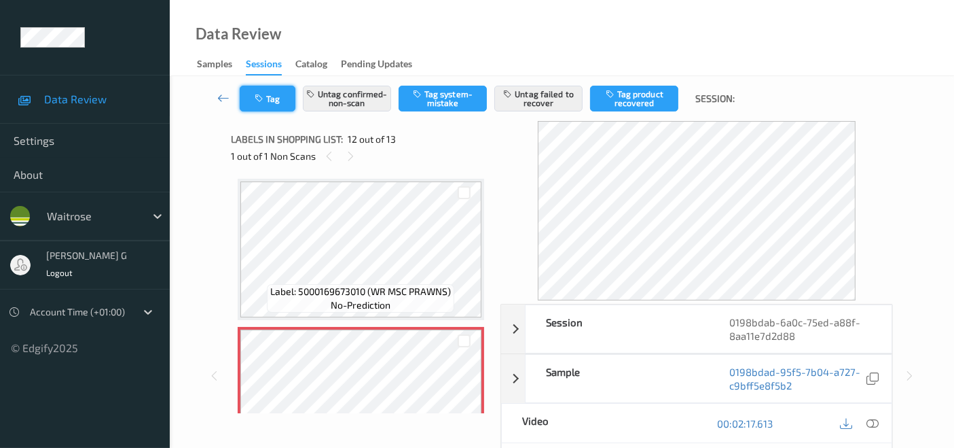
click at [263, 100] on icon "button" at bounding box center [261, 99] width 12 height 10
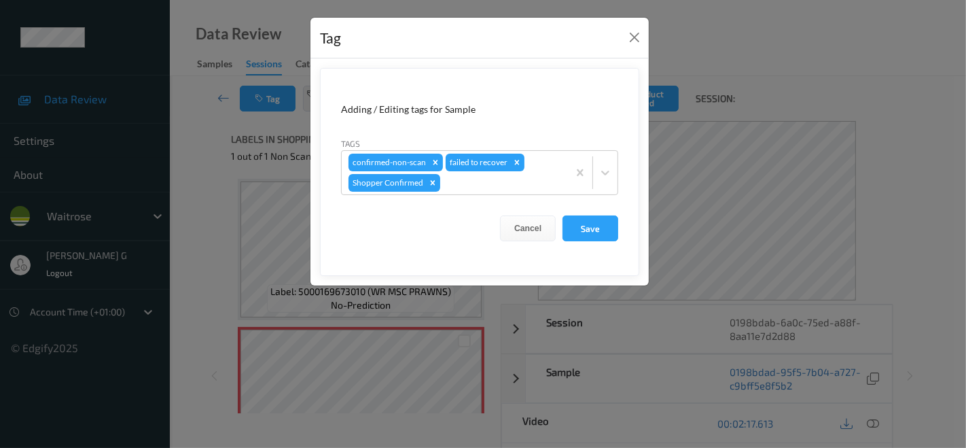
click at [220, 199] on div "Tag Adding / Editing tags for Sample Tags confirmed-non-scan failed to recover …" at bounding box center [483, 224] width 966 height 448
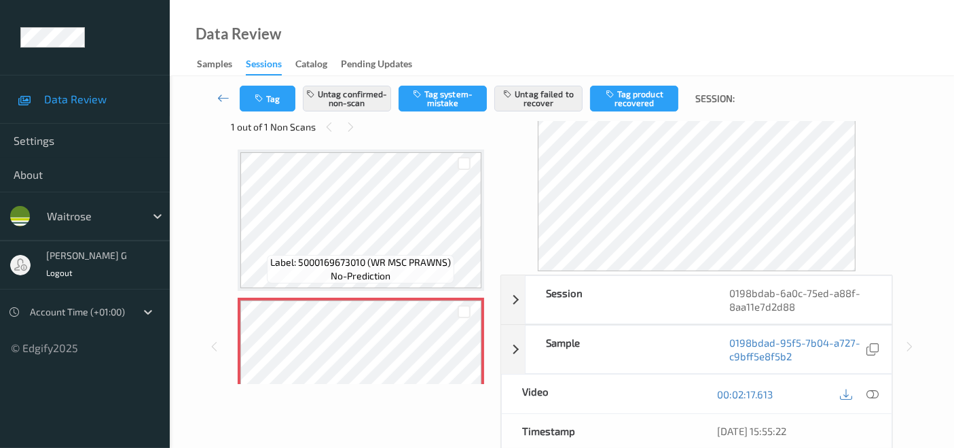
scroll to position [0, 0]
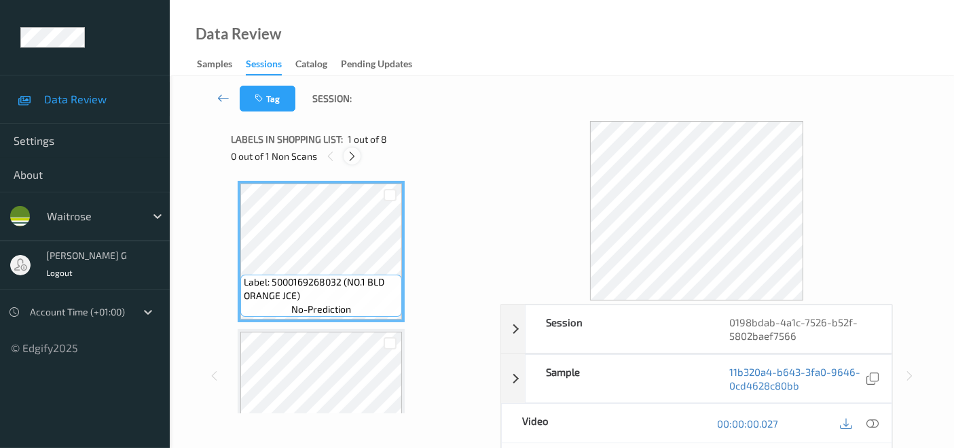
click at [355, 160] on icon at bounding box center [352, 156] width 12 height 12
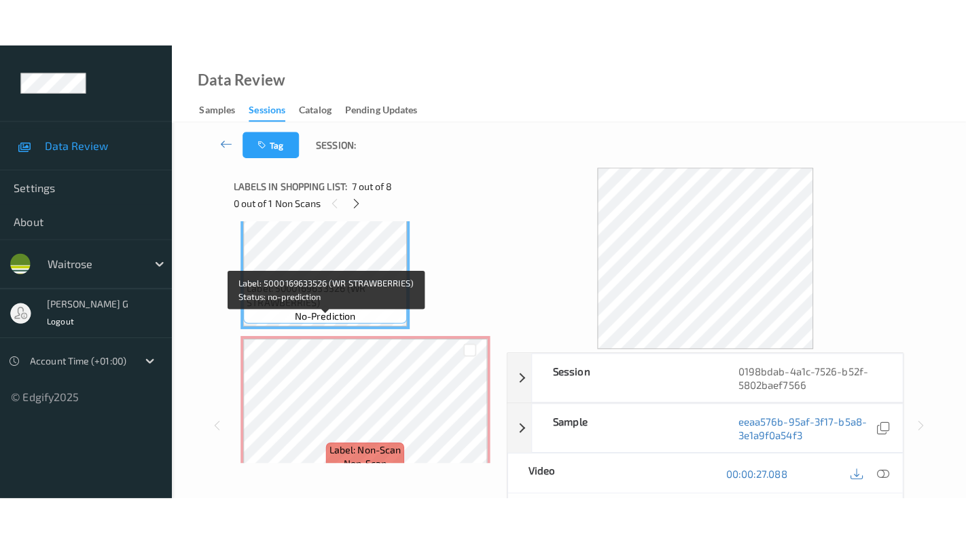
scroll to position [948, 0]
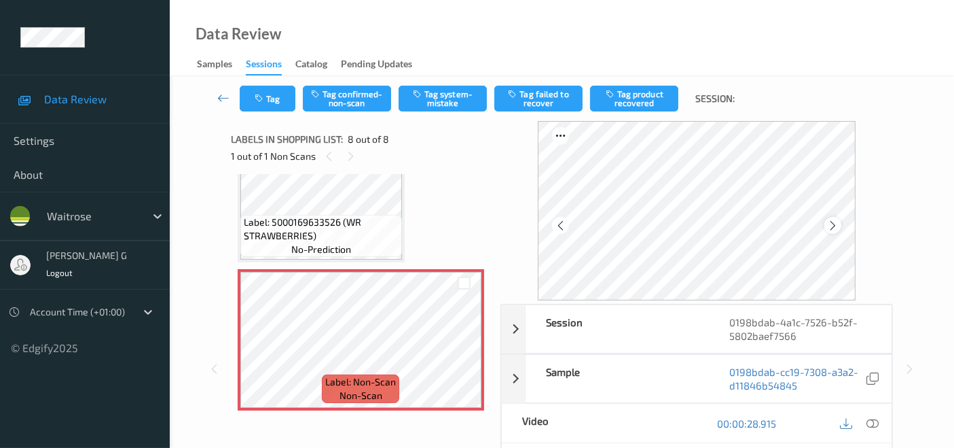
click at [838, 219] on icon at bounding box center [833, 225] width 12 height 12
click at [877, 418] on icon at bounding box center [873, 423] width 12 height 12
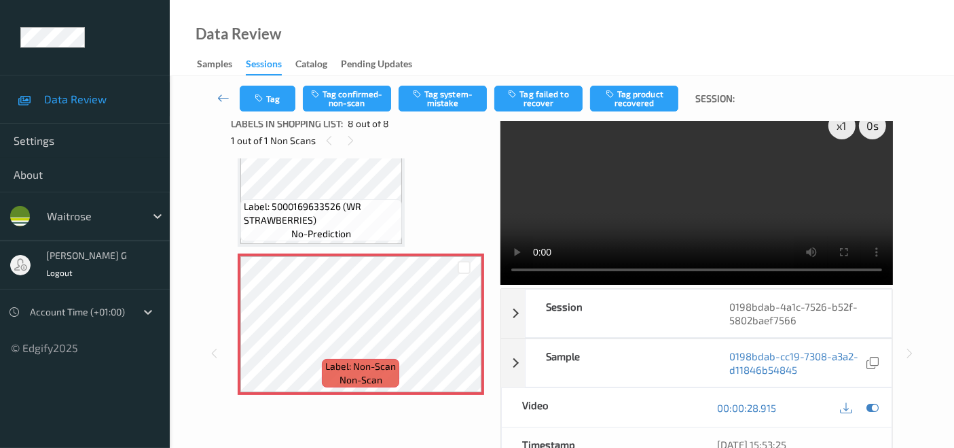
scroll to position [0, 0]
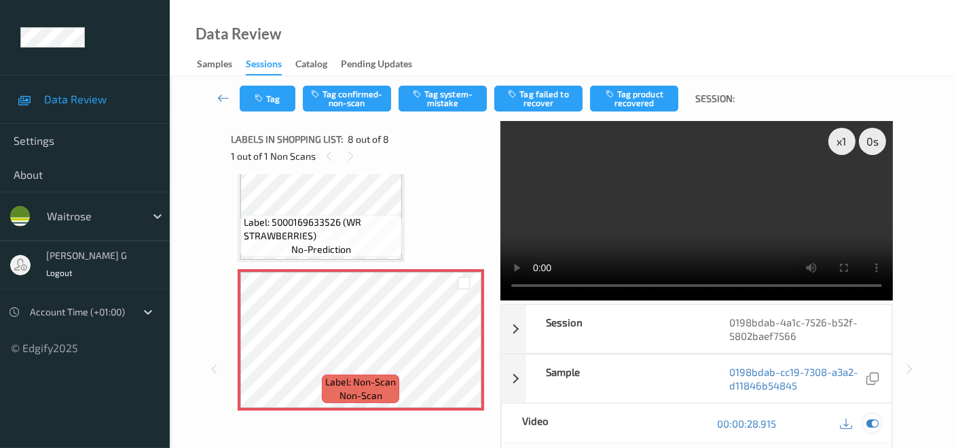
click at [870, 417] on icon at bounding box center [873, 423] width 12 height 12
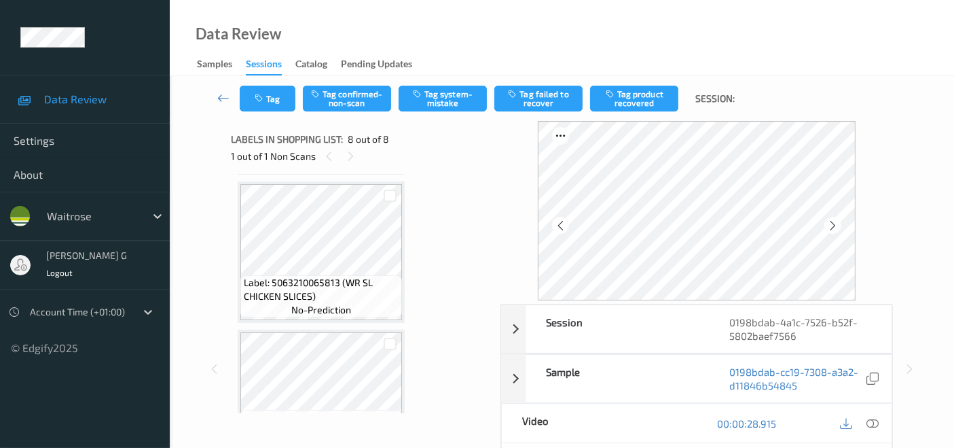
scroll to position [194, 0]
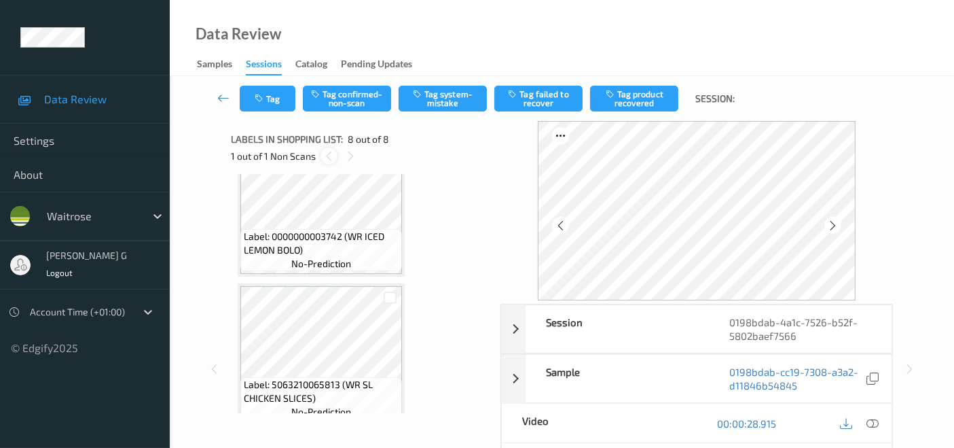
click at [329, 153] on icon at bounding box center [329, 156] width 12 height 12
click at [353, 157] on icon at bounding box center [351, 156] width 12 height 12
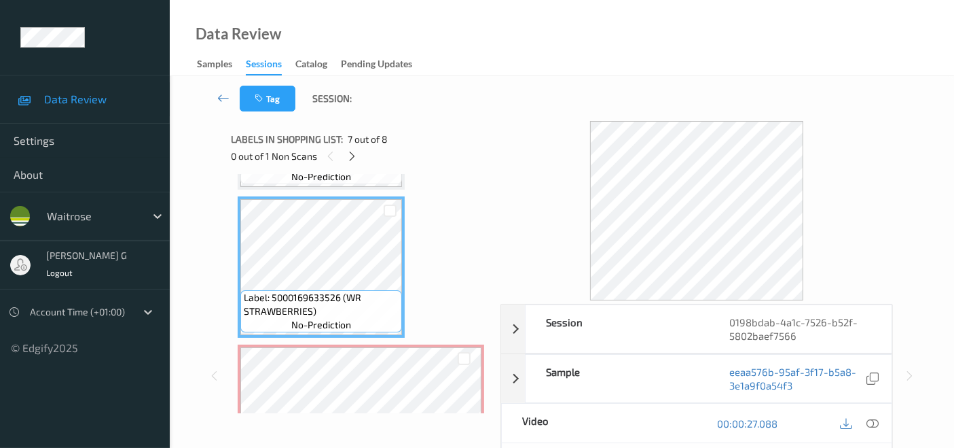
scroll to position [948, 0]
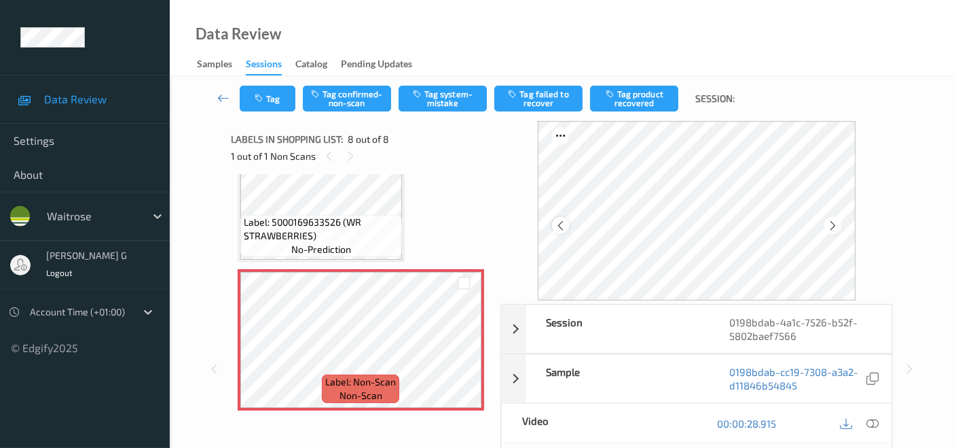
click at [567, 221] on icon at bounding box center [561, 225] width 12 height 12
click at [871, 420] on icon at bounding box center [873, 423] width 12 height 12
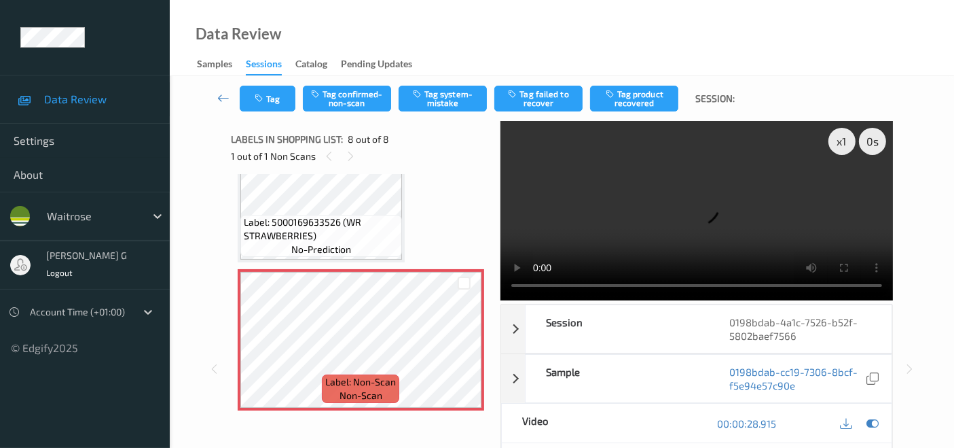
scroll to position [853, 0]
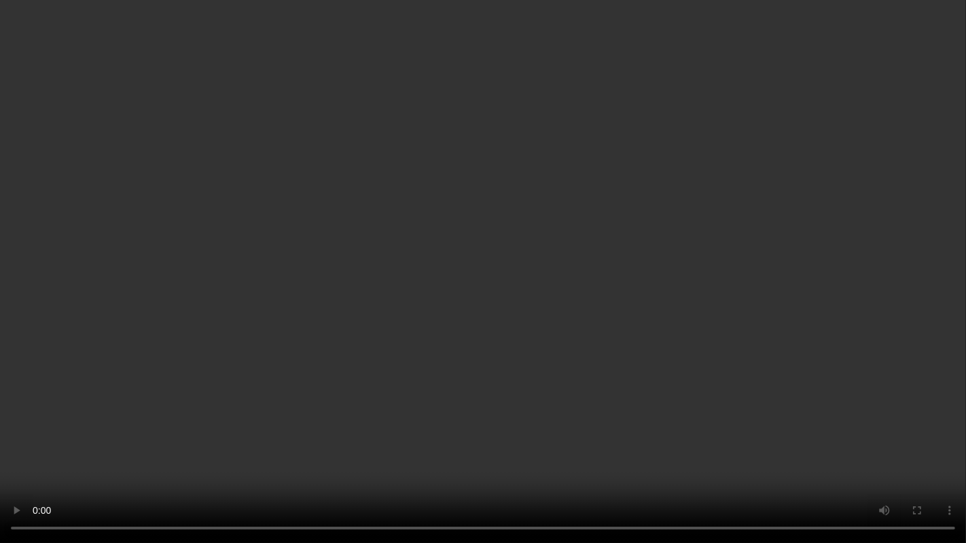
click at [104, 447] on video at bounding box center [483, 271] width 966 height 543
click at [898, 382] on video at bounding box center [483, 271] width 966 height 543
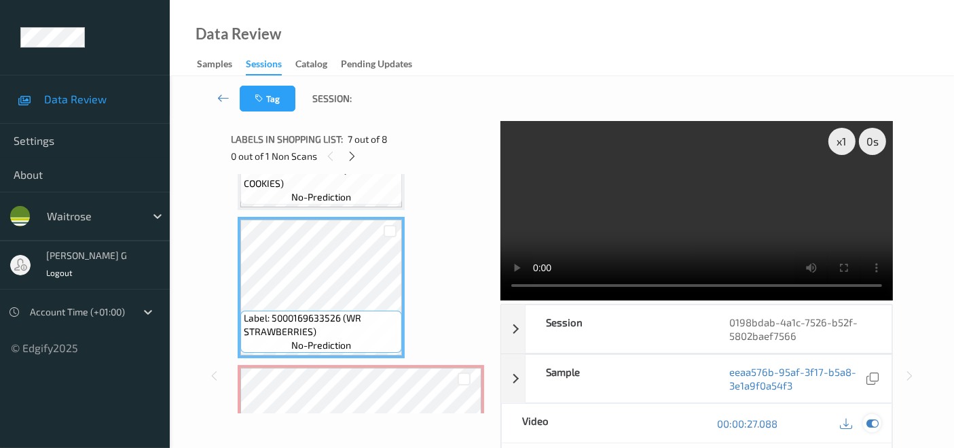
click at [873, 421] on icon at bounding box center [873, 423] width 12 height 12
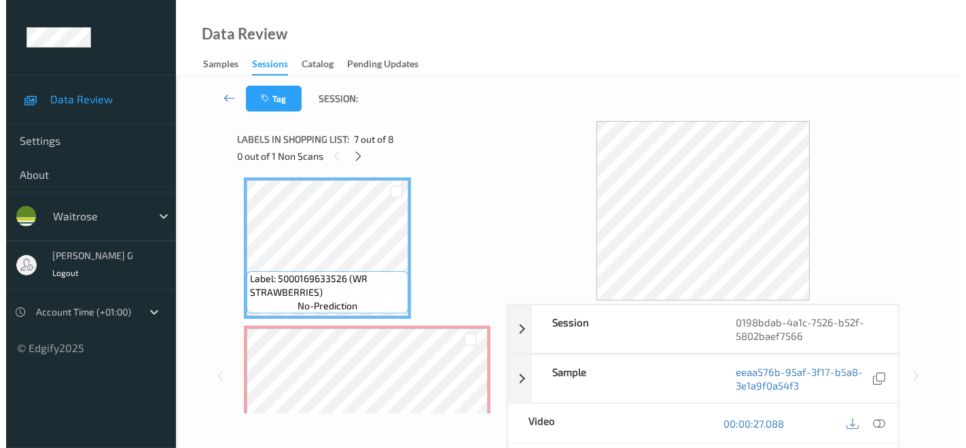
scroll to position [948, 0]
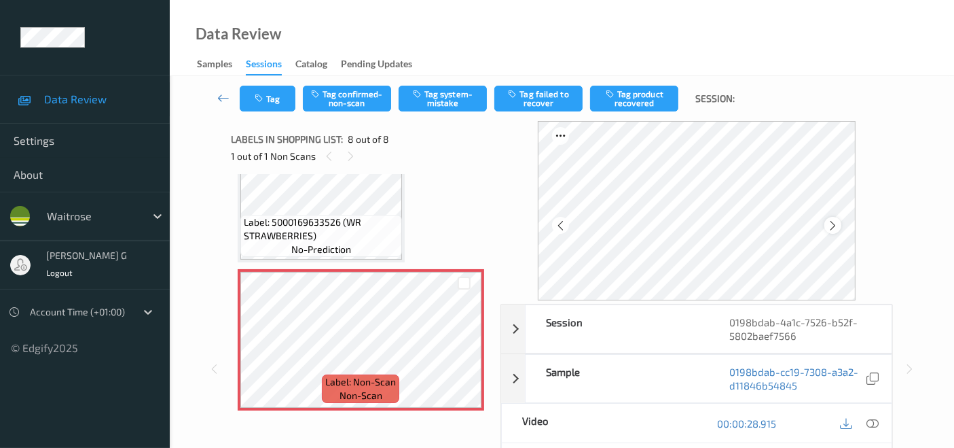
click at [834, 223] on icon at bounding box center [833, 225] width 12 height 12
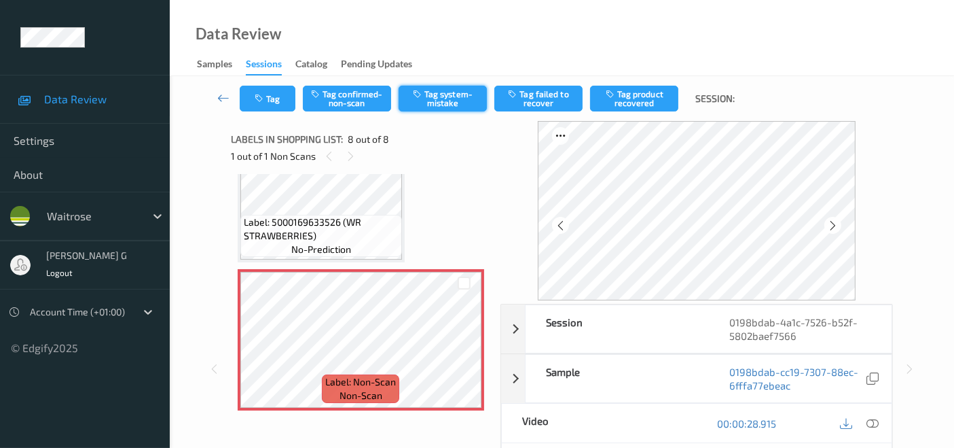
click at [454, 99] on button "Tag system-mistake" at bounding box center [443, 99] width 88 height 26
click at [268, 102] on button "Tag" at bounding box center [268, 99] width 56 height 26
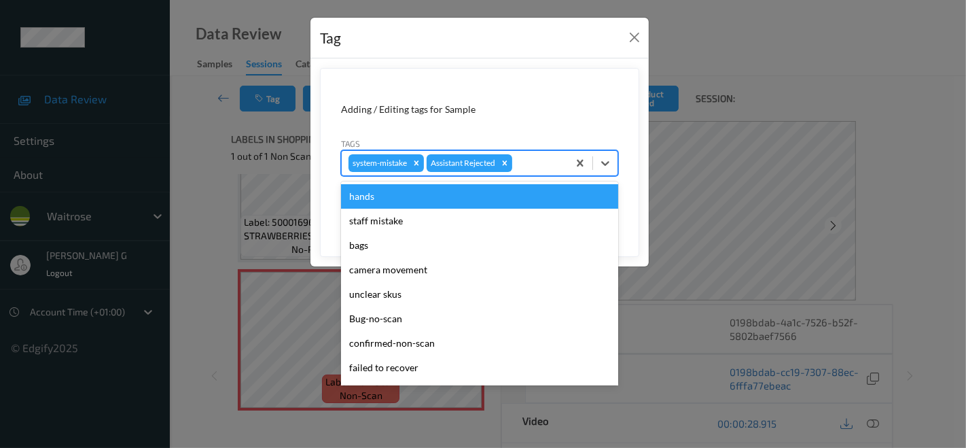
click at [545, 162] on div at bounding box center [538, 163] width 46 height 16
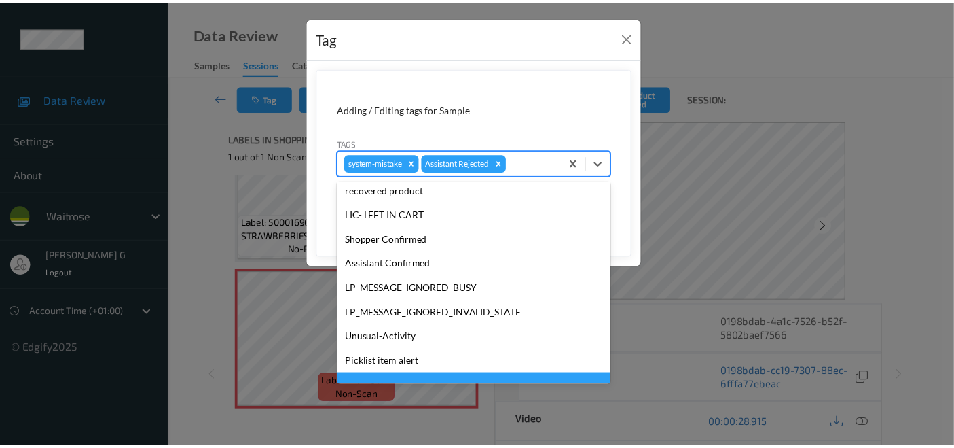
scroll to position [266, 0]
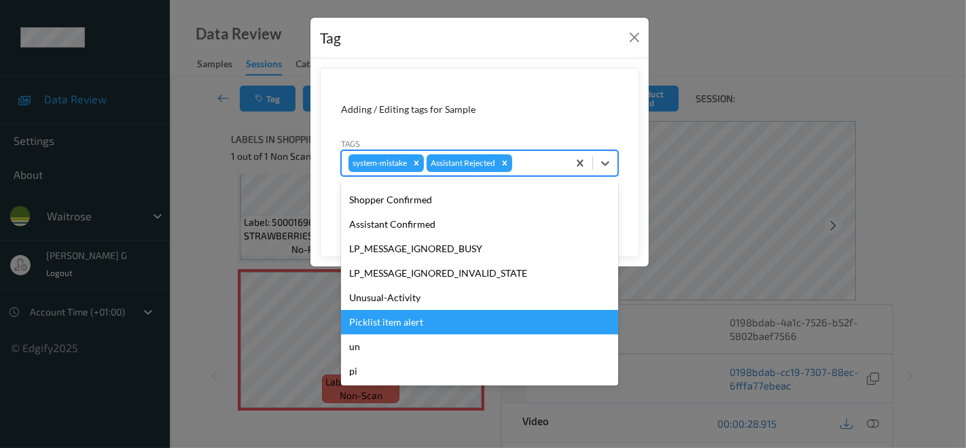
click at [403, 307] on div "Unusual-Activity" at bounding box center [479, 297] width 277 height 24
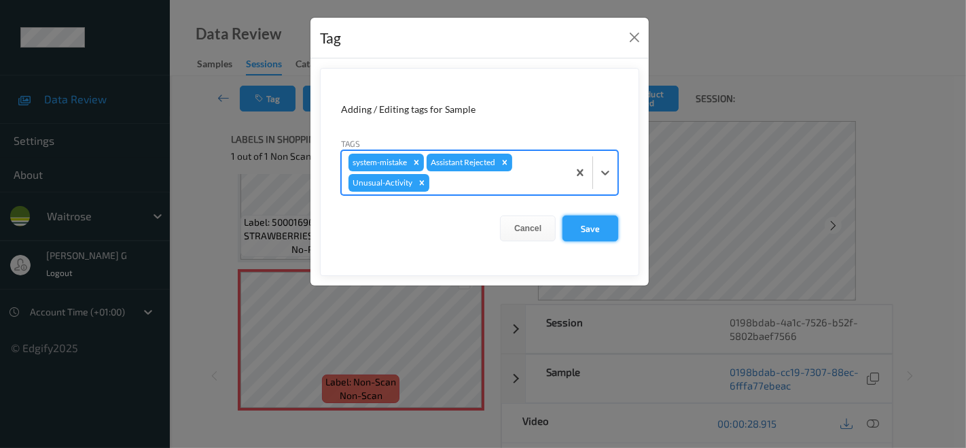
click at [592, 228] on button "Save" at bounding box center [590, 228] width 56 height 26
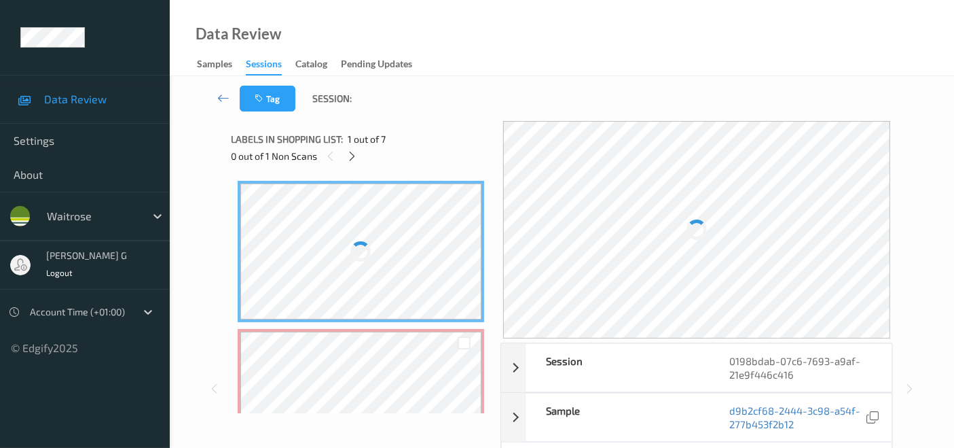
click at [470, 48] on div "Data Review Samples Sessions Catalog Pending Updates" at bounding box center [562, 38] width 785 height 76
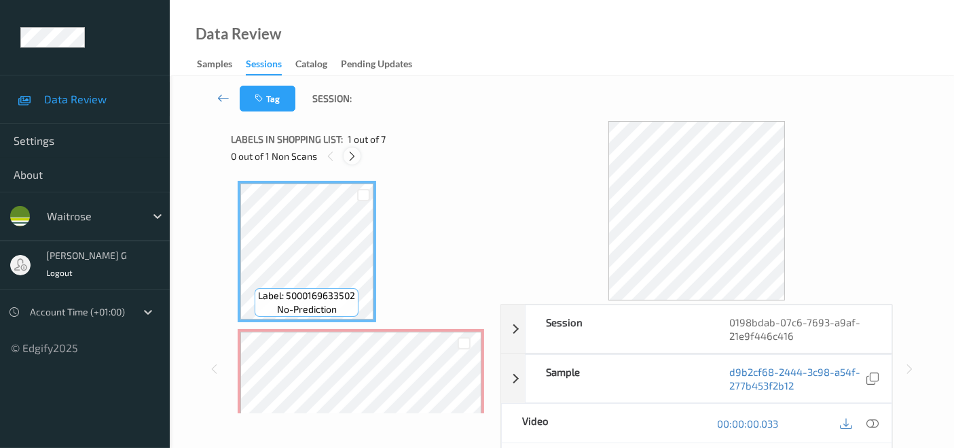
click at [351, 160] on icon at bounding box center [352, 156] width 12 height 12
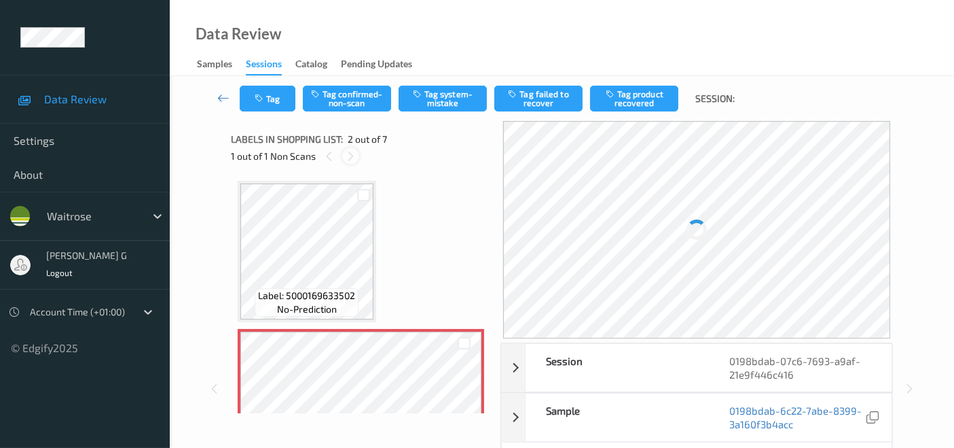
scroll to position [6, 0]
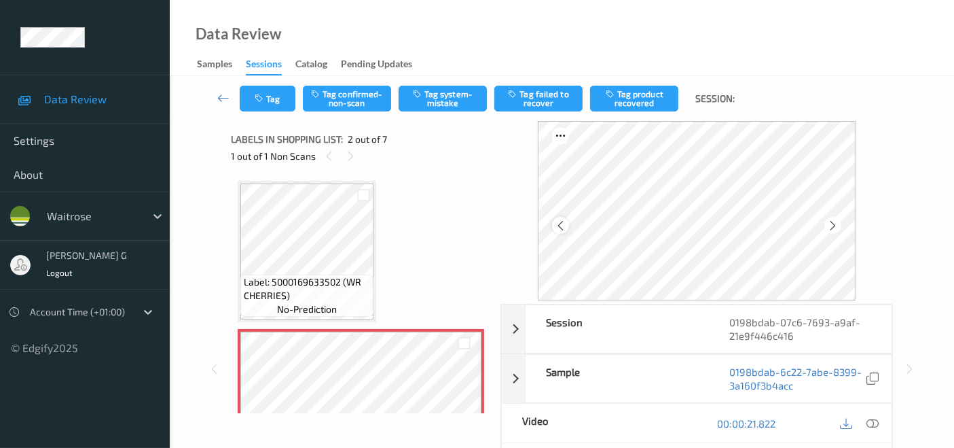
click at [557, 226] on div at bounding box center [560, 225] width 17 height 17
click at [558, 226] on icon at bounding box center [561, 225] width 12 height 12
click at [827, 222] on div at bounding box center [833, 225] width 17 height 17
click at [836, 221] on icon at bounding box center [833, 225] width 12 height 12
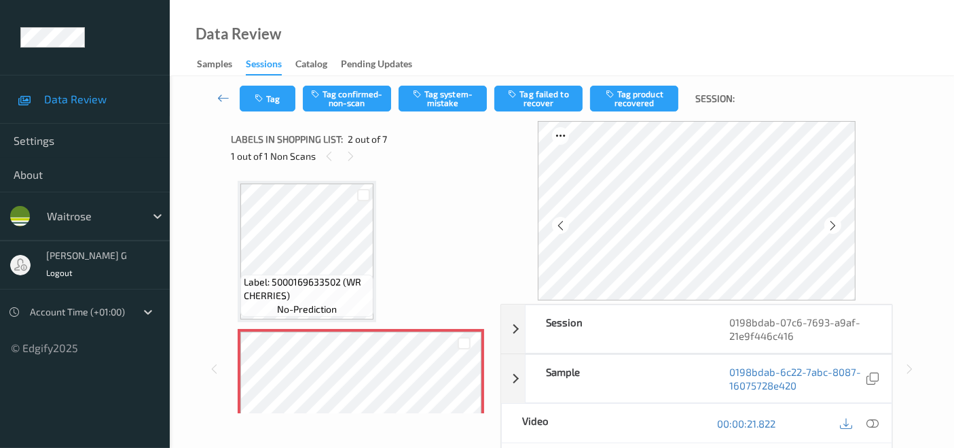
click at [836, 221] on icon at bounding box center [833, 225] width 12 height 12
click at [873, 421] on icon at bounding box center [873, 423] width 12 height 12
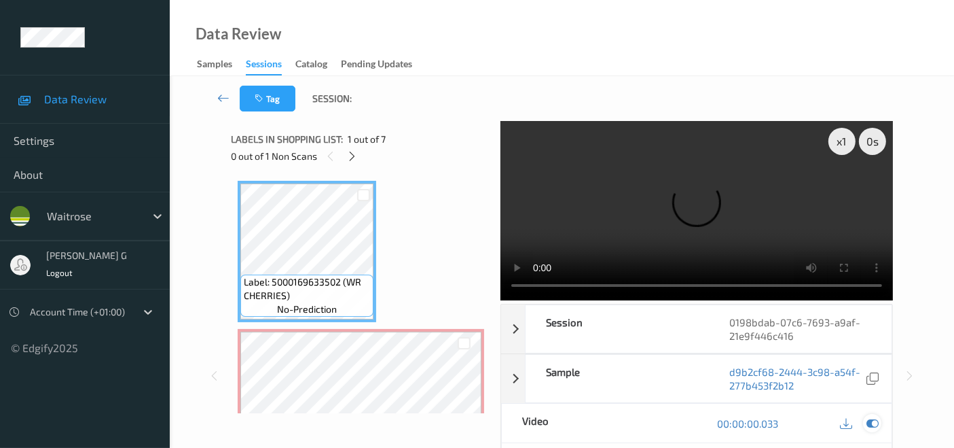
click at [877, 420] on icon at bounding box center [873, 423] width 12 height 12
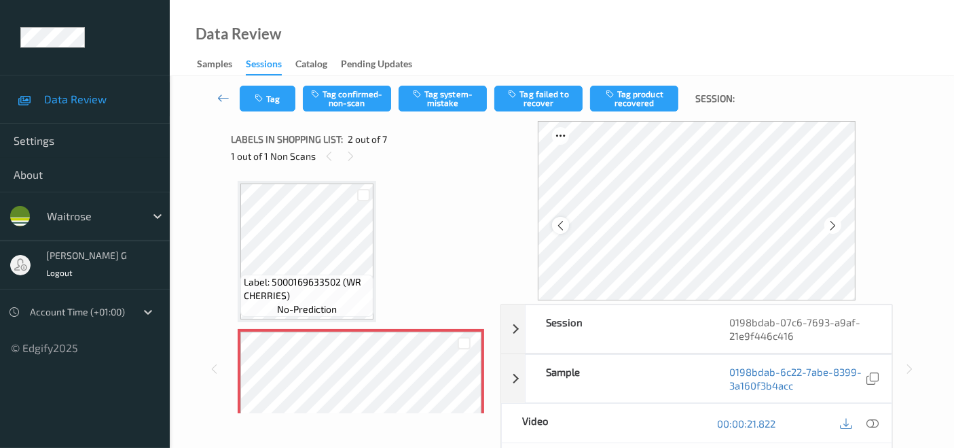
click at [558, 222] on icon at bounding box center [561, 225] width 12 height 12
click at [565, 223] on icon at bounding box center [561, 225] width 12 height 12
click at [839, 223] on icon at bounding box center [833, 225] width 12 height 12
click at [830, 226] on icon at bounding box center [833, 225] width 12 height 12
click at [839, 221] on icon at bounding box center [833, 225] width 12 height 12
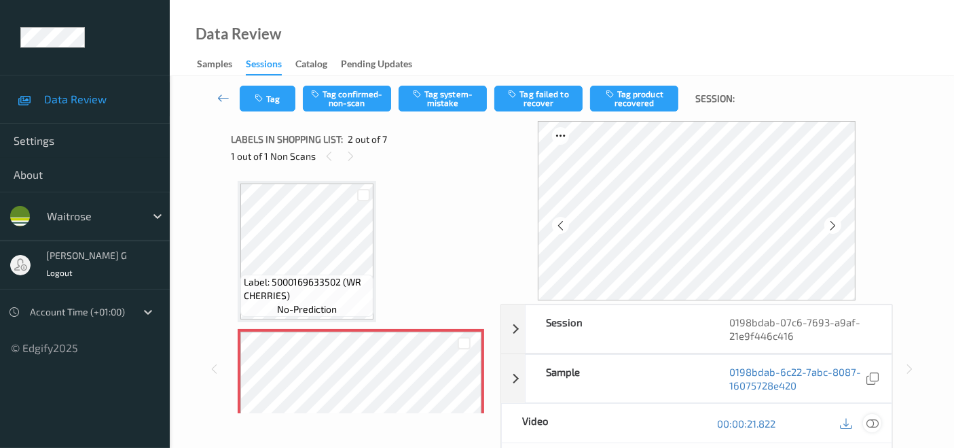
click at [870, 417] on icon at bounding box center [873, 423] width 12 height 12
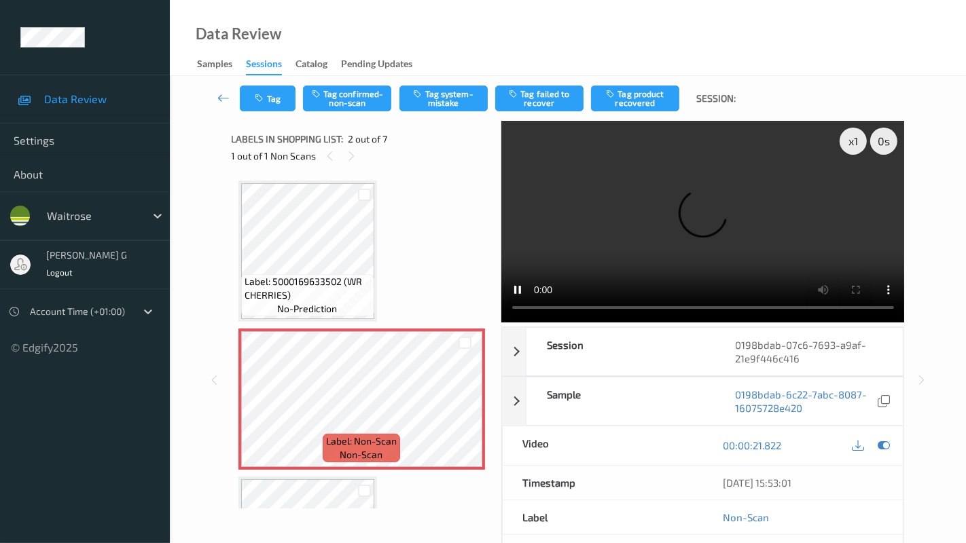
click at [502, 323] on video at bounding box center [703, 222] width 404 height 202
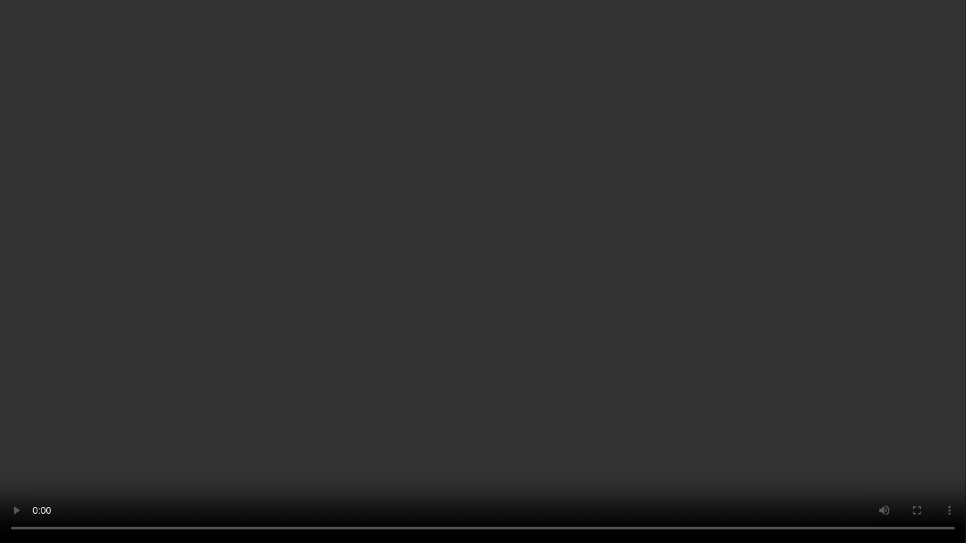
click at [198, 447] on video at bounding box center [483, 271] width 966 height 543
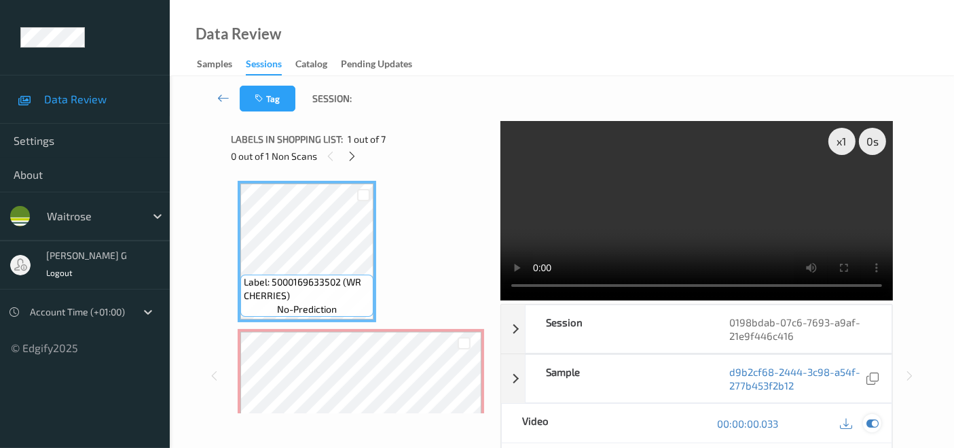
click at [871, 420] on icon at bounding box center [873, 423] width 12 height 12
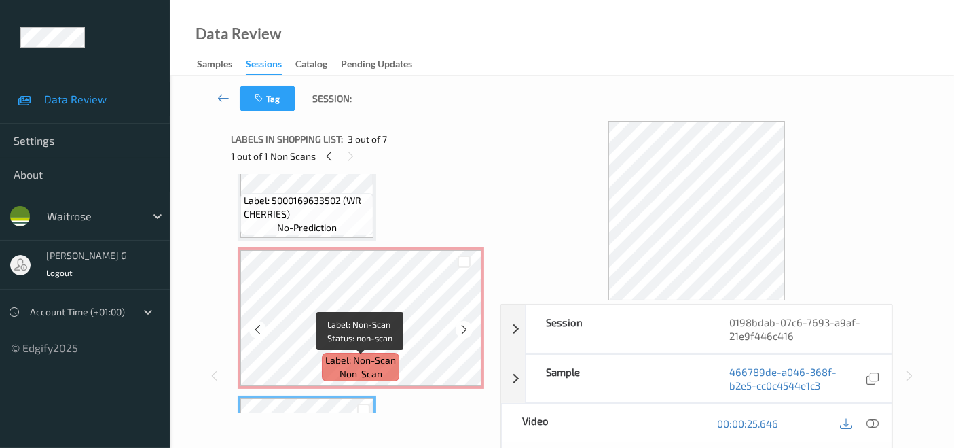
scroll to position [75, 0]
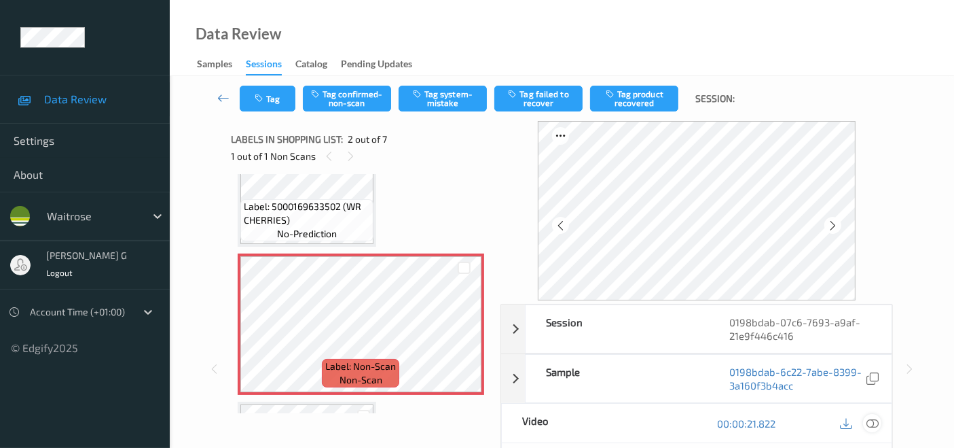
click at [873, 417] on icon at bounding box center [873, 423] width 12 height 12
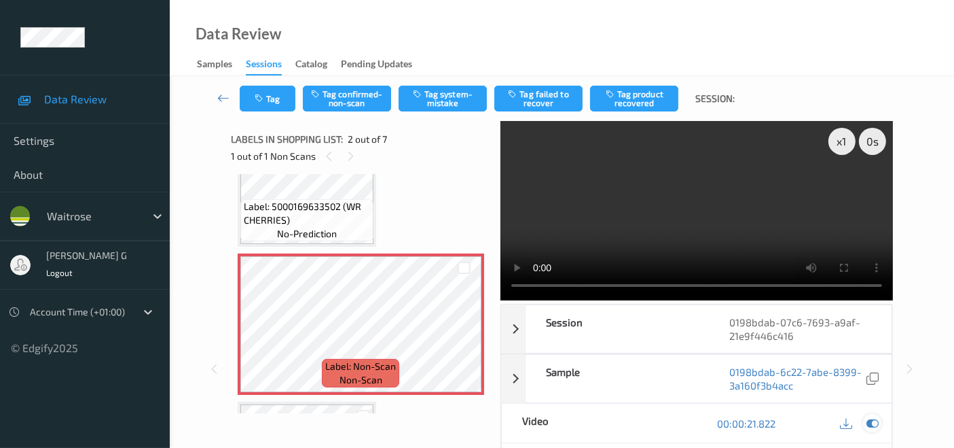
click at [875, 423] on icon at bounding box center [873, 423] width 12 height 12
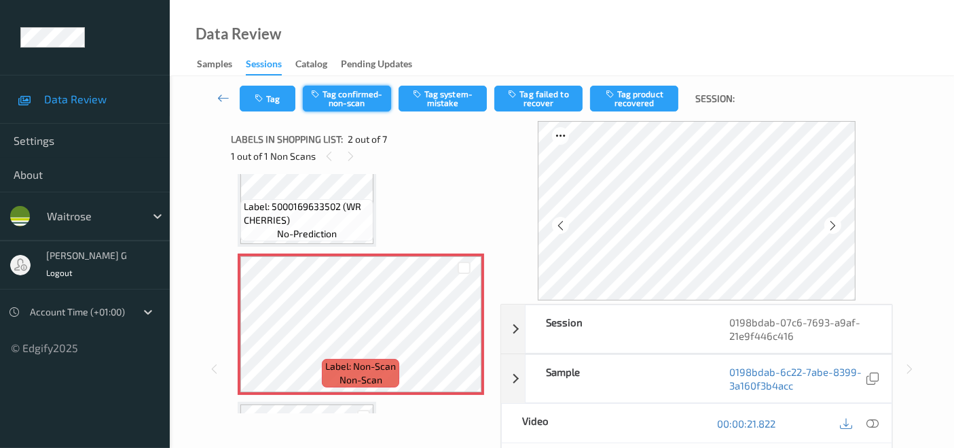
click at [353, 99] on button "Tag confirmed-non-scan" at bounding box center [347, 99] width 88 height 26
click at [340, 98] on button "Untag confirmed-non-scan" at bounding box center [347, 99] width 88 height 26
click at [289, 109] on button "Tag" at bounding box center [268, 99] width 56 height 26
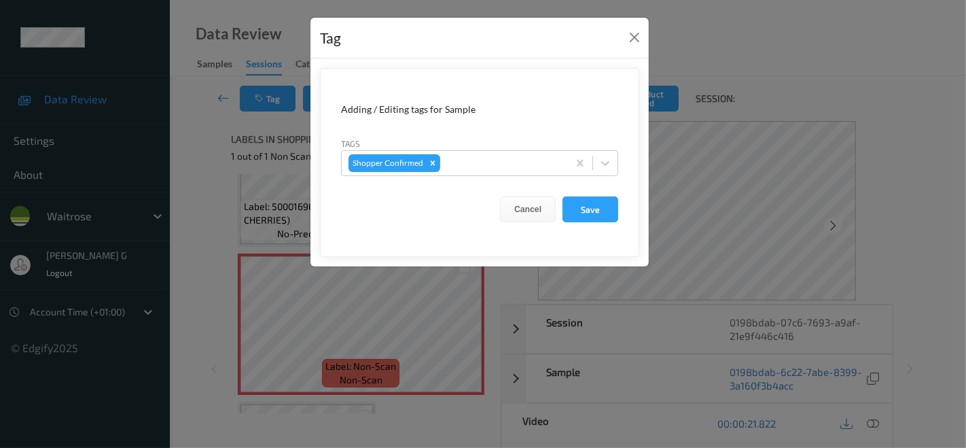
click at [221, 160] on div "Tag Adding / Editing tags for Sample Tags Shopper Confirmed Cancel Save" at bounding box center [483, 224] width 966 height 448
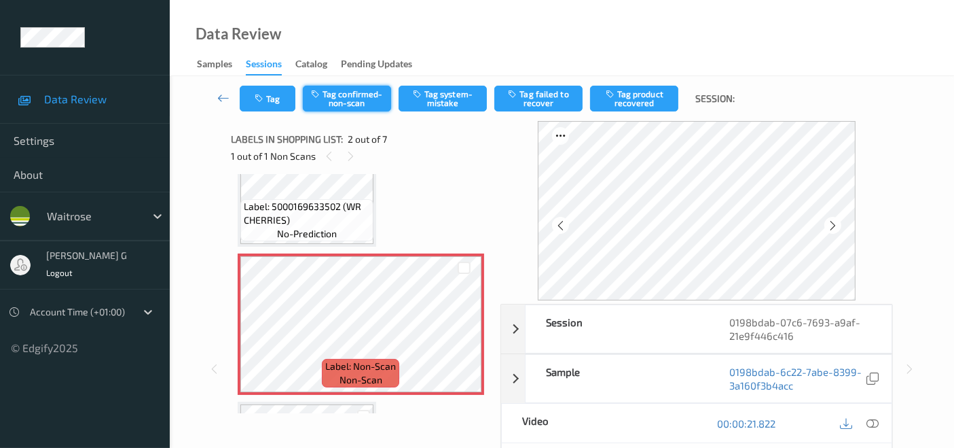
click at [365, 96] on button "Tag confirmed-non-scan" at bounding box center [347, 99] width 88 height 26
click at [541, 97] on button "Tag failed to recover" at bounding box center [539, 99] width 88 height 26
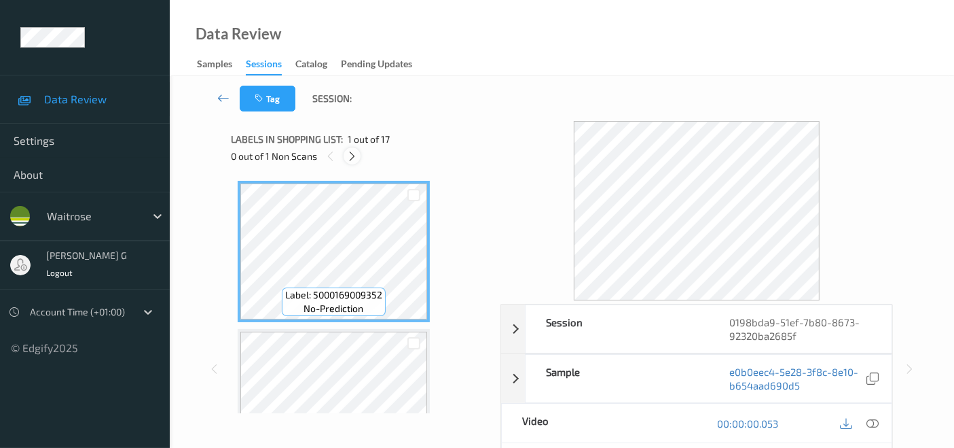
click at [353, 151] on icon at bounding box center [352, 156] width 12 height 12
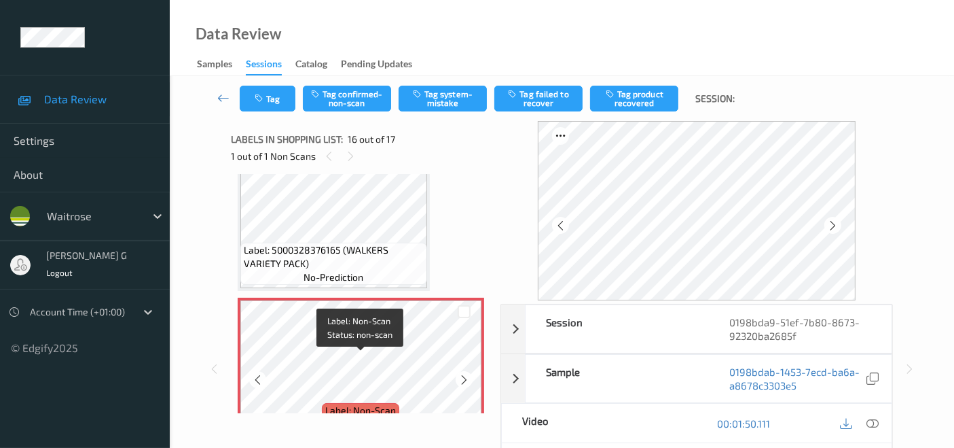
scroll to position [2074, 0]
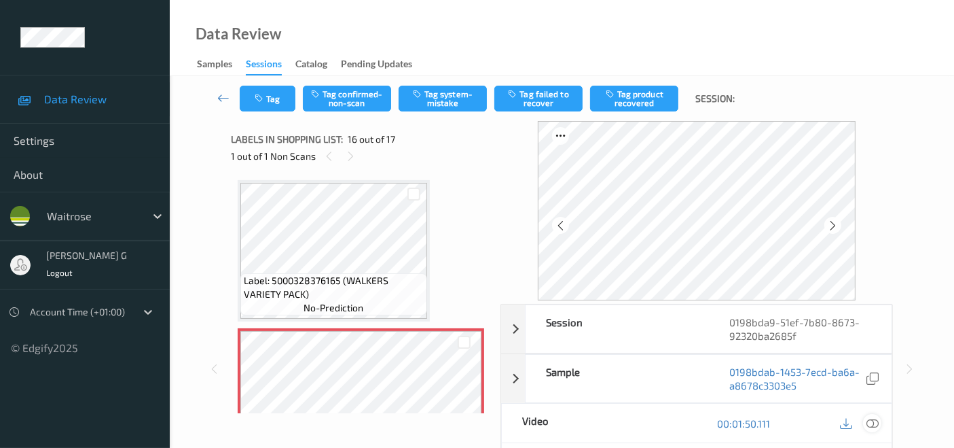
click at [873, 423] on icon at bounding box center [873, 423] width 12 height 12
